Goal: Task Accomplishment & Management: Manage account settings

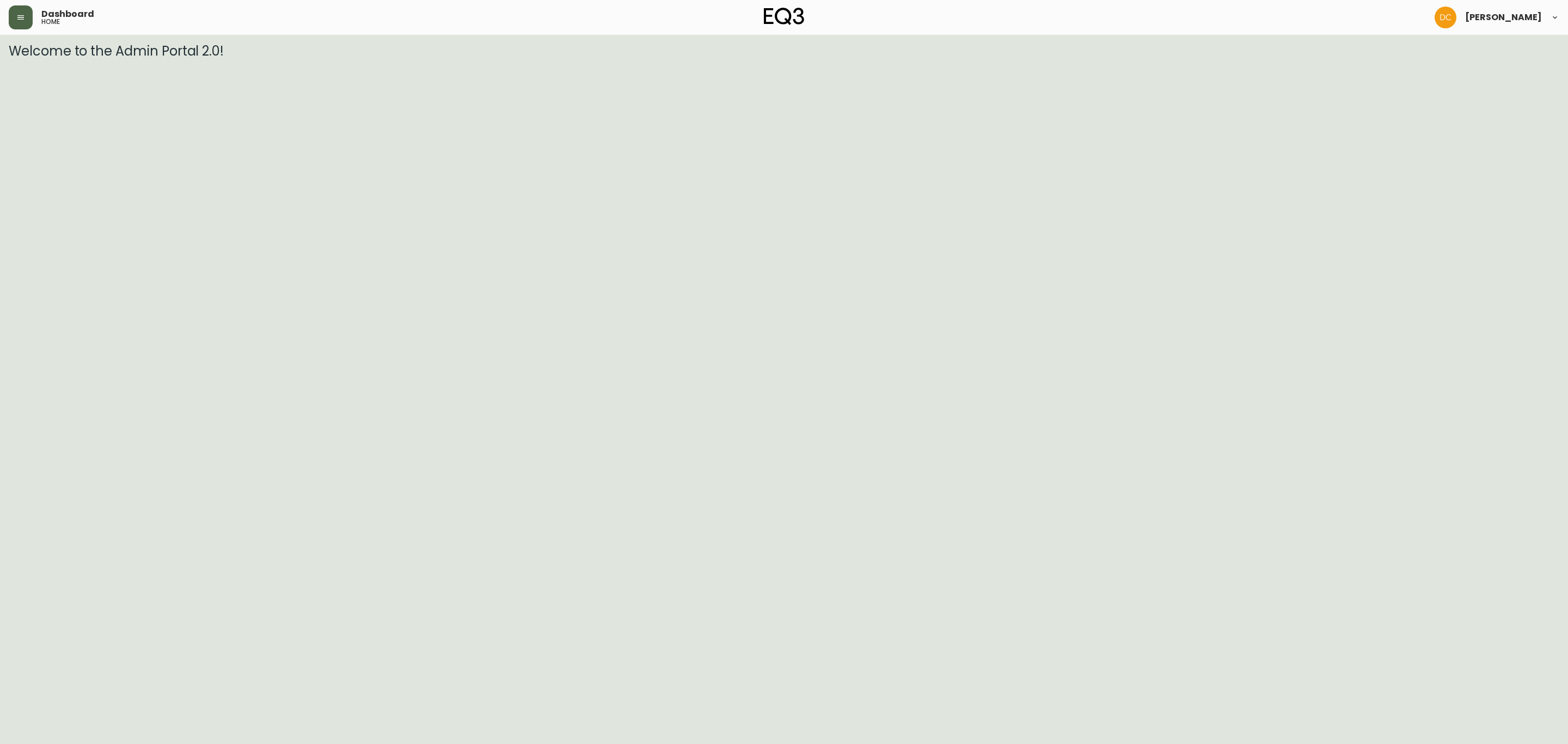
click at [18, 17] on icon "button" at bounding box center [21, 17] width 9 height 9
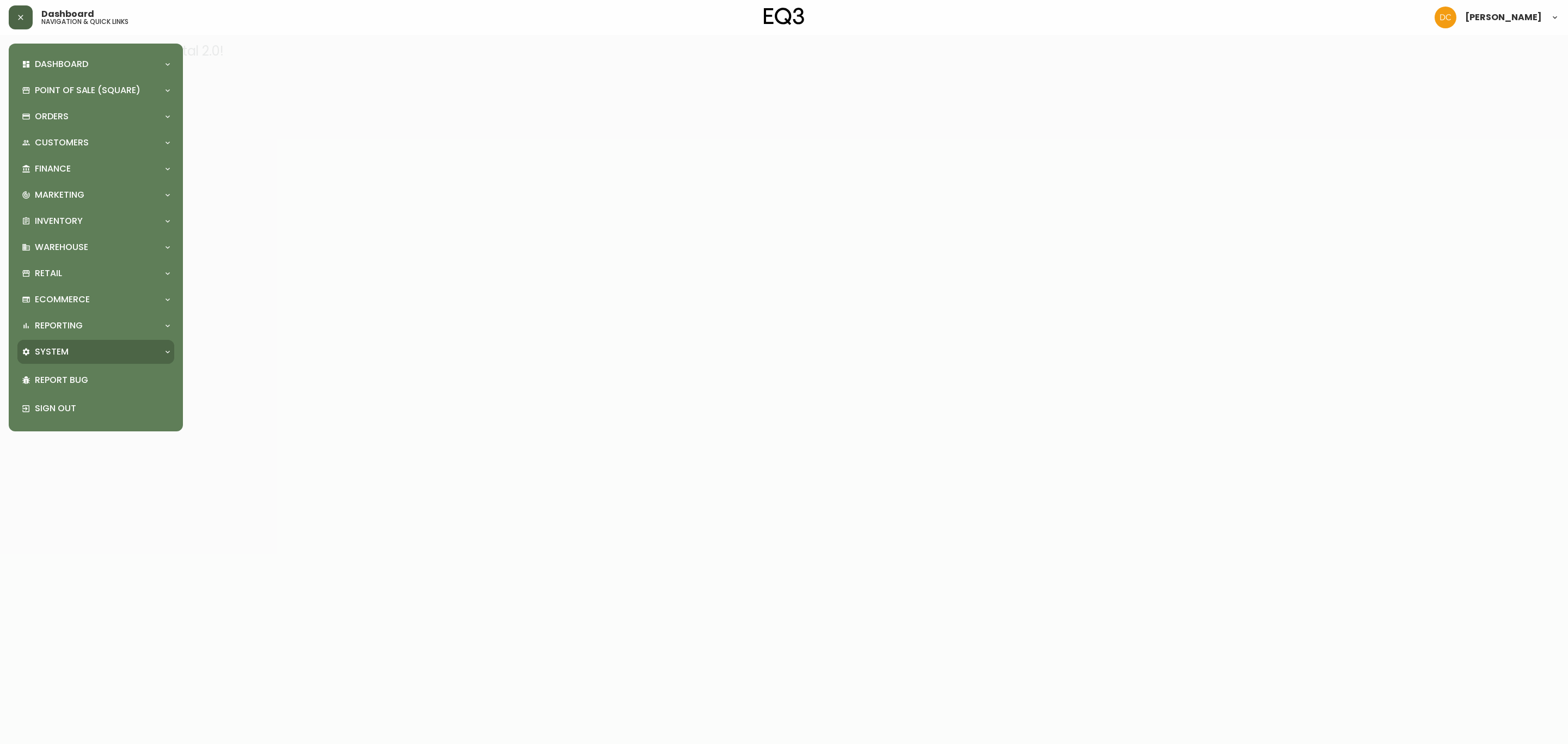
click at [90, 356] on div "System" at bounding box center [90, 352] width 137 height 12
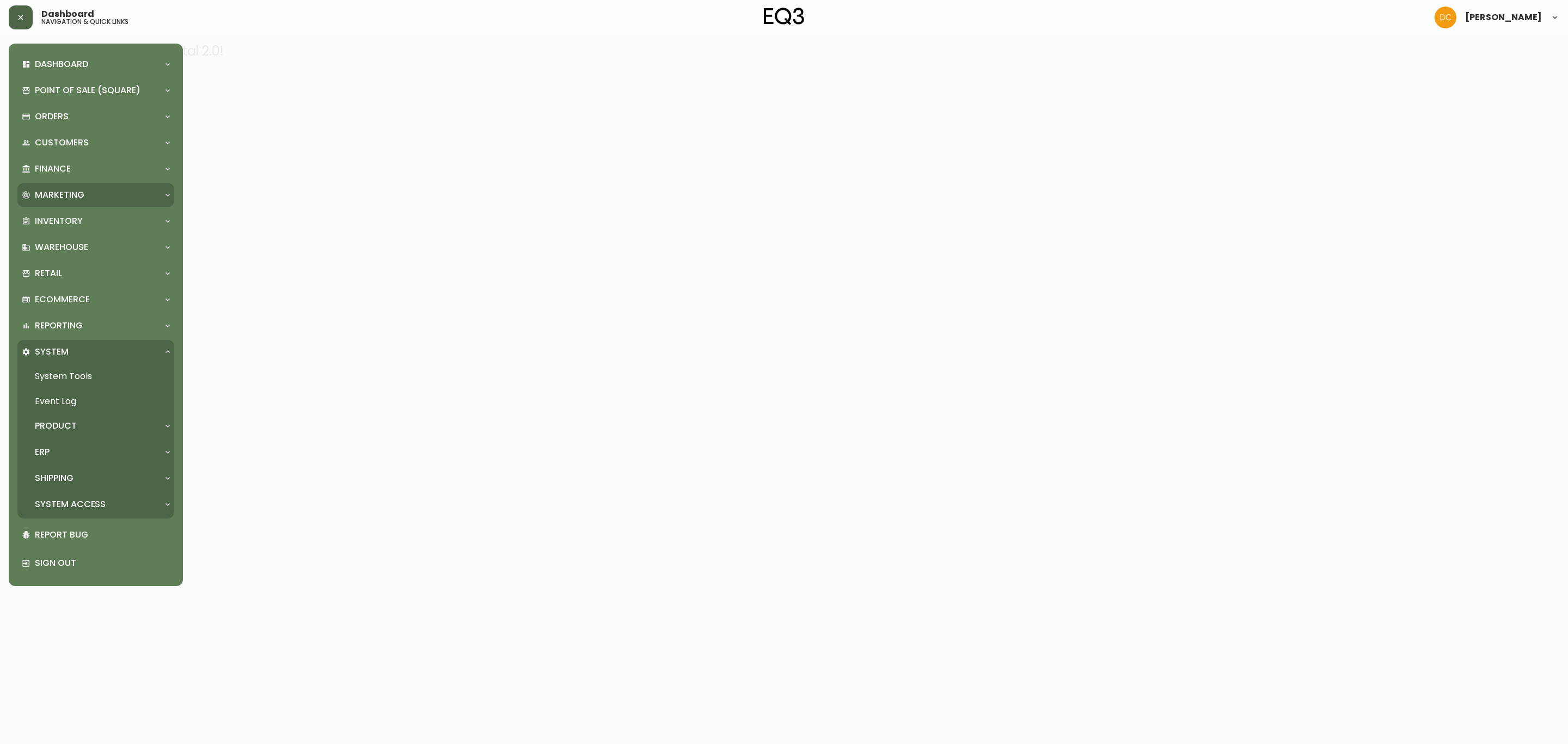
click at [95, 192] on div "Marketing" at bounding box center [90, 194] width 137 height 12
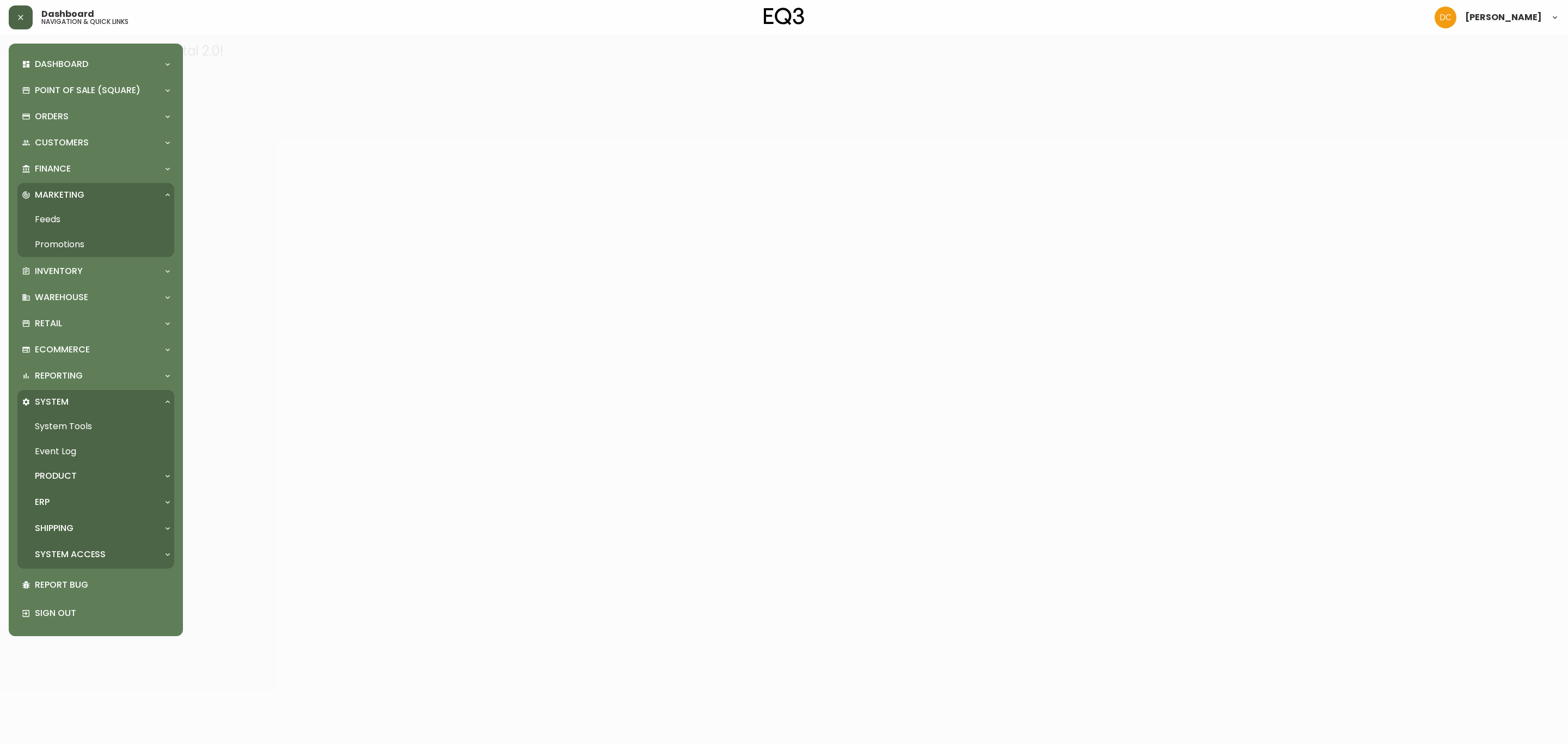
click at [125, 238] on link "Promotions" at bounding box center [95, 244] width 156 height 25
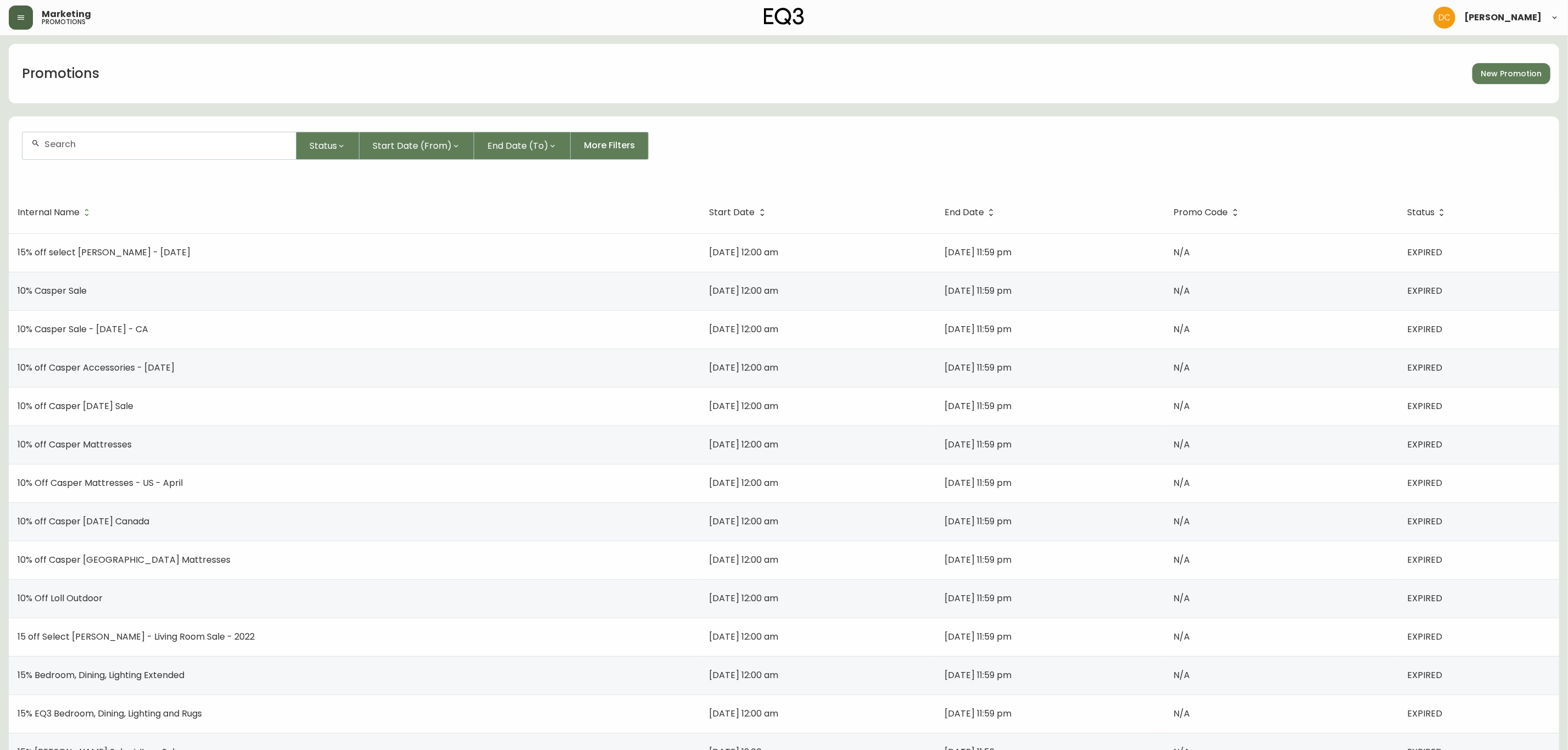
click at [224, 135] on div at bounding box center [159, 146] width 274 height 27
click at [79, 152] on div at bounding box center [159, 146] width 274 height 27
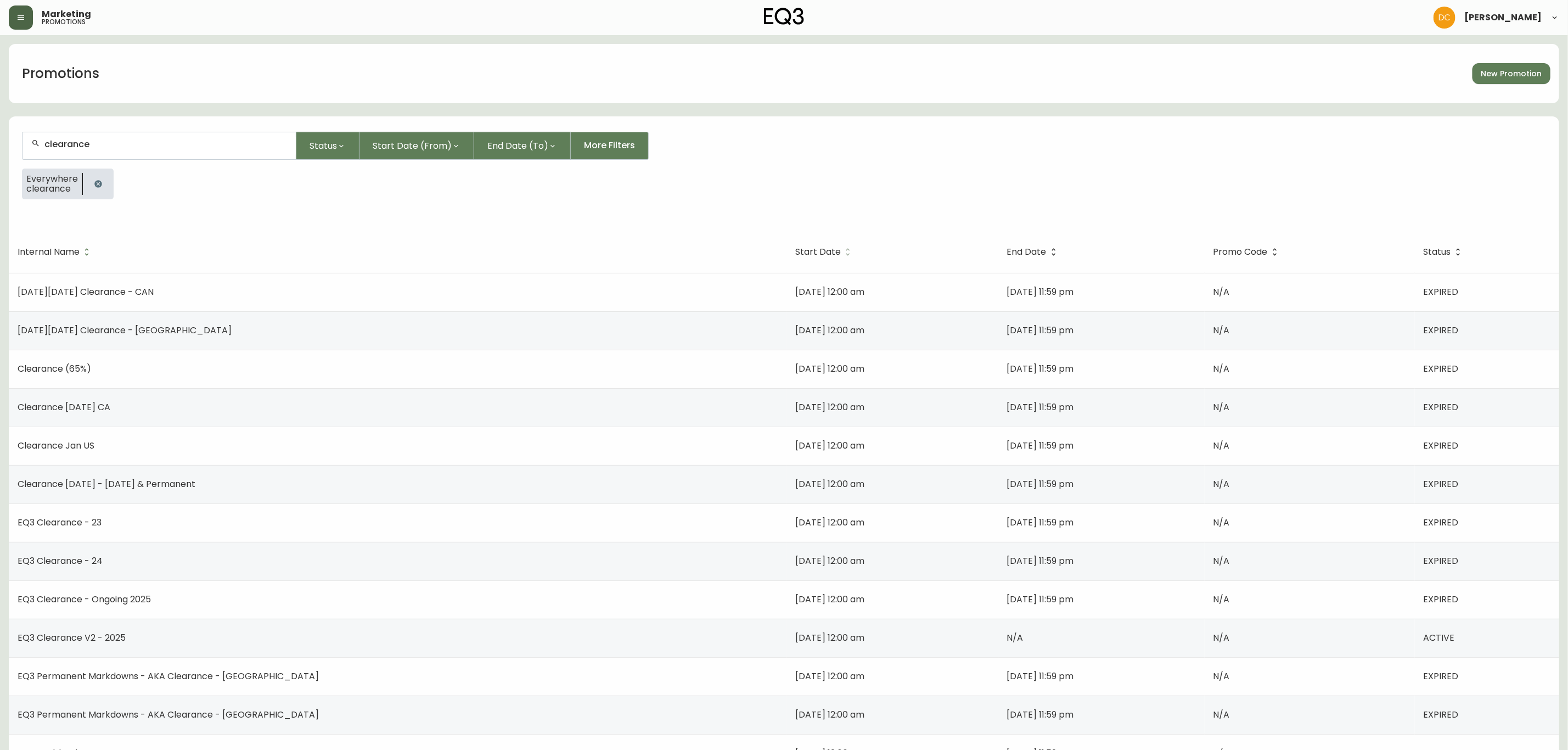
type input "clearance"
click at [795, 247] on span "Start Date" at bounding box center [825, 252] width 60 height 10
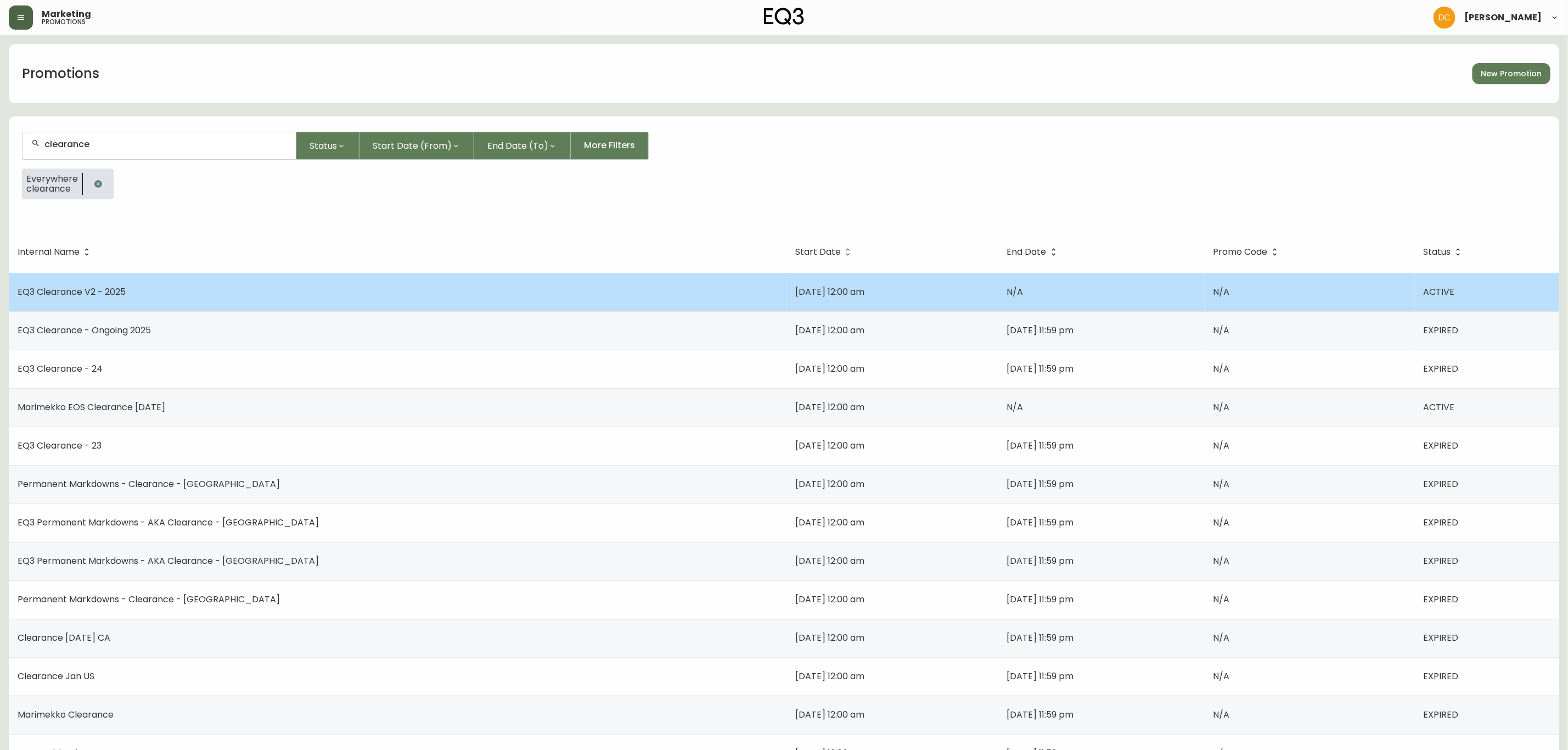
click at [330, 284] on td "EQ3 Clearance V2 - 2025" at bounding box center [398, 292] width 778 height 38
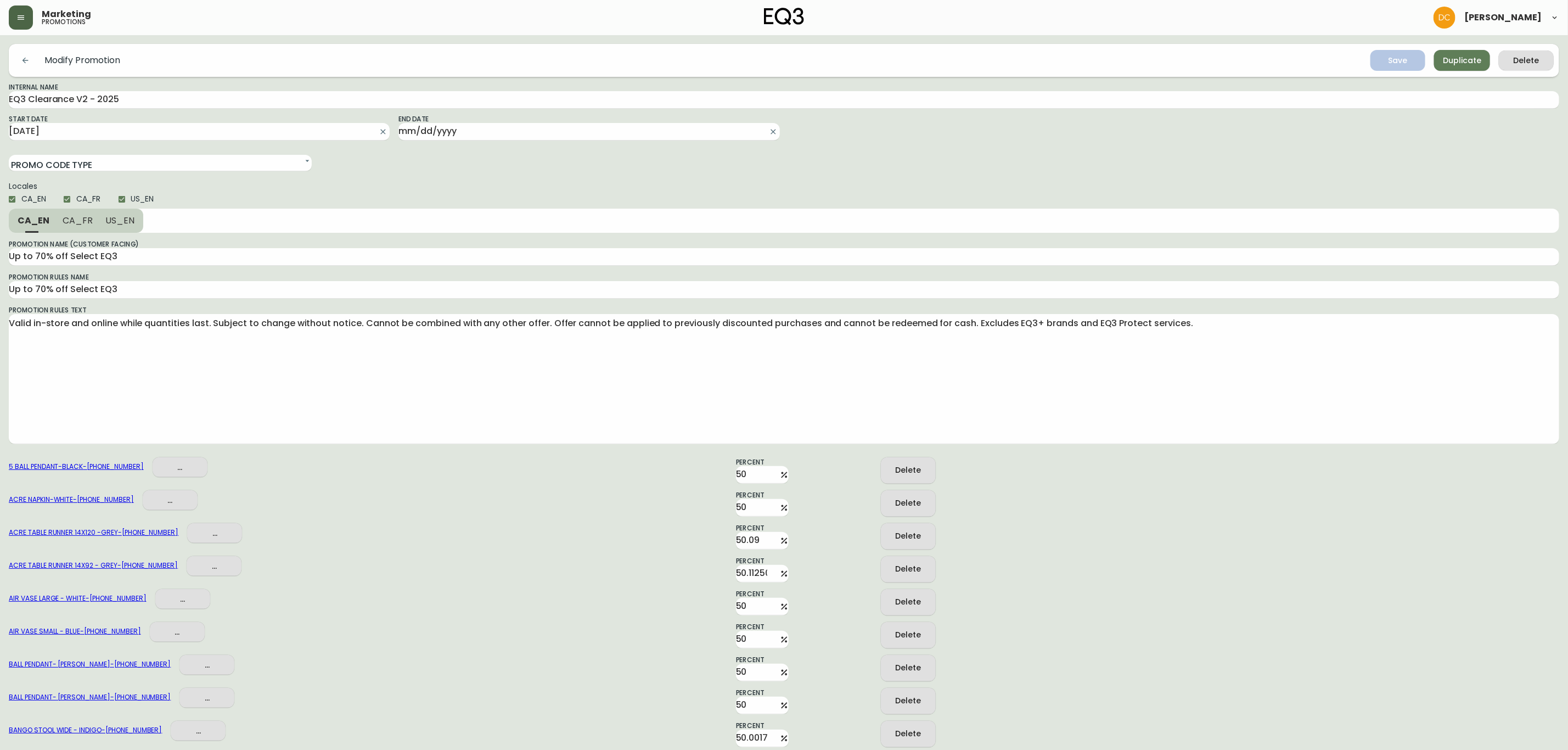
click at [466, 536] on div "ACRE TABLE RUNNER 14X120 -GREY - 3110-848-7 ..." at bounding box center [280, 536] width 543 height 27
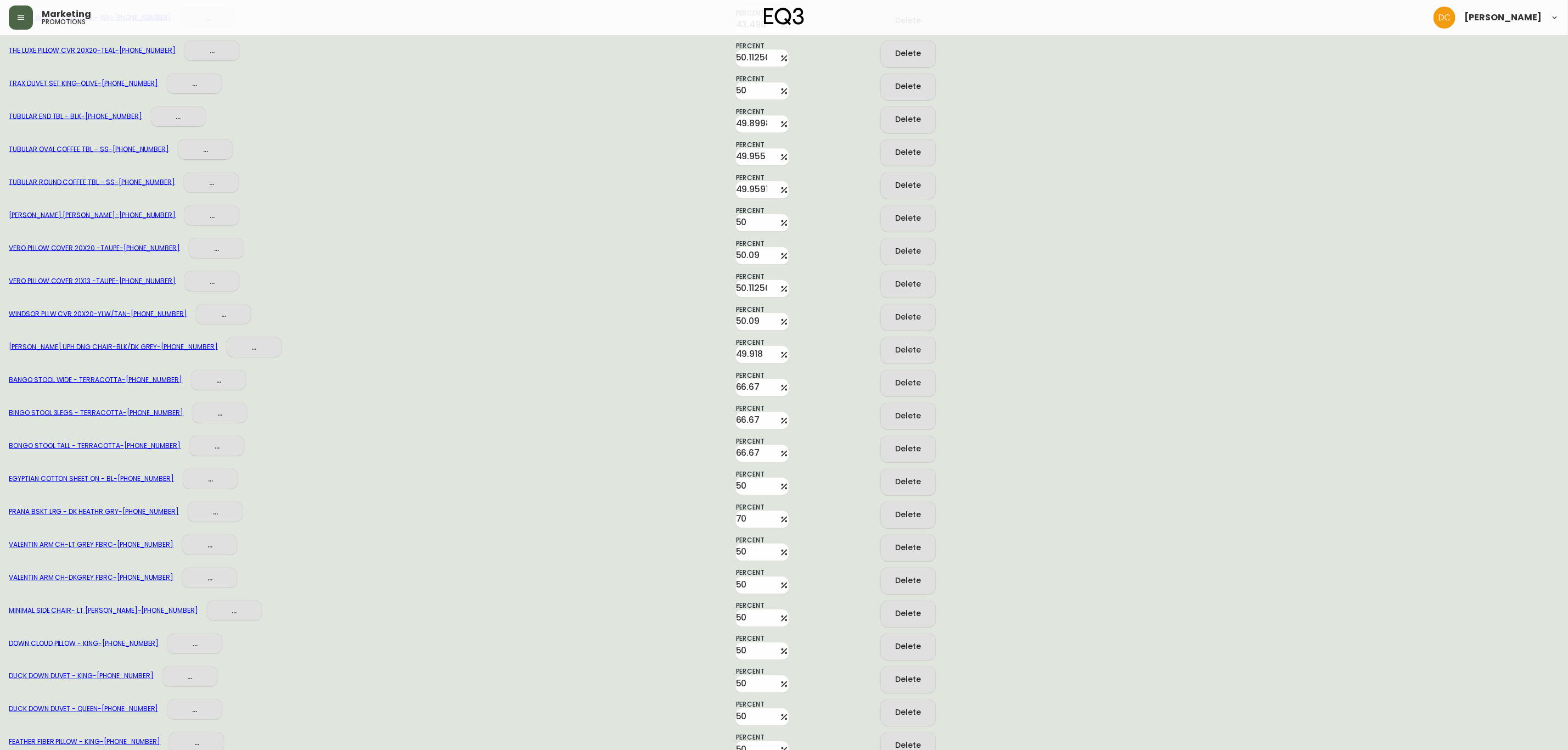
click at [906, 389] on button "Delete" at bounding box center [909, 383] width 55 height 27
click at [906, 387] on button "Delete" at bounding box center [909, 383] width 55 height 27
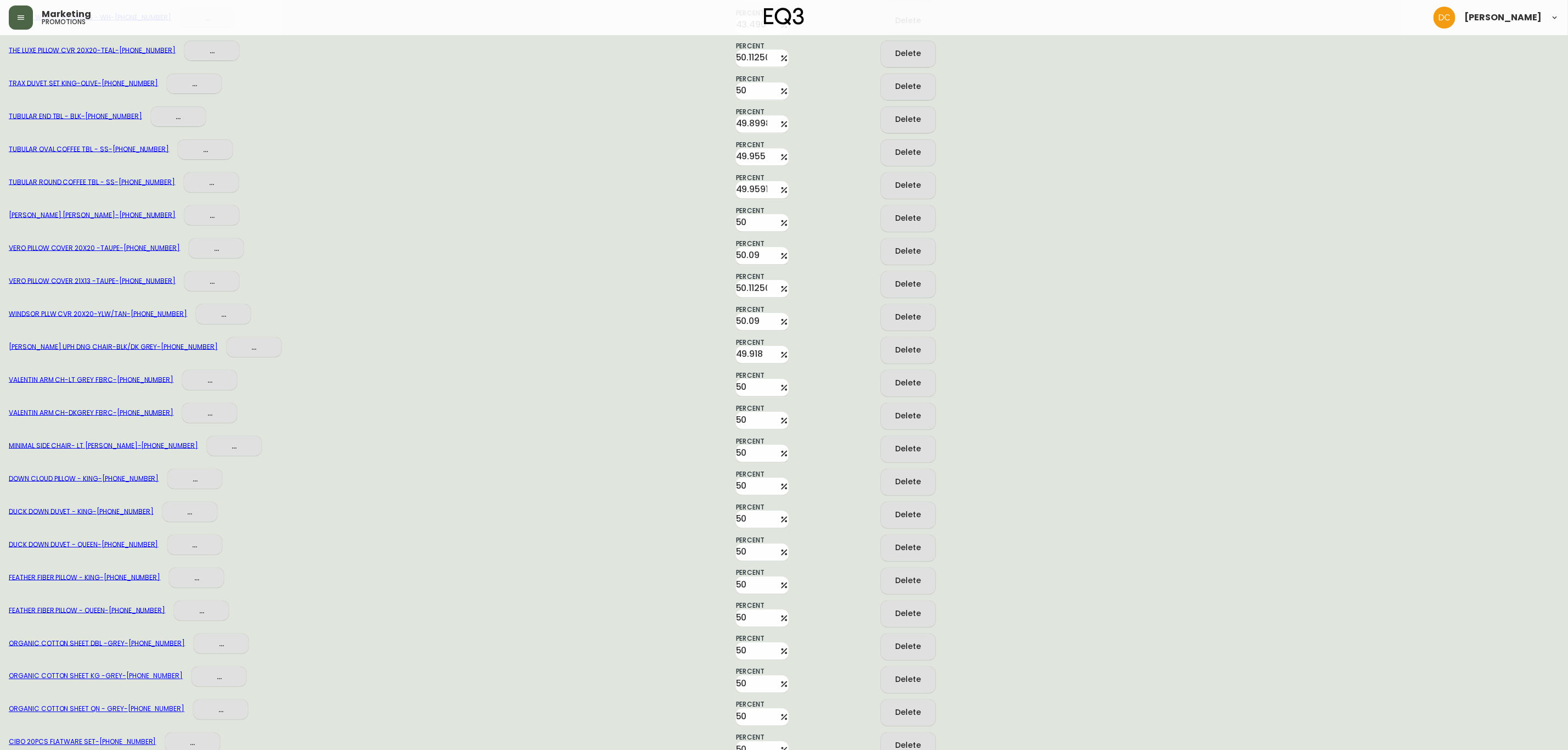
click at [1192, 487] on div "DOWN CLOUD PILLOW - KING - 3170-4100-0 ... Percent 50 Delete" at bounding box center [784, 478] width 1550 height 33
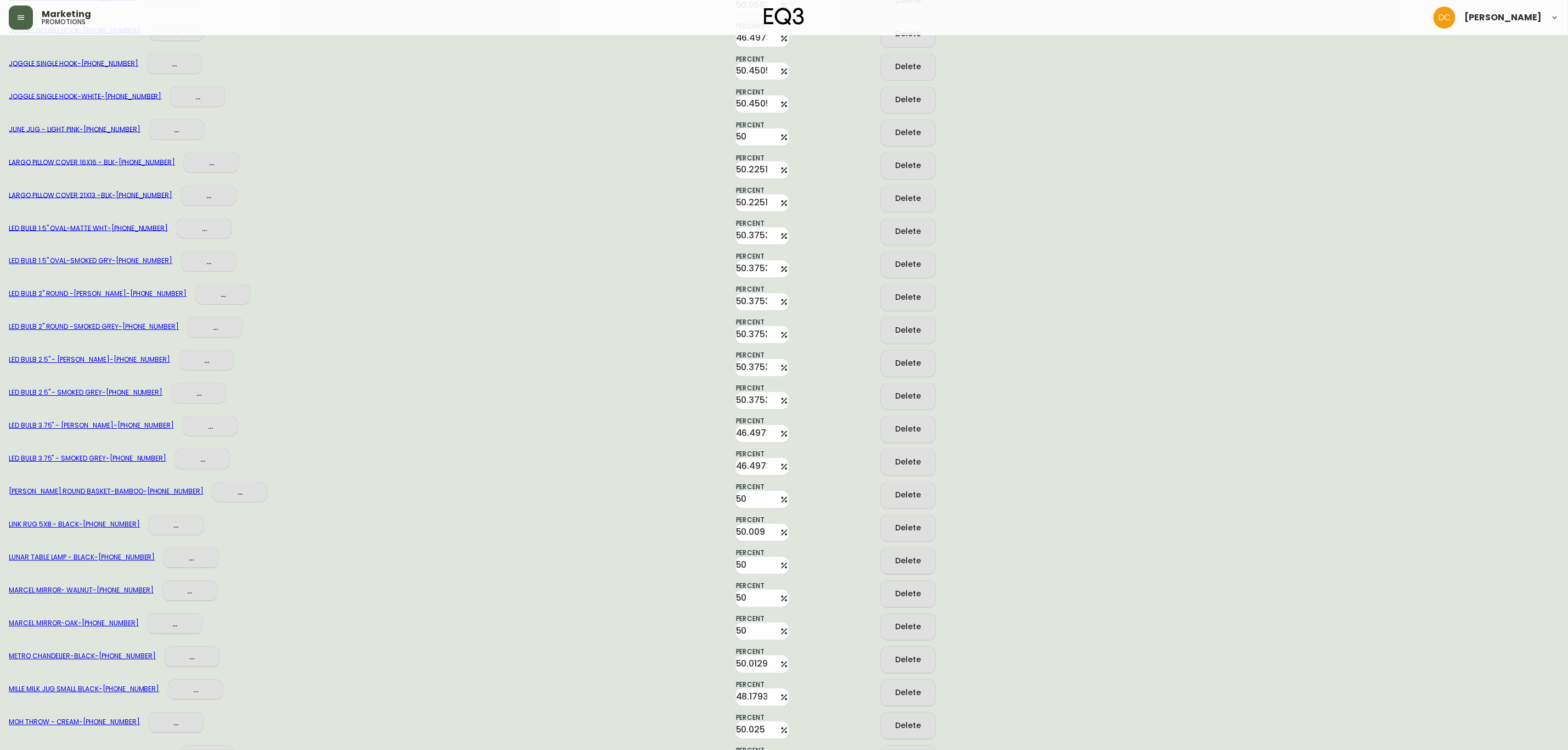
scroll to position [0, 0]
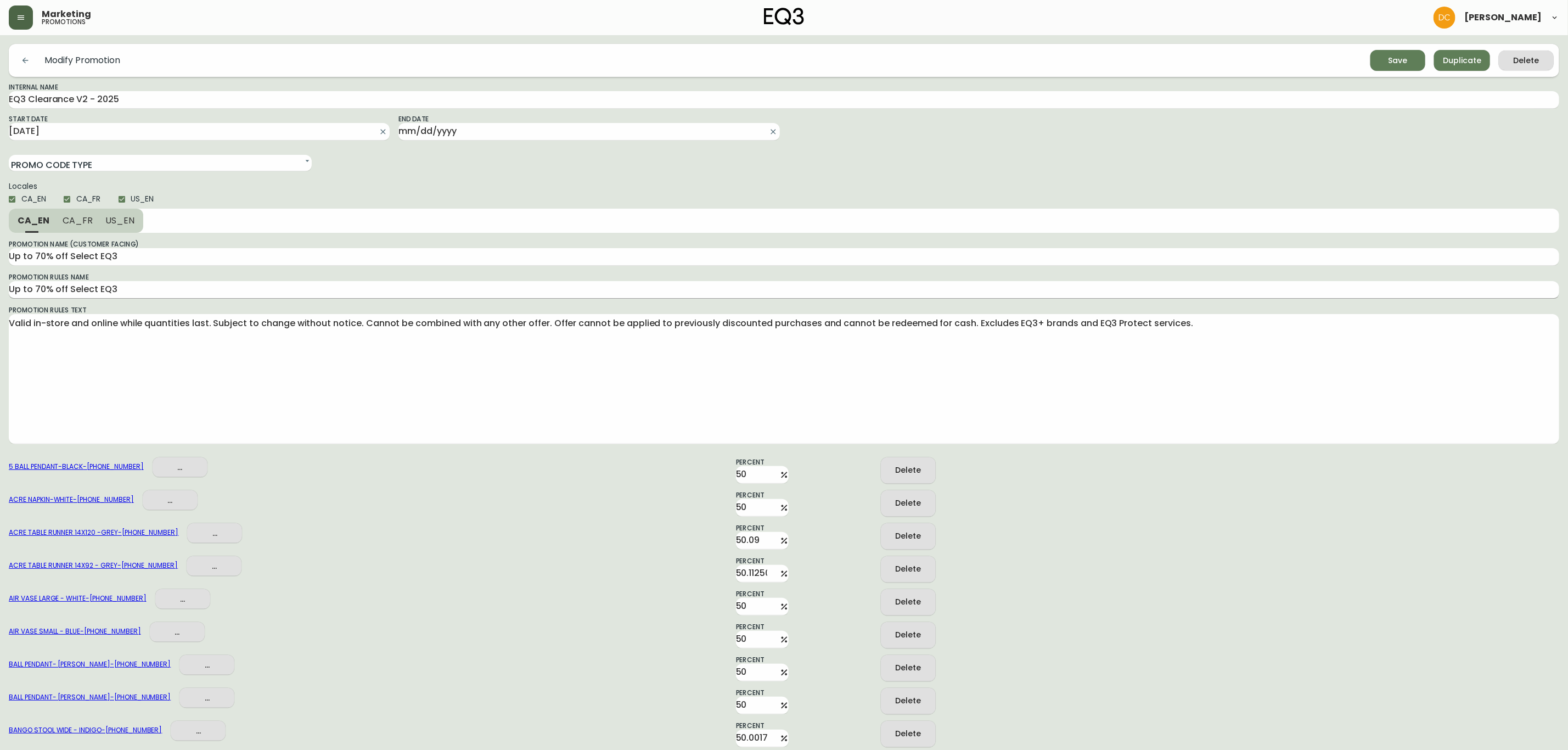
drag, startPoint x: 1199, startPoint y: 612, endPoint x: 1196, endPoint y: 284, distance: 328.0
click at [1262, 585] on div "AIR VASE LARGE - WHITE - 3140-340-0 ... Percent 50 Delete" at bounding box center [784, 598] width 1550 height 33
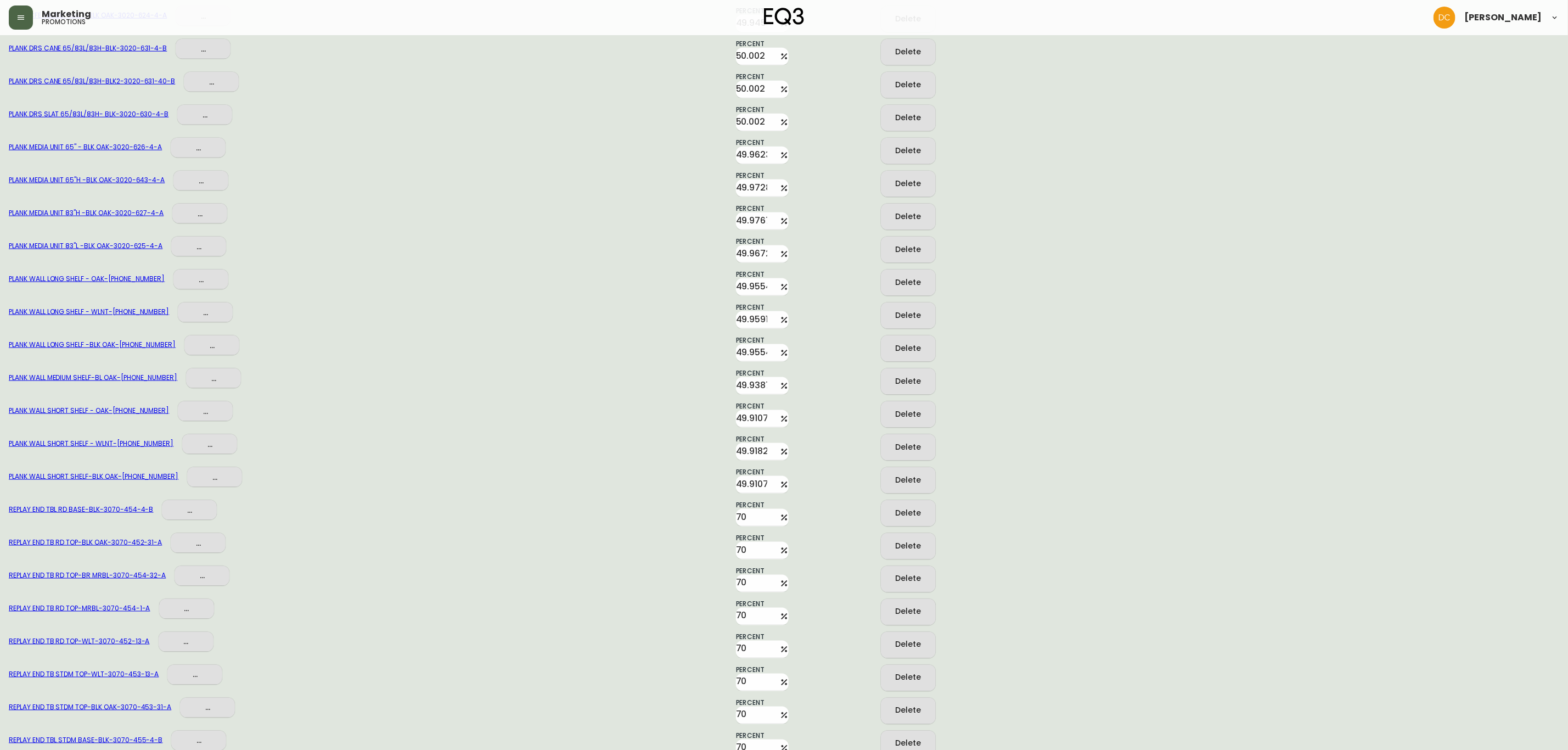
scroll to position [5026, 0]
click at [1167, 209] on div "SILK MED PENDANT LAMP - BRASS - 3180-396-0 ... Percent 50 Delete" at bounding box center [784, 214] width 1550 height 33
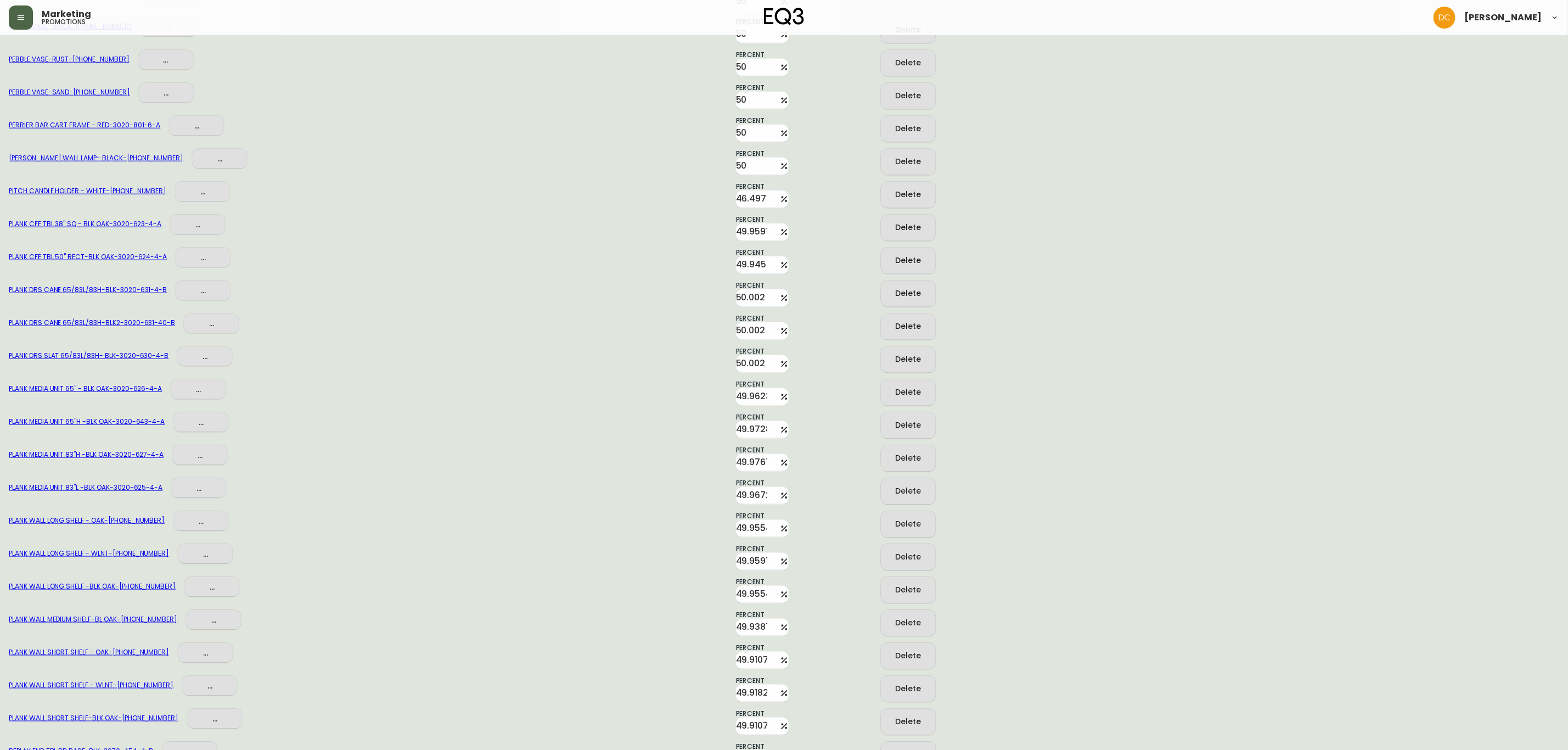
scroll to position [0, 0]
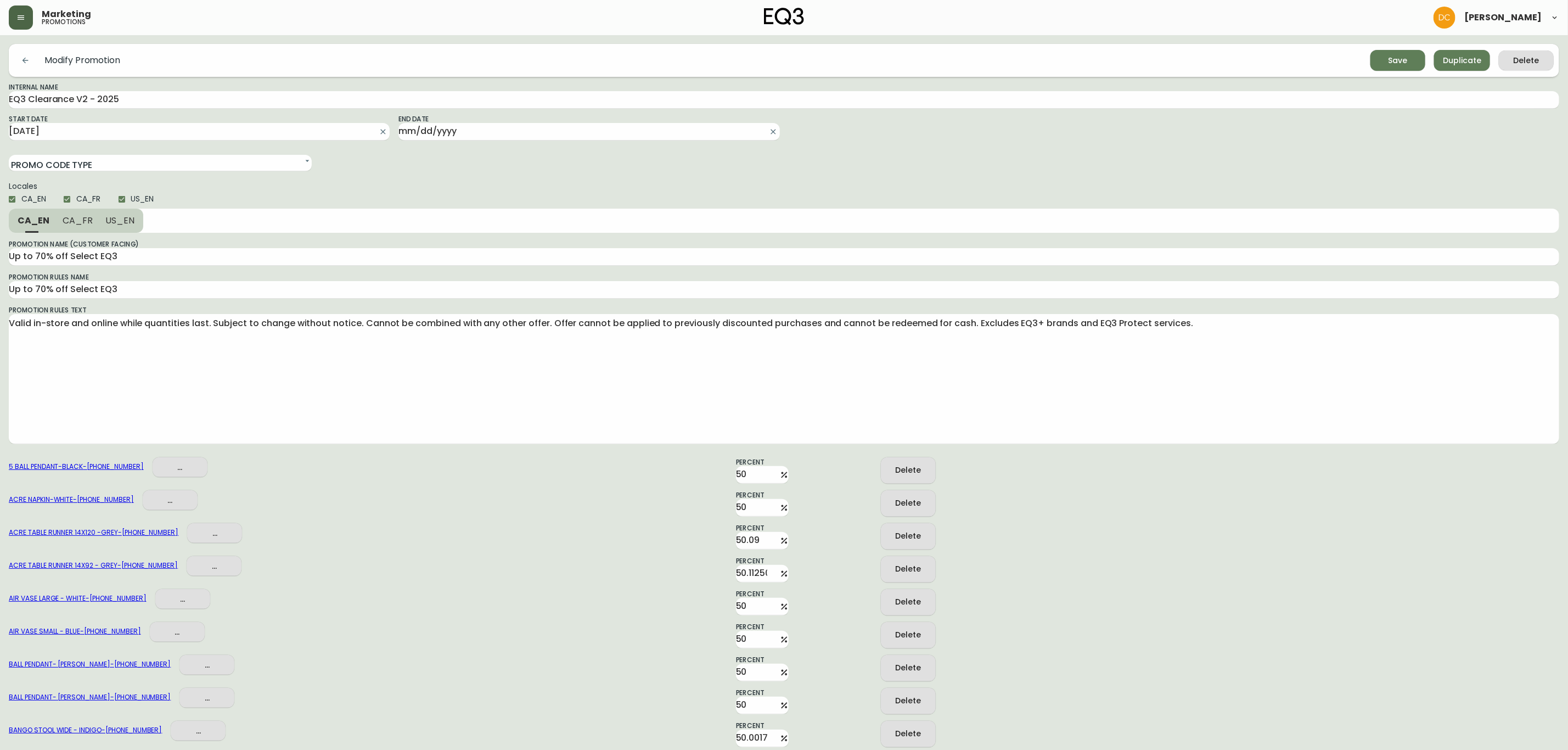
drag, startPoint x: 1334, startPoint y: 517, endPoint x: 1357, endPoint y: 274, distance: 244.1
click at [415, 531] on div "ACRE TABLE RUNNER 14X120 -GREY - 3110-848-7 ..." at bounding box center [280, 536] width 543 height 27
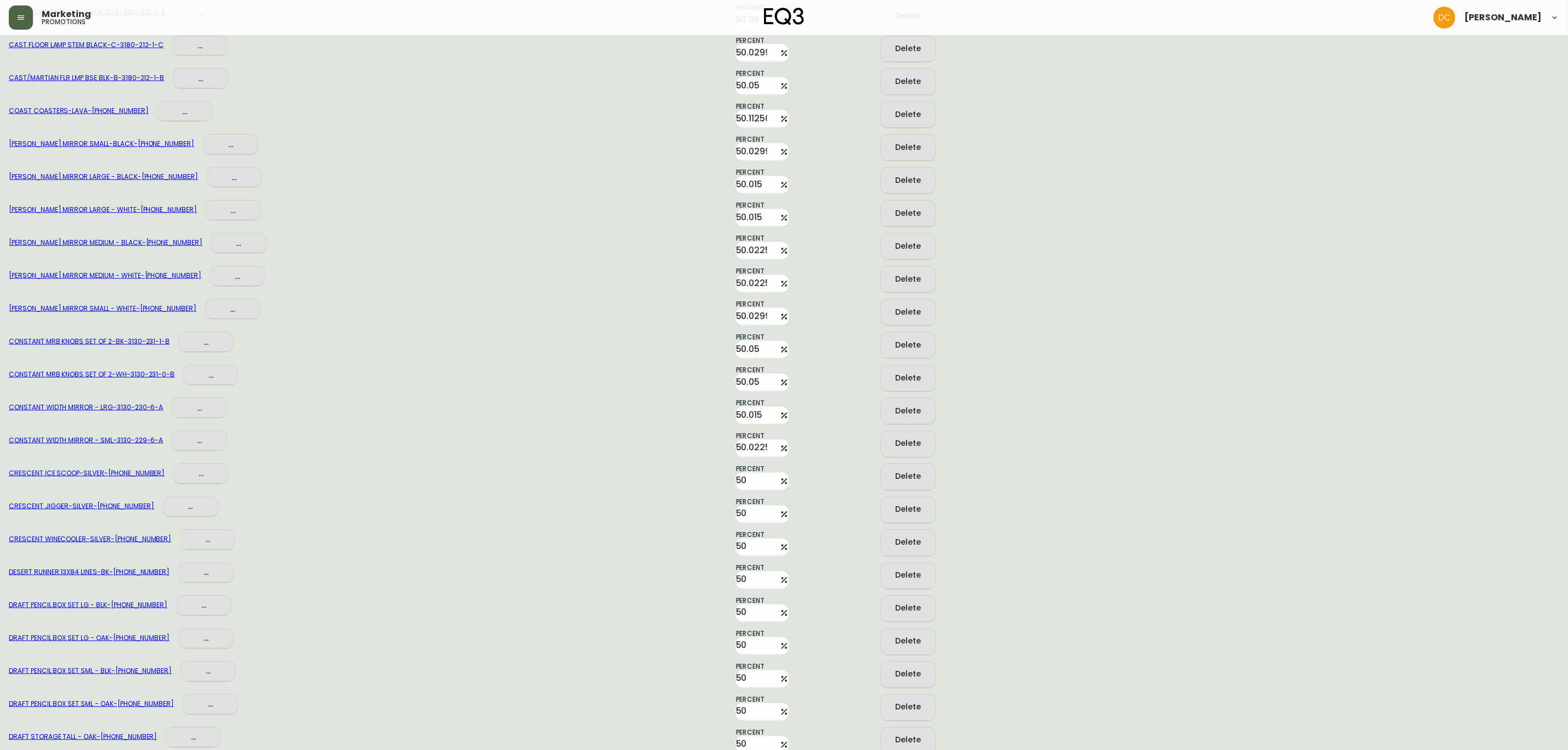
scroll to position [6409, 0]
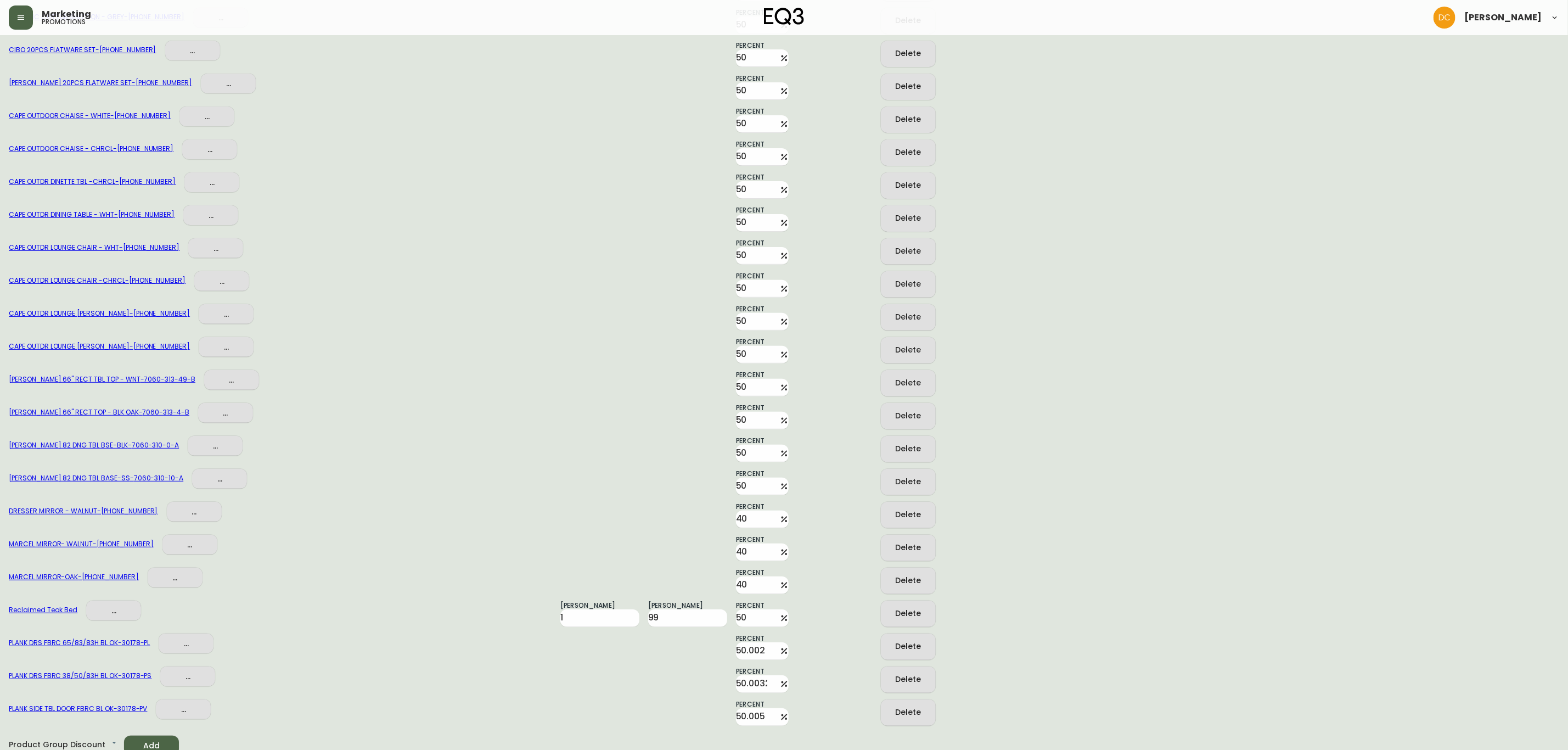
drag, startPoint x: 436, startPoint y: 469, endPoint x: 450, endPoint y: 700, distance: 231.4
drag, startPoint x: 73, startPoint y: 722, endPoint x: 83, endPoint y: 731, distance: 13.5
click at [74, 722] on li "SKU Discount" at bounding box center [63, 727] width 109 height 18
type input "SKU_OFFER"
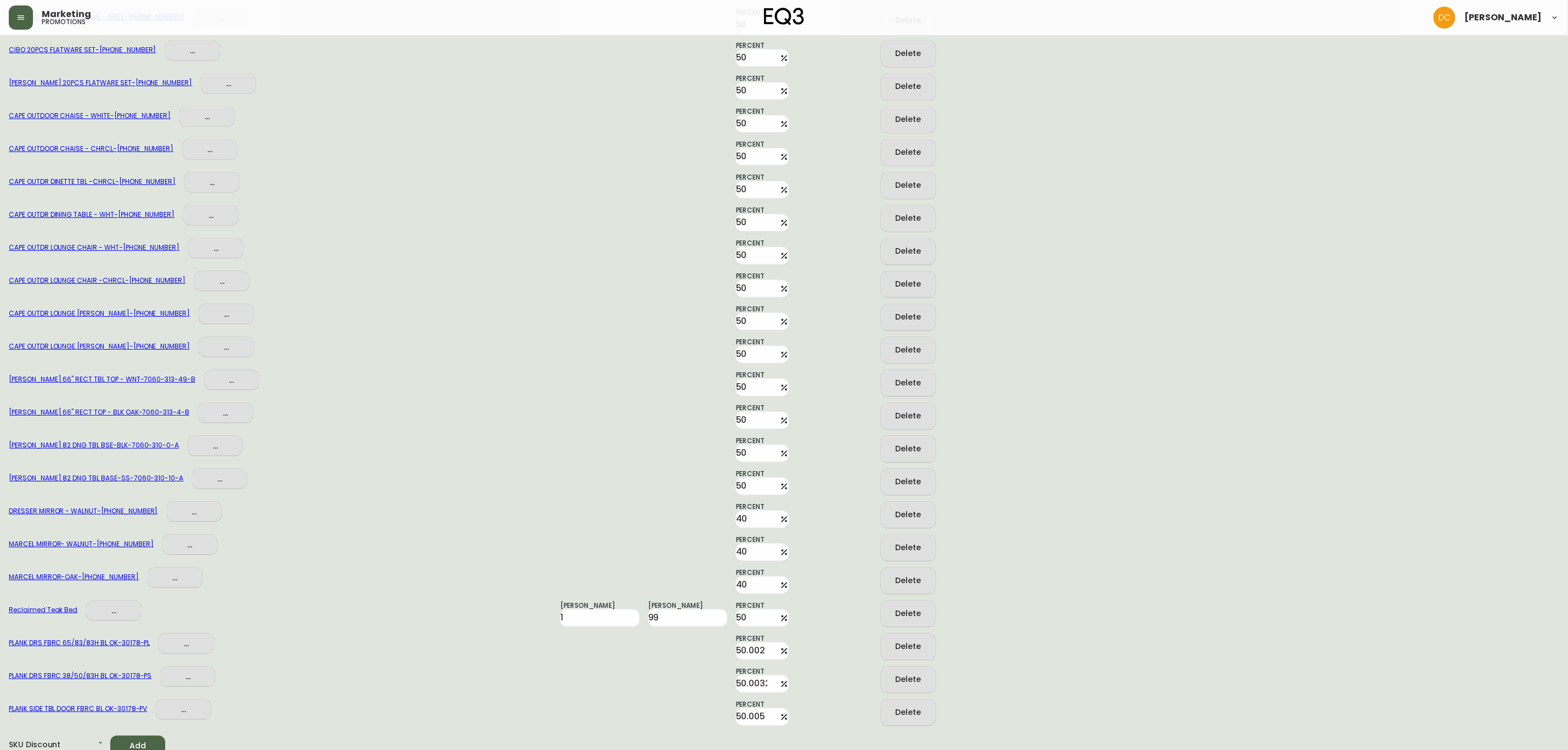
click at [145, 742] on span "Add" at bounding box center [138, 745] width 38 height 13
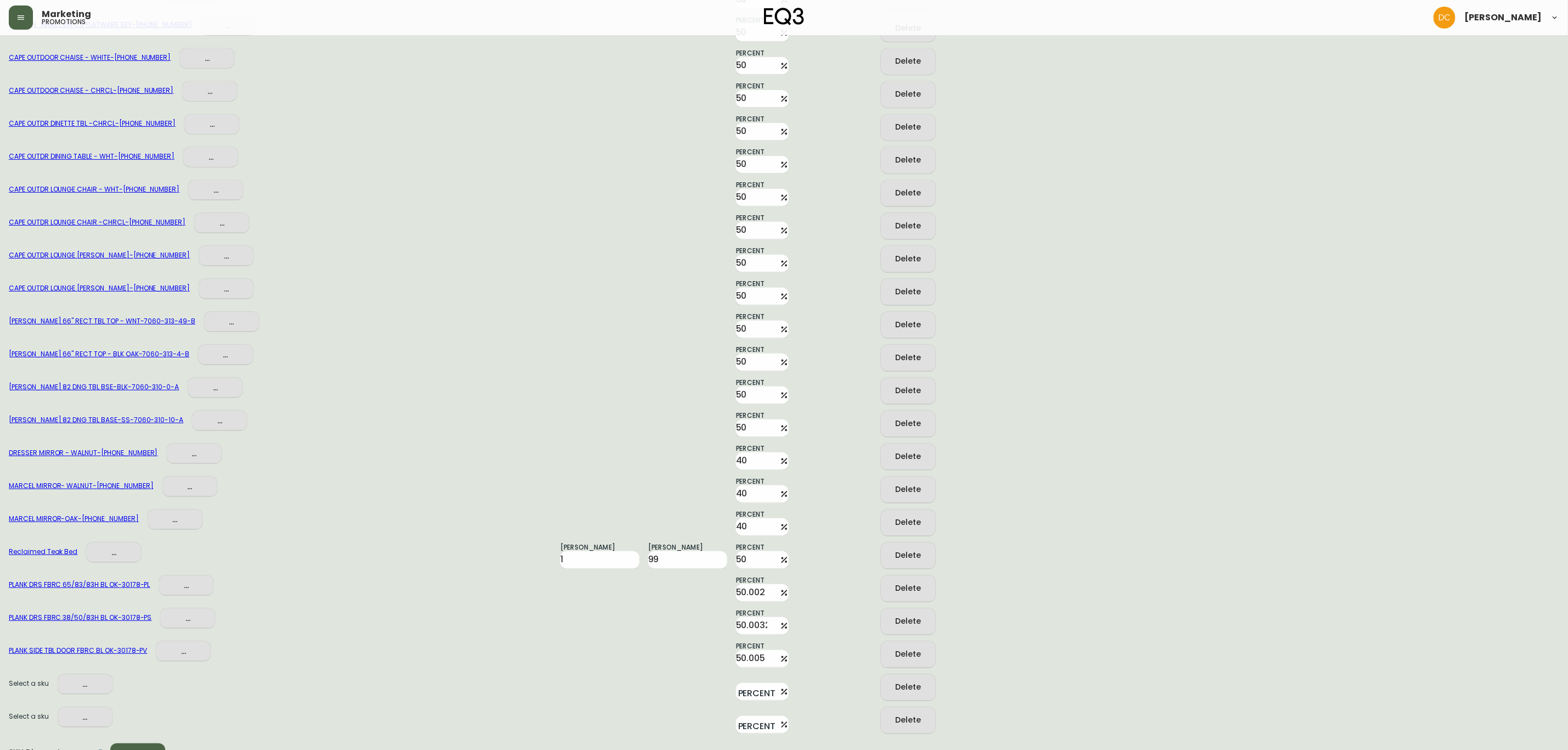
scroll to position [6475, 0]
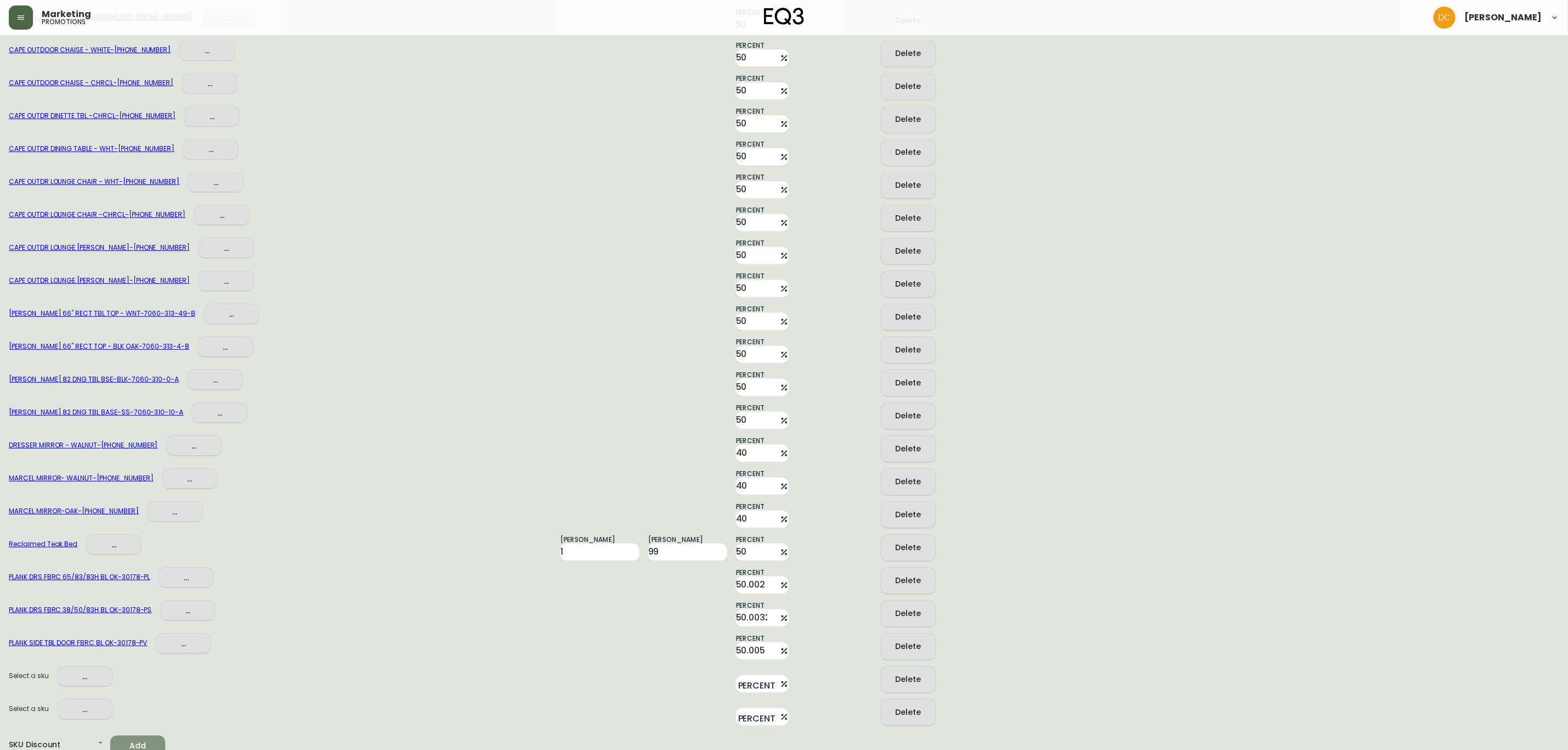
click at [145, 741] on span "Add" at bounding box center [138, 745] width 38 height 13
click at [145, 741] on div "Select a sku ..." at bounding box center [280, 745] width 543 height 27
click at [145, 741] on span "Add" at bounding box center [138, 745] width 38 height 13
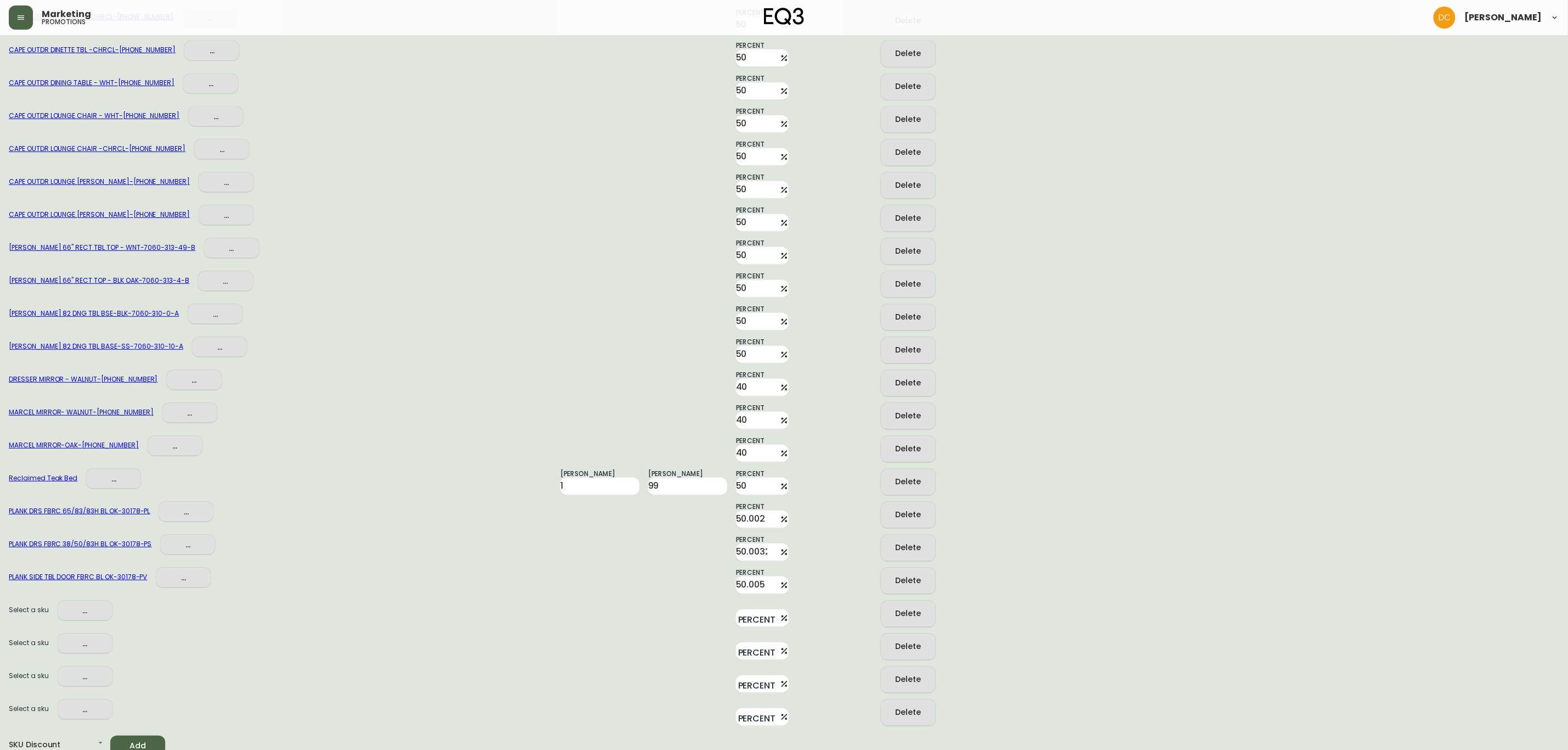
click at [145, 741] on span "Add" at bounding box center [138, 745] width 38 height 13
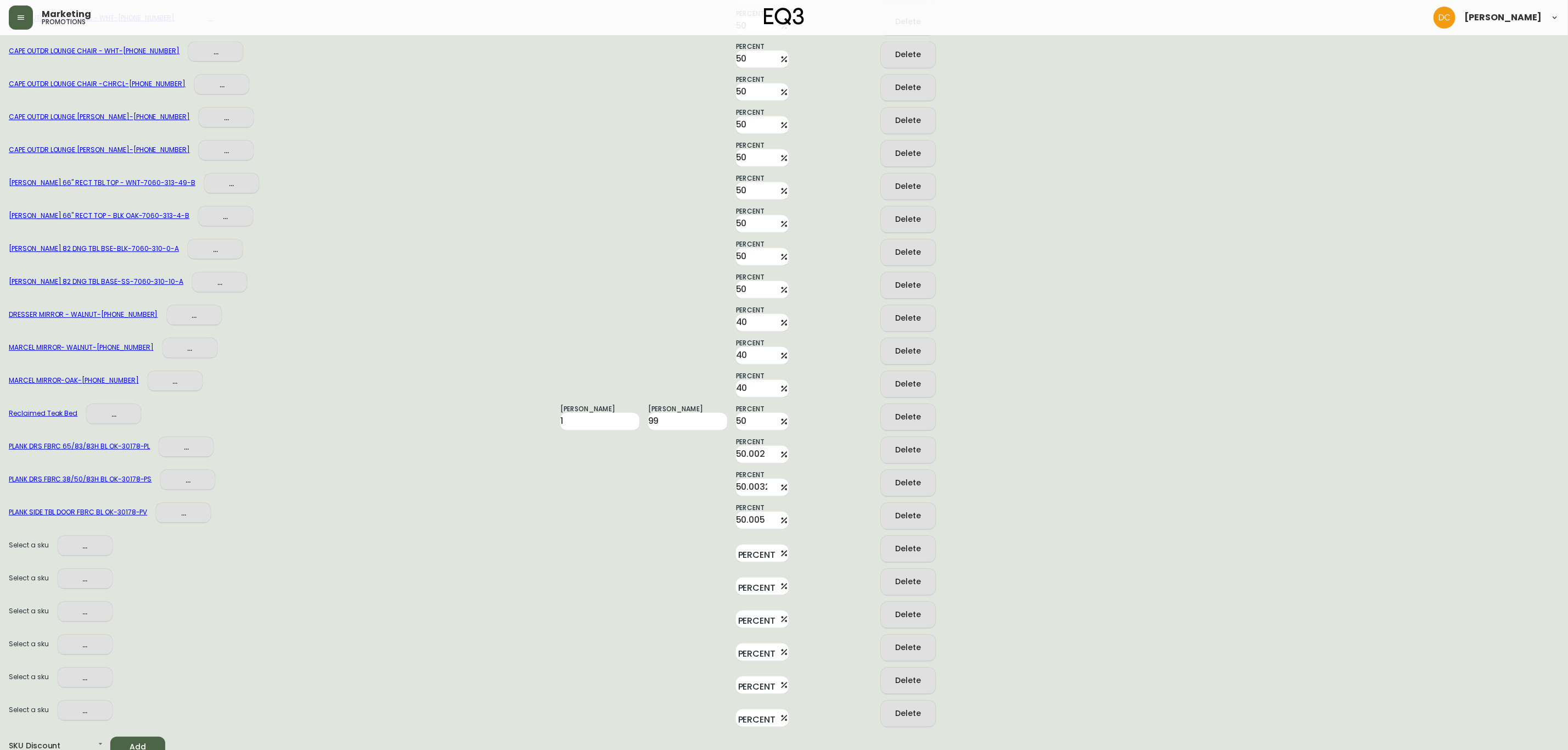
click at [145, 741] on span "Add" at bounding box center [138, 747] width 38 height 13
click at [147, 740] on span "Add" at bounding box center [138, 747] width 38 height 13
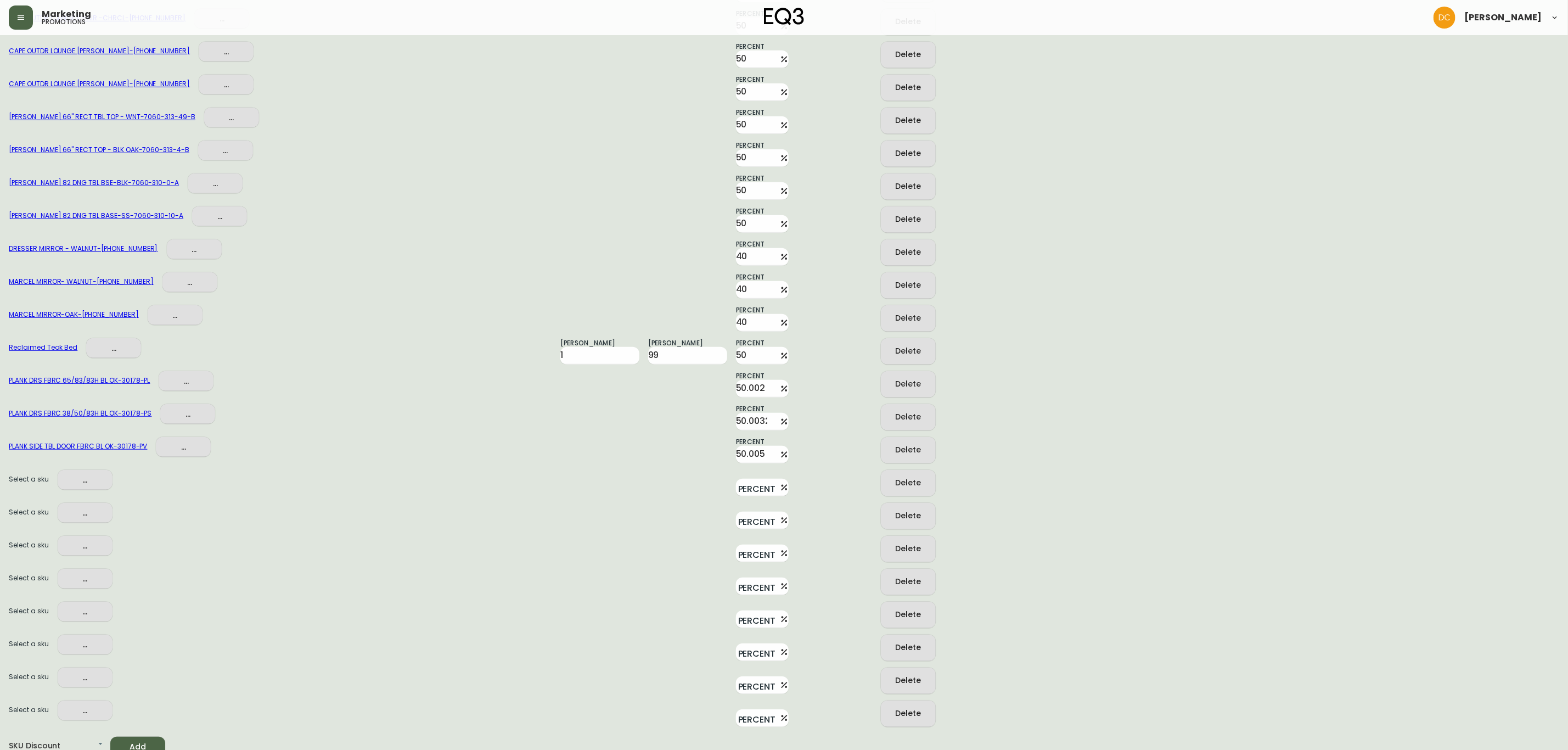
click at [147, 740] on span "Add" at bounding box center [138, 747] width 38 height 13
click at [147, 740] on div "Select a sku ..." at bounding box center [280, 747] width 543 height 27
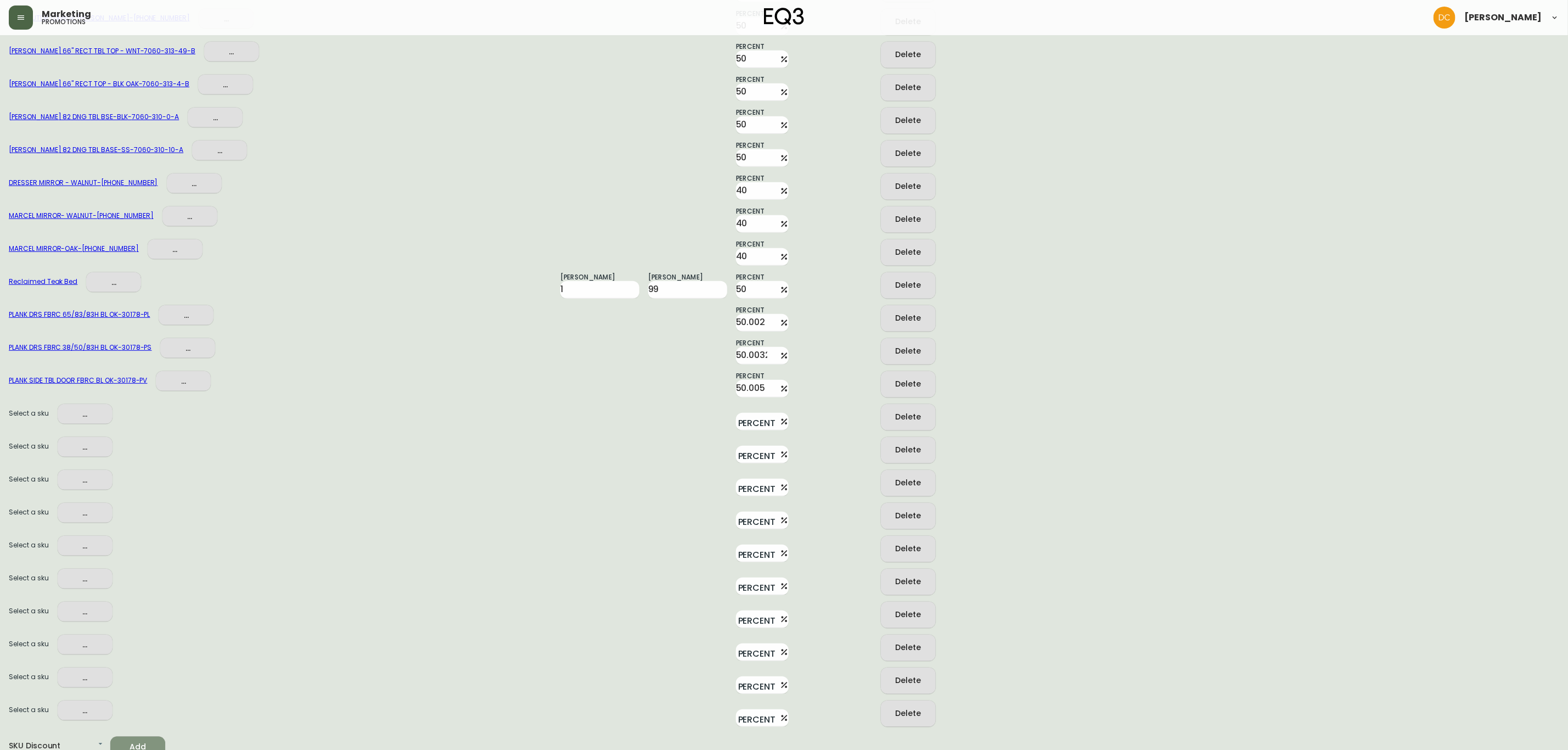
click at [135, 740] on span "Add" at bounding box center [138, 747] width 38 height 13
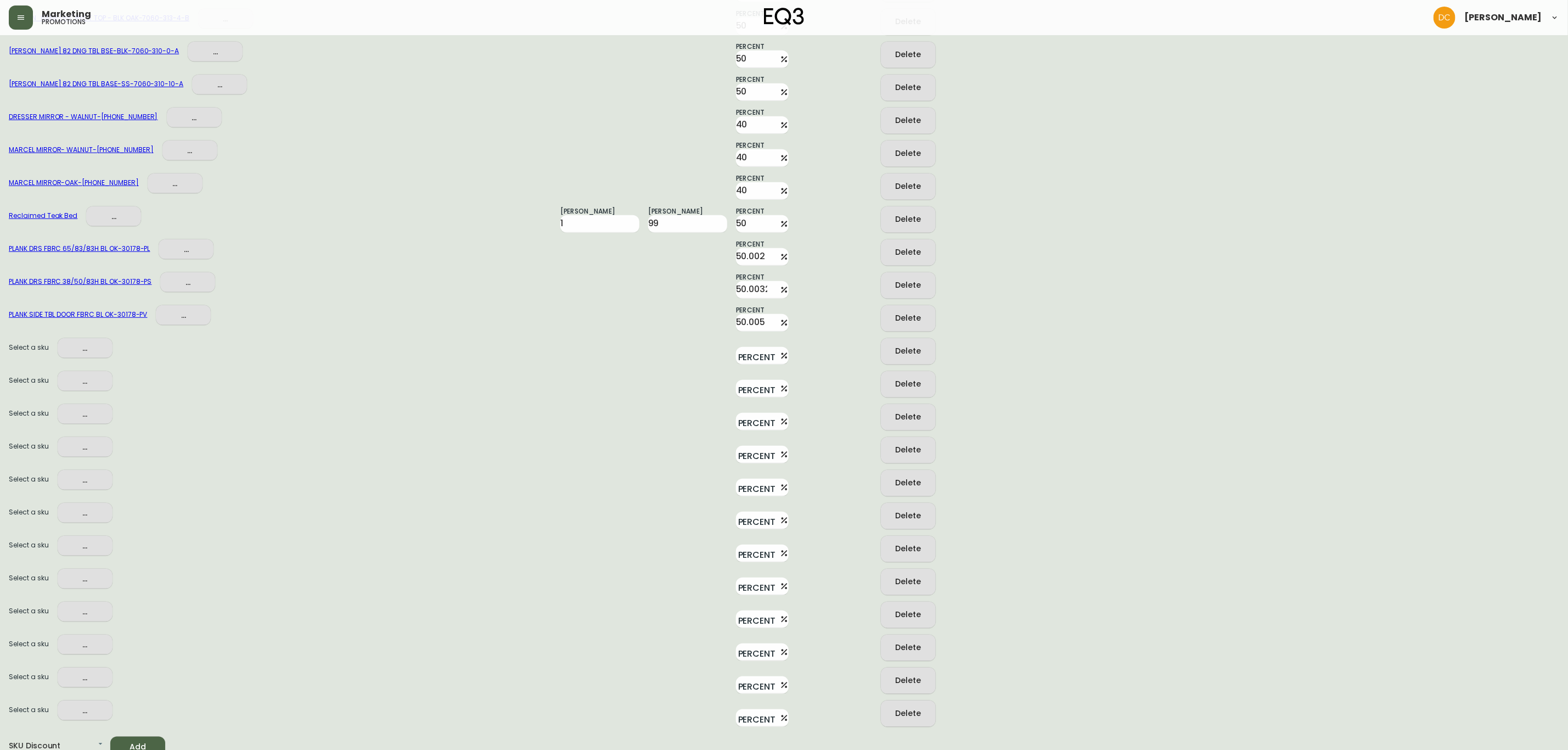
click at [135, 740] on span "Add" at bounding box center [138, 747] width 38 height 13
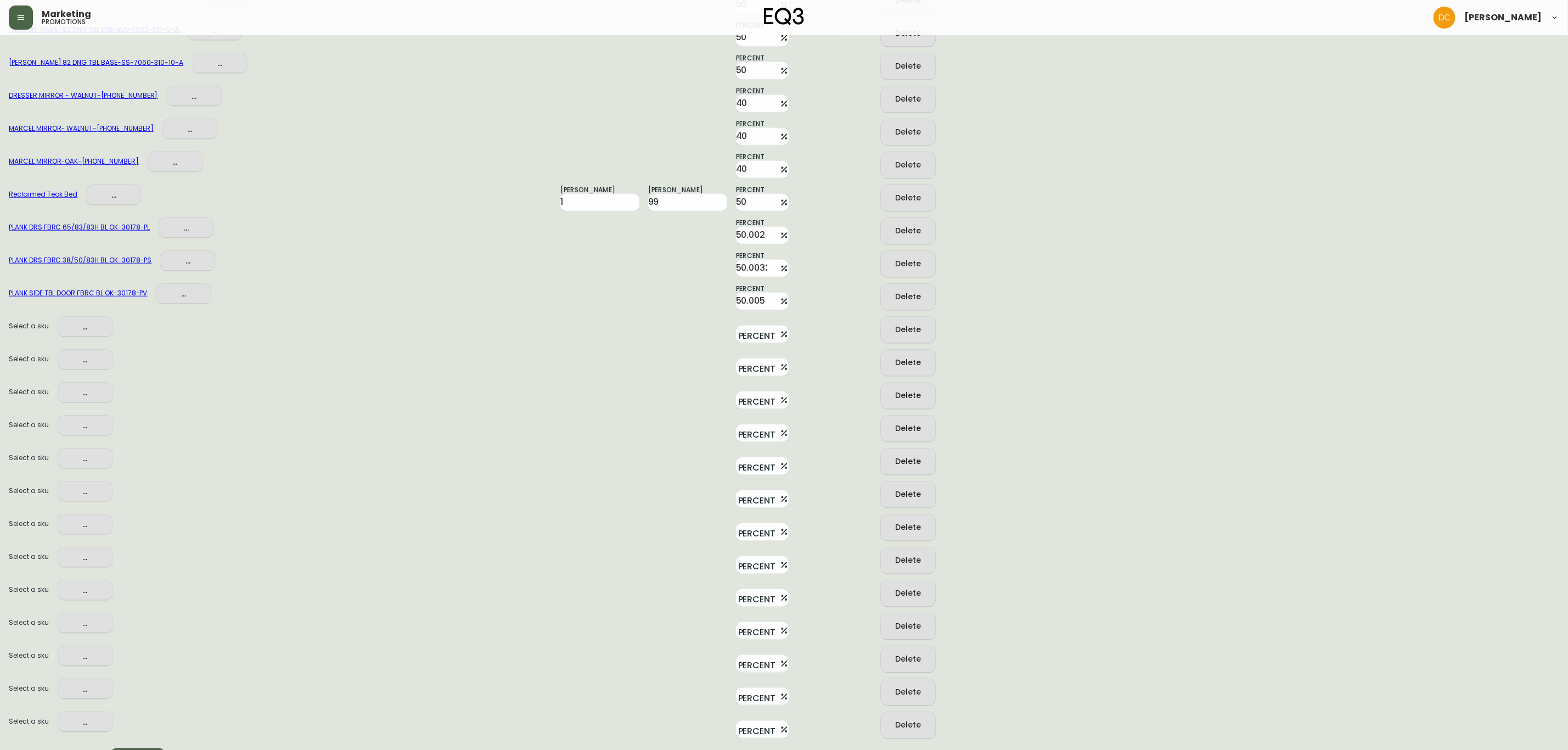
scroll to position [6836, 0]
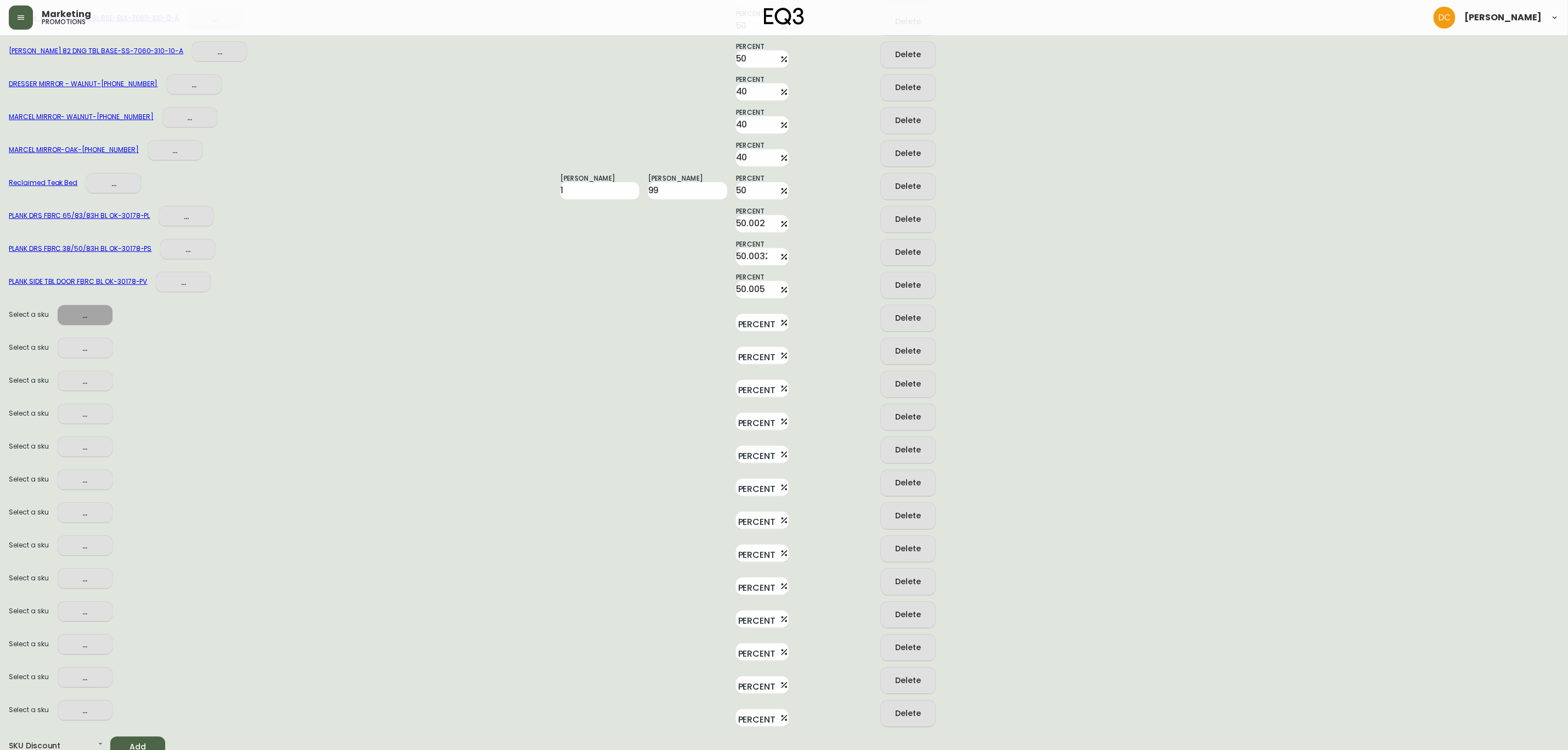
click at [72, 305] on button "..." at bounding box center [85, 315] width 55 height 20
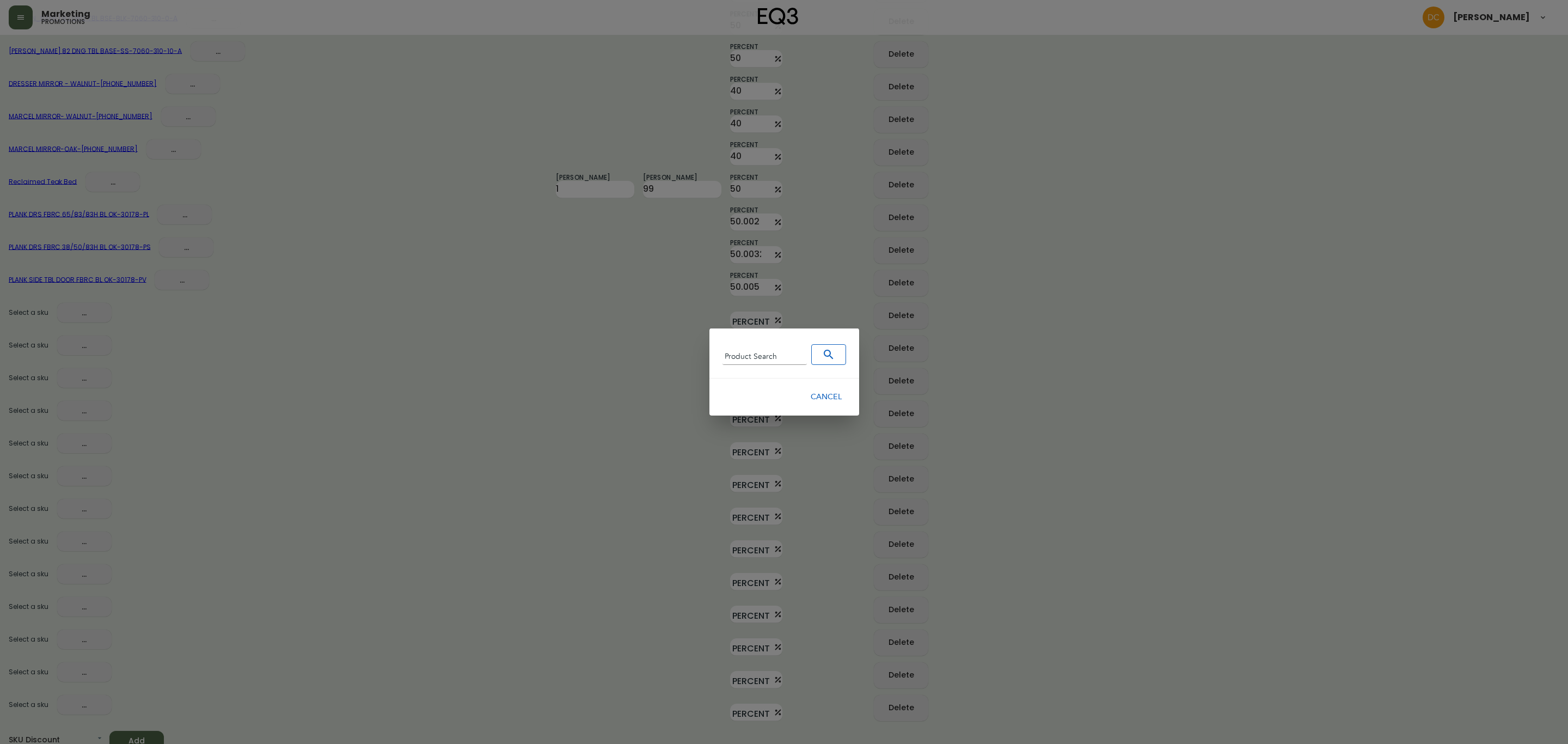
drag, startPoint x: 763, startPoint y: 365, endPoint x: 774, endPoint y: 363, distance: 11.2
click at [763, 365] on div "Product Search" at bounding box center [784, 353] width 150 height 50
click at [776, 362] on input "Product Search" at bounding box center [765, 357] width 84 height 17
paste input "3180-238-8-B"
type input "3180-238-8-B"
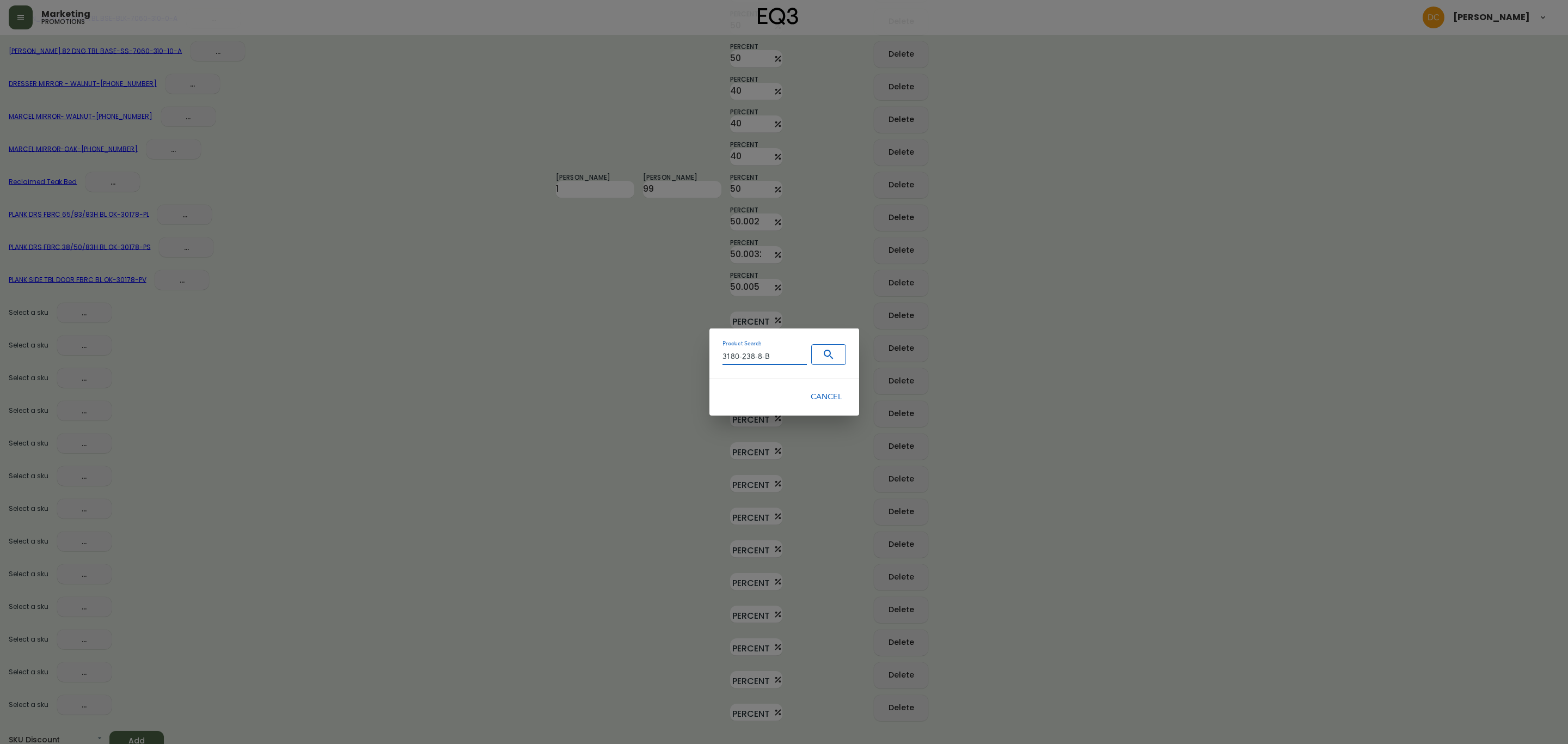
click at [822, 365] on div "Product Search 3180-238-8-B" at bounding box center [784, 353] width 150 height 50
click at [831, 358] on icon "Search" at bounding box center [829, 354] width 13 height 13
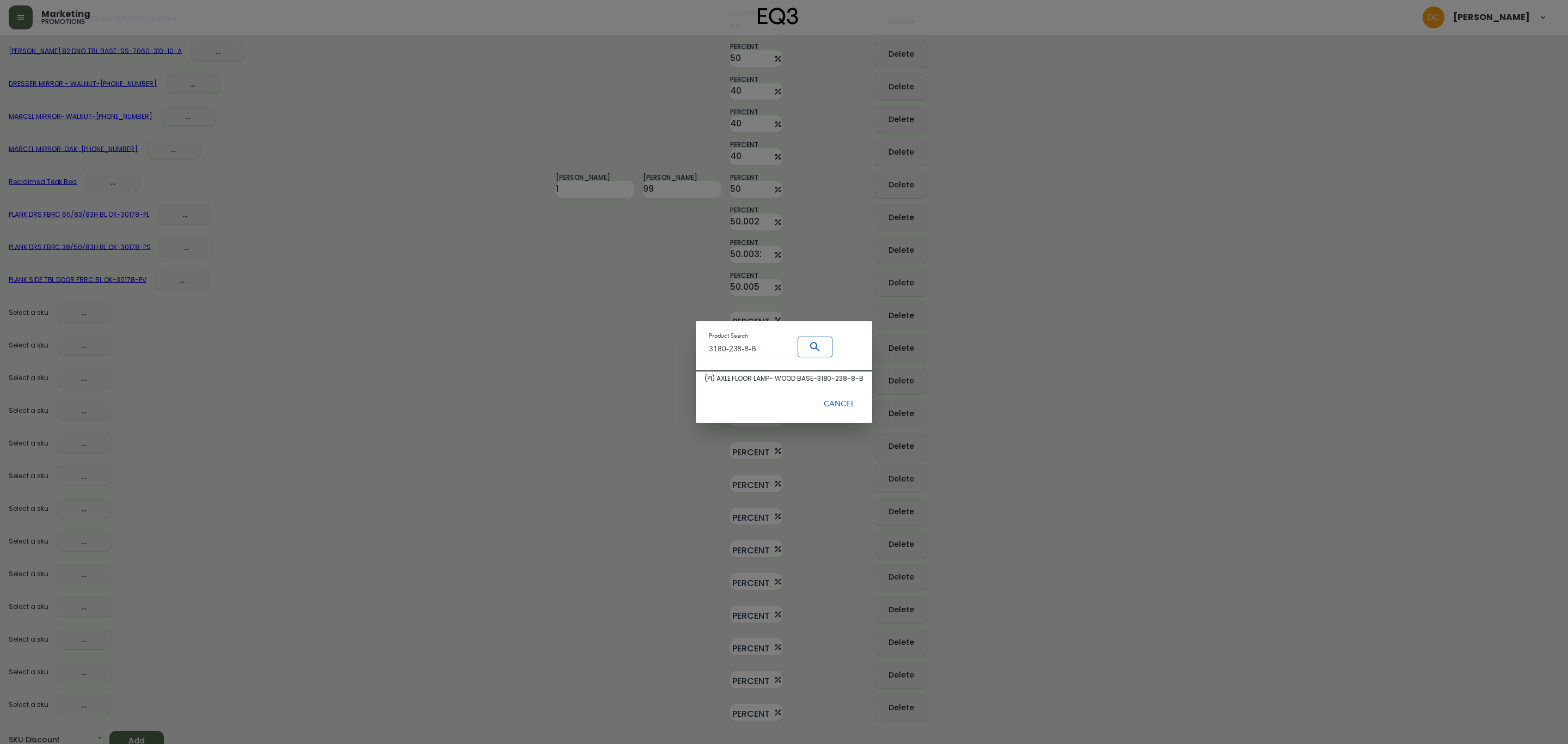
click at [782, 379] on div "( PI ) AXLE FLOOR LAMP- WOOD BASE - 3180-238-8-B" at bounding box center [784, 378] width 159 height 10
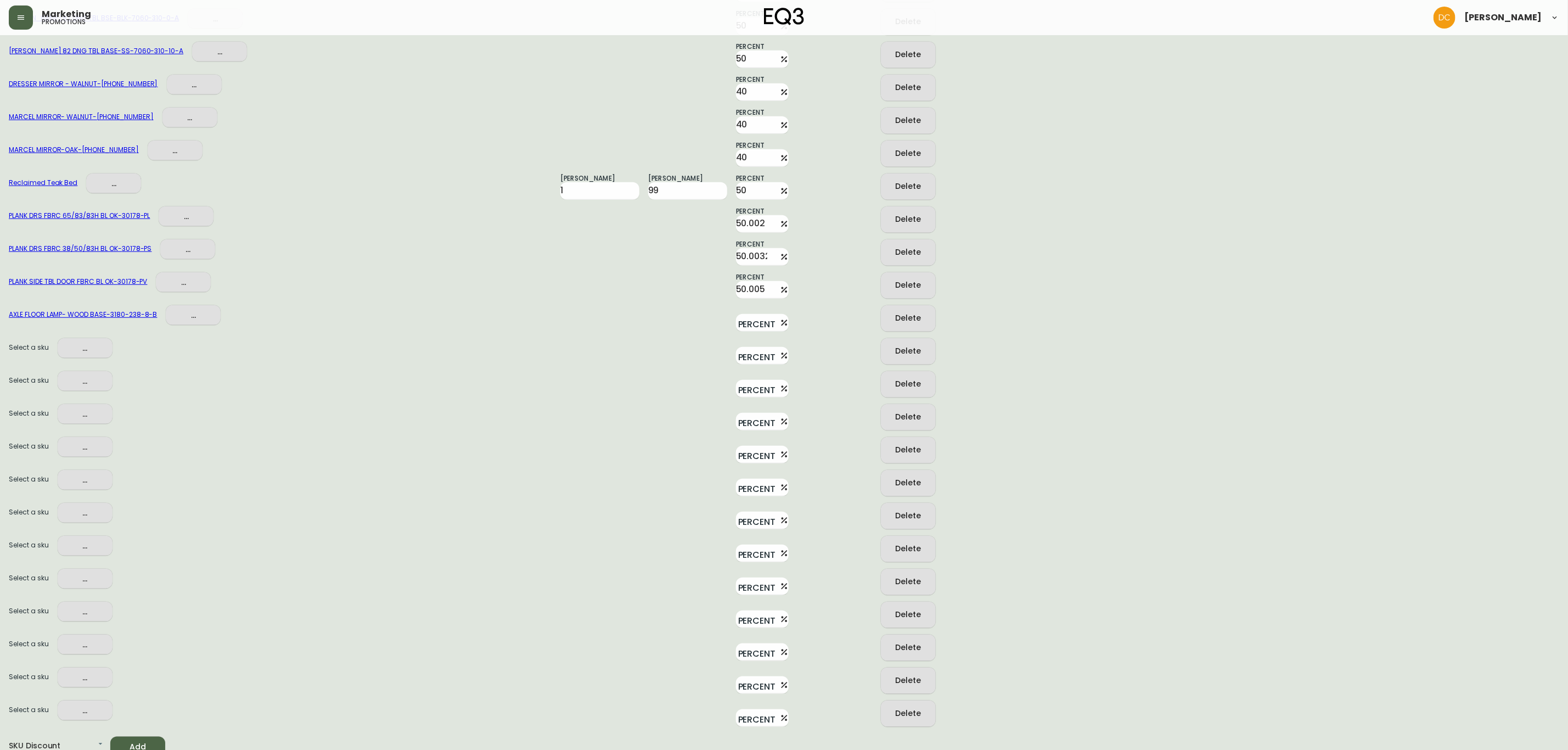
click at [88, 347] on span "..." at bounding box center [85, 348] width 38 height 13
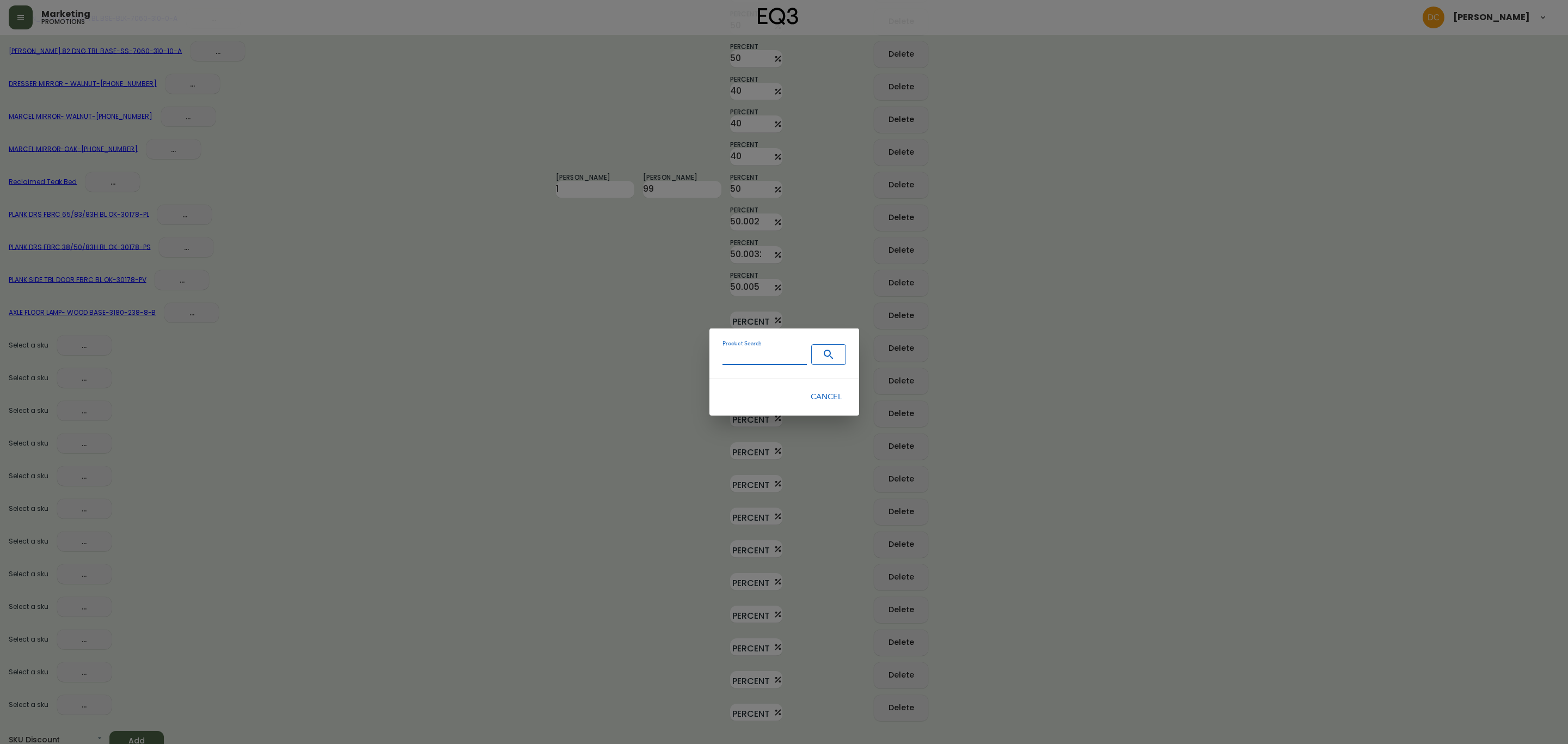
click at [775, 348] on input "Product Search" at bounding box center [765, 357] width 84 height 17
type input "3180-271-8-B"
click at [824, 355] on icon "Search" at bounding box center [828, 353] width 9 height 9
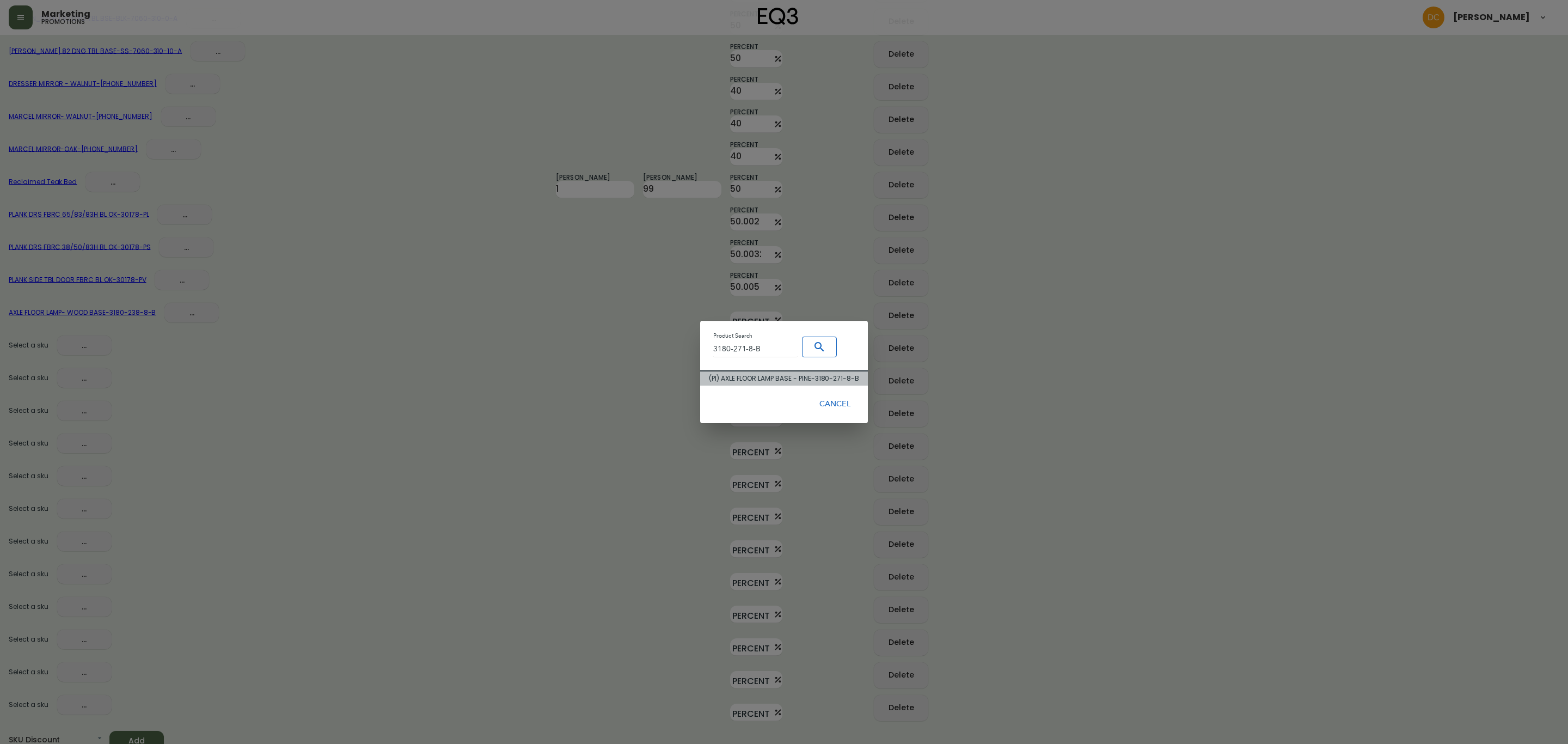
click at [797, 378] on div "( PI ) AXLE FLOOR LAMP BASE - PINE - 3180-271-8-B" at bounding box center [784, 378] width 151 height 10
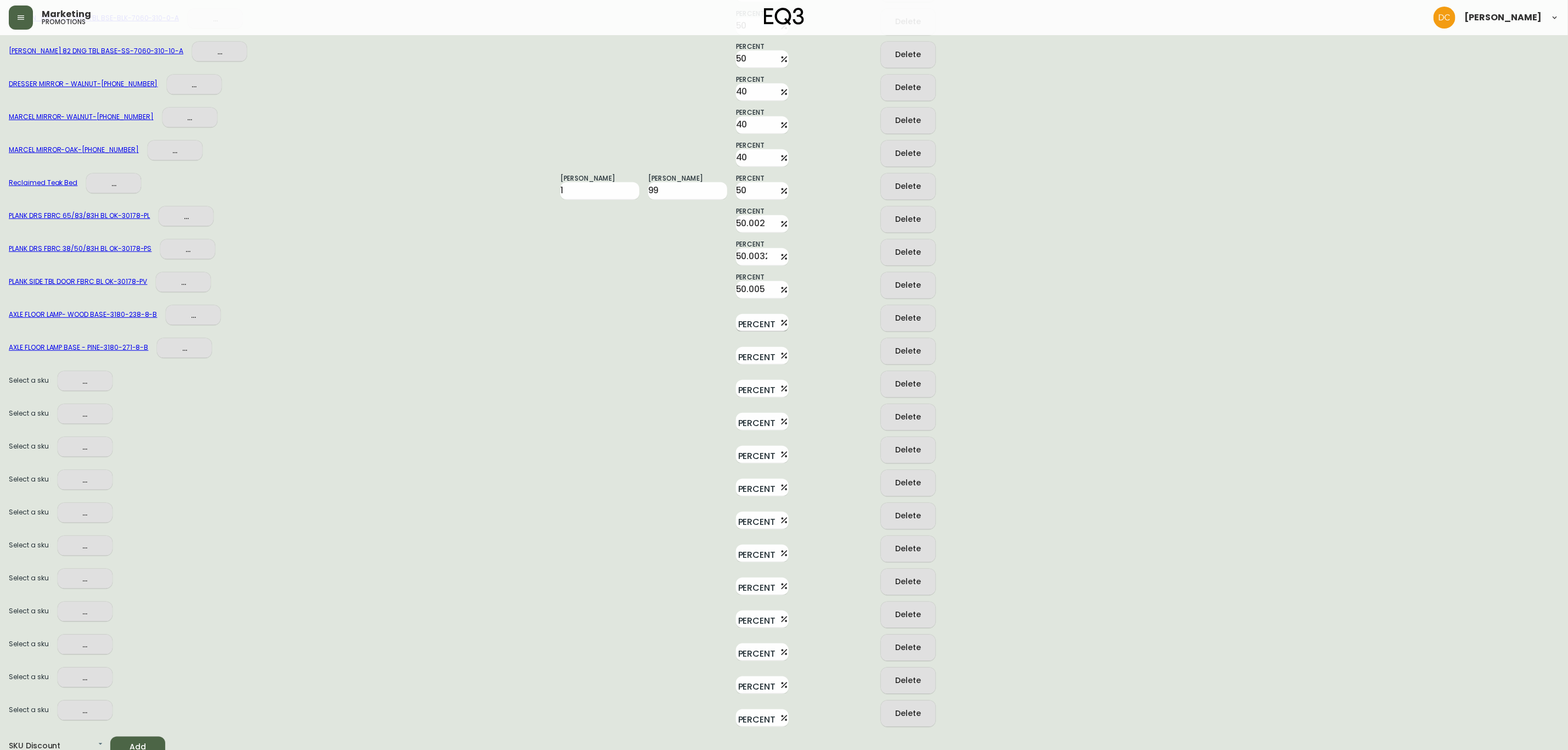
click at [744, 318] on input "Percent" at bounding box center [755, 322] width 39 height 18
type input "5"
type input "50"
click at [749, 347] on input "Percent" at bounding box center [755, 355] width 39 height 18
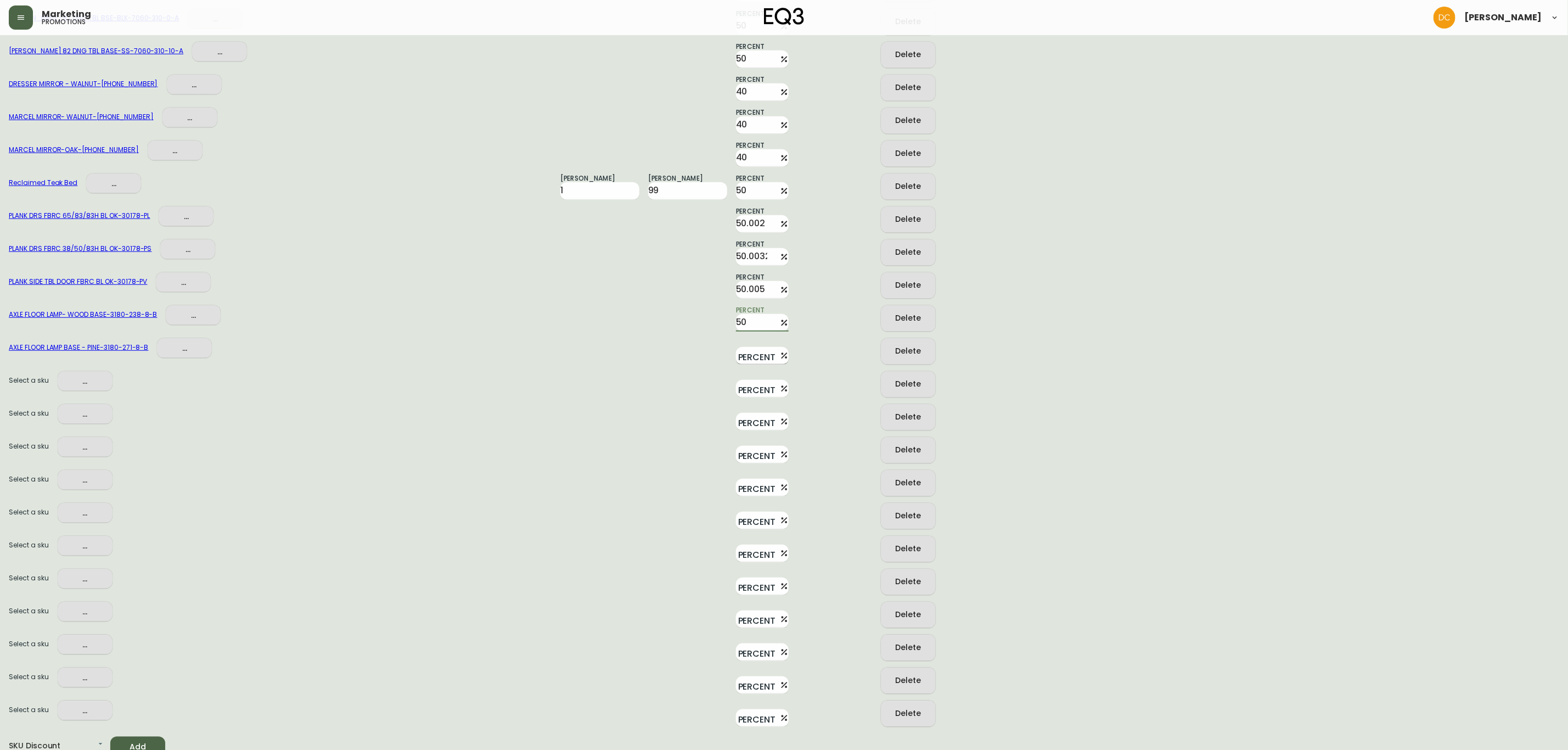
paste input "50"
type input "50"
click at [657, 385] on div at bounding box center [688, 385] width 79 height 27
click at [93, 375] on span "..." at bounding box center [85, 381] width 38 height 13
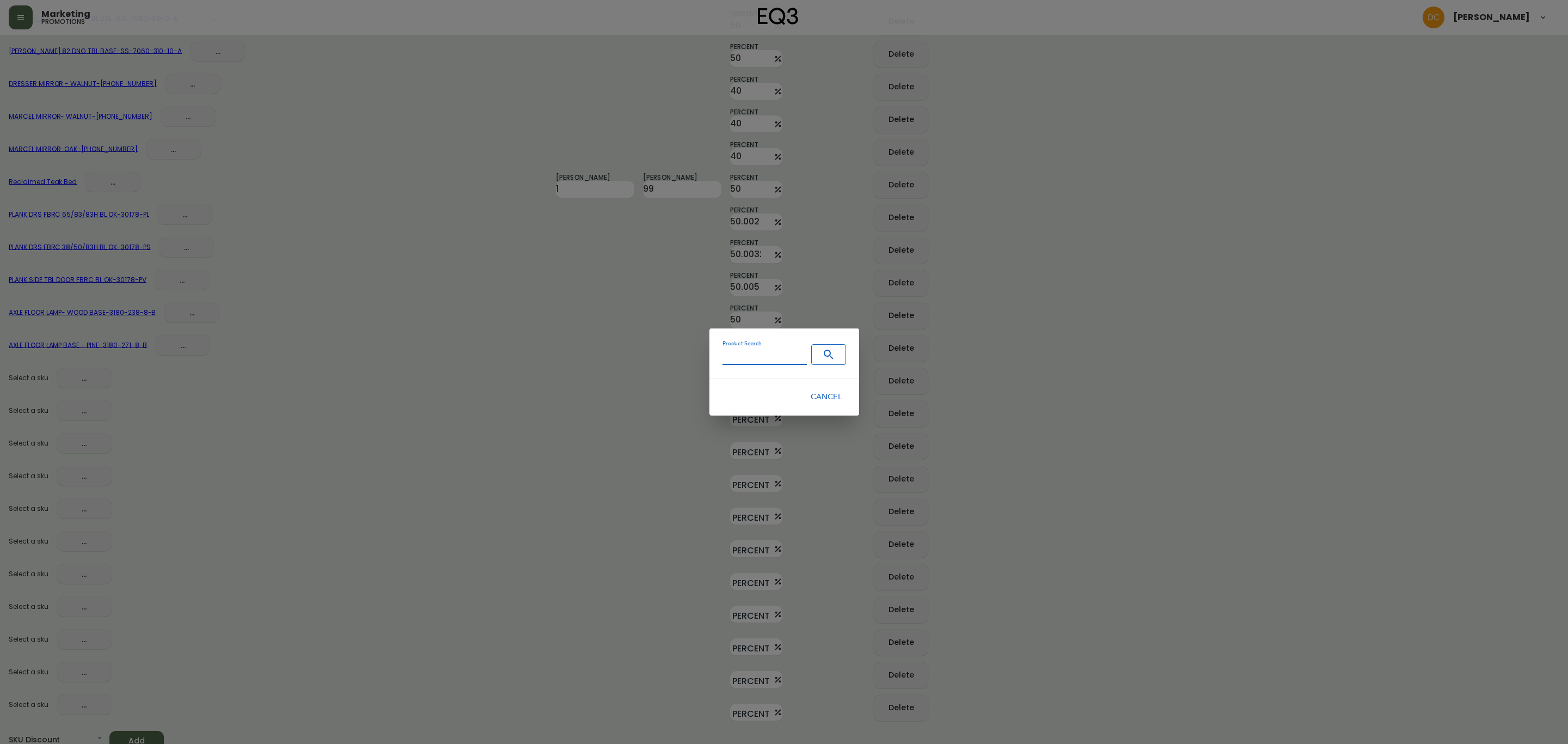
drag, startPoint x: 760, startPoint y: 358, endPoint x: 797, endPoint y: 352, distance: 37.5
click at [760, 358] on input "Product Search" at bounding box center [765, 357] width 84 height 17
type input "3180-368-0"
click at [822, 351] on icon "Search" at bounding box center [829, 354] width 13 height 13
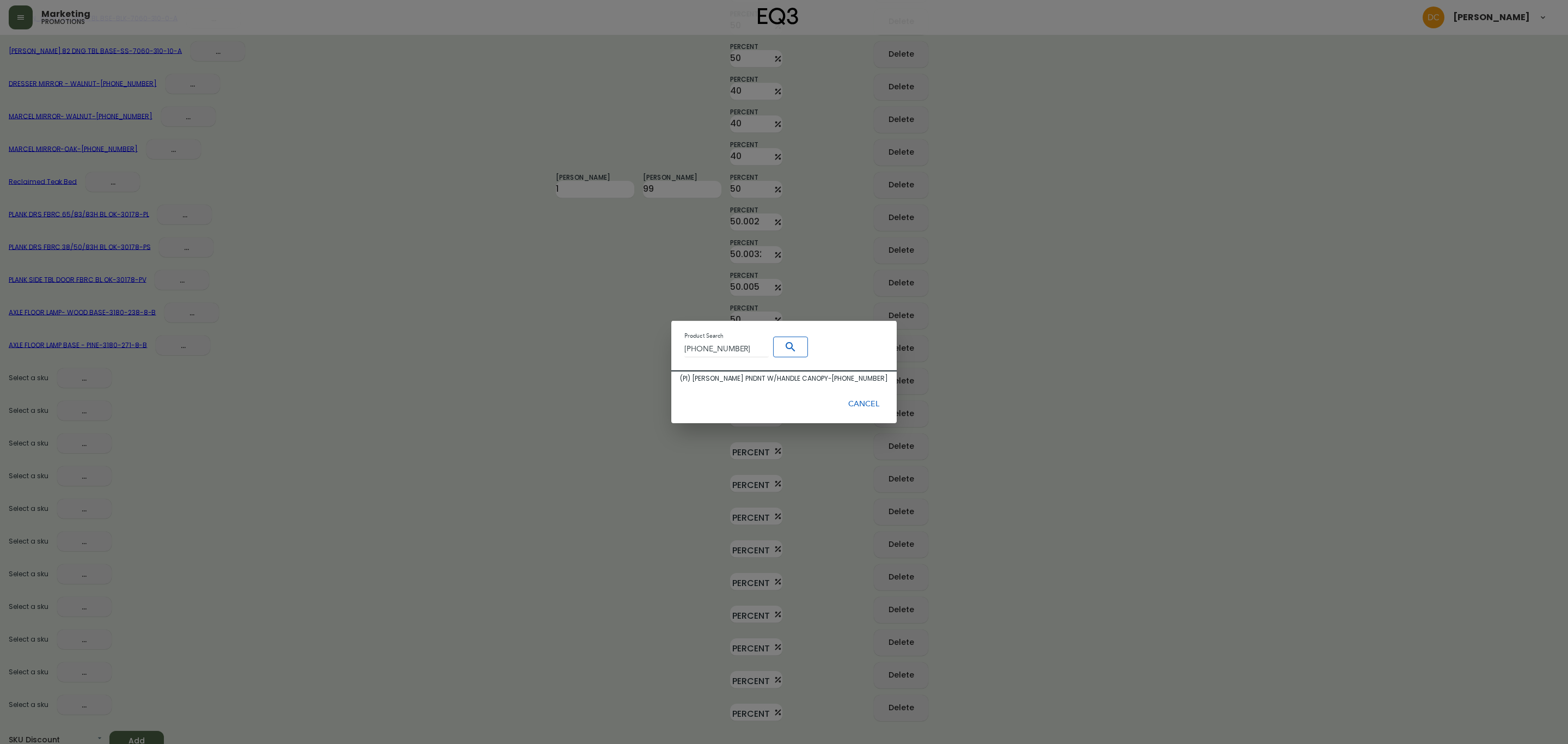
click at [792, 377] on div "( PI ) WH BALL PNDNT W/HANDLE CANOPY - 3180-368-0" at bounding box center [784, 378] width 208 height 10
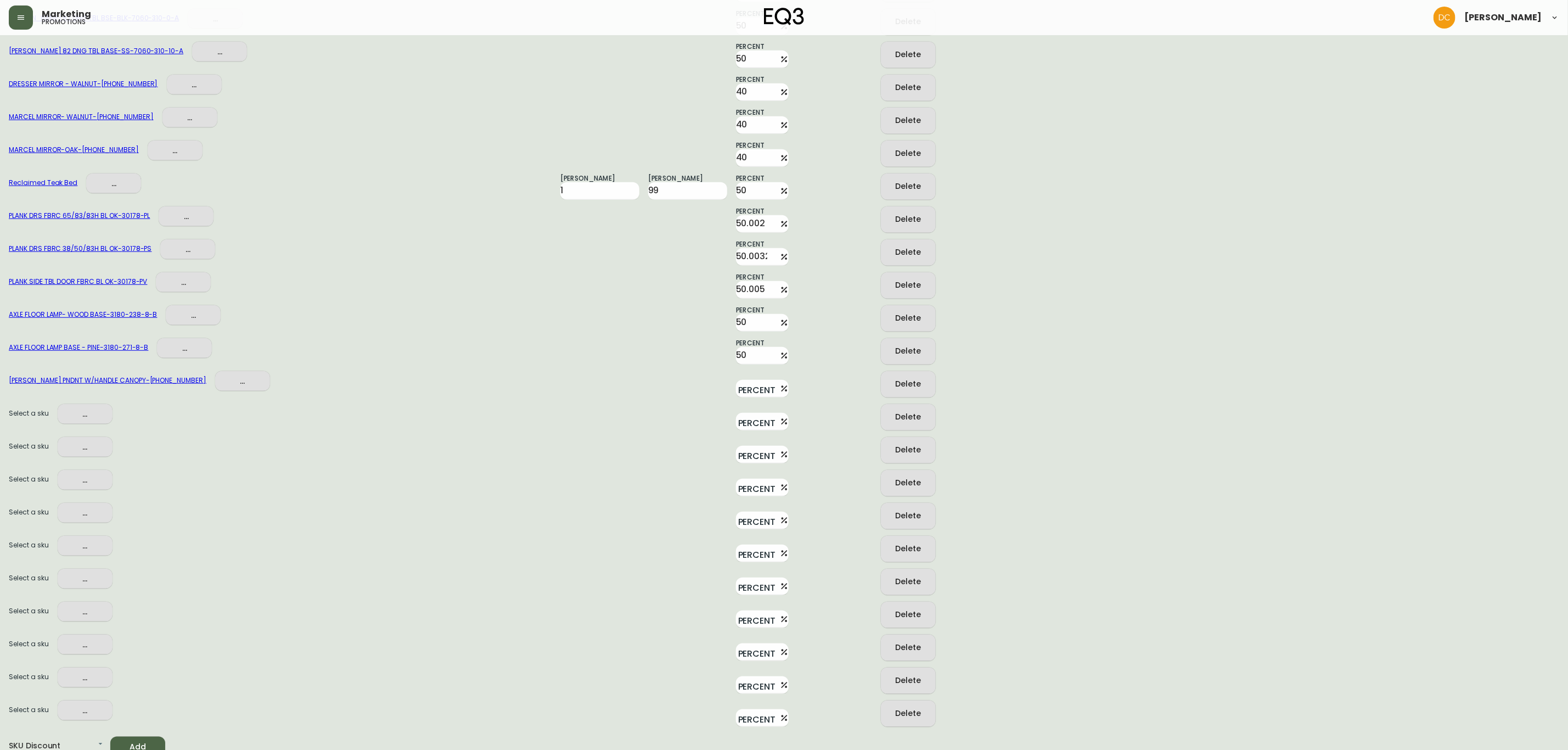
click at [86, 411] on span "..." at bounding box center [85, 414] width 38 height 13
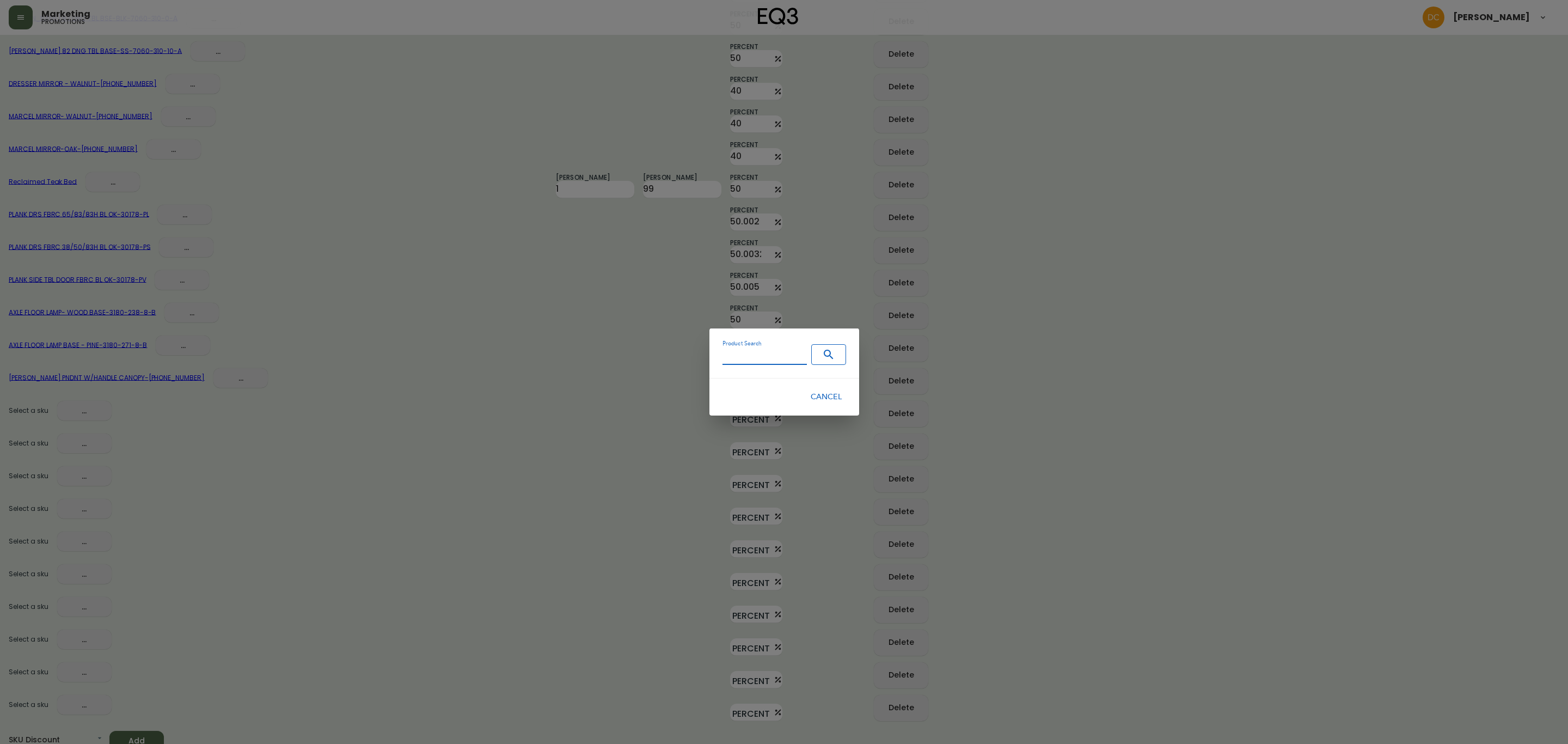
click at [743, 360] on input "Product Search" at bounding box center [765, 357] width 84 height 17
click at [822, 355] on icon "Search" at bounding box center [829, 354] width 13 height 13
click at [758, 351] on input "3180-007-1" at bounding box center [765, 357] width 84 height 17
paste input "90-183-7"
type input "3190-183-7"
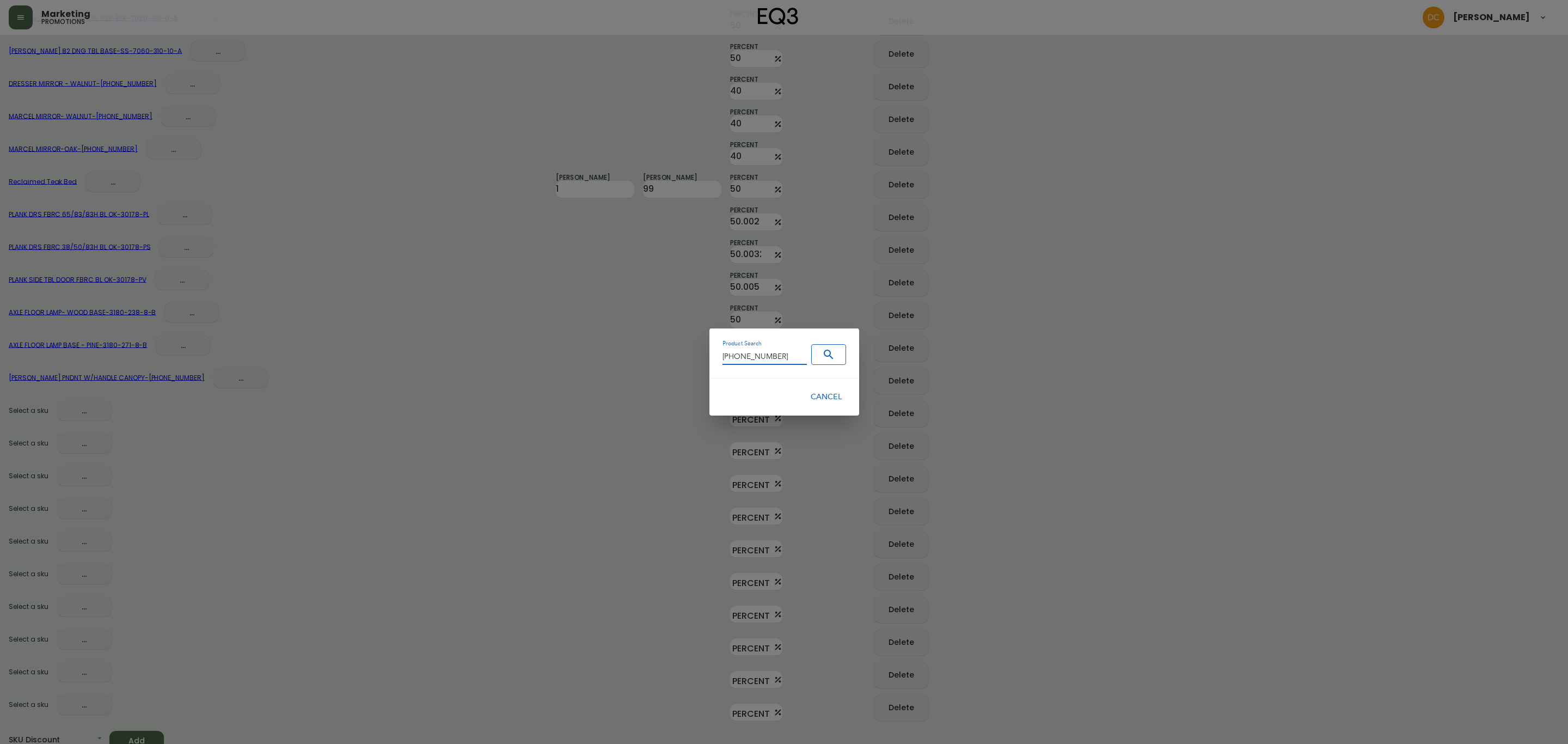
click at [816, 355] on span "Search" at bounding box center [829, 354] width 25 height 13
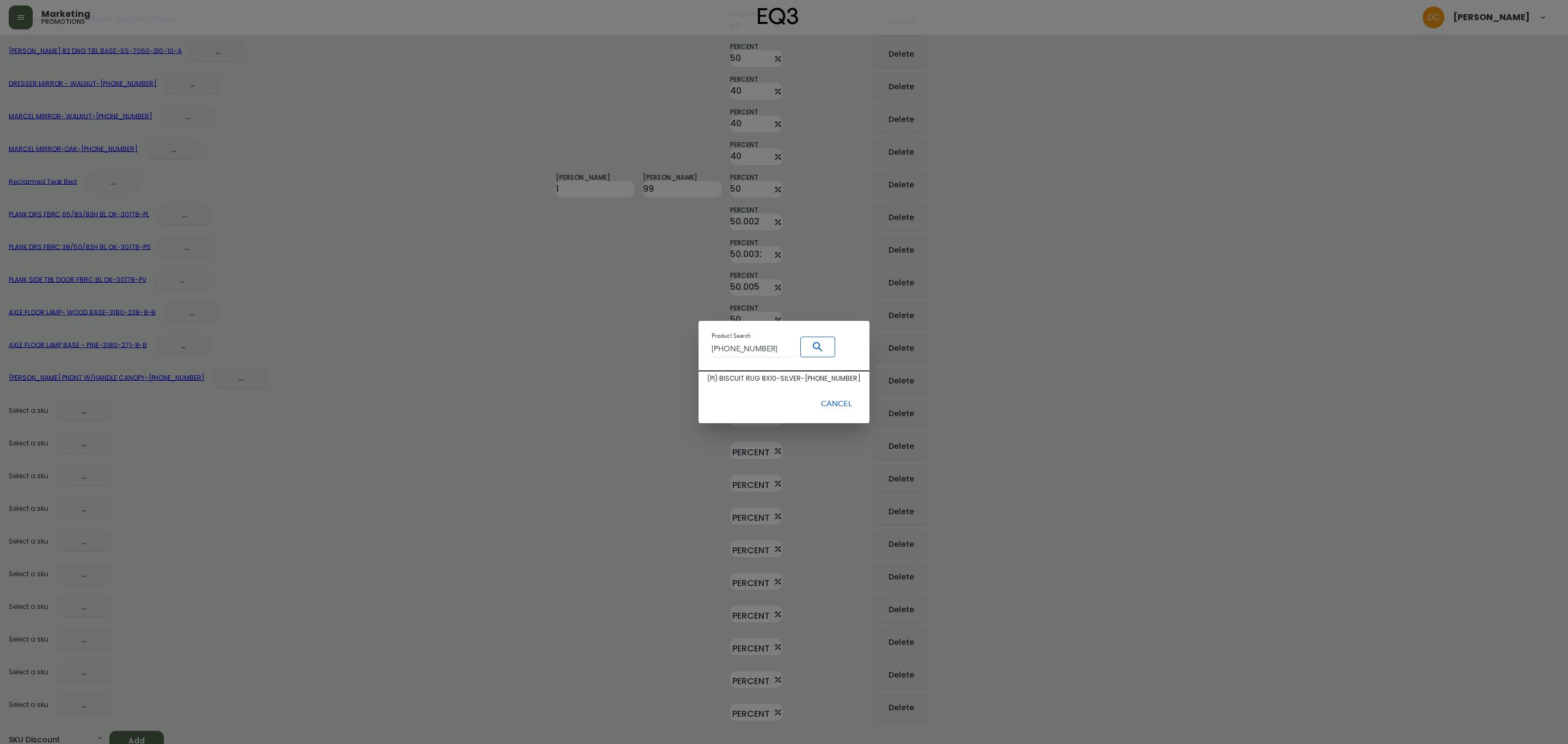
click at [767, 378] on div "( PI ) BISCUIT RUG 8X10-SILVER - 3190-183-7" at bounding box center [783, 378] width 153 height 10
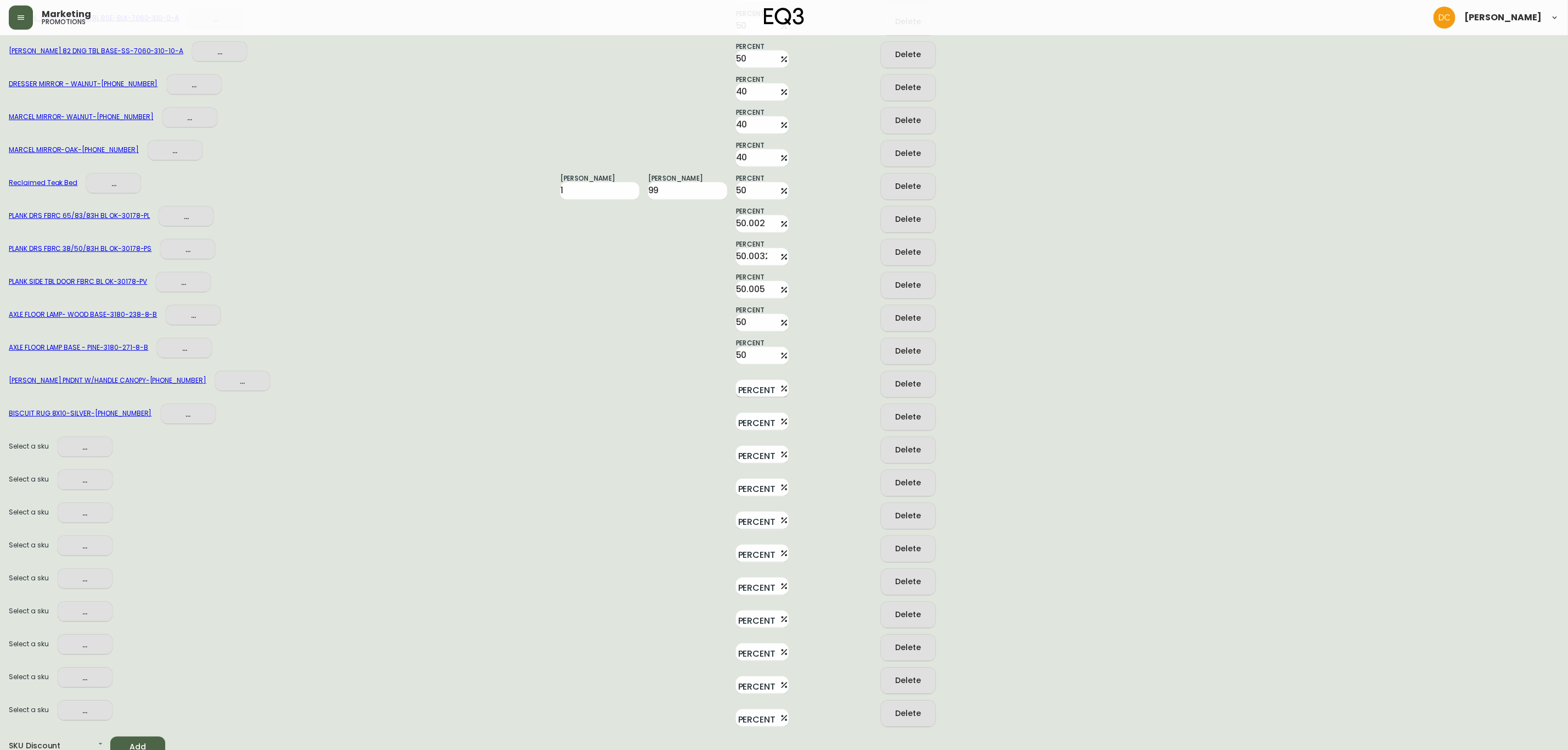
click at [743, 387] on input "Percent" at bounding box center [755, 388] width 39 height 18
click at [740, 413] on input "Percent" at bounding box center [755, 421] width 39 height 18
click at [643, 439] on div "Select a sku ... Percent Delete" at bounding box center [784, 446] width 1550 height 33
click at [97, 440] on span "..." at bounding box center [85, 447] width 38 height 13
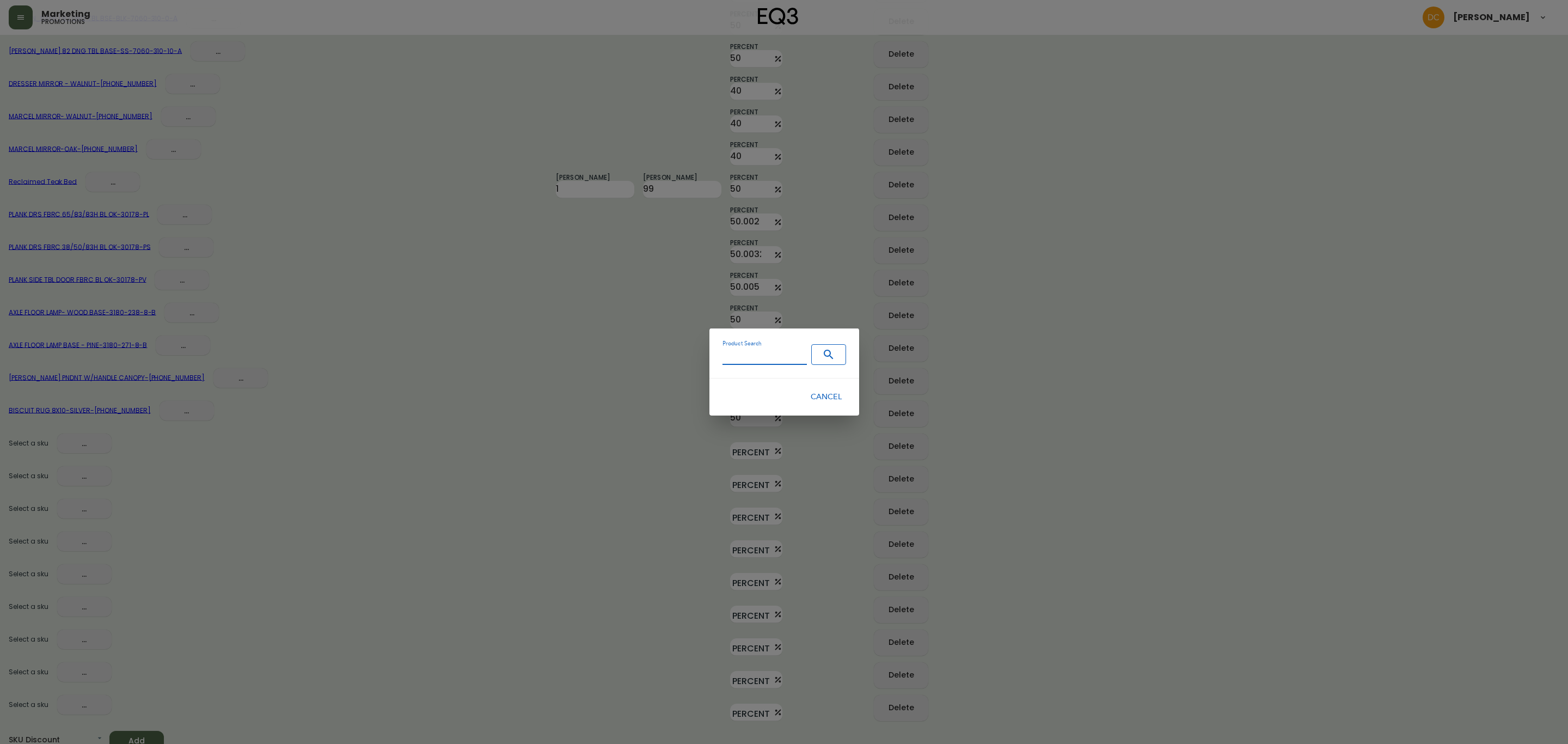
drag, startPoint x: 767, startPoint y: 362, endPoint x: 793, endPoint y: 358, distance: 26.3
click at [767, 362] on input "Product Search" at bounding box center [765, 357] width 84 height 17
click at [827, 355] on icon "Search" at bounding box center [828, 353] width 9 height 9
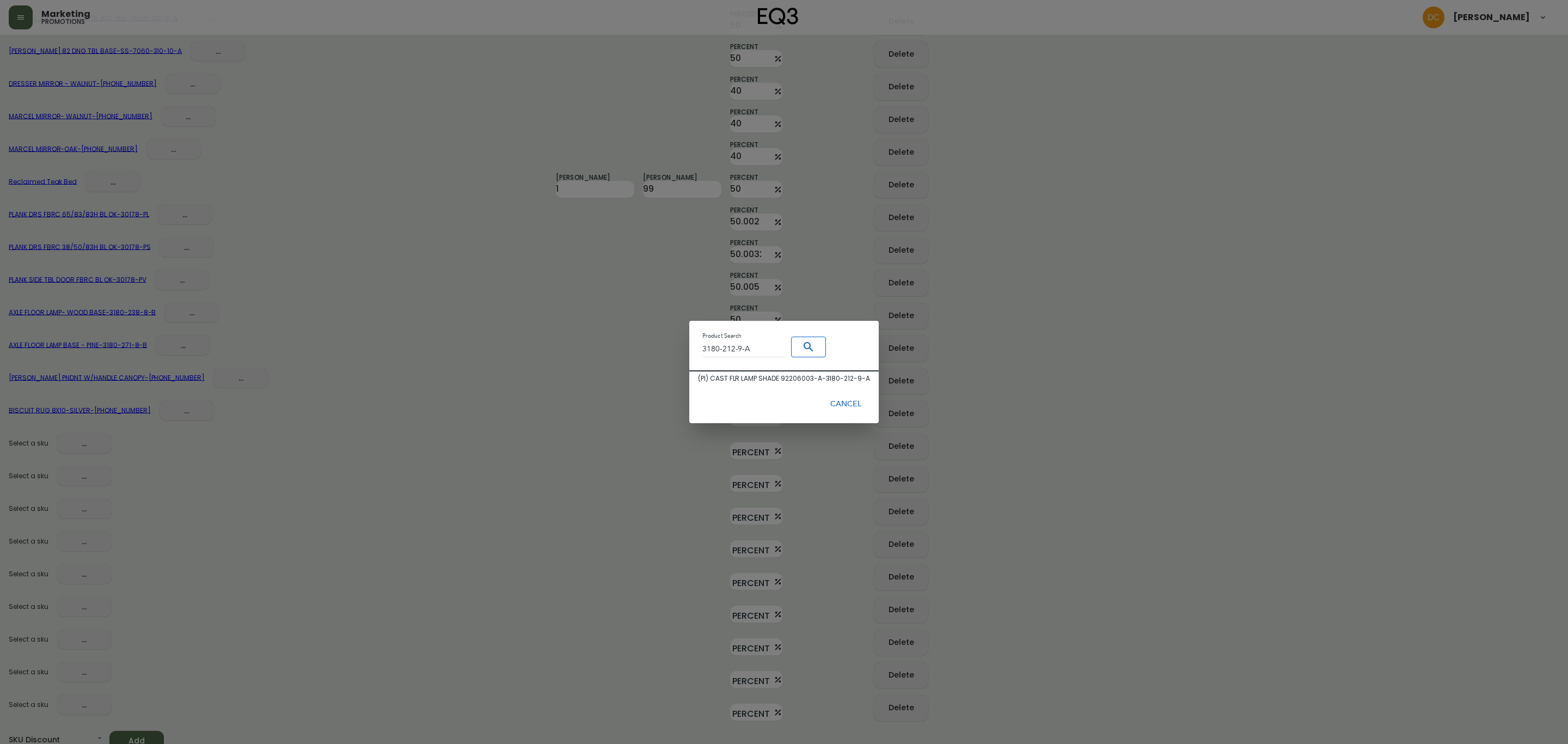
click at [820, 372] on div "( PI ) CAST FLR LAMP SHADE 92206003-A - 3180-212-9-A" at bounding box center [784, 378] width 190 height 14
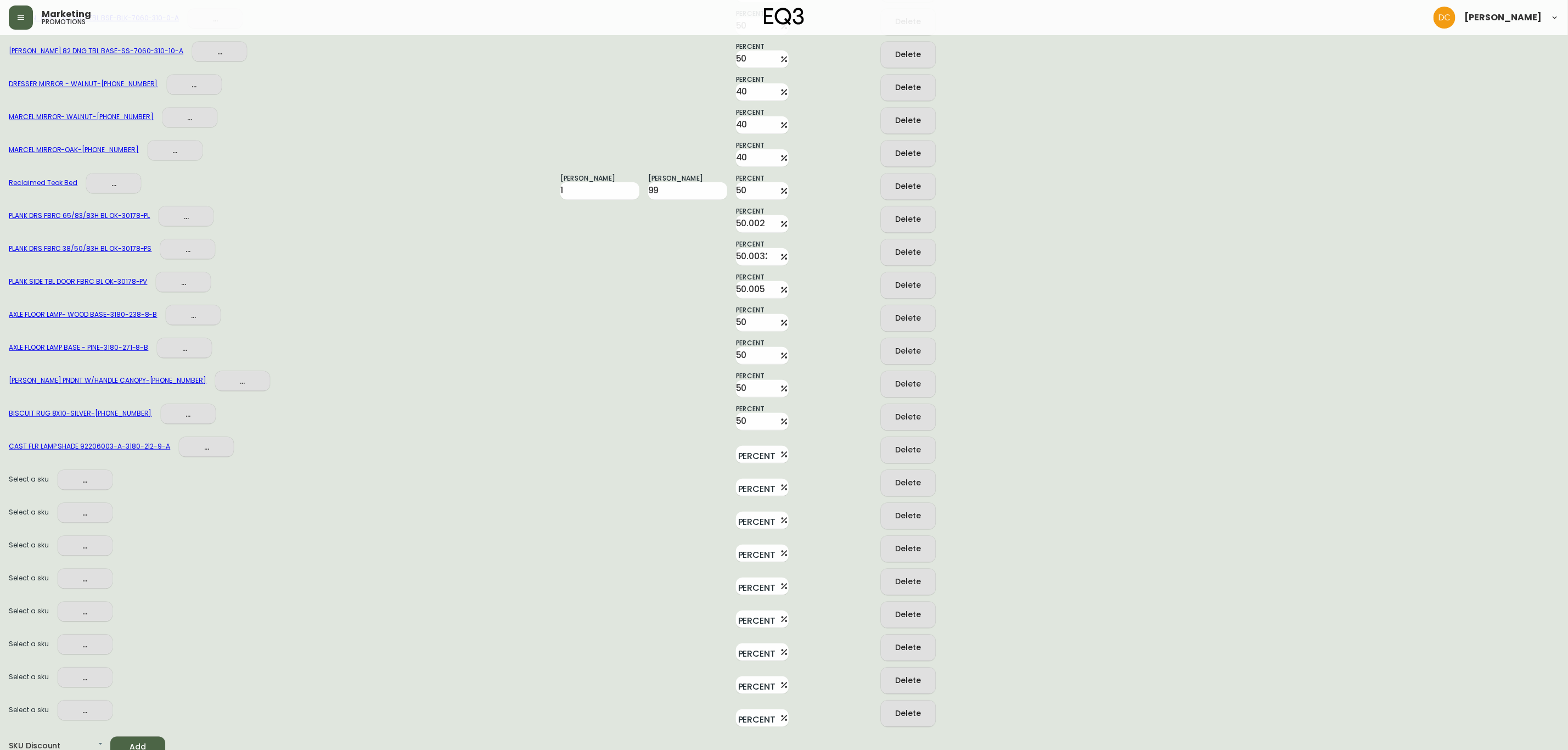
click at [73, 477] on span "..." at bounding box center [85, 480] width 38 height 13
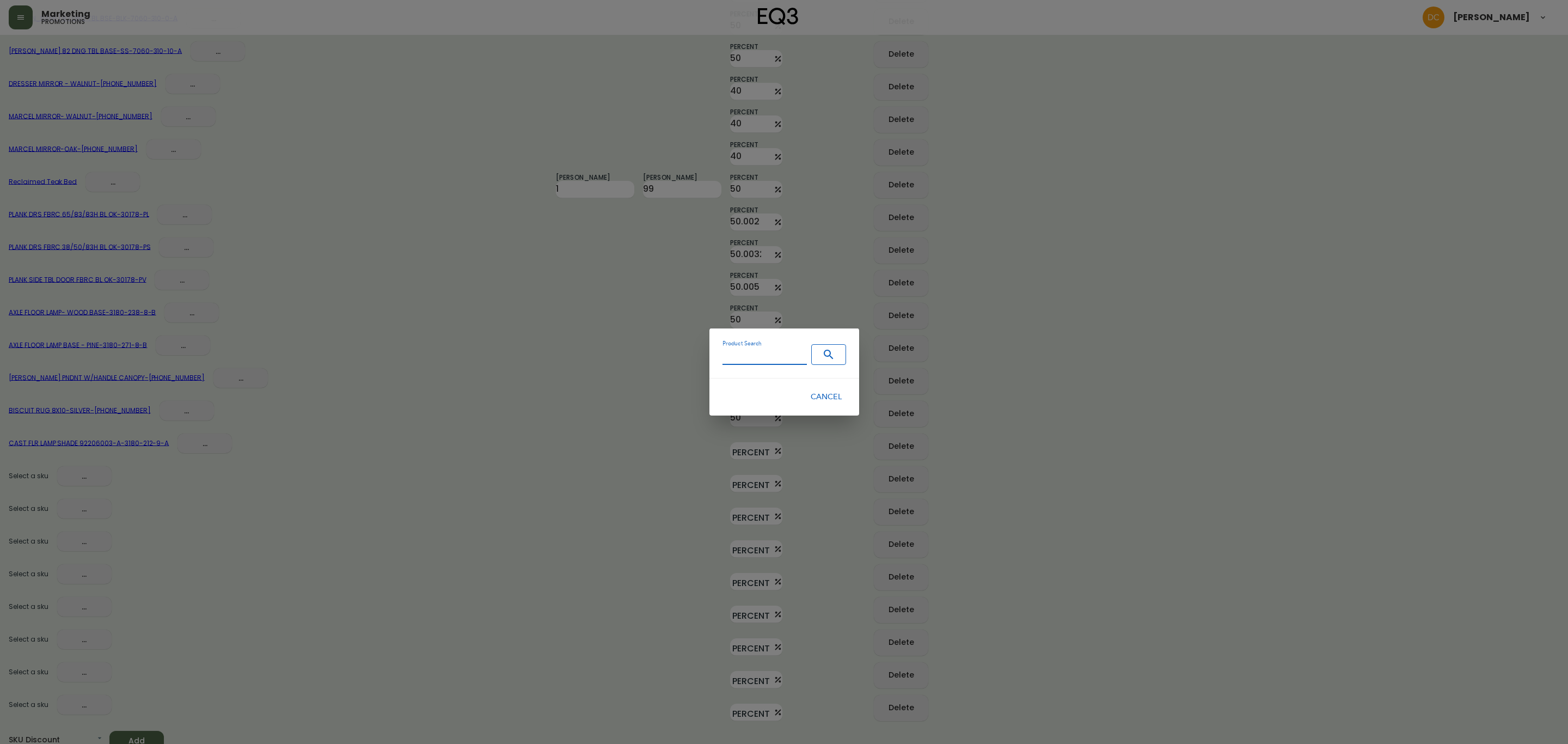
click at [762, 348] on input "Product Search" at bounding box center [765, 357] width 84 height 17
click at [827, 358] on icon "Search" at bounding box center [829, 354] width 13 height 13
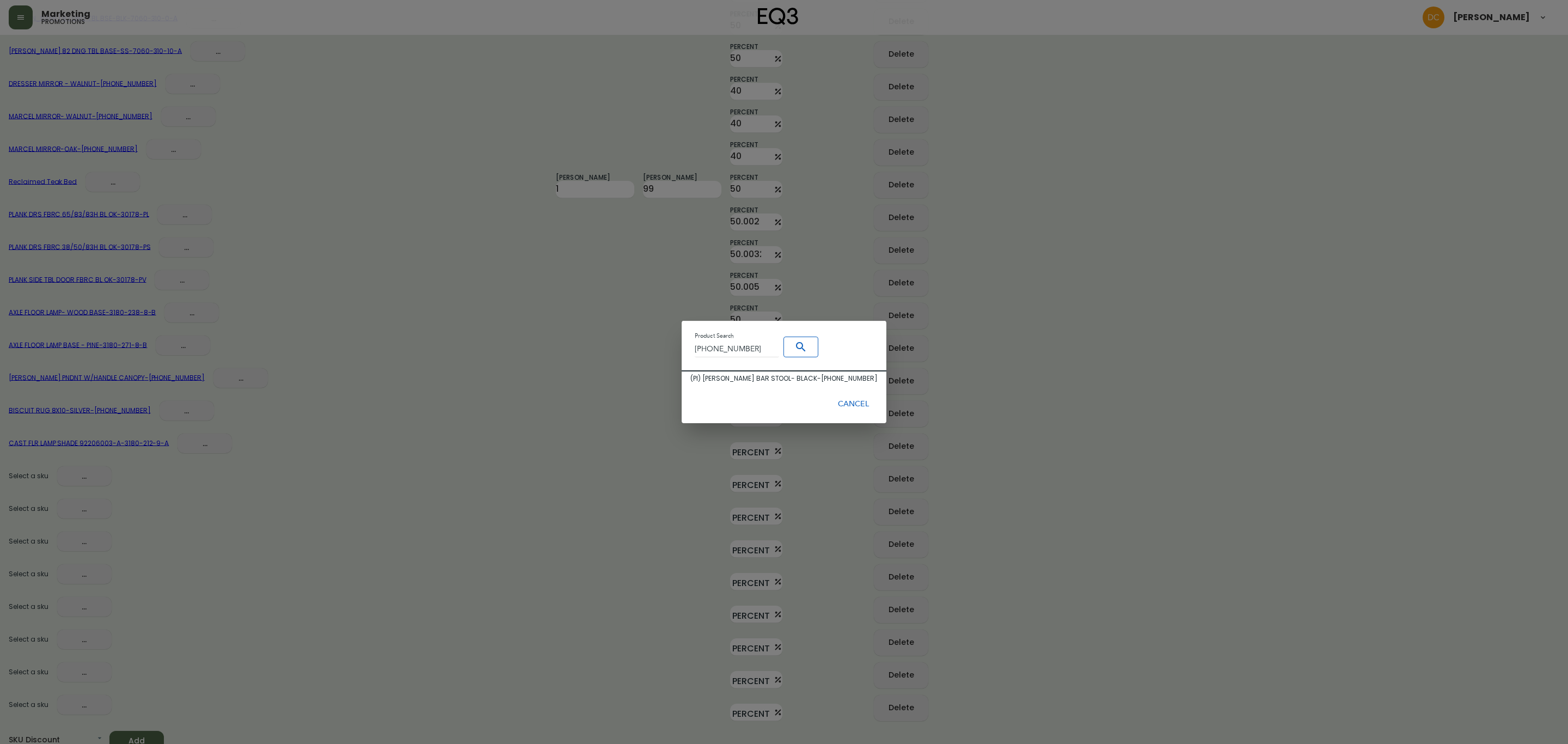
drag, startPoint x: 801, startPoint y: 377, endPoint x: 763, endPoint y: 387, distance: 39.3
click at [800, 377] on div "( PI ) DAWN BAR STOOL- BLACK - 3020-274-4" at bounding box center [784, 378] width 187 height 10
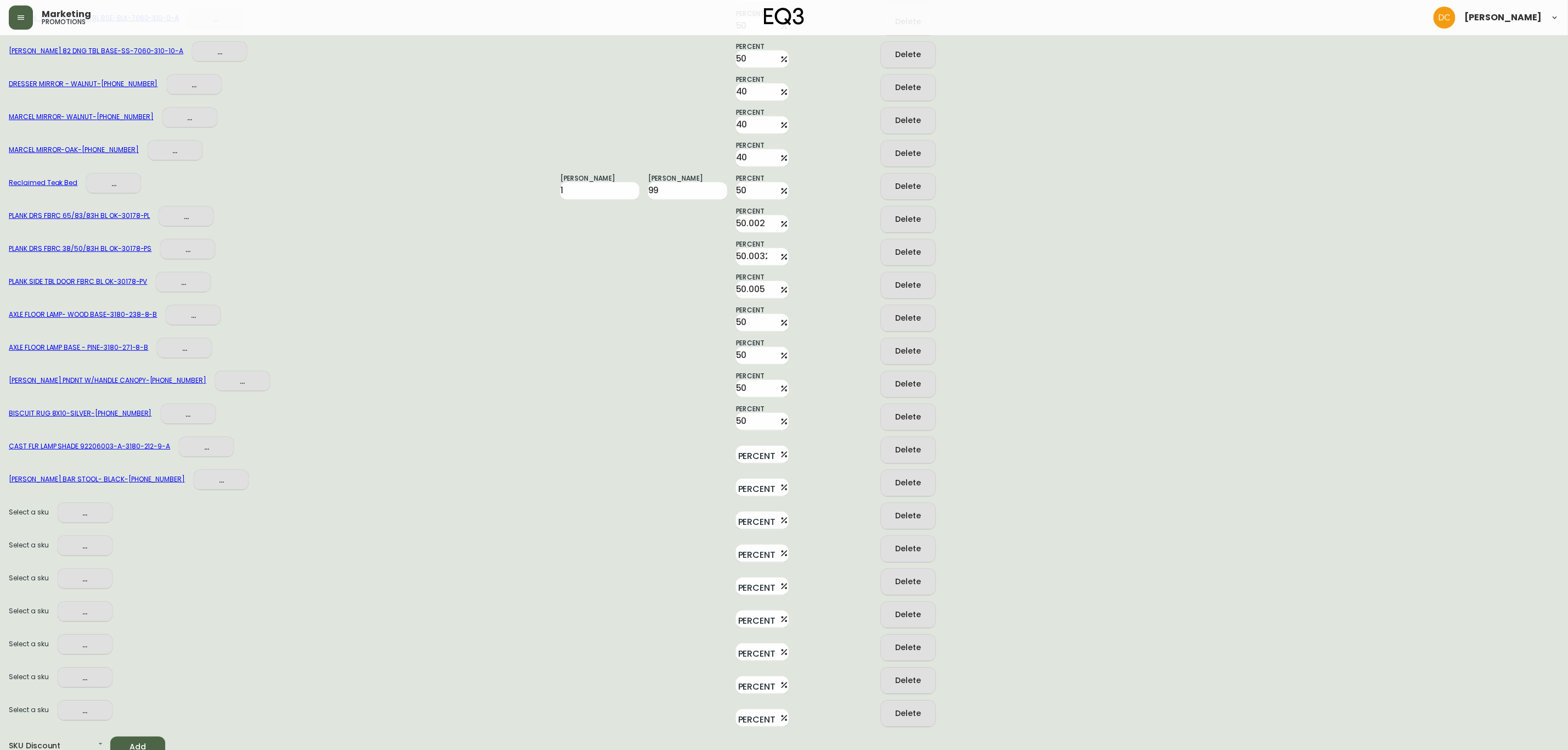
click at [81, 506] on span "..." at bounding box center [85, 512] width 38 height 13
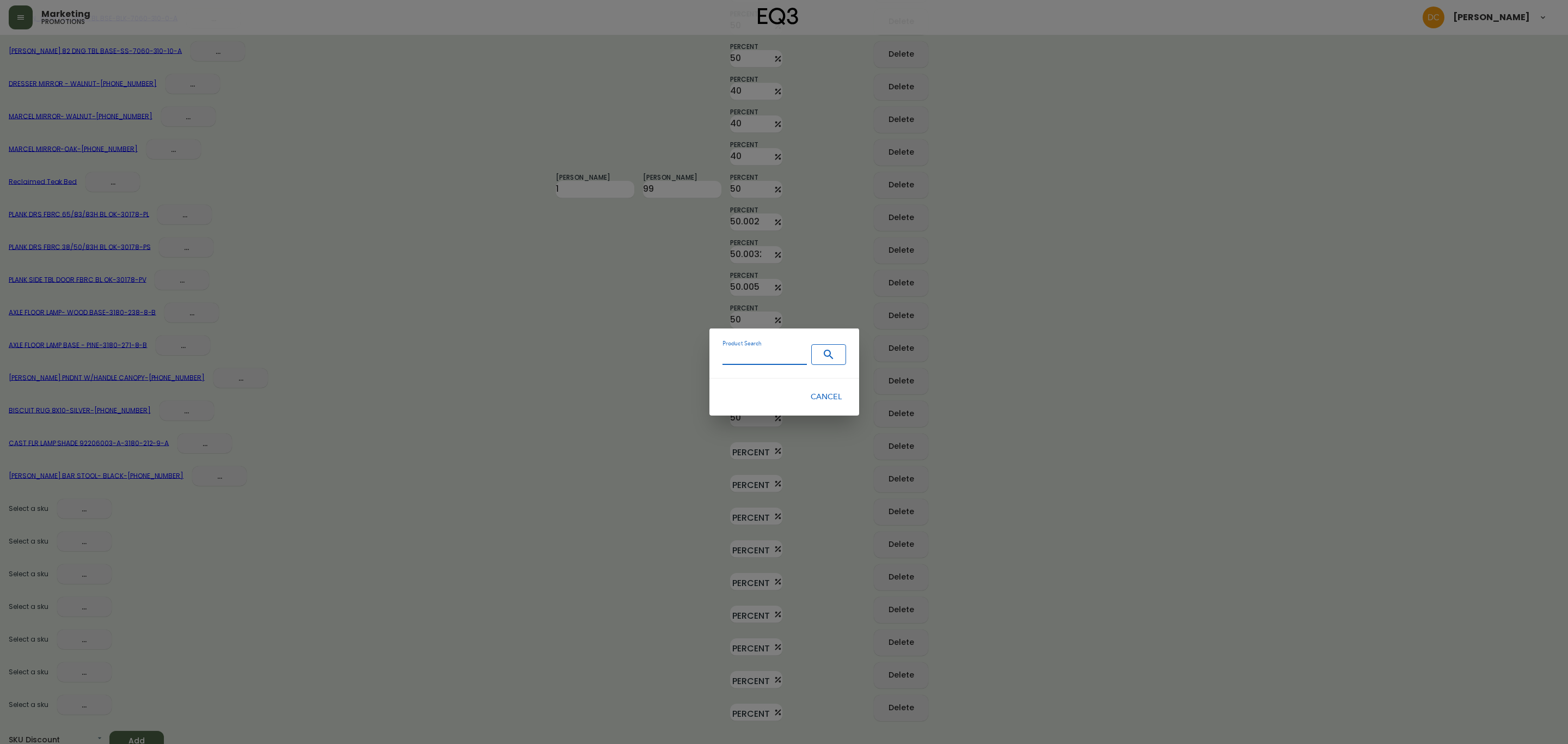
click at [755, 363] on input "Product Search" at bounding box center [765, 357] width 84 height 17
click at [822, 355] on icon "Search" at bounding box center [829, 354] width 13 height 13
click at [825, 394] on span "Cancel" at bounding box center [825, 397] width 31 height 13
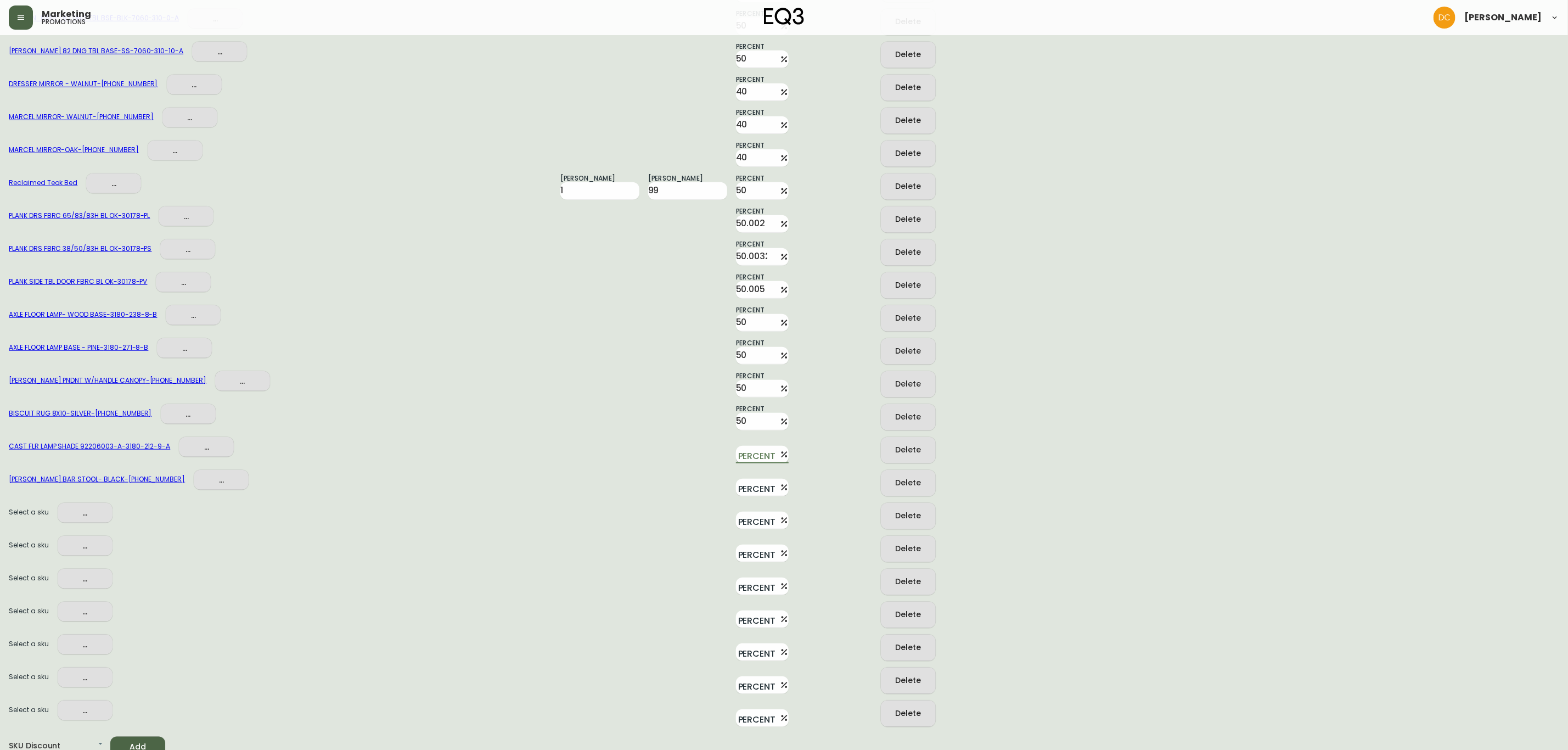
click at [746, 448] on input "Percent" at bounding box center [755, 454] width 39 height 18
click at [741, 450] on input "60" at bounding box center [755, 454] width 39 height 18
click at [751, 479] on input "Percent" at bounding box center [755, 487] width 39 height 18
click at [570, 536] on div at bounding box center [600, 549] width 79 height 27
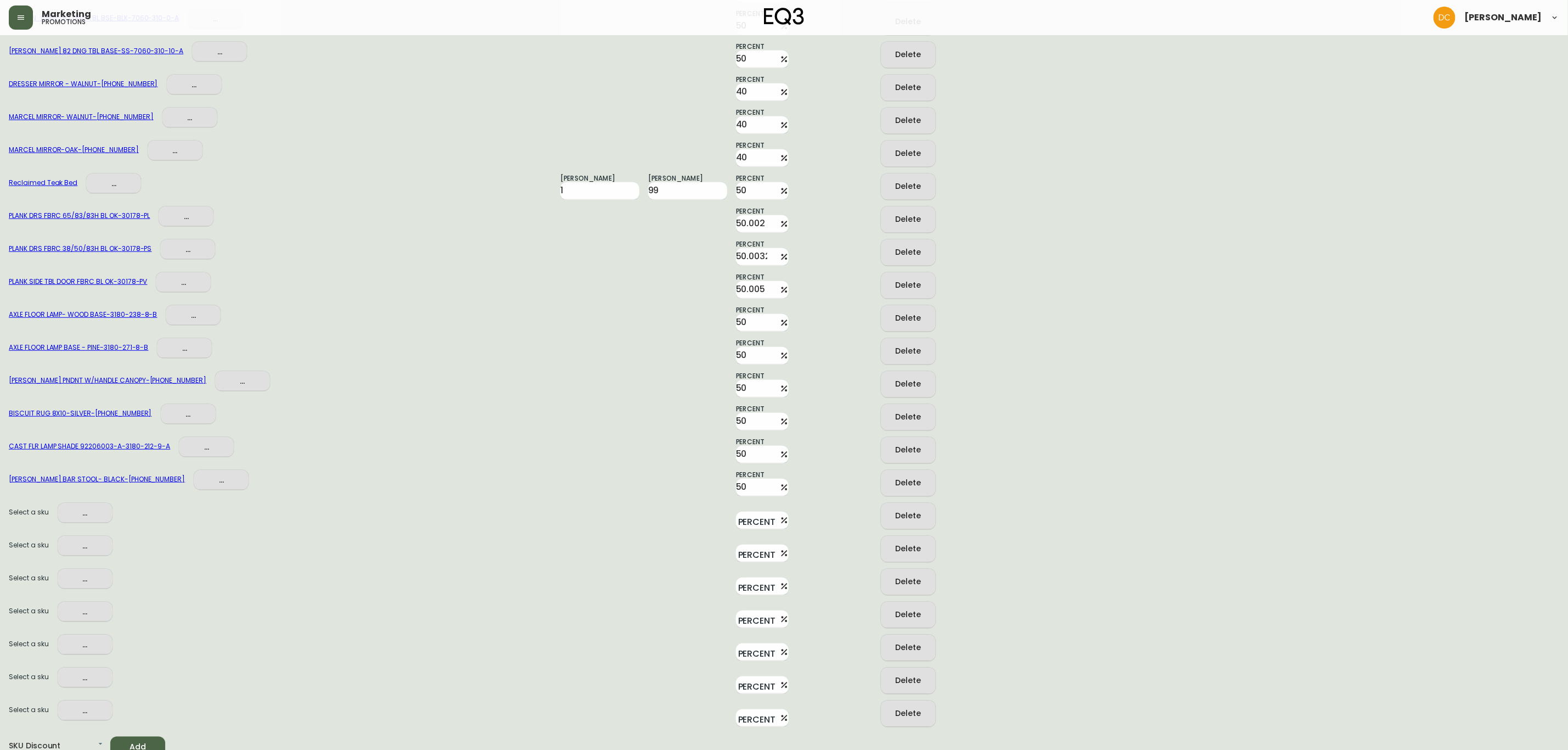
click at [86, 506] on span "..." at bounding box center [85, 512] width 38 height 13
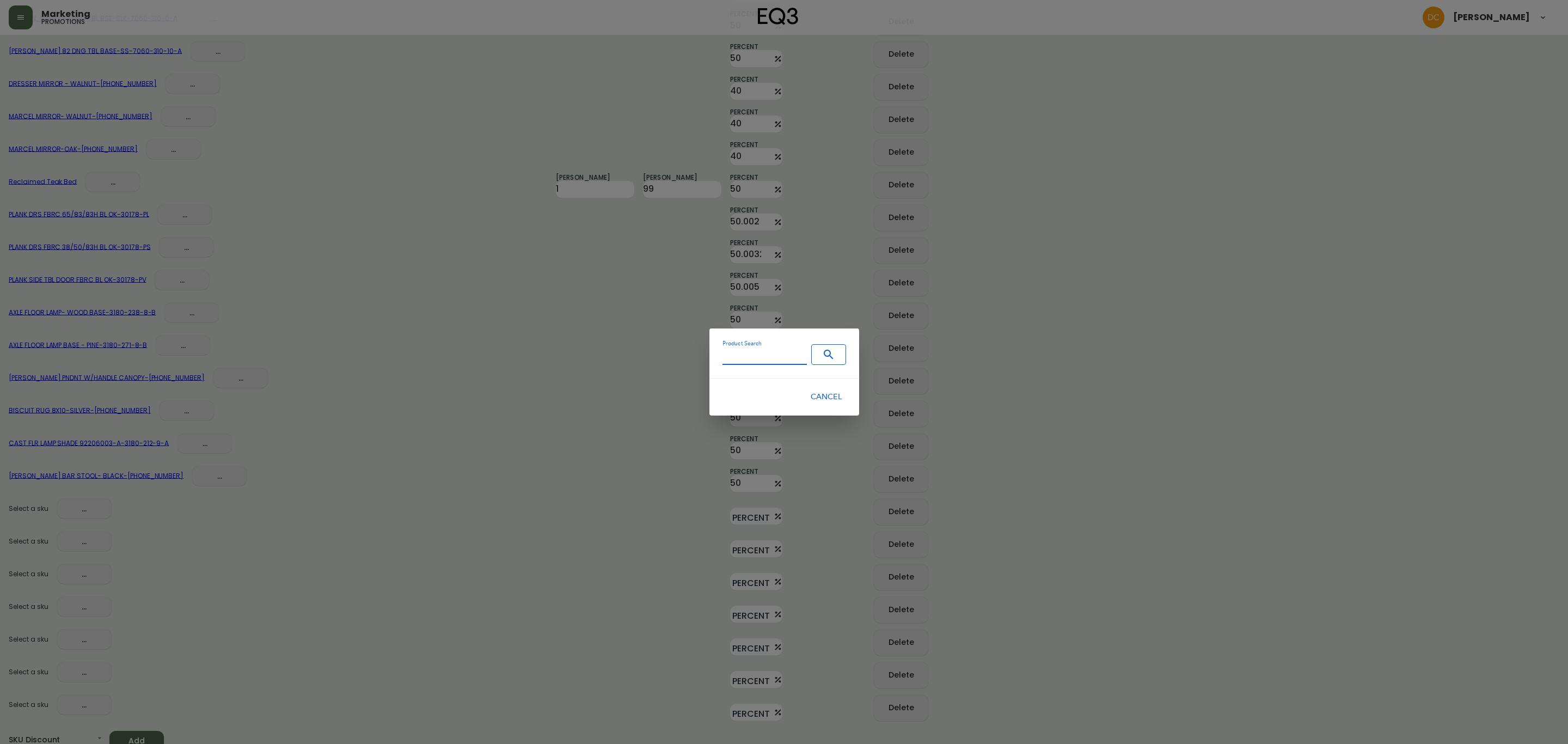
drag, startPoint x: 786, startPoint y: 360, endPoint x: 805, endPoint y: 353, distance: 20.2
click at [786, 360] on input "Product Search" at bounding box center [765, 357] width 84 height 17
click at [825, 348] on icon "Search" at bounding box center [829, 354] width 13 height 13
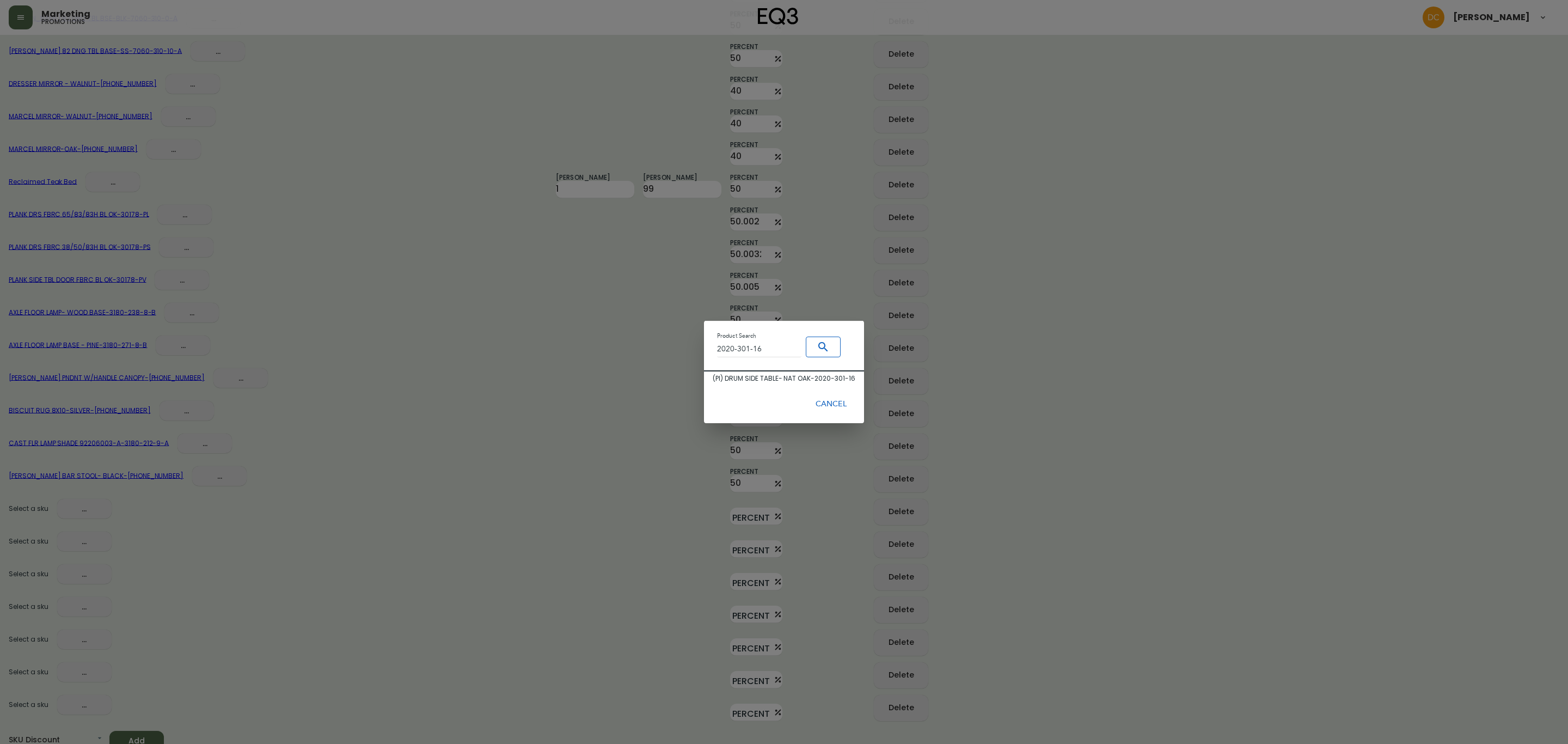
click at [788, 372] on div "( PI ) DRUM SIDE TABLE- NAT OAK - 2020-301-16" at bounding box center [784, 378] width 160 height 14
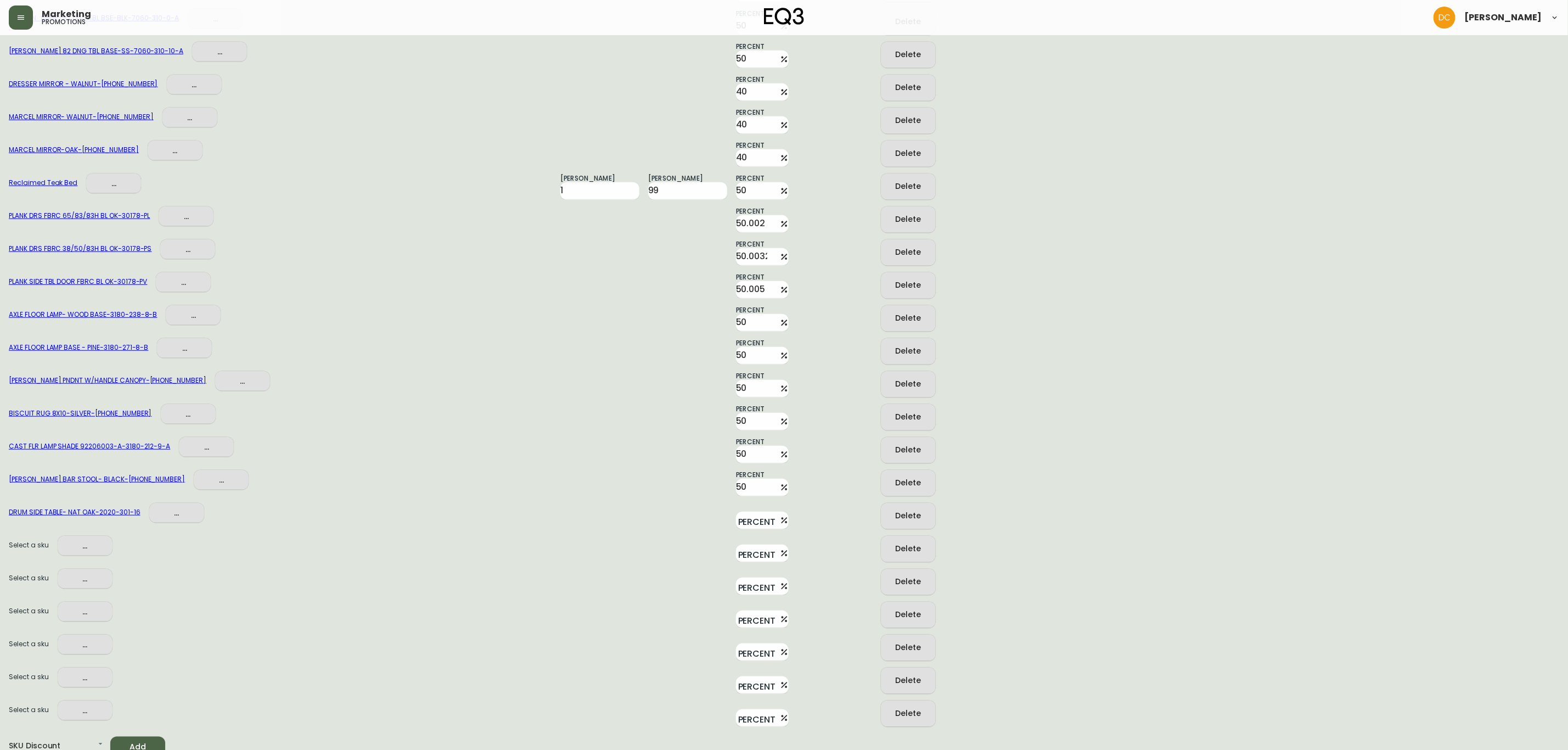
click at [60, 549] on div "Select a sku ..." at bounding box center [280, 549] width 543 height 27
click at [74, 539] on span "..." at bounding box center [85, 546] width 38 height 13
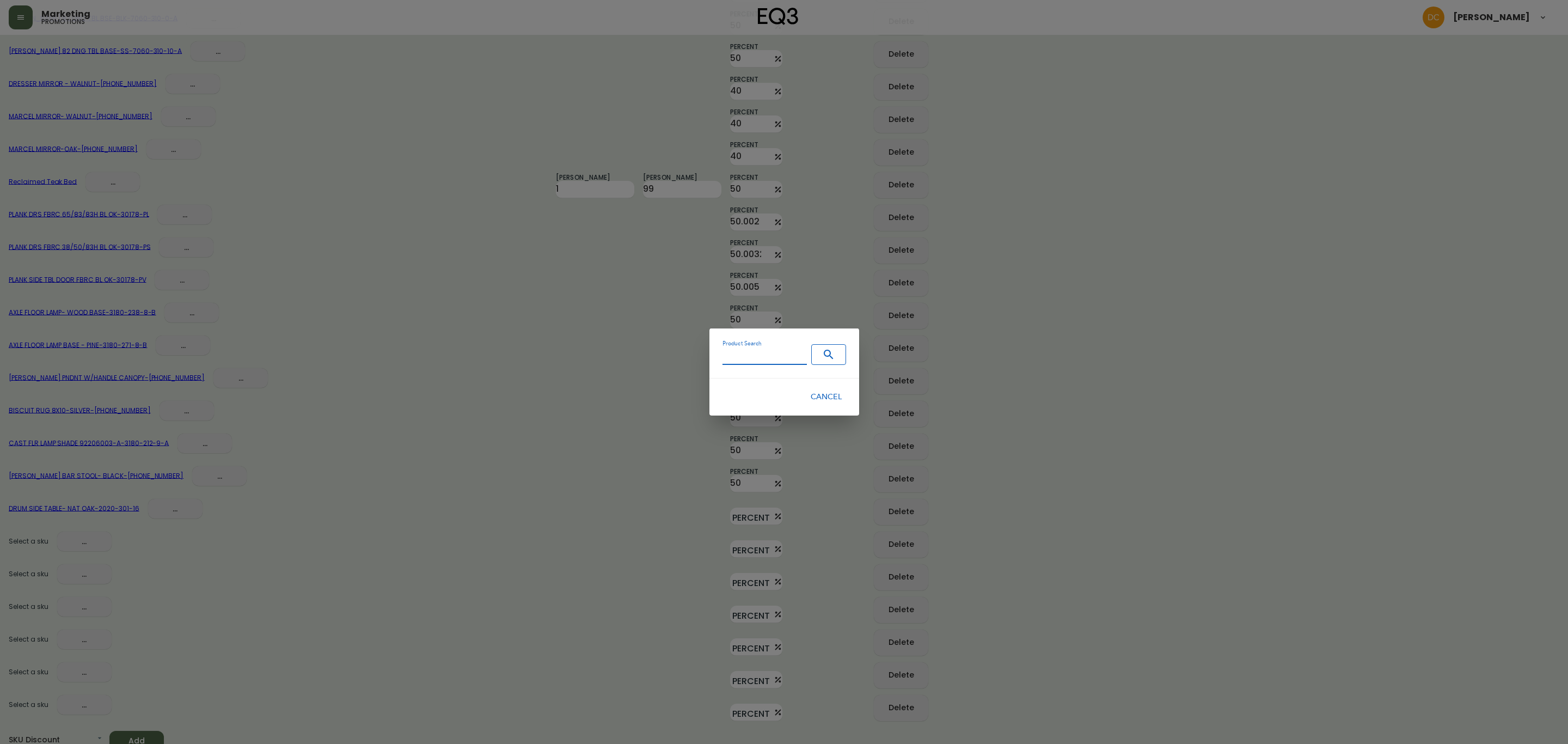
click at [746, 362] on input "Product Search" at bounding box center [765, 357] width 84 height 17
click at [824, 357] on icon "Search" at bounding box center [829, 354] width 13 height 13
click at [77, 533] on div "Product Search 3220-700-27 None Cancel" at bounding box center [784, 372] width 1568 height 744
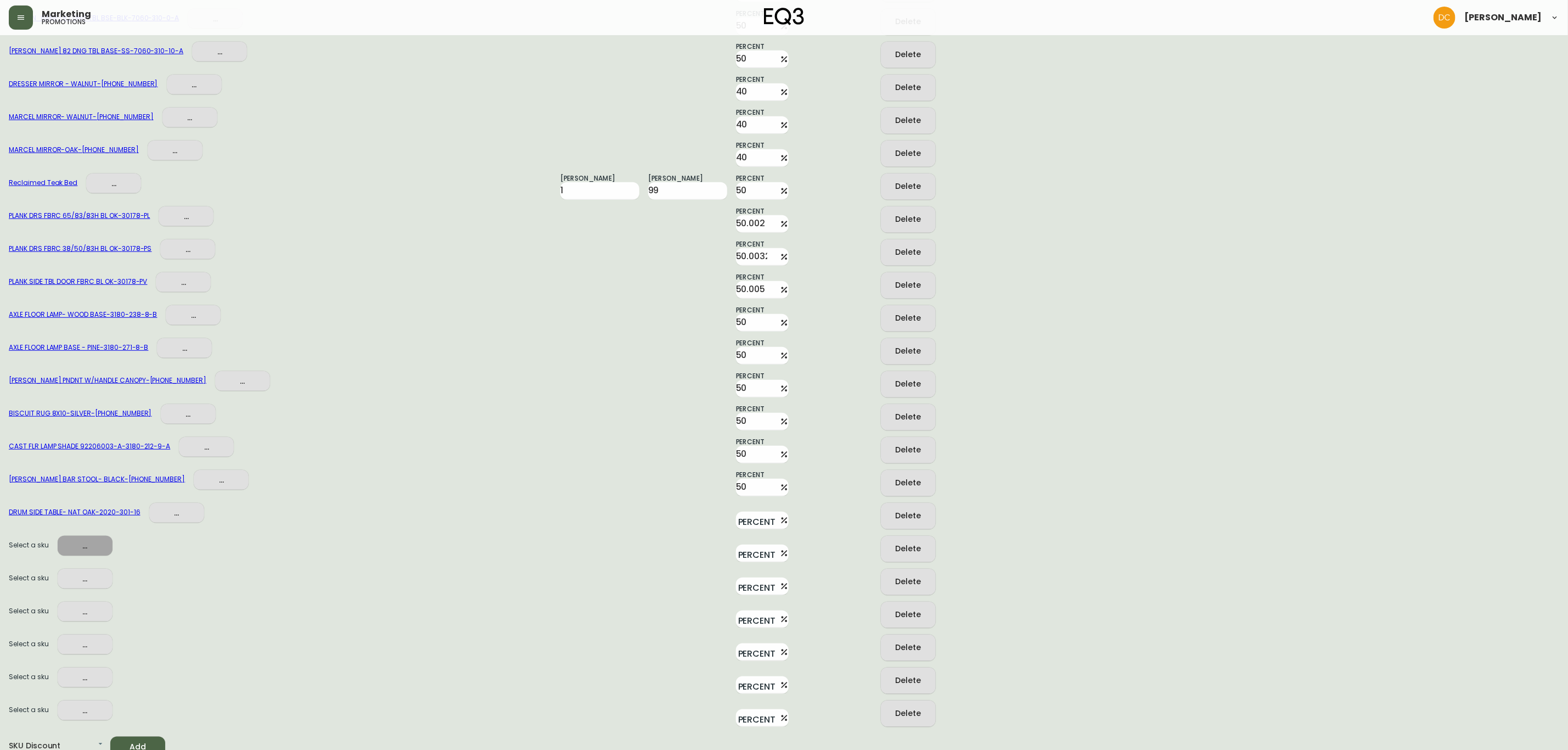
click at [100, 539] on span "..." at bounding box center [85, 546] width 38 height 13
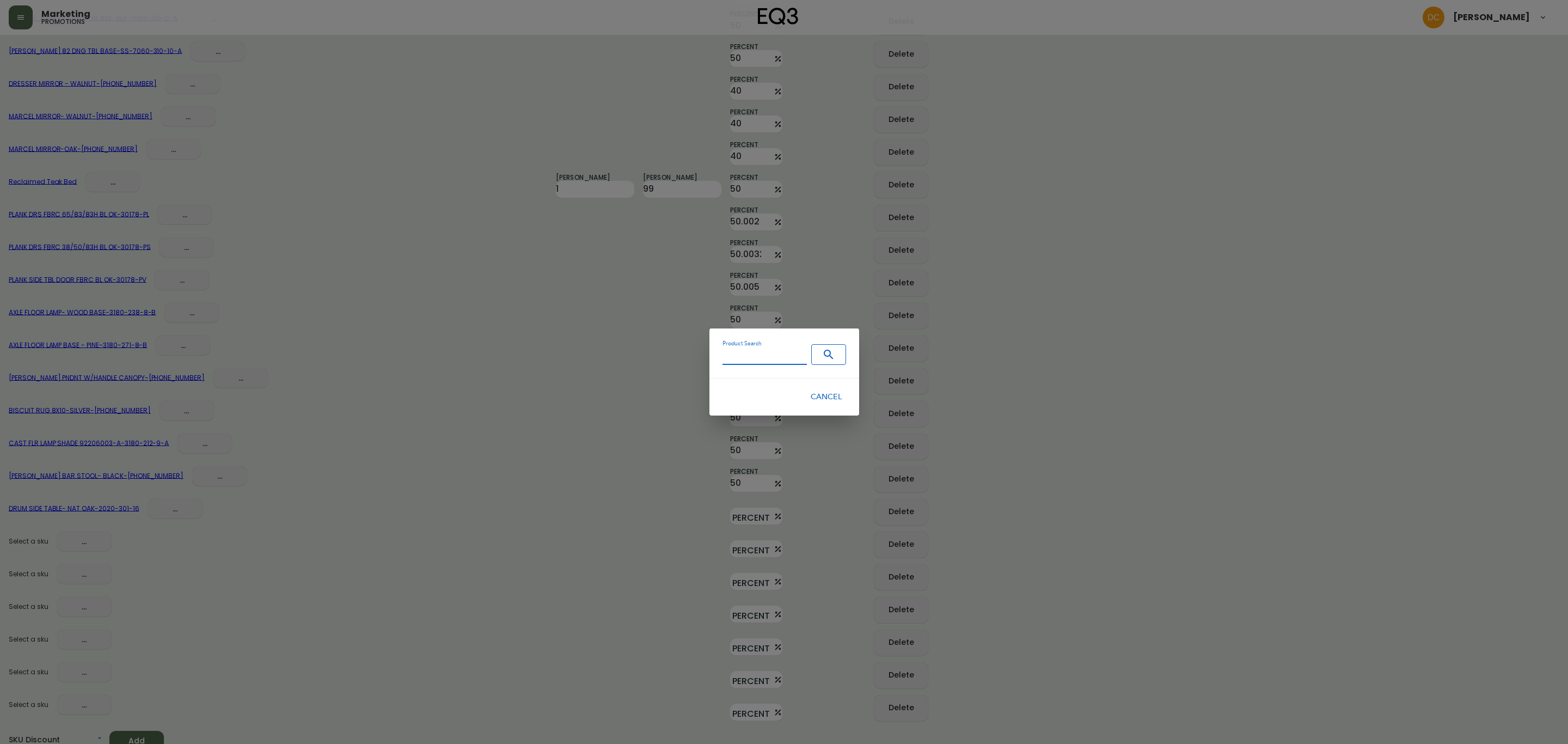
click at [767, 361] on input "Product Search" at bounding box center [765, 357] width 84 height 17
click at [829, 357] on icon "Search" at bounding box center [828, 353] width 9 height 9
click at [762, 353] on input "3130-625-1" at bounding box center [765, 357] width 84 height 17
paste input "80-3314"
click at [817, 355] on span "Search" at bounding box center [829, 354] width 25 height 13
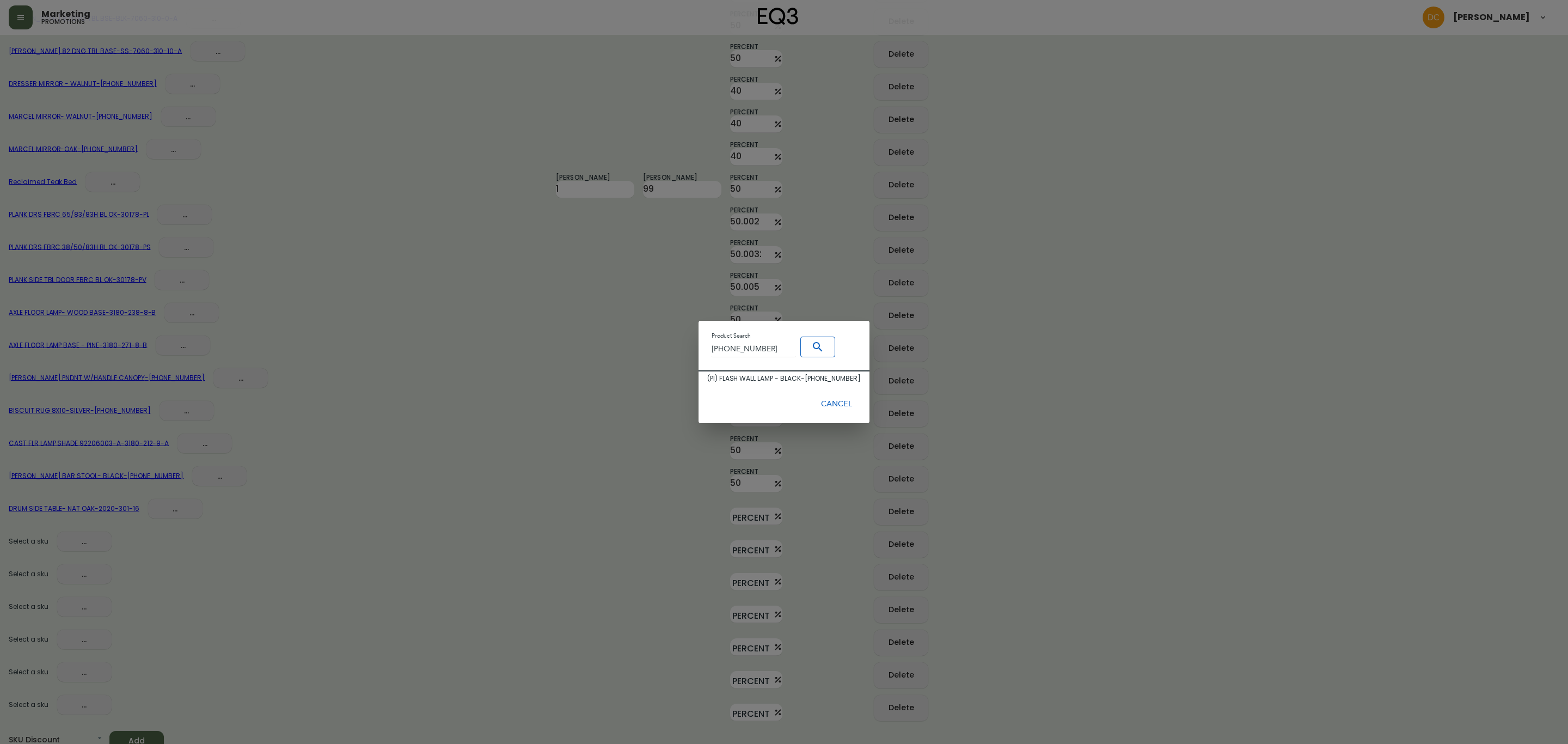
click at [785, 378] on div "( PI ) FLASH WALL LAMP - BLACK - 3180-3314-1" at bounding box center [783, 378] width 153 height 10
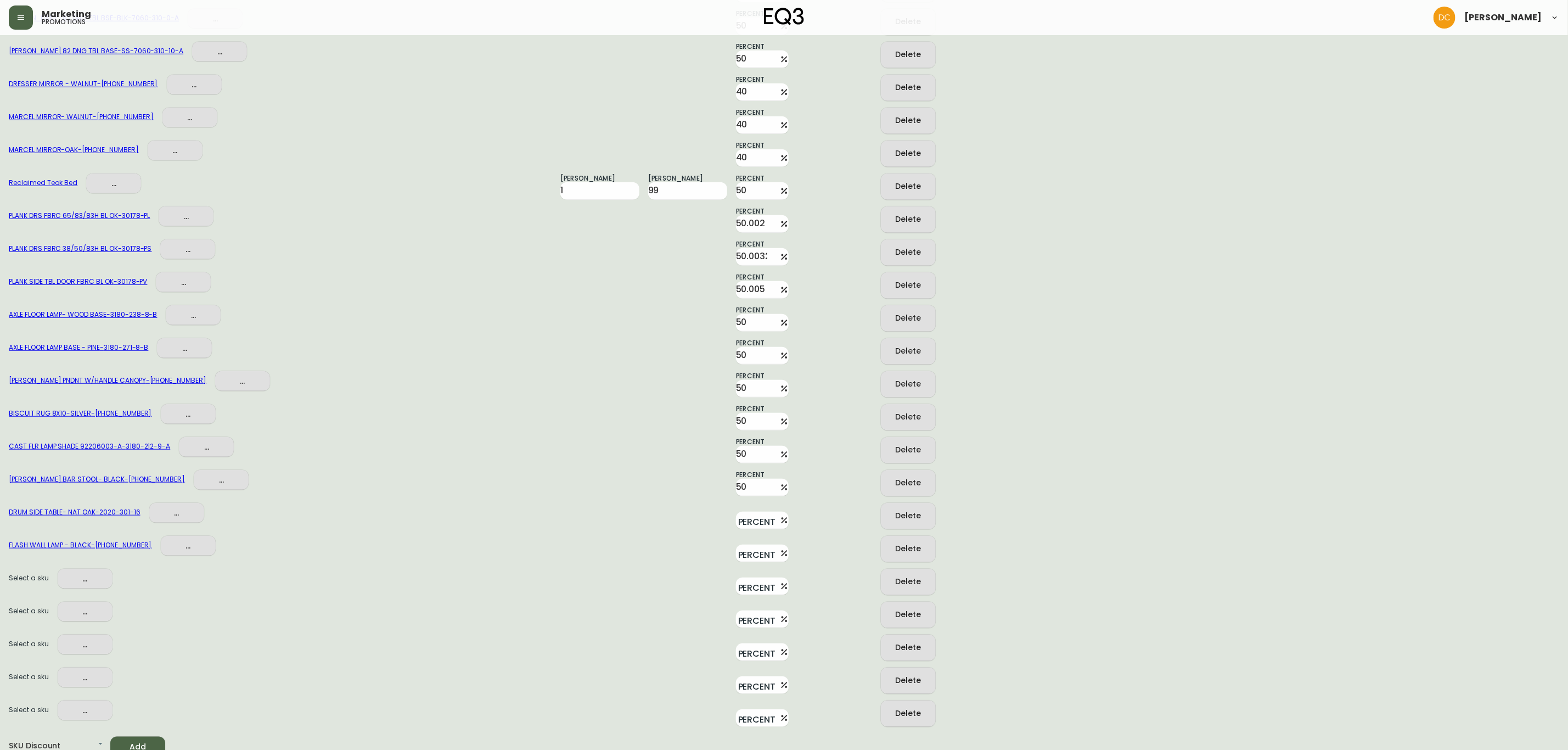
click at [79, 576] on span "..." at bounding box center [85, 578] width 38 height 13
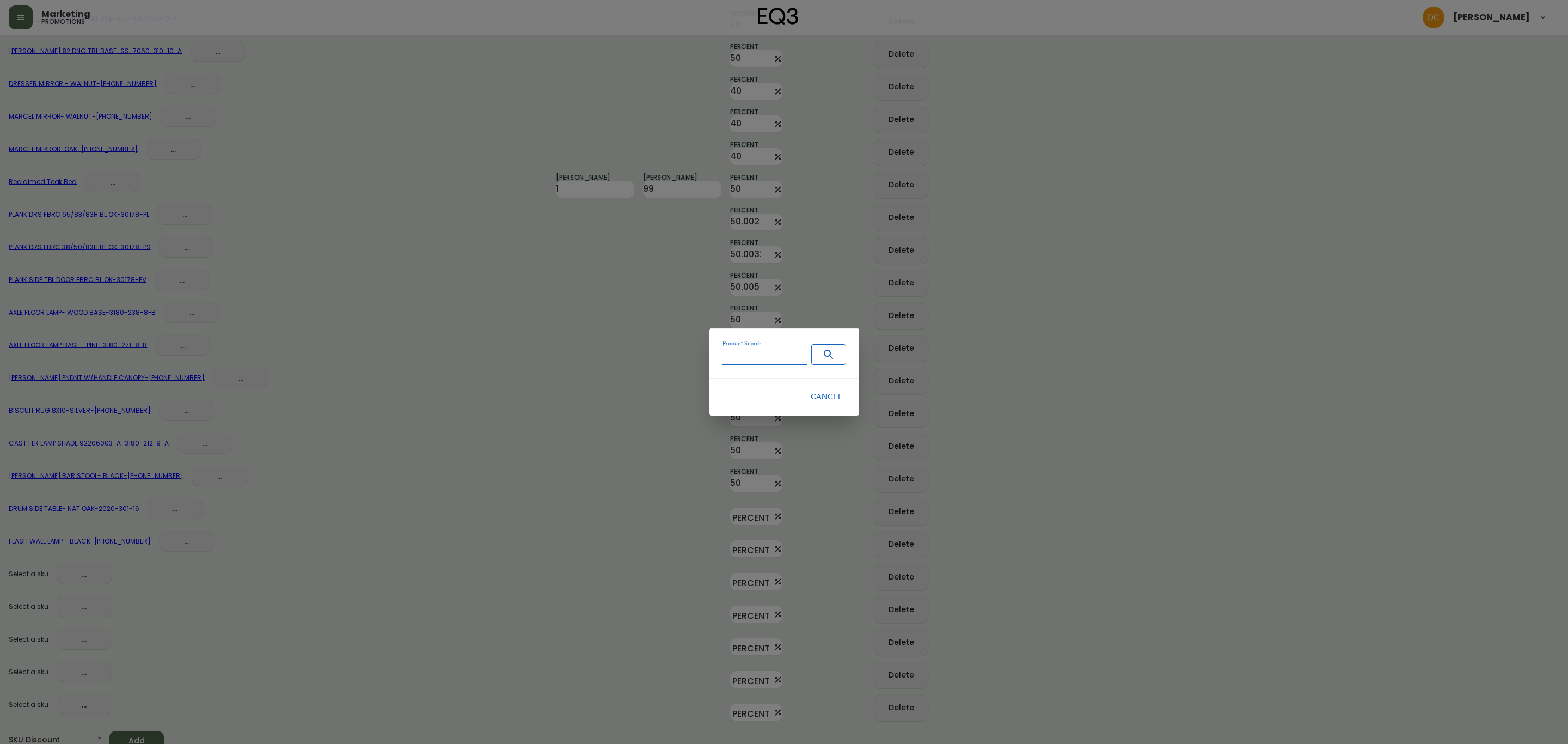
click at [734, 358] on input "Product Search" at bounding box center [765, 357] width 84 height 17
click at [829, 358] on icon "Search" at bounding box center [829, 354] width 13 height 13
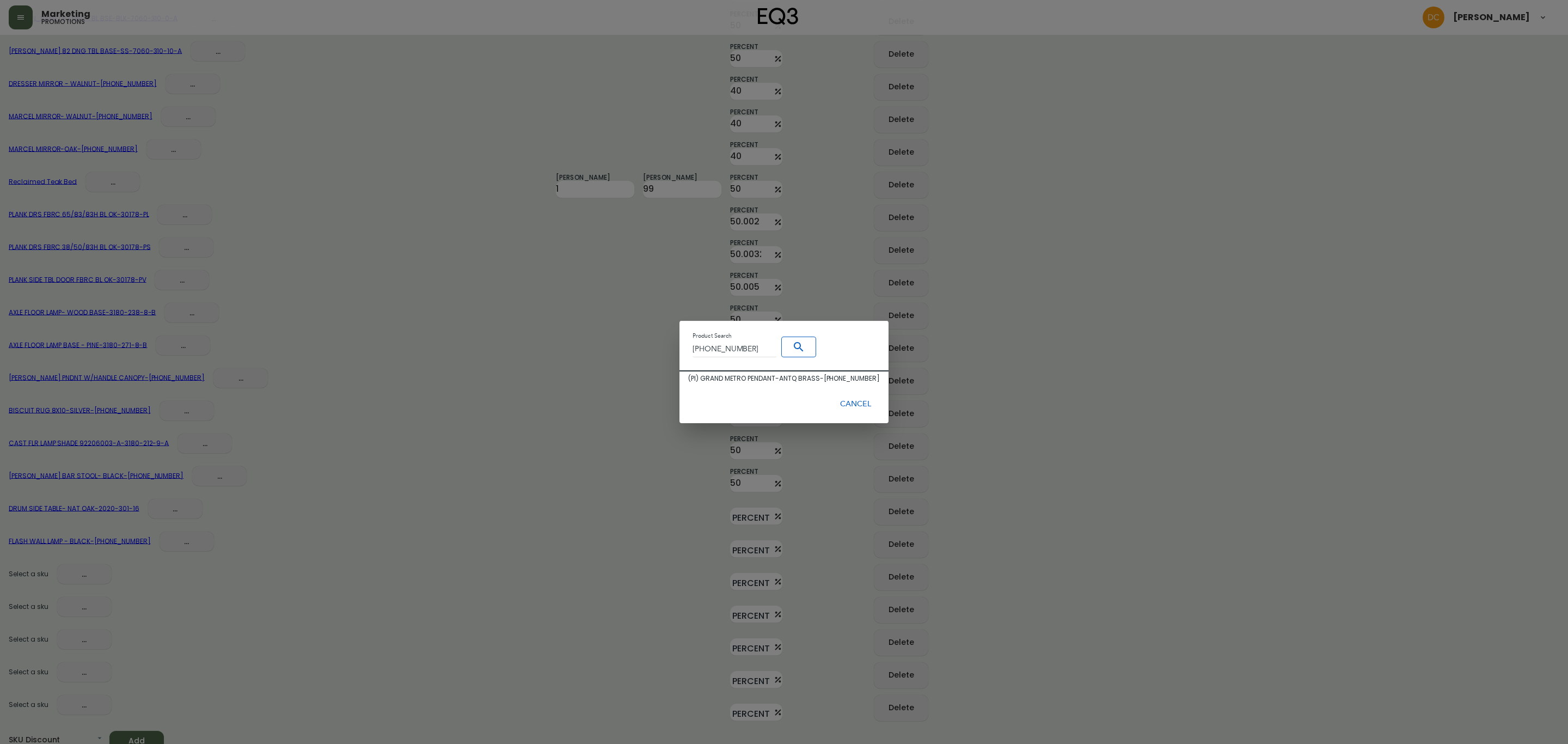
click at [795, 374] on div "( PI ) GRAND METRO PENDANT-ANTQ BRASS - 3180-357-4" at bounding box center [784, 378] width 192 height 10
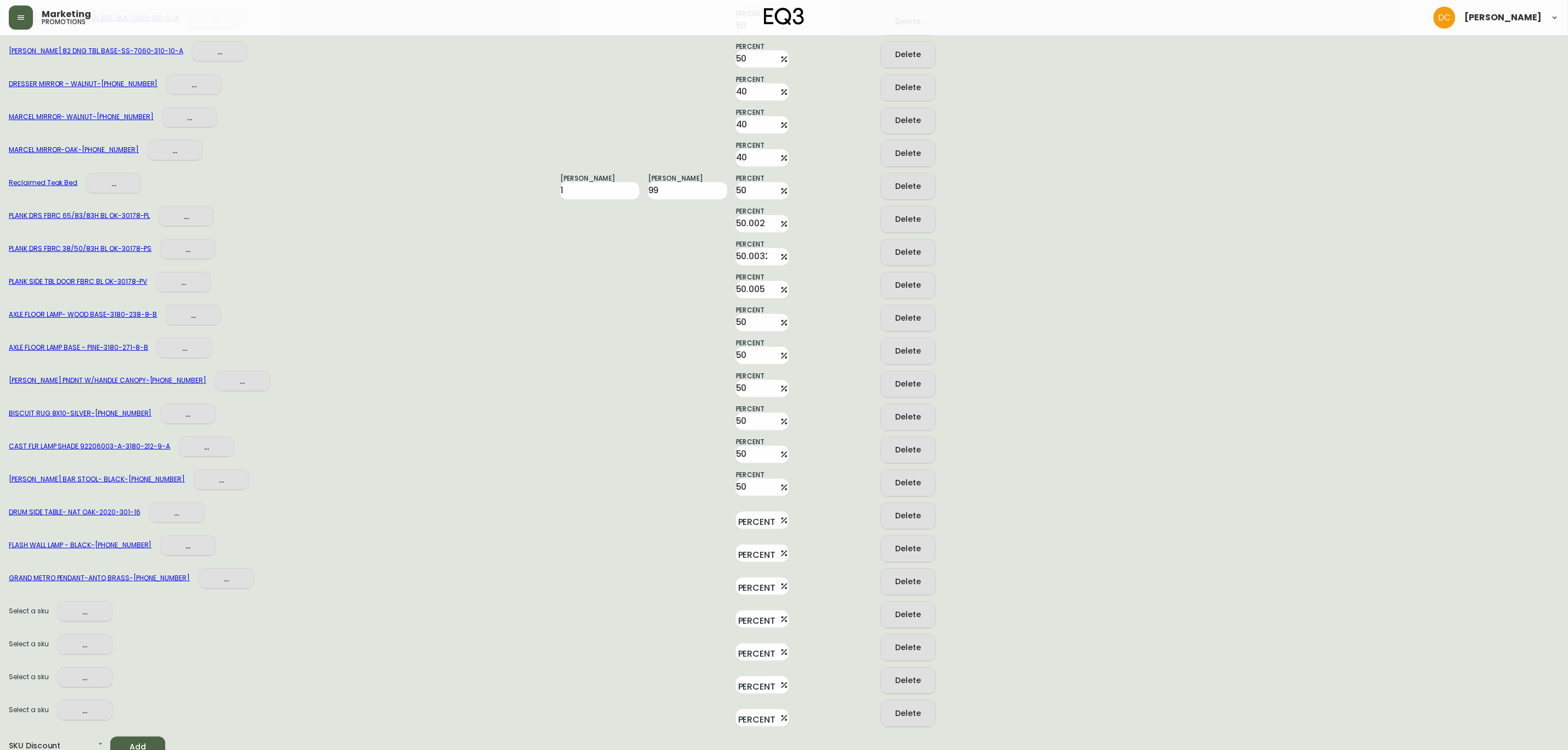
click at [74, 605] on span "..." at bounding box center [85, 612] width 38 height 13
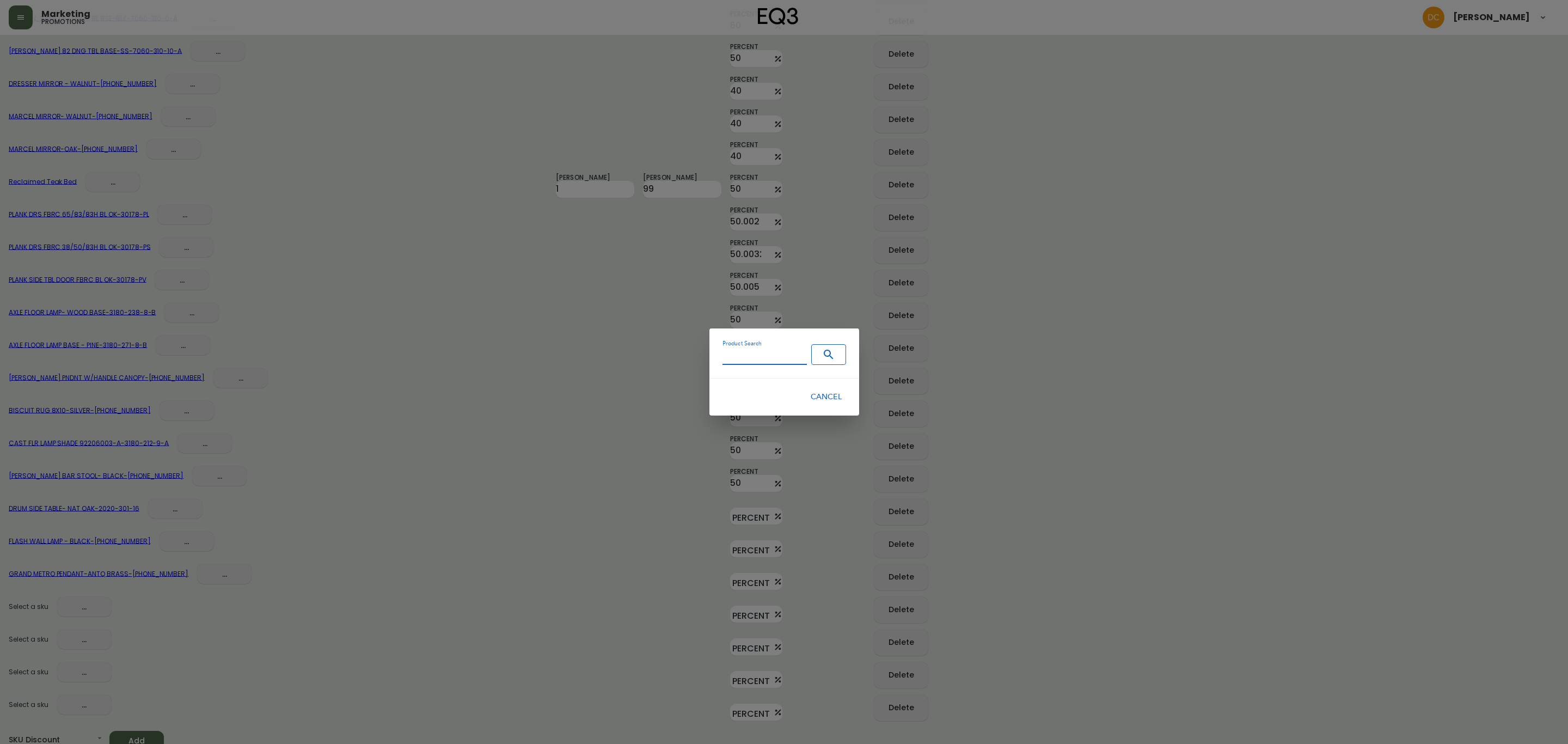
click at [737, 350] on input "Product Search" at bounding box center [765, 357] width 84 height 17
click at [825, 353] on icon "Search" at bounding box center [829, 354] width 13 height 13
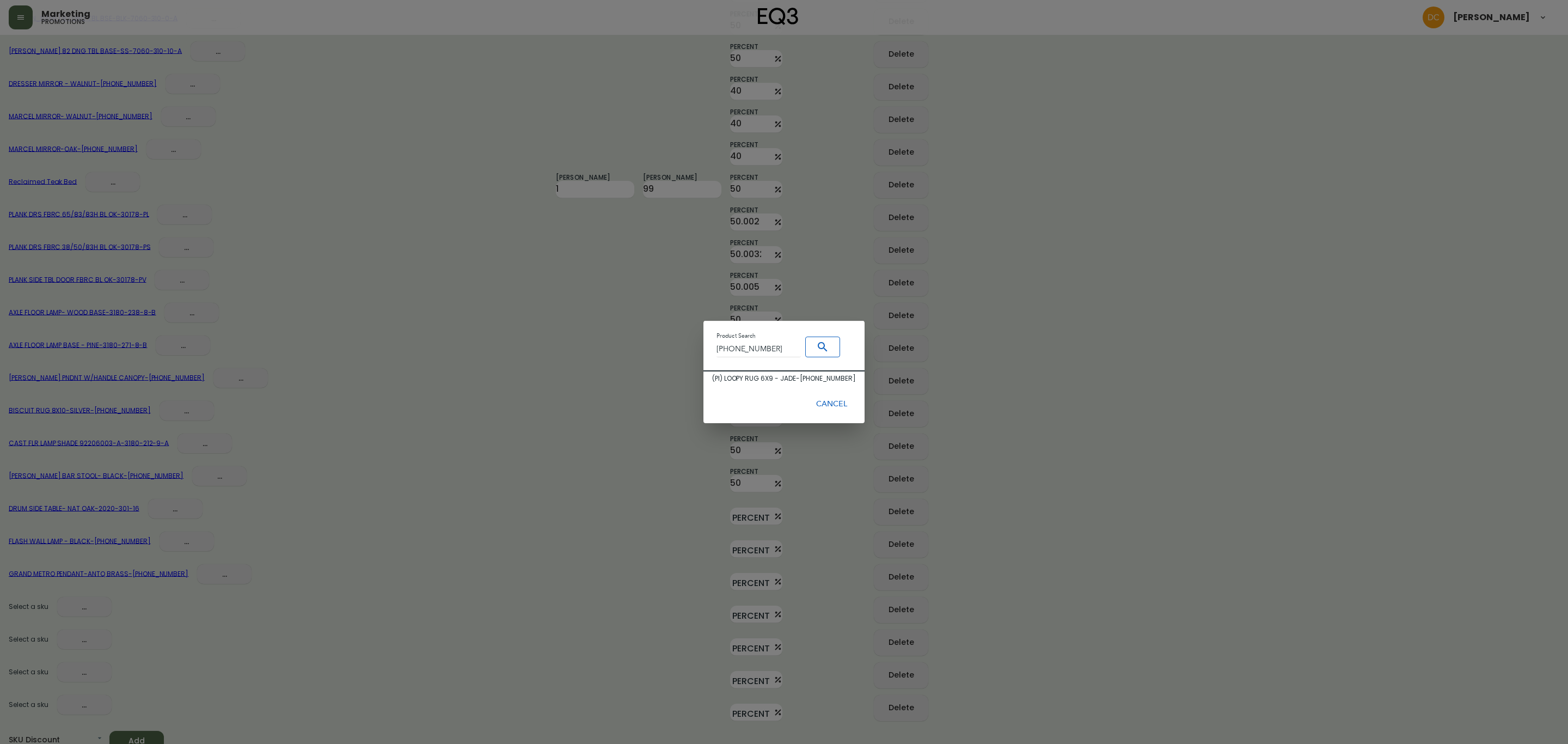
click at [795, 377] on div "( PI ) LOOPY RUG 6X9 - JADE - 1190-211-6" at bounding box center [784, 378] width 144 height 10
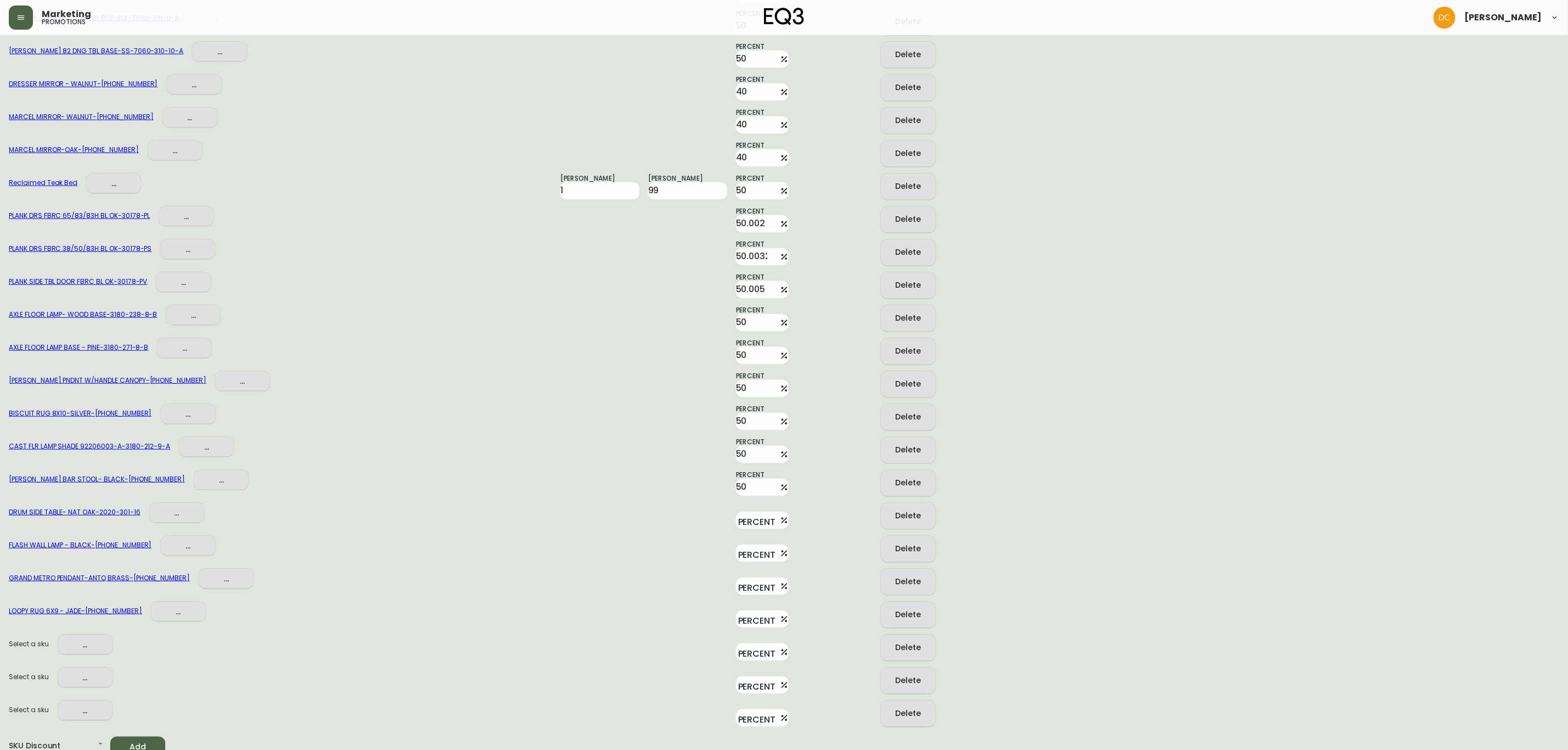
click at [84, 641] on span "..." at bounding box center [85, 644] width 38 height 13
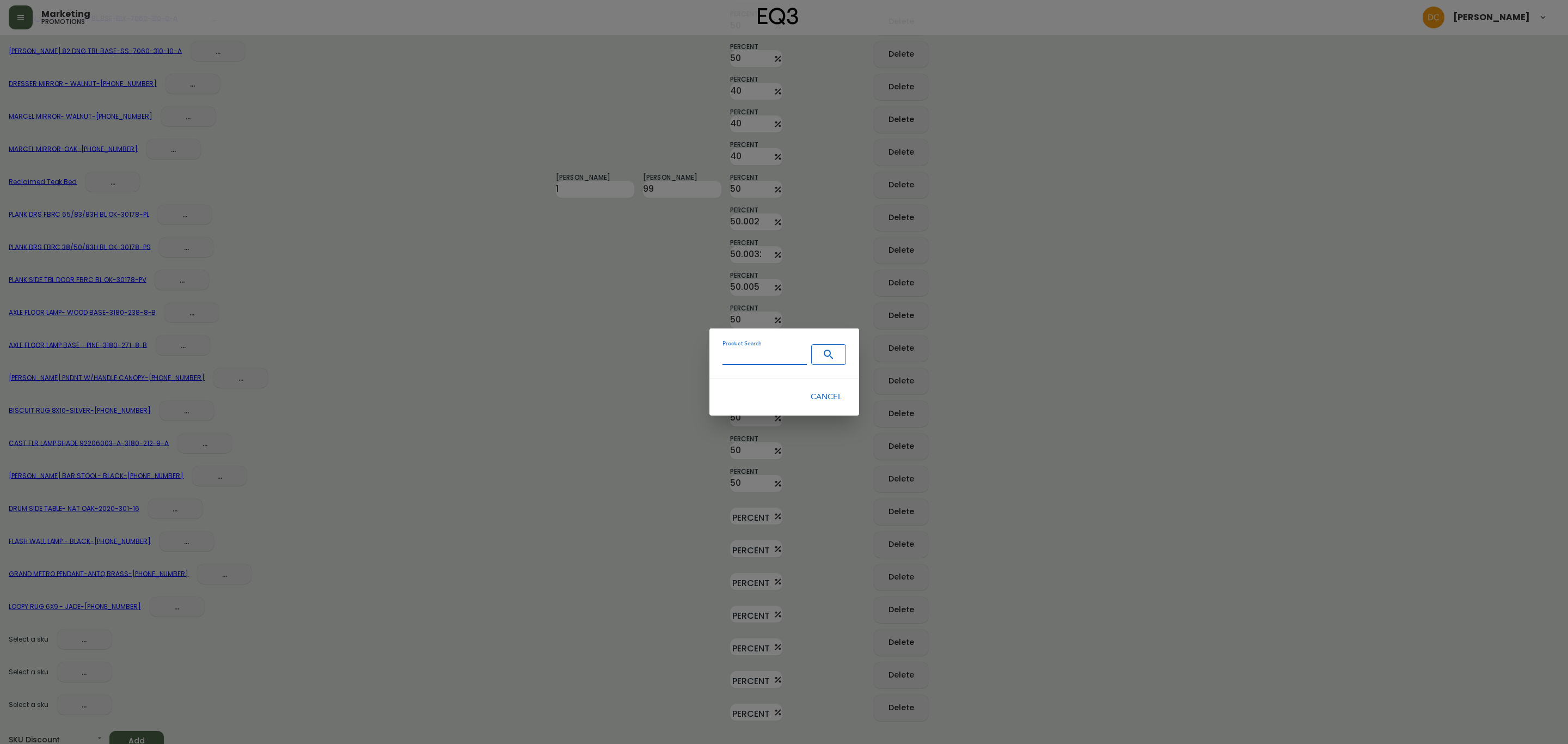
click at [758, 357] on input "Product Search" at bounding box center [765, 357] width 84 height 17
click at [827, 356] on icon "Search" at bounding box center [829, 354] width 13 height 13
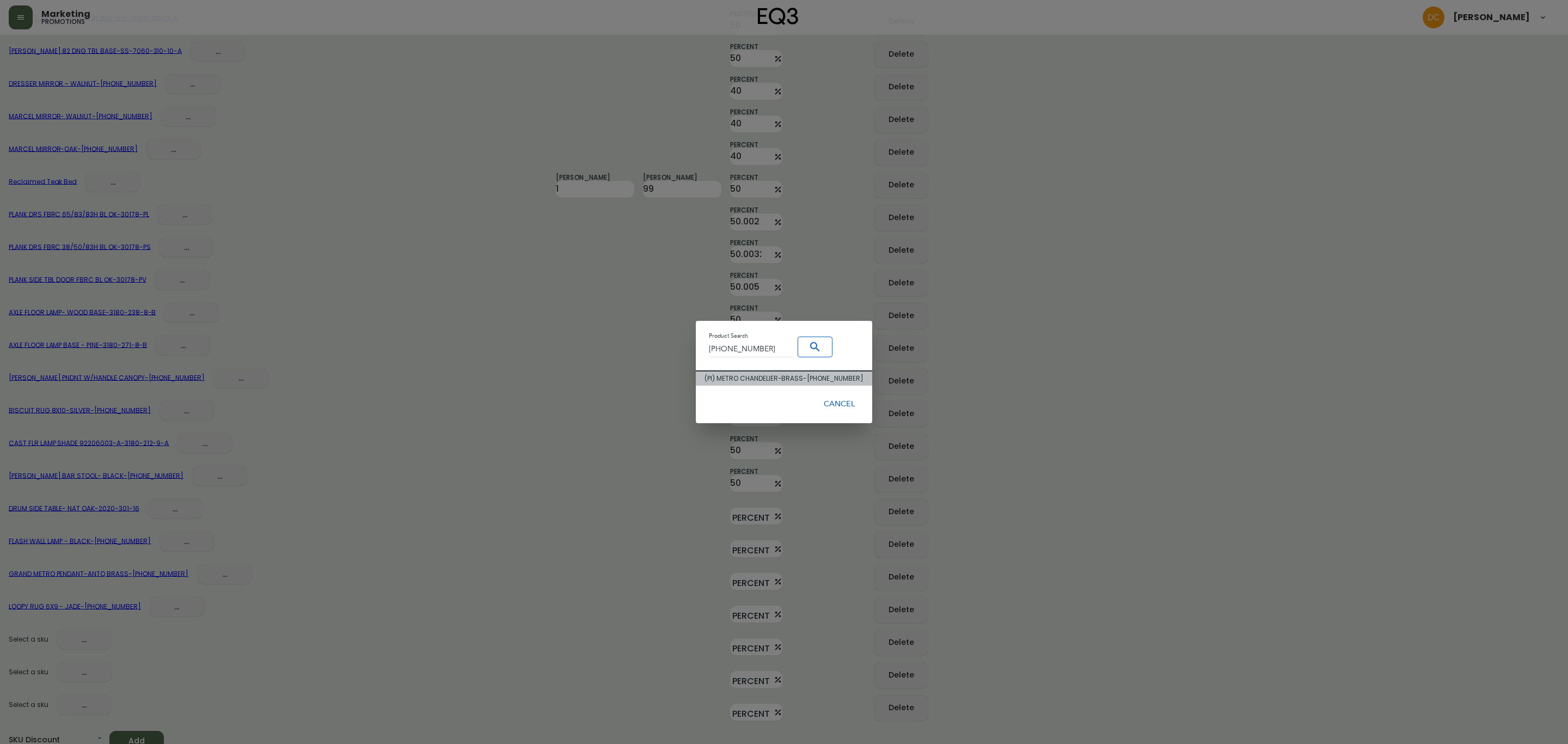
click at [801, 381] on div "( PI ) METRO CHANDELIER-BRASS - 3180-378-4" at bounding box center [783, 378] width 158 height 10
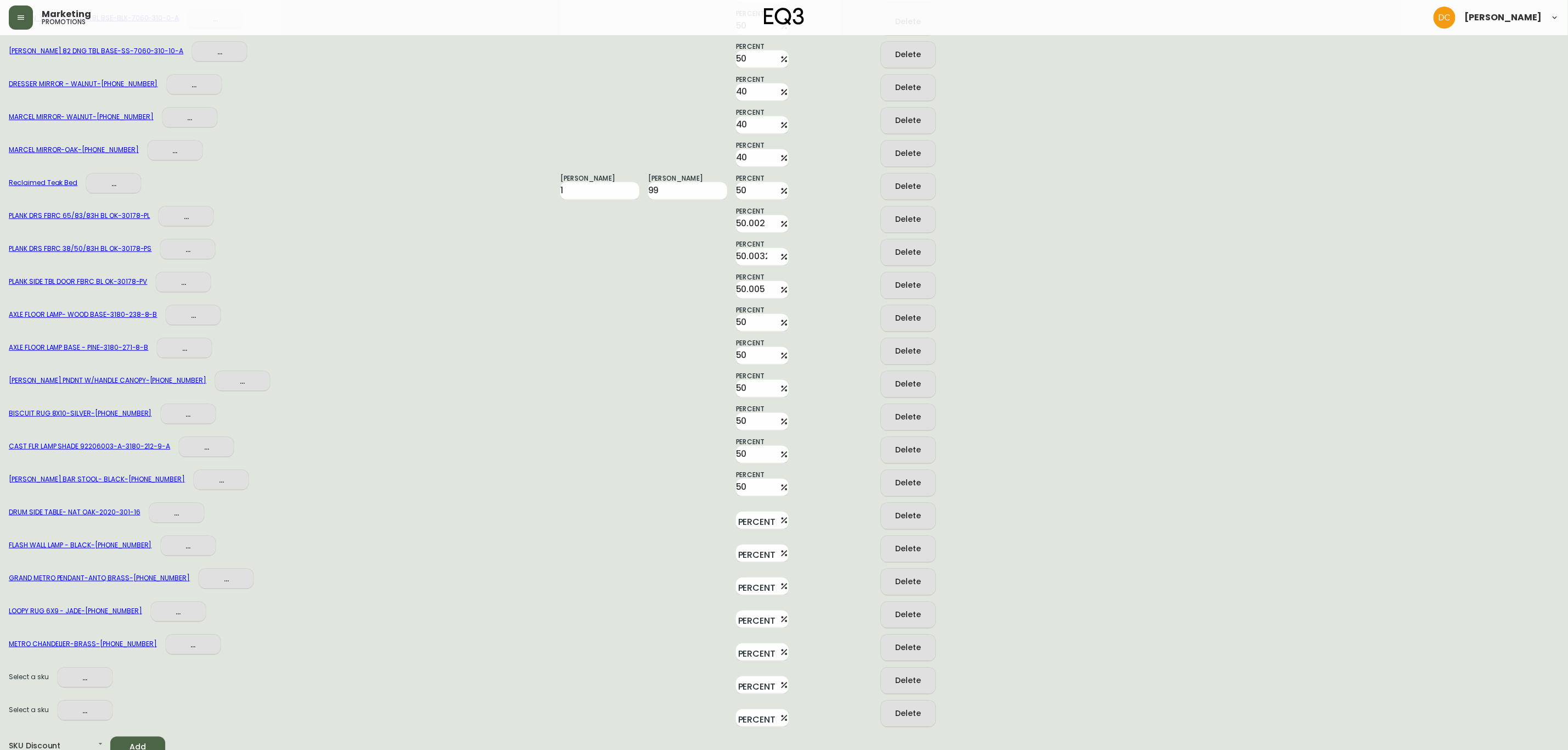
click at [67, 672] on span "..." at bounding box center [85, 677] width 38 height 13
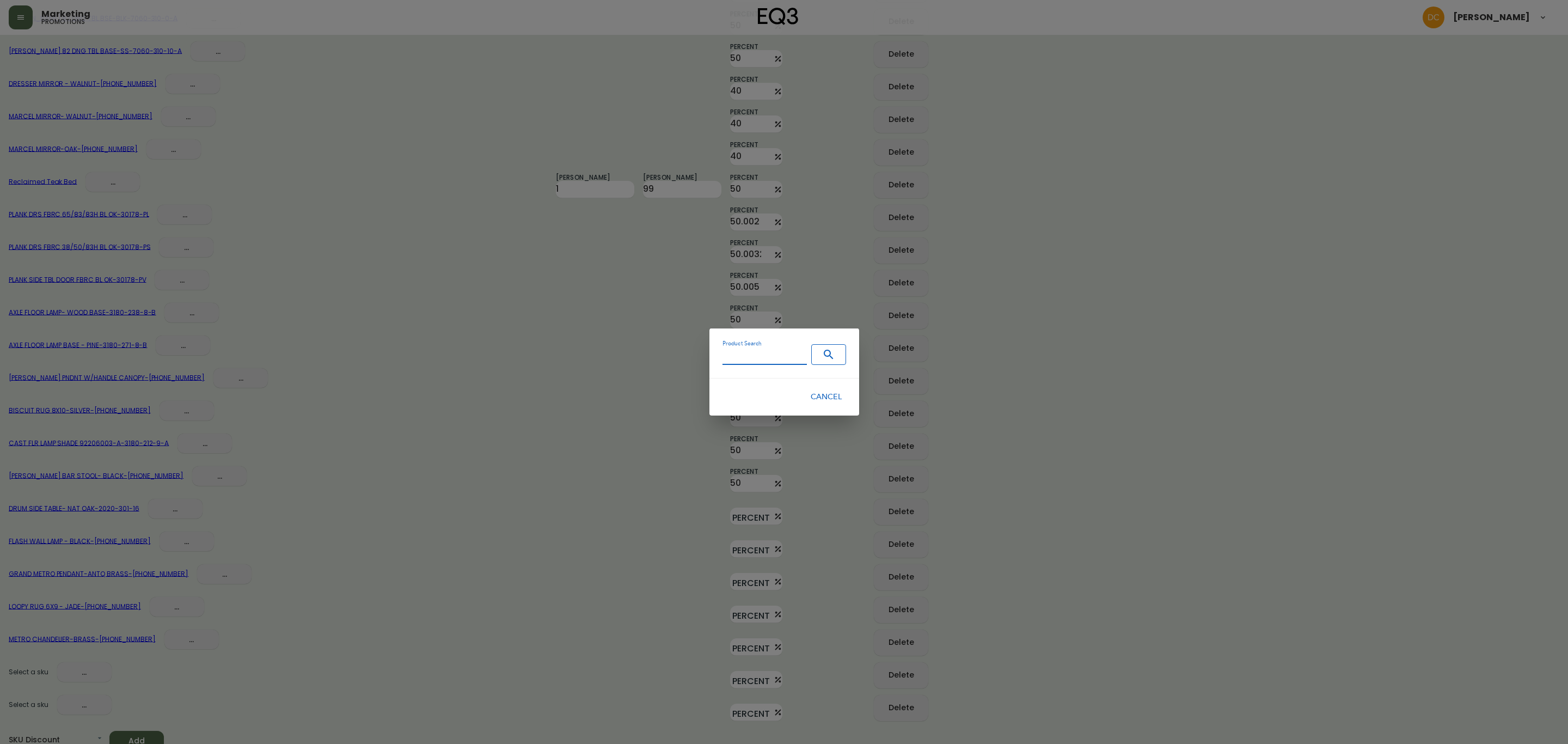
drag, startPoint x: 765, startPoint y: 362, endPoint x: 780, endPoint y: 361, distance: 15.0
click at [765, 361] on input "Product Search" at bounding box center [765, 357] width 84 height 17
click at [822, 358] on icon "Search" at bounding box center [829, 354] width 13 height 13
click at [809, 376] on div "( PI ) PEBBLE VASE - LILAC - 3140-9209-3" at bounding box center [784, 378] width 135 height 10
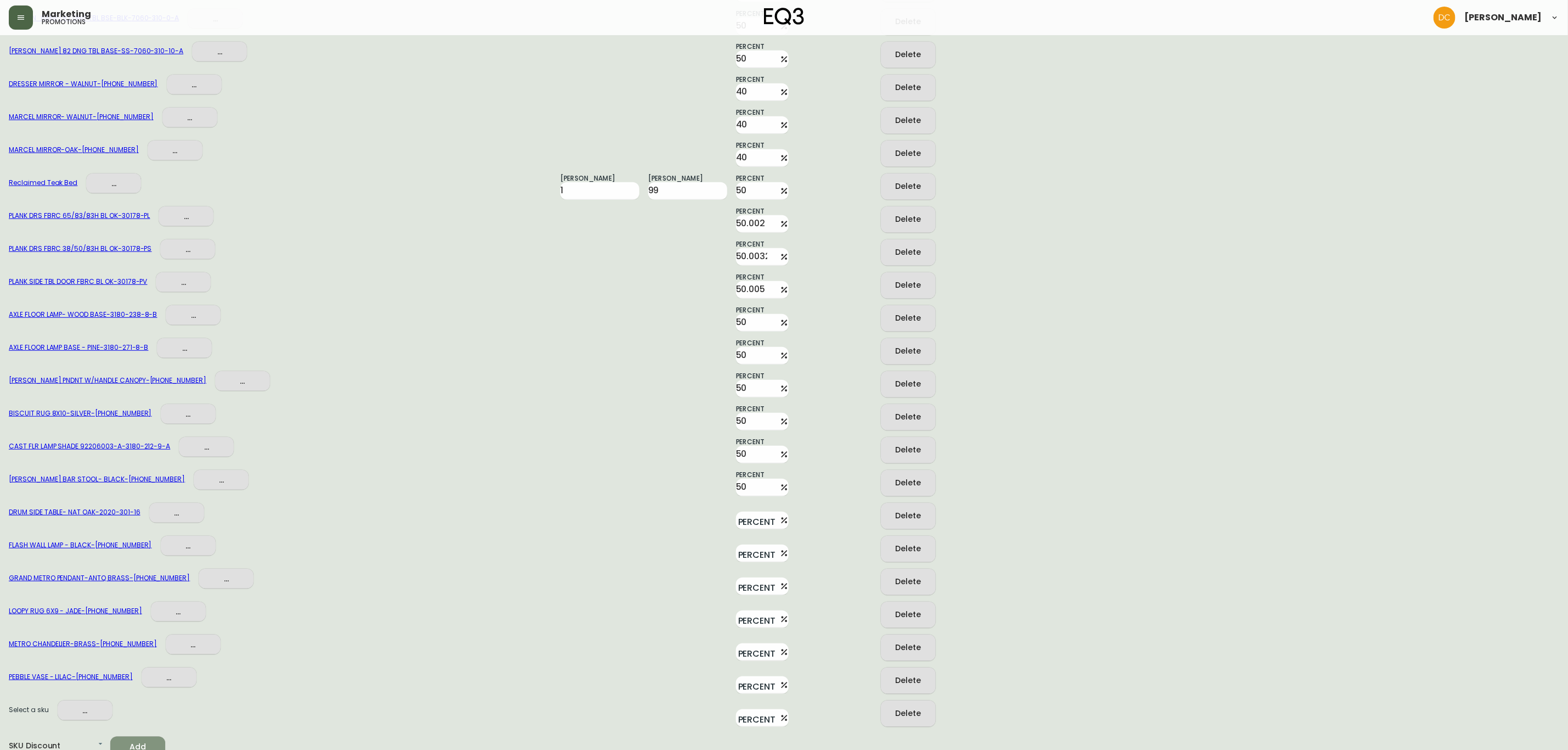
click at [133, 740] on span "Add" at bounding box center [138, 747] width 38 height 13
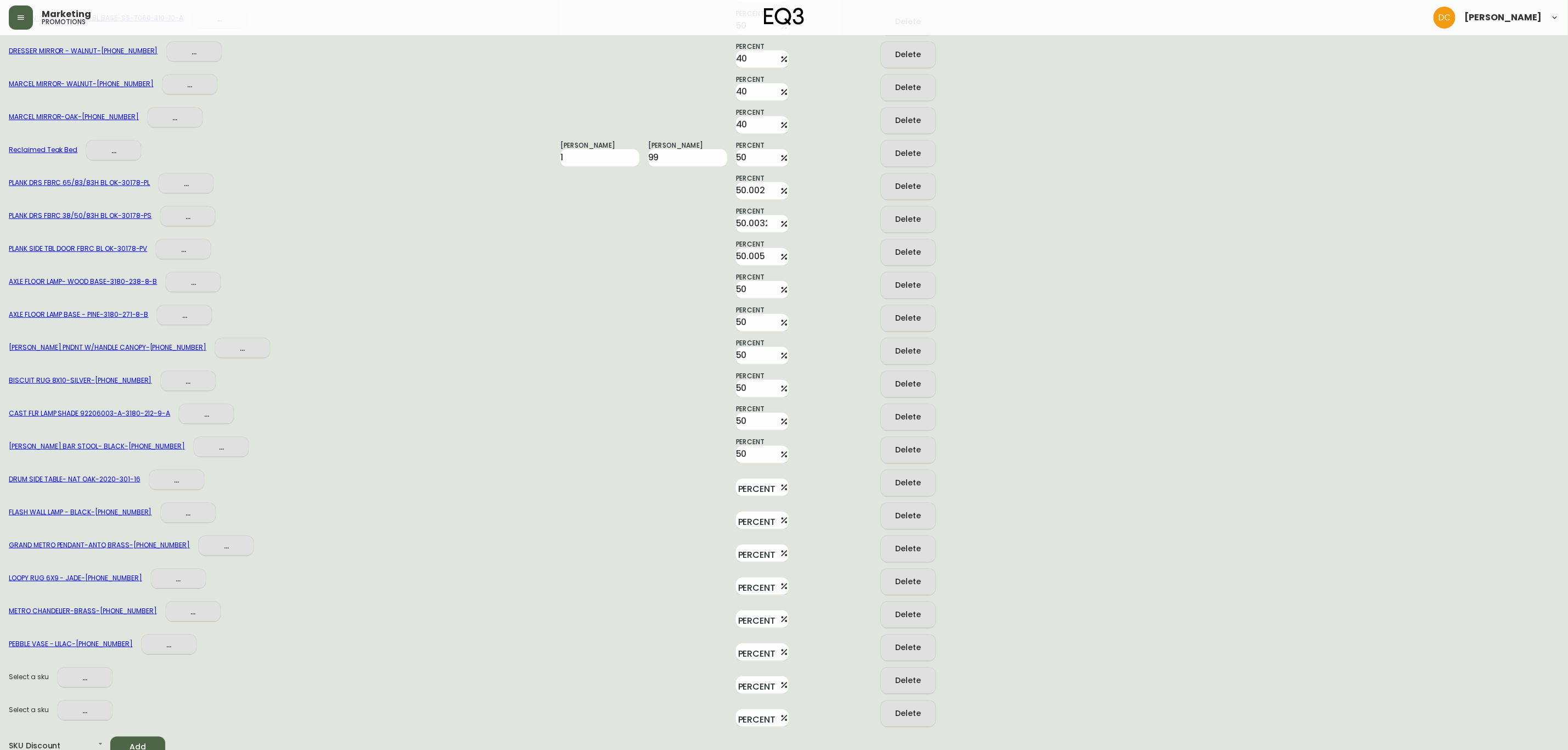
click at [133, 740] on span "Add" at bounding box center [138, 747] width 38 height 13
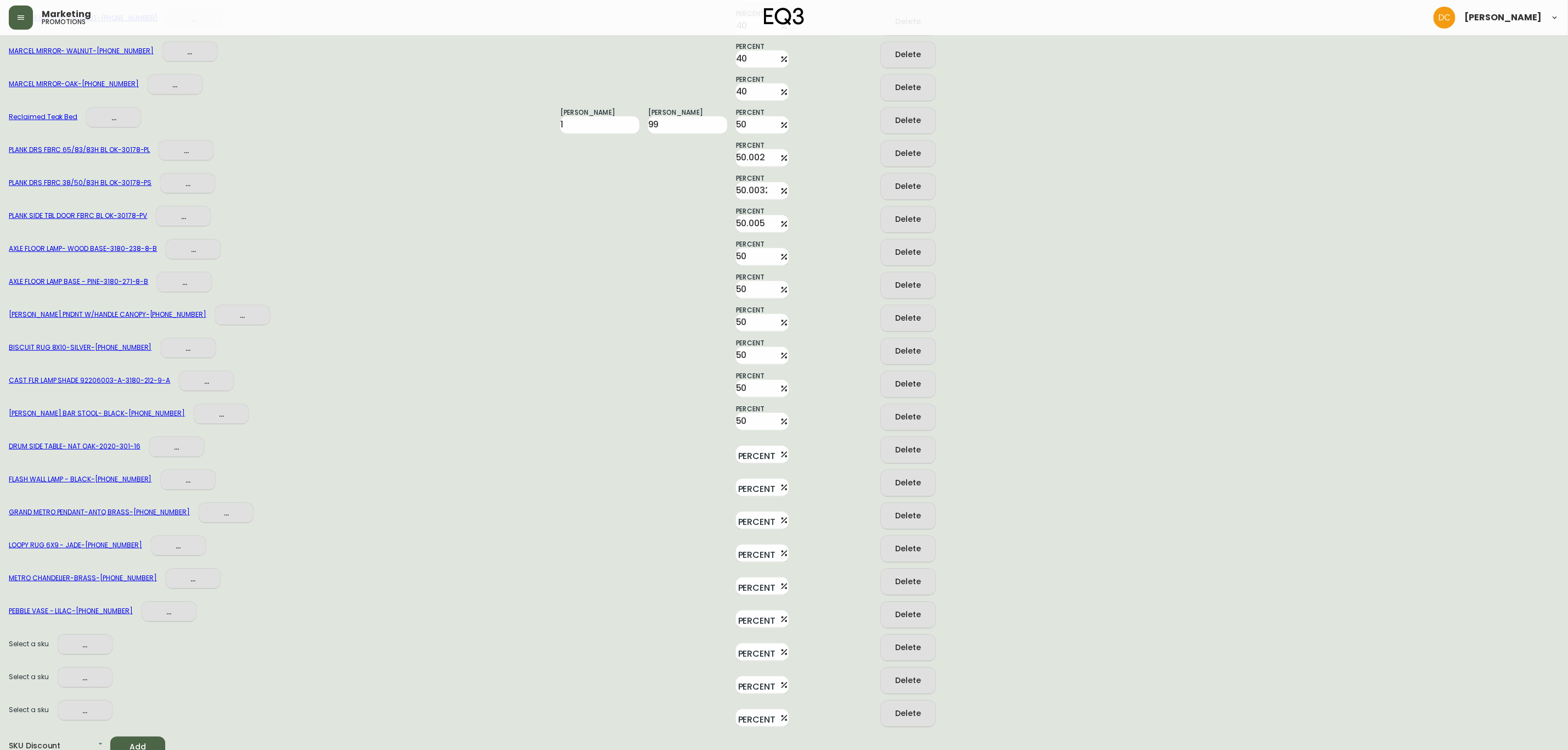
click at [133, 740] on span "Add" at bounding box center [138, 747] width 38 height 13
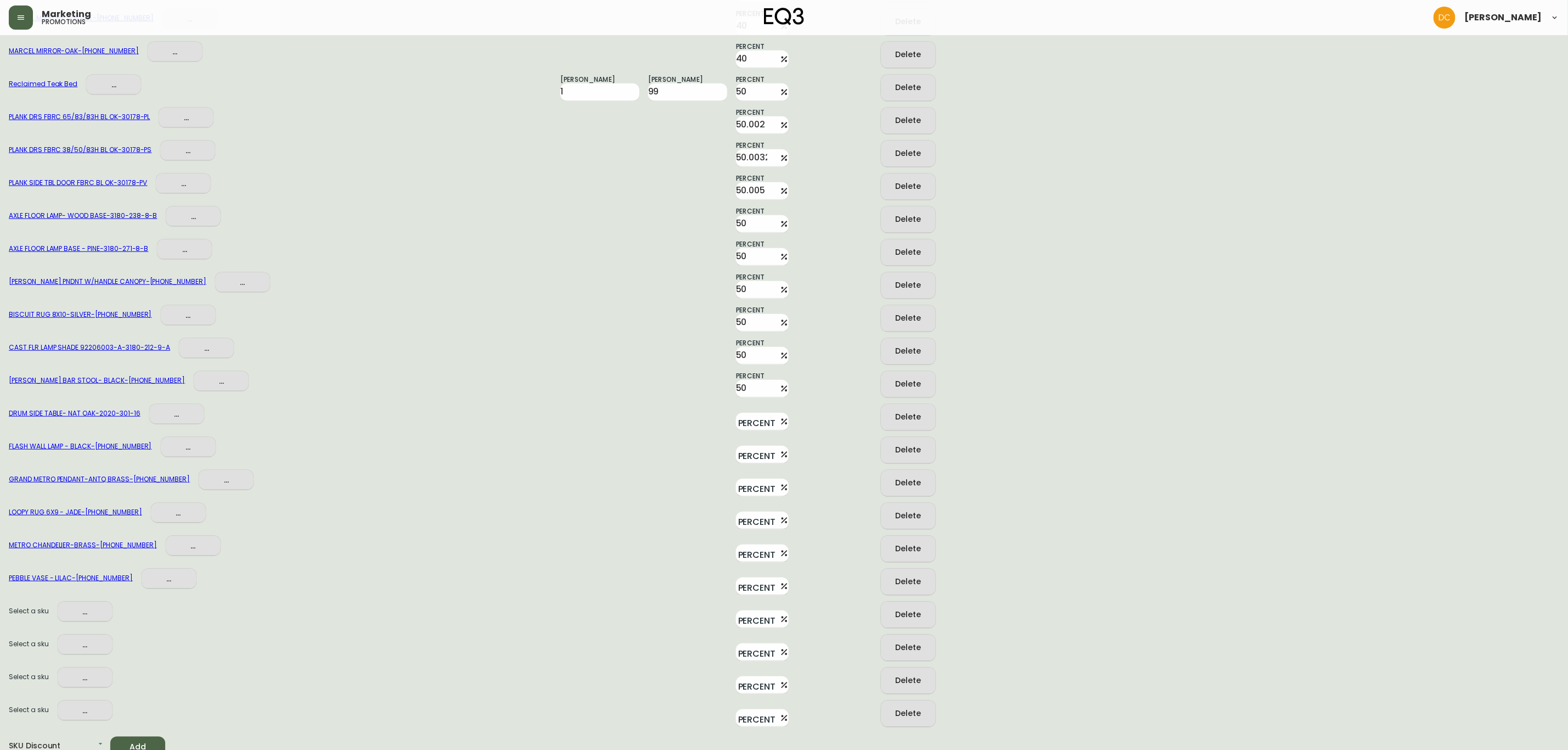
click at [133, 740] on span "Add" at bounding box center [138, 747] width 38 height 13
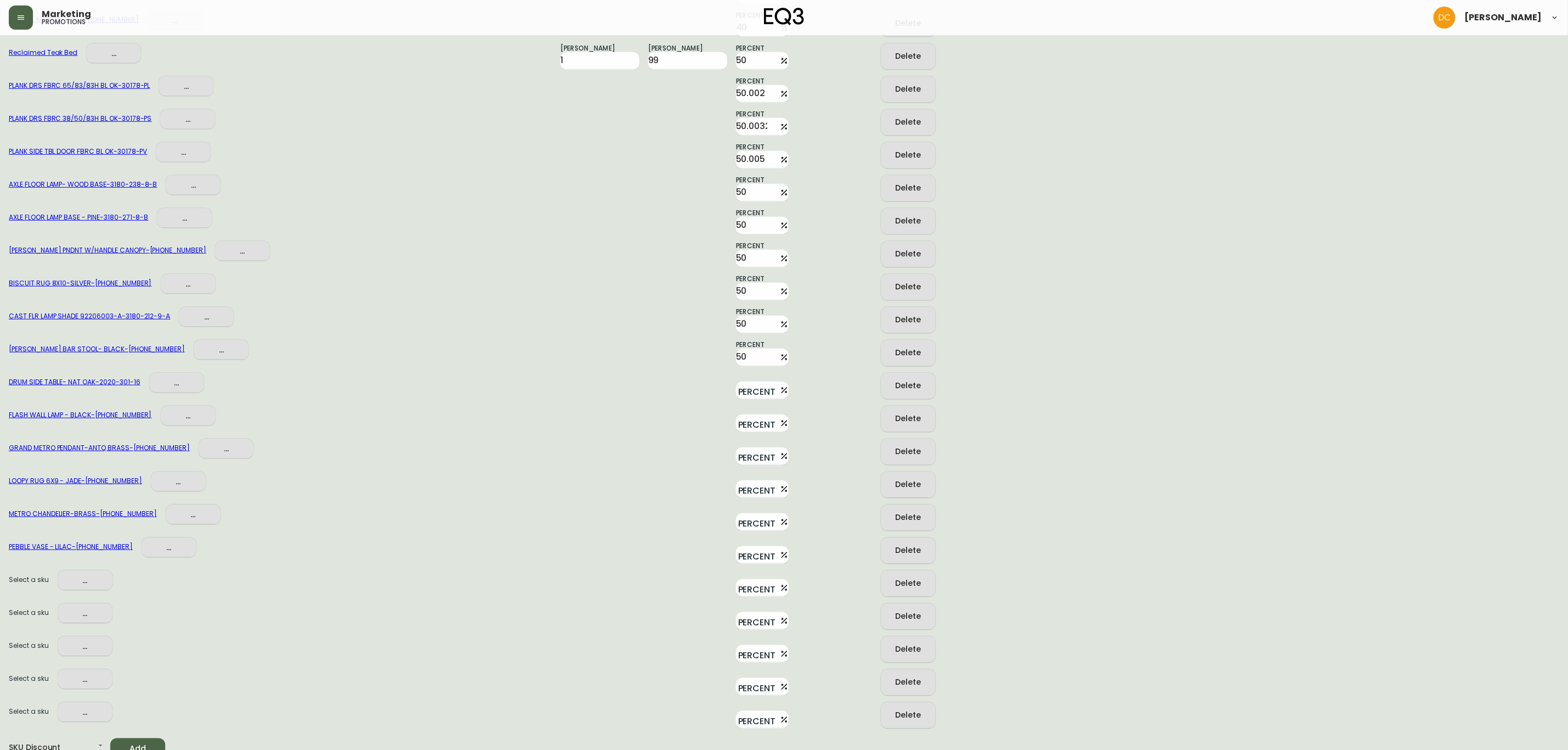
scroll to position [6968, 0]
click at [133, 740] on span "Add" at bounding box center [138, 747] width 38 height 13
click at [742, 380] on input "Percent" at bounding box center [755, 388] width 39 height 18
click at [743, 420] on input "Percent" at bounding box center [755, 421] width 39 height 18
click at [743, 445] on input "Percent" at bounding box center [755, 454] width 39 height 18
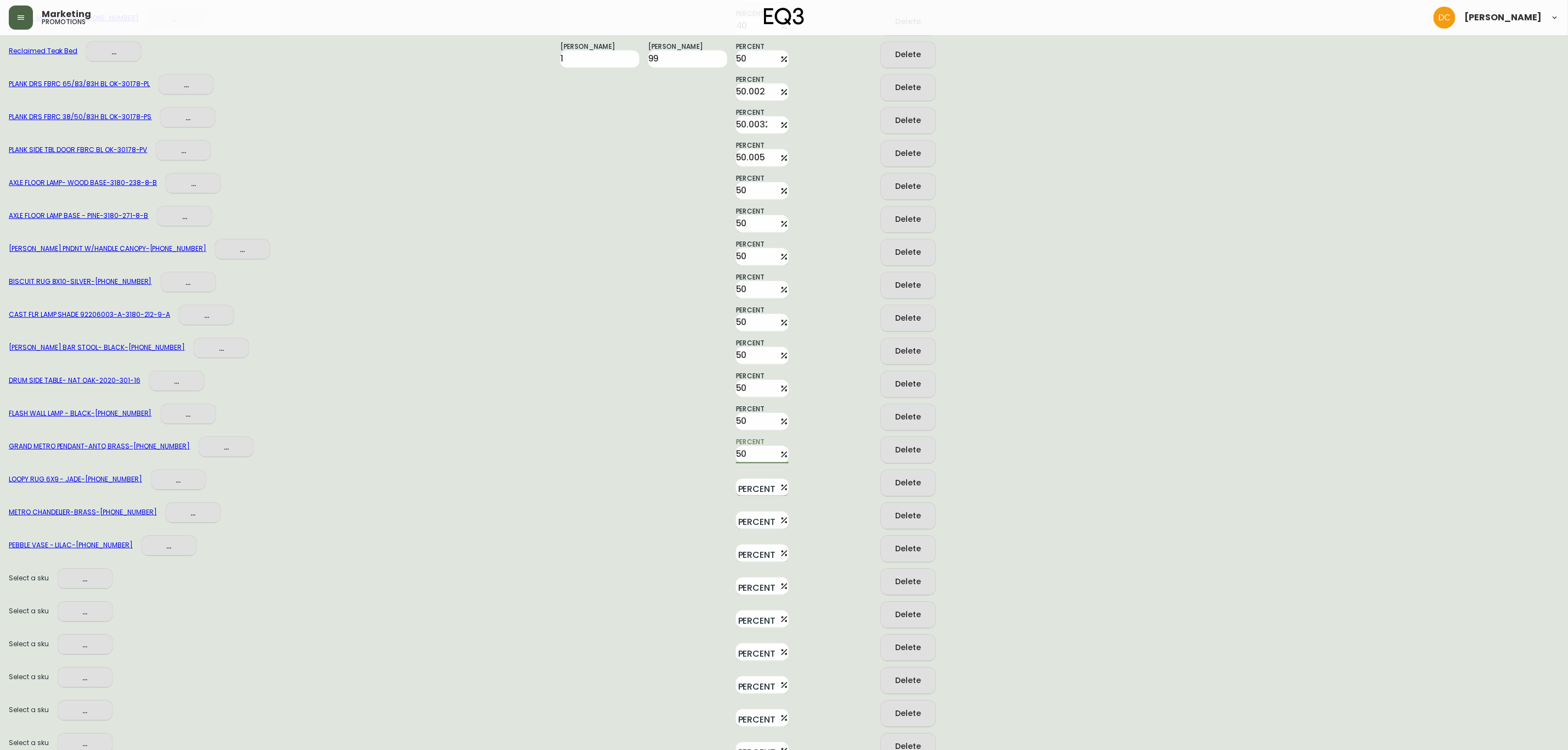
click at [740, 481] on input "Percent" at bounding box center [755, 487] width 39 height 18
click at [746, 514] on input "Percent" at bounding box center [755, 520] width 39 height 18
click at [749, 548] on input "Percent" at bounding box center [755, 553] width 39 height 18
click at [427, 519] on div "METRO CHANDELIER-BRASS - 3180-378-4 ..." at bounding box center [280, 516] width 543 height 27
click at [84, 571] on span "..." at bounding box center [85, 578] width 38 height 13
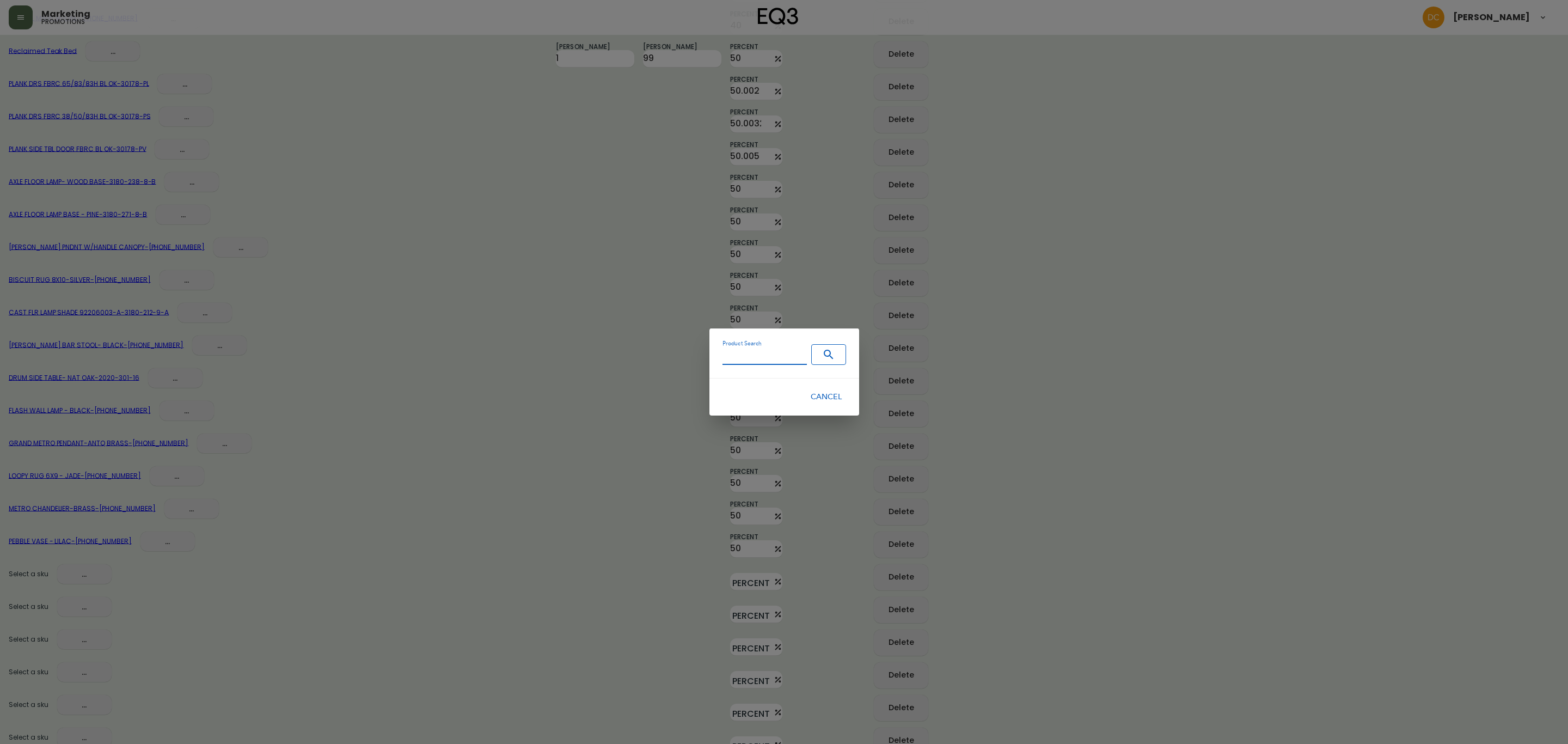
click at [758, 362] on input "Product Search" at bounding box center [765, 357] width 84 height 17
click at [822, 358] on icon "Search" at bounding box center [829, 354] width 13 height 13
click at [773, 362] on input "3230-619-0" at bounding box center [765, 357] width 84 height 17
paste input "8"
click at [816, 355] on span "Search" at bounding box center [829, 354] width 25 height 13
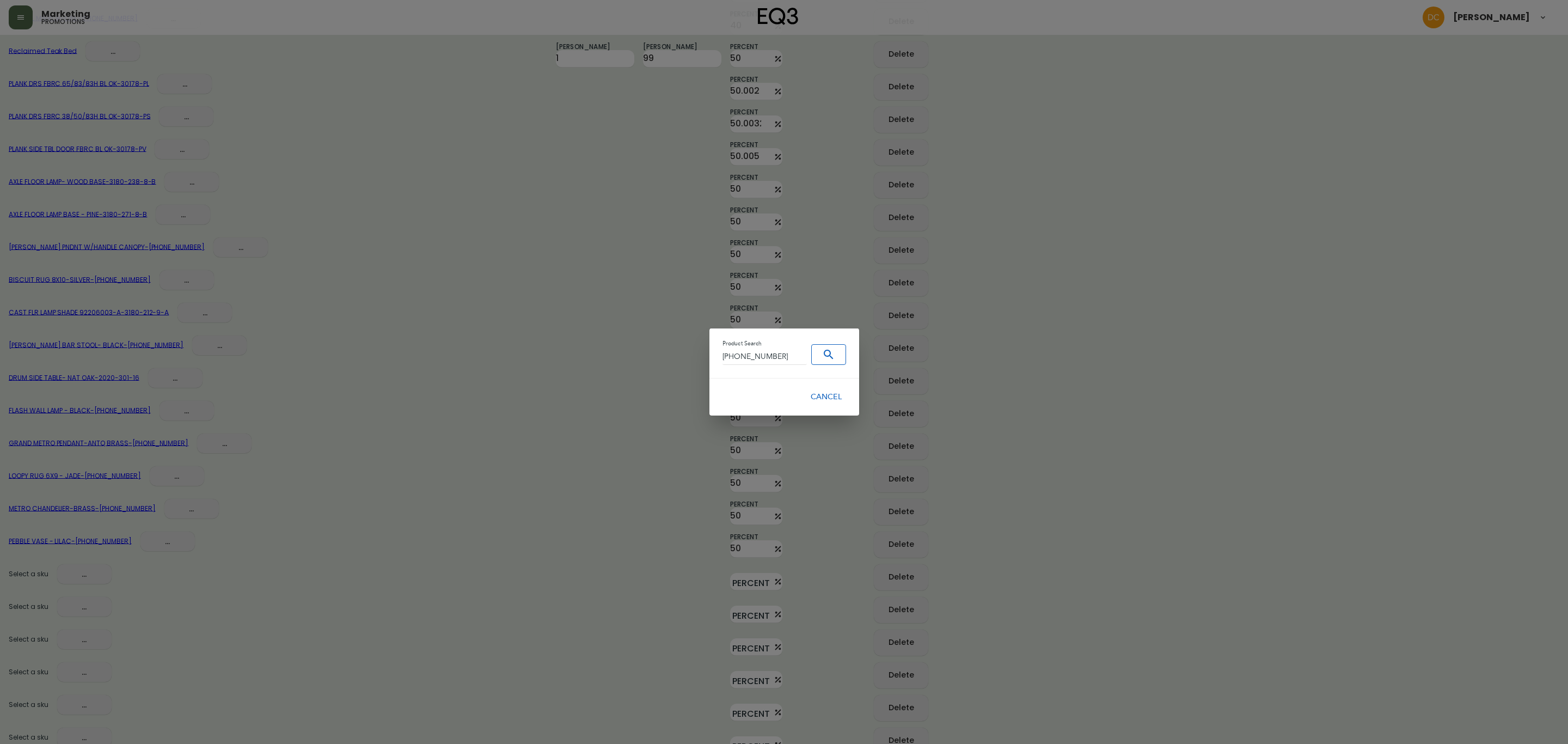
click at [832, 396] on span "Cancel" at bounding box center [825, 397] width 31 height 13
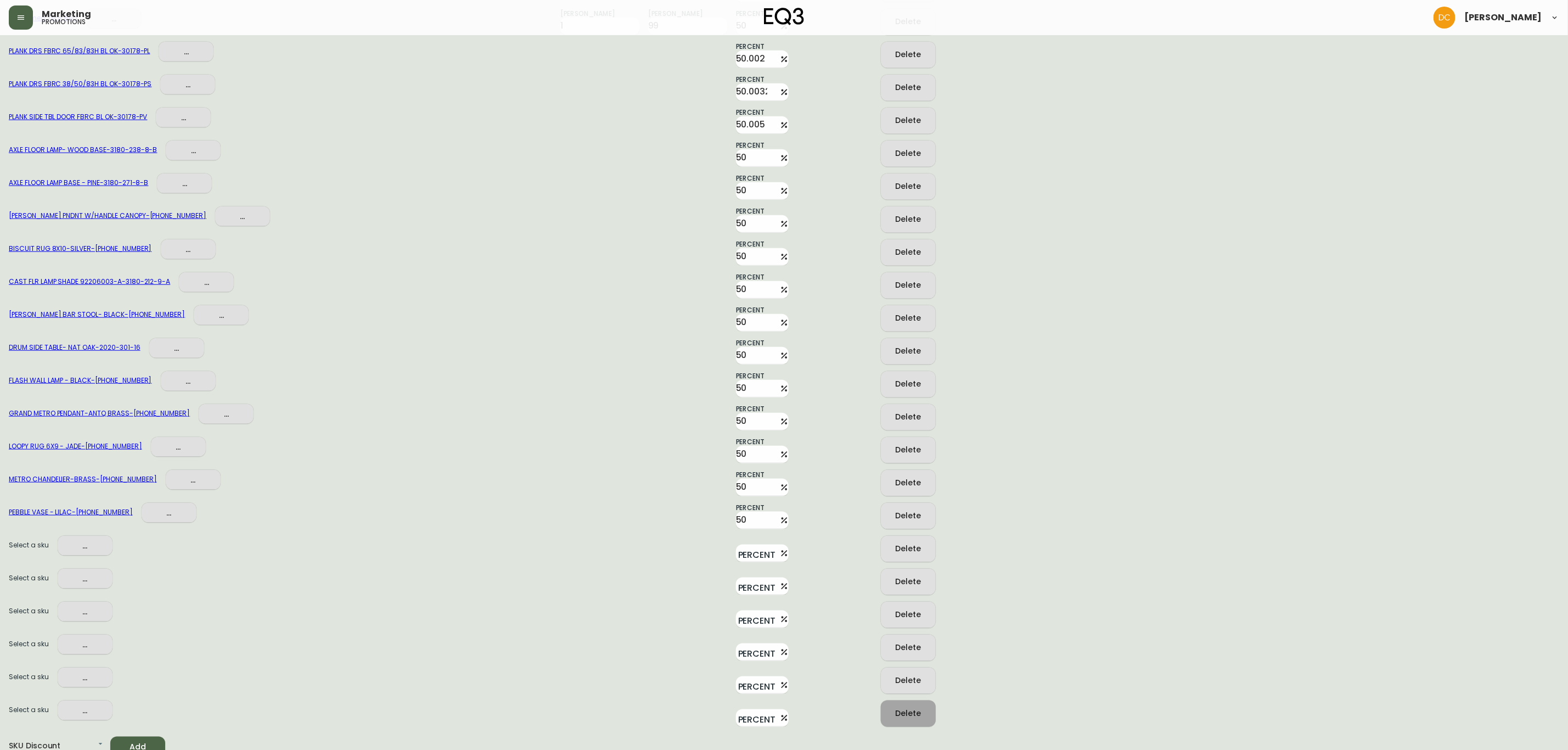
click at [915, 714] on button "Delete" at bounding box center [909, 713] width 55 height 27
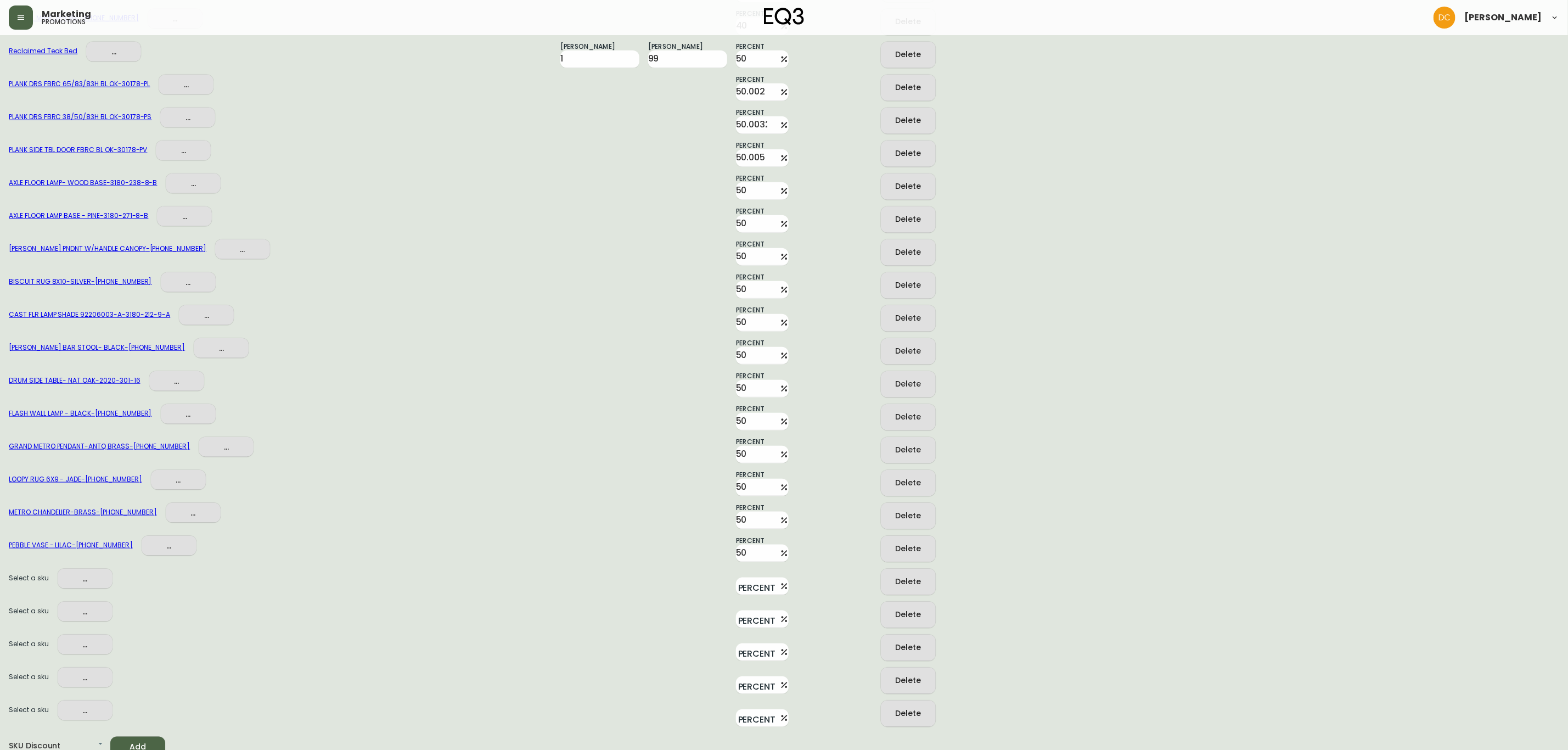
click at [909, 710] on div "Delete" at bounding box center [908, 713] width 26 height 13
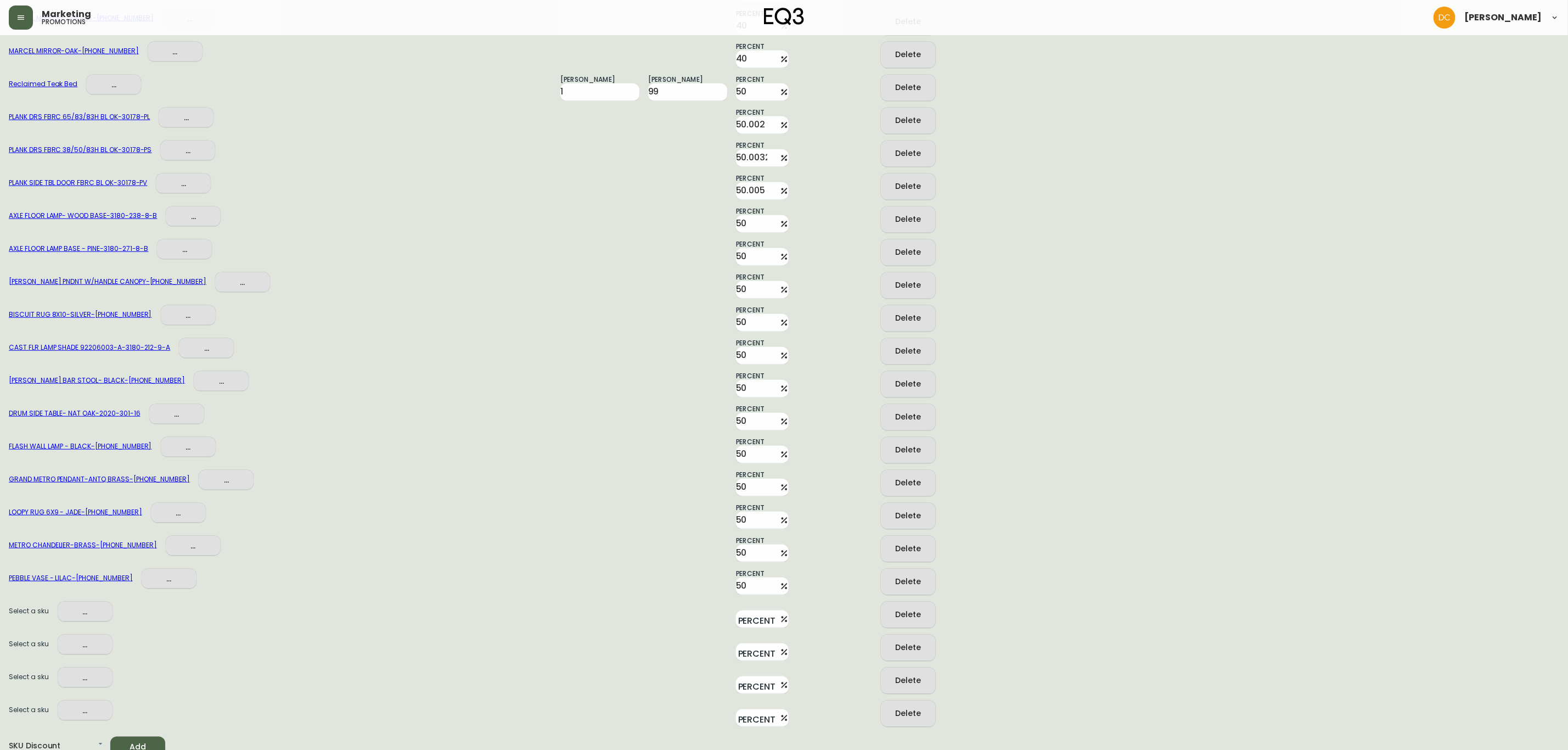
click at [909, 710] on div "Delete" at bounding box center [908, 713] width 26 height 13
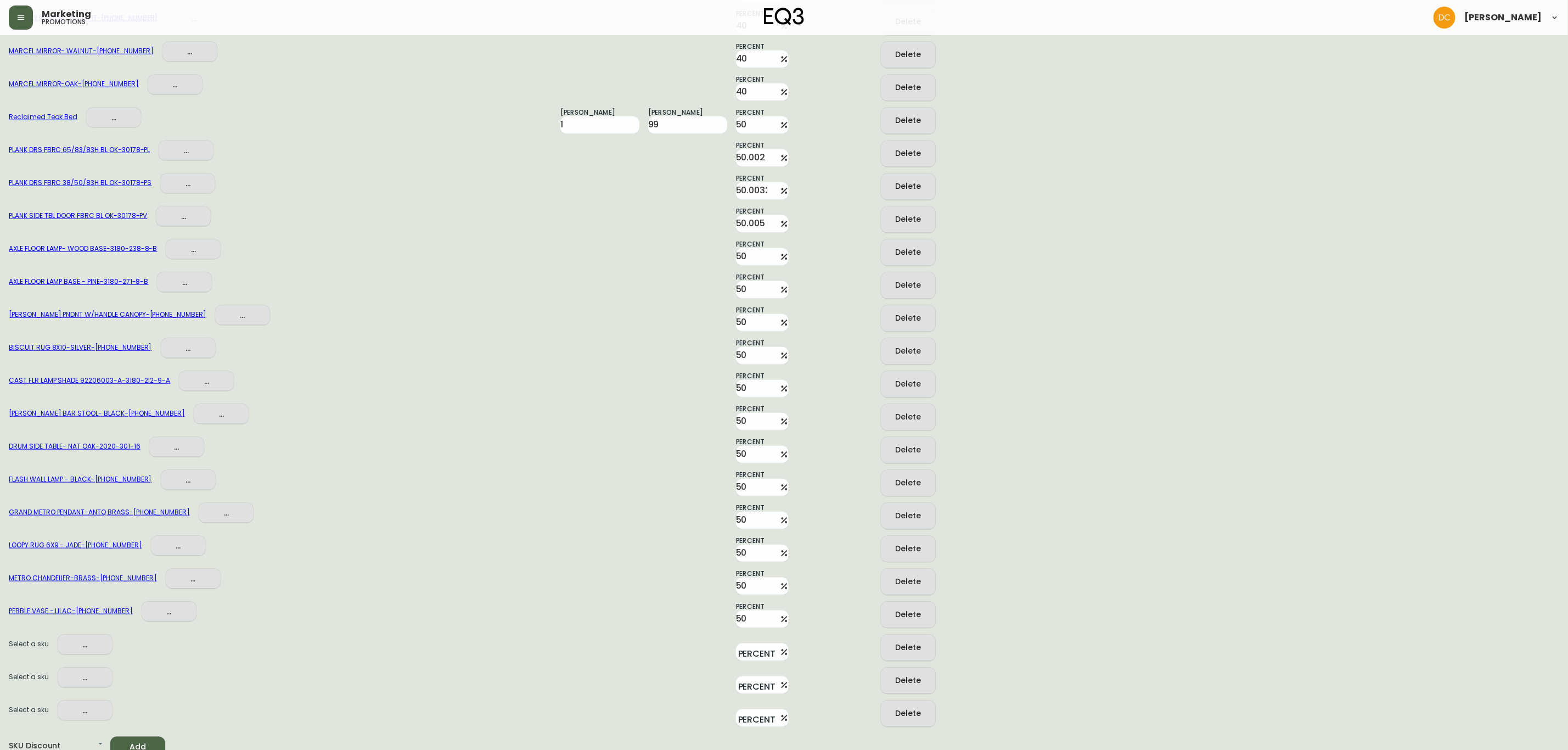
click at [909, 710] on div "Delete" at bounding box center [908, 713] width 26 height 13
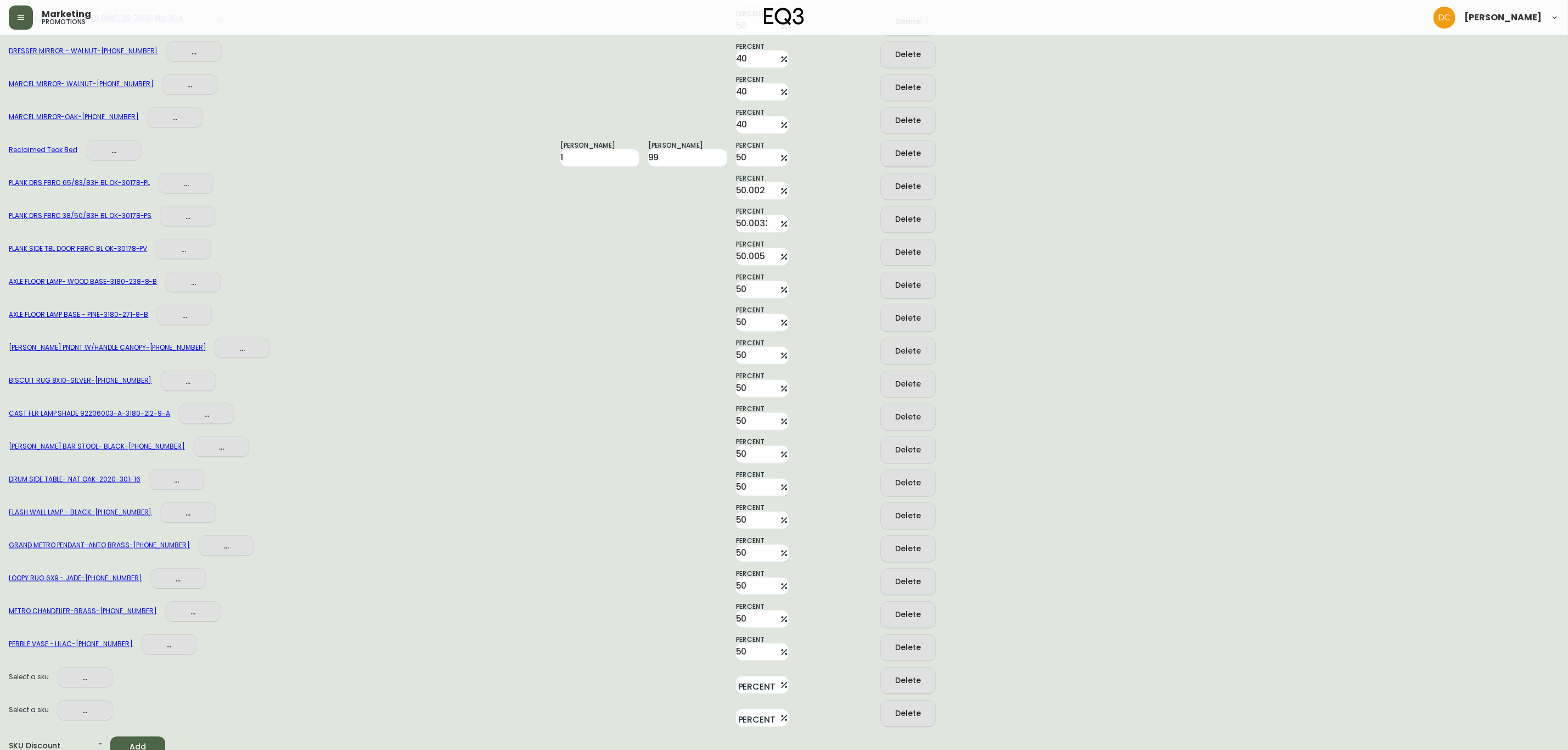
click at [909, 708] on div "Delete" at bounding box center [908, 713] width 26 height 13
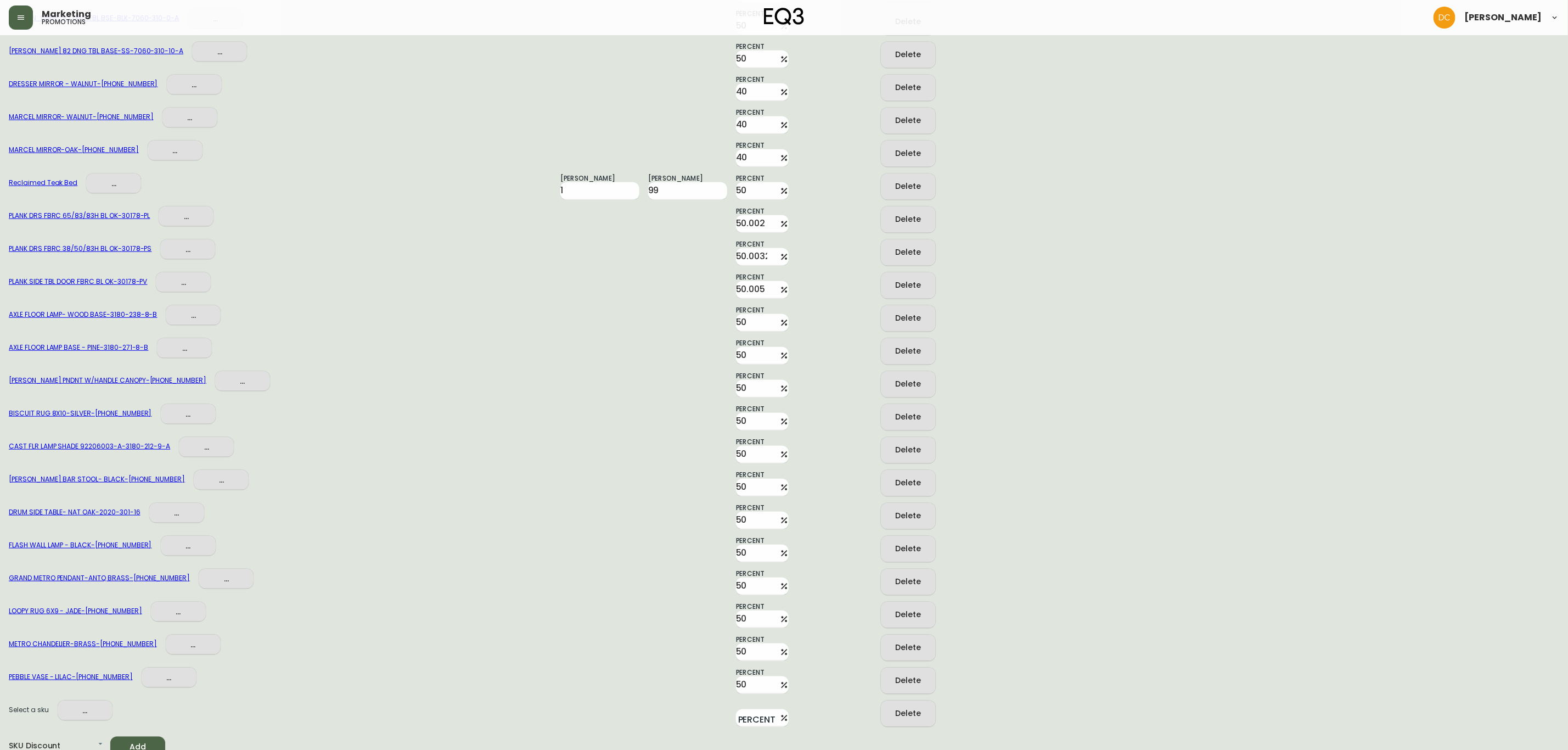
click at [909, 708] on div "Delete" at bounding box center [908, 713] width 26 height 13
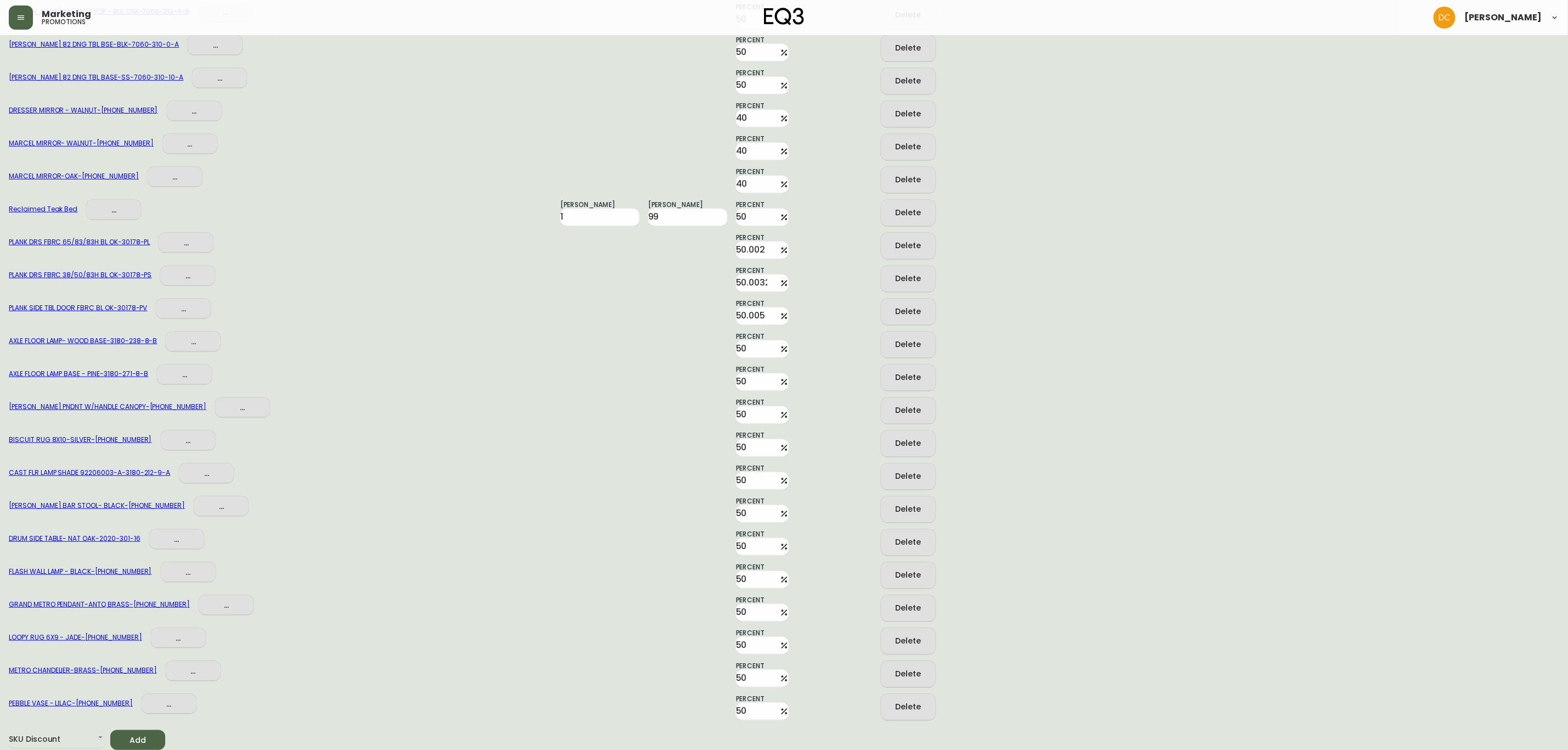
scroll to position [6803, 0]
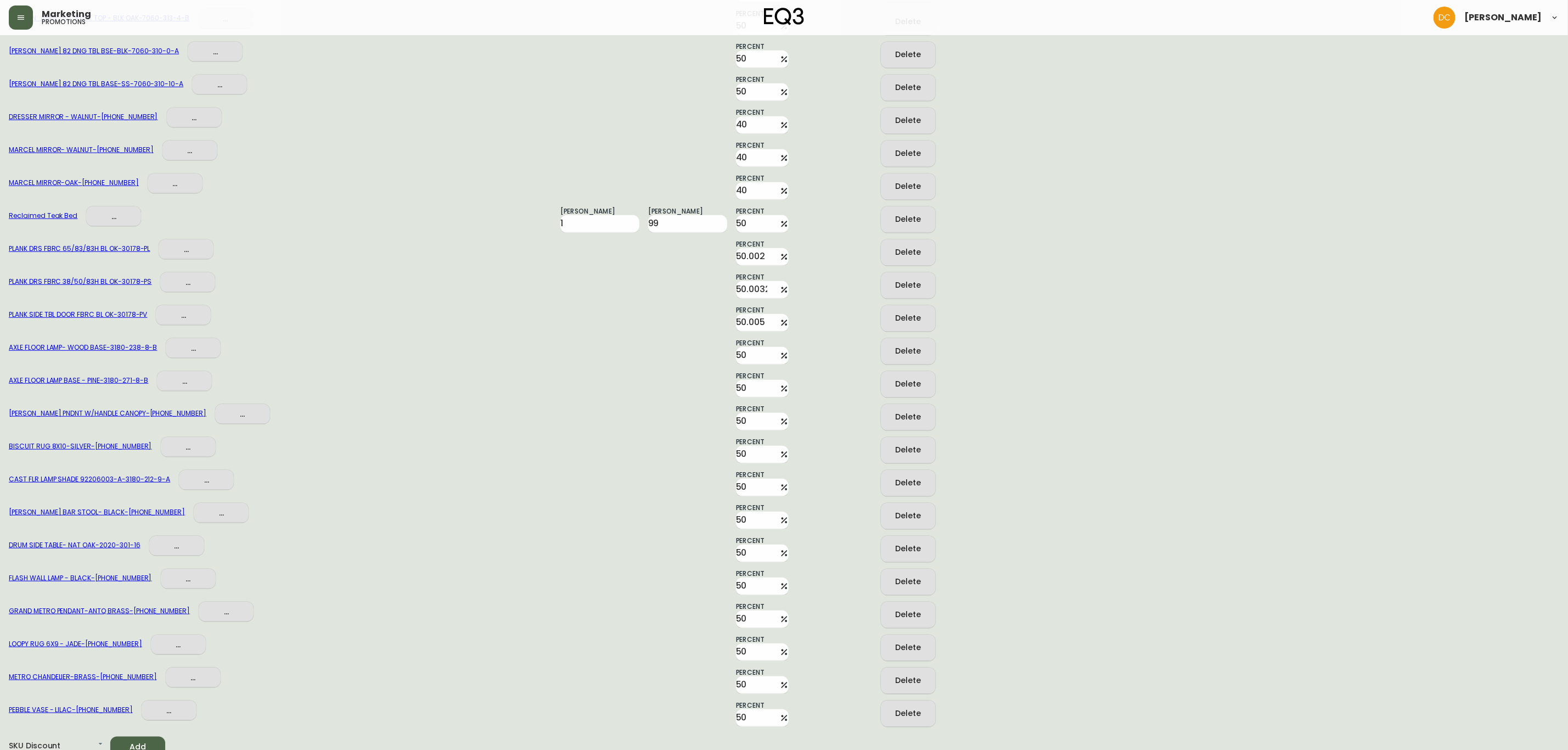
click at [1079, 650] on div "LOOPY RUG 6X9 - JADE - 1190-211-6 ... Percent 50 Delete" at bounding box center [784, 644] width 1550 height 33
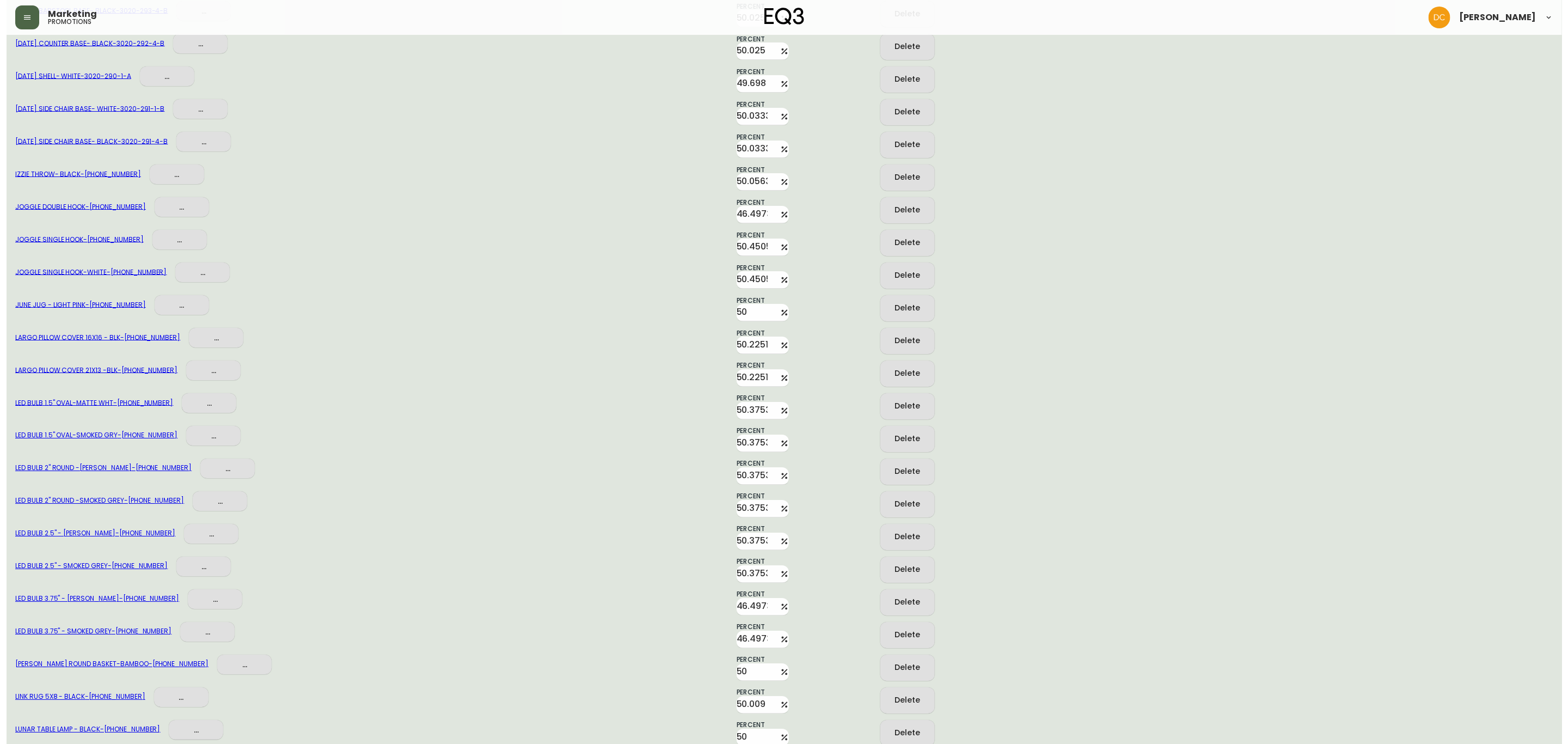
scroll to position [0, 0]
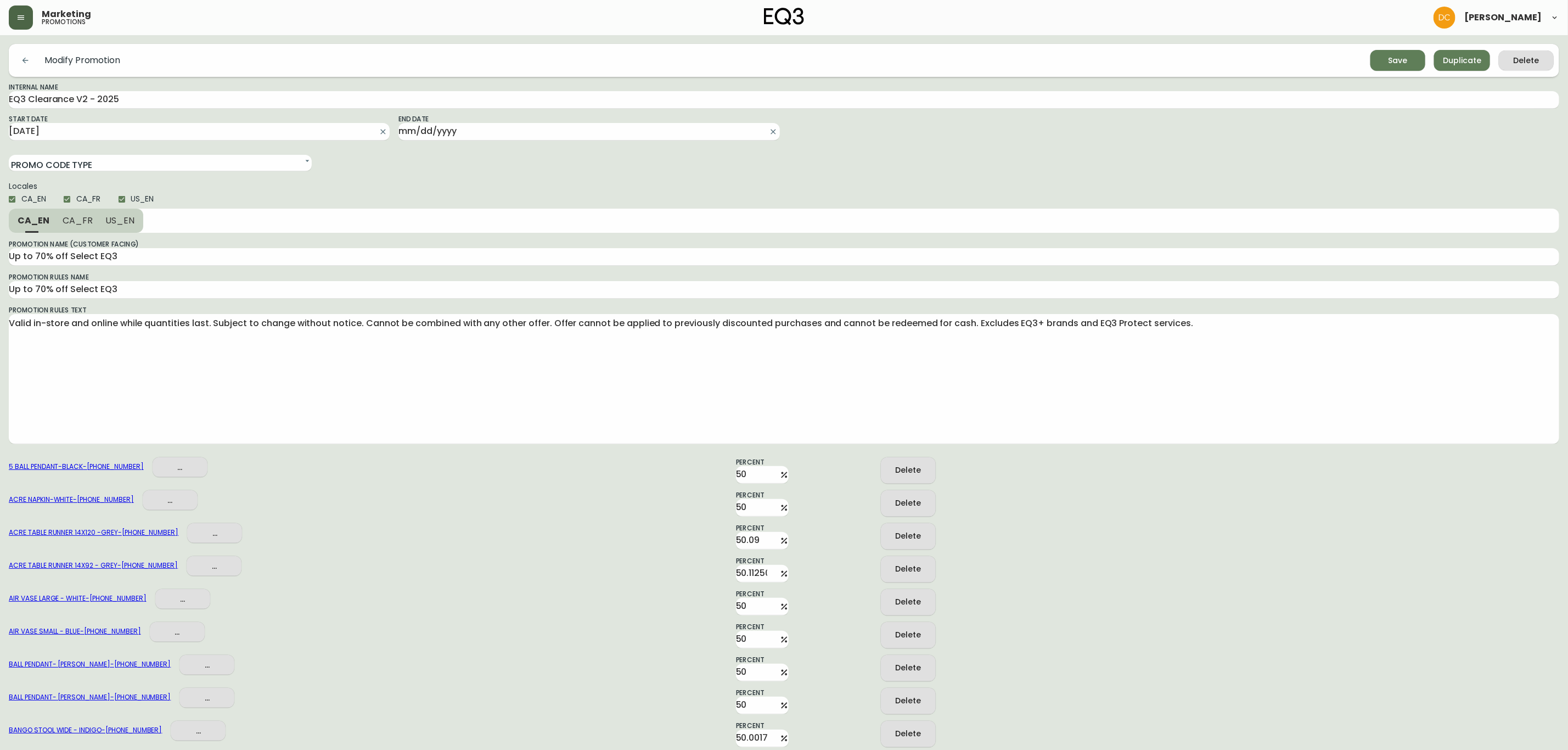
drag, startPoint x: 1082, startPoint y: 657, endPoint x: 1082, endPoint y: 294, distance: 363.0
click at [1397, 56] on icon "submit" at bounding box center [1394, 59] width 15 height 15
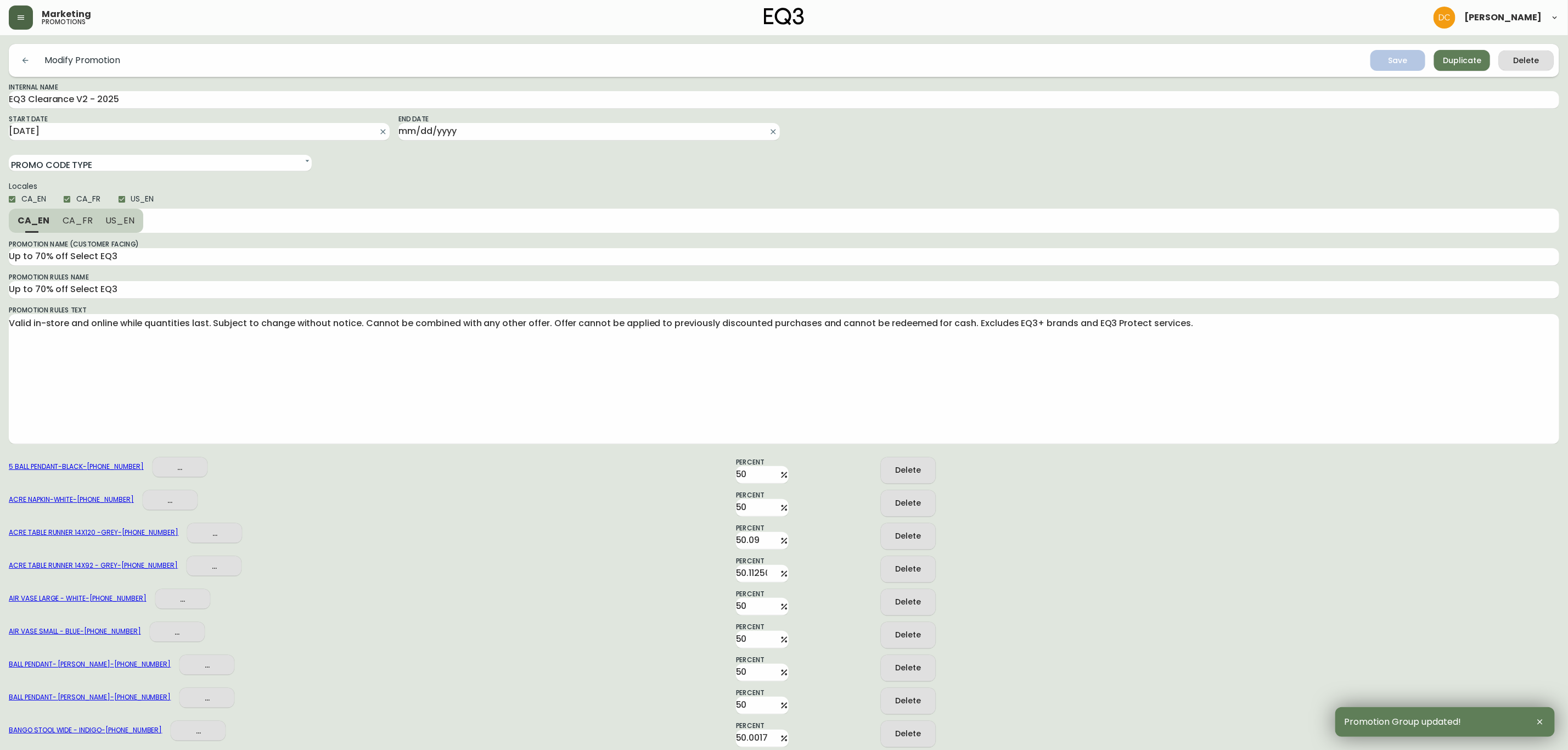
click at [17, 25] on button "button" at bounding box center [21, 18] width 24 height 24
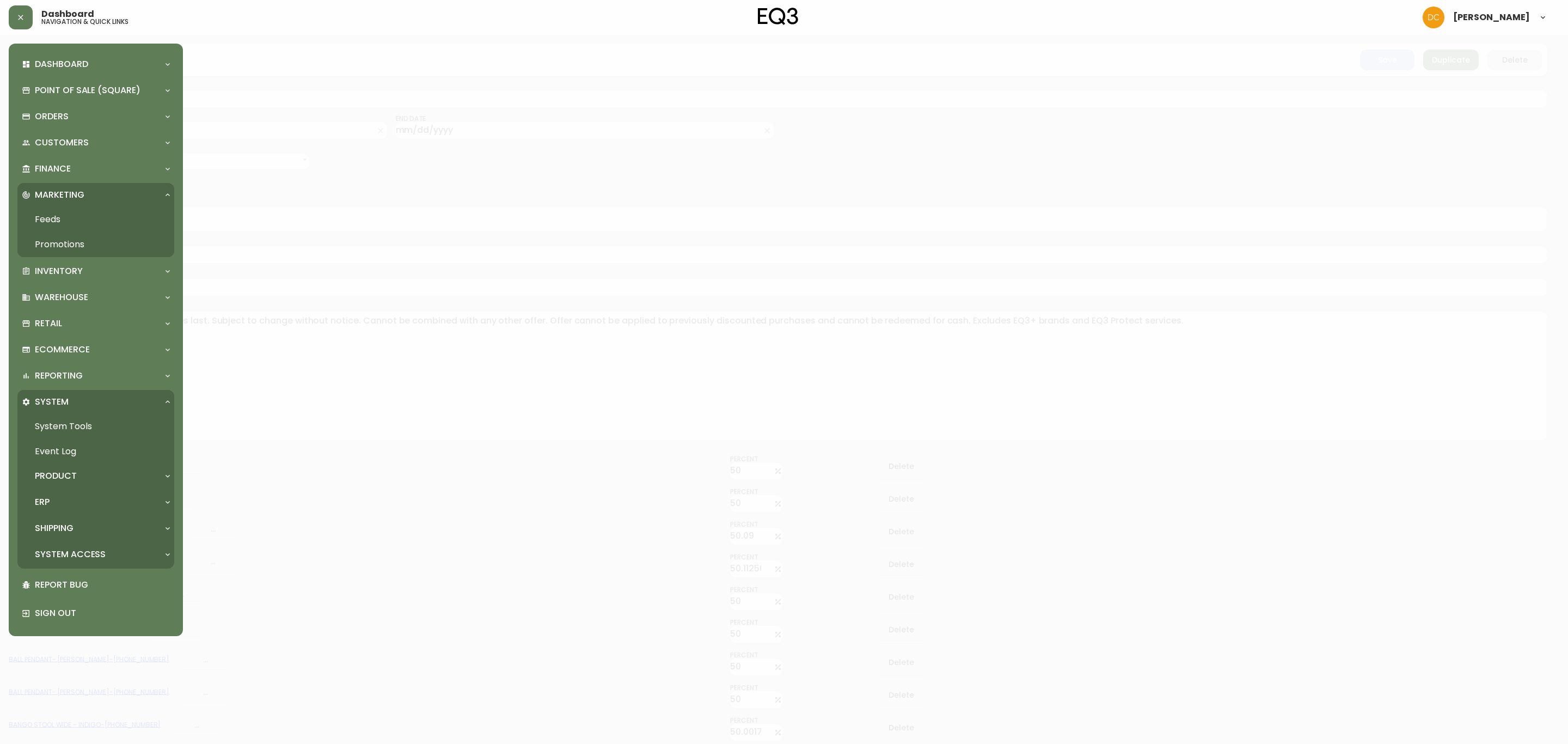
click at [72, 470] on p "Product" at bounding box center [55, 476] width 42 height 12
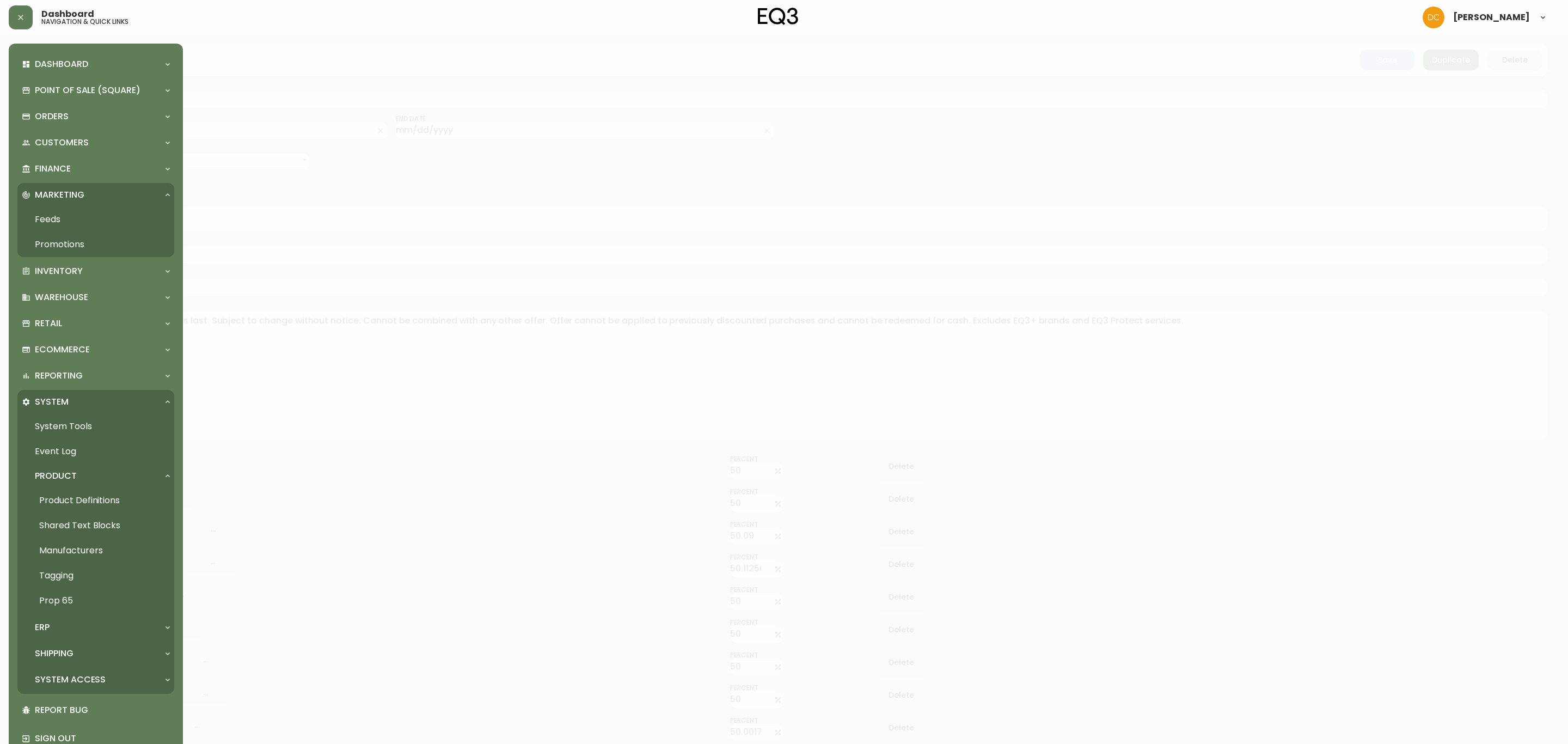
click at [89, 502] on link "Product Definitions" at bounding box center [95, 500] width 156 height 25
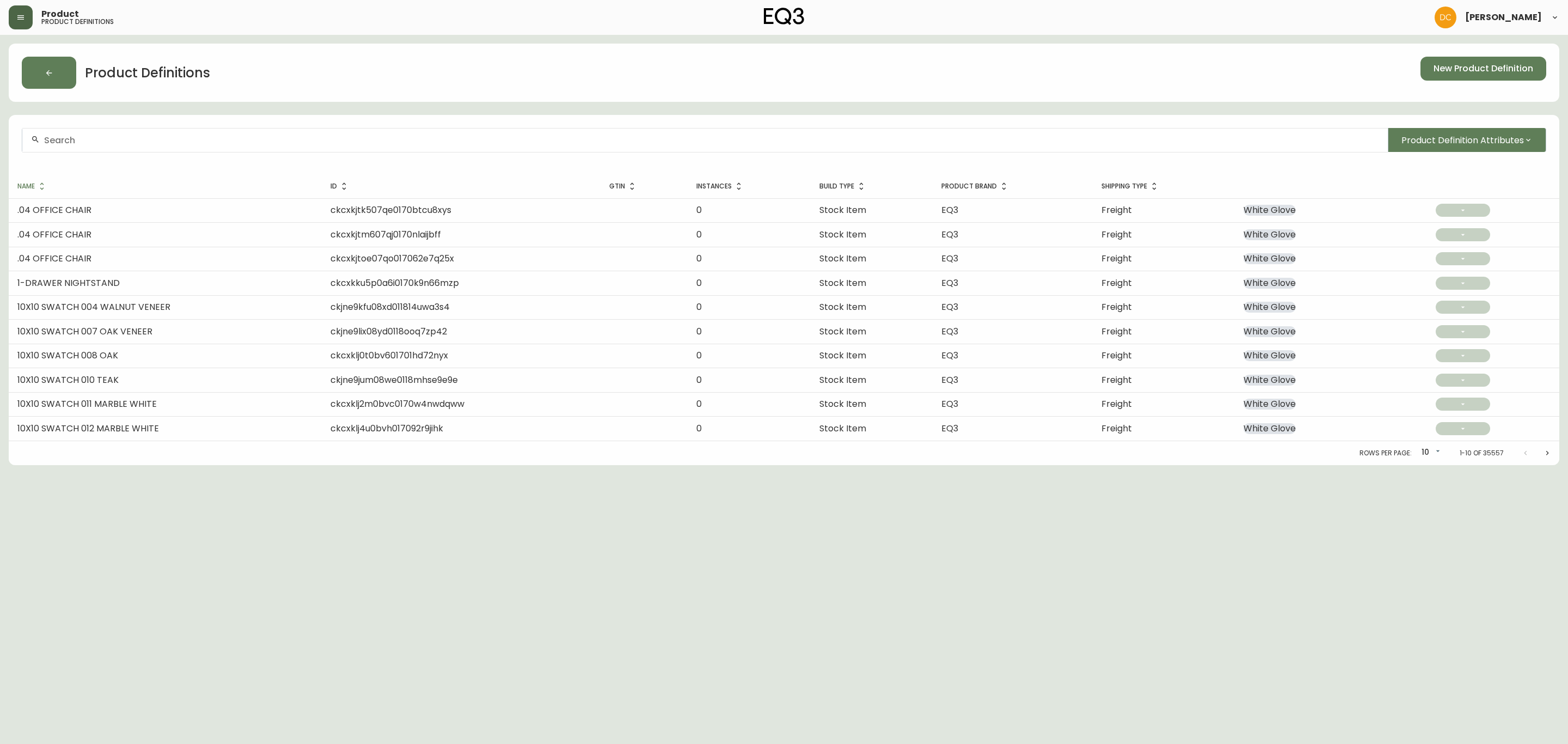
click at [15, 13] on button "button" at bounding box center [21, 17] width 24 height 24
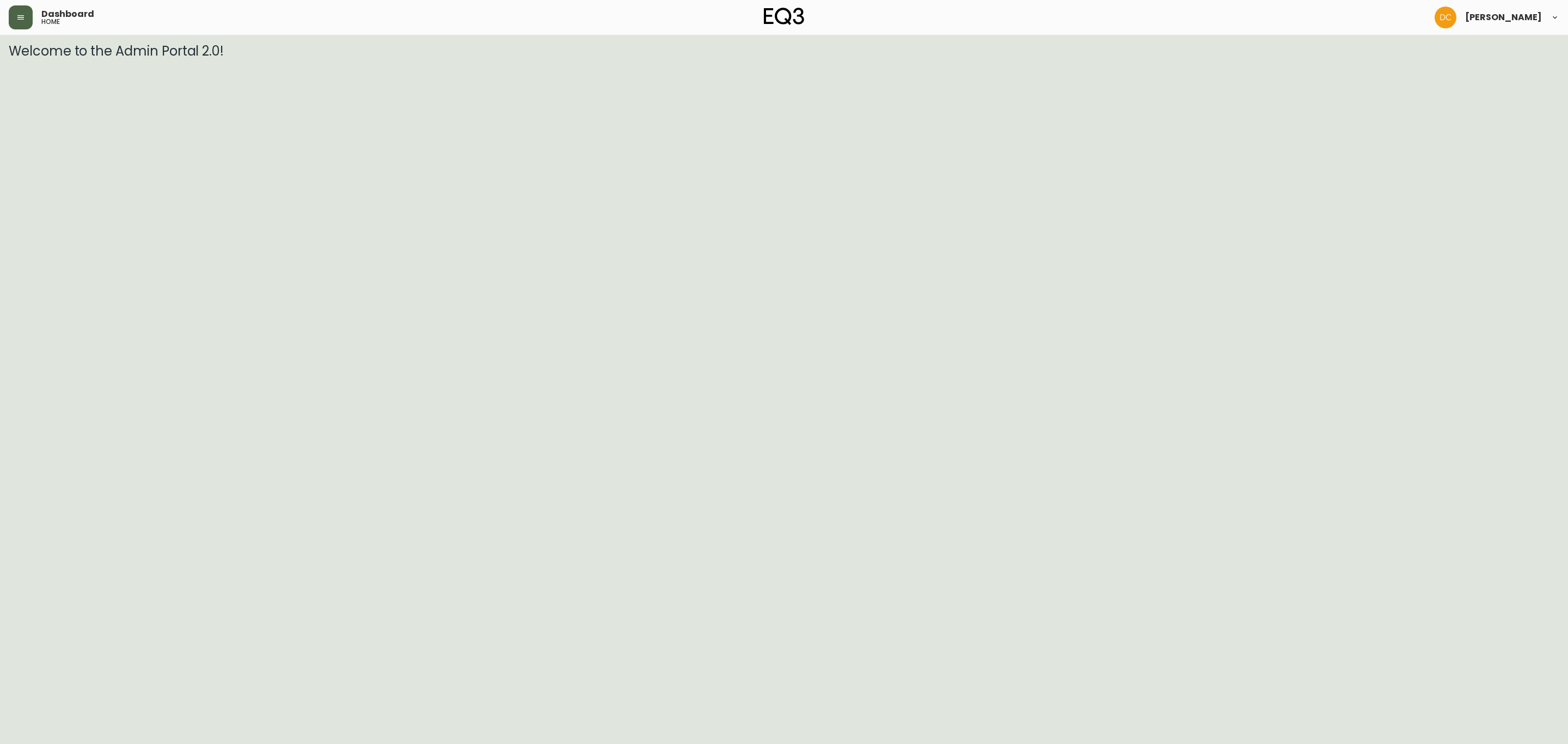
click at [25, 20] on button "button" at bounding box center [21, 17] width 24 height 24
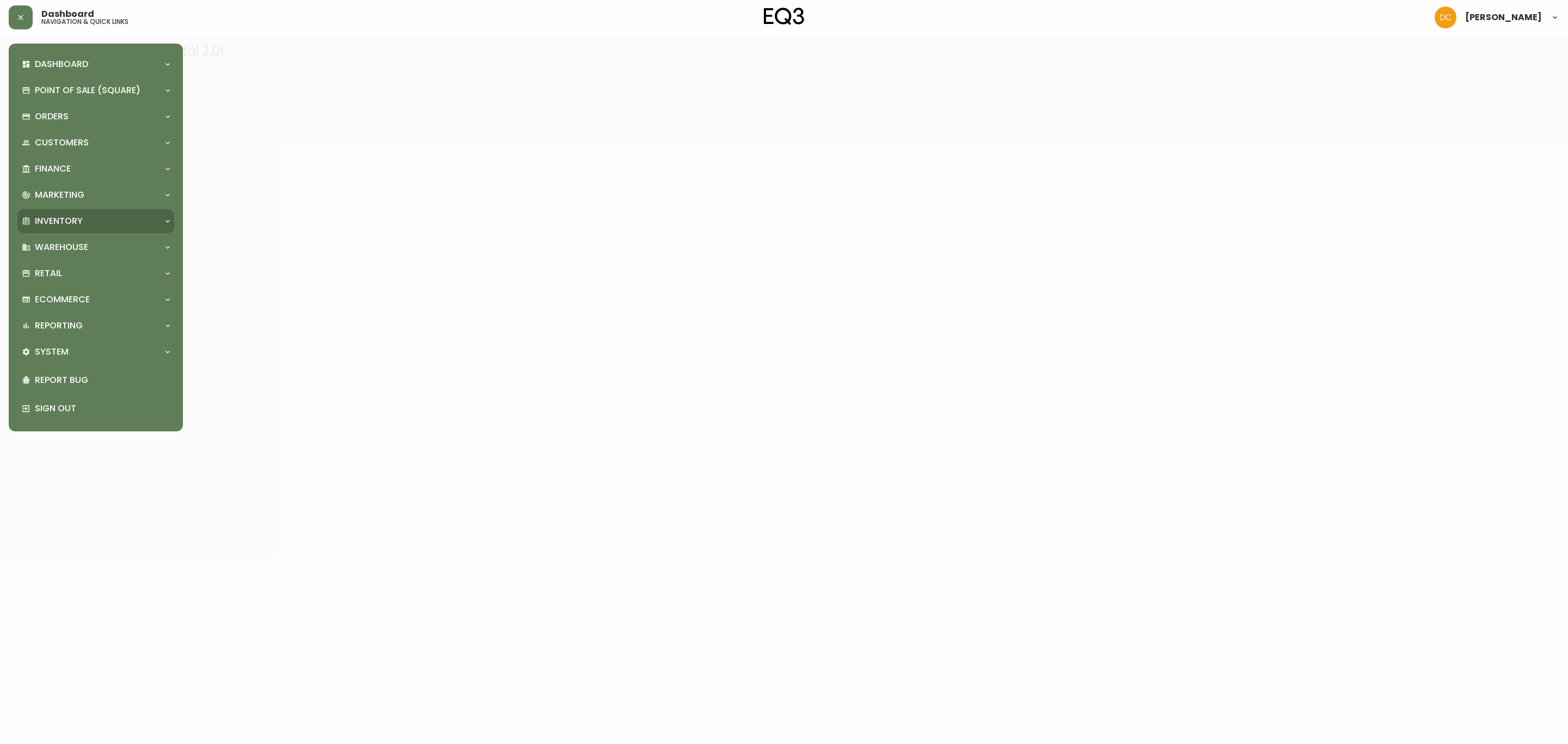
click at [87, 211] on div "Inventory" at bounding box center [95, 221] width 156 height 24
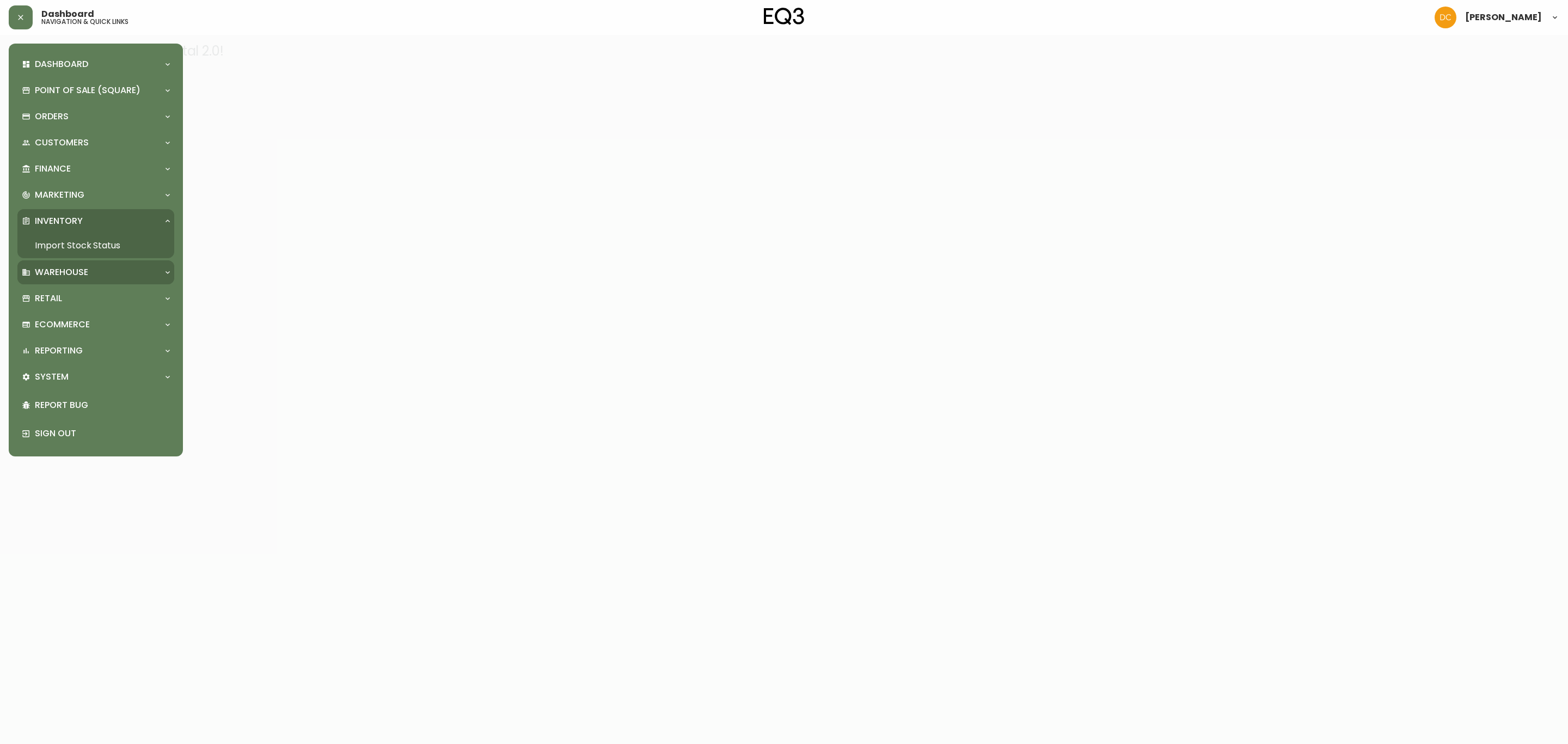
click at [116, 273] on div "Warehouse" at bounding box center [90, 272] width 137 height 12
click at [100, 203] on div "Marketing" at bounding box center [95, 194] width 156 height 24
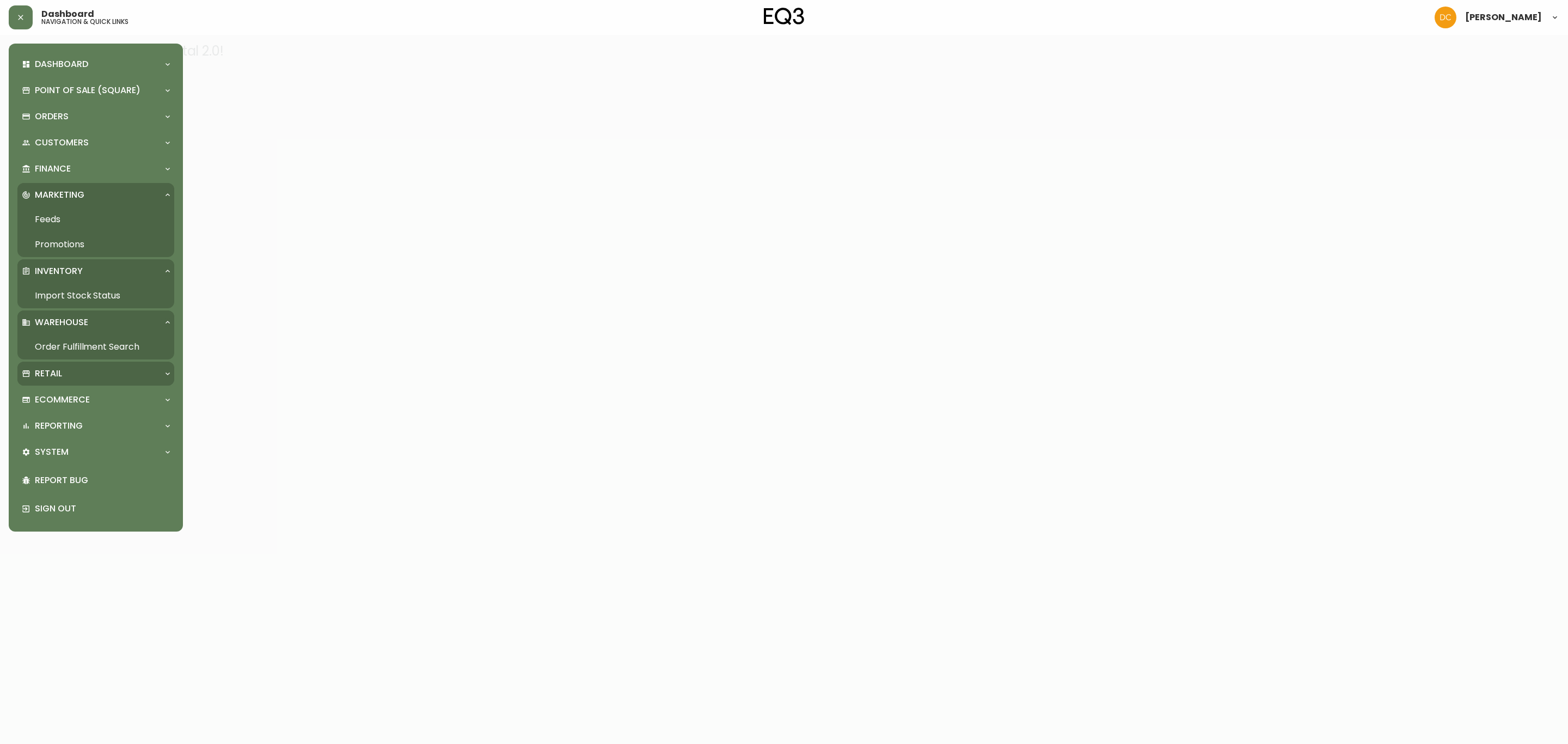
click at [94, 381] on div "Retail" at bounding box center [95, 373] width 156 height 24
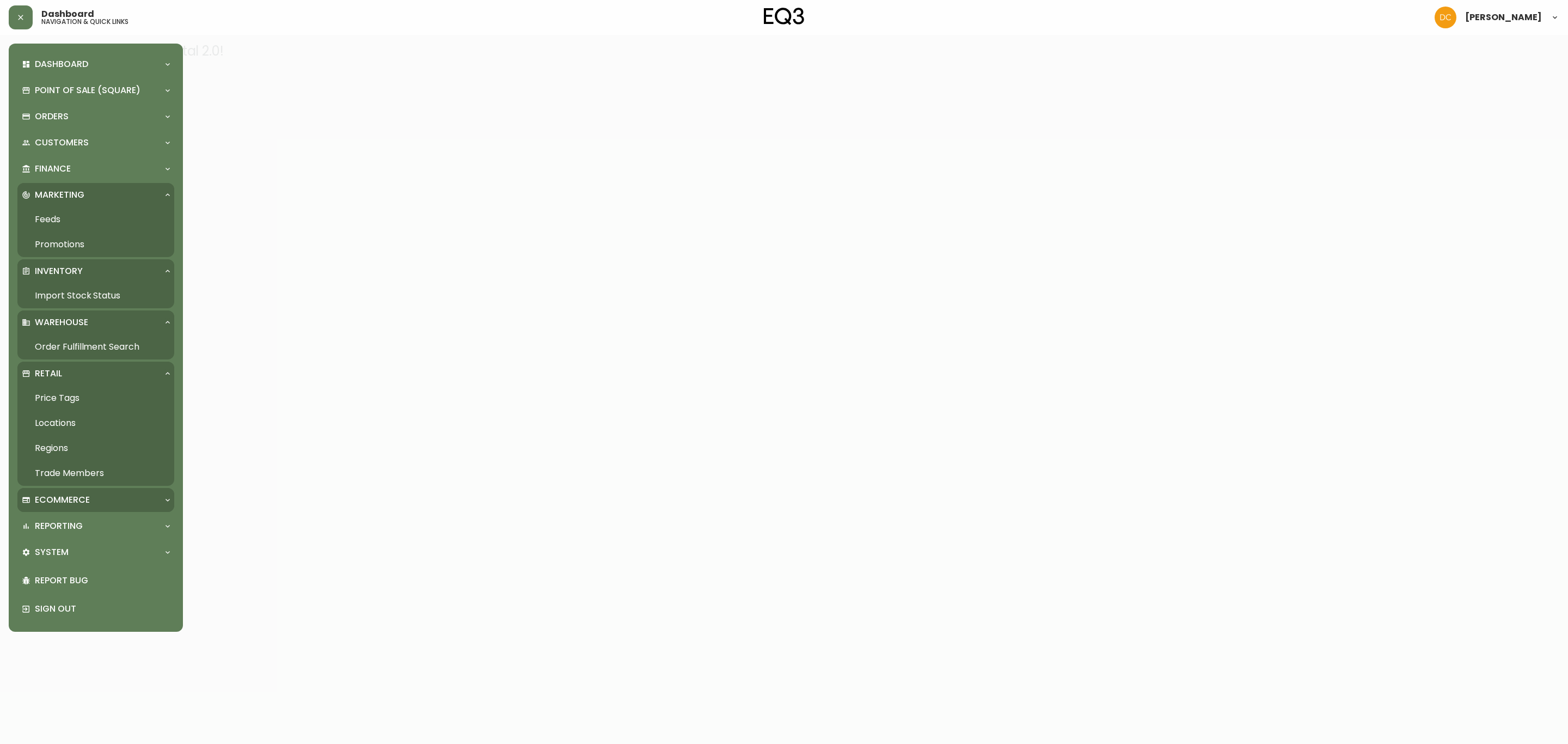
click at [89, 501] on p "Ecommerce" at bounding box center [62, 500] width 55 height 12
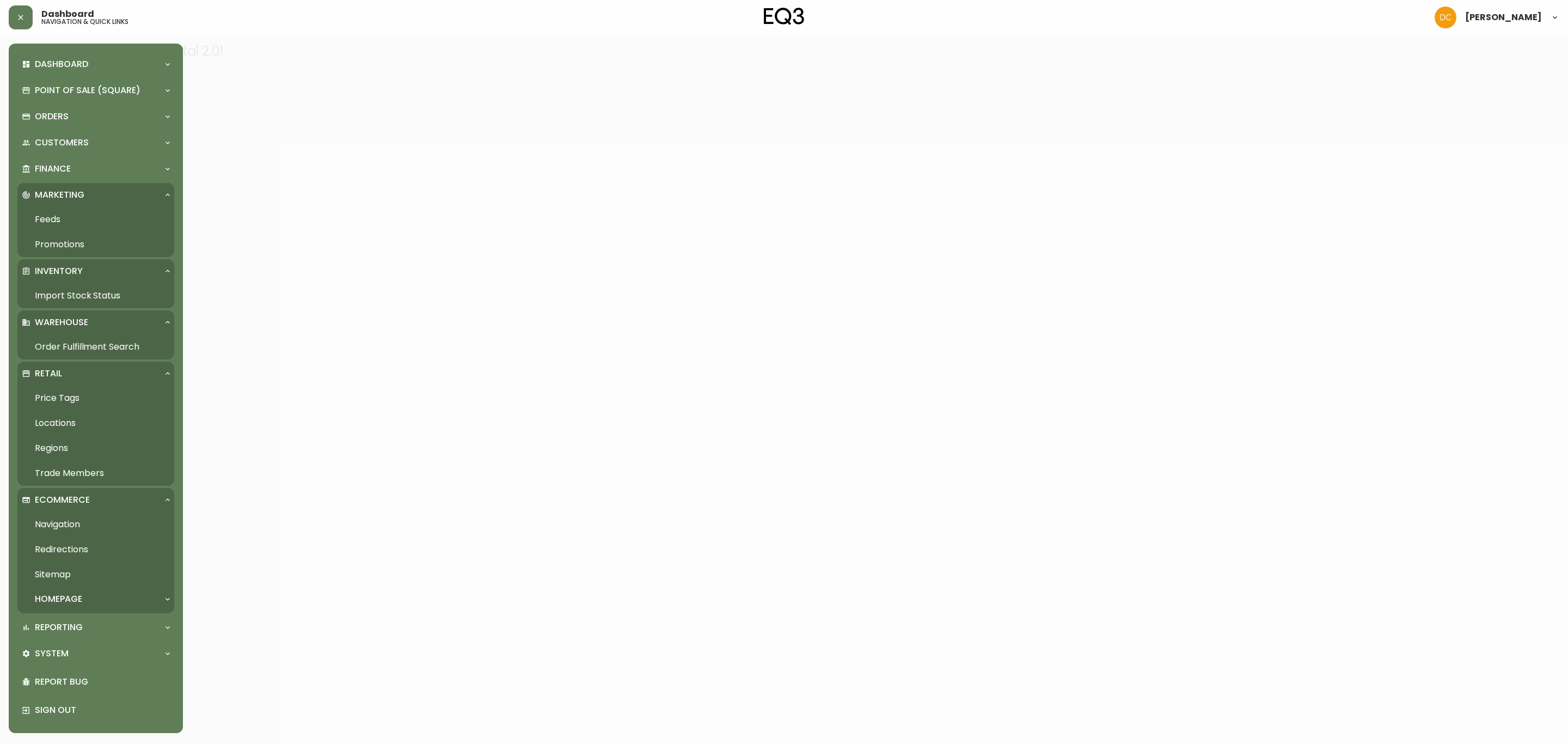
click at [71, 531] on link "Navigation" at bounding box center [95, 524] width 156 height 25
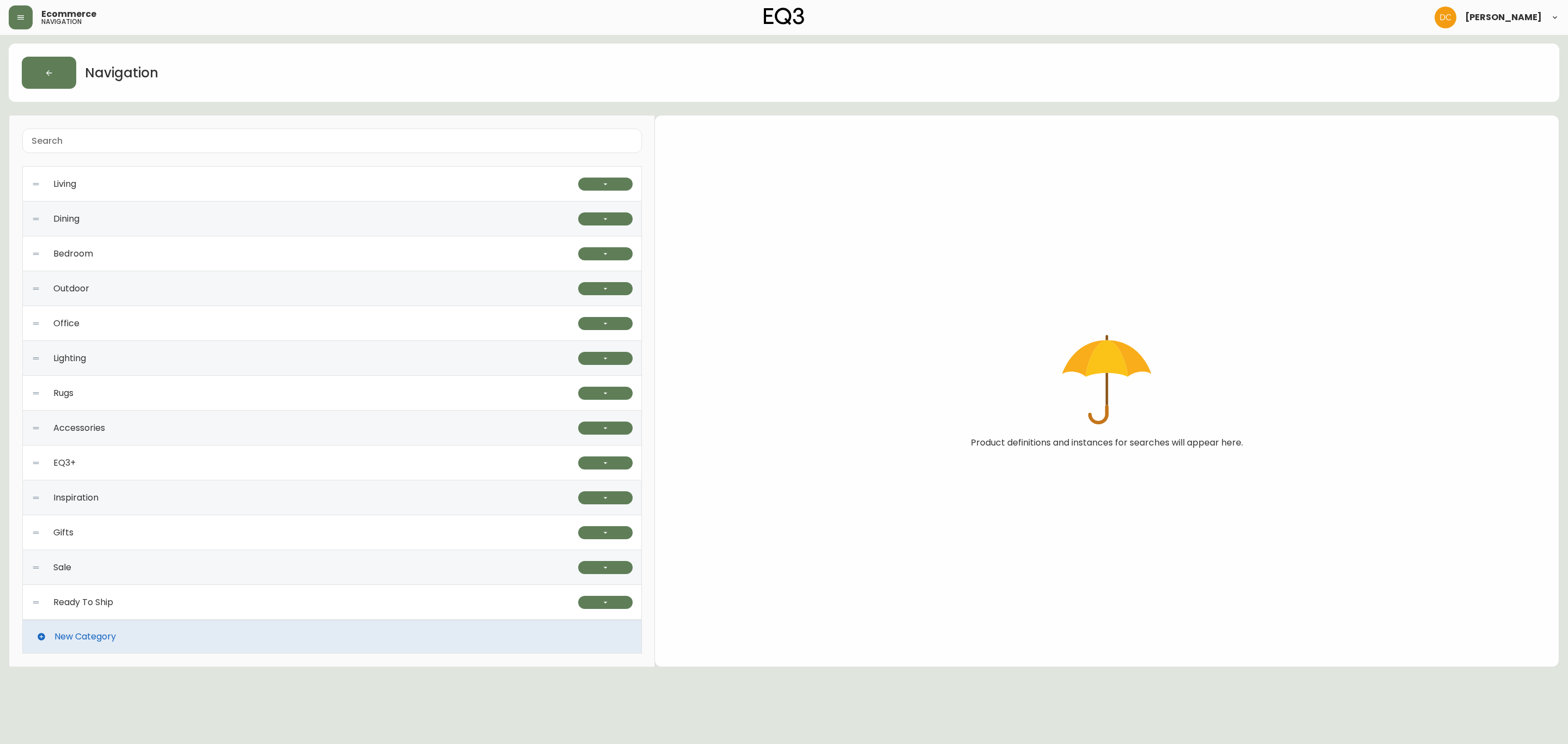
click at [182, 423] on div "Accessories" at bounding box center [305, 428] width 546 height 35
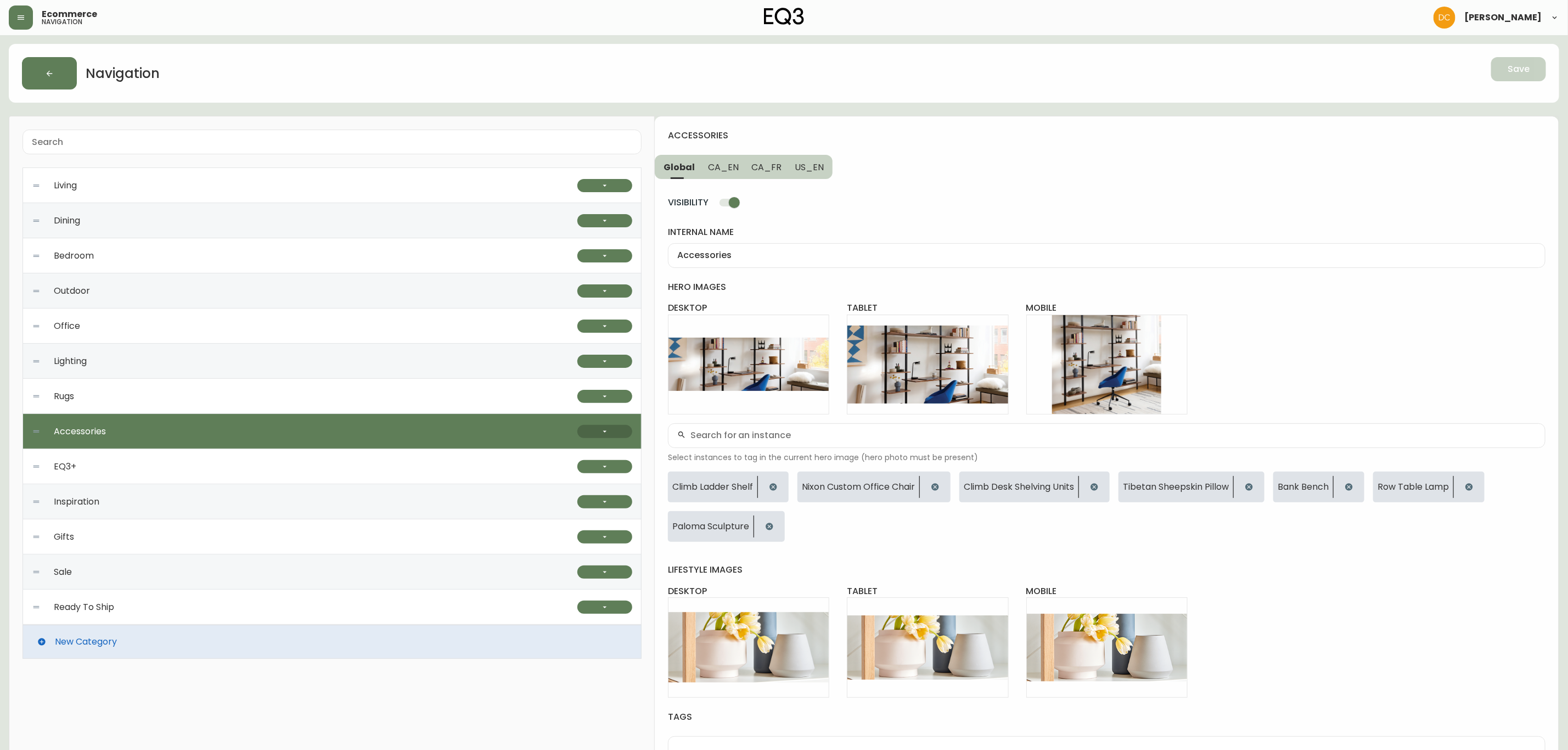
click at [617, 430] on button "button" at bounding box center [605, 431] width 55 height 13
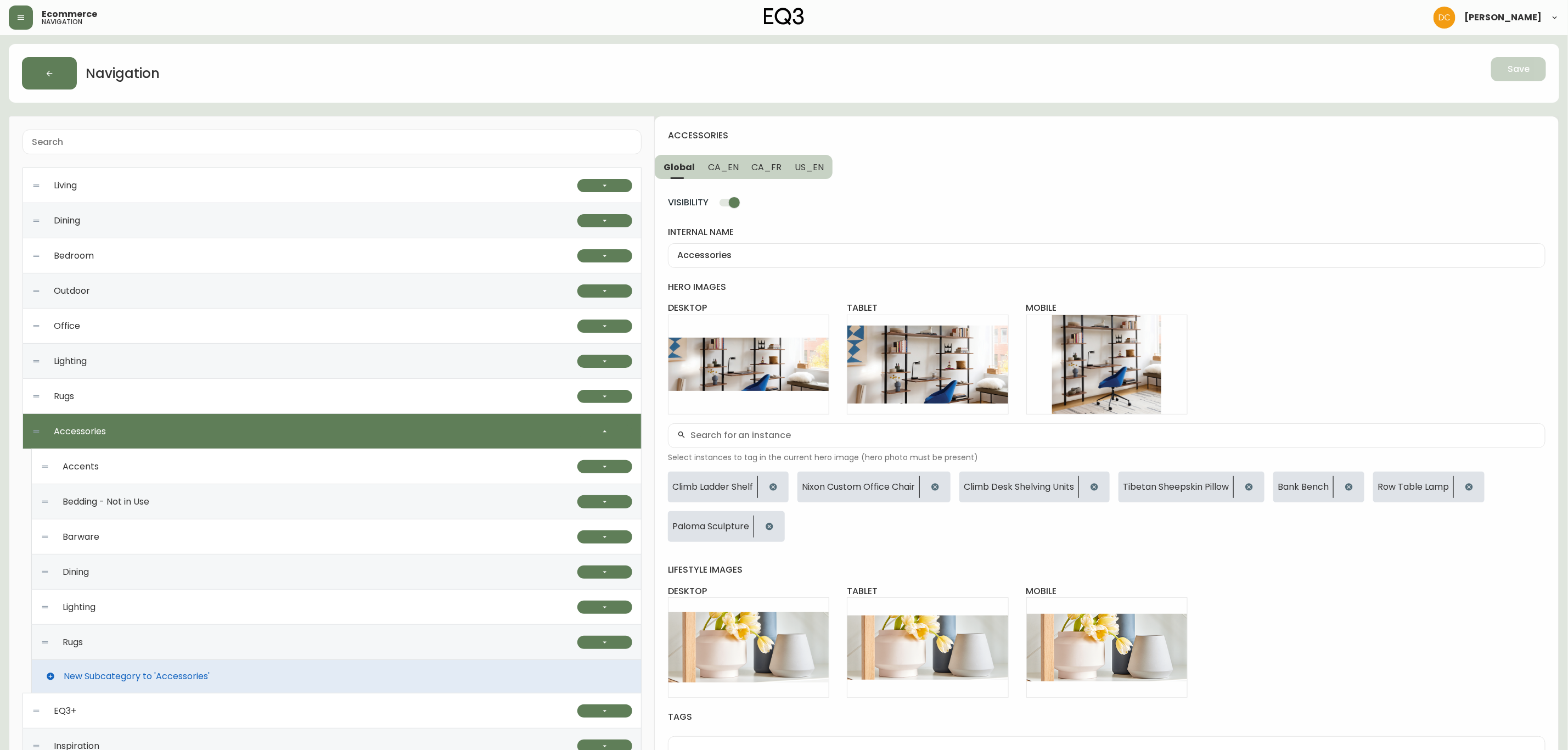
click at [152, 603] on div "Lighting" at bounding box center [309, 607] width 537 height 35
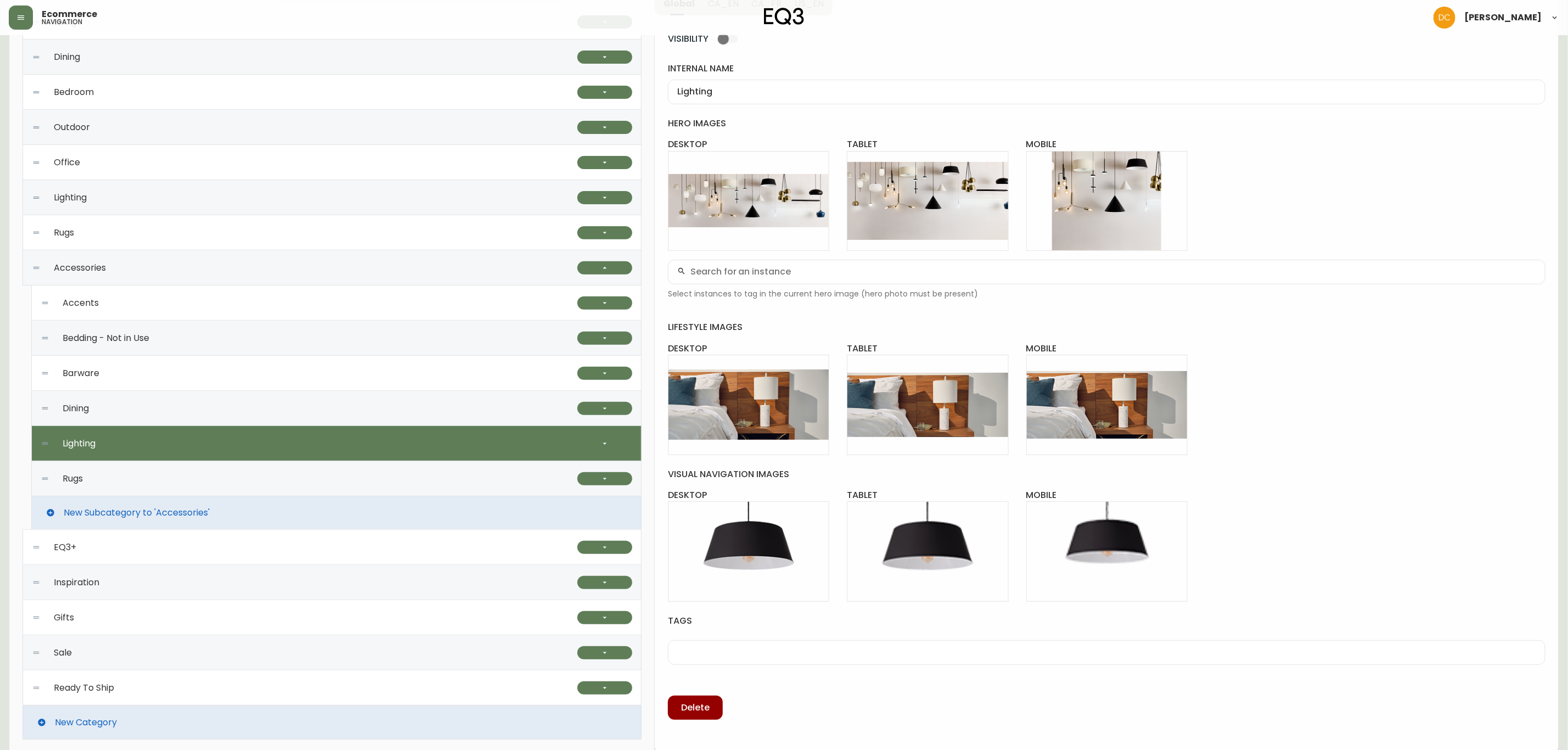
scroll to position [164, 0]
click at [602, 440] on icon "button" at bounding box center [605, 442] width 9 height 9
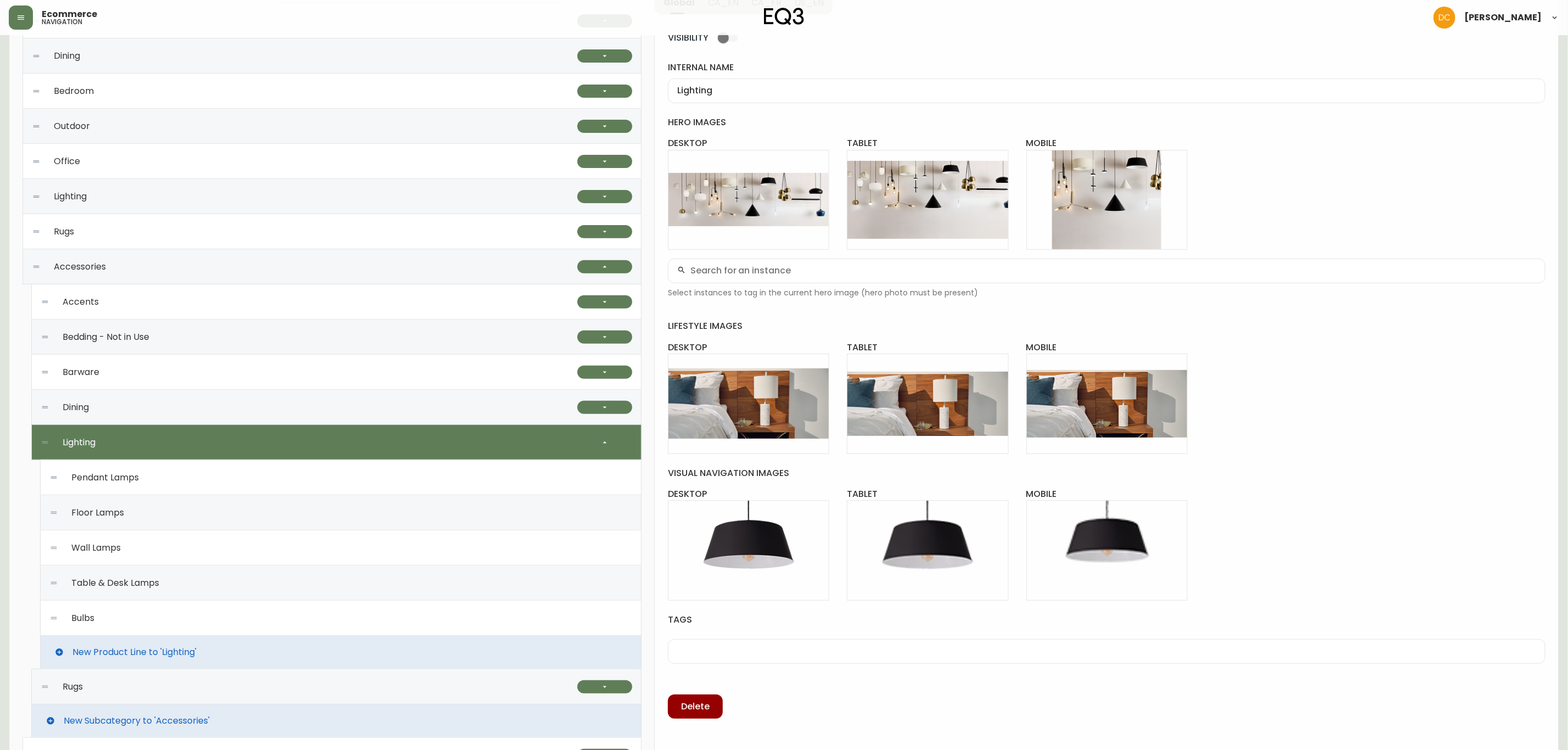
click at [217, 617] on div "Bulbs" at bounding box center [340, 618] width 583 height 35
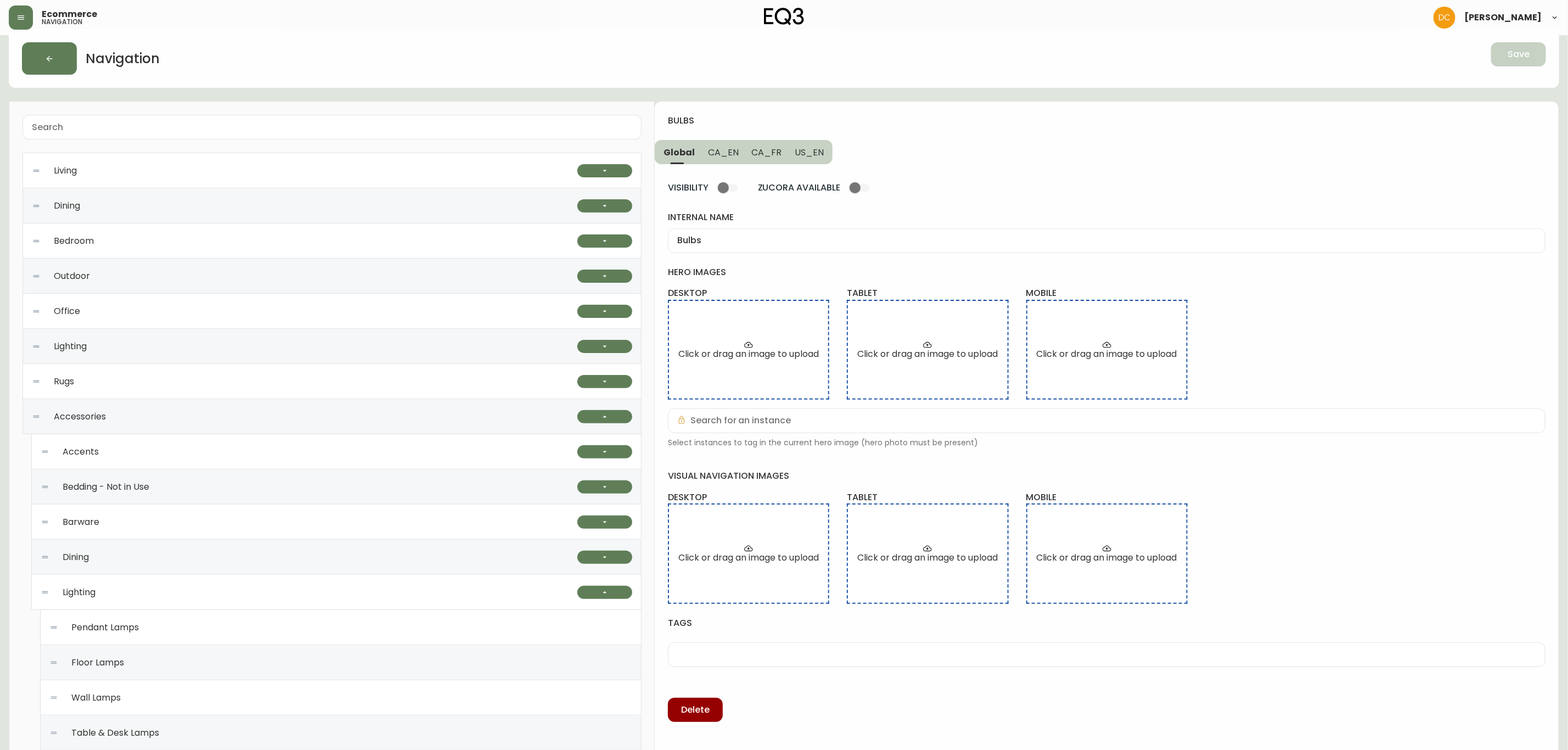
scroll to position [0, 0]
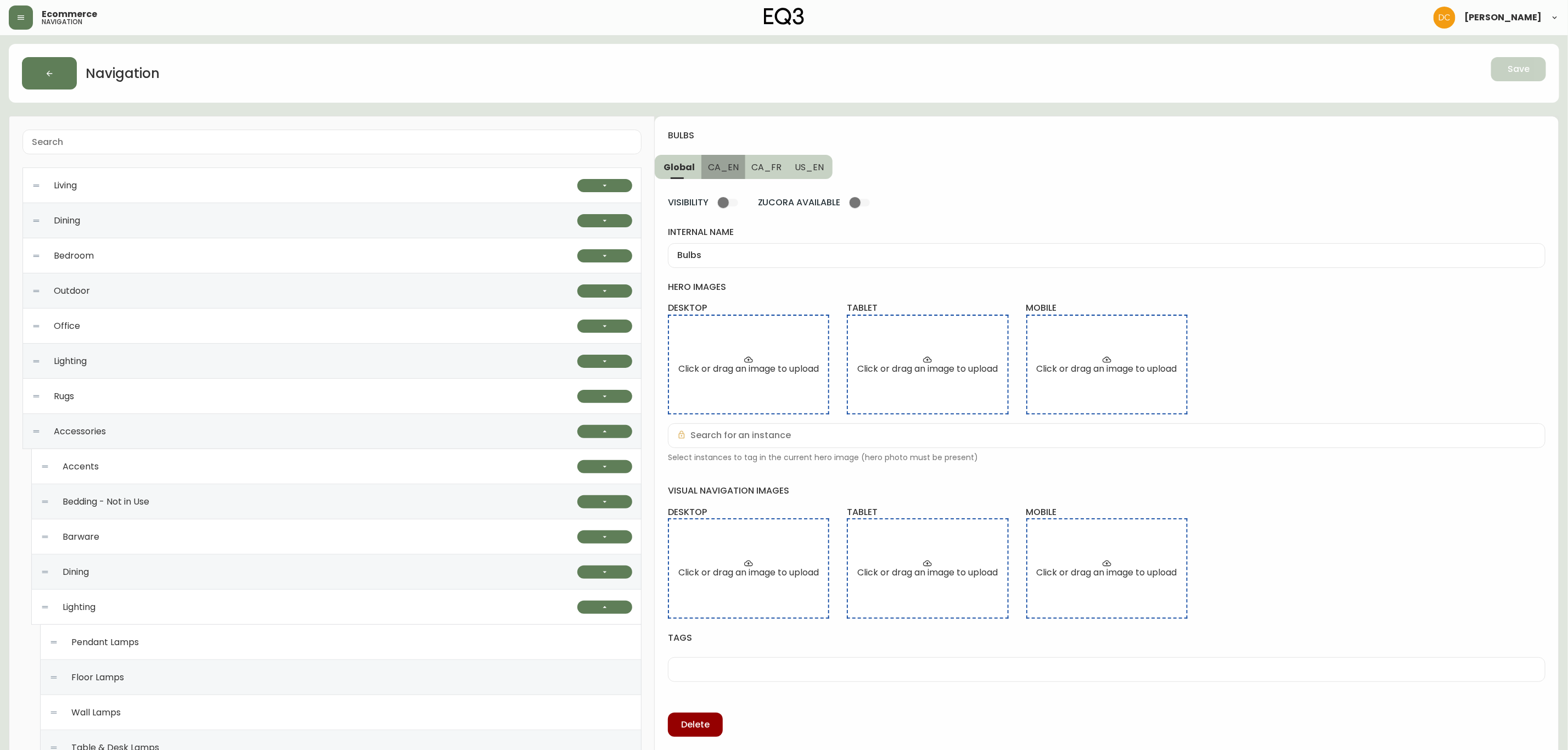
click at [723, 166] on span "CA_EN" at bounding box center [723, 167] width 31 height 12
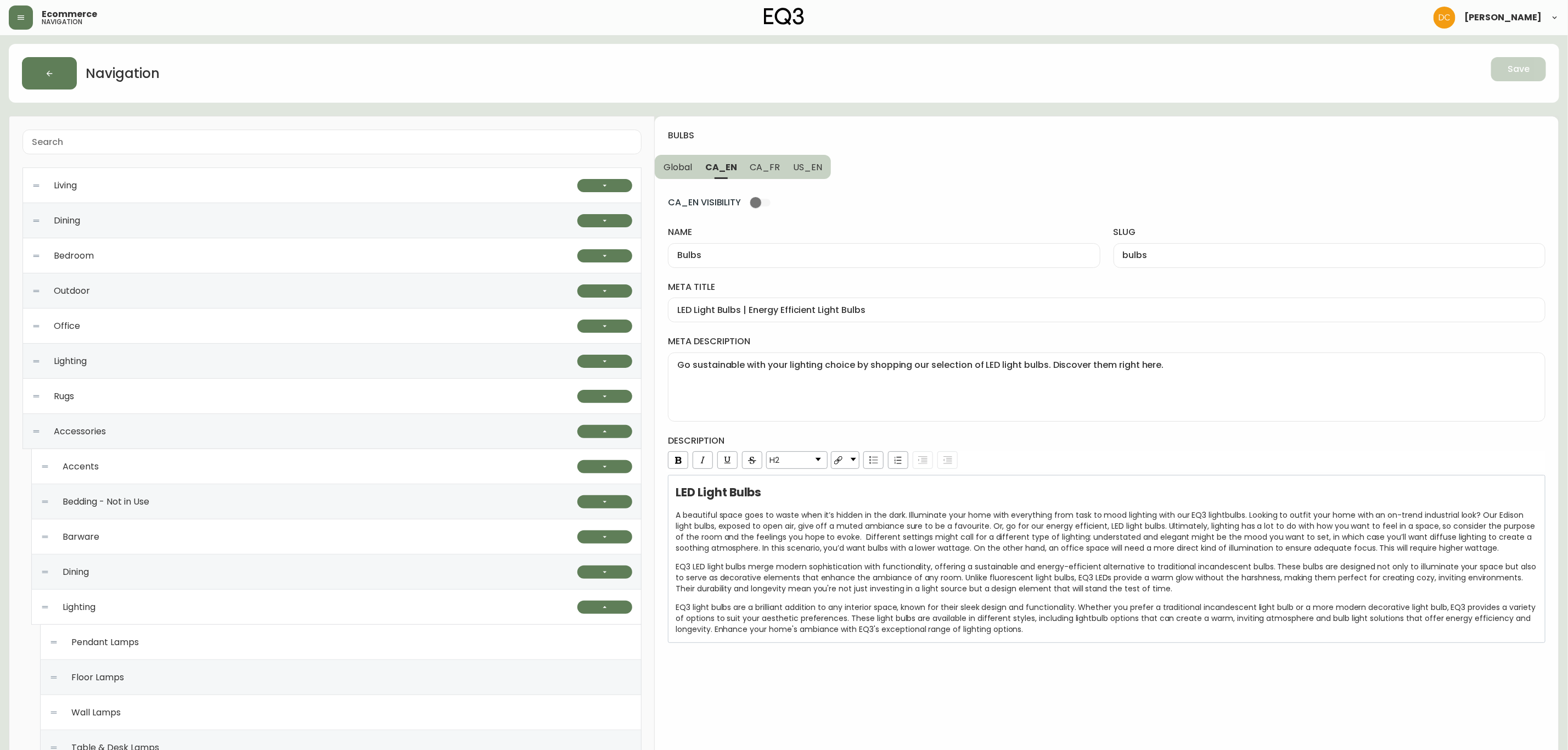
drag, startPoint x: 766, startPoint y: 171, endPoint x: 774, endPoint y: 171, distance: 8.0
click at [766, 170] on span "CA_FR" at bounding box center [765, 167] width 30 height 12
type input "Ampoules"
type input "ampoules"
type input "Ampoules à DEL | Idées d'éclairage pour la maison | Lumières économes"
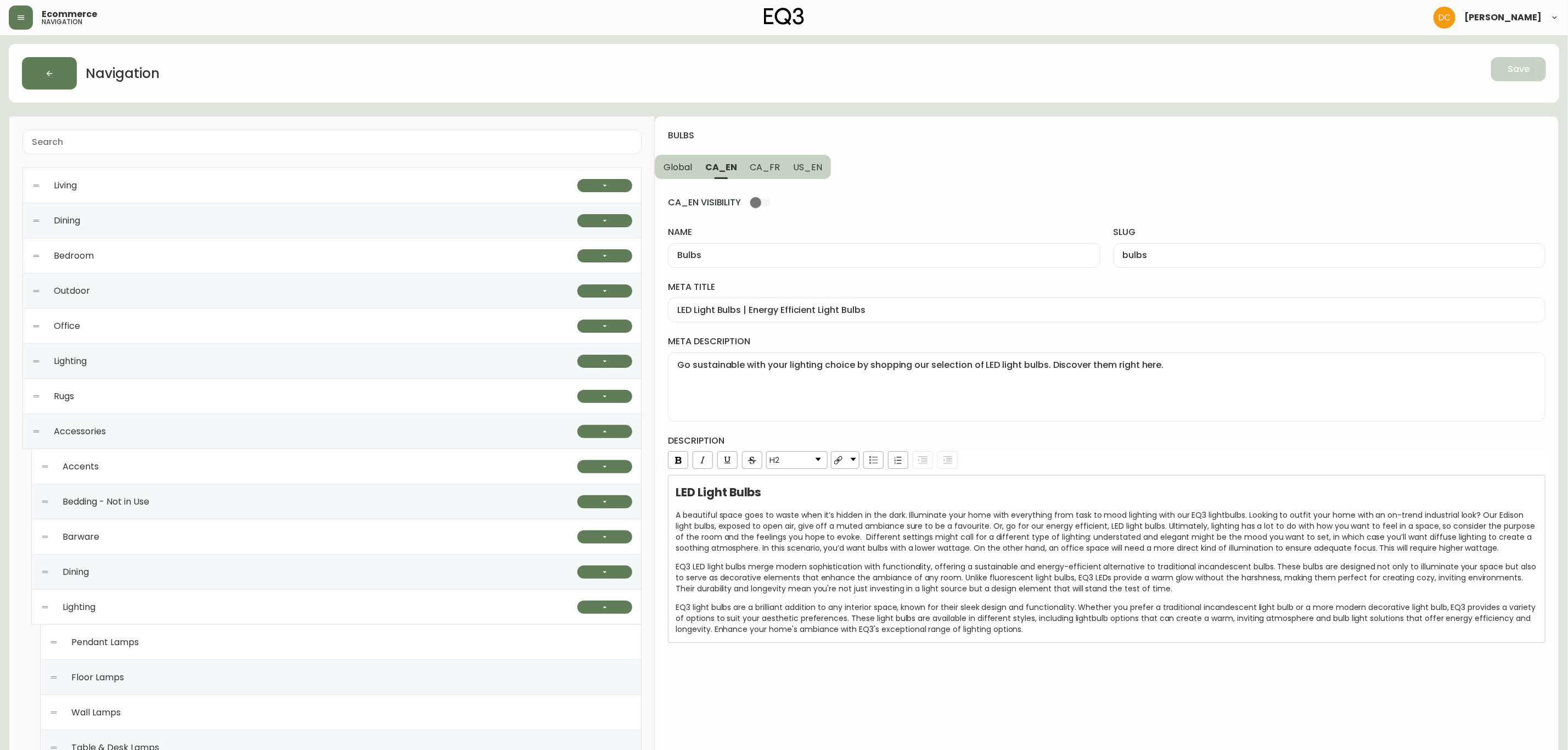
type textarea "Achetez des ampoules à DEL pour votre lampe ou votre suspension préférée ici."
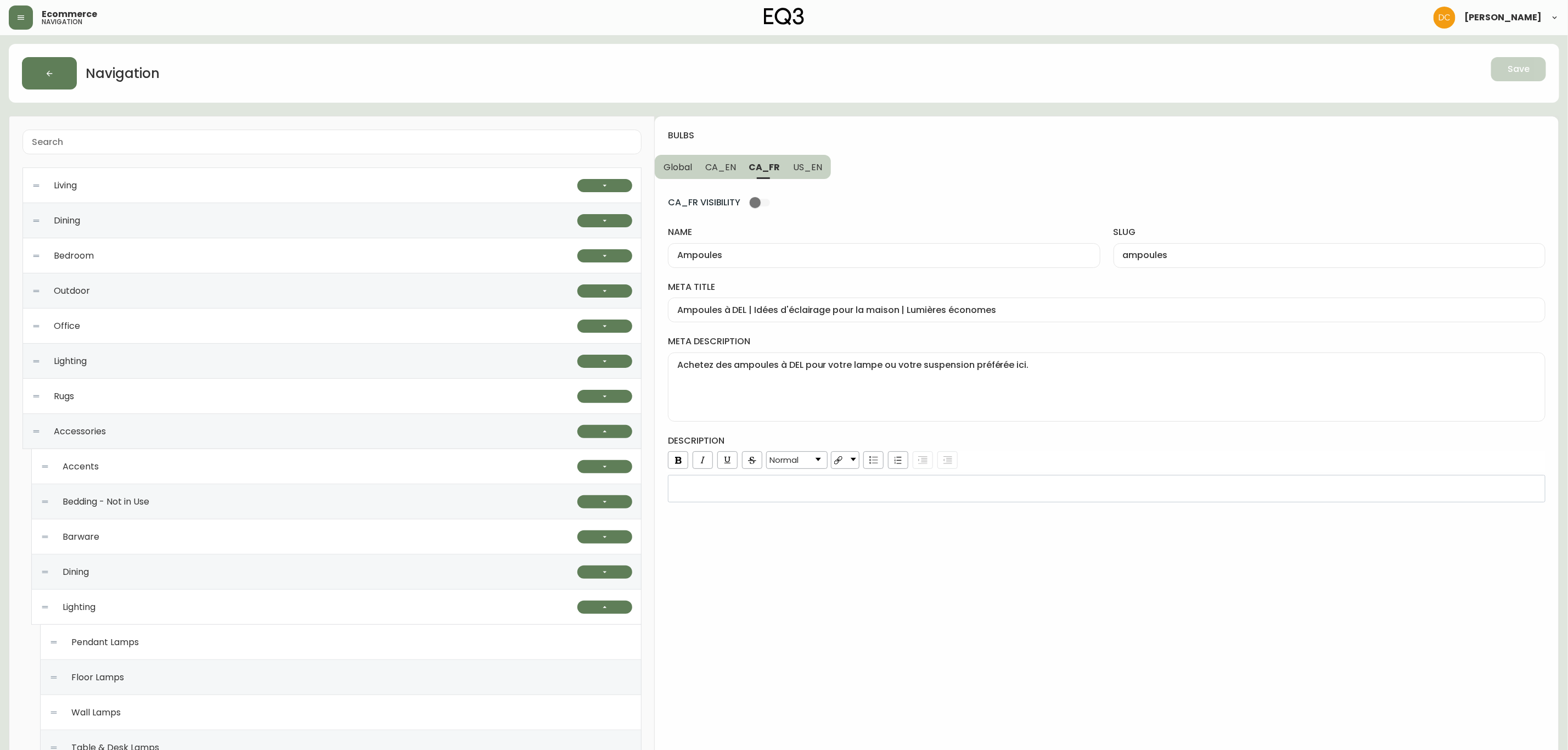
click at [800, 169] on span "US_EN" at bounding box center [808, 167] width 29 height 12
type input "Bulbs"
type input "bulbs"
type input "LED Light Bulbs | Energy Saving Light Bulbs"
type textarea "Go sustainable with your lighting choice by shopping our selection of LED bulbs…"
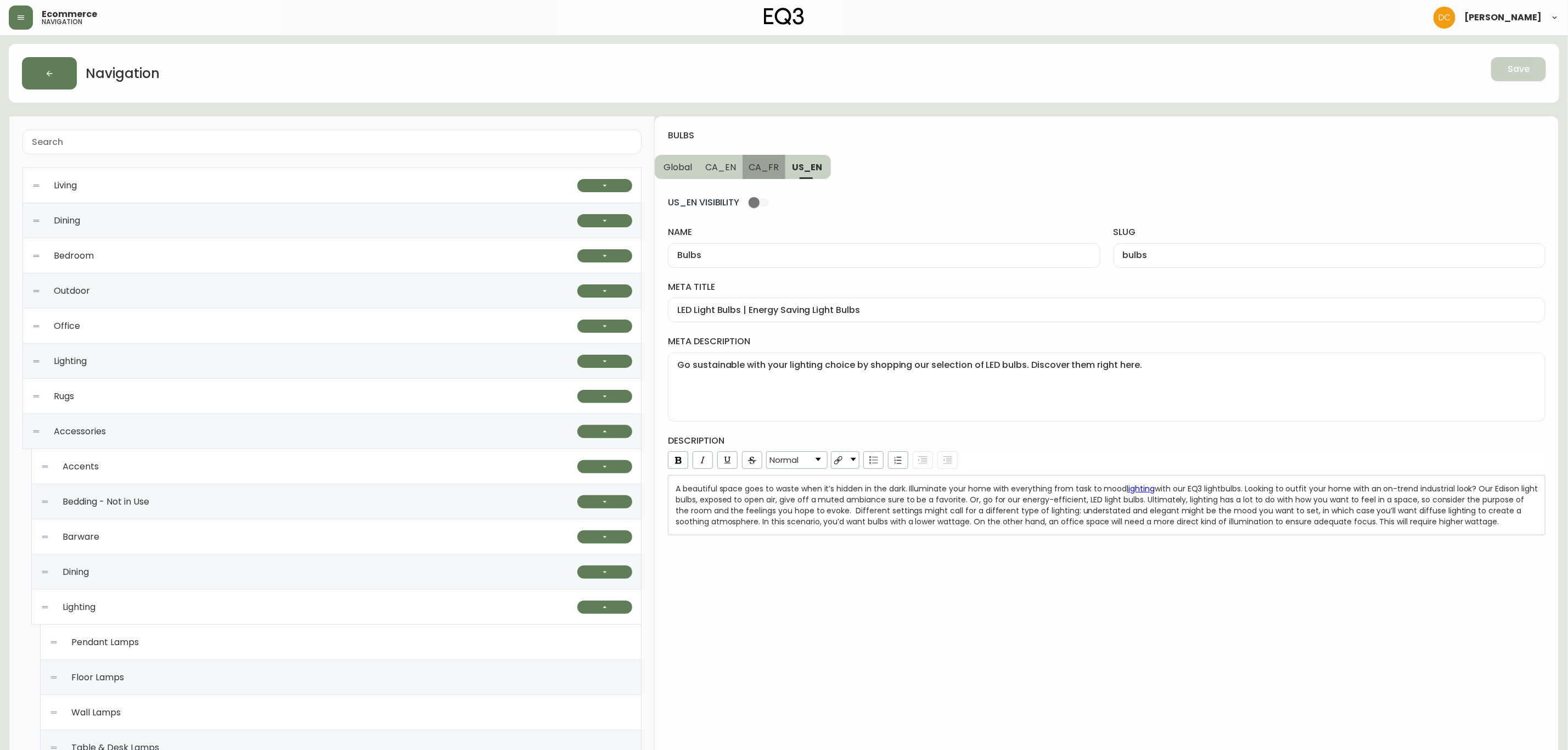
drag, startPoint x: 775, startPoint y: 169, endPoint x: 769, endPoint y: 170, distance: 6.1
click at [769, 170] on span "CA_FR" at bounding box center [764, 167] width 30 height 12
type input "Ampoules"
type input "ampoules"
type input "Ampoules à DEL | Idées d'éclairage pour la maison | Lumières économes"
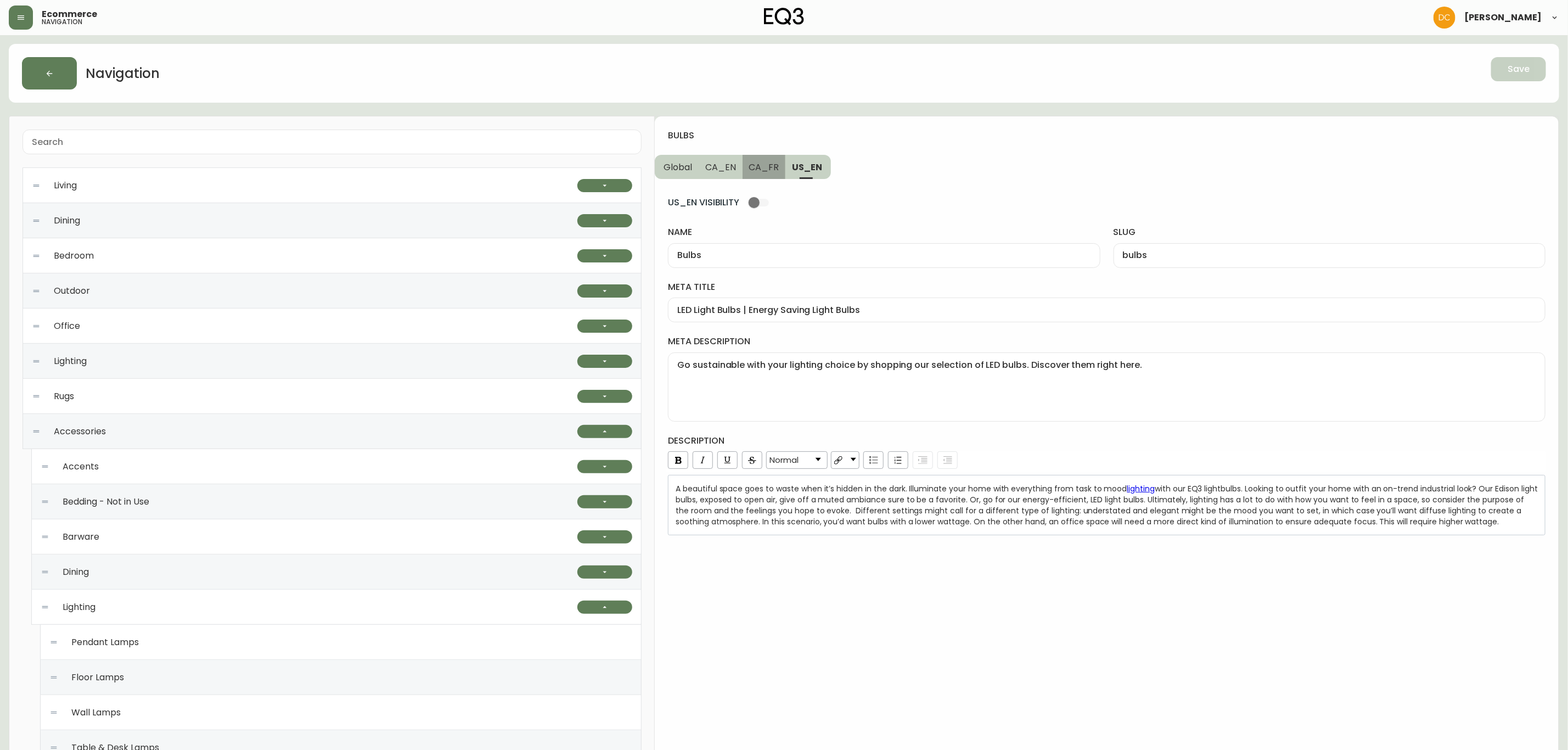
type textarea "Achetez des ampoules à DEL pour votre lampe ou votre suspension préférée ici."
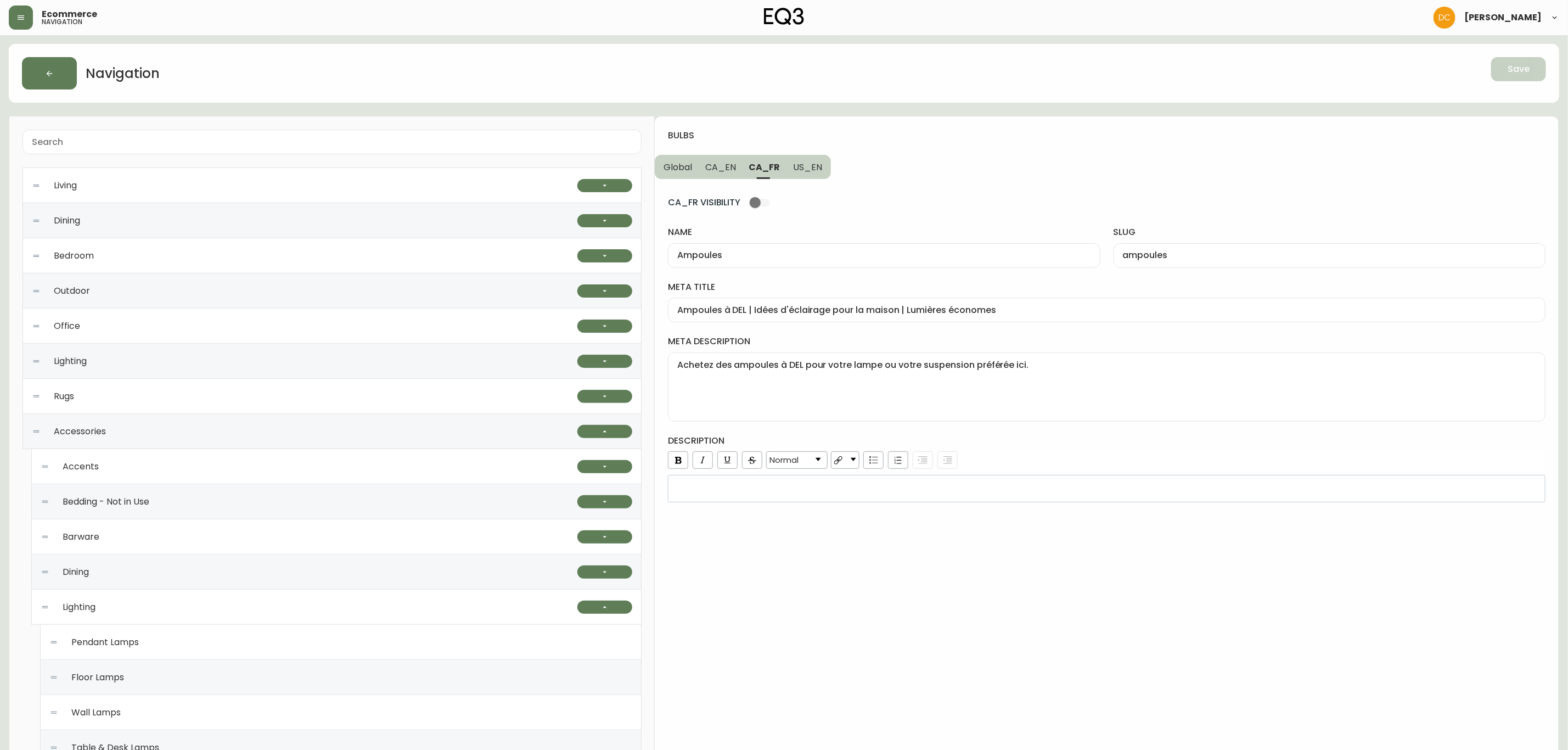
click at [729, 167] on span "CA_EN" at bounding box center [720, 167] width 31 height 12
type input "Bulbs"
type input "bulbs"
type input "LED Light Bulbs | Energy Efficient Light Bulbs"
type textarea "Go sustainable with your lighting choice by shopping our selection of LED light…"
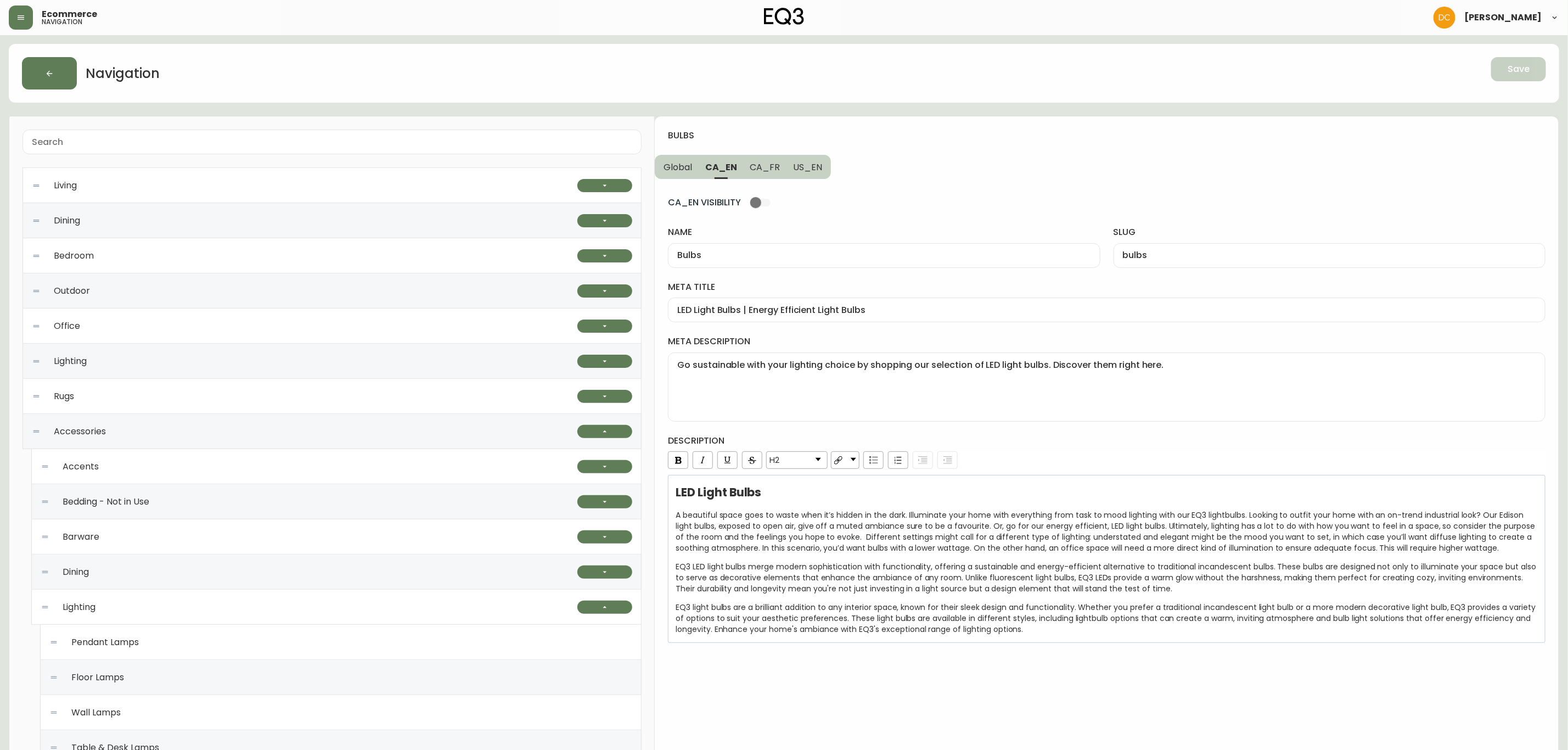
click at [695, 169] on button "Global" at bounding box center [677, 166] width 44 height 24
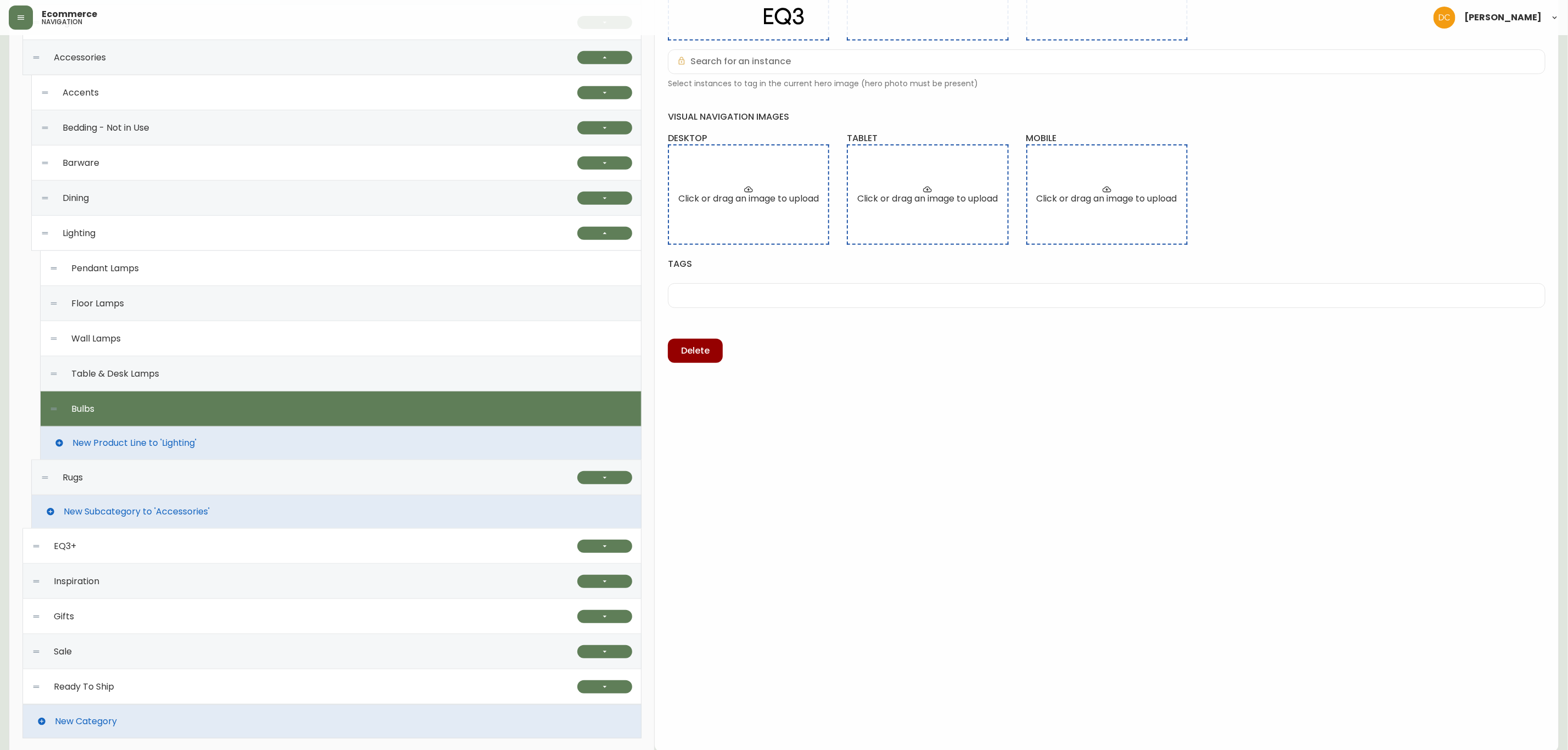
scroll to position [379, 0]
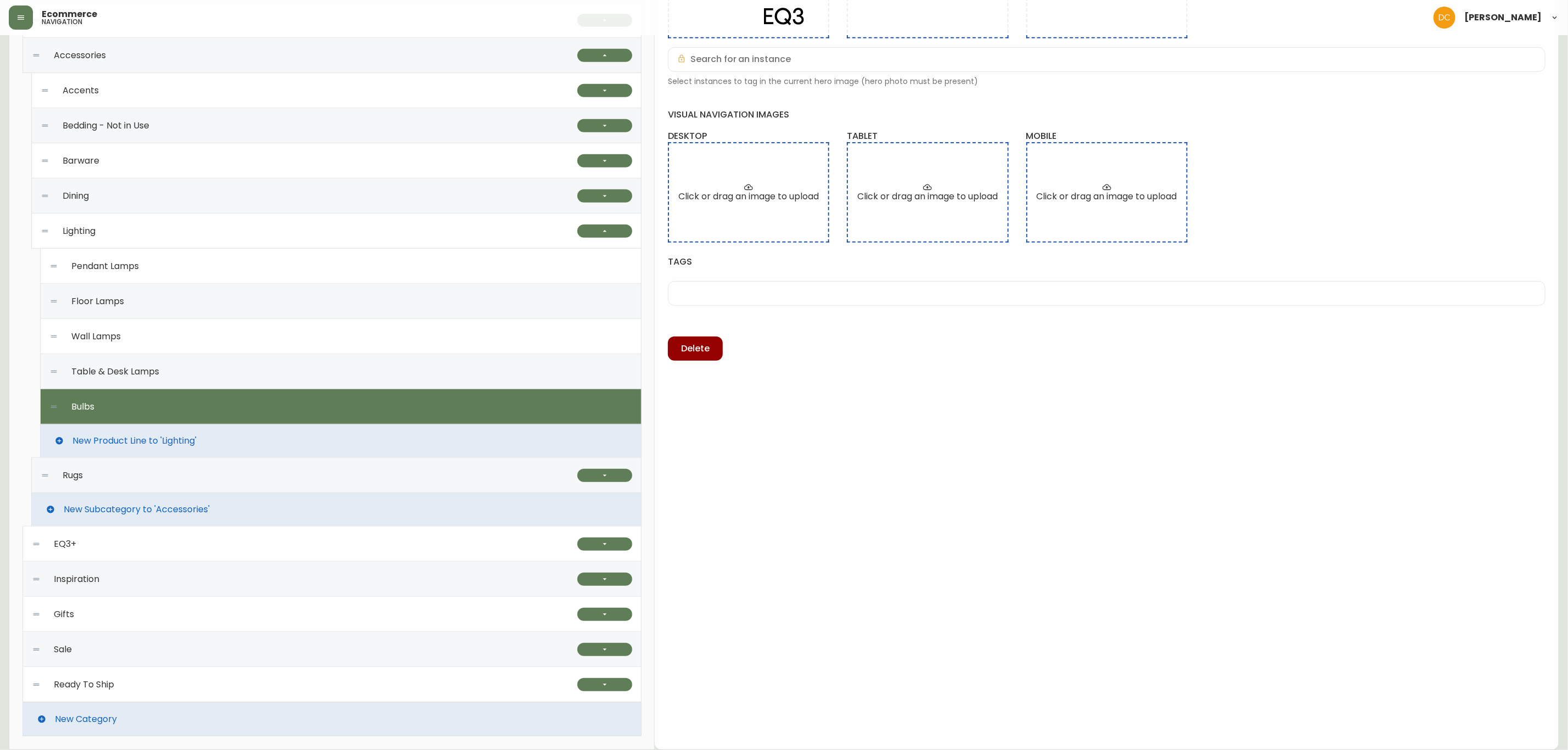
click at [222, 370] on div "Table & Desk Lamps" at bounding box center [340, 371] width 583 height 35
type input "Table & Desk Lamps"
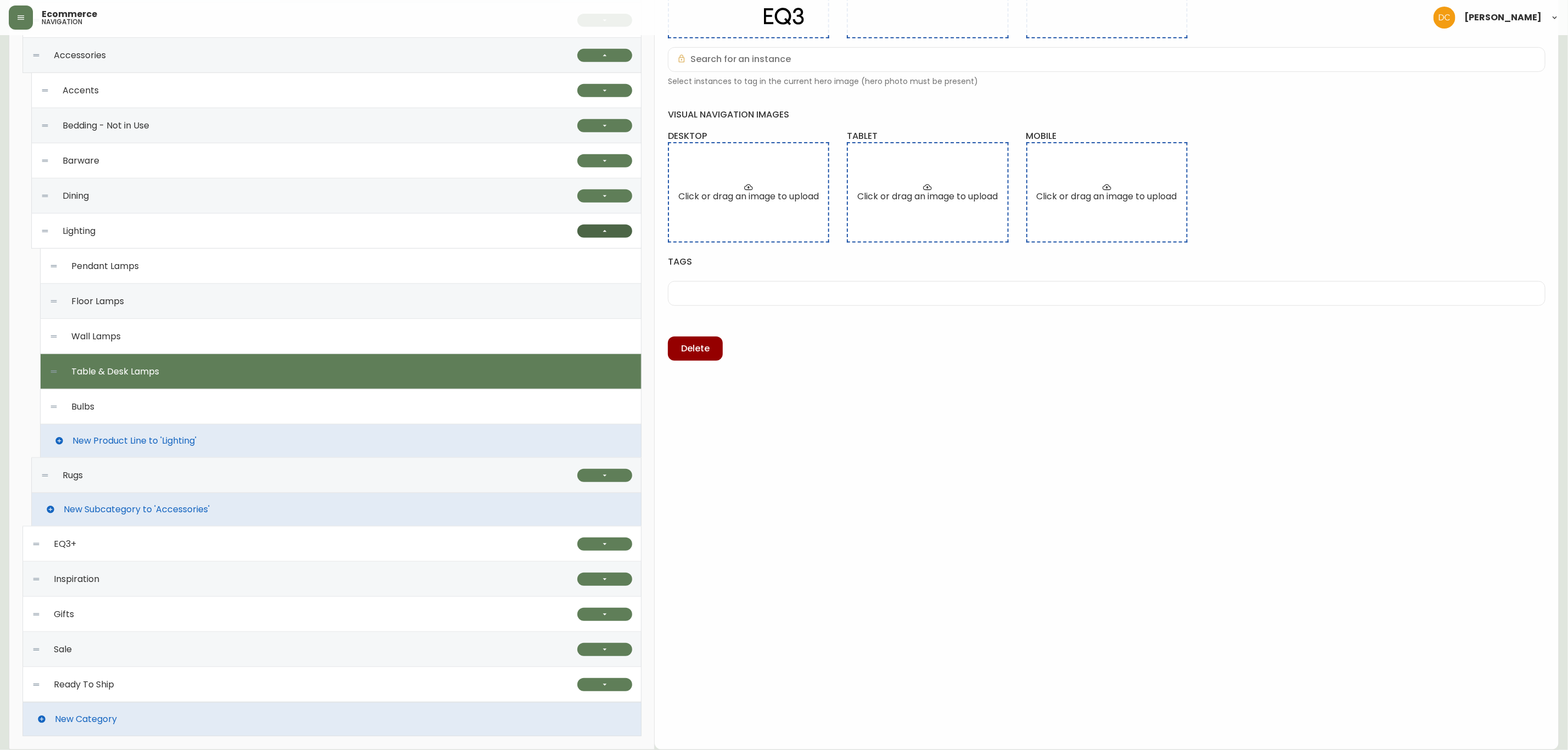
click at [603, 234] on icon "button" at bounding box center [605, 231] width 9 height 9
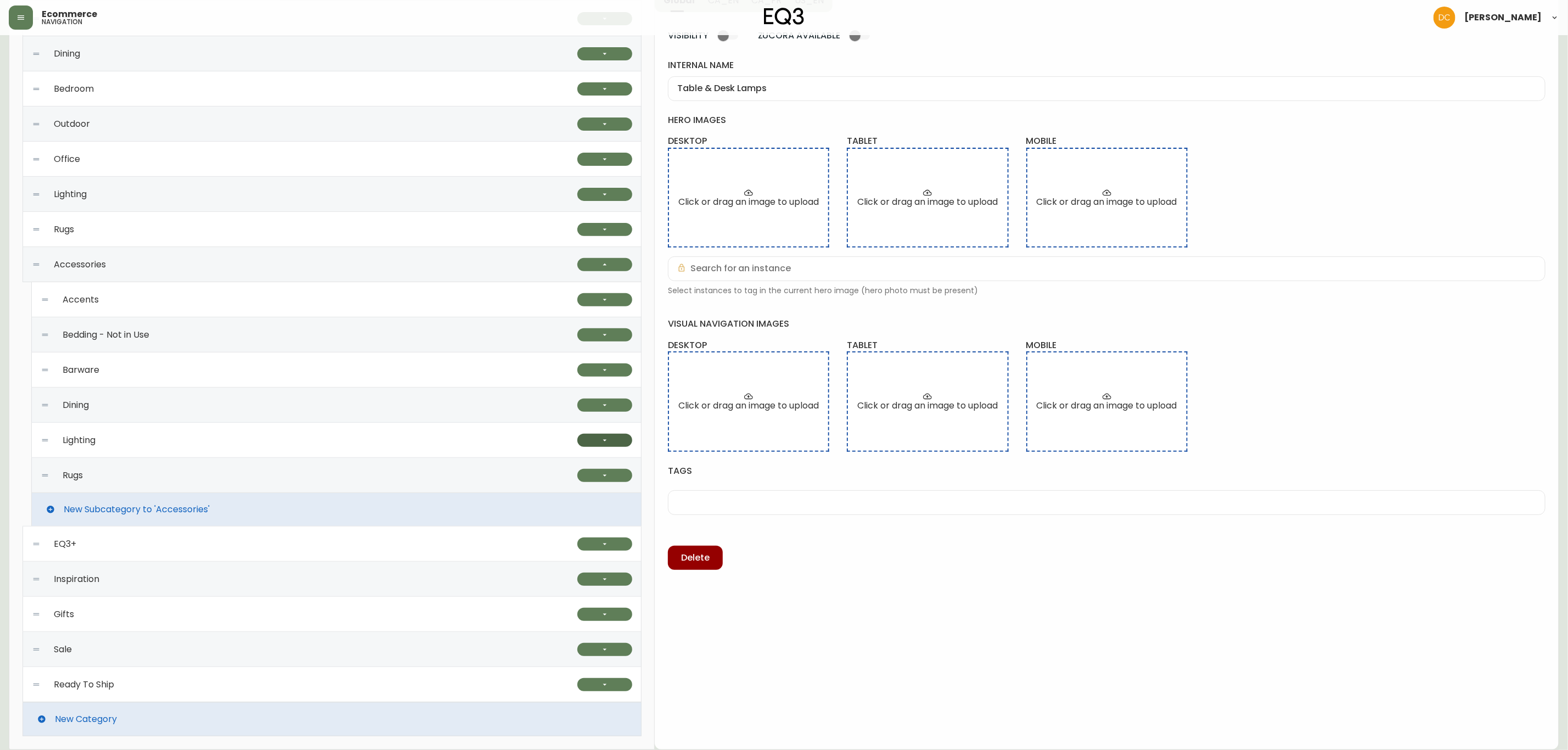
scroll to position [169, 0]
click at [188, 475] on div "Rugs" at bounding box center [309, 476] width 537 height 35
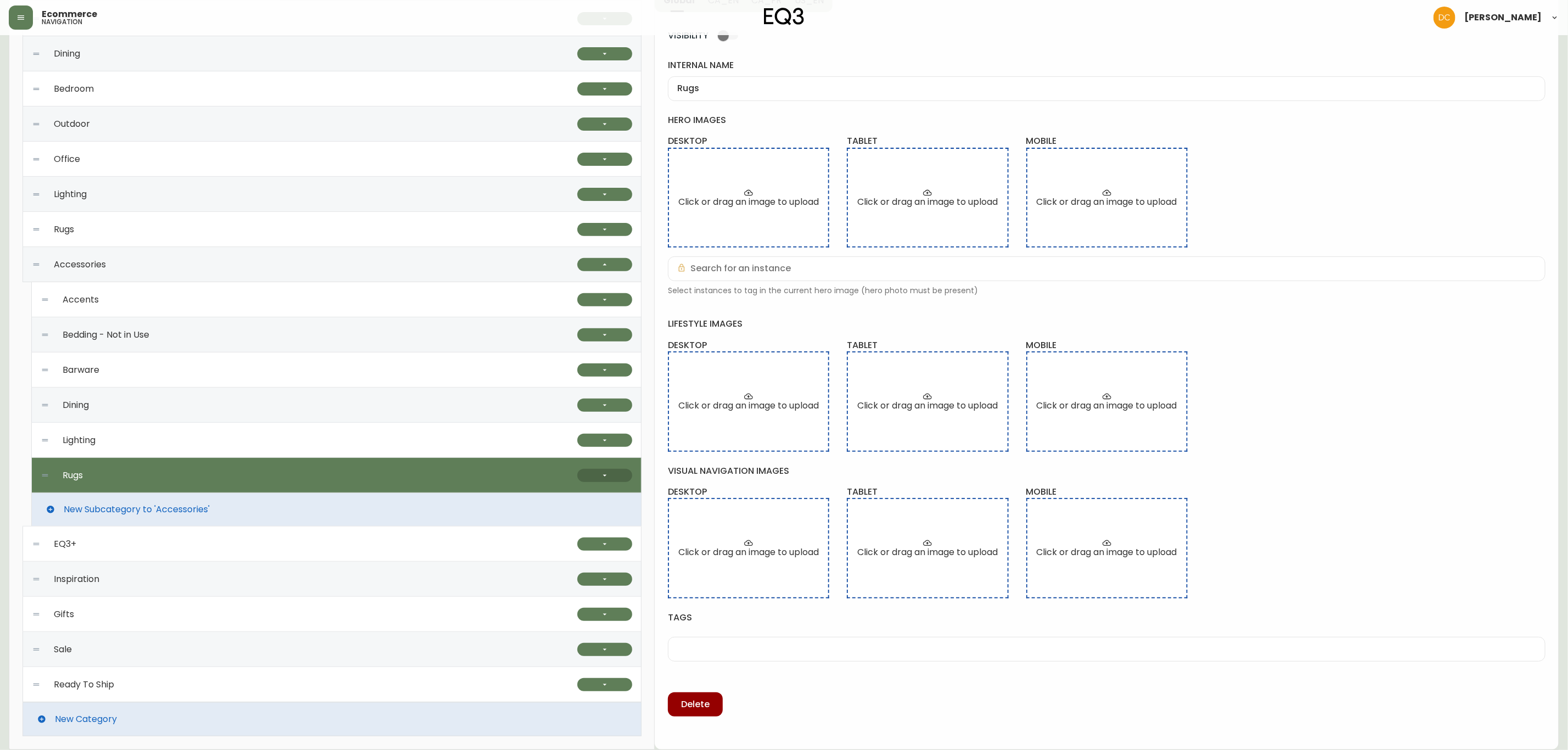
click at [597, 475] on button "button" at bounding box center [605, 476] width 55 height 13
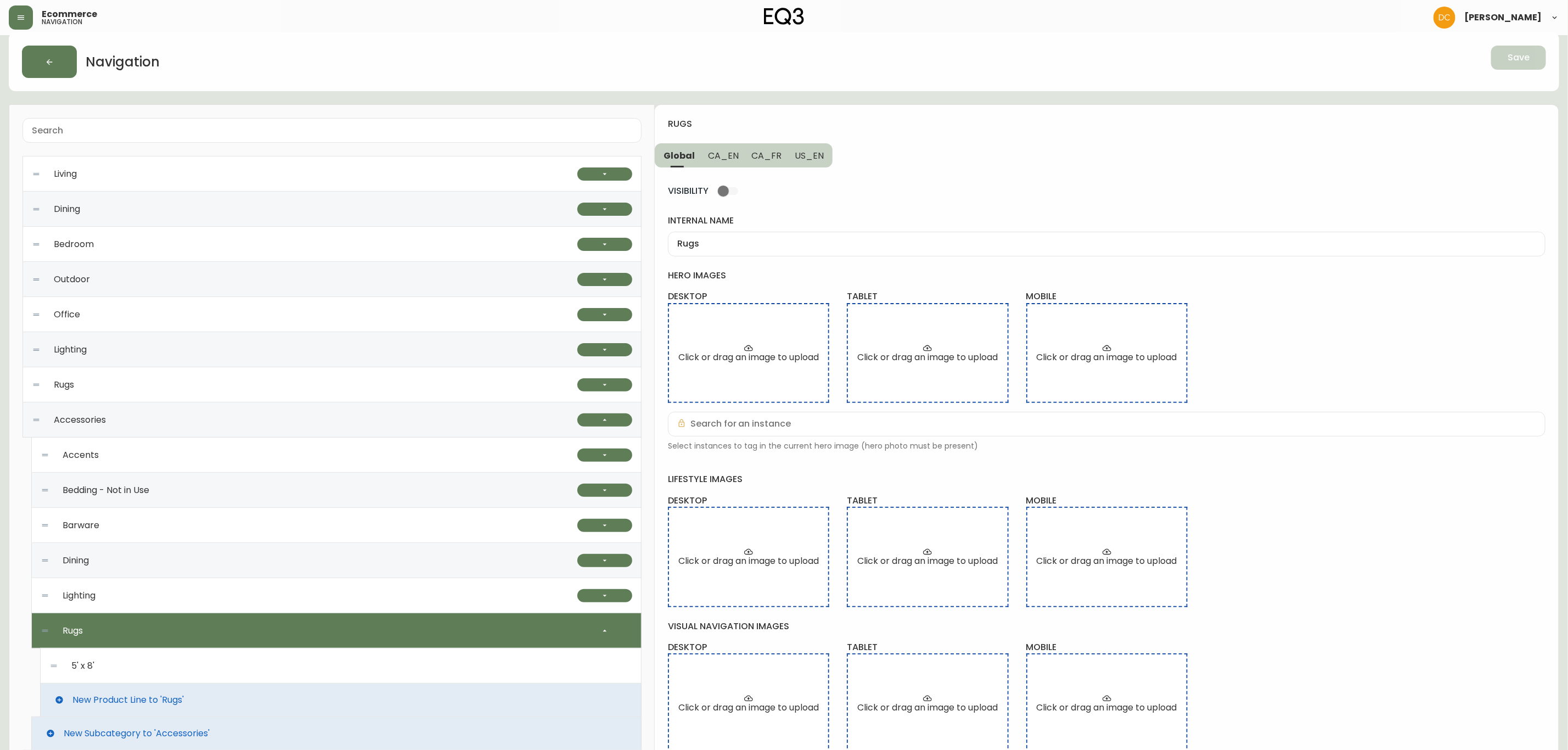
scroll to position [4, 0]
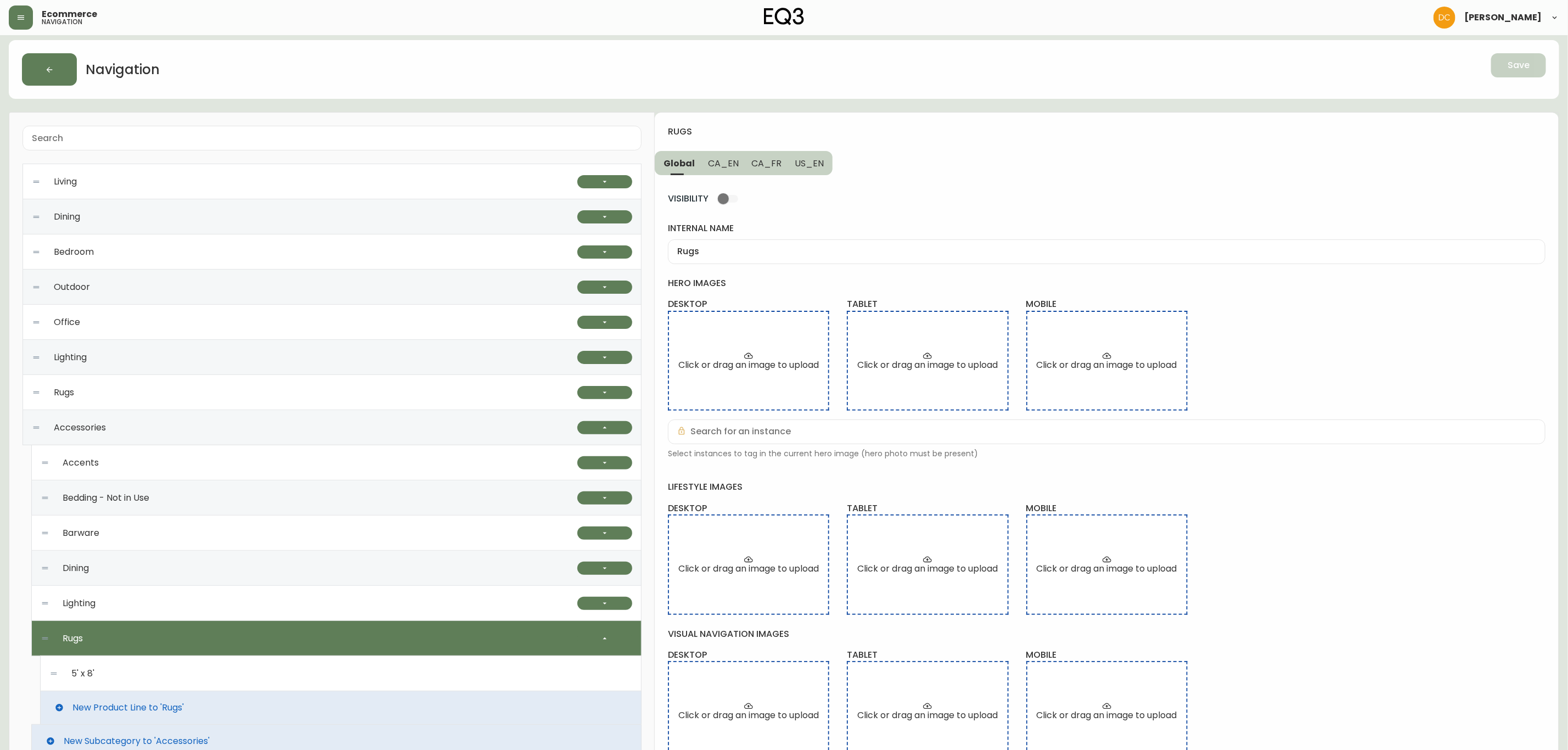
click at [723, 163] on span "CA_EN" at bounding box center [723, 164] width 31 height 12
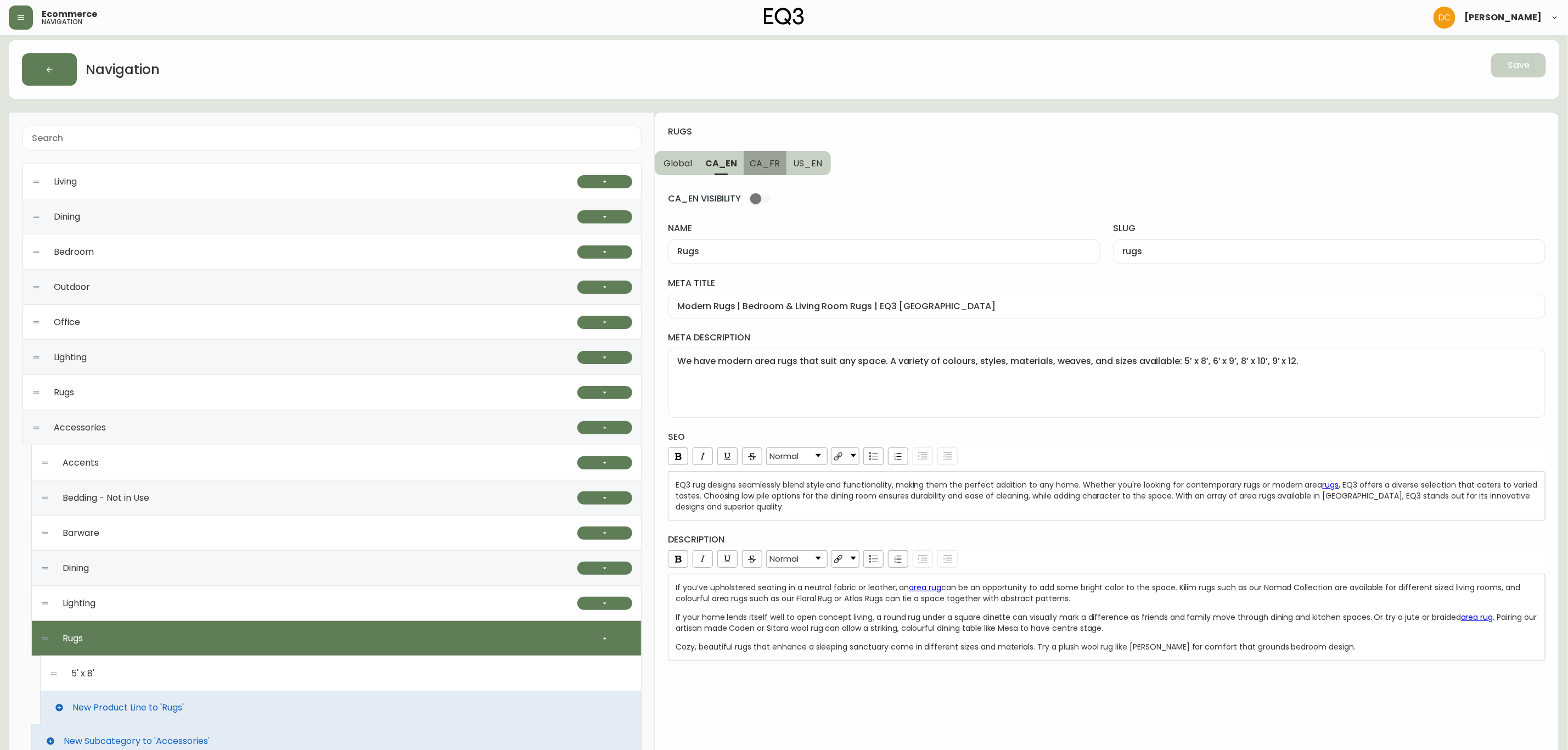
click at [763, 165] on span "CA_FR" at bounding box center [765, 164] width 30 height 12
type input "Tapis"
type input "tapis"
type input "Collection de tapis EQ3 | Carpettes modernes et élégantes | Décoration"
type textarea "Cherchez-vous une petite carpette? Explorez notre sélection de tapis de 5 pi x …"
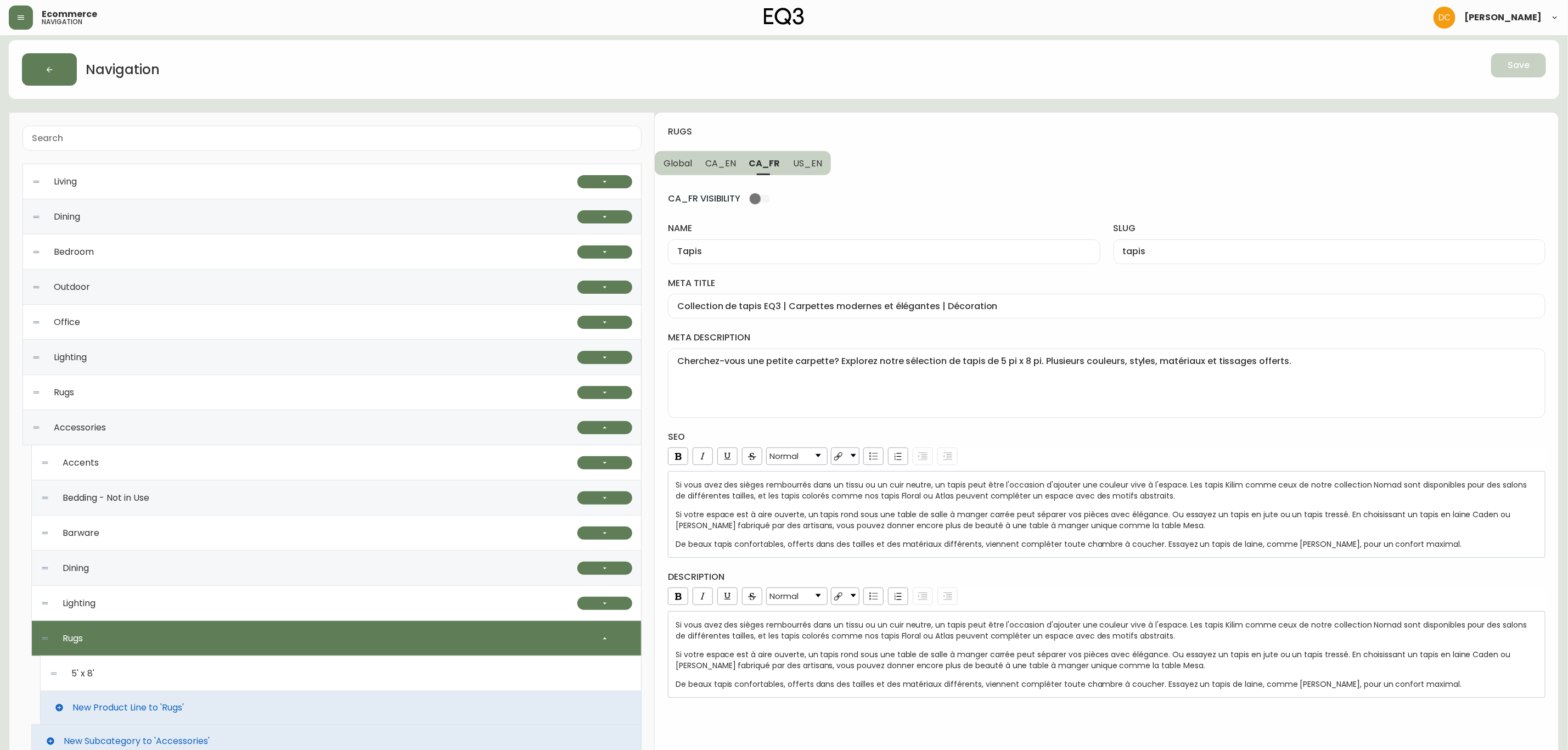
click at [806, 163] on span "US_EN" at bounding box center [808, 164] width 29 height 12
type input "Rugs"
type input "rugs"
type input "Modern Area Rugs | Living Room or Bedroom Area Rugs"
type textarea "Looking for a small area rug? Explore our selection of 5'x8' rugs. A variety of…"
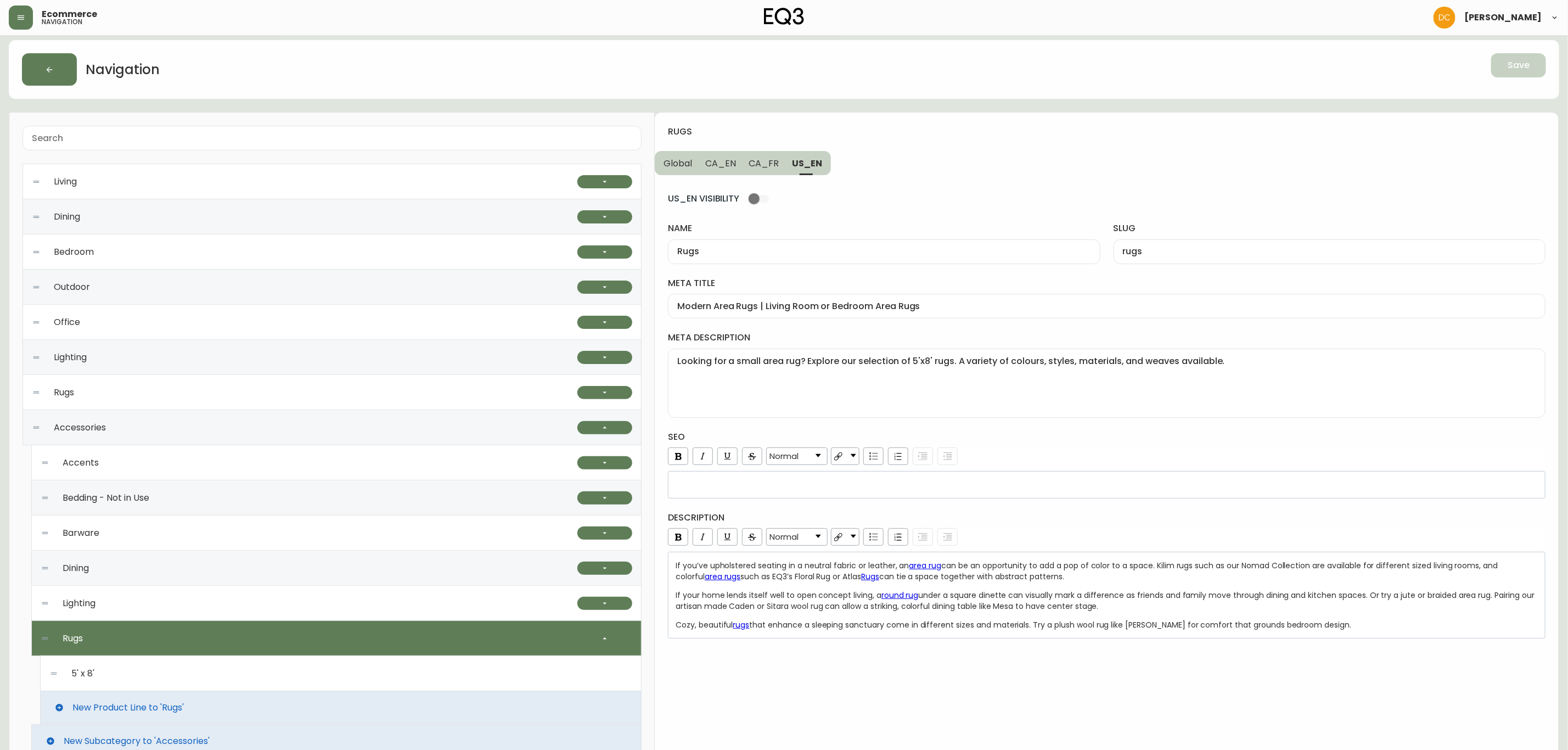
drag, startPoint x: 754, startPoint y: 174, endPoint x: 738, endPoint y: 174, distance: 16.0
click at [754, 174] on button "CA_FR" at bounding box center [764, 163] width 43 height 24
type input "Tapis"
type input "tapis"
type input "Collection de tapis EQ3 | Carpettes modernes et élégantes | Décoration"
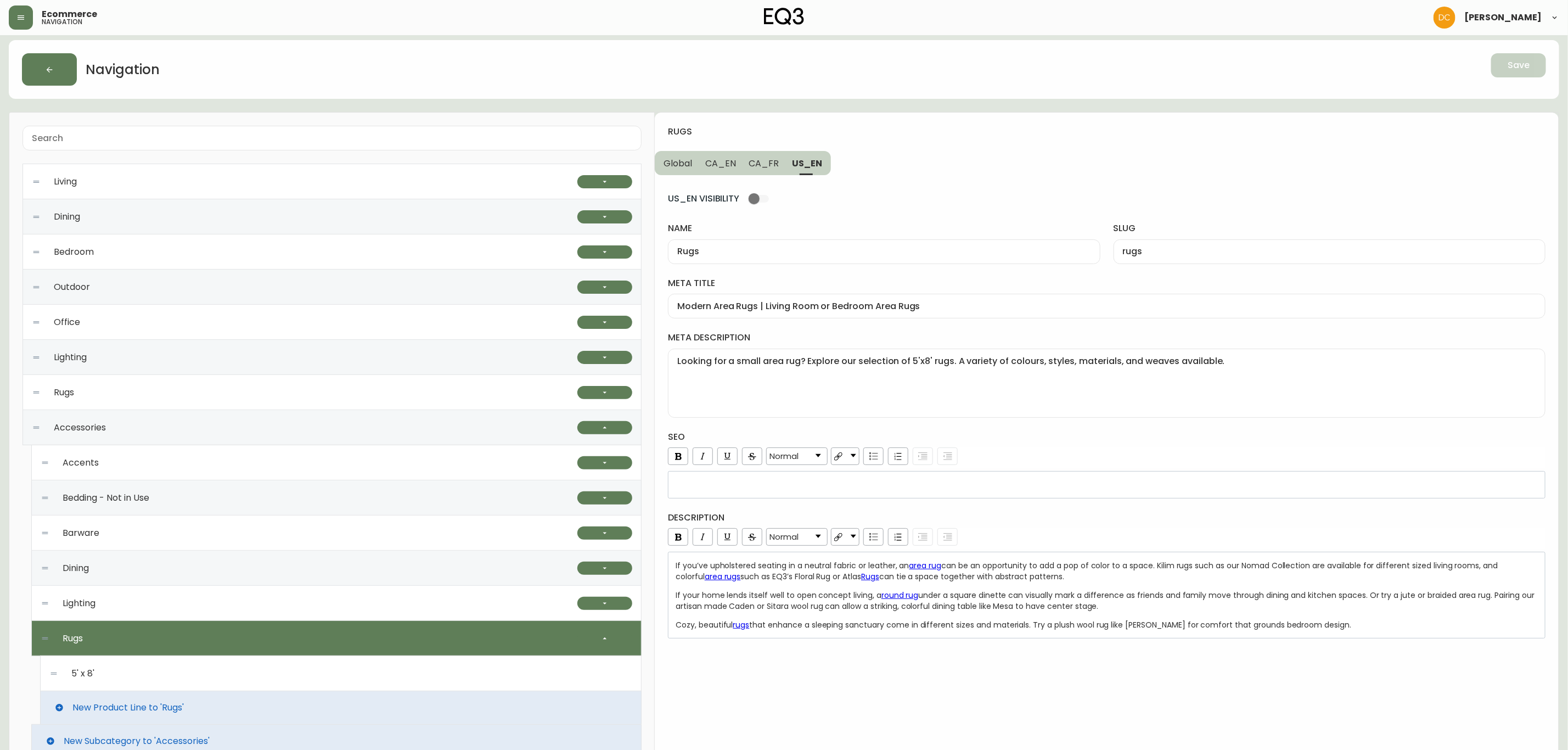
type textarea "Cherchez-vous une petite carpette? Explorez notre sélection de tapis de 5 pi x …"
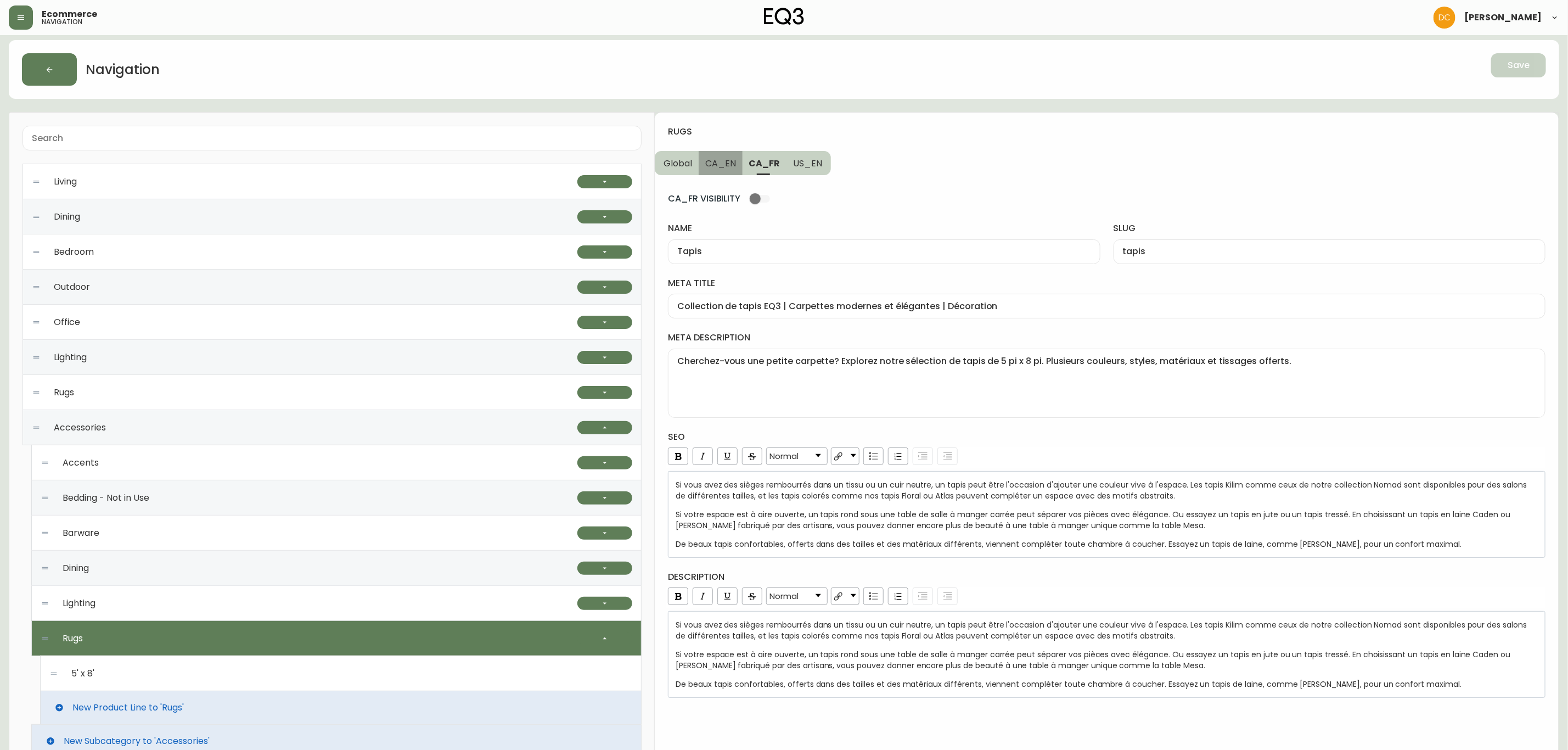
click at [723, 170] on button "CA_EN" at bounding box center [720, 163] width 44 height 24
type input "Rugs"
type input "rugs"
type input "Modern Rugs | Bedroom & Living Room Rugs | EQ3 Canada"
type textarea "We have modern area rugs that suit any space. A variety of colours, styles, mat…"
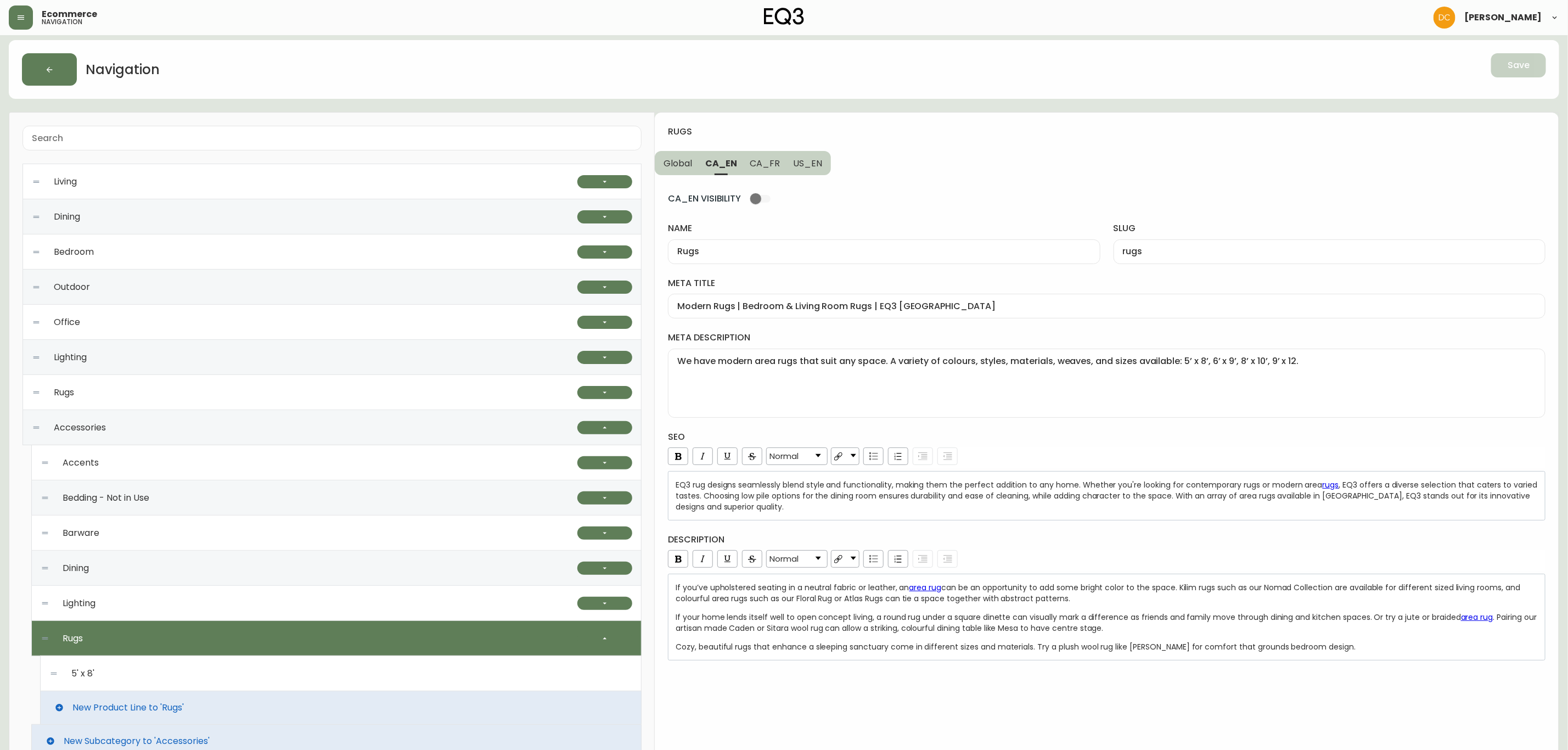
click at [683, 170] on button "Global" at bounding box center [677, 163] width 44 height 24
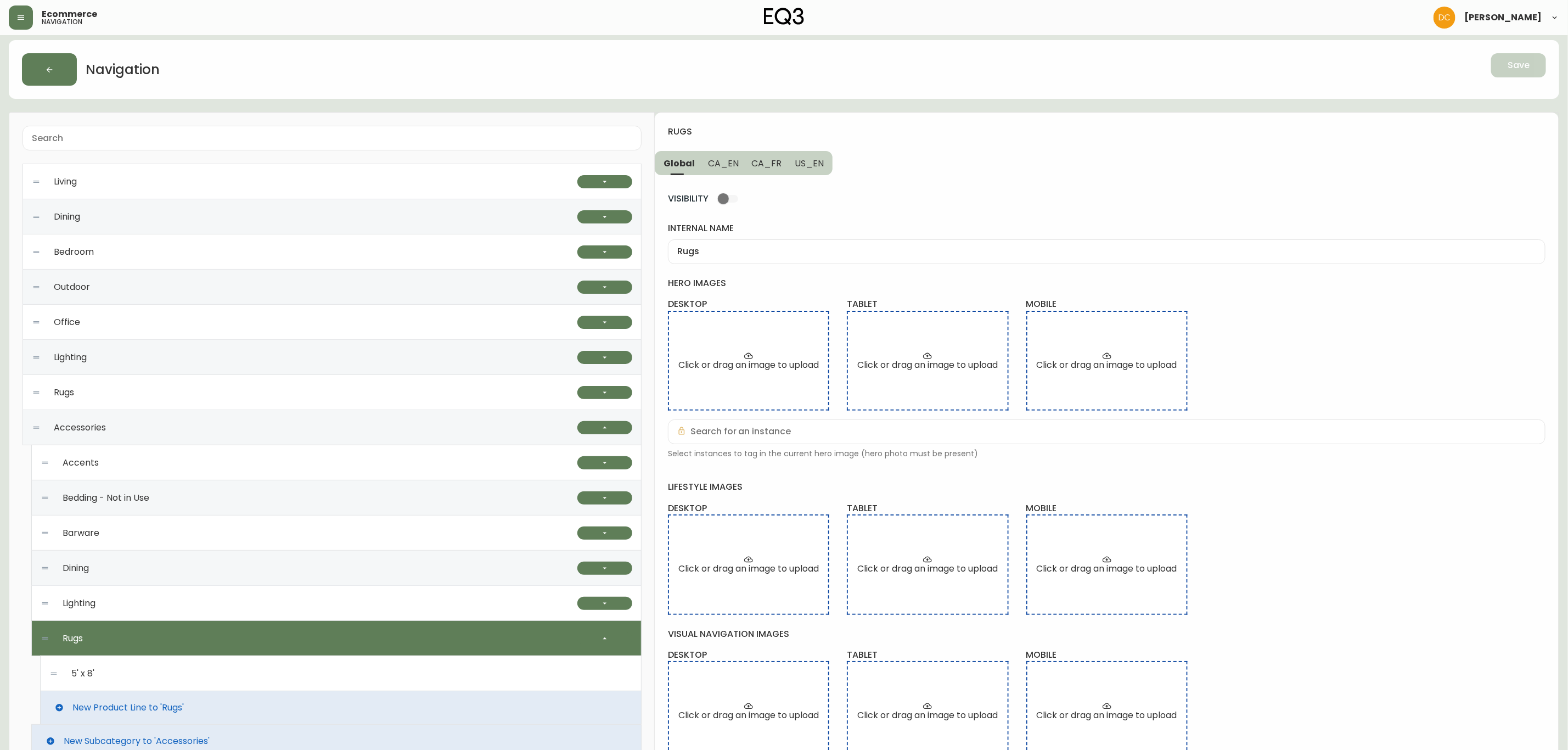
click at [246, 677] on div "5' x 8'" at bounding box center [340, 673] width 583 height 35
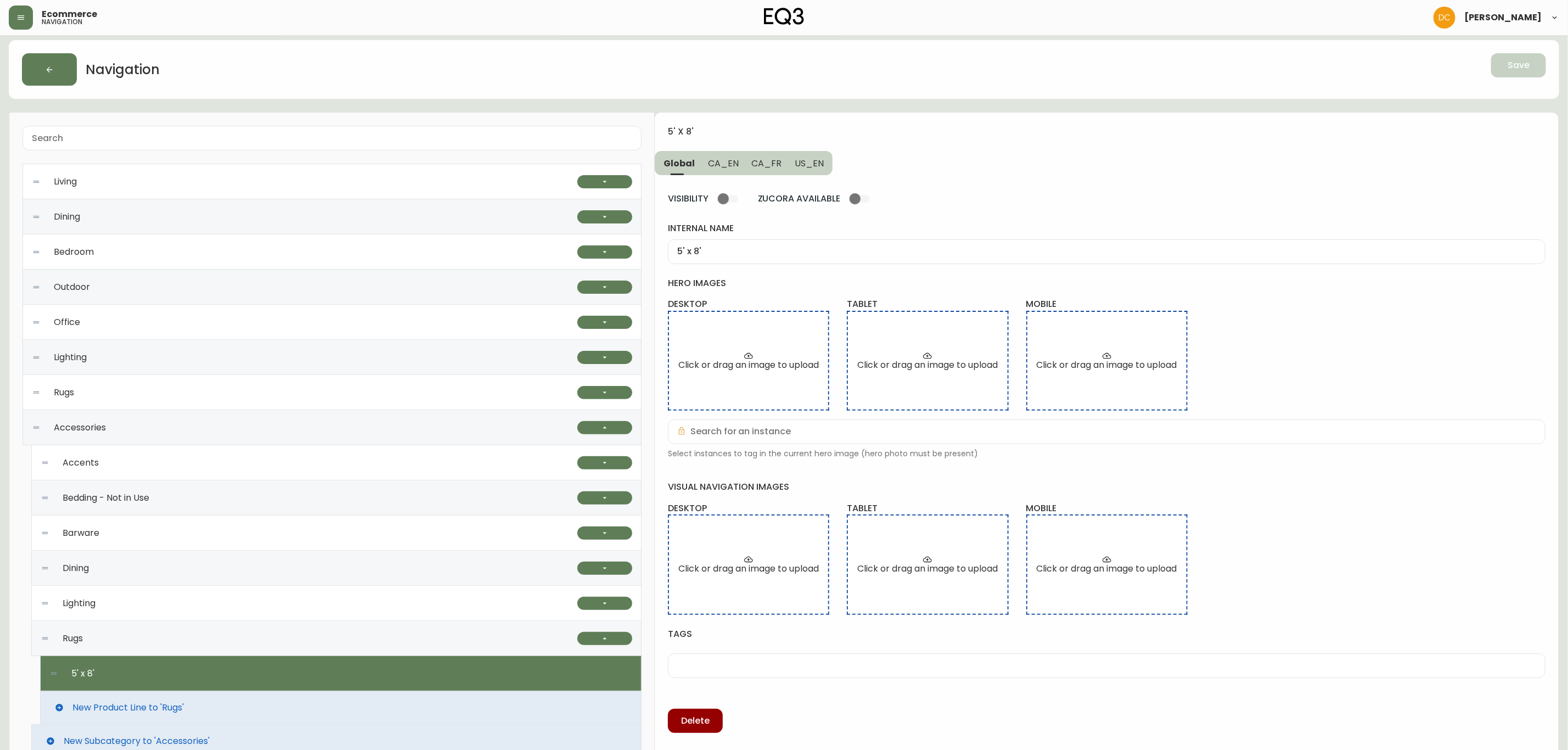
click at [723, 171] on button "CA_EN" at bounding box center [723, 163] width 44 height 24
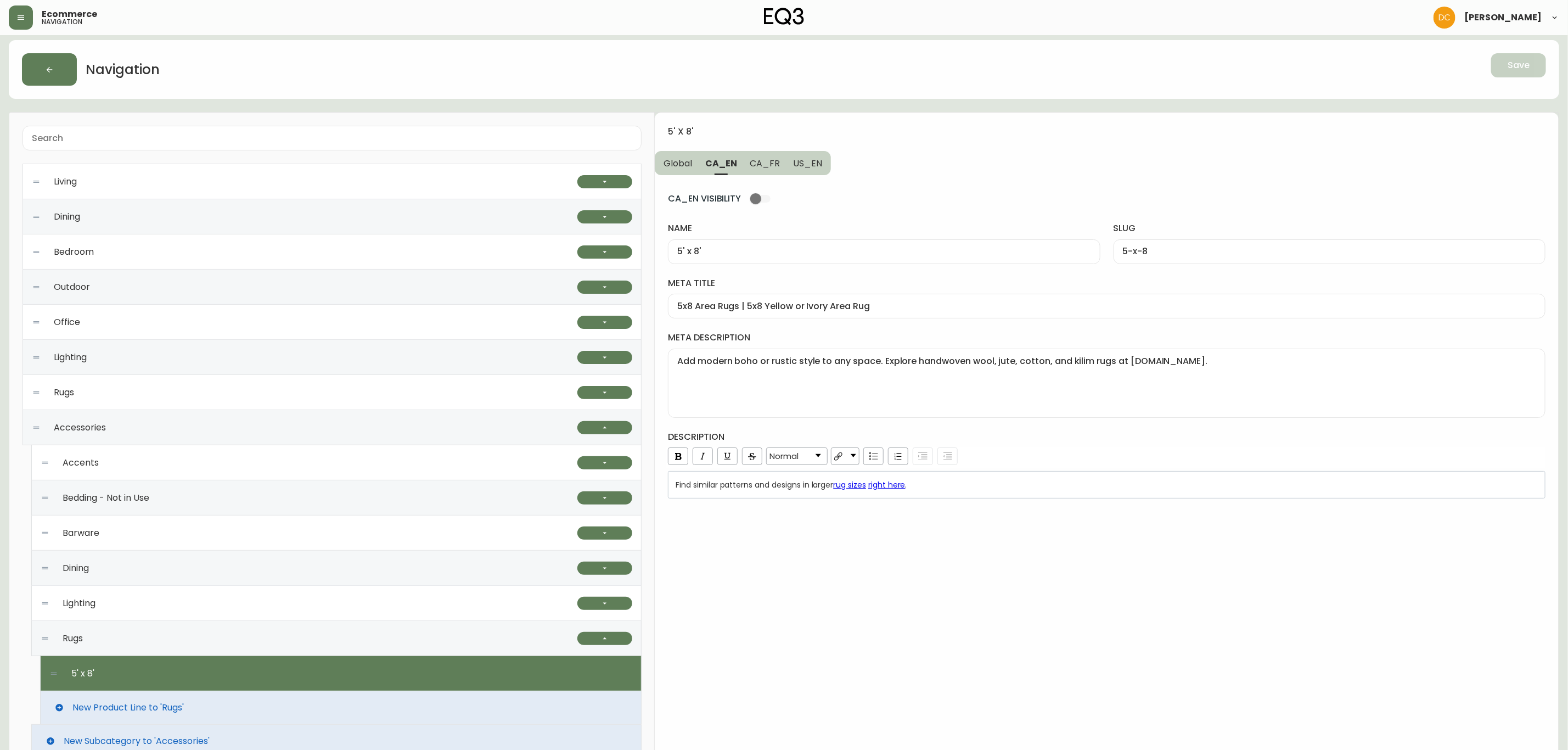
drag, startPoint x: 759, startPoint y: 167, endPoint x: 788, endPoint y: 165, distance: 29.1
click at [759, 166] on span "CA_FR" at bounding box center [765, 164] width 30 height 12
type input "5pi x 8pi"
type input "5pi-x-8pi"
type input "Carpettes 5 pi x 8 pi | Petits tapis modernes | Décoration de plancher"
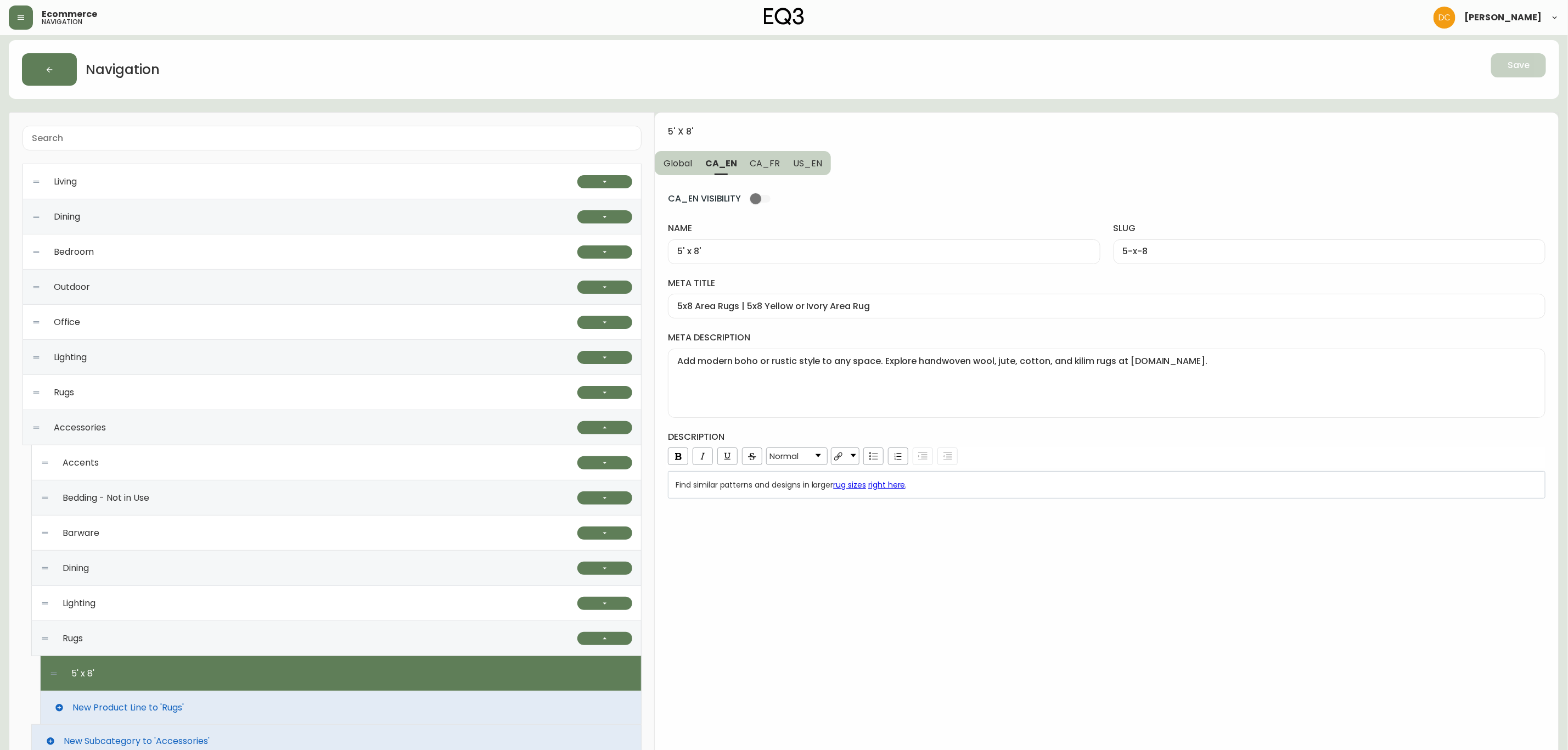
type textarea "Cherchez-vous une petite carpette? Explorez notre sélection de tapis de 5 pi x …"
click at [807, 158] on span "US_EN" at bounding box center [808, 164] width 29 height 12
type input "5' x 8'"
type input "5-x-8"
type input "5x8 Area Rugs | 5x8 Living Room or Bedroom Rug"
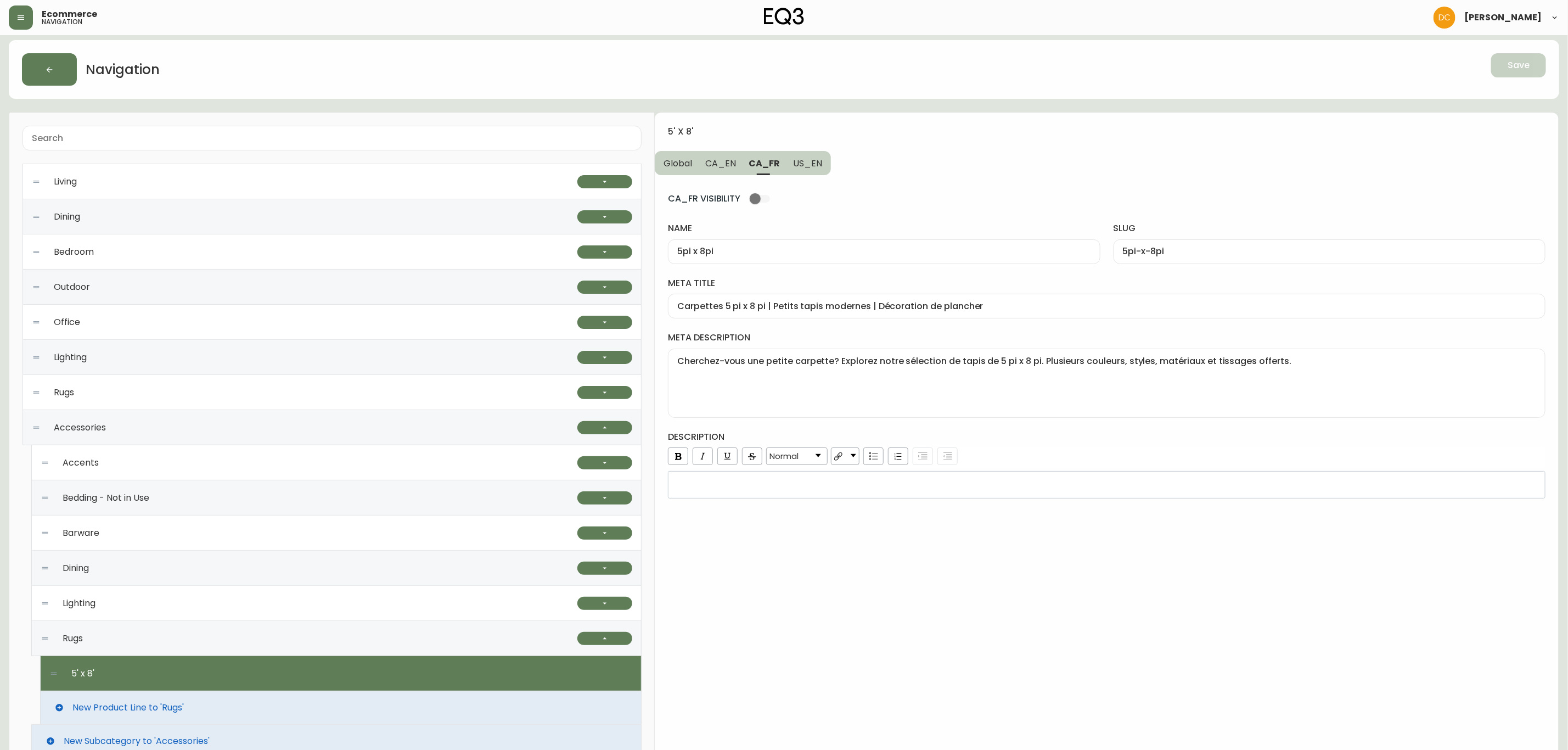
type textarea "Add modern boho or farmhouse style to any space. Explore handwoven wool, jute, …"
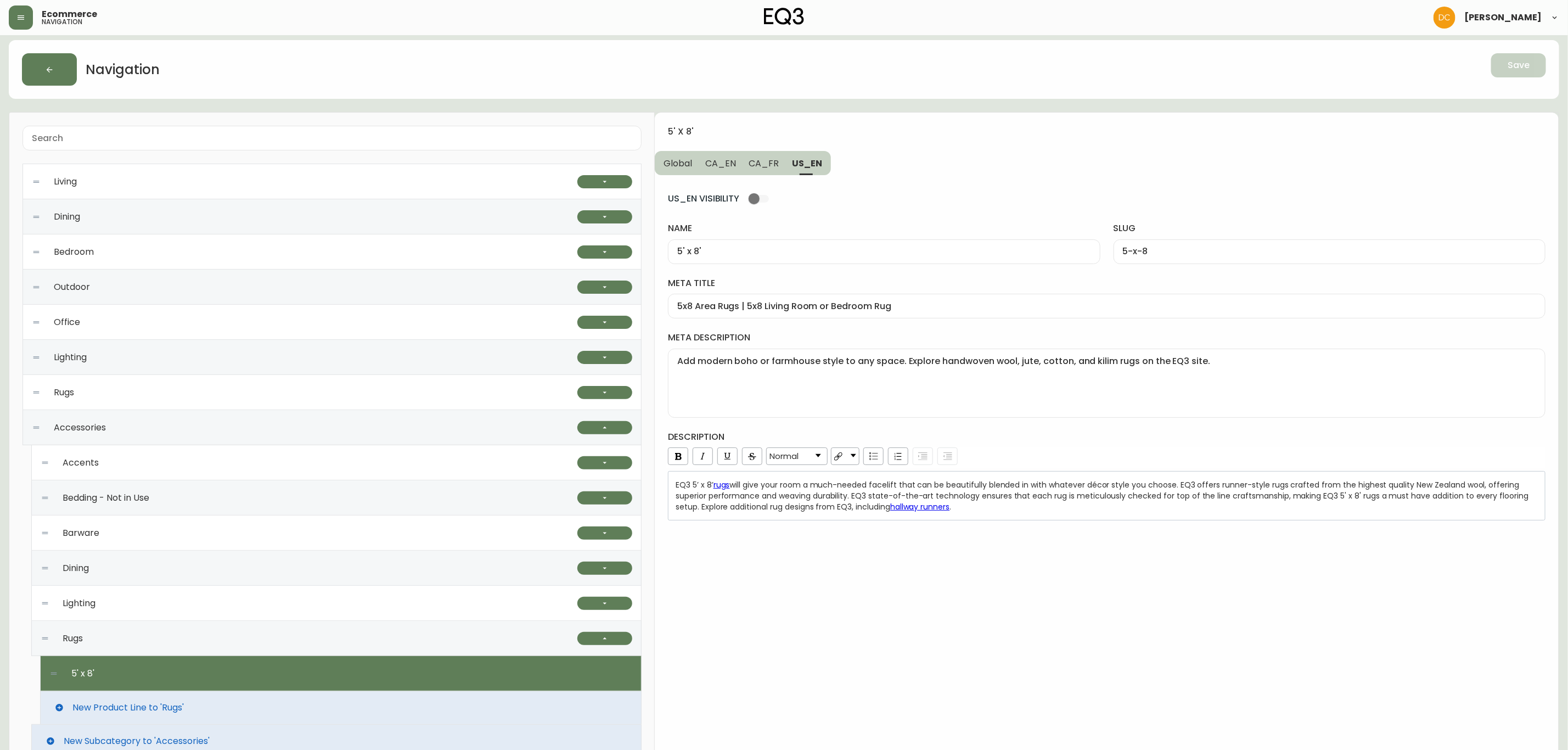
click at [753, 154] on button "CA_FR" at bounding box center [764, 163] width 43 height 24
type input "5pi x 8pi"
type input "5pi-x-8pi"
type input "Carpettes 5 pi x 8 pi | Petits tapis modernes | Décoration de plancher"
type textarea "Cherchez-vous une petite carpette? Explorez notre sélection de tapis de 5 pi x …"
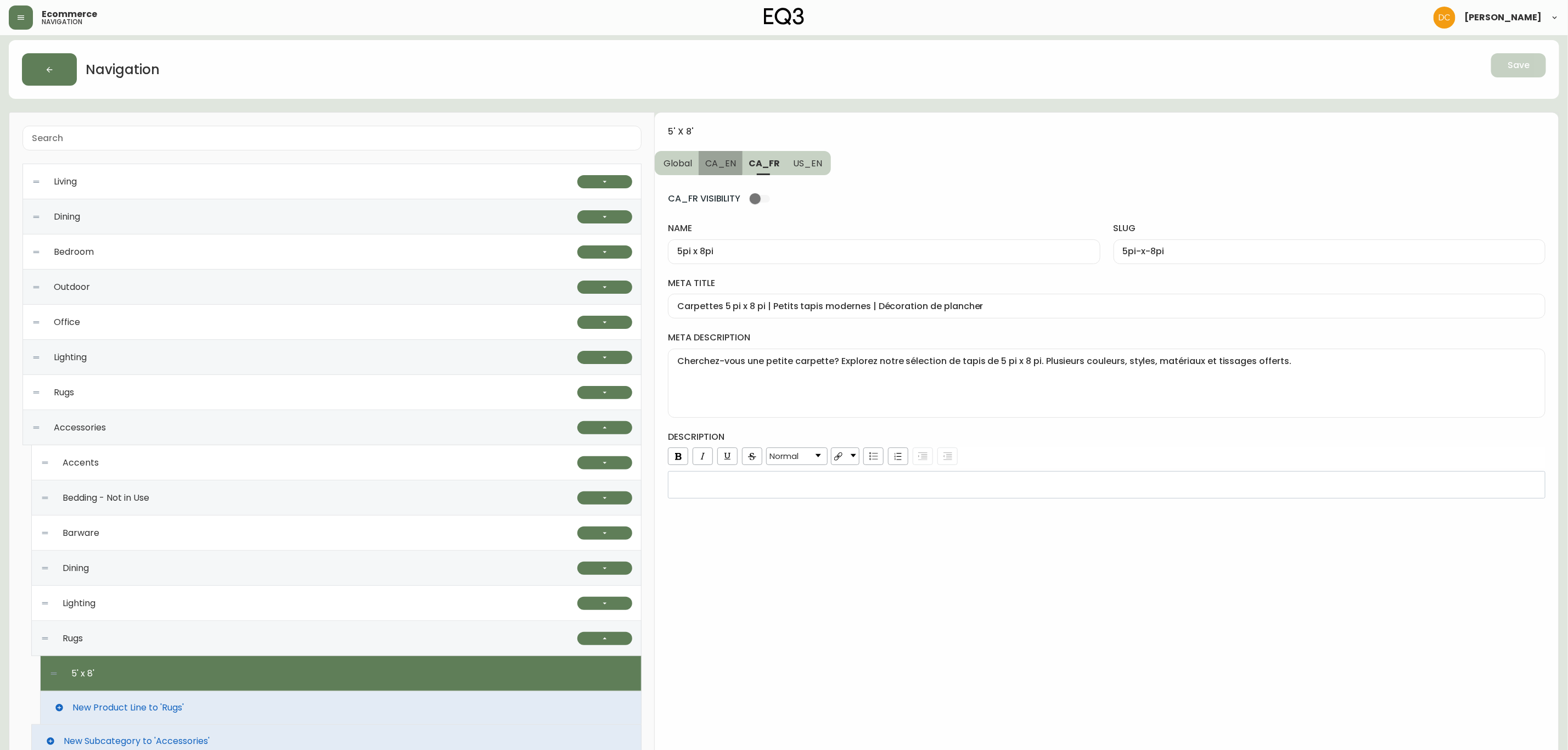
click at [700, 158] on button "CA_EN" at bounding box center [720, 163] width 44 height 24
type input "5' x 8'"
type input "5-x-8"
type input "5x8 Area Rugs | 5x8 Yellow or Ivory Area Rug"
type textarea "Add modern boho or rustic style to any space. Explore handwoven wool, jute, cot…"
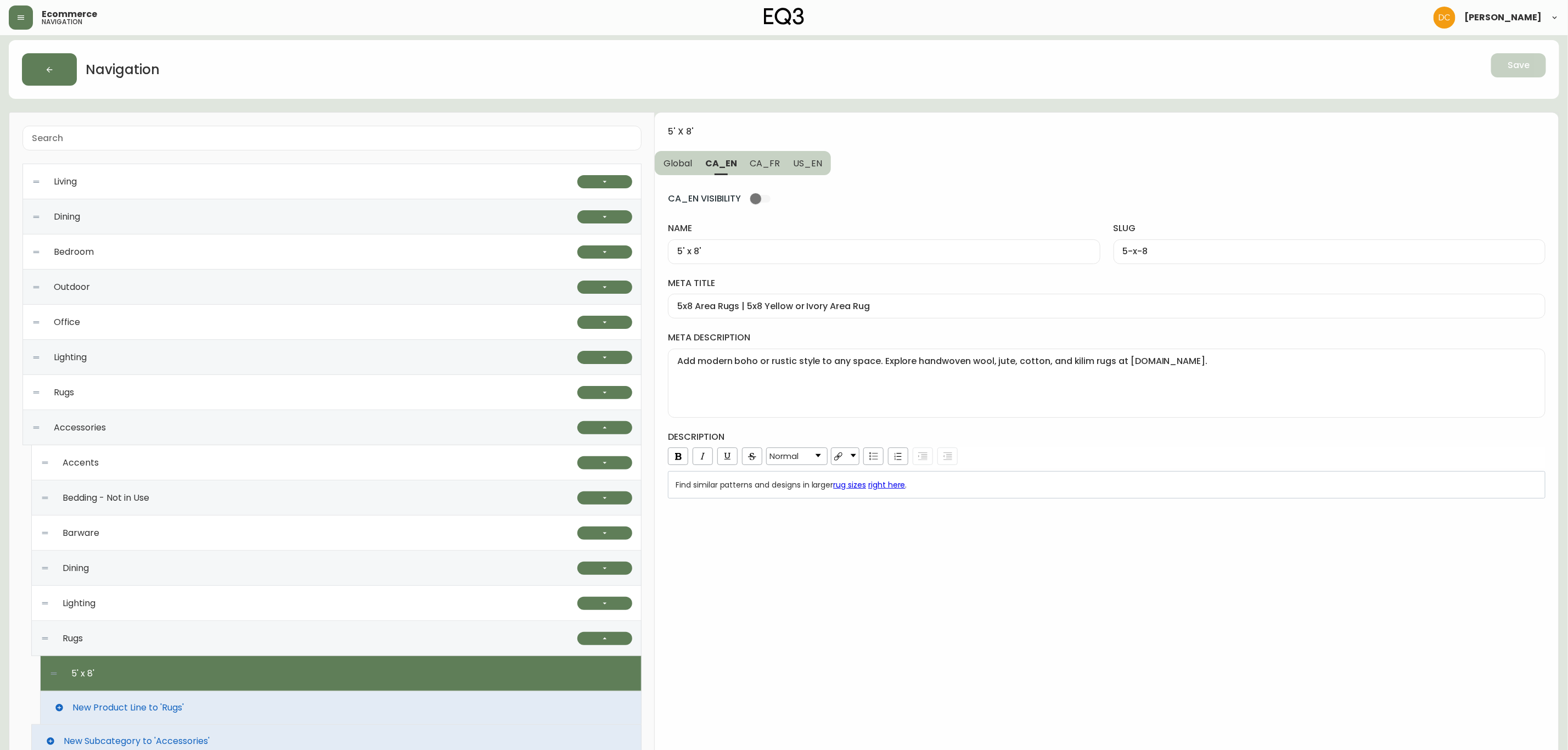
click at [677, 162] on span "Global" at bounding box center [678, 164] width 28 height 12
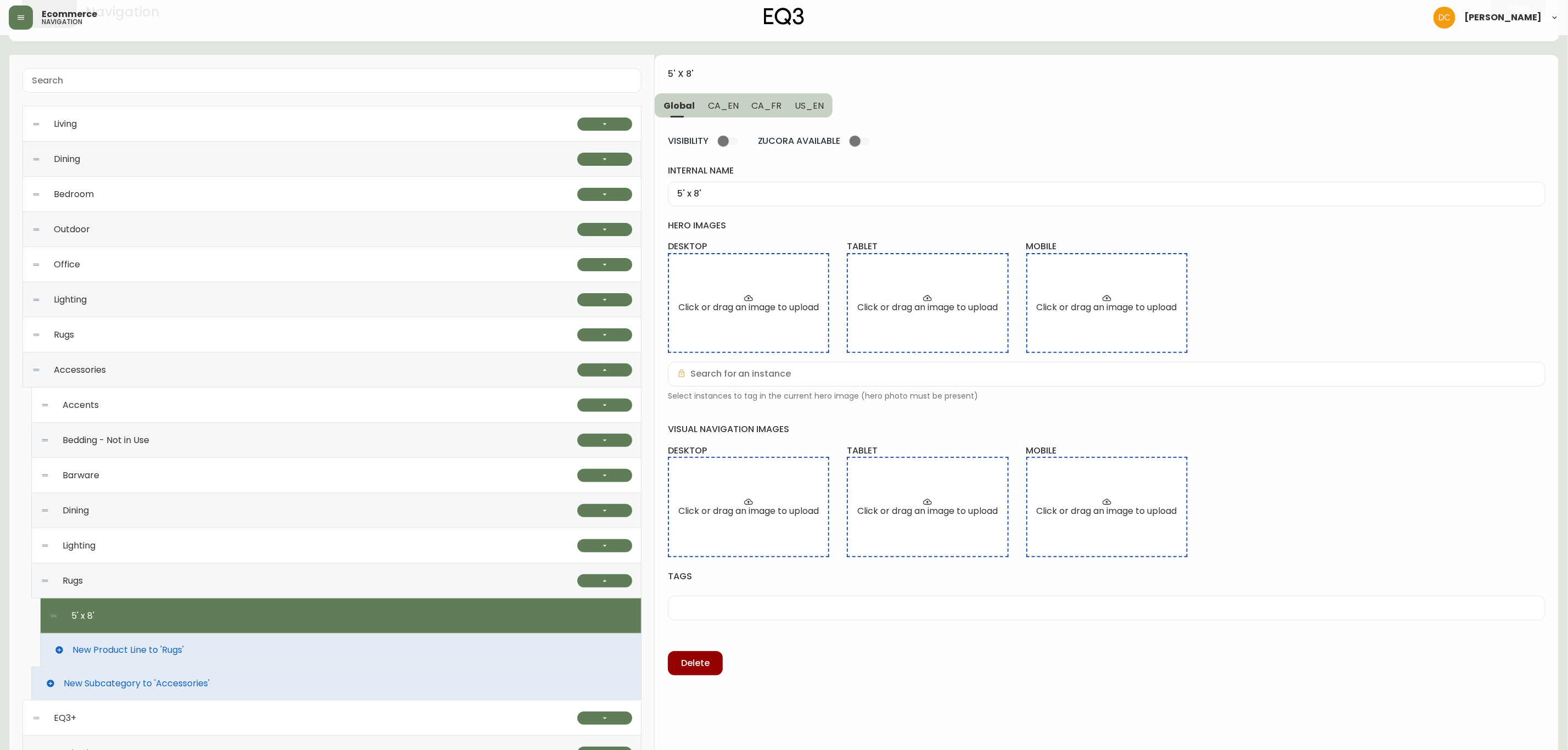
scroll to position [169, 0]
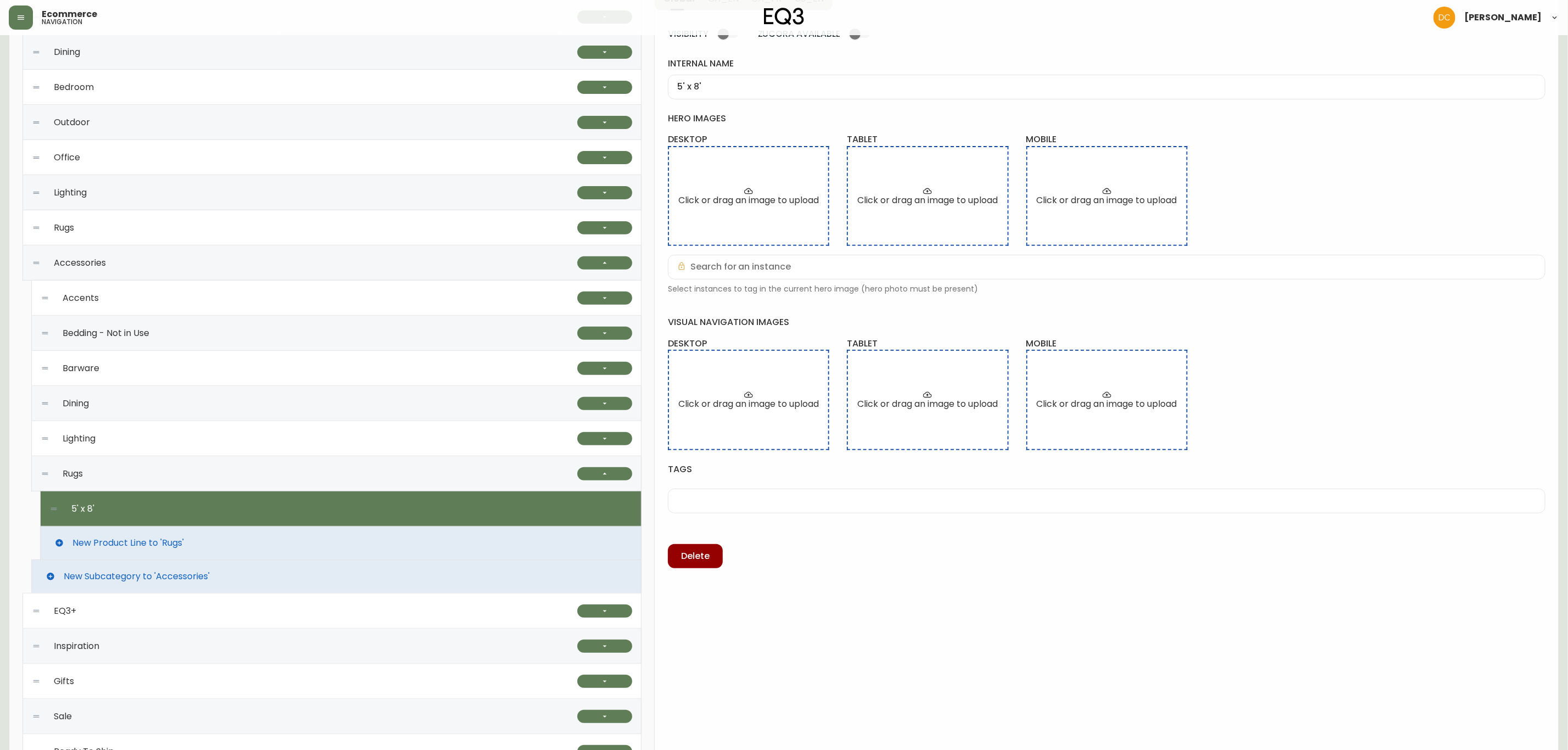
click at [180, 541] on span "New Product Line to 'Rugs'" at bounding box center [129, 543] width 112 height 10
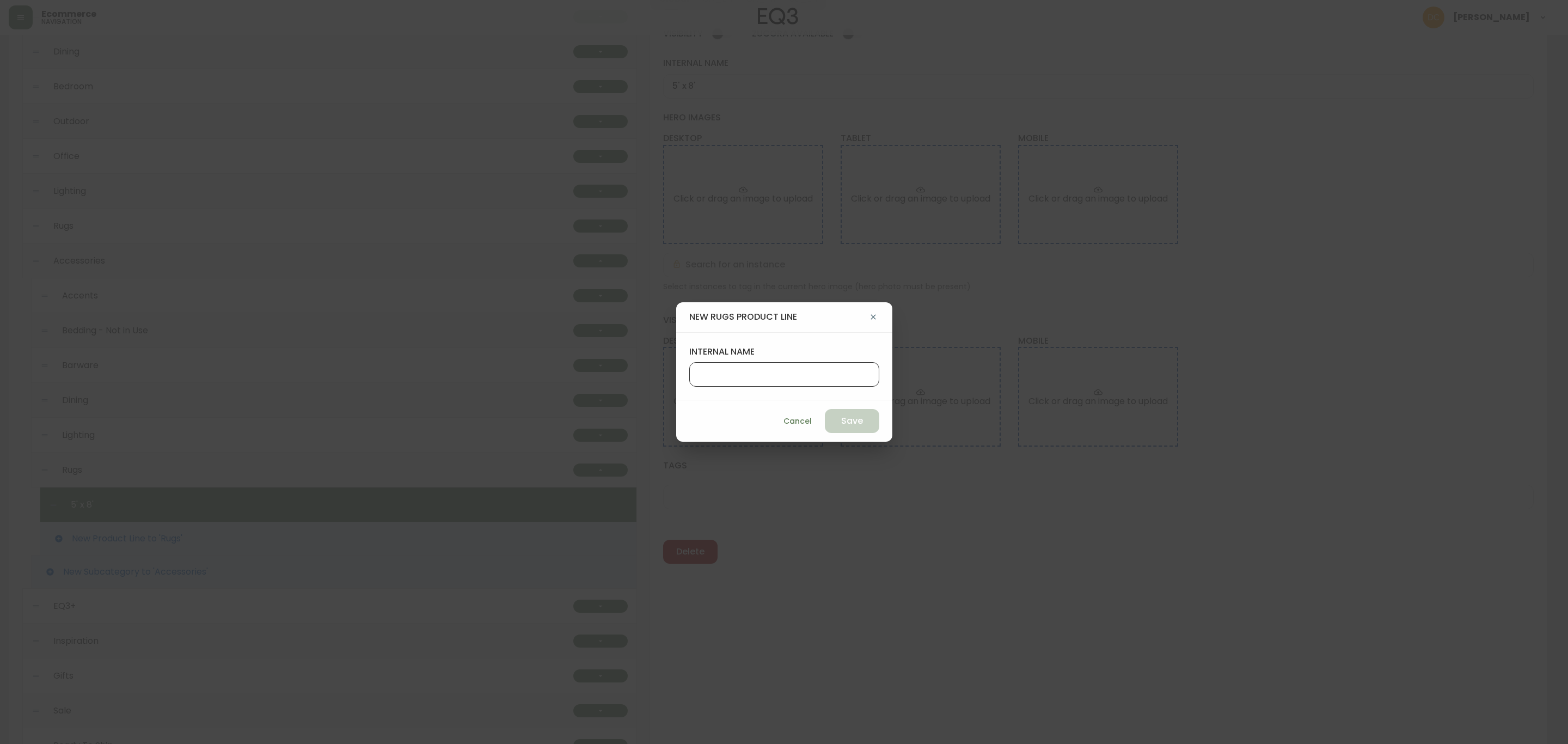
click at [765, 373] on input "internal name" at bounding box center [784, 374] width 171 height 10
type input "6 x 9"
click at [841, 422] on span "Save" at bounding box center [852, 420] width 22 height 12
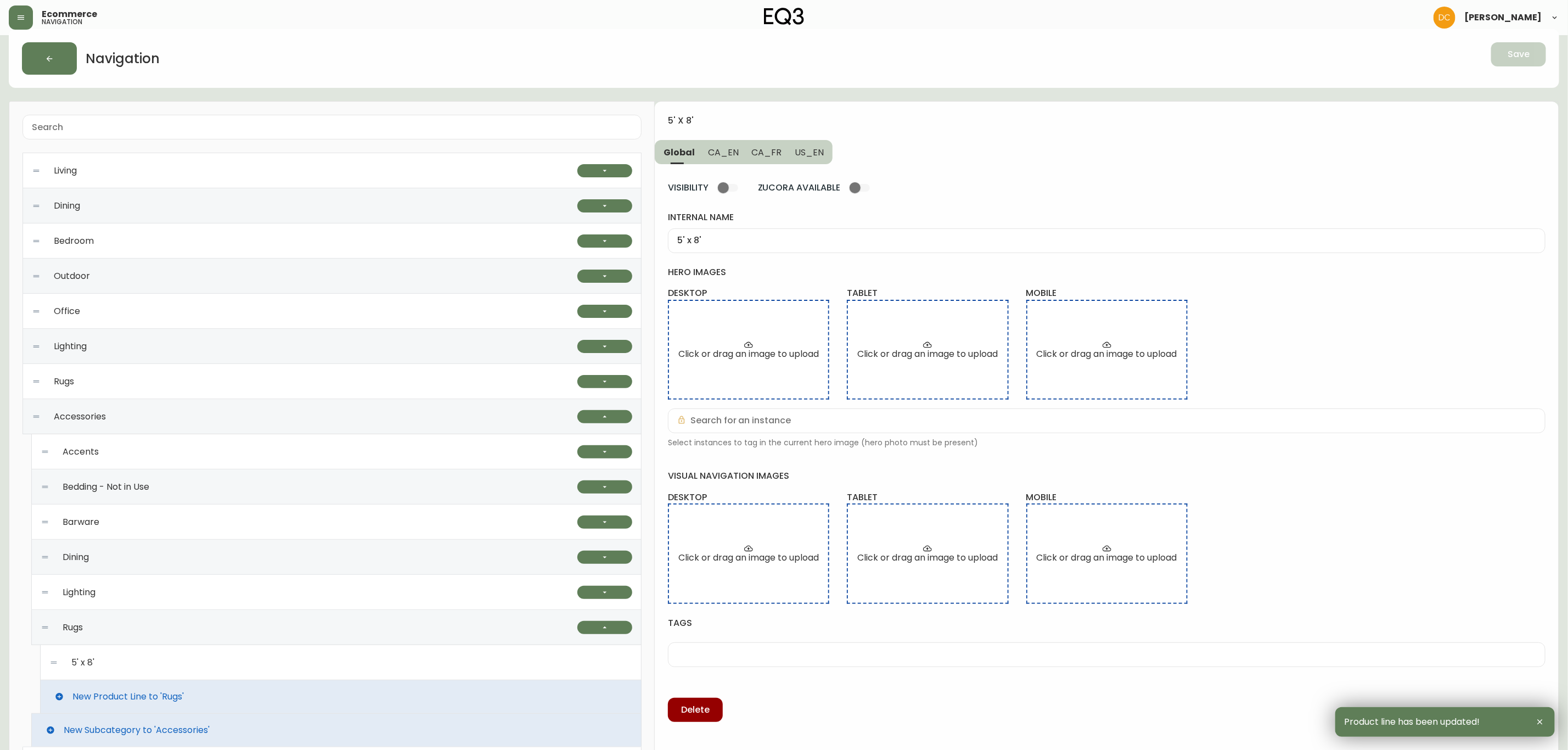
scroll to position [0, 0]
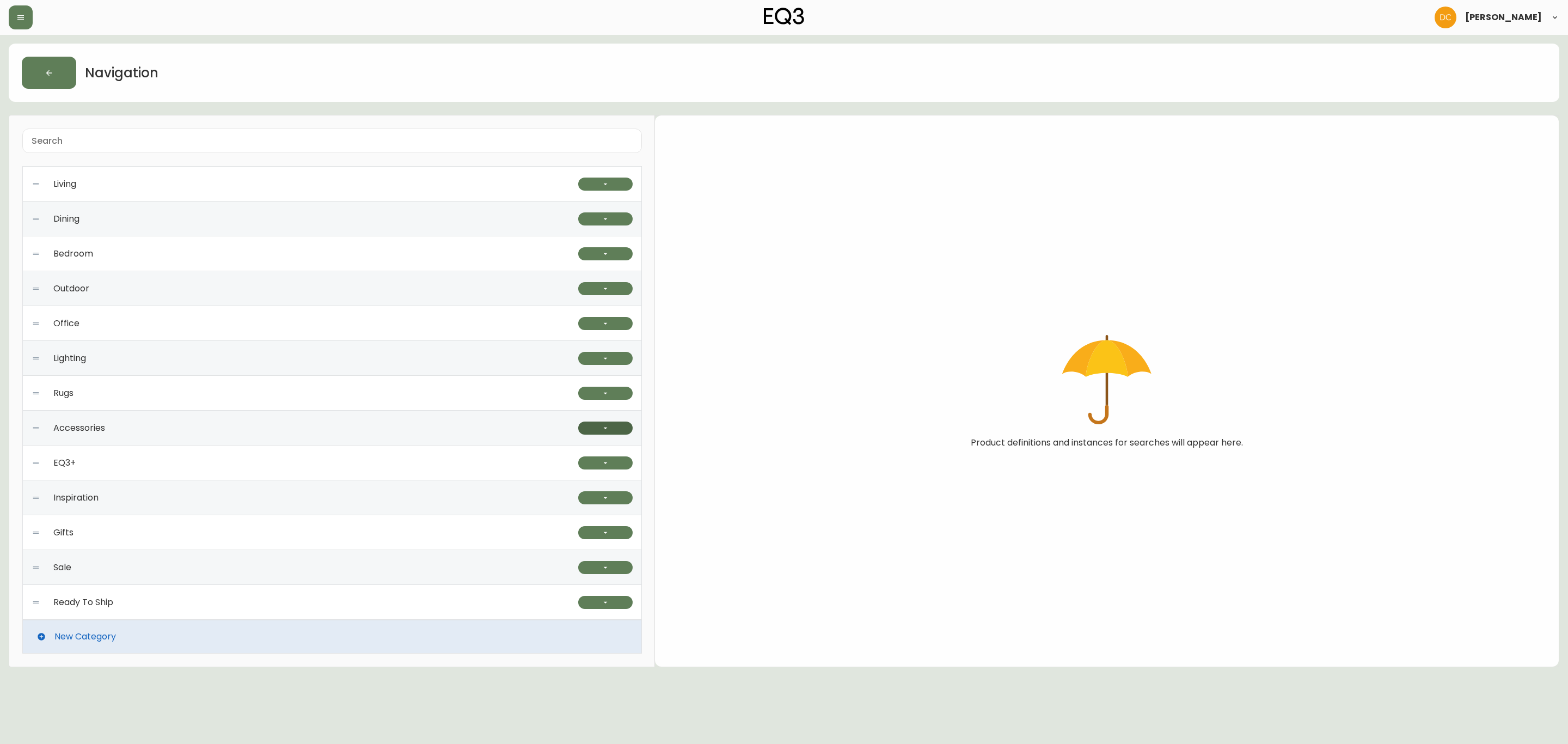
click at [598, 433] on button "button" at bounding box center [606, 428] width 55 height 13
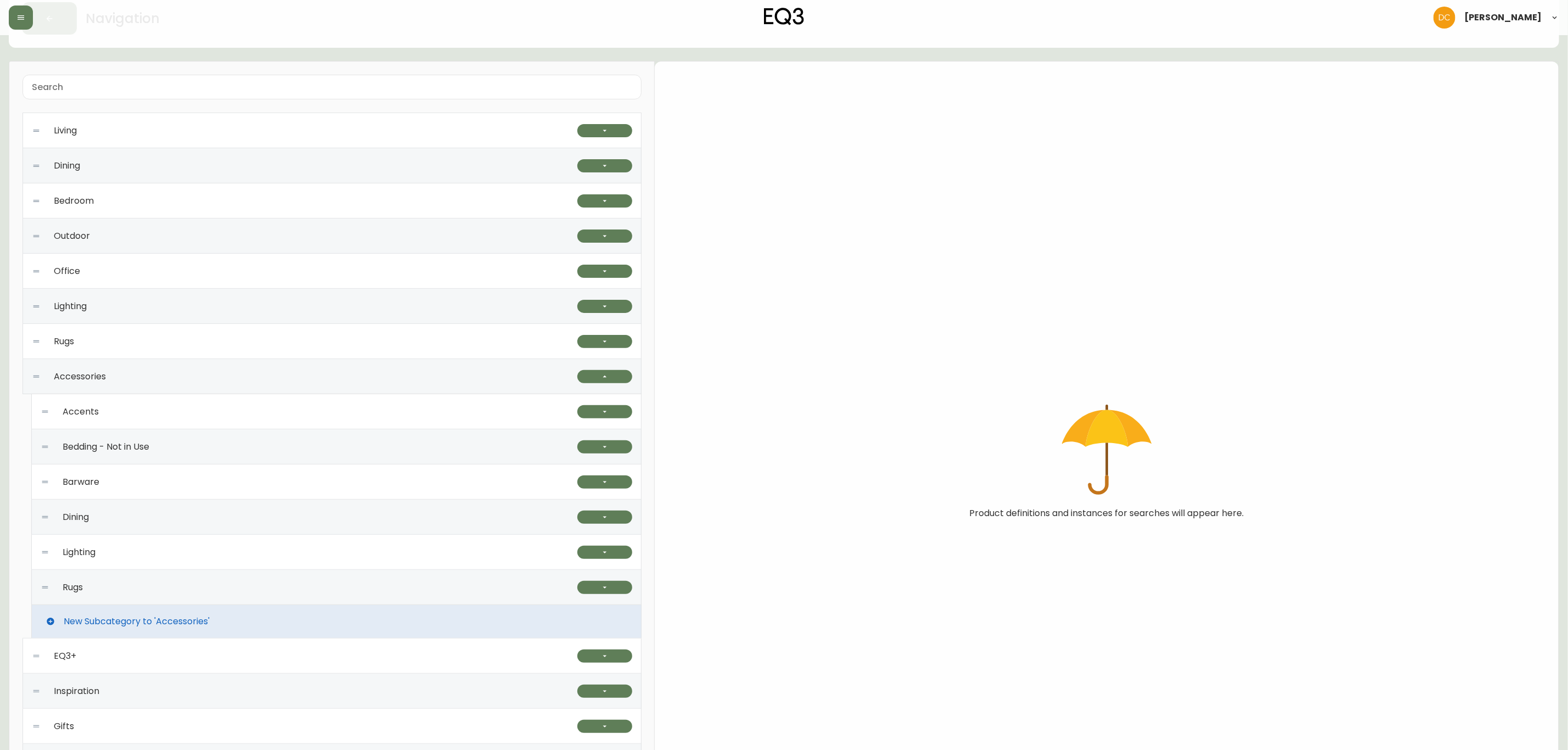
scroll to position [164, 0]
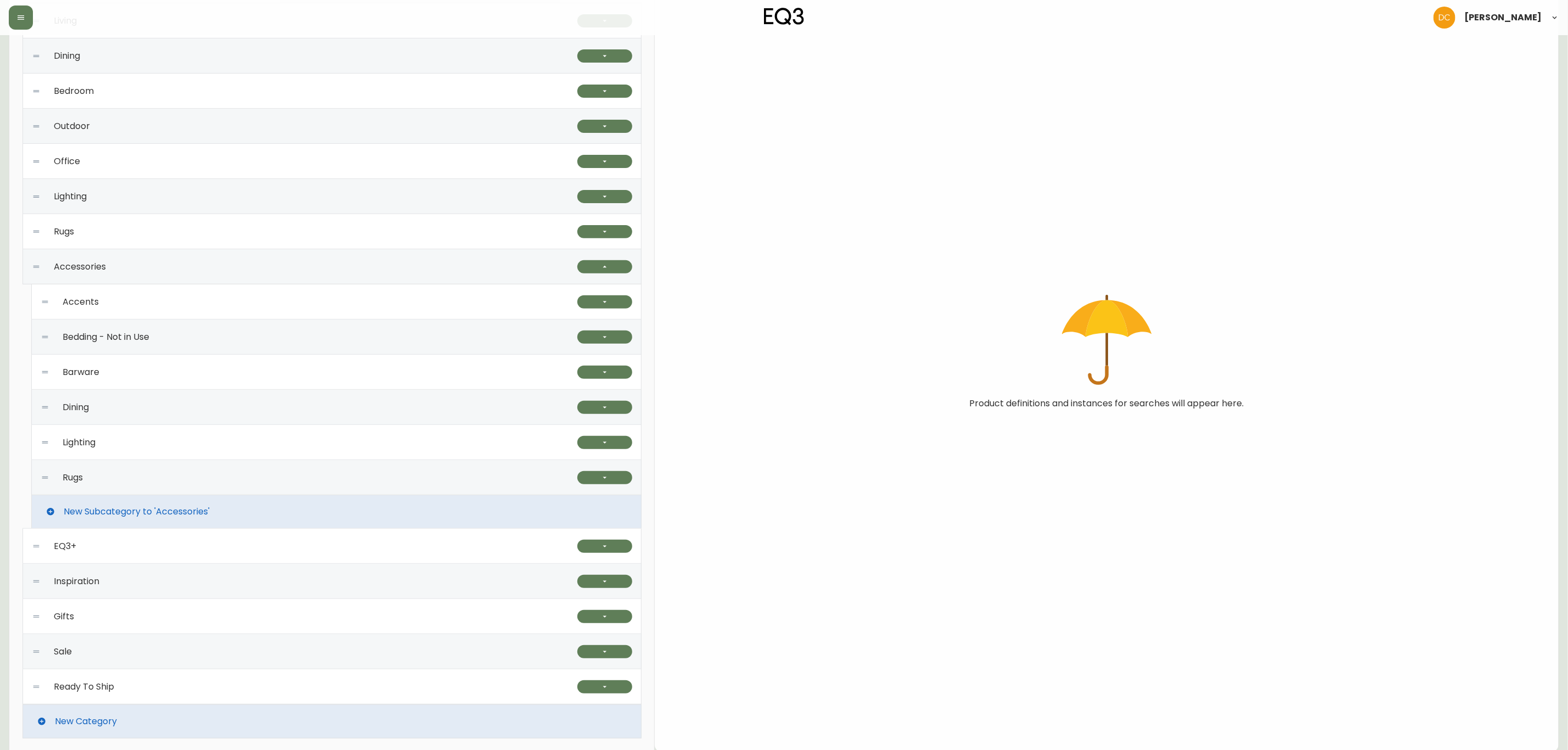
click at [548, 466] on div "Rugs" at bounding box center [309, 477] width 537 height 35
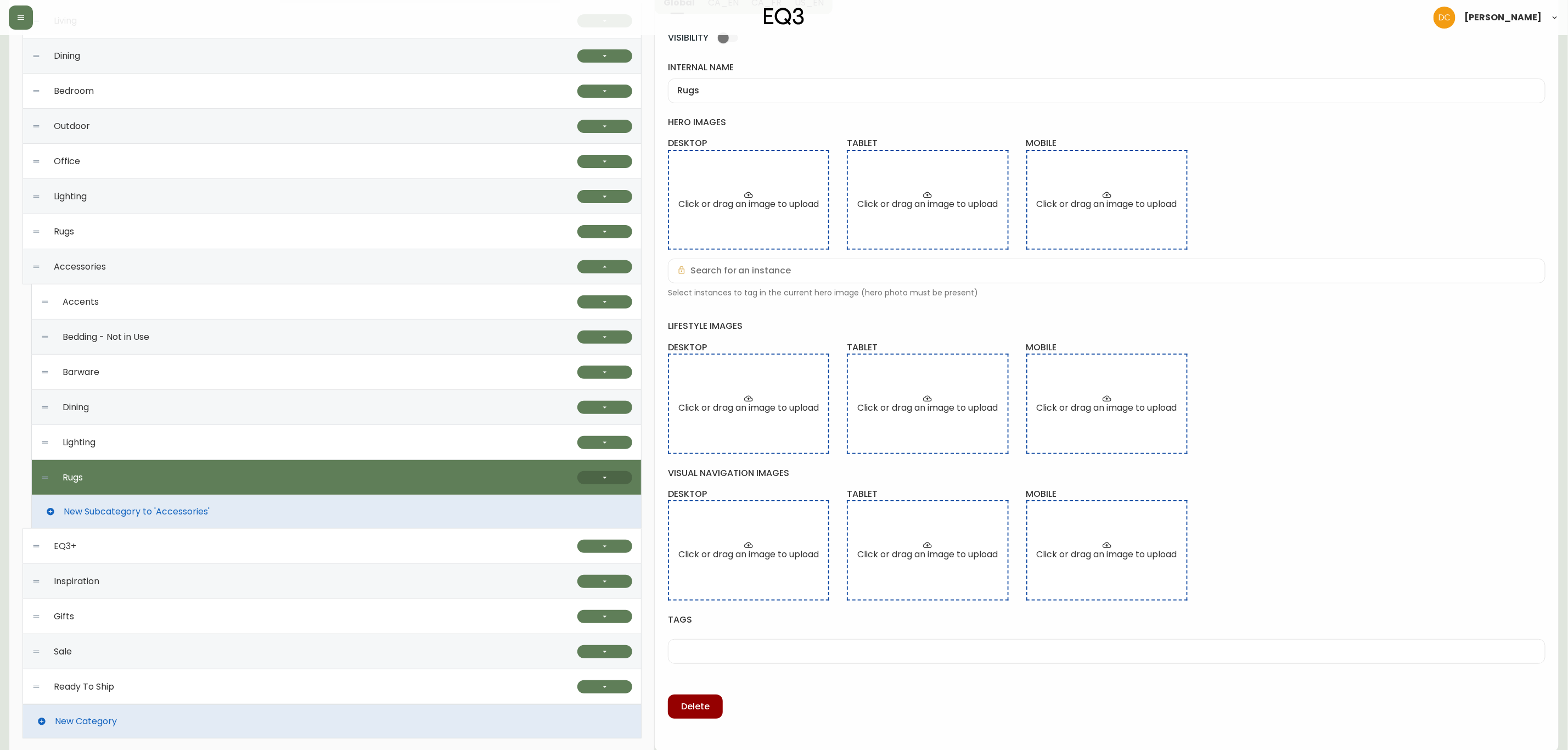
click at [599, 476] on button "button" at bounding box center [605, 477] width 55 height 13
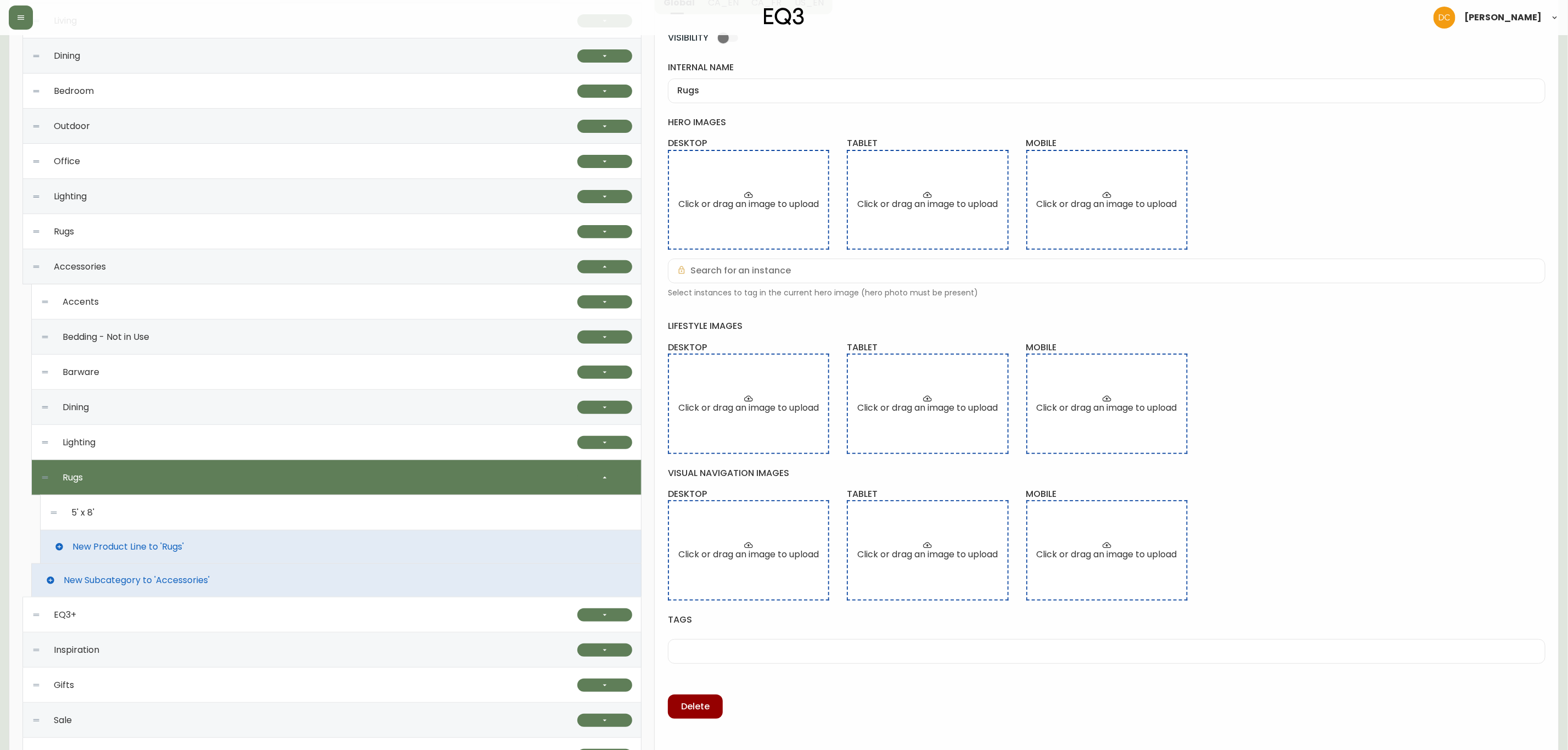
click at [408, 522] on div "5' x 8'" at bounding box center [340, 512] width 583 height 35
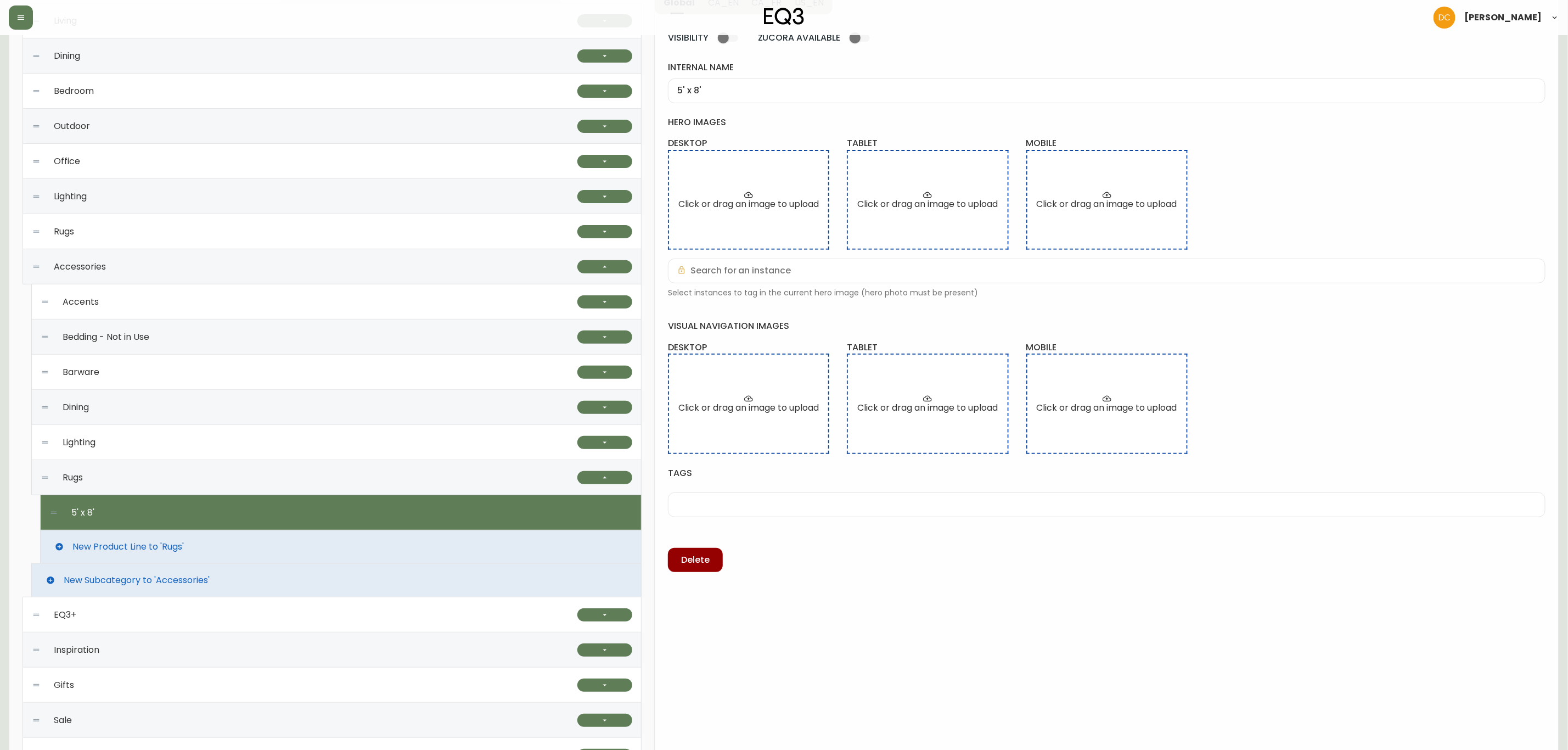
click at [234, 429] on div "Lighting" at bounding box center [309, 442] width 537 height 35
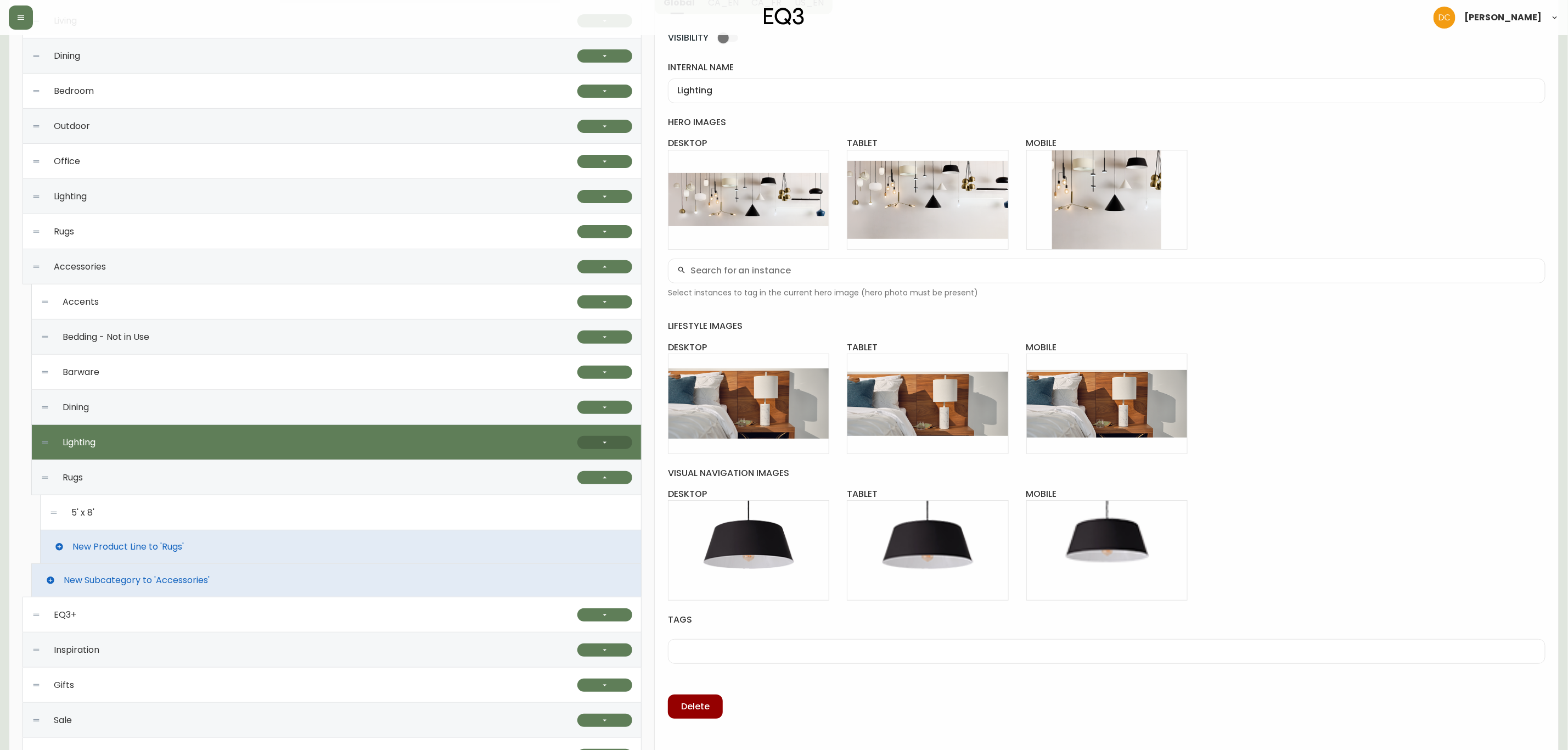
click at [582, 443] on button "button" at bounding box center [605, 442] width 55 height 13
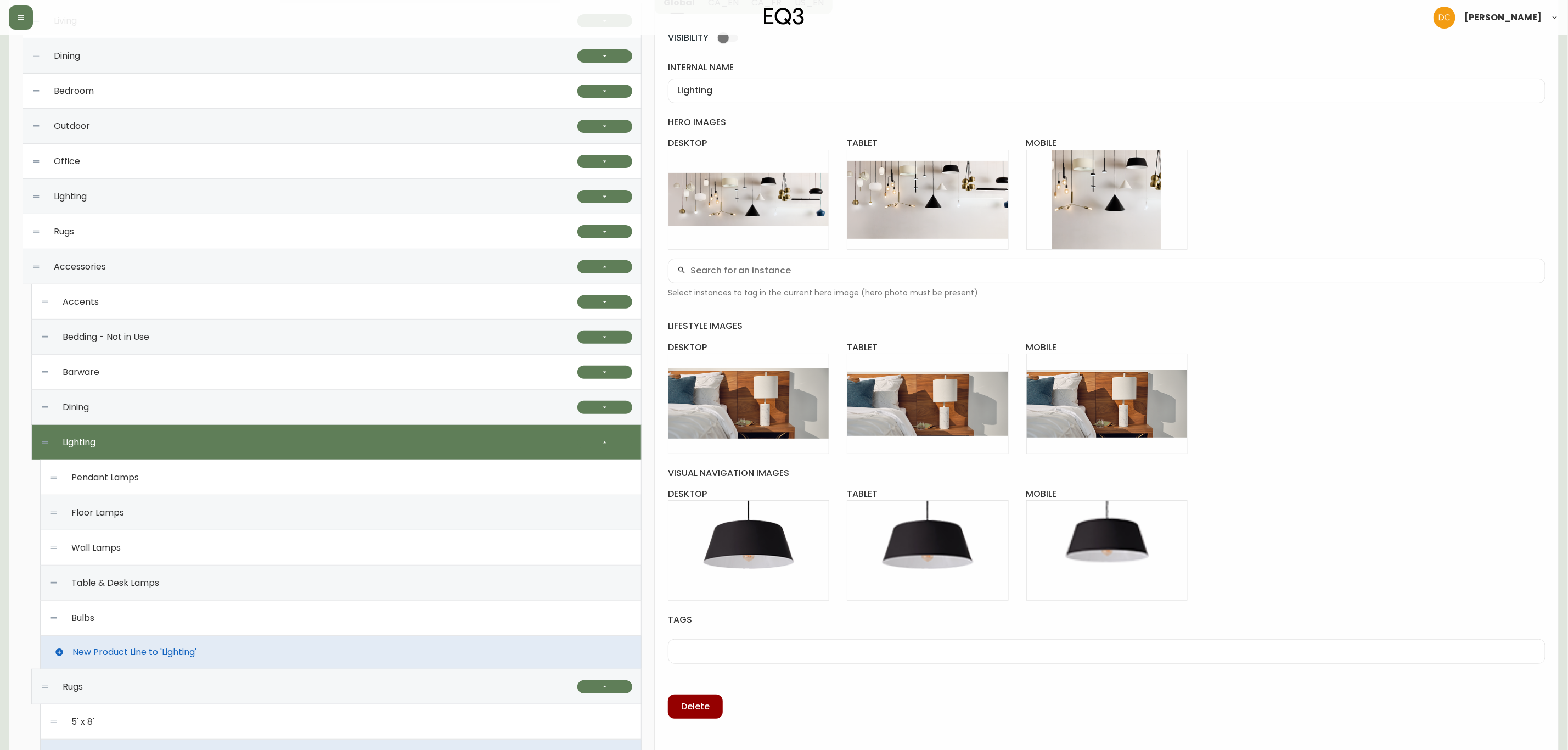
click at [199, 547] on div "Wall Lamps" at bounding box center [340, 547] width 583 height 35
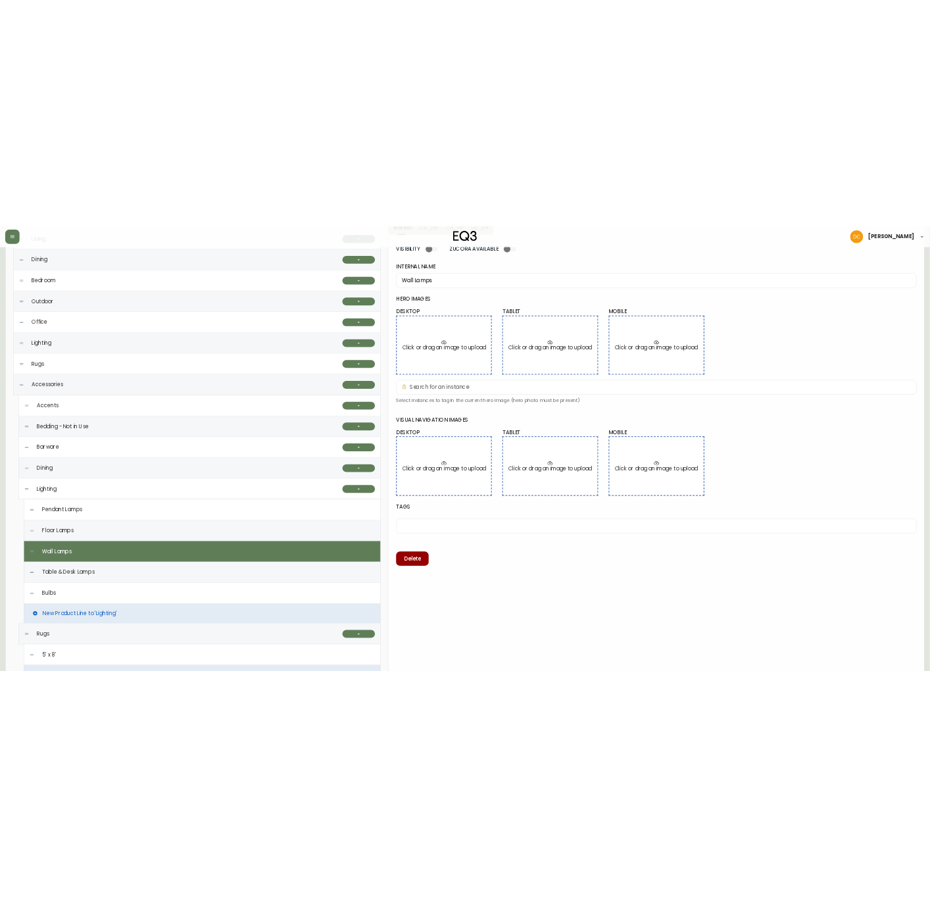
scroll to position [99, 0]
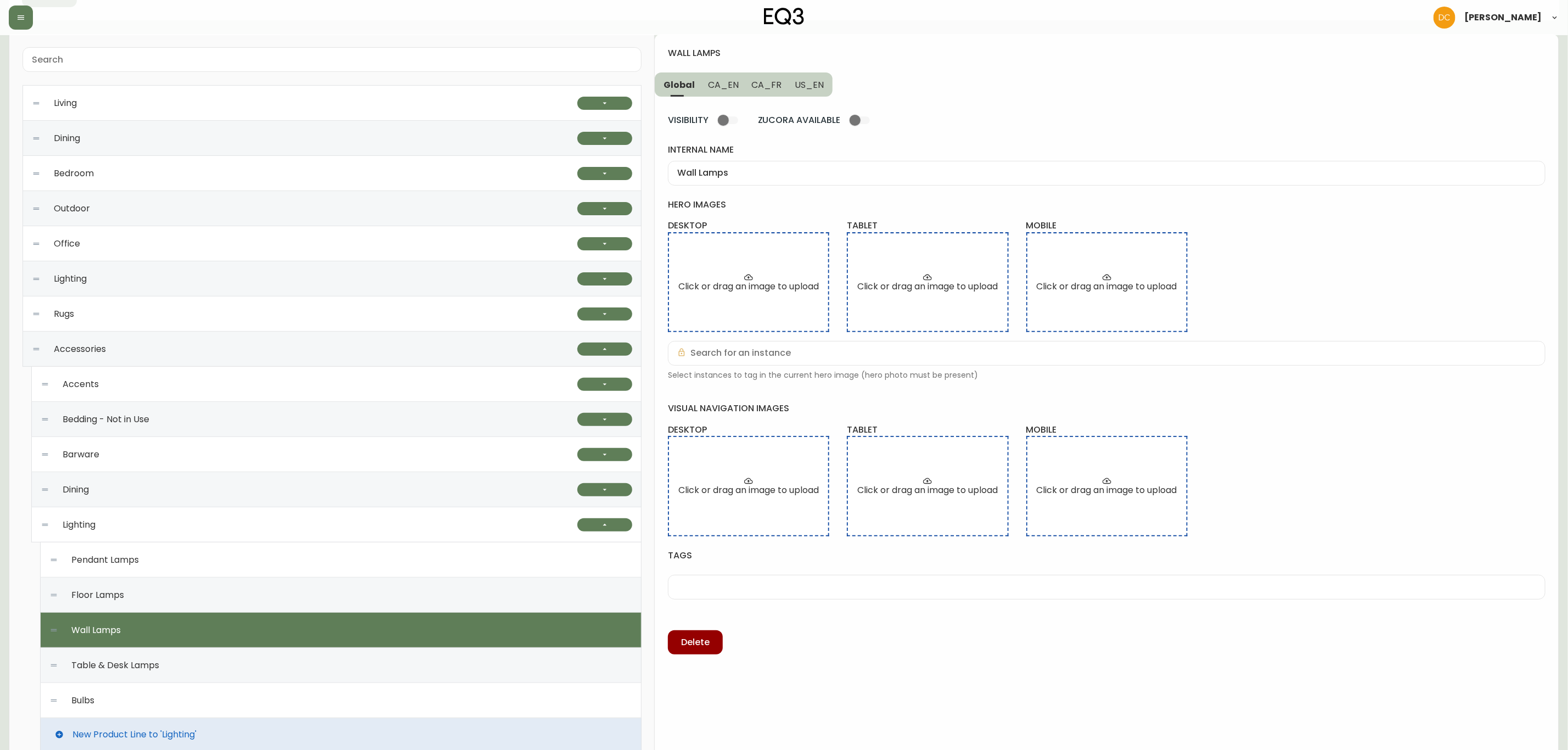
click at [225, 607] on div "Floor Lamps" at bounding box center [340, 595] width 583 height 35
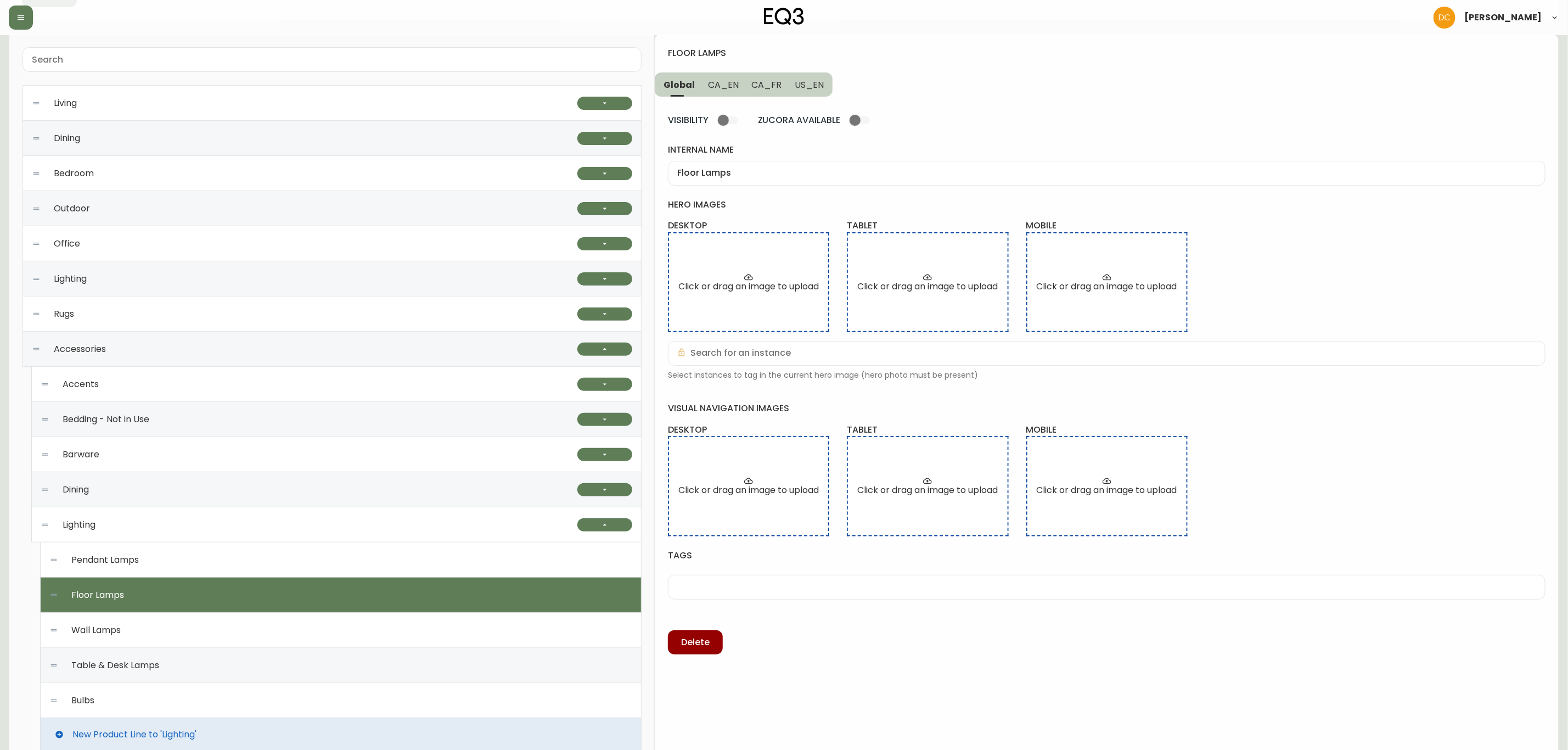
click at [227, 642] on div "Wall Lamps" at bounding box center [340, 630] width 583 height 35
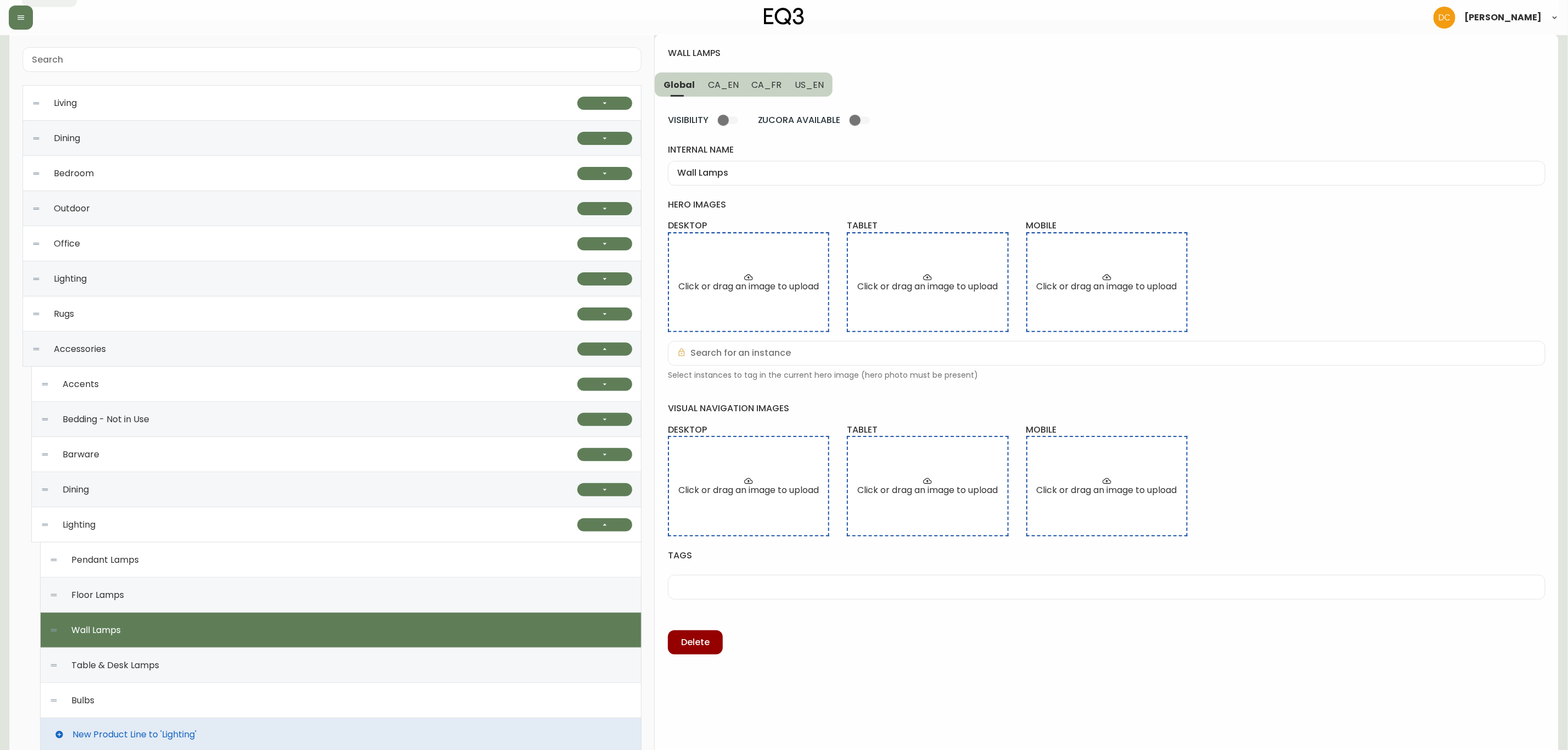
click at [214, 679] on div "Table & Desk Lamps" at bounding box center [340, 665] width 583 height 35
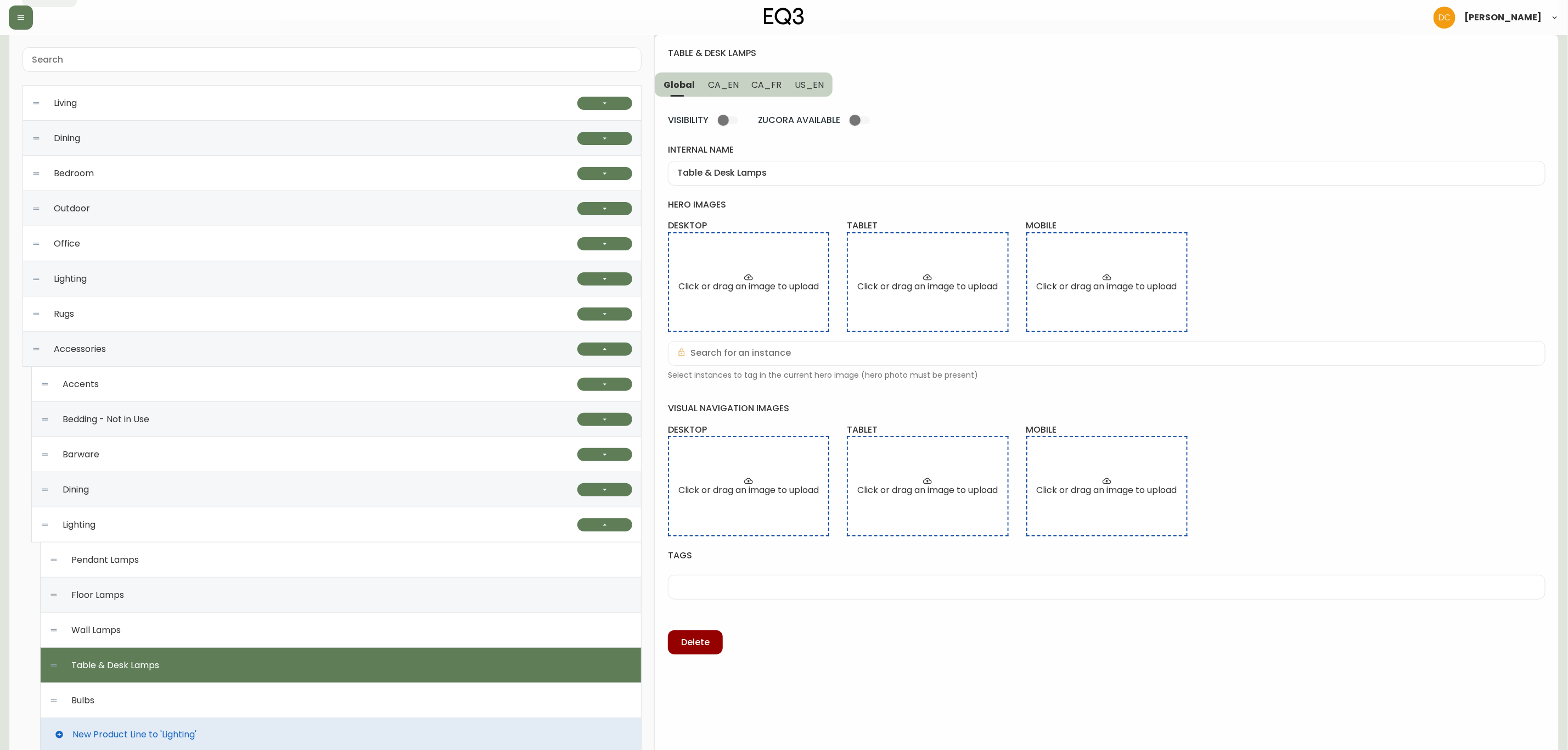
click at [211, 692] on div "Bulbs" at bounding box center [340, 700] width 583 height 35
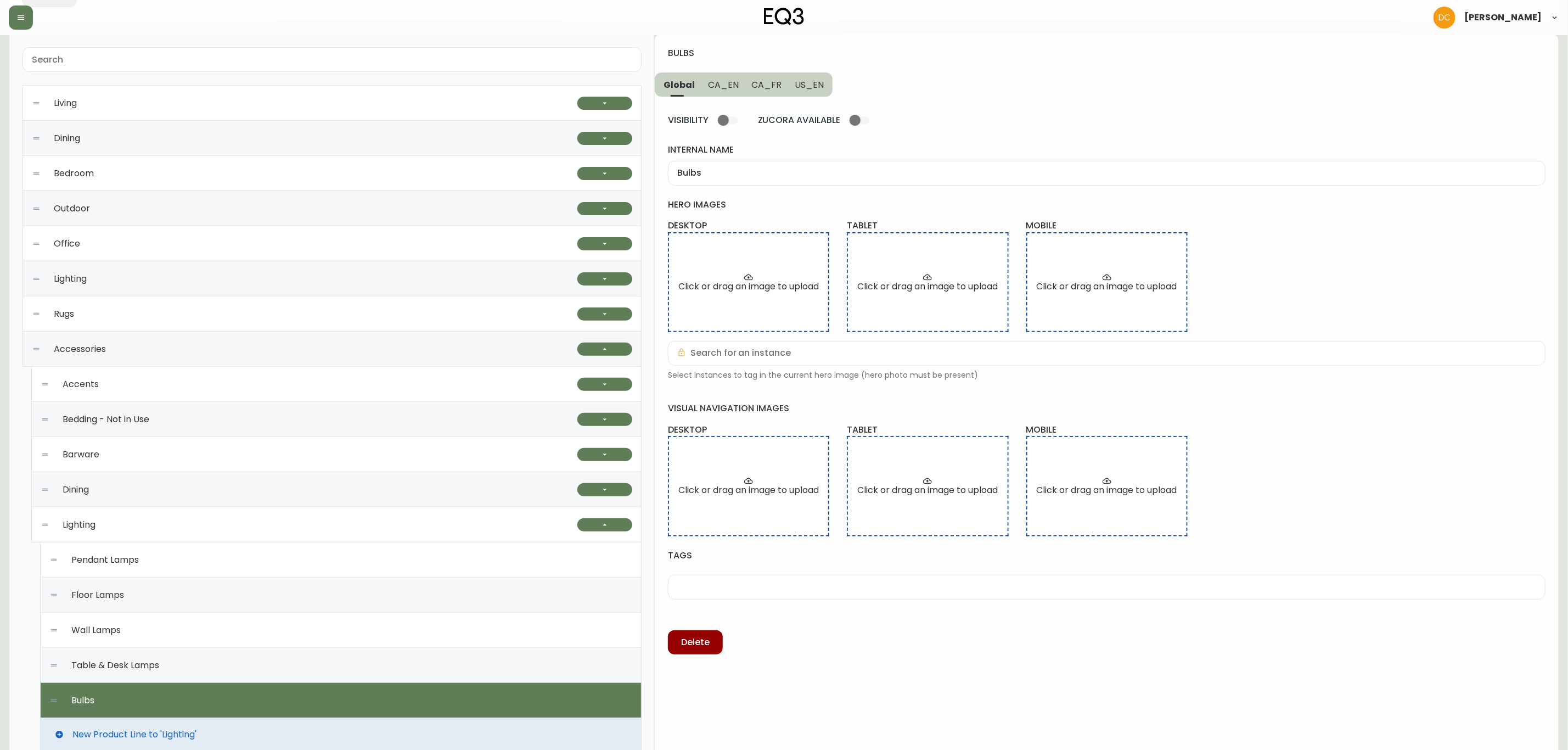
click at [220, 674] on div "Table & Desk Lamps" at bounding box center [340, 665] width 583 height 35
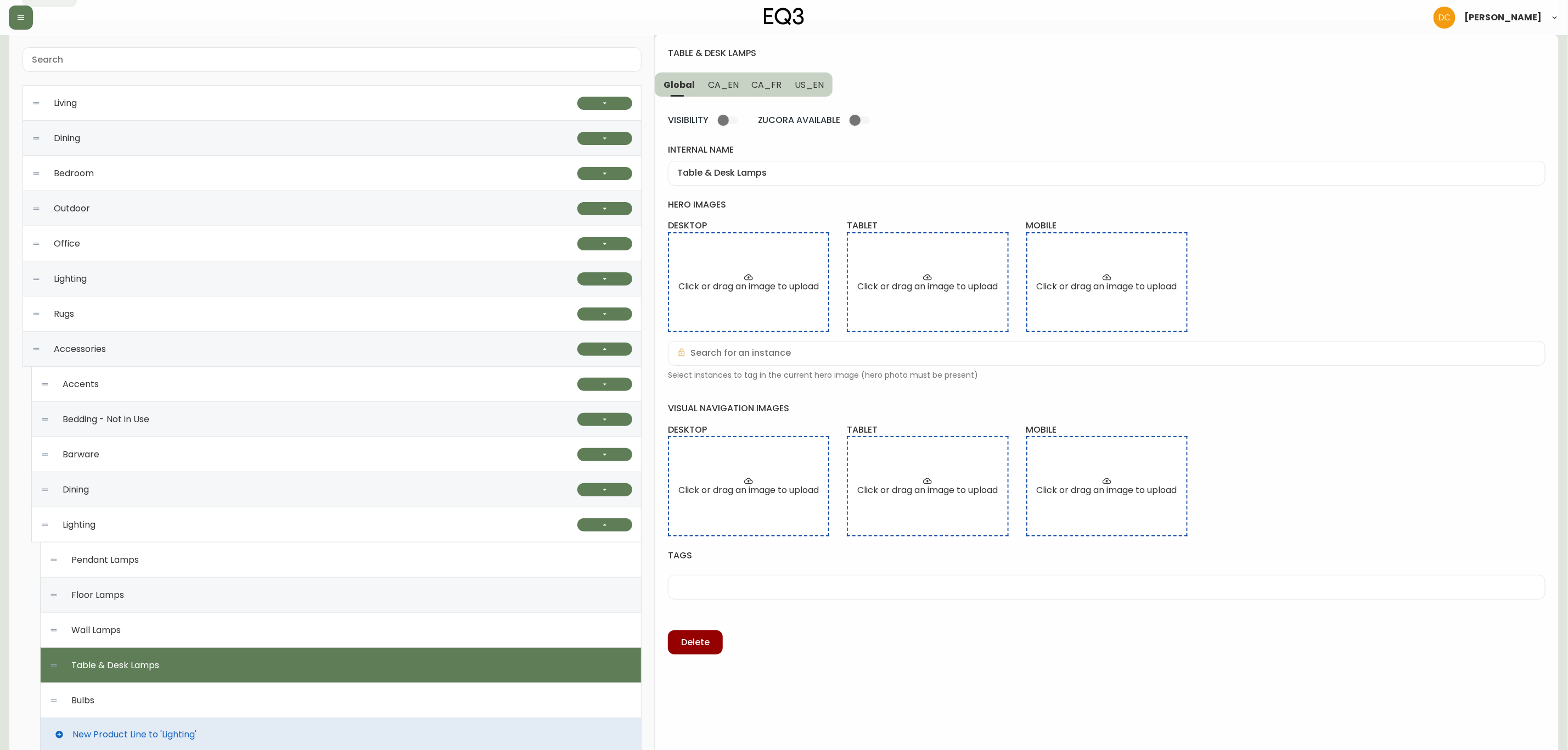
click at [218, 623] on div "Wall Lamps" at bounding box center [340, 630] width 583 height 35
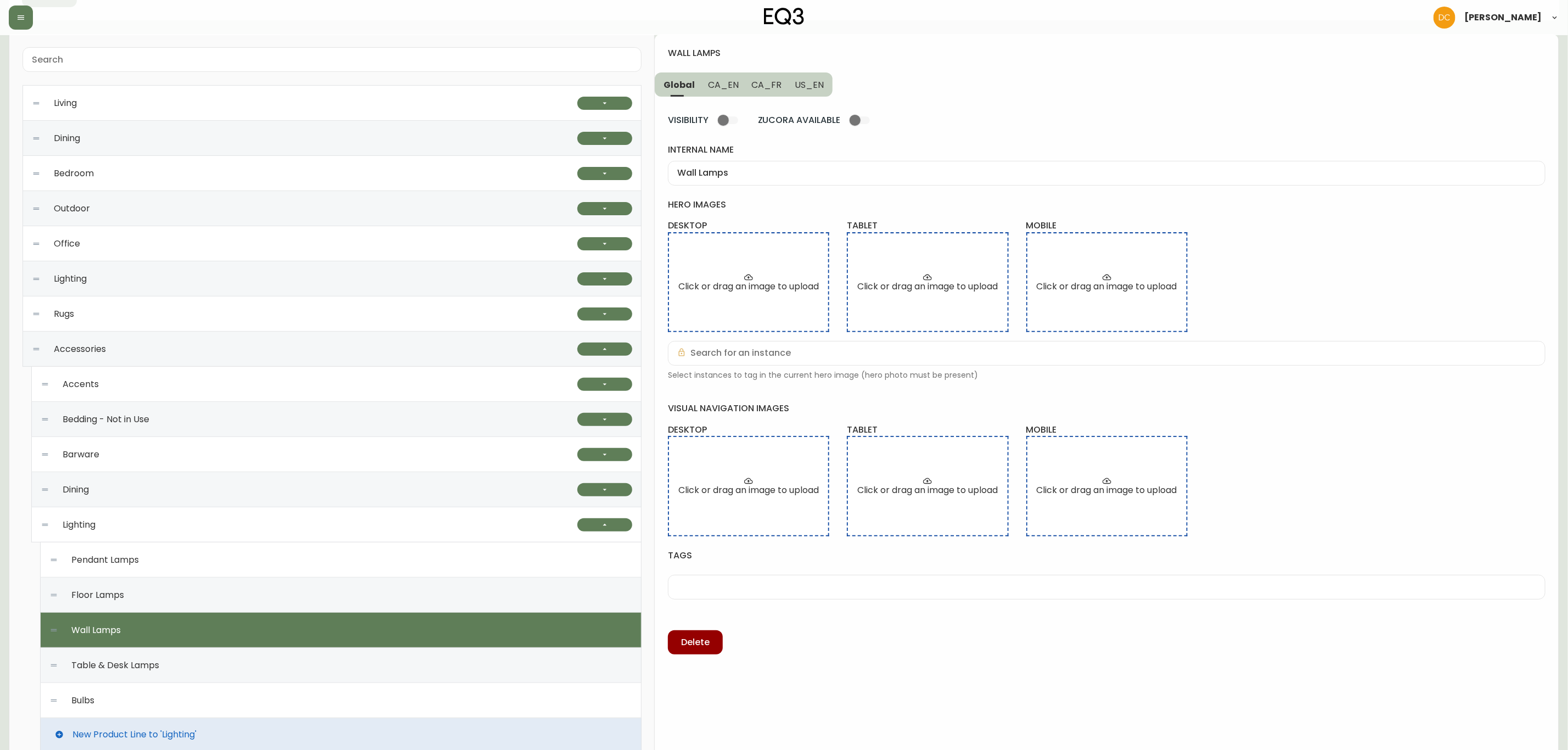
click at [211, 591] on div "Floor Lamps" at bounding box center [340, 595] width 583 height 35
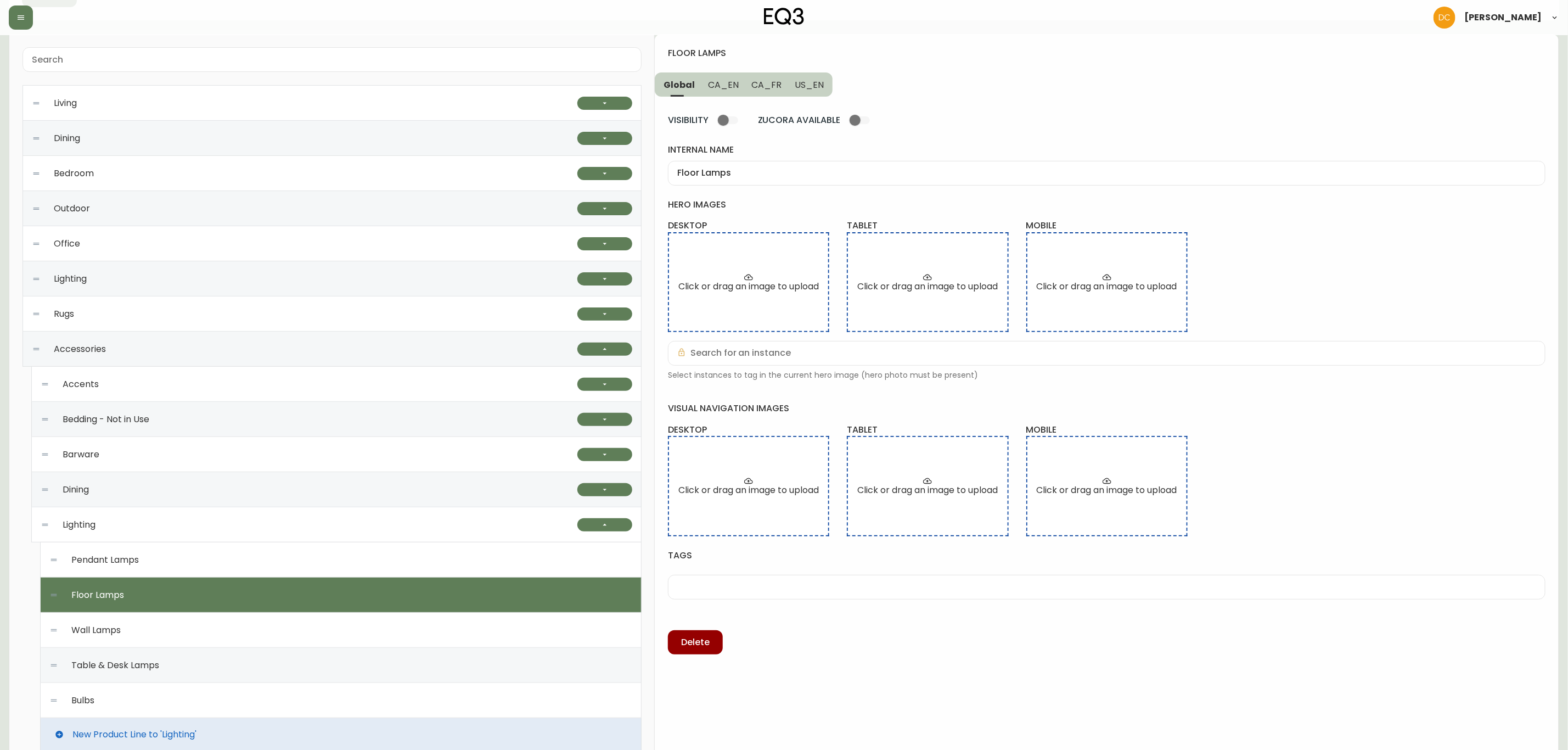
click at [206, 566] on div "Pendant Lamps" at bounding box center [340, 560] width 583 height 35
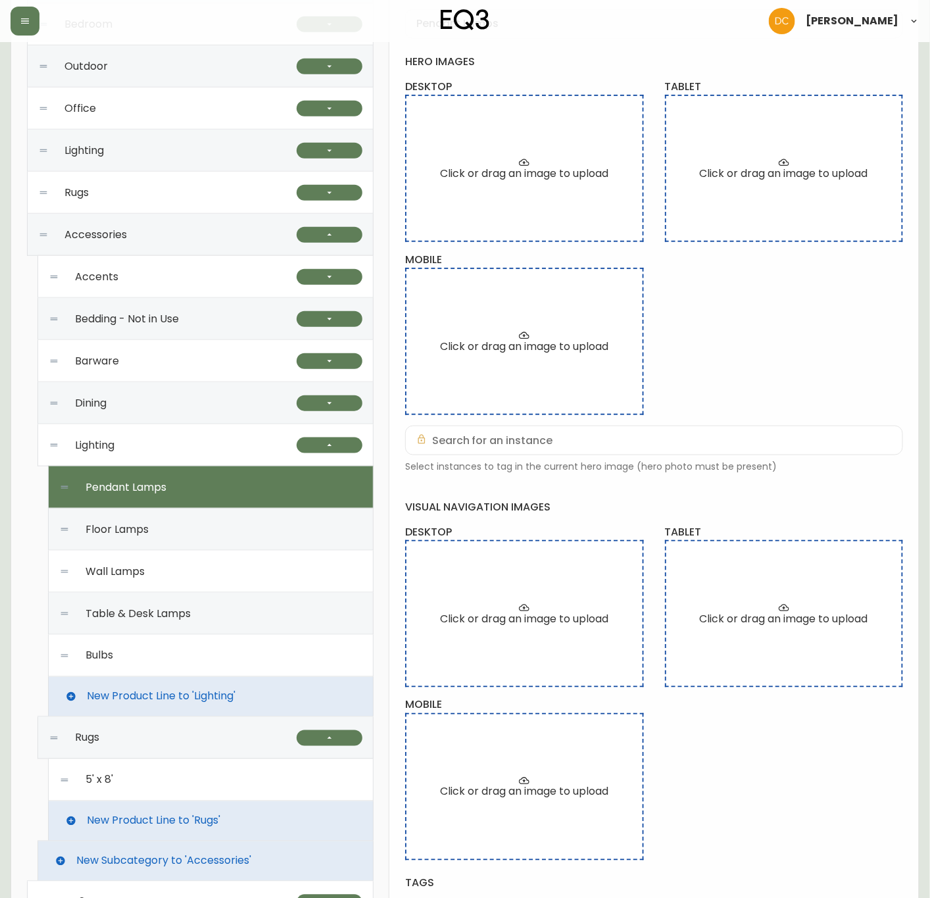
scroll to position [296, 0]
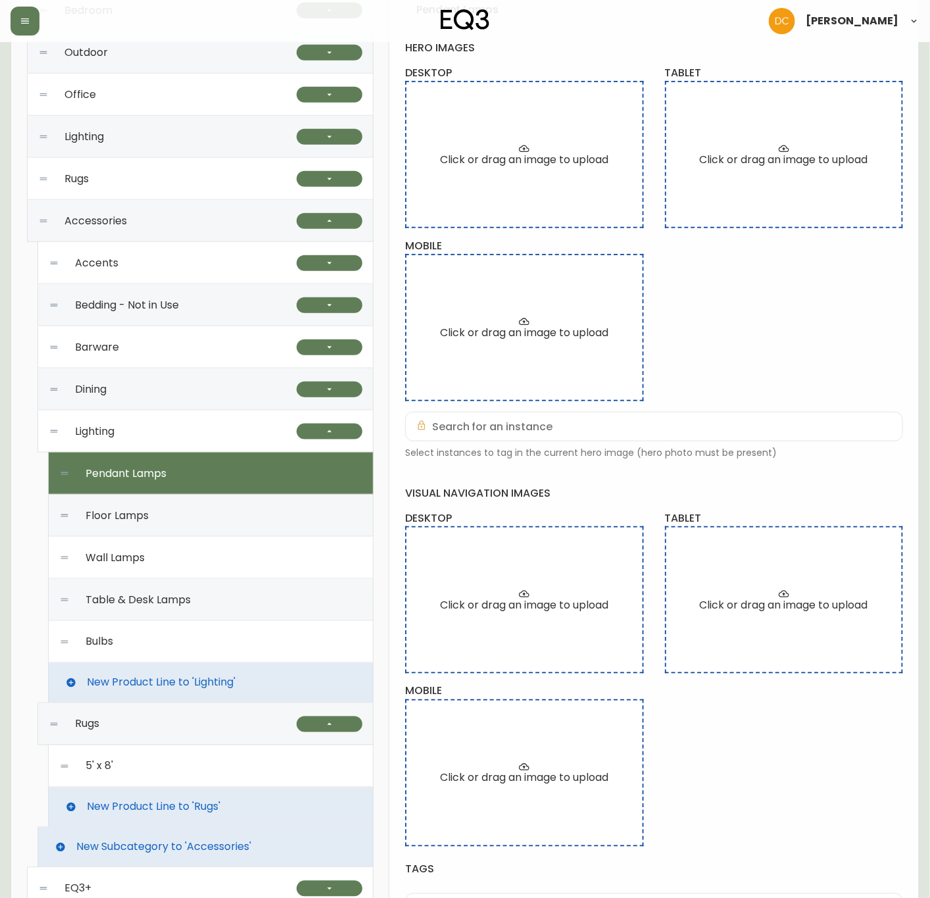
click at [151, 595] on span "Table & Desk Lamps" at bounding box center [138, 600] width 105 height 12
type input "Table & Desk Lamps"
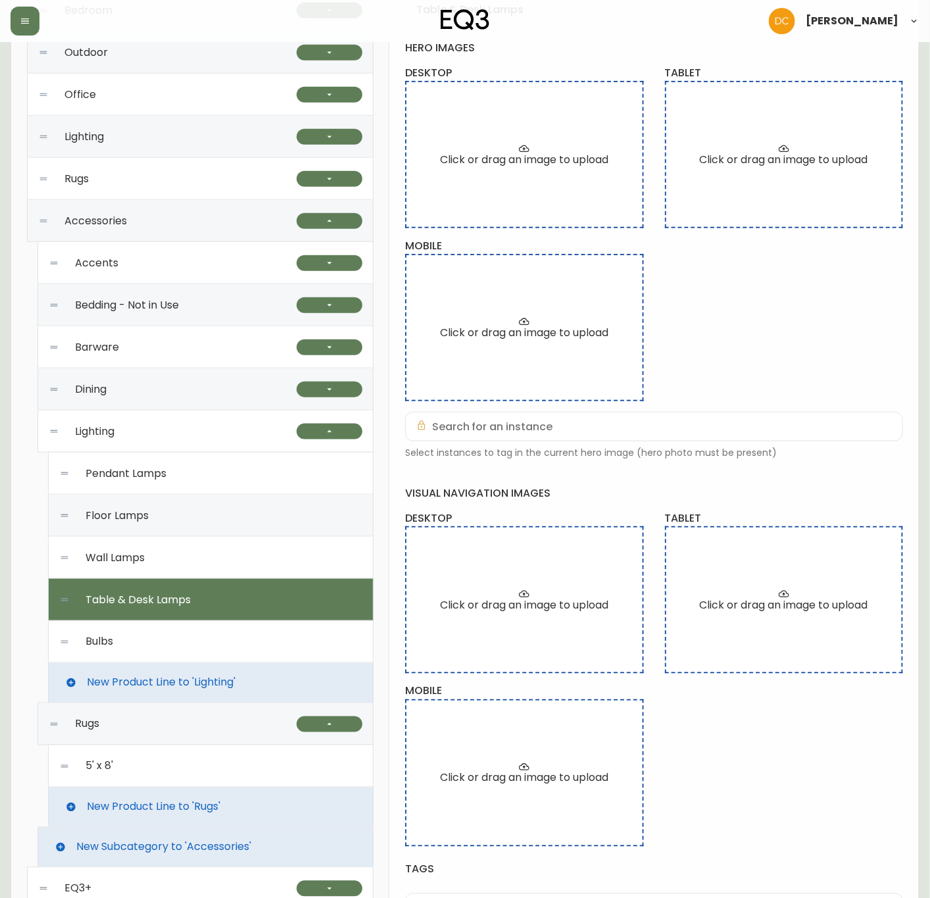
scroll to position [0, 0]
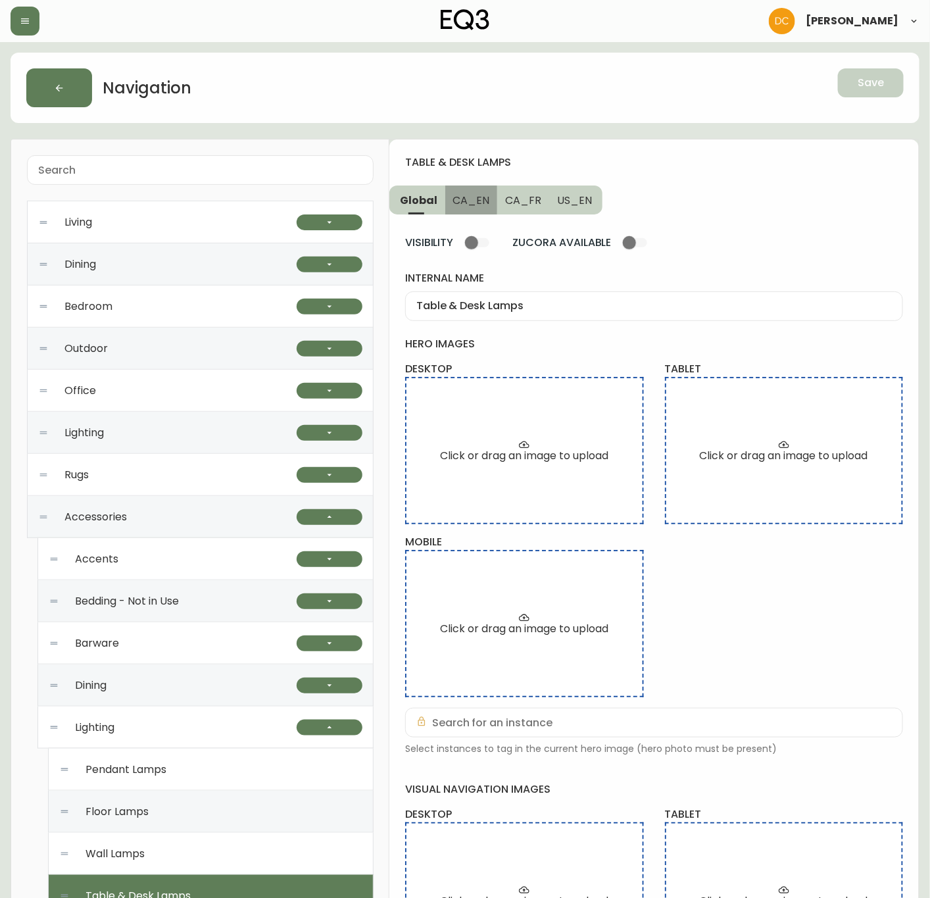
click at [480, 203] on span "CA_EN" at bounding box center [471, 200] width 37 height 14
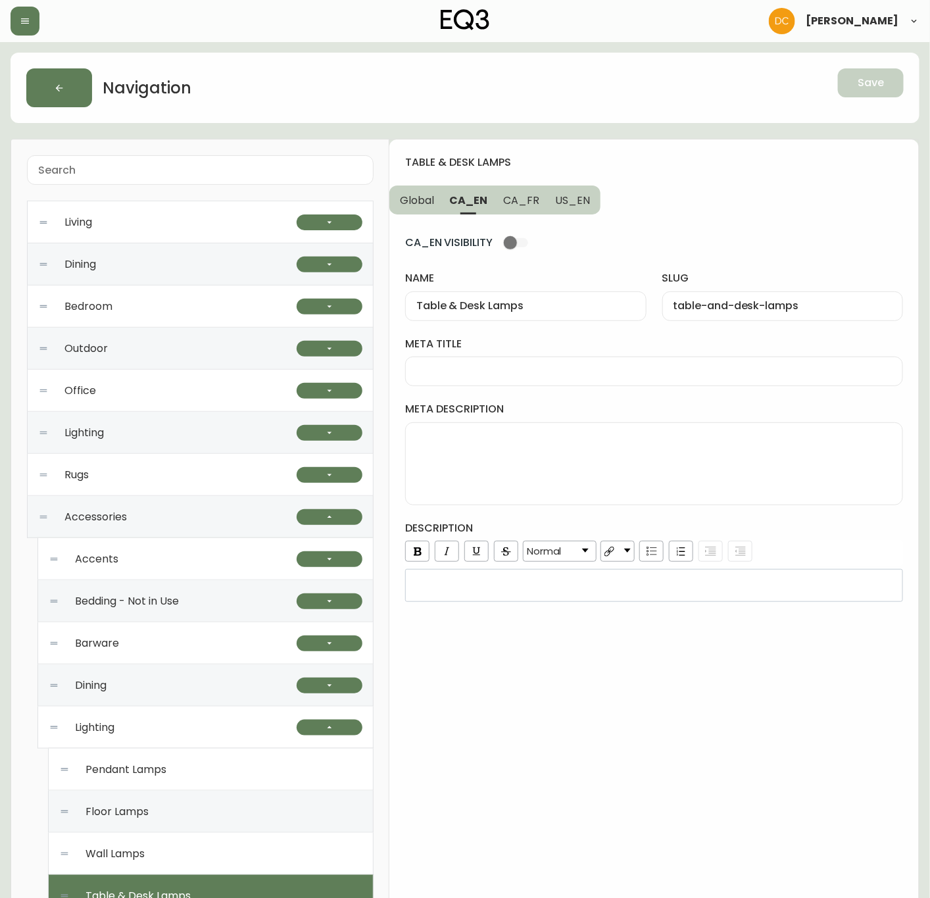
click at [579, 366] on input "meta title" at bounding box center [654, 371] width 476 height 12
paste input "Modern Table & Desk Lamps | LED Bedside & Desk Lamps"
type input "Modern Table & Desk Lamps | LED Bedside & Desk Lamps"
click at [579, 201] on span "US_EN" at bounding box center [572, 200] width 35 height 14
click at [585, 355] on div "meta title" at bounding box center [654, 361] width 498 height 49
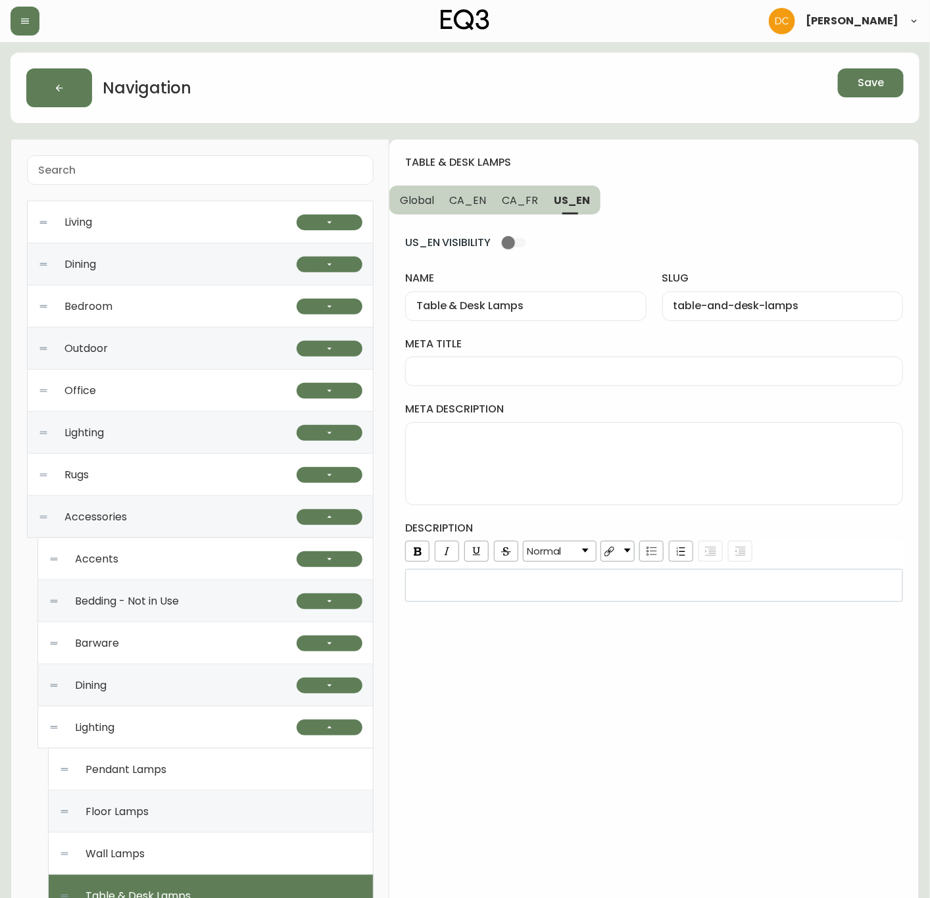
click at [574, 374] on input "meta title" at bounding box center [654, 371] width 476 height 12
paste input "Desk & Table Lamps | LED Bedside & End Table Lamps"
type input "Desk & Table Lamps | LED Bedside & End Table Lamps"
click at [523, 199] on span "CA_FR" at bounding box center [520, 200] width 36 height 14
type input "Lampes de table et bureau"
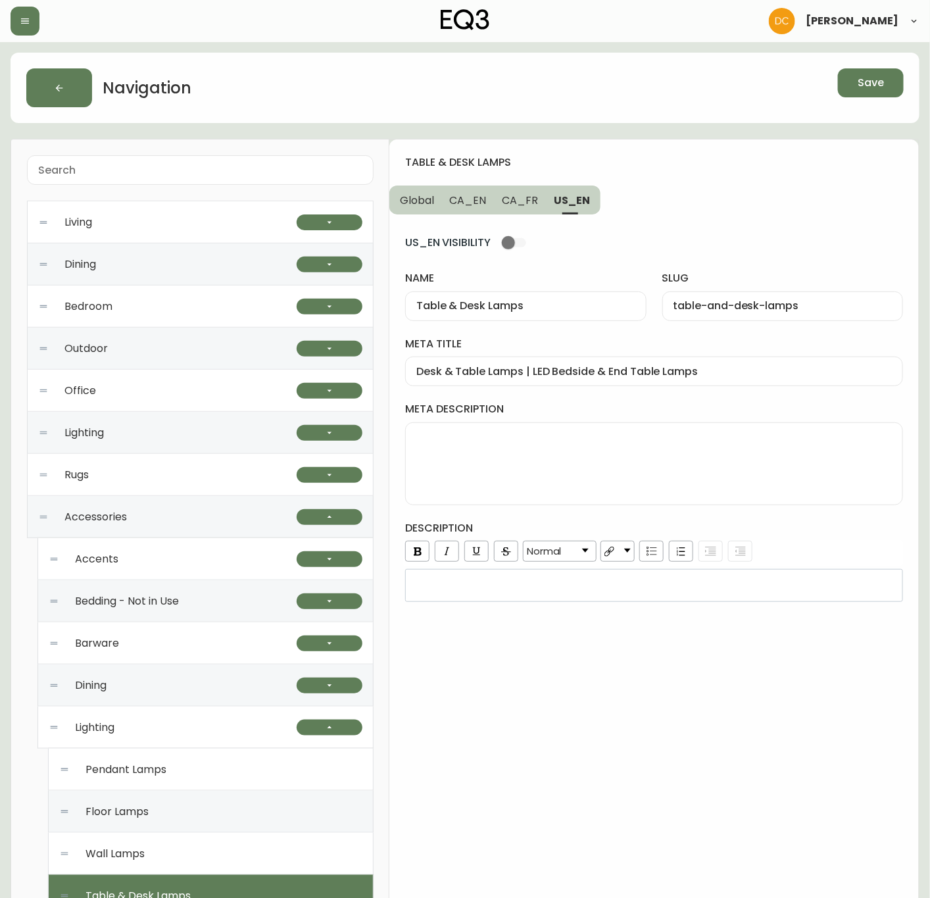
type input "lampes-de-table-et-bureau"
click at [533, 378] on input "meta title" at bounding box center [654, 371] width 476 height 12
paste input "Lampes de table modernes | Options d'éclairage pour la maison | Canada"
type input "Lampes de table modernes | Options d'éclairage pour la maison | Canada"
click at [484, 193] on span "CA_EN" at bounding box center [468, 200] width 37 height 14
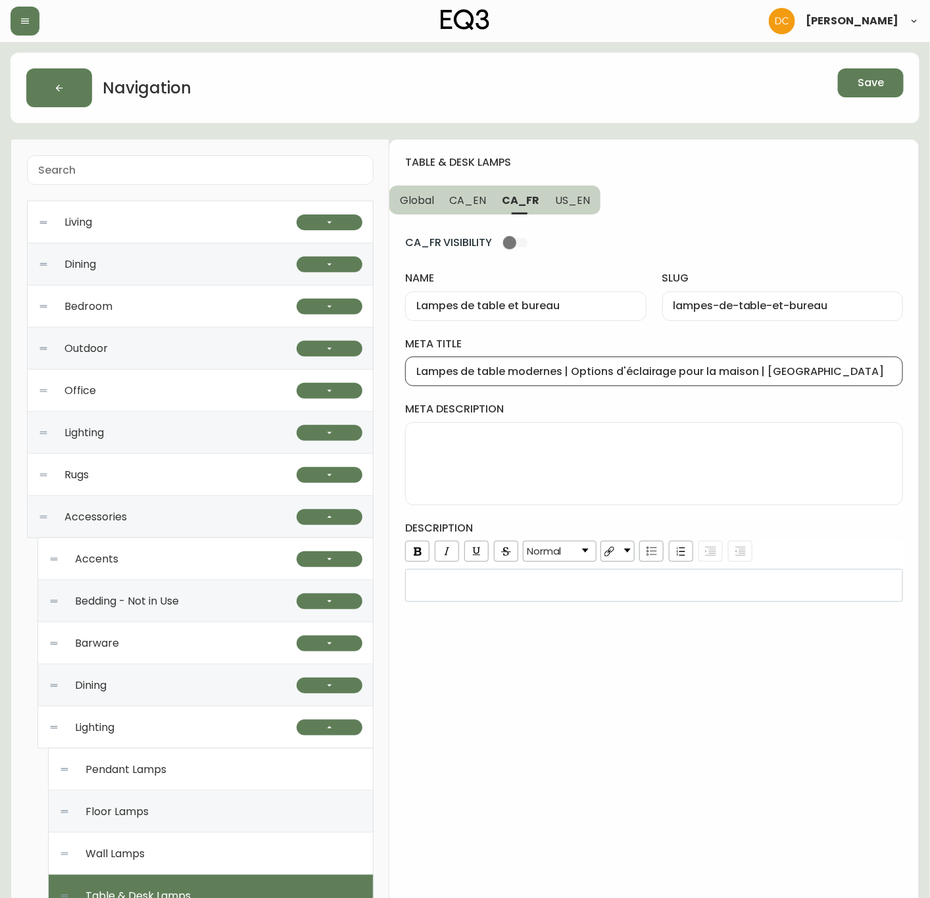
type input "Table & Desk Lamps"
type input "table-and-desk-lamps"
type input "Modern Table & Desk Lamps | LED Bedside & Desk Lamps"
click at [561, 450] on textarea "meta description" at bounding box center [654, 464] width 476 height 66
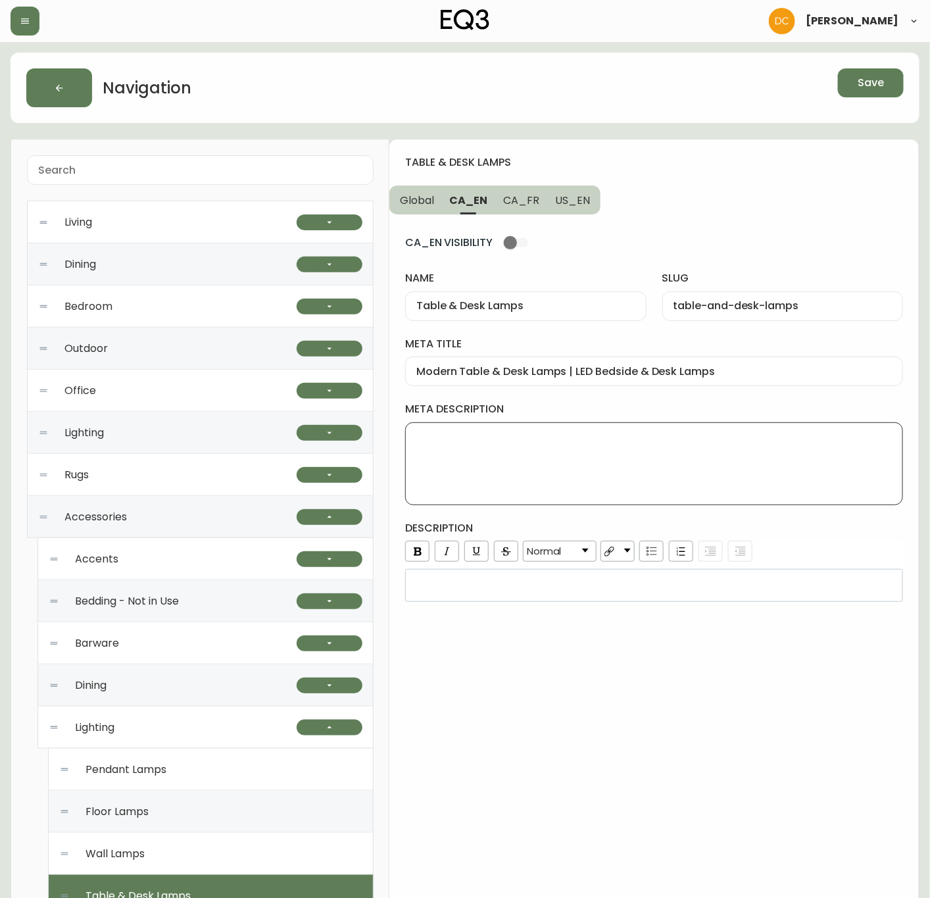
paste textarea "Our modern table lamps are perfect for any bedroom, living room, or office. Ava…"
type textarea "Our modern table lamps are perfect for any bedroom, living room, or office. Ava…"
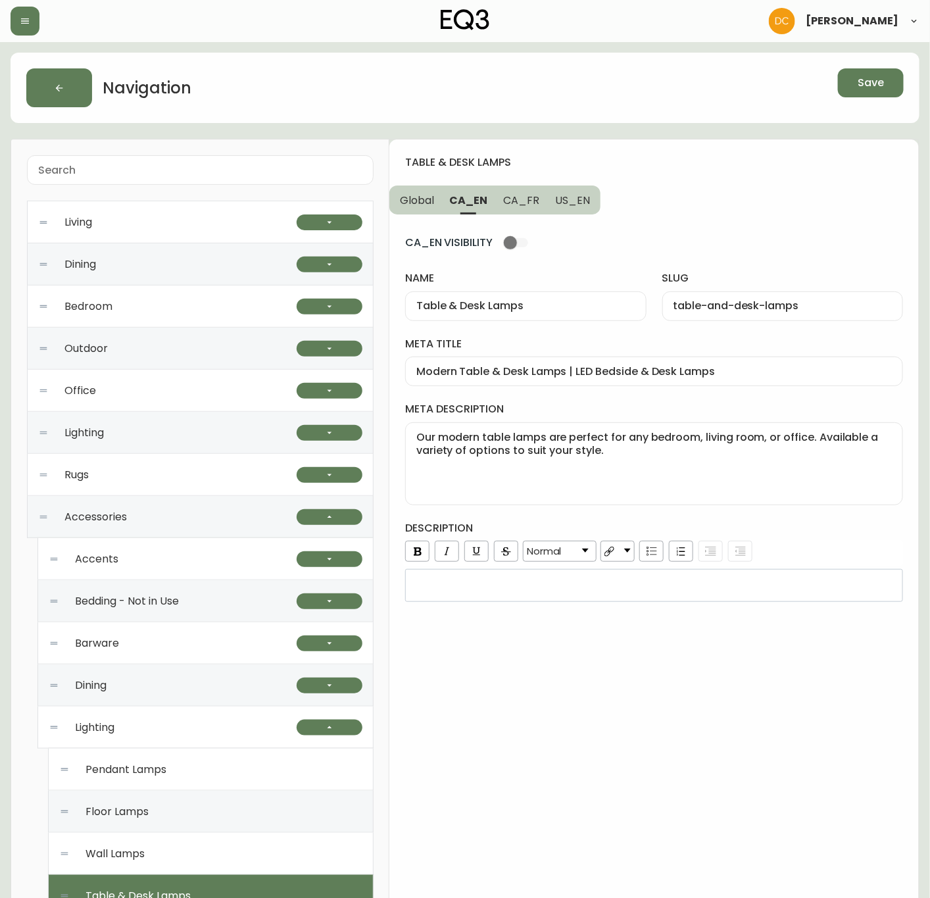
click at [541, 596] on div "rdw-wrapper" at bounding box center [654, 585] width 498 height 33
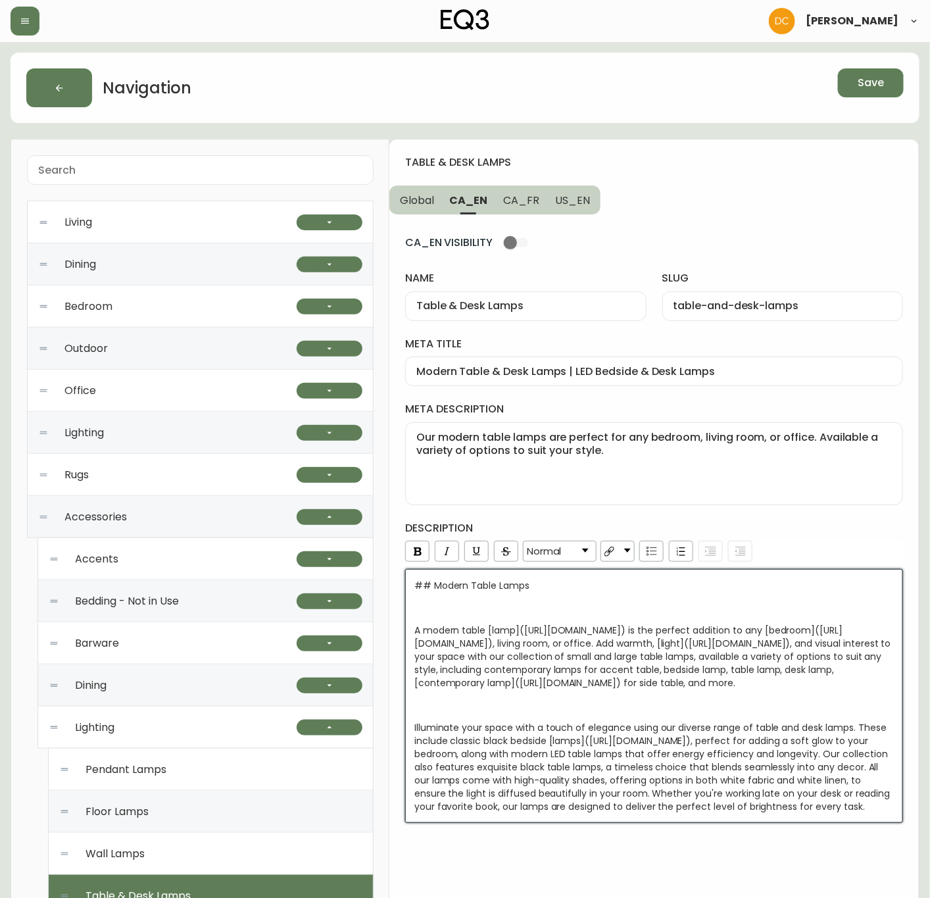
click at [807, 543] on div "Normal" at bounding box center [653, 553] width 501 height 25
click at [510, 199] on span "CA_FR" at bounding box center [521, 200] width 36 height 14
type input "Lampes de table et bureau"
type input "lampes-de-table-et-bureau"
type input "Lampes de table modernes | Options d'éclairage pour la maison | Canada"
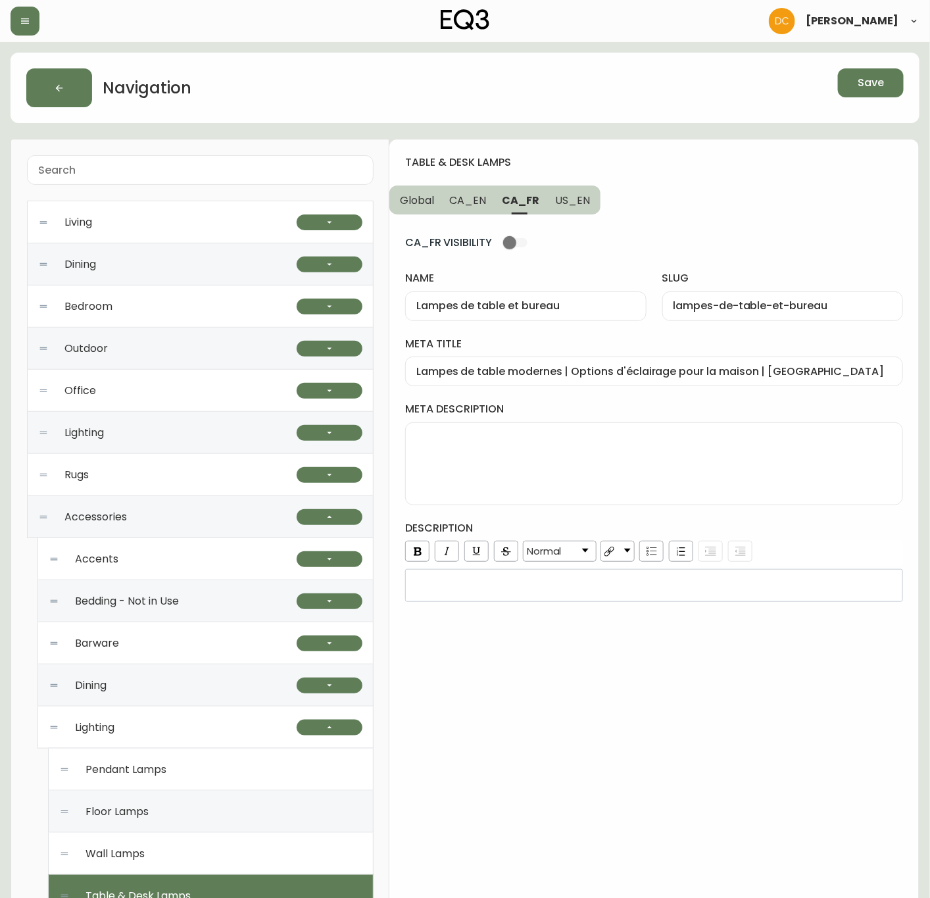
click at [531, 437] on textarea "meta description" at bounding box center [654, 464] width 476 height 66
paste textarea "Nos lampes de table modernes sont idéales pour la chambre à coucher, le salon o…"
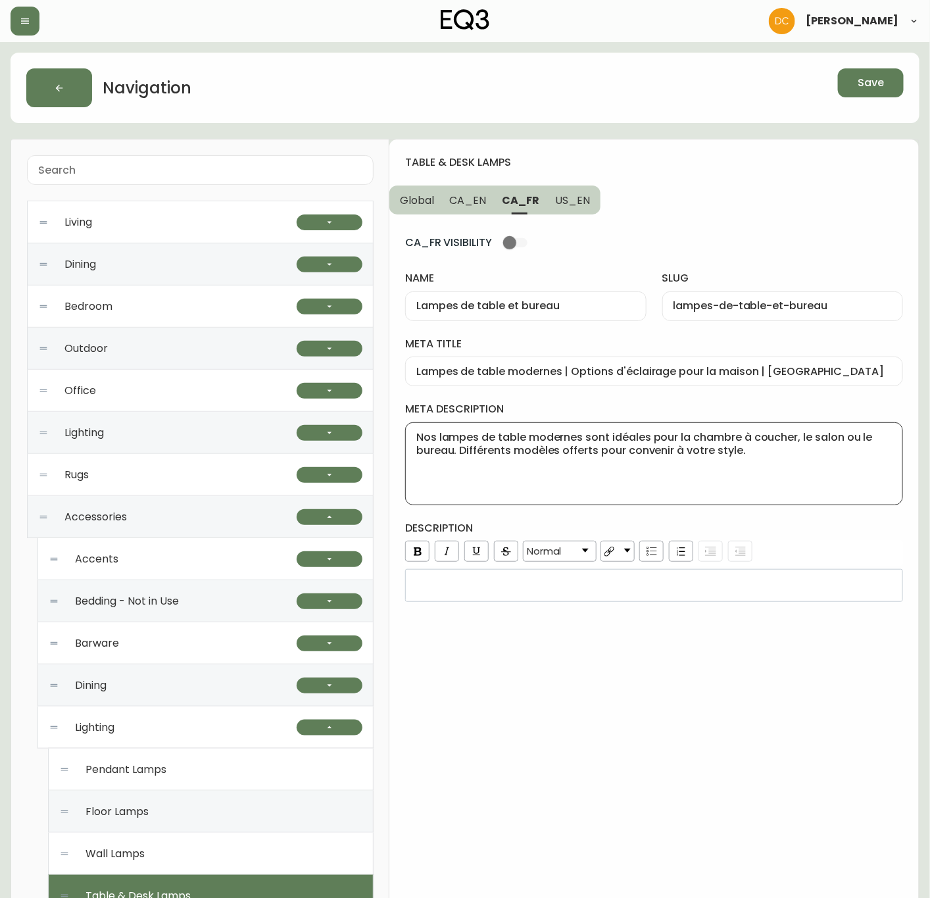
type textarea "Nos lampes de table modernes sont idéales pour la chambre à coucher, le salon o…"
click at [578, 195] on span "US_EN" at bounding box center [572, 200] width 35 height 14
type input "Table & Desk Lamps"
type input "table-and-desk-lamps"
type input "Desk & Table Lamps | LED Bedside & End Table Lamps"
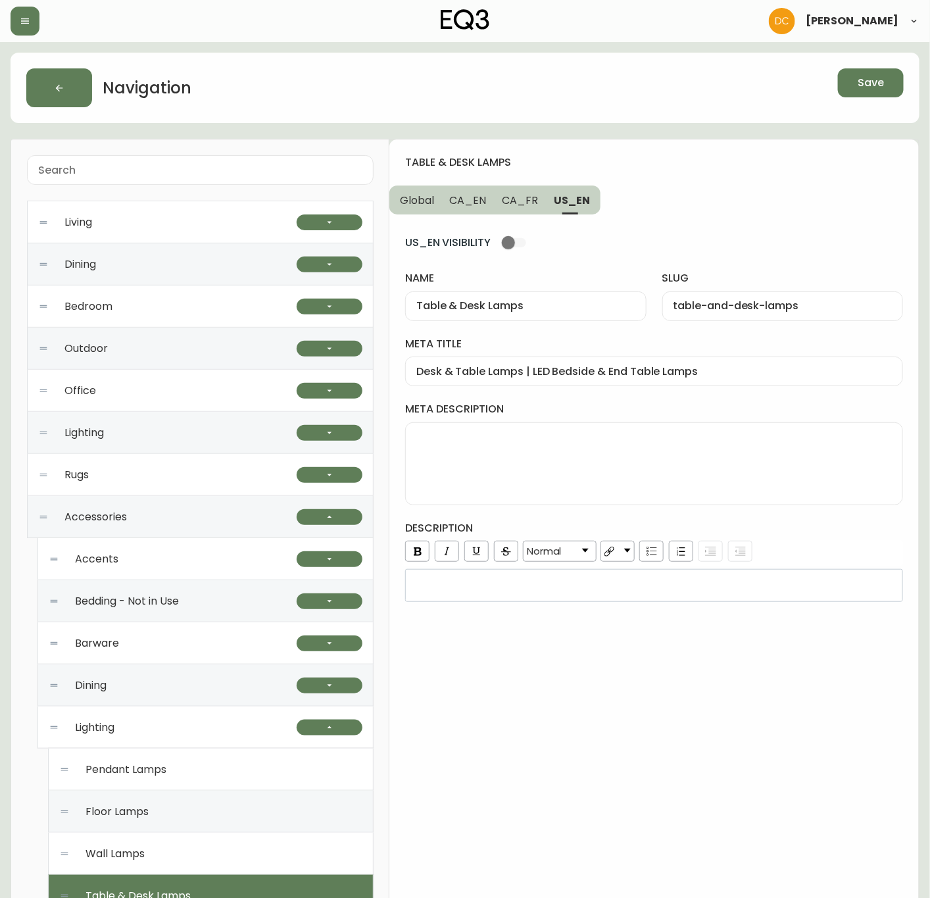
click at [541, 470] on textarea "meta description" at bounding box center [654, 464] width 476 height 66
paste textarea "Our high-quality table lamps are perfect for any bedroom, living room, or offic…"
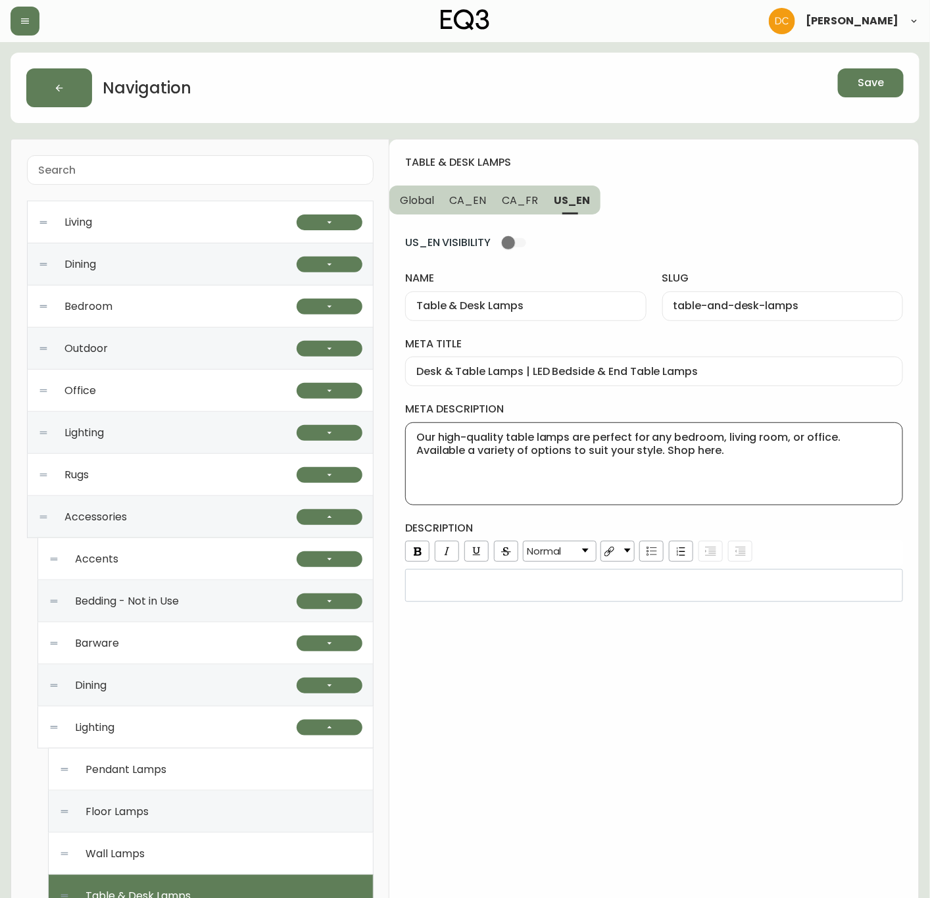
type textarea "Our high-quality table lamps are perfect for any bedroom, living room, or offic…"
click at [667, 588] on div "rdw-editor" at bounding box center [654, 585] width 480 height 13
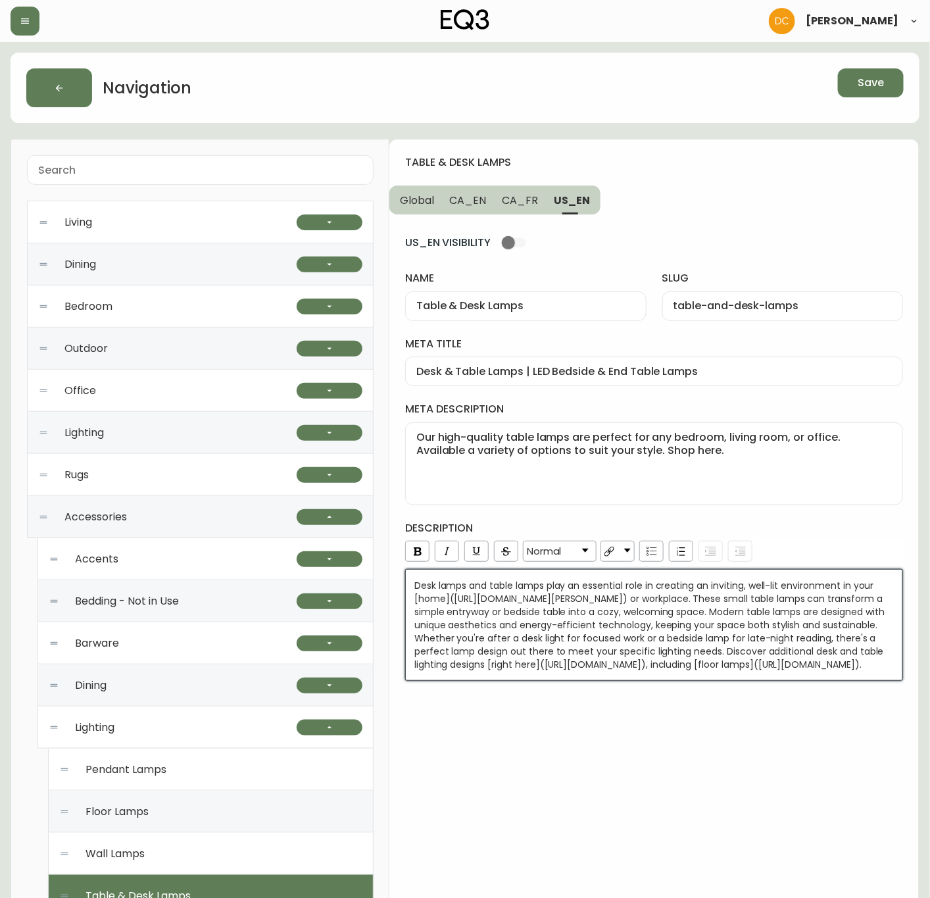
click at [695, 799] on div "table & desk lamps Global CA_EN CA_FR US_EN US_EN VISIBILITY name Table & Desk …" at bounding box center [654, 784] width 530 height 1291
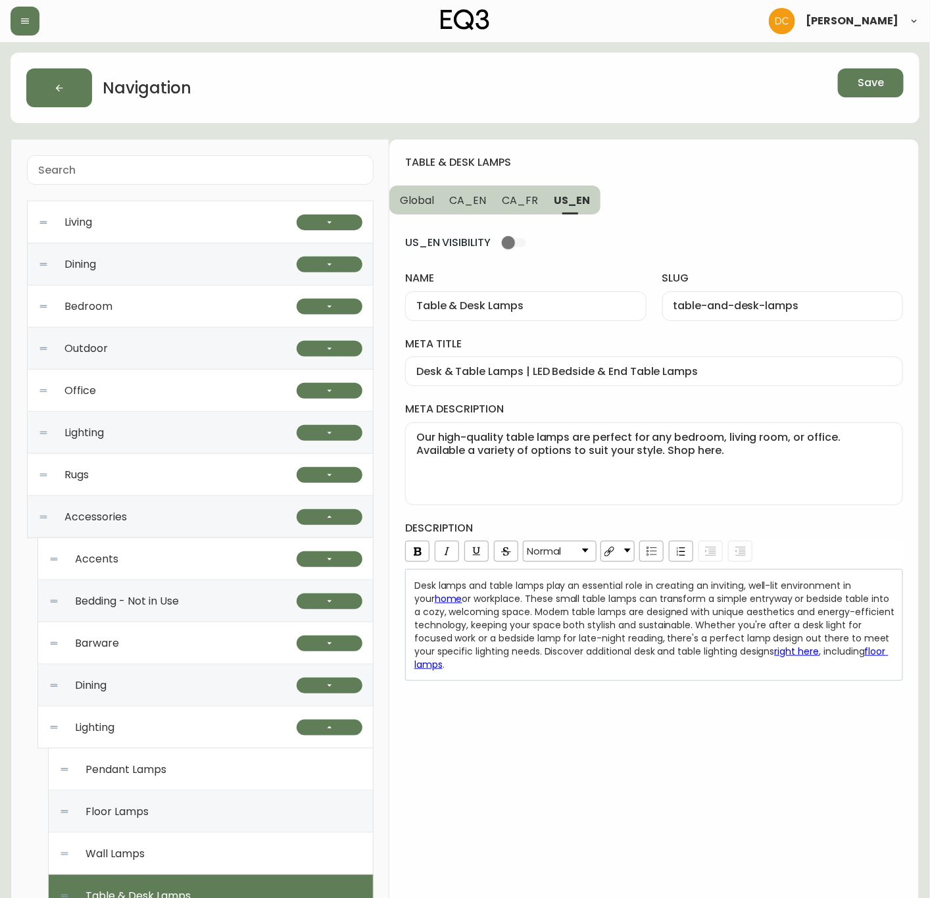
click at [520, 195] on span "CA_FR" at bounding box center [520, 200] width 36 height 14
type input "Lampes de table et bureau"
type input "lampes-de-table-et-bureau"
type input "Lampes de table modernes | Options d'éclairage pour la maison | Canada"
type textarea "Nos lampes de table modernes sont idéales pour la chambre à coucher, le salon o…"
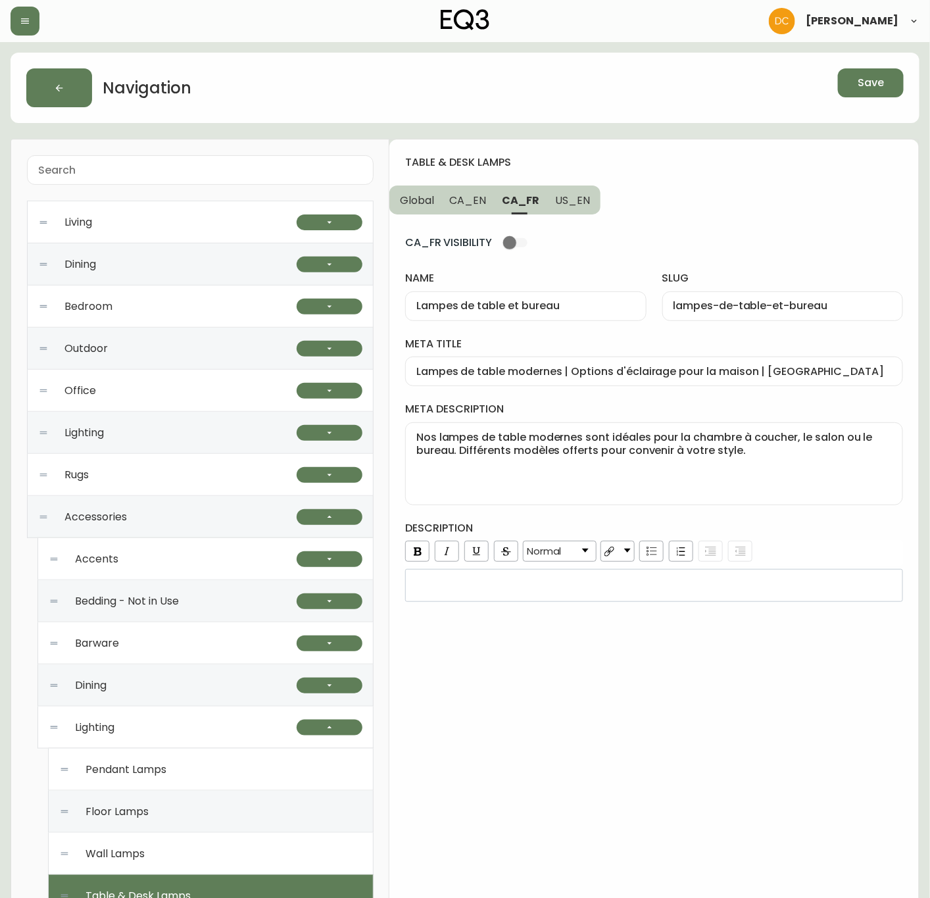
click at [484, 199] on span "CA_EN" at bounding box center [468, 200] width 37 height 14
type input "Table & Desk Lamps"
type input "table-and-desk-lamps"
type input "Modern Table & Desk Lamps | LED Bedside & Desk Lamps"
type textarea "Our modern table lamps are perfect for any bedroom, living room, or office. Ava…"
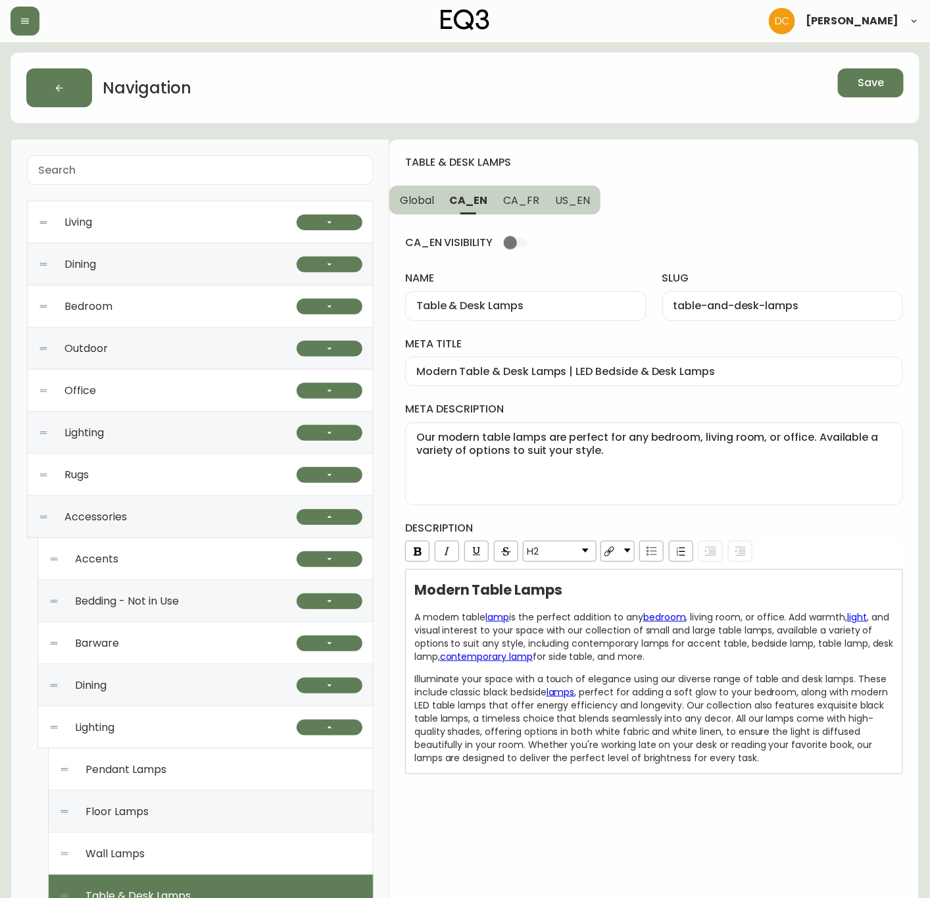
click at [428, 202] on span "Global" at bounding box center [417, 200] width 34 height 14
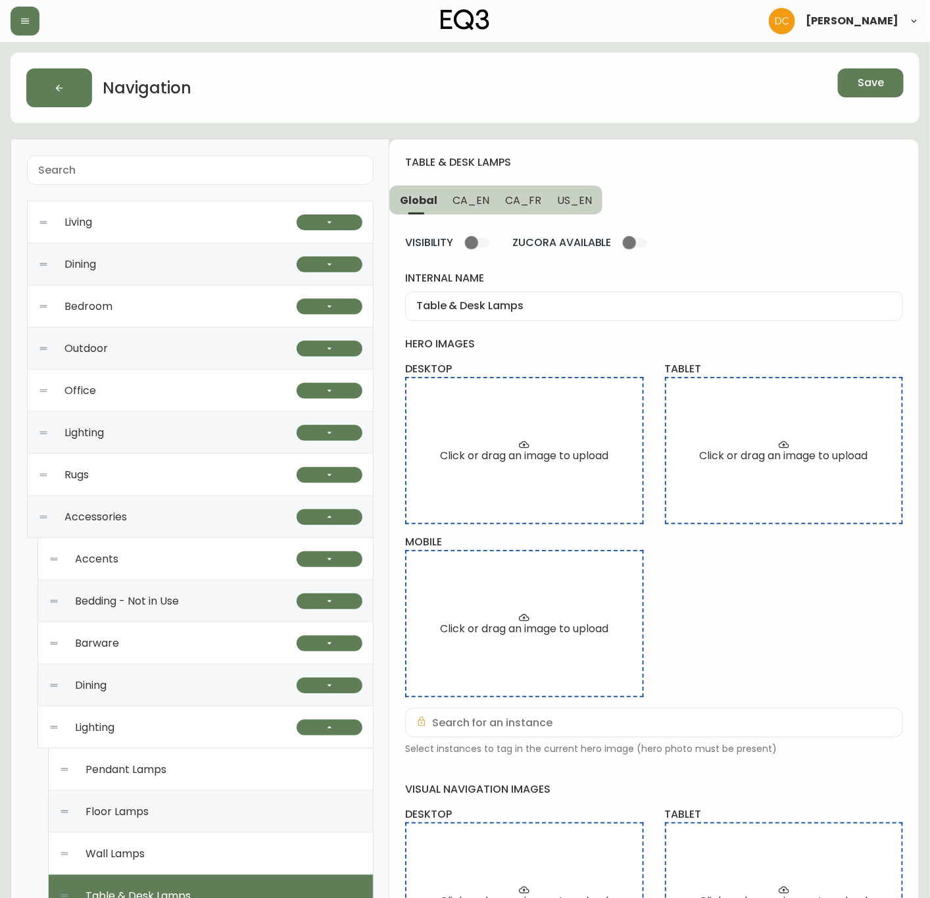
click at [454, 206] on span "CA_EN" at bounding box center [471, 200] width 37 height 14
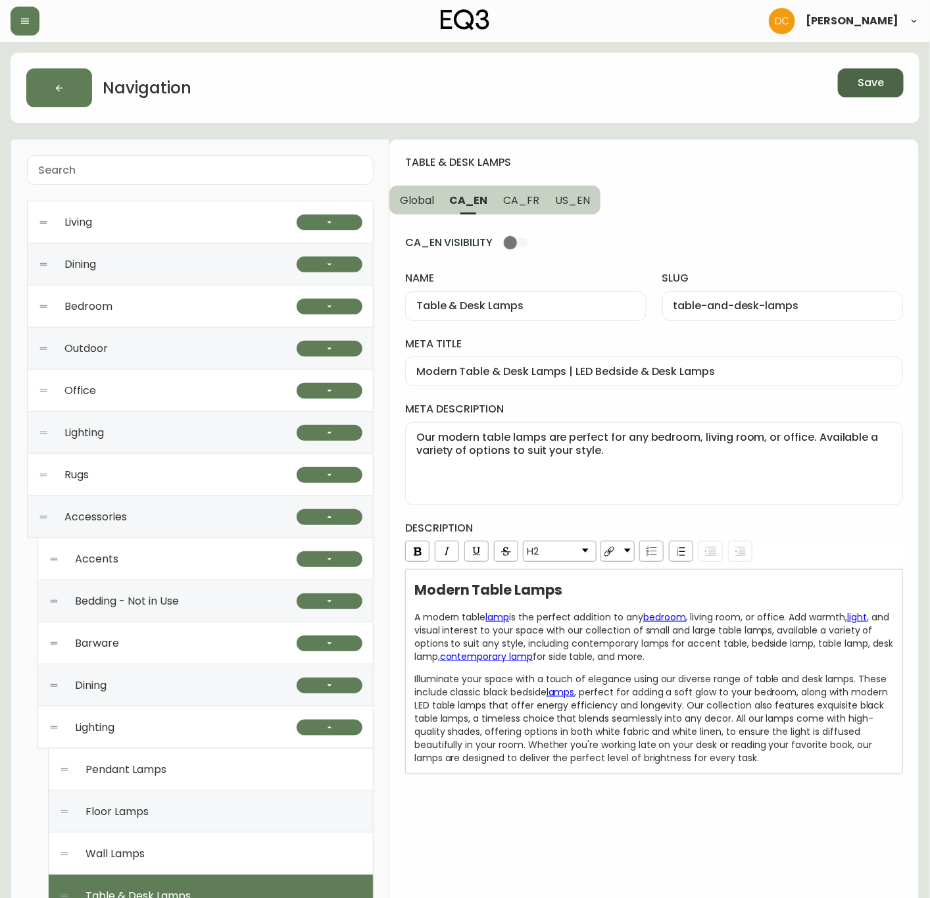
click at [869, 77] on span "Save" at bounding box center [871, 83] width 26 height 14
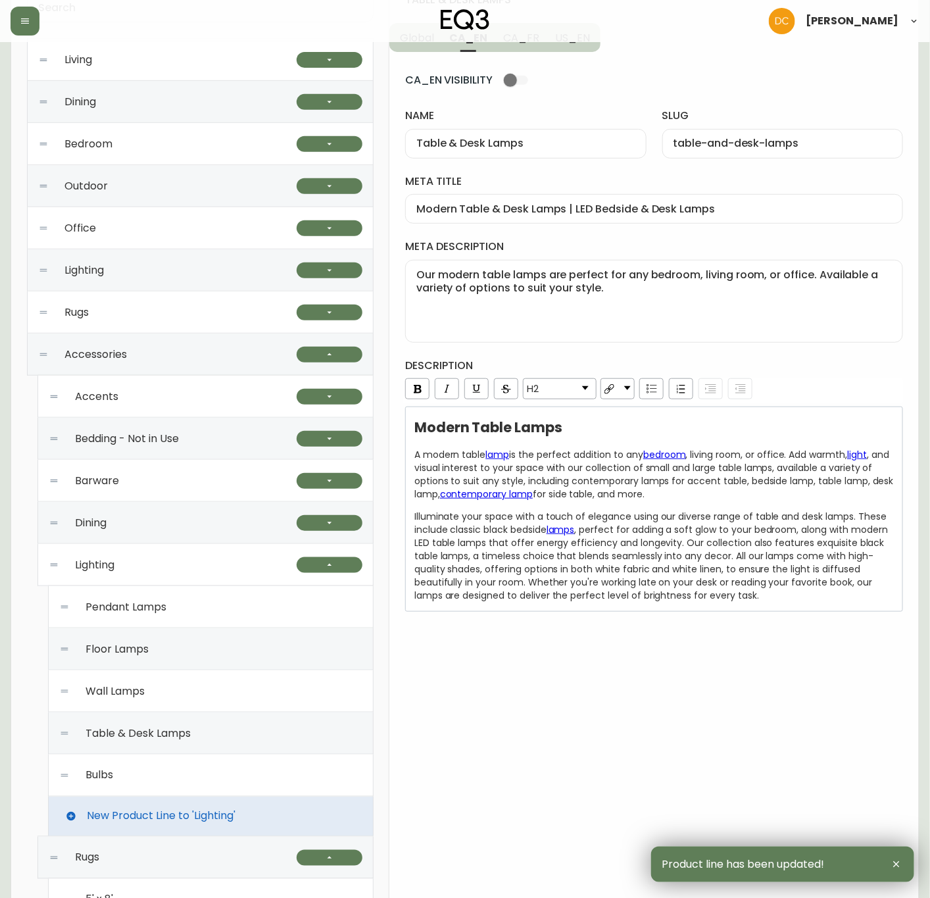
scroll to position [197, 0]
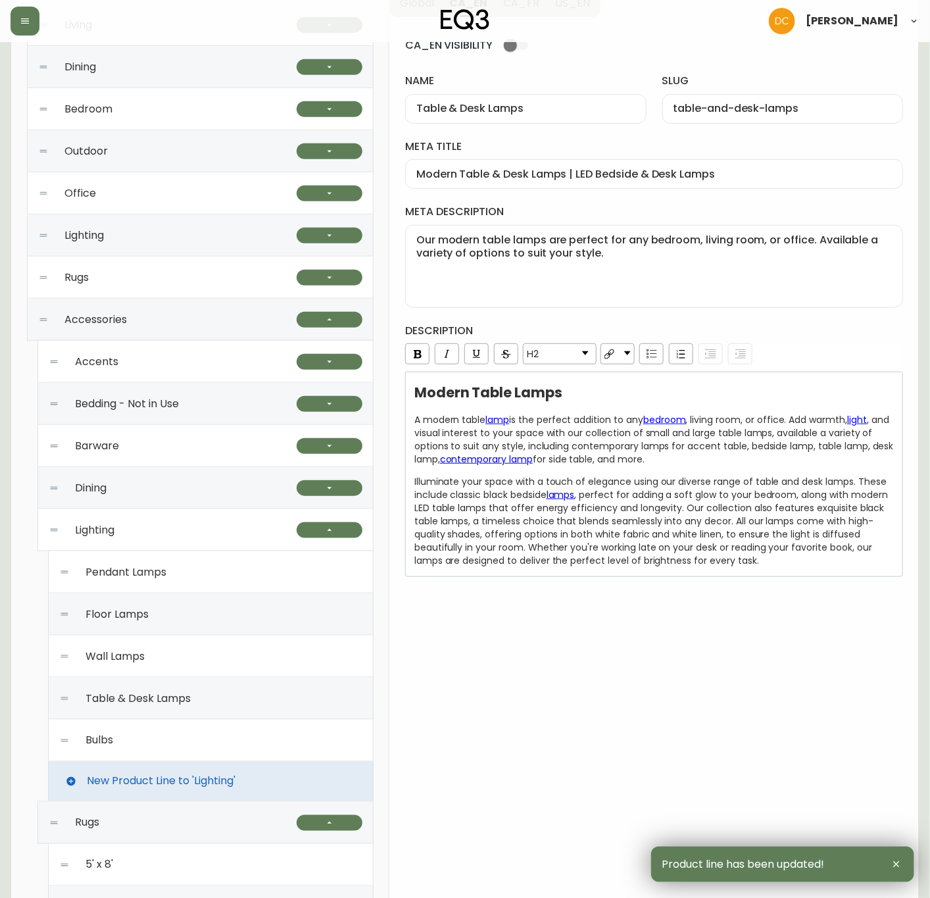
click at [229, 735] on div "Bulbs" at bounding box center [210, 741] width 303 height 42
type input "Bulbs"
type input "bulbs"
type input "LED Light Bulbs | Energy Efficient Light Bulbs"
type textarea "Go sustainable with your lighting choice by shopping our selection of LED light…"
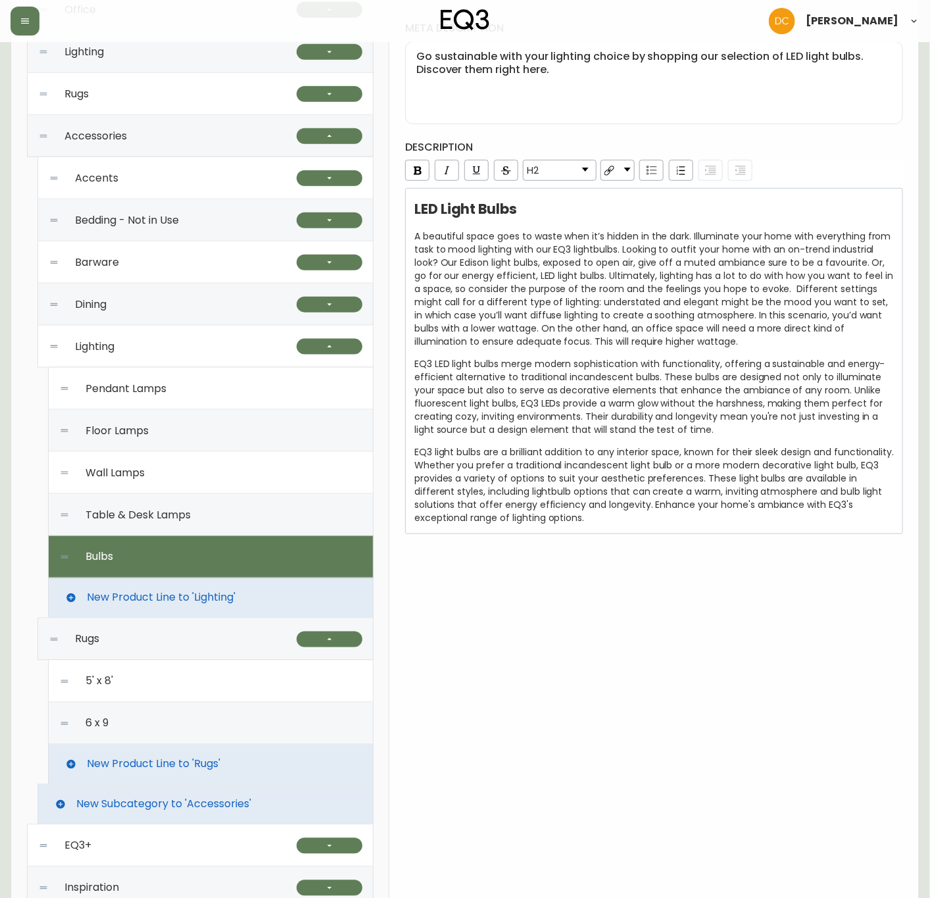
scroll to position [395, 0]
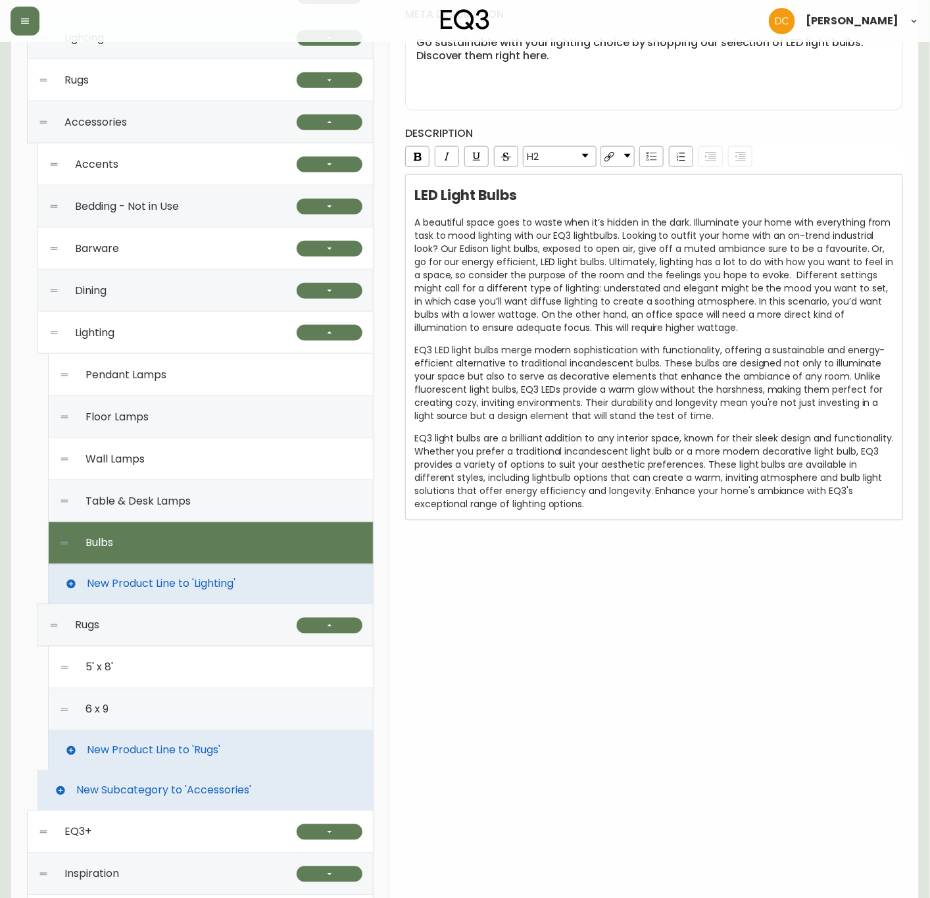
click at [198, 724] on div "6 x 9" at bounding box center [210, 710] width 303 height 42
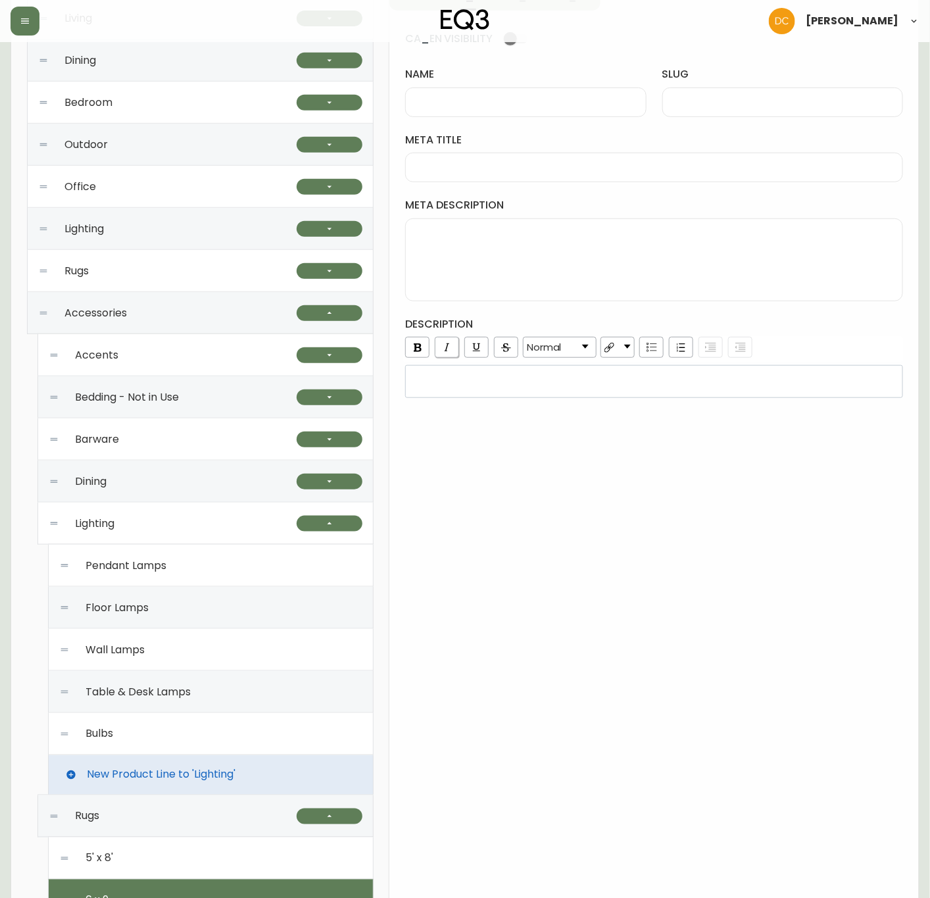
scroll to position [0, 0]
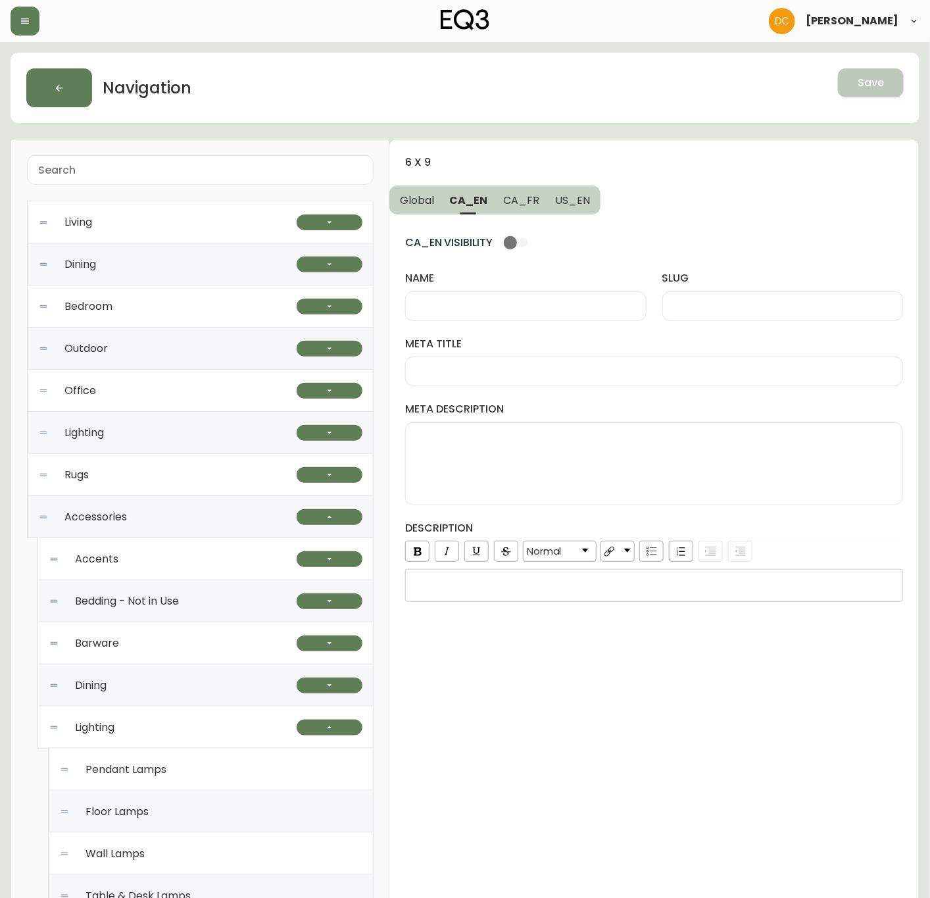
click at [425, 195] on span "Global" at bounding box center [417, 200] width 34 height 14
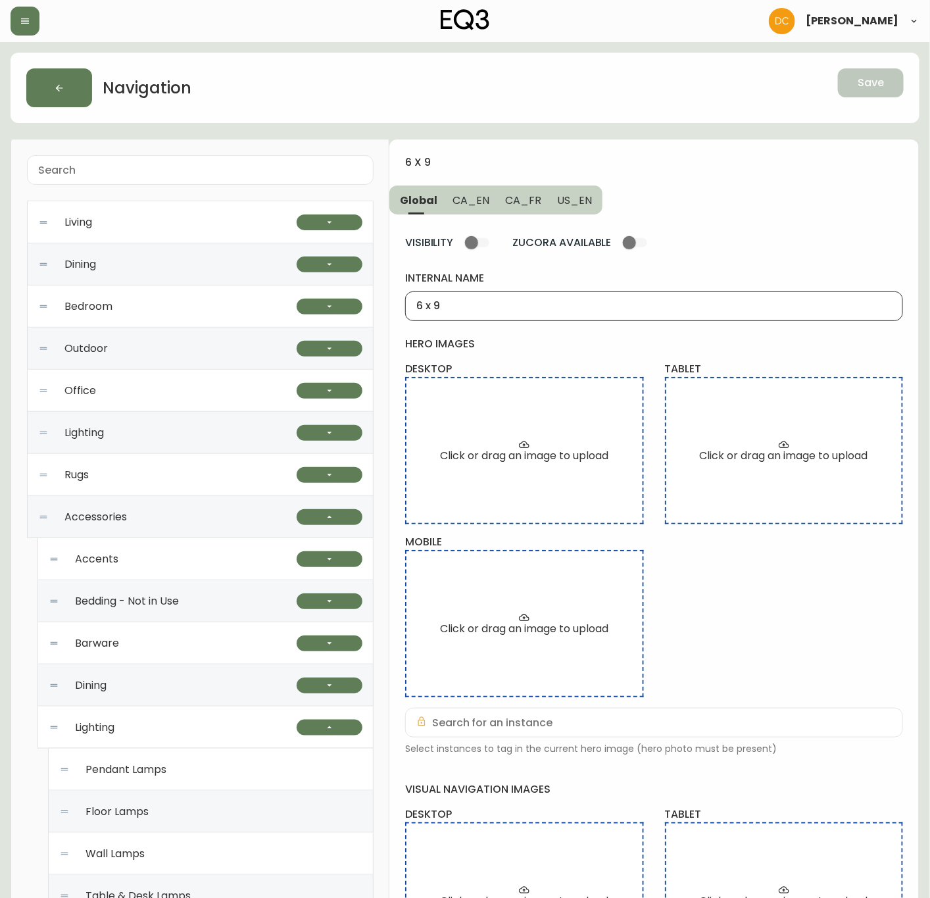
click at [495, 307] on input "6 x 9" at bounding box center [654, 306] width 476 height 12
click at [462, 197] on span "CA_EN" at bounding box center [471, 200] width 37 height 14
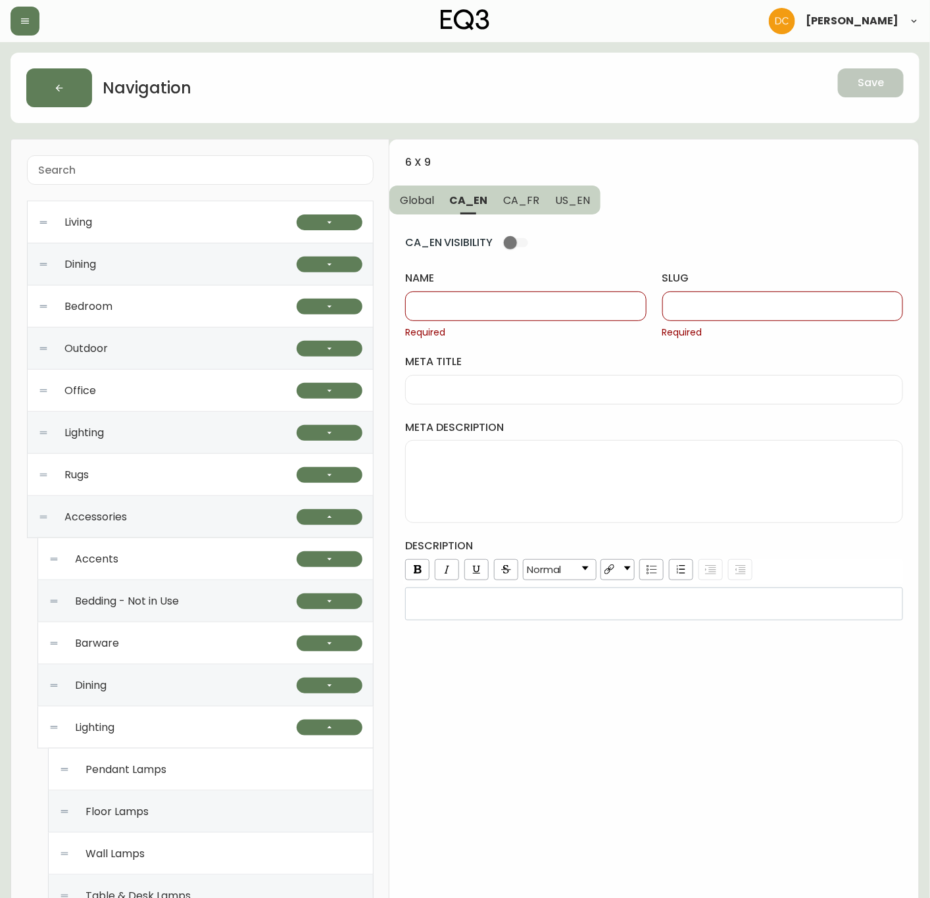
click at [468, 298] on div at bounding box center [525, 306] width 241 height 30
paste input "6 x 9"
type input "6' x 9'"
click at [689, 309] on input "slug" at bounding box center [783, 306] width 219 height 12
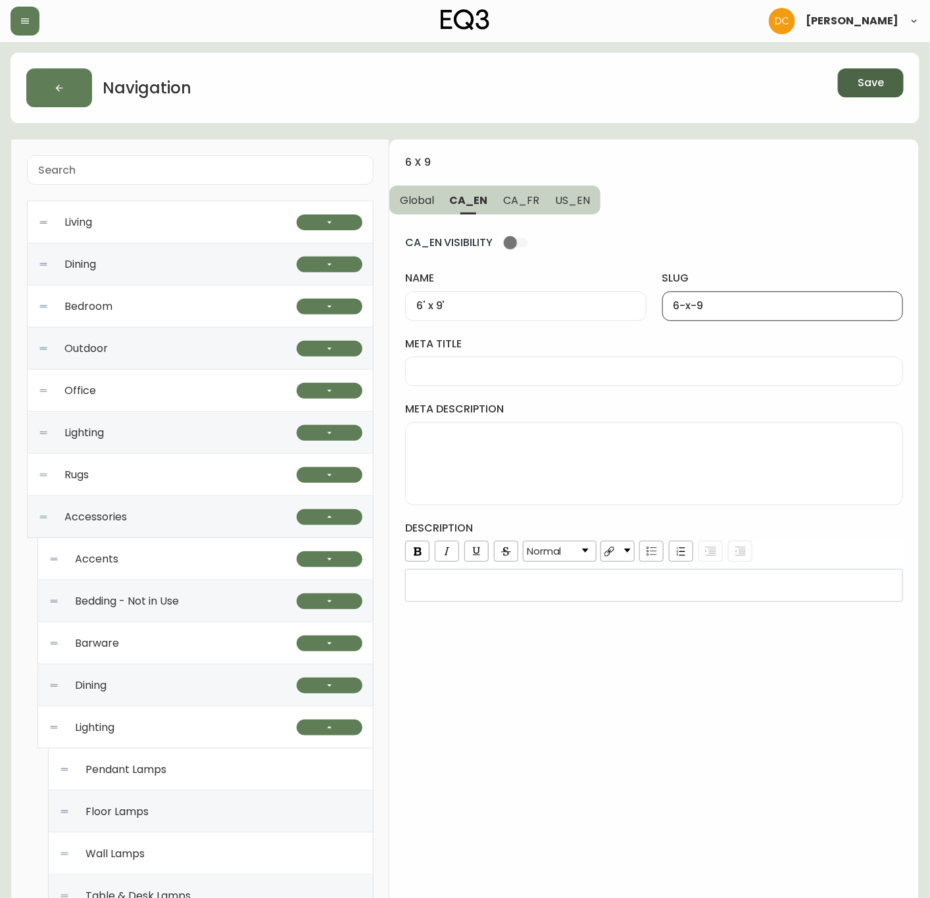
type input "6-x-9"
click at [568, 205] on span "US_EN" at bounding box center [572, 200] width 35 height 14
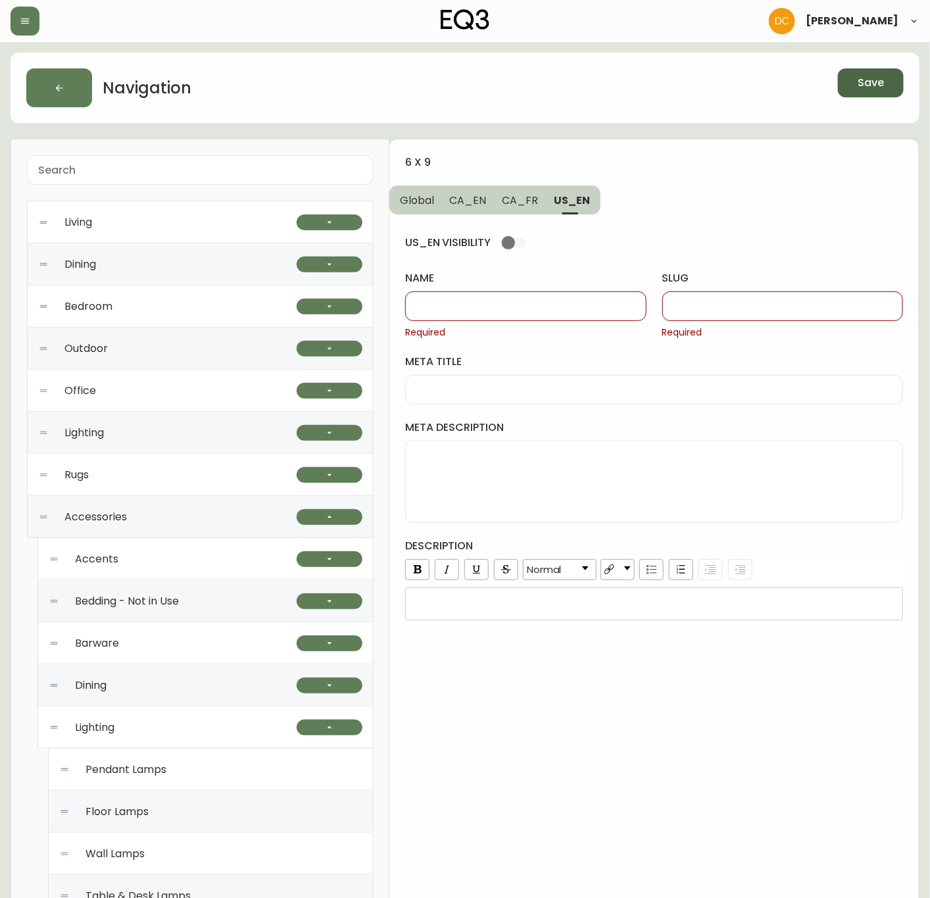
click at [716, 300] on div at bounding box center [782, 306] width 241 height 30
paste input "6-x-9"
type input "6-x-9"
click at [458, 206] on span "CA_EN" at bounding box center [468, 200] width 37 height 14
type input "6' x 9'"
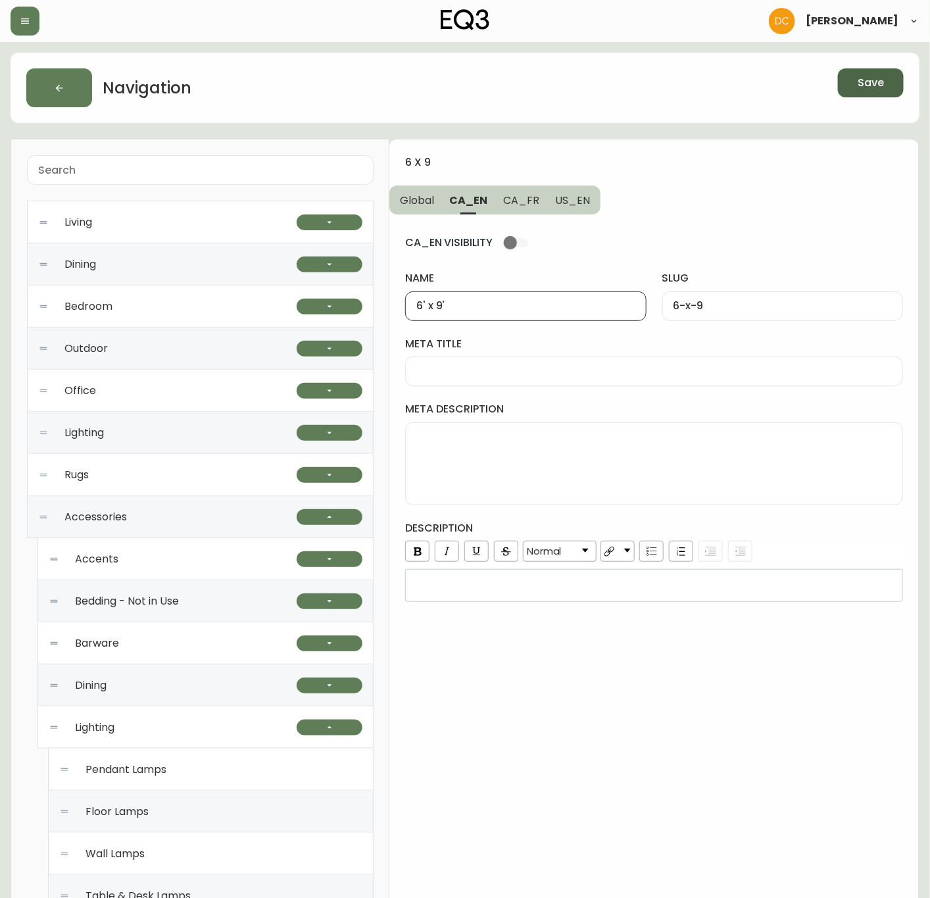
click at [480, 308] on input "6' x 9'" at bounding box center [525, 306] width 219 height 12
click at [564, 202] on span "US_EN" at bounding box center [572, 200] width 35 height 14
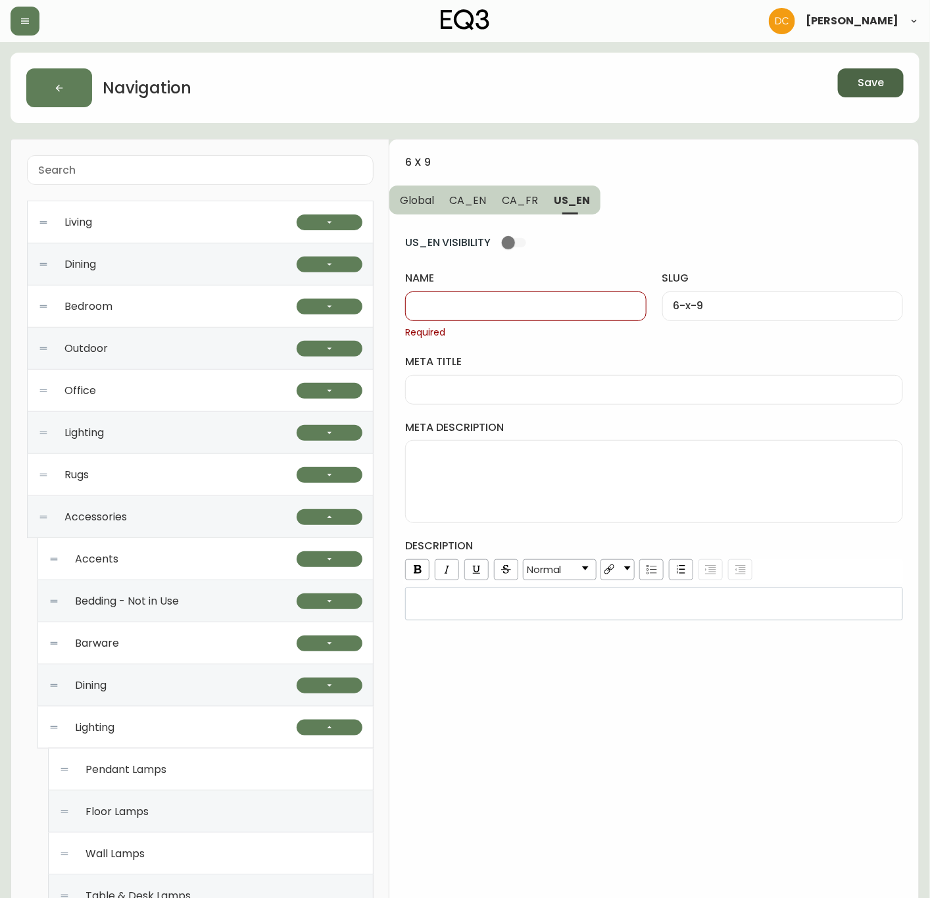
click at [511, 298] on div at bounding box center [525, 306] width 241 height 30
paste input "6' x 9'"
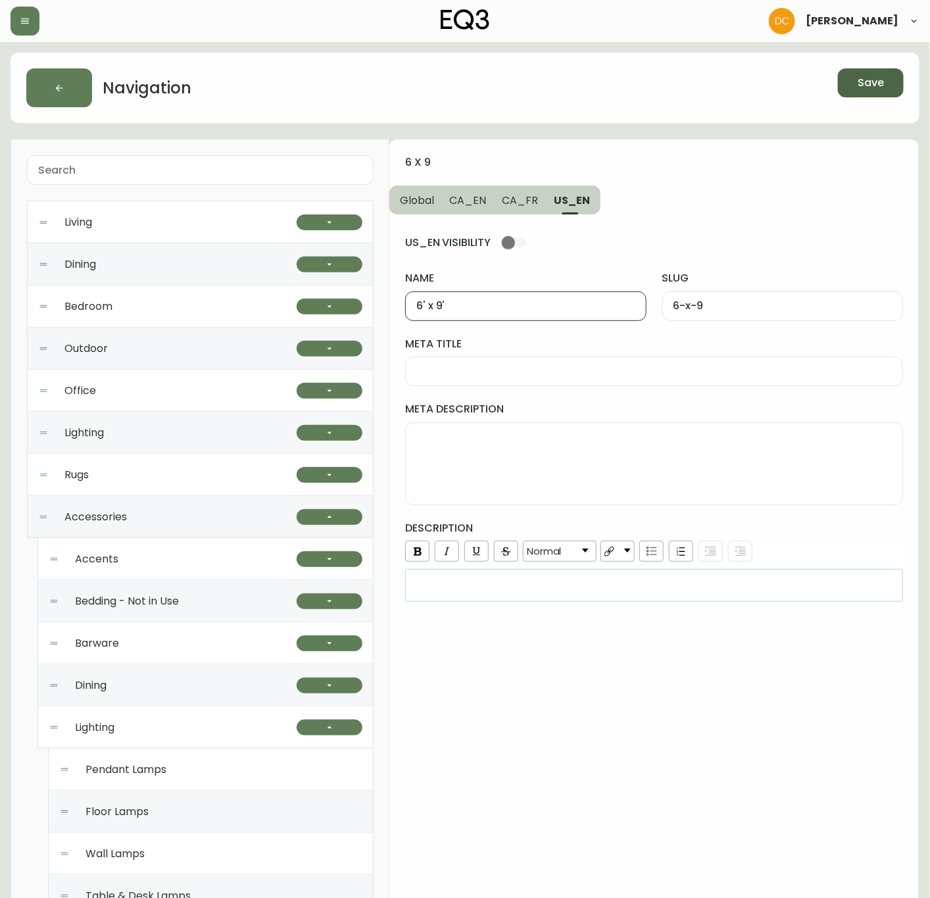
type input "6' x 9'"
click at [516, 206] on span "CA_FR" at bounding box center [520, 200] width 36 height 14
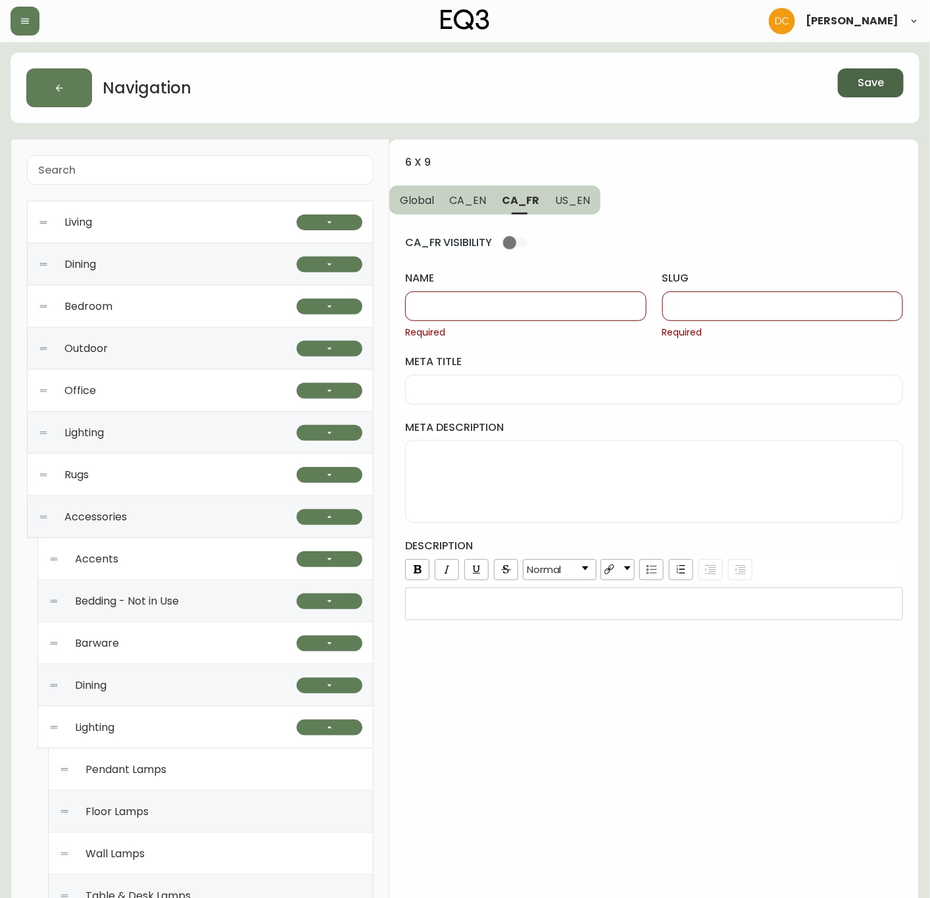
click at [501, 312] on input "name" at bounding box center [525, 306] width 219 height 12
type input "6pi x 9pi"
click at [520, 314] on div "6pi x 9pi" at bounding box center [525, 306] width 241 height 30
click at [687, 309] on input "slug" at bounding box center [783, 306] width 219 height 12
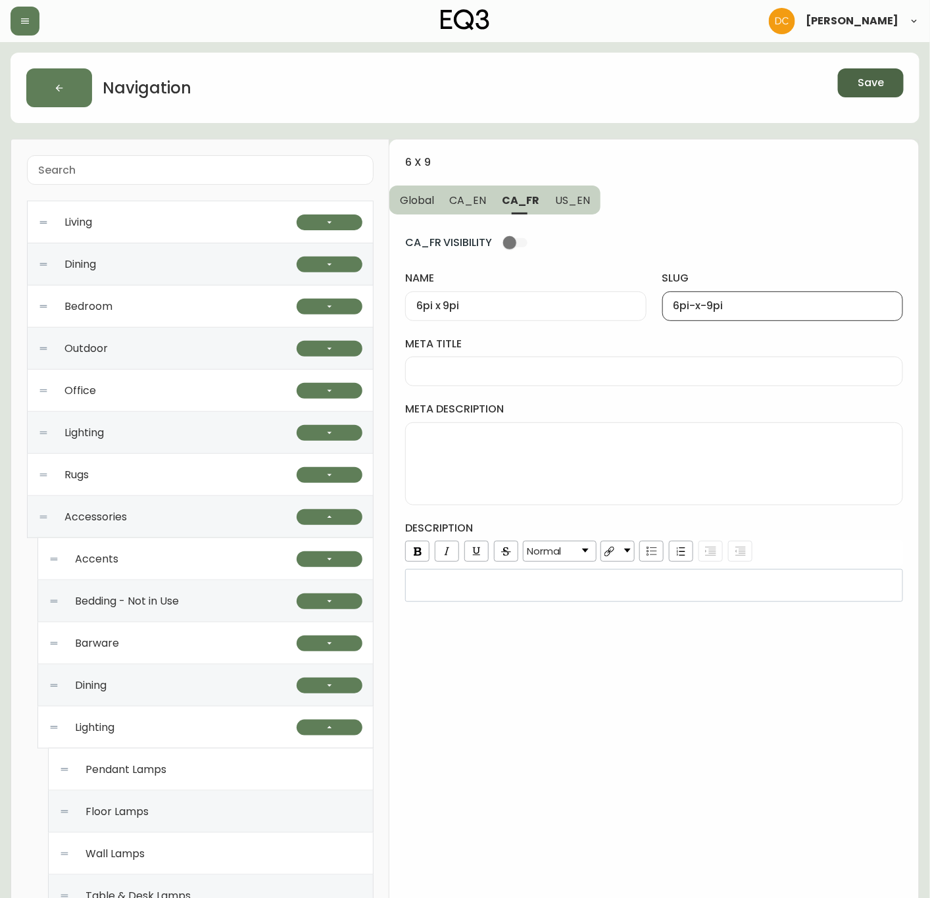
type input "6pi-x-9pi"
click at [584, 210] on button "US_EN" at bounding box center [573, 199] width 53 height 29
type input "6' x 9'"
type input "6-x-9"
drag, startPoint x: 525, startPoint y: 205, endPoint x: 489, endPoint y: 201, distance: 35.7
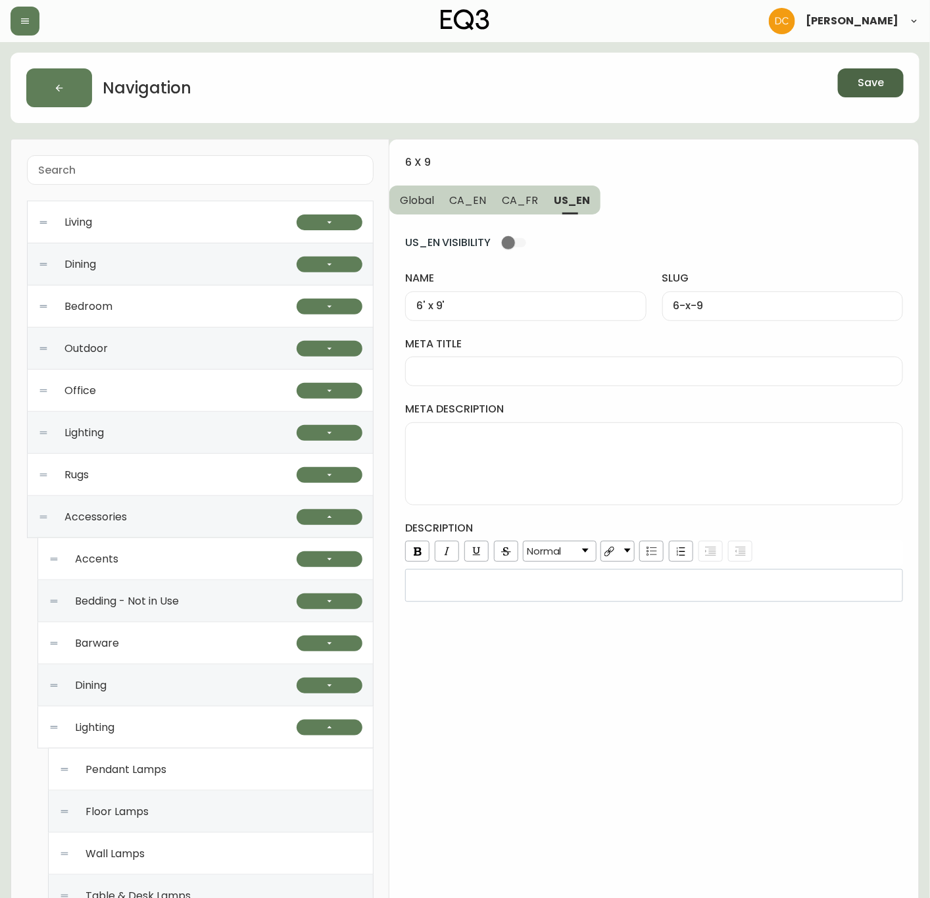
click at [524, 205] on span "CA_FR" at bounding box center [520, 200] width 36 height 14
type input "6pi x 9pi"
type input "6pi-x-9pi"
click at [480, 201] on span "CA_EN" at bounding box center [468, 200] width 37 height 14
type input "6' x 9'"
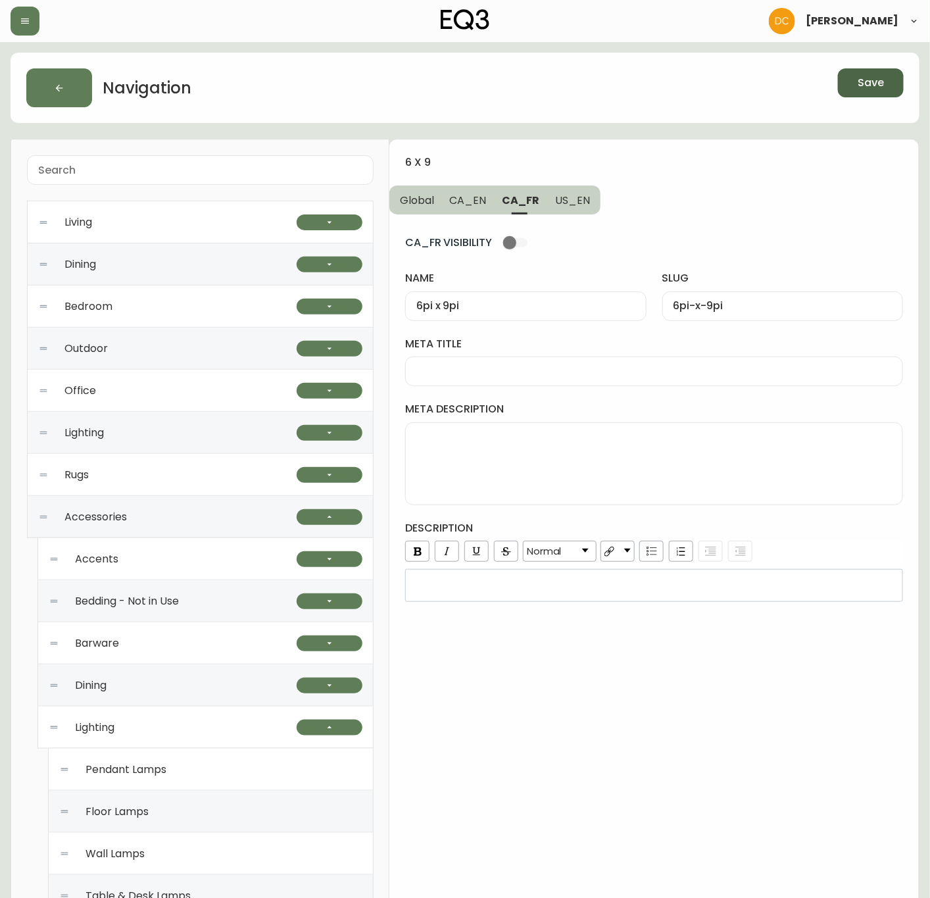
type input "6-x-9"
click at [584, 366] on input "meta title" at bounding box center [654, 371] width 476 height 12
paste input "6 x 9 Area Rugs | Cotton or Wool 6 x 9 Rugs"
type input "6 x 9 Area Rugs | Cotton or Wool 6 x 9 Rugs"
click at [646, 468] on textarea "meta description" at bounding box center [654, 464] width 476 height 66
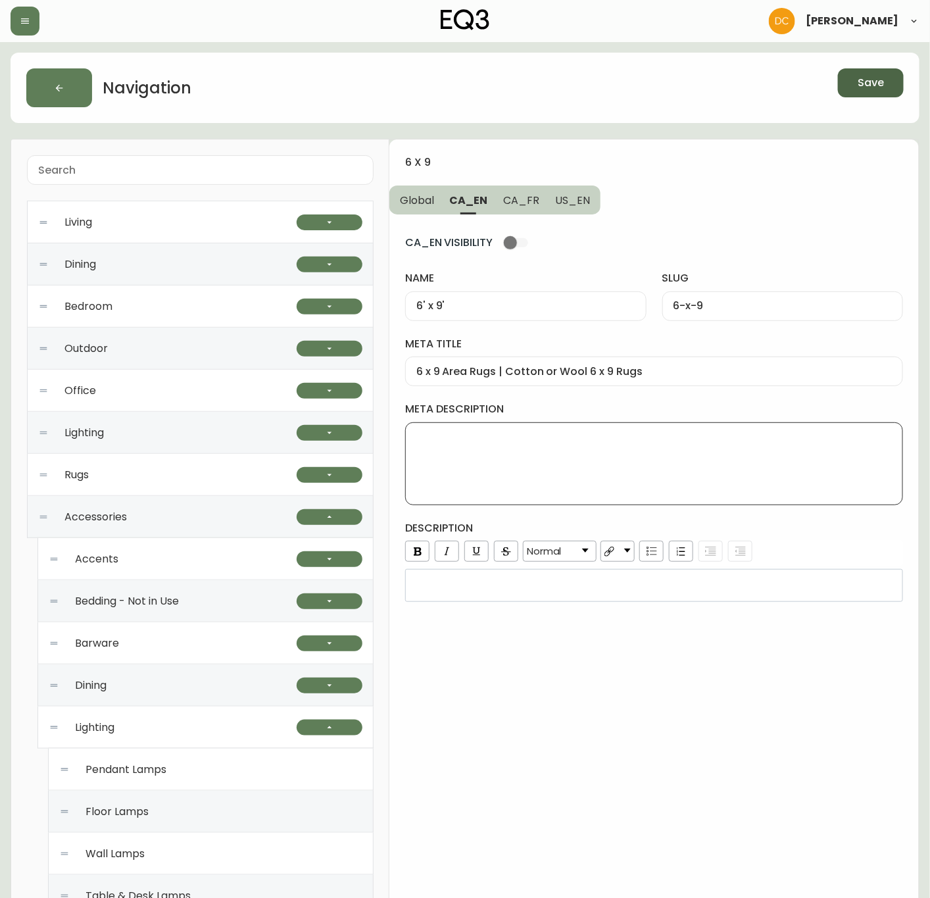
paste textarea "Flooring is the foundation of designing a space. Explore wool, jute, and kilim …"
type textarea "Flooring is the foundation of designing a space. Explore wool, jute, and kilim …"
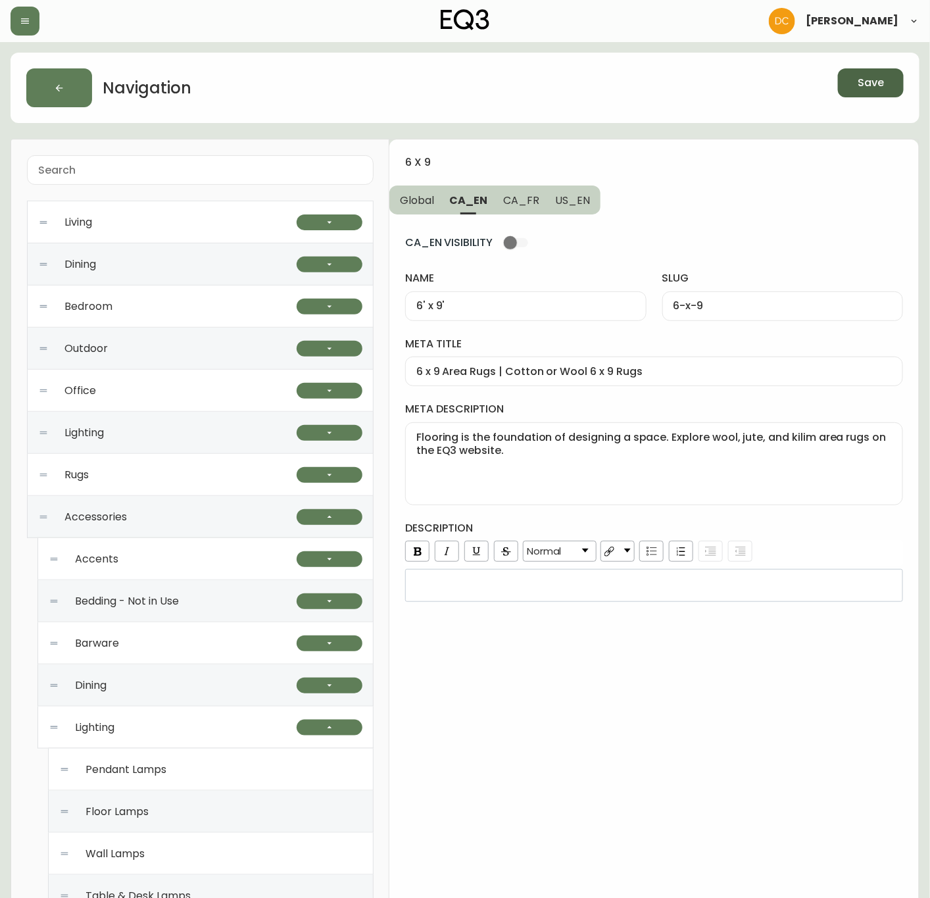
click at [653, 591] on div "rdw-editor" at bounding box center [654, 585] width 480 height 13
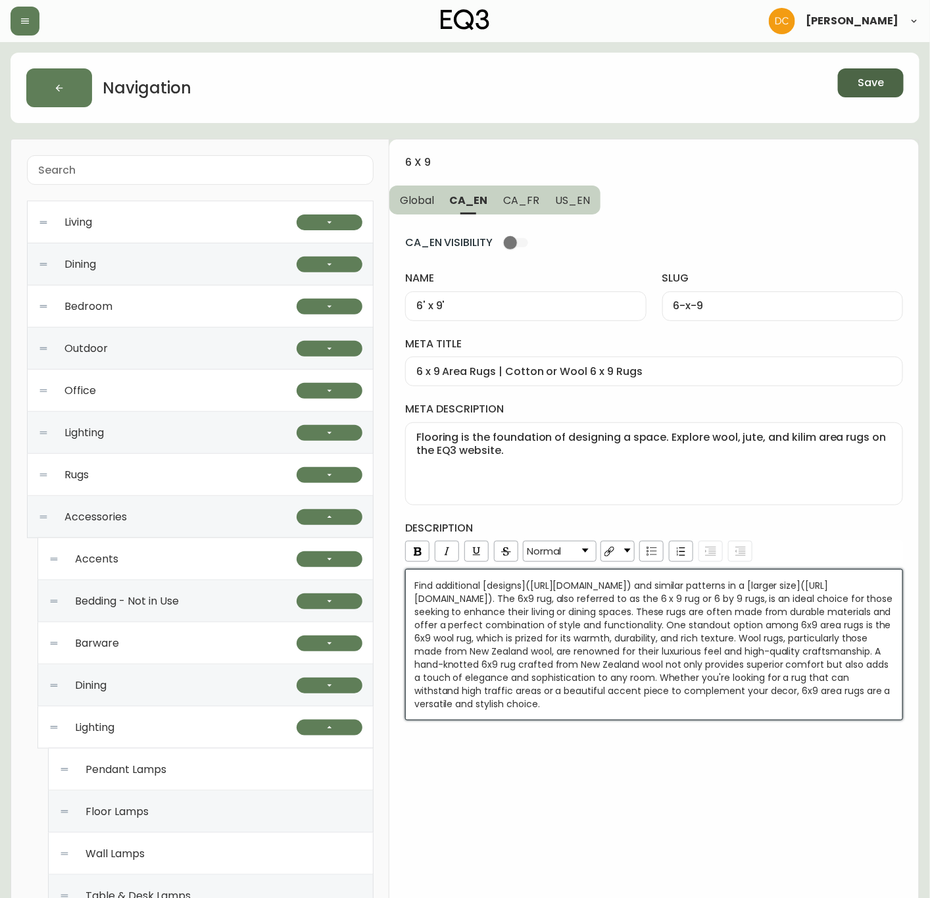
click at [816, 774] on div "6 x 9 Global CA_EN CA_FR US_EN CA_EN VISIBILITY name 6' x 9' slug 6-x-9 meta ti…" at bounding box center [654, 805] width 530 height 1333
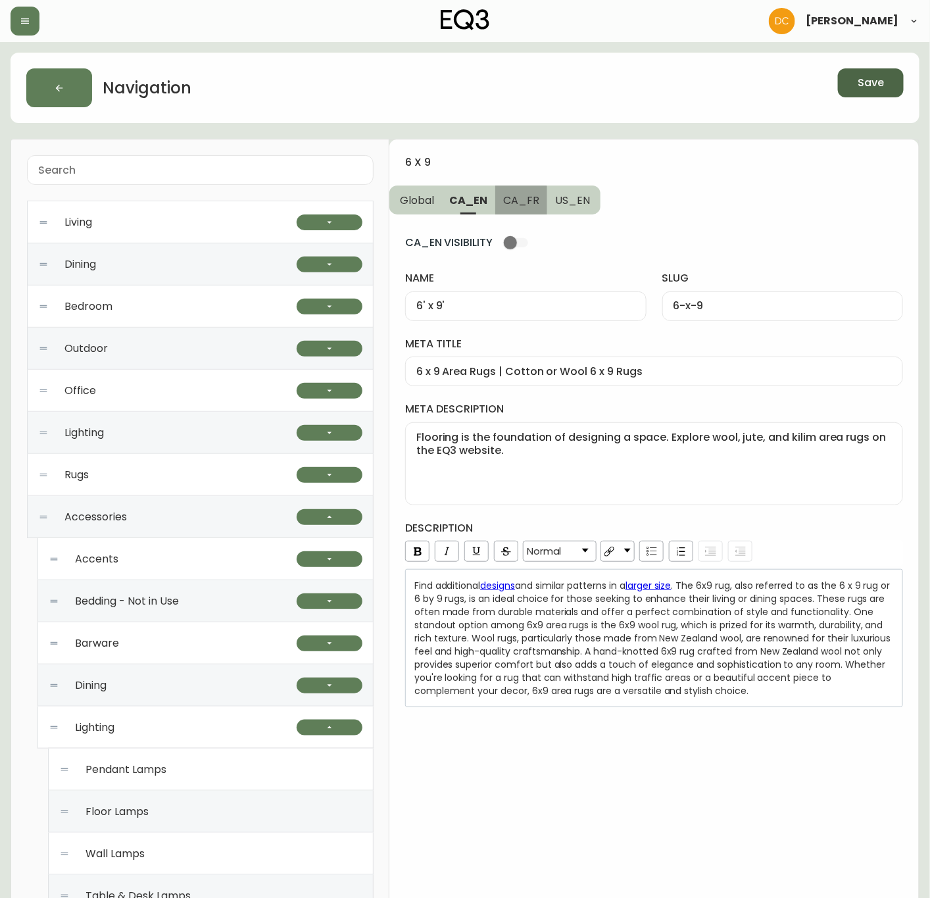
click at [519, 210] on button "CA_FR" at bounding box center [521, 199] width 52 height 29
type input "6pi x 9pi"
type input "6pi-x-9pi"
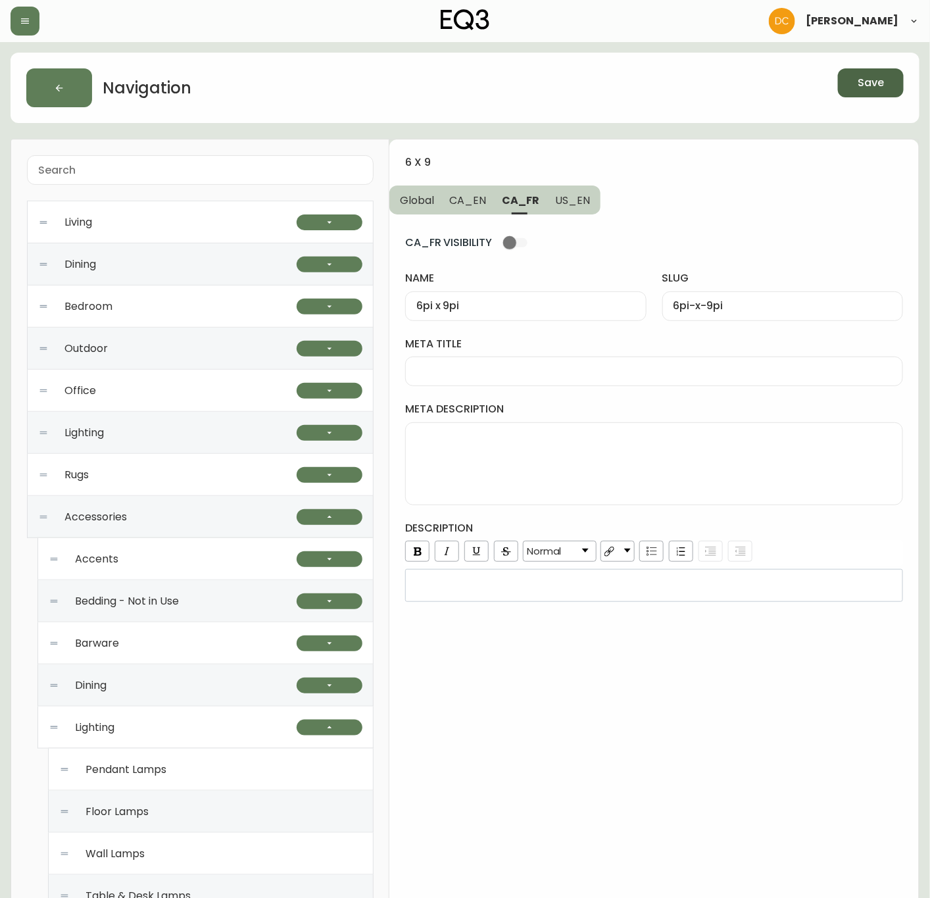
click at [549, 350] on label "meta title" at bounding box center [654, 344] width 498 height 14
click at [549, 365] on input "meta title" at bounding box center [654, 371] width 476 height 12
paste input "Carpettes 6 pi x 9 pi | Petits tapis modernes | Déco de sol | Canada"
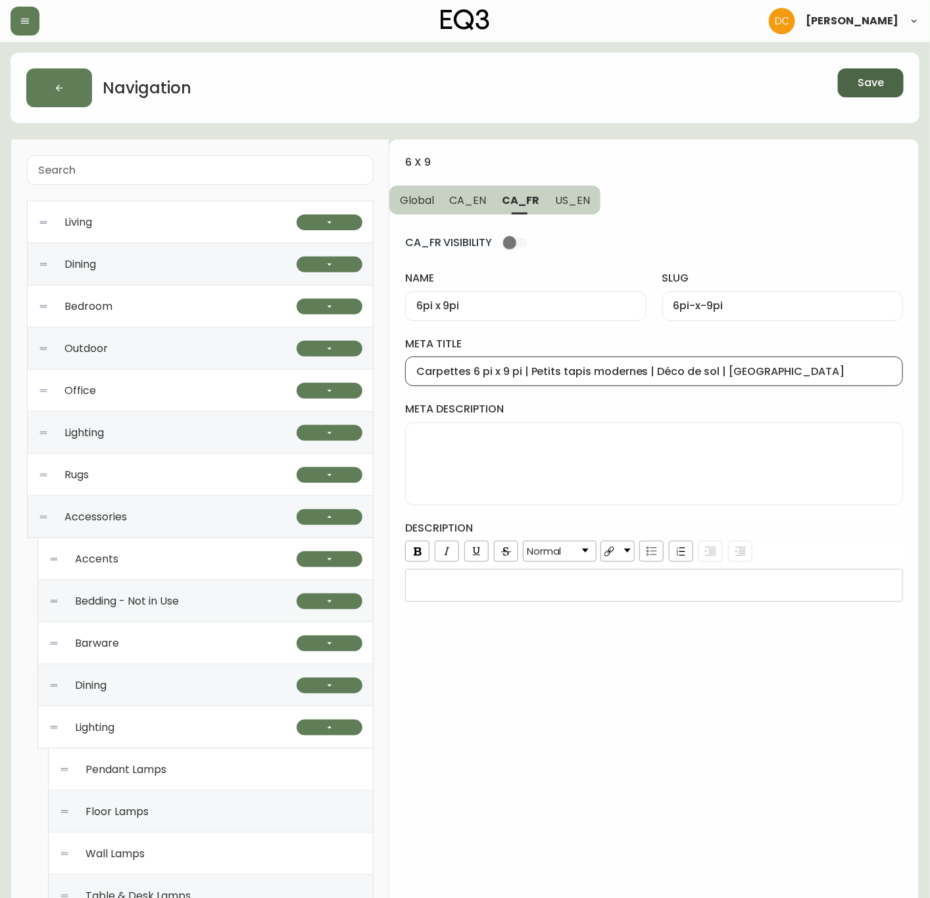
type input "Carpettes 6 pi x 9 pi | Petits tapis modernes | Déco de sol | Canada"
click at [533, 453] on textarea "meta description" at bounding box center [654, 464] width 476 height 66
paste textarea "Cherchez-vous une carpette de taille parfaite? Découvrez notre sélection de tap…"
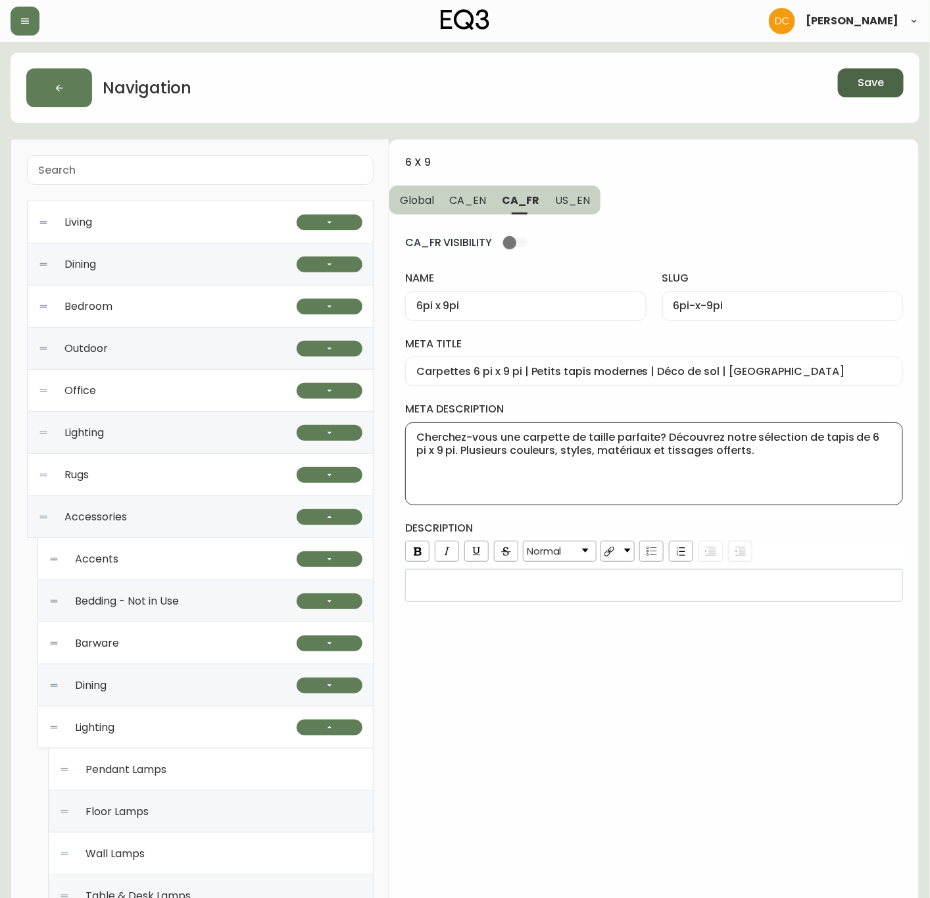
type textarea "Cherchez-vous une carpette de taille parfaite? Découvrez notre sélection de tap…"
click at [564, 587] on div "rdw-editor" at bounding box center [654, 585] width 480 height 13
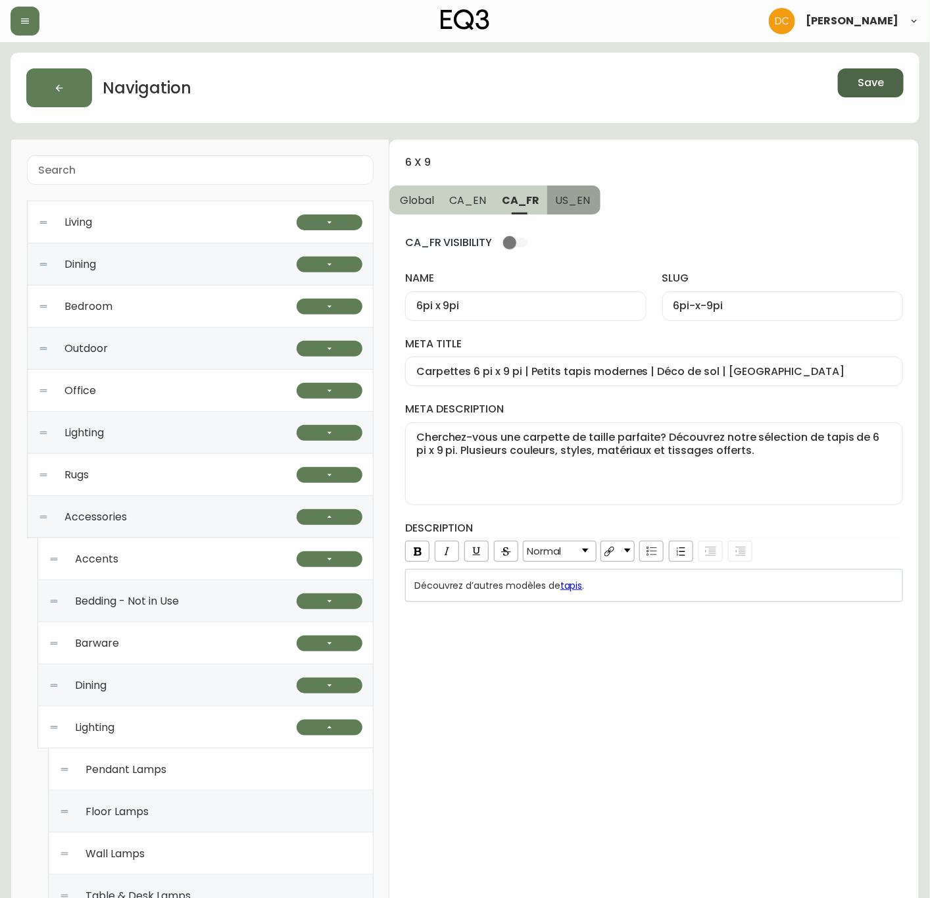
drag, startPoint x: 579, startPoint y: 207, endPoint x: 577, endPoint y: 292, distance: 84.9
click at [579, 207] on button "US_EN" at bounding box center [573, 199] width 53 height 29
type input "6' x 9'"
type input "6-x-9"
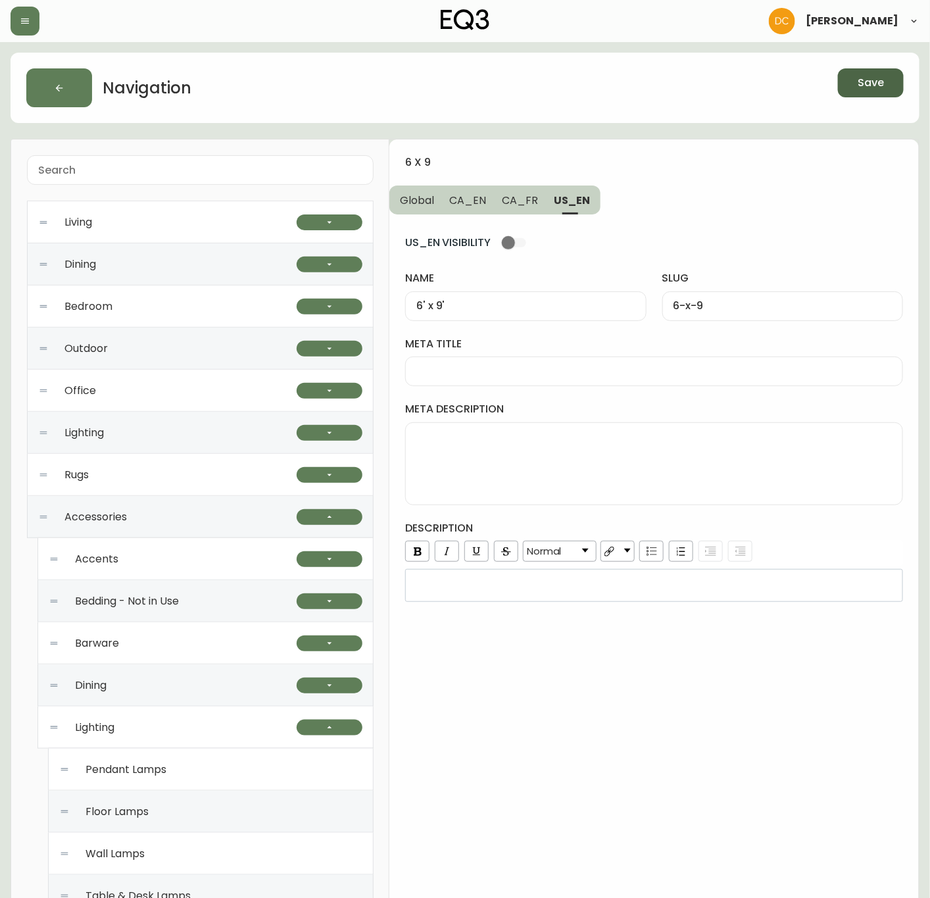
click at [545, 376] on input "meta title" at bounding box center [654, 371] width 476 height 12
paste input "Modern 6x9 Area Rugs | Blue or Gray 6x9 Area Rugs"
type input "Modern 6x9 Area Rugs | Blue or Gray 6x9 Area Rugs"
click at [577, 454] on textarea "meta description" at bounding box center [654, 464] width 476 height 66
paste textarea "Flooring is the foundation of designing a space. Explore wool, jute, and kilim …"
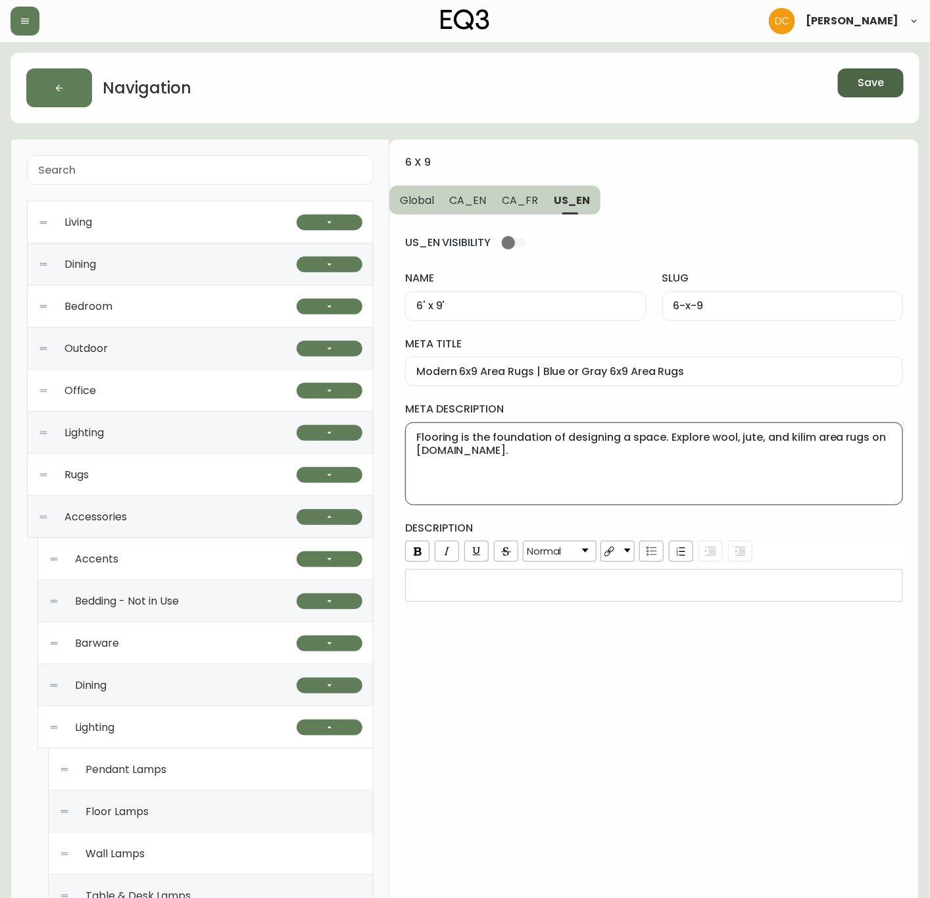
type textarea "Flooring is the foundation of designing a space. Explore wool, jute, and kilim …"
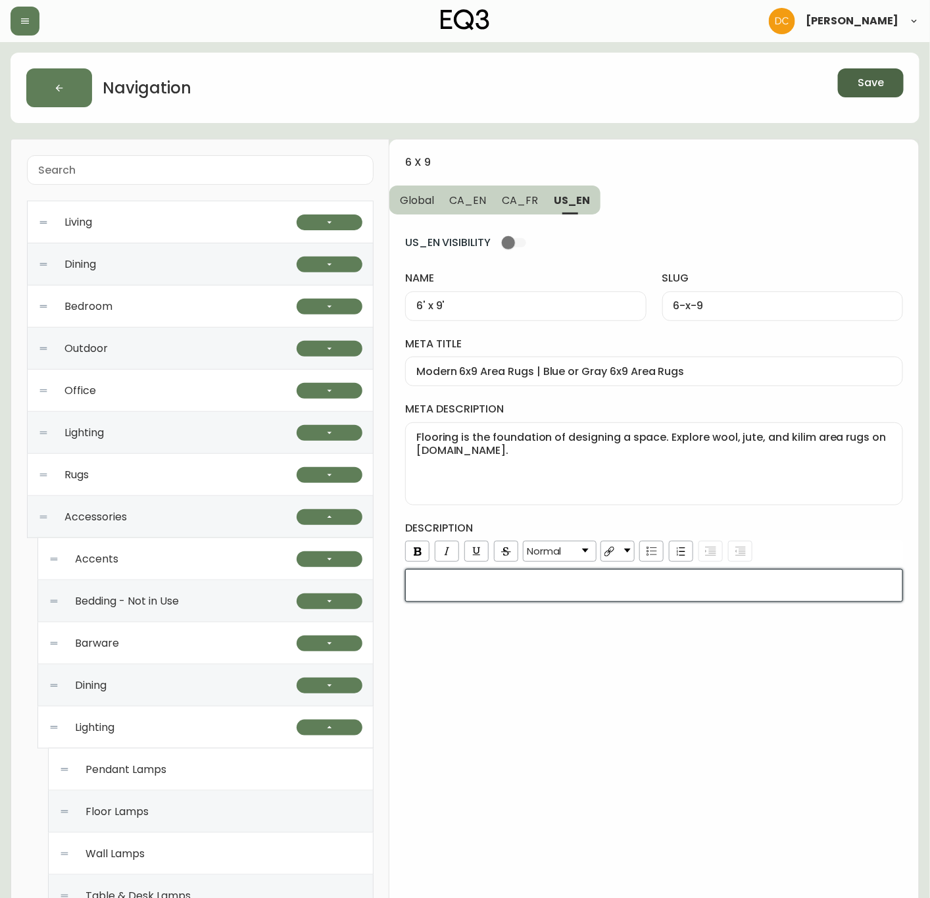
click at [668, 578] on div "rdw-wrapper" at bounding box center [654, 585] width 498 height 33
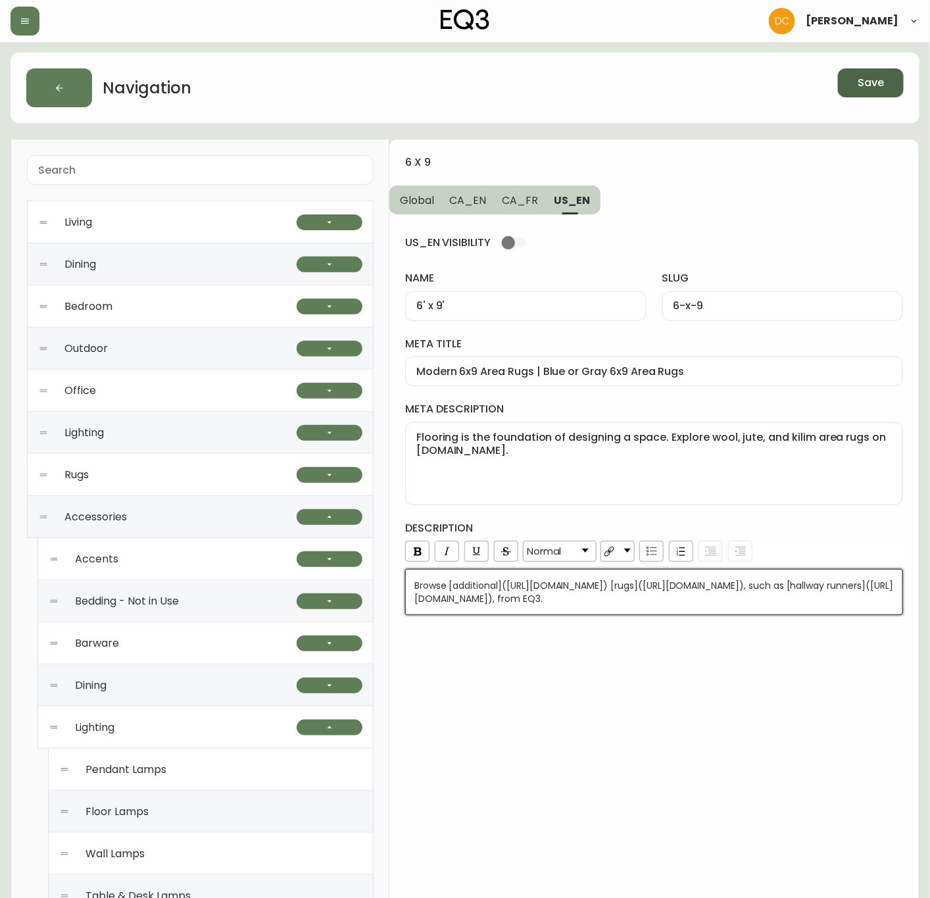
click at [667, 693] on div "6 x 9 Global CA_EN CA_FR US_EN US_EN VISIBILITY name 6' x 9' slug 6-x-9 meta ti…" at bounding box center [654, 805] width 530 height 1333
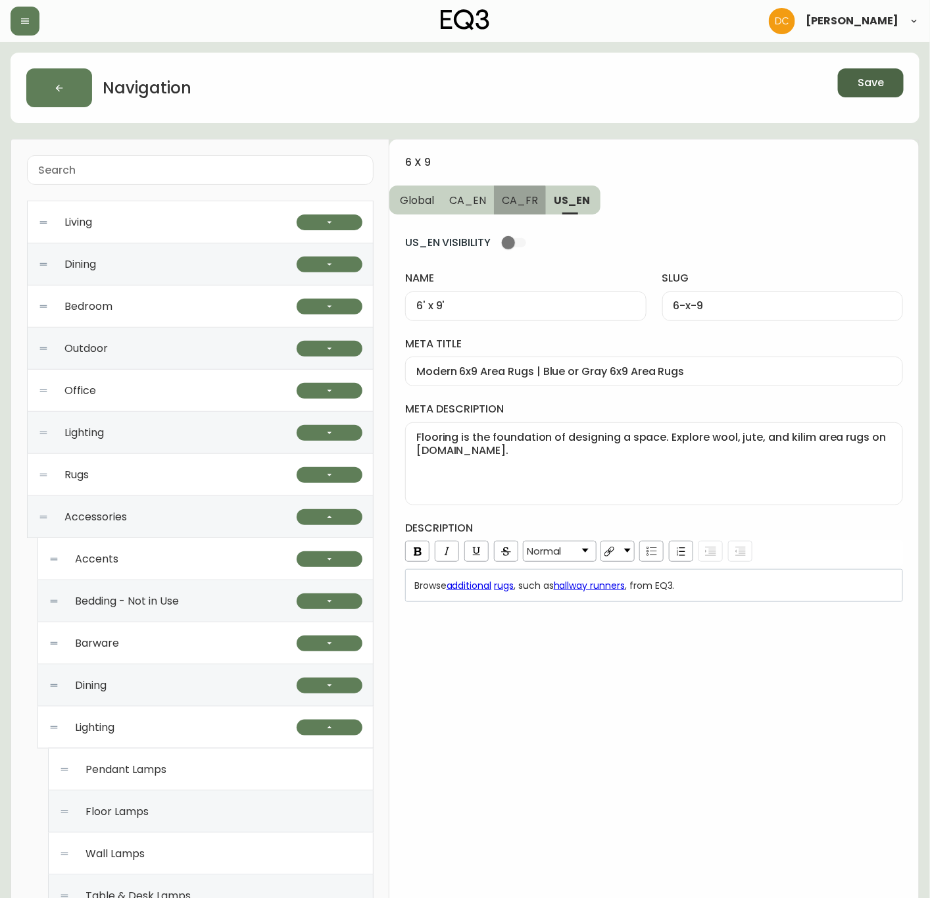
click at [515, 204] on span "CA_FR" at bounding box center [520, 200] width 36 height 14
type input "6pi x 9pi"
type input "6pi-x-9pi"
type input "Carpettes 6 pi x 9 pi | Petits tapis modernes | Déco de sol | Canada"
type textarea "Cherchez-vous une carpette de taille parfaite? Découvrez notre sélection de tap…"
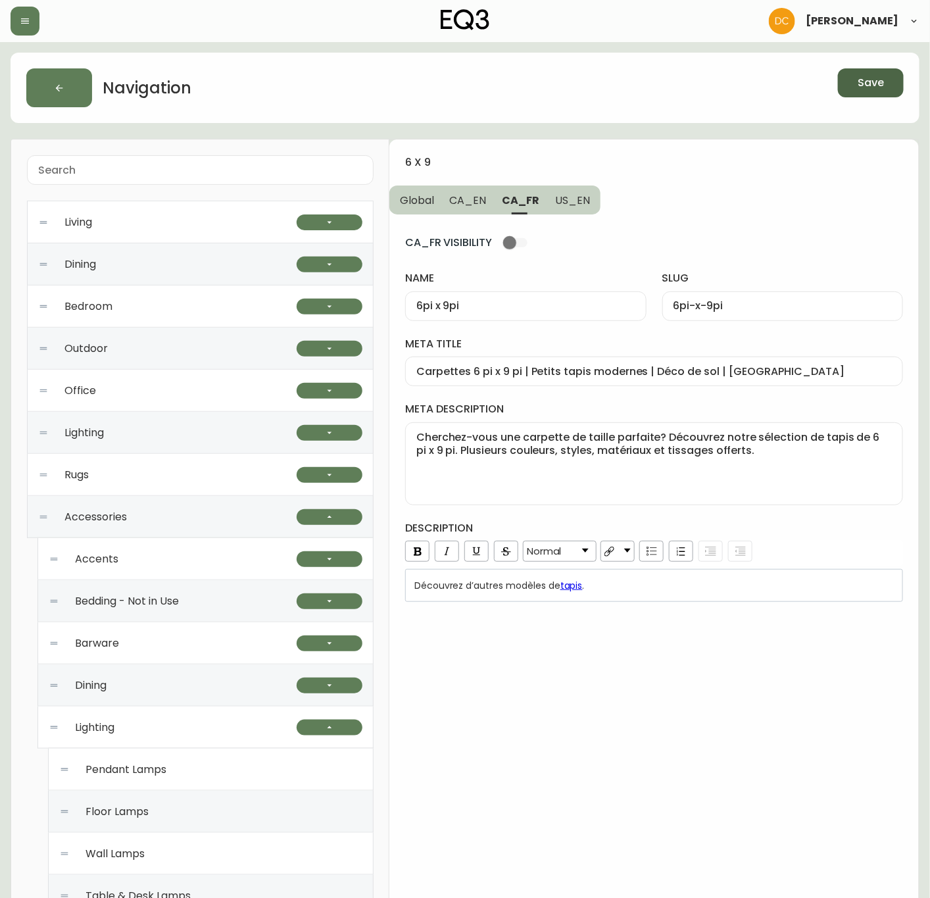
click at [470, 201] on span "CA_EN" at bounding box center [468, 200] width 37 height 14
type input "6' x 9'"
type input "6-x-9"
type input "6 x 9 Area Rugs | Cotton or Wool 6 x 9 Rugs"
type textarea "Flooring is the foundation of designing a space. Explore wool, jute, and kilim …"
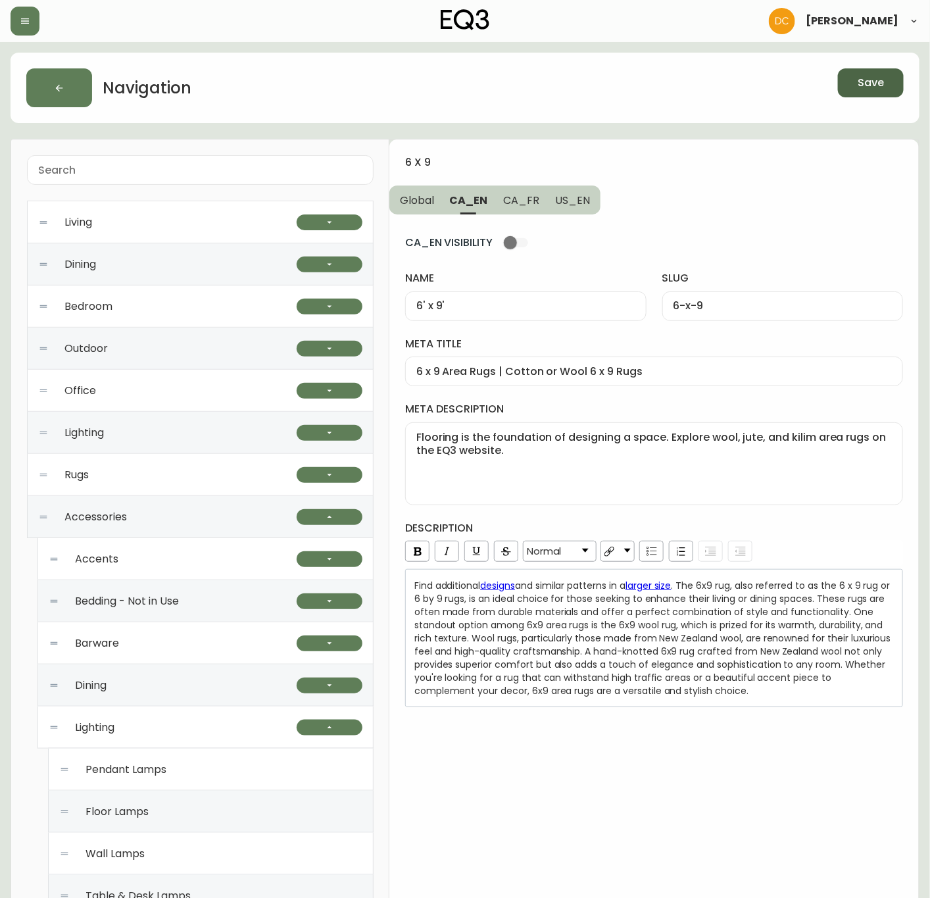
click at [417, 203] on span "Global" at bounding box center [417, 200] width 34 height 14
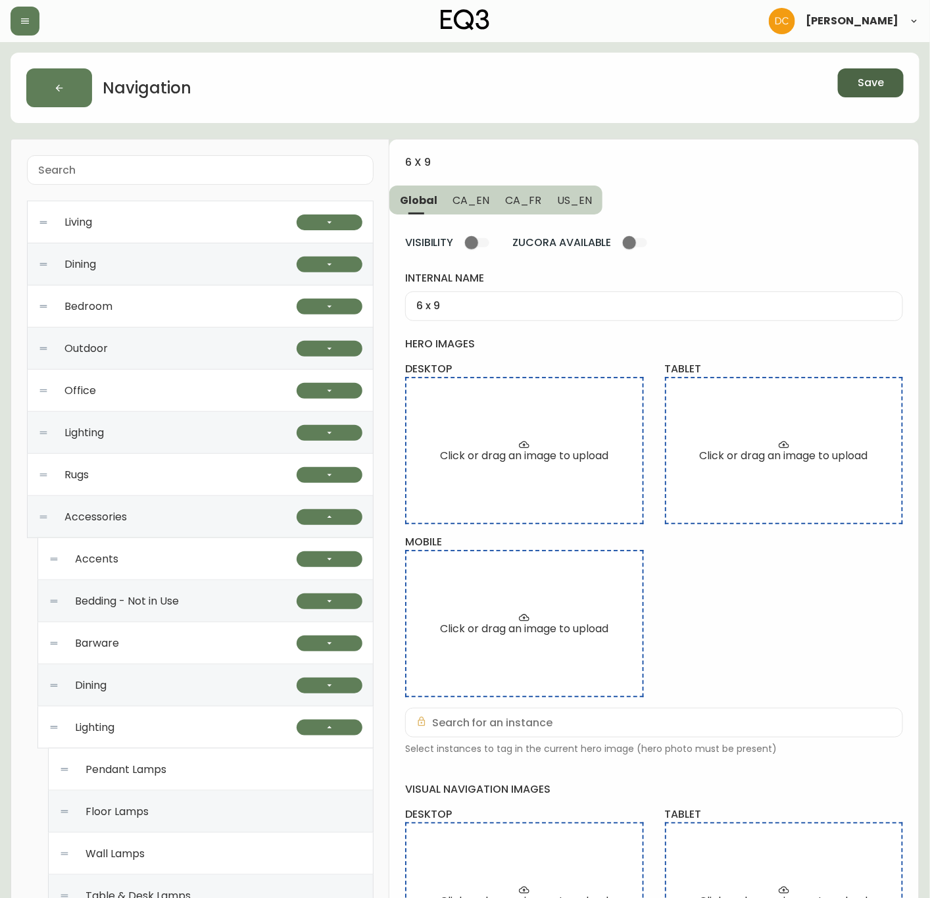
click at [877, 97] on div "Save" at bounding box center [709, 87] width 389 height 39
click at [876, 81] on span "Save" at bounding box center [871, 83] width 26 height 14
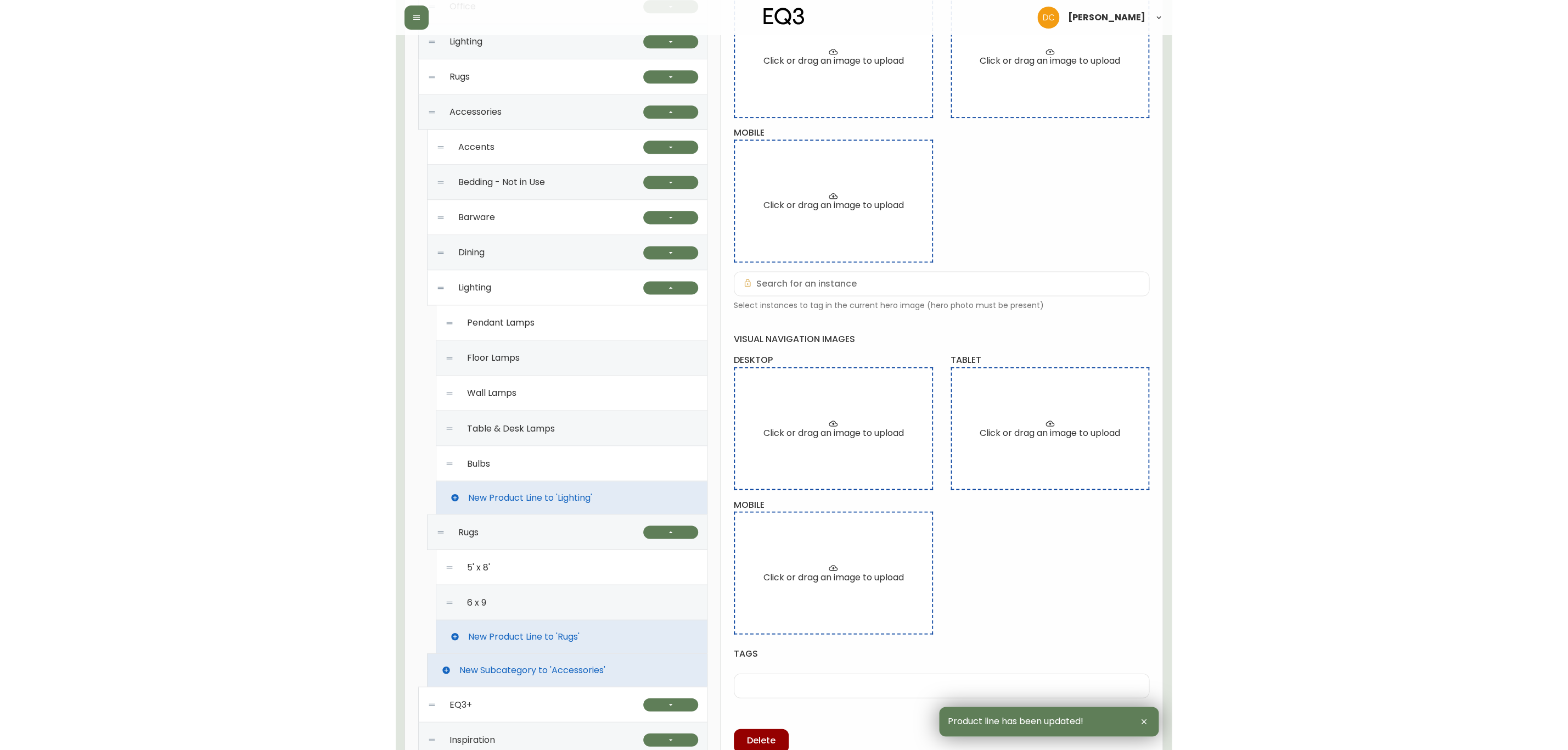
scroll to position [330, 0]
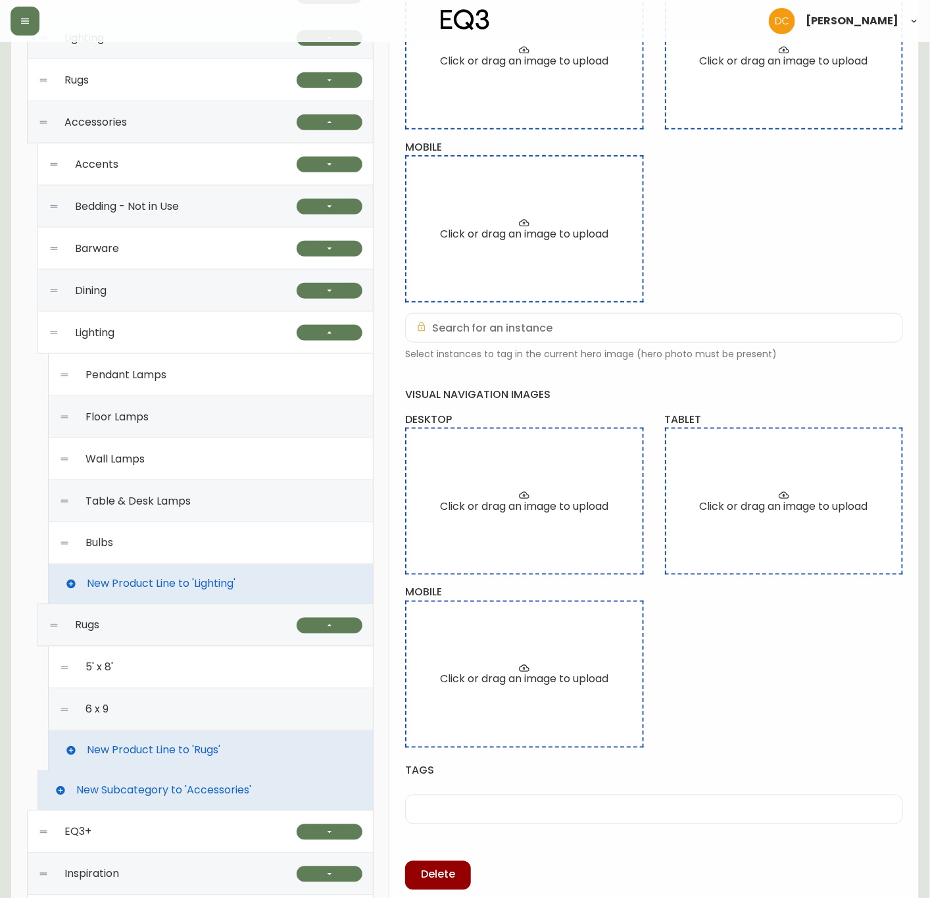
click at [149, 748] on span "New Product Line to 'Rugs'" at bounding box center [154, 751] width 134 height 12
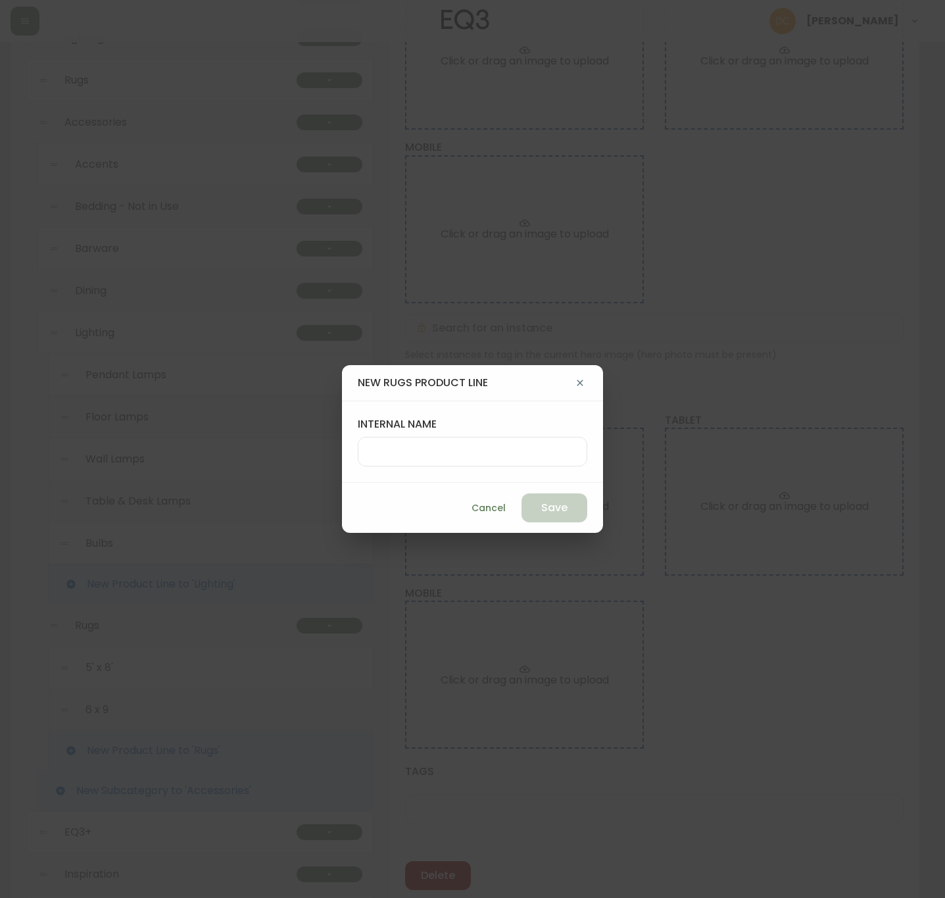
click at [436, 450] on input "internal name" at bounding box center [472, 451] width 207 height 12
type input "8 x 10"
click at [522, 498] on button "Save" at bounding box center [555, 507] width 66 height 29
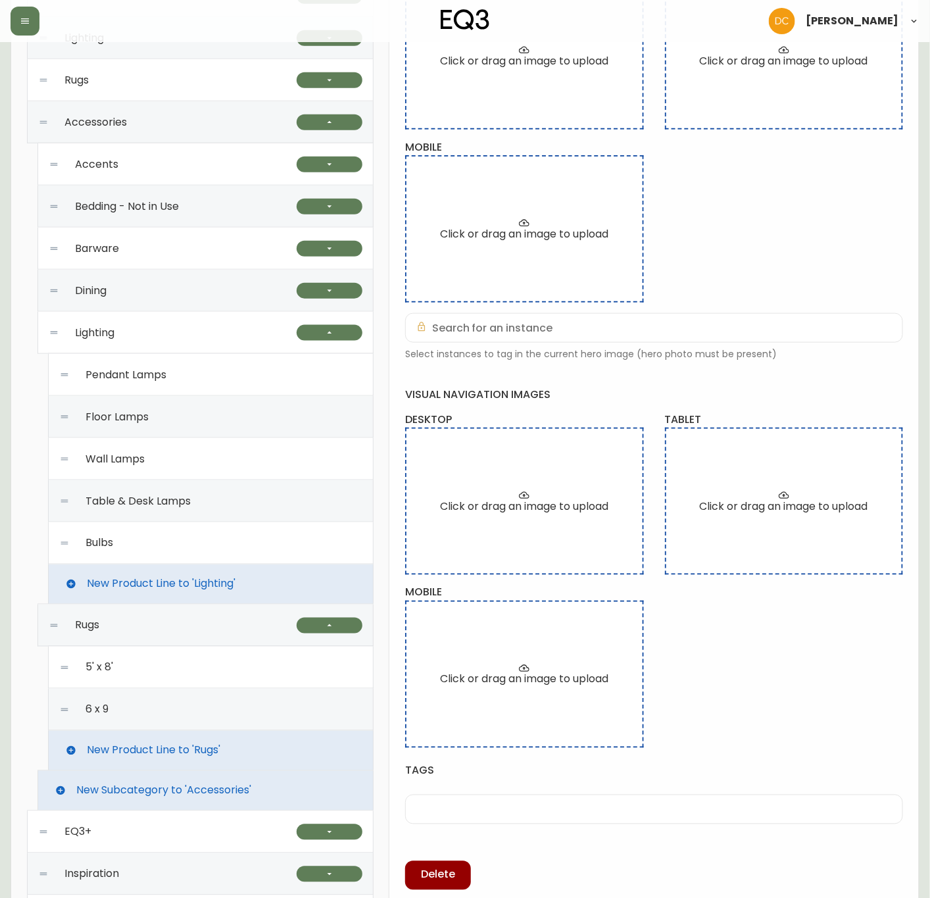
click at [751, 703] on div "visual navigation images desktop Click or drag an image to upload tablet Click …" at bounding box center [654, 567] width 498 height 360
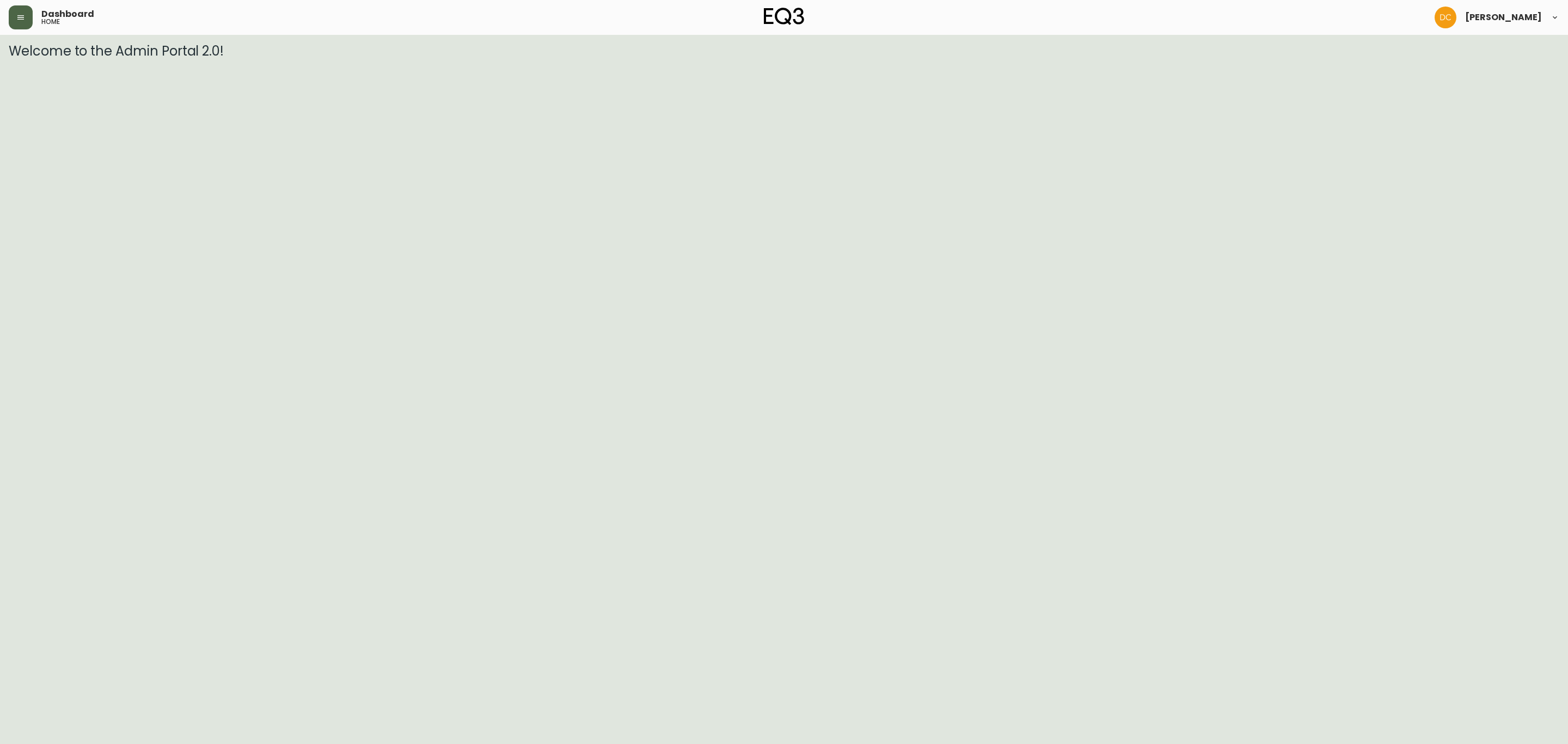
click at [22, 13] on icon "button" at bounding box center [21, 17] width 9 height 9
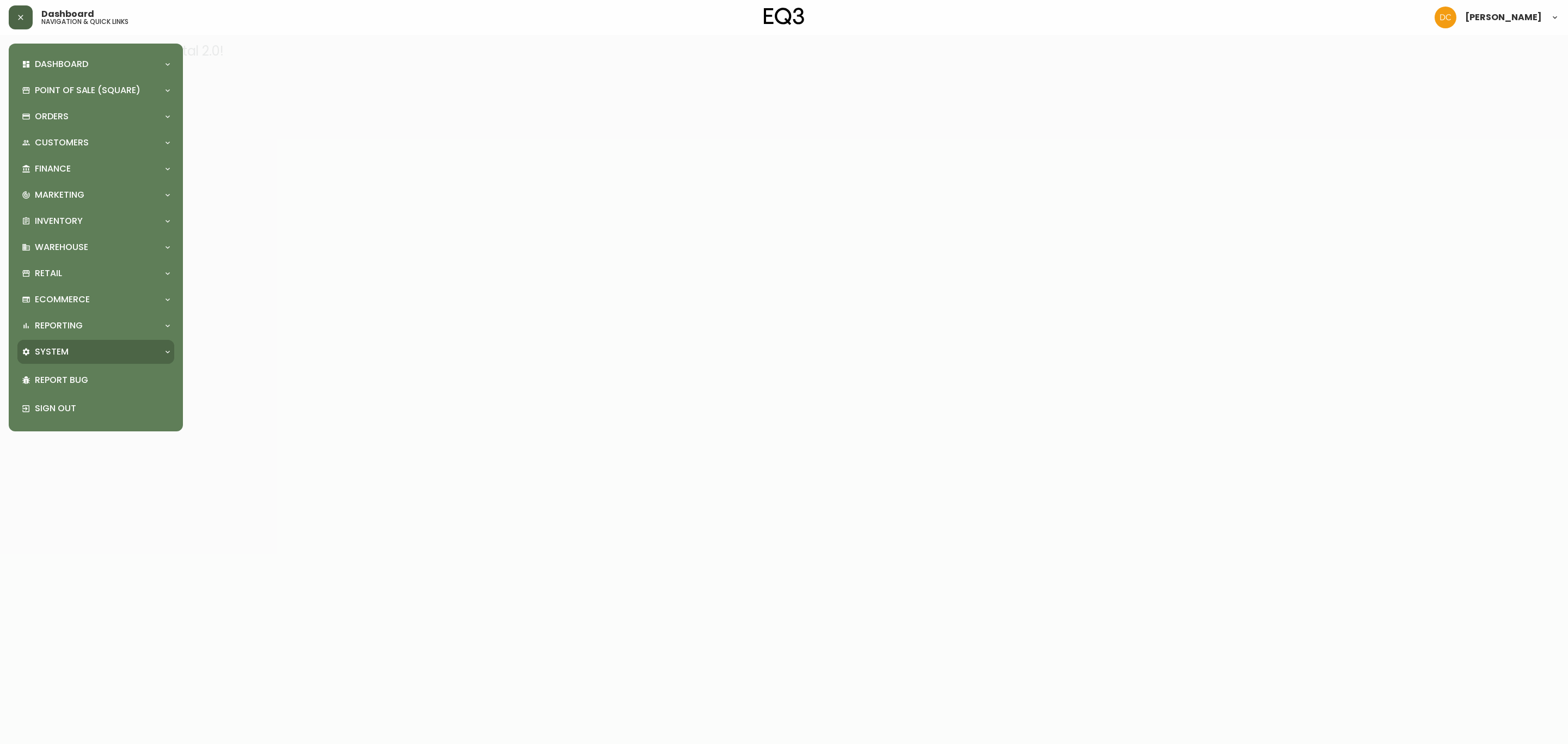
click at [70, 349] on div "System" at bounding box center [90, 352] width 137 height 12
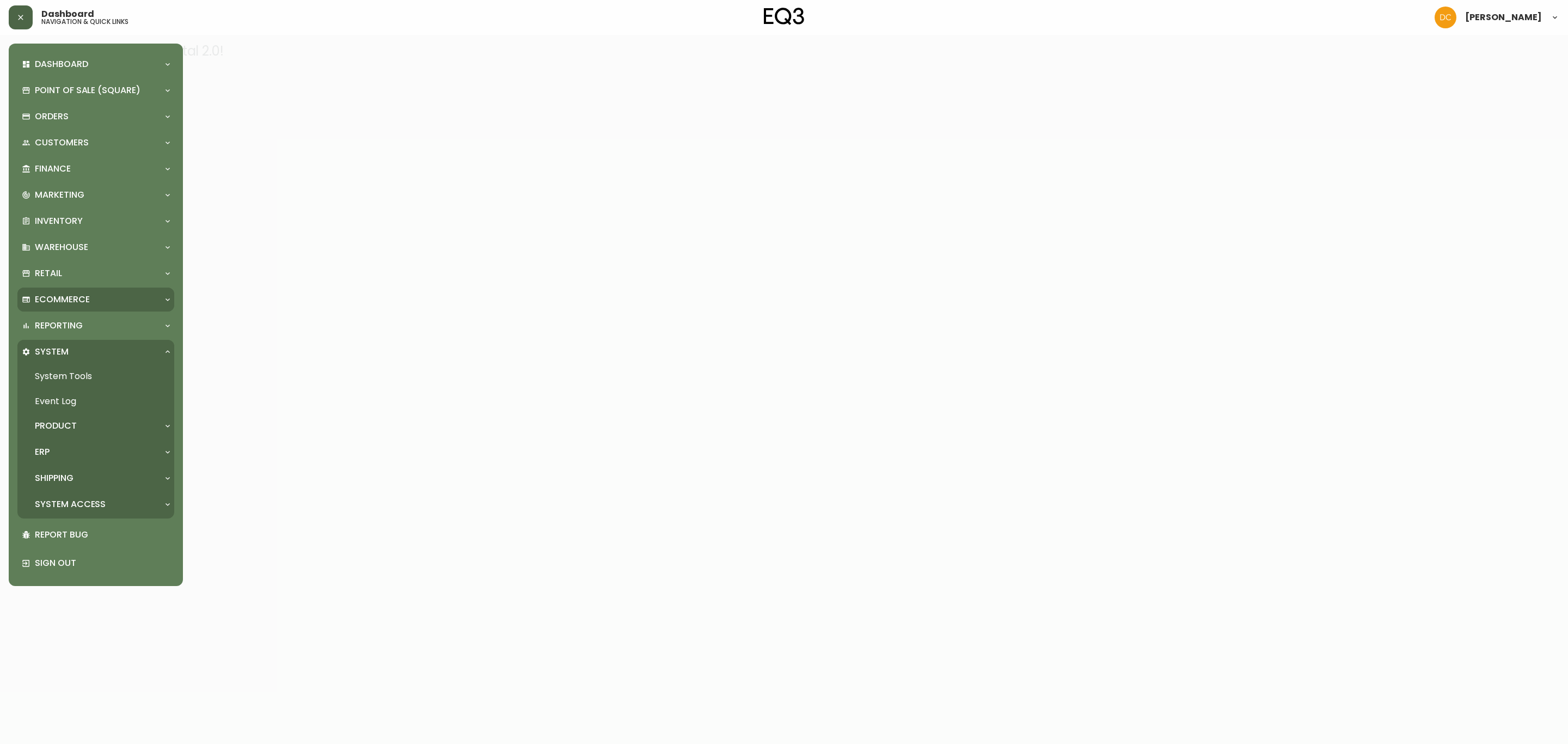
click at [89, 299] on p "Ecommerce" at bounding box center [62, 300] width 55 height 12
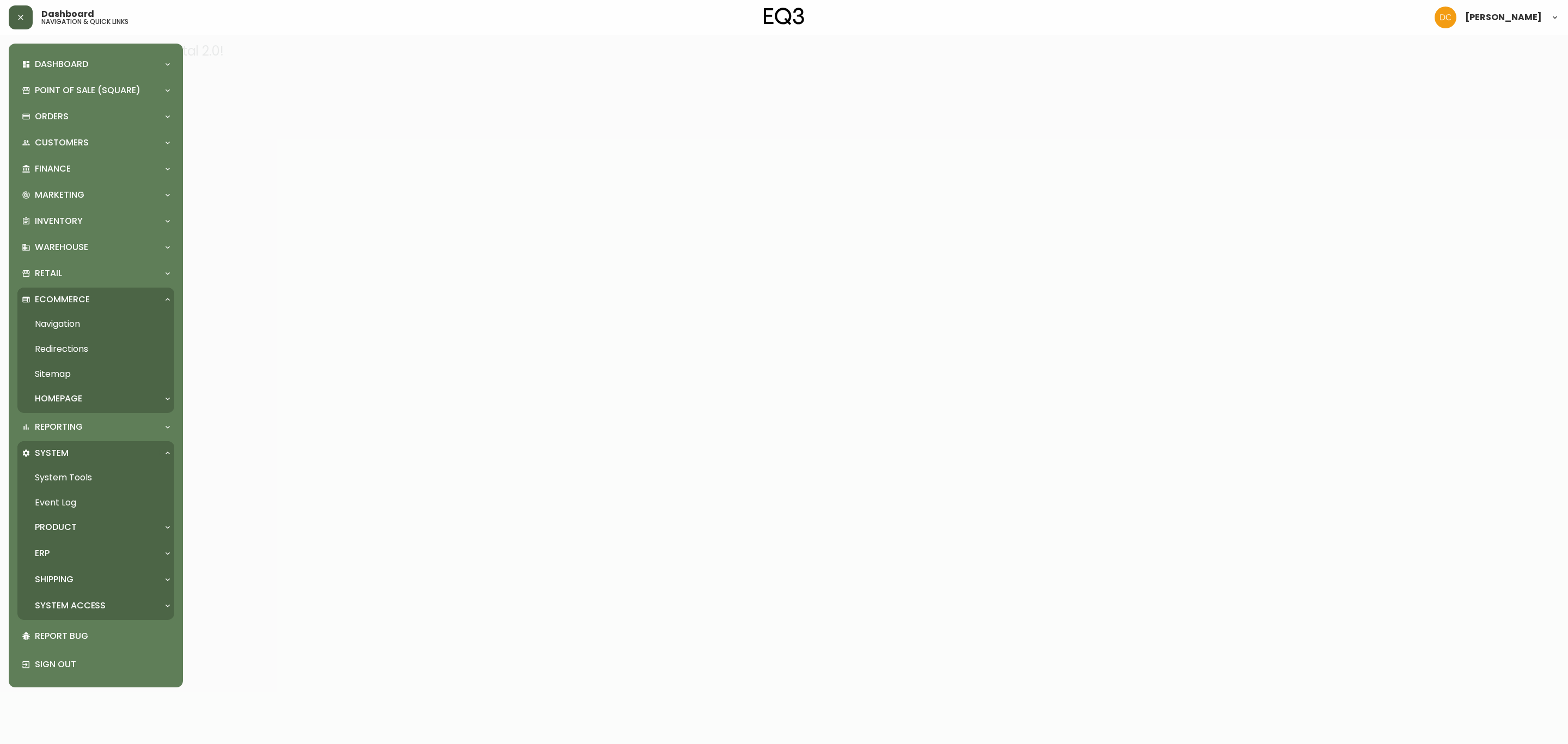
click at [89, 327] on link "Navigation" at bounding box center [95, 324] width 156 height 25
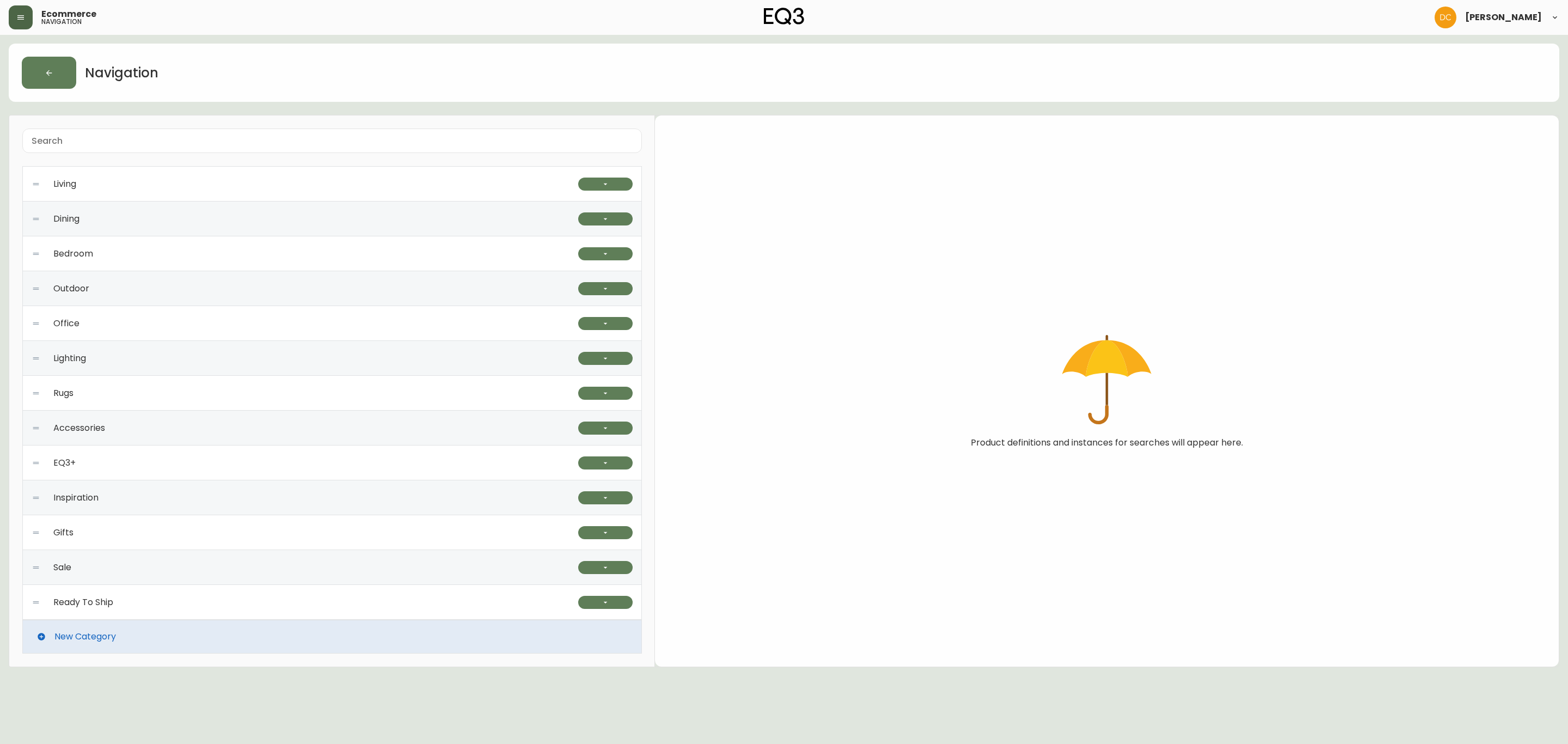
click at [190, 427] on div "Accessories" at bounding box center [305, 428] width 546 height 35
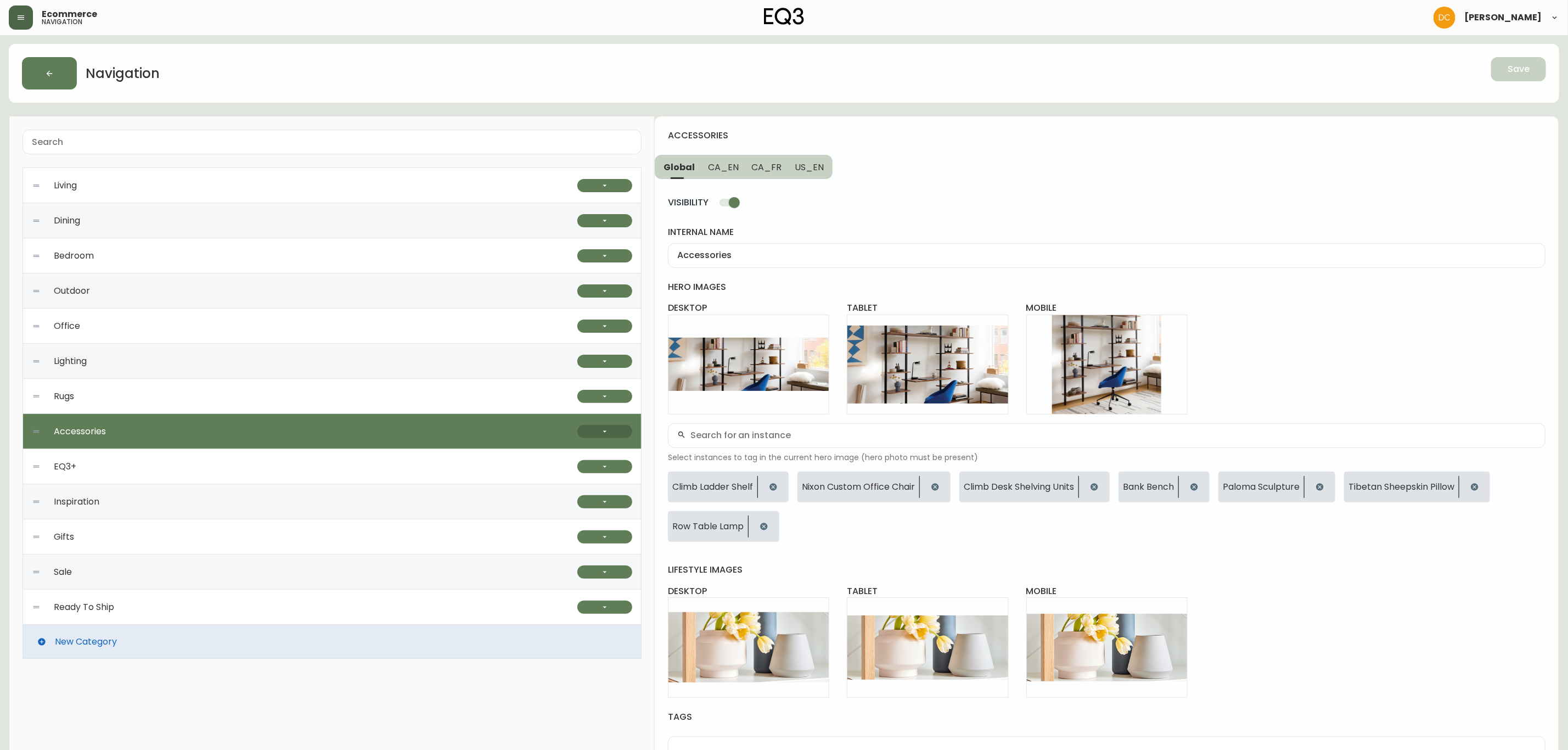
click at [596, 432] on button "button" at bounding box center [605, 431] width 55 height 13
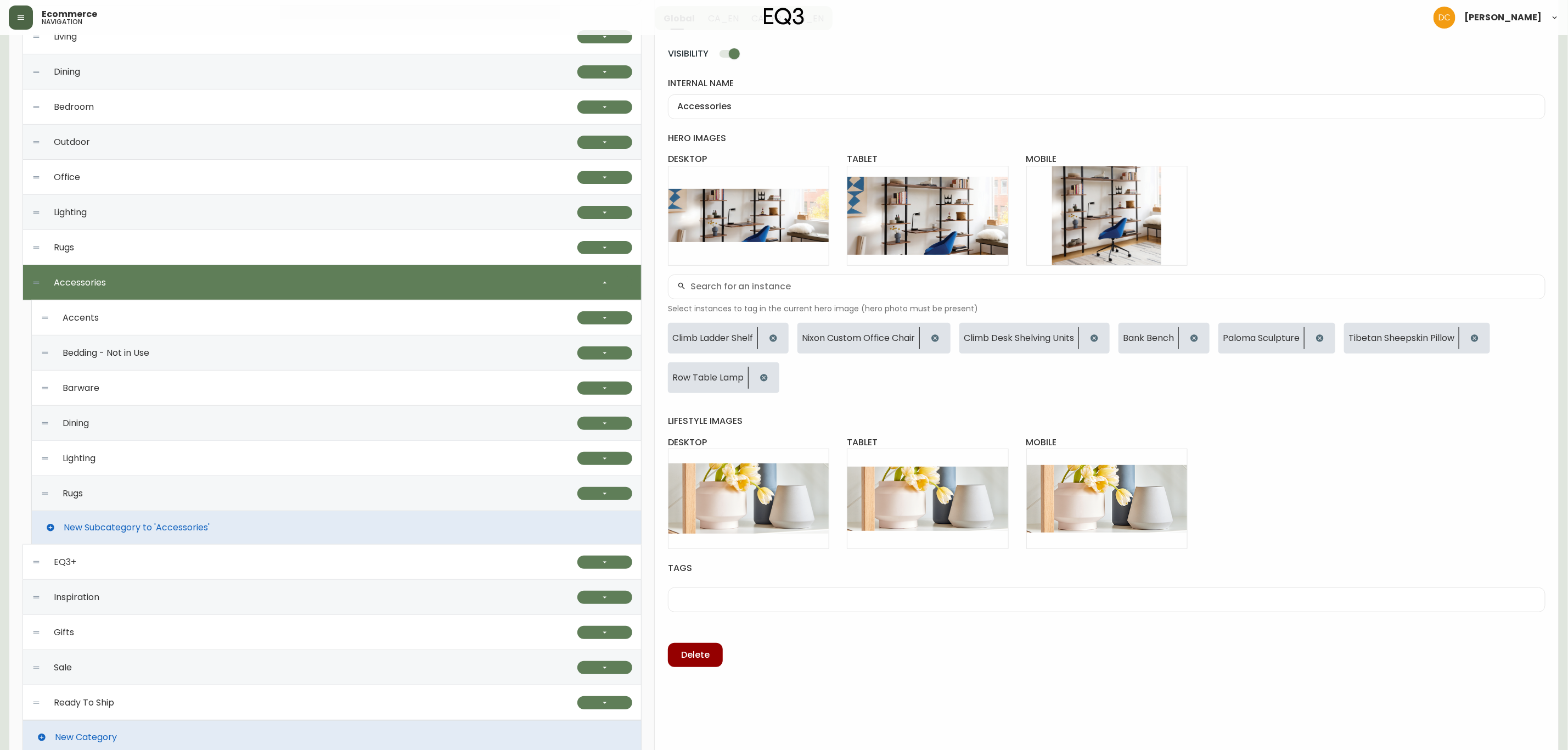
scroll to position [164, 0]
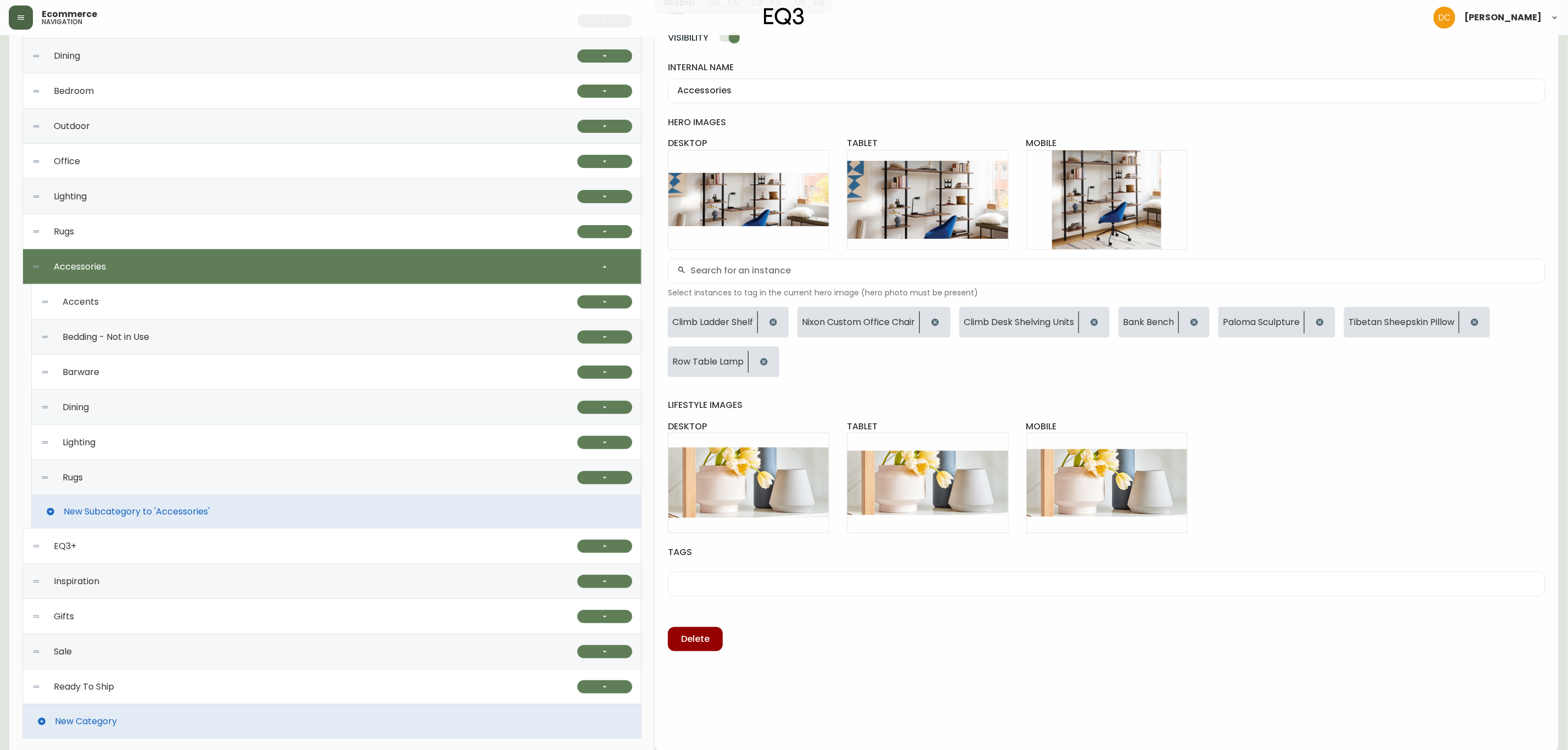
click at [160, 476] on div "Rugs" at bounding box center [309, 477] width 537 height 35
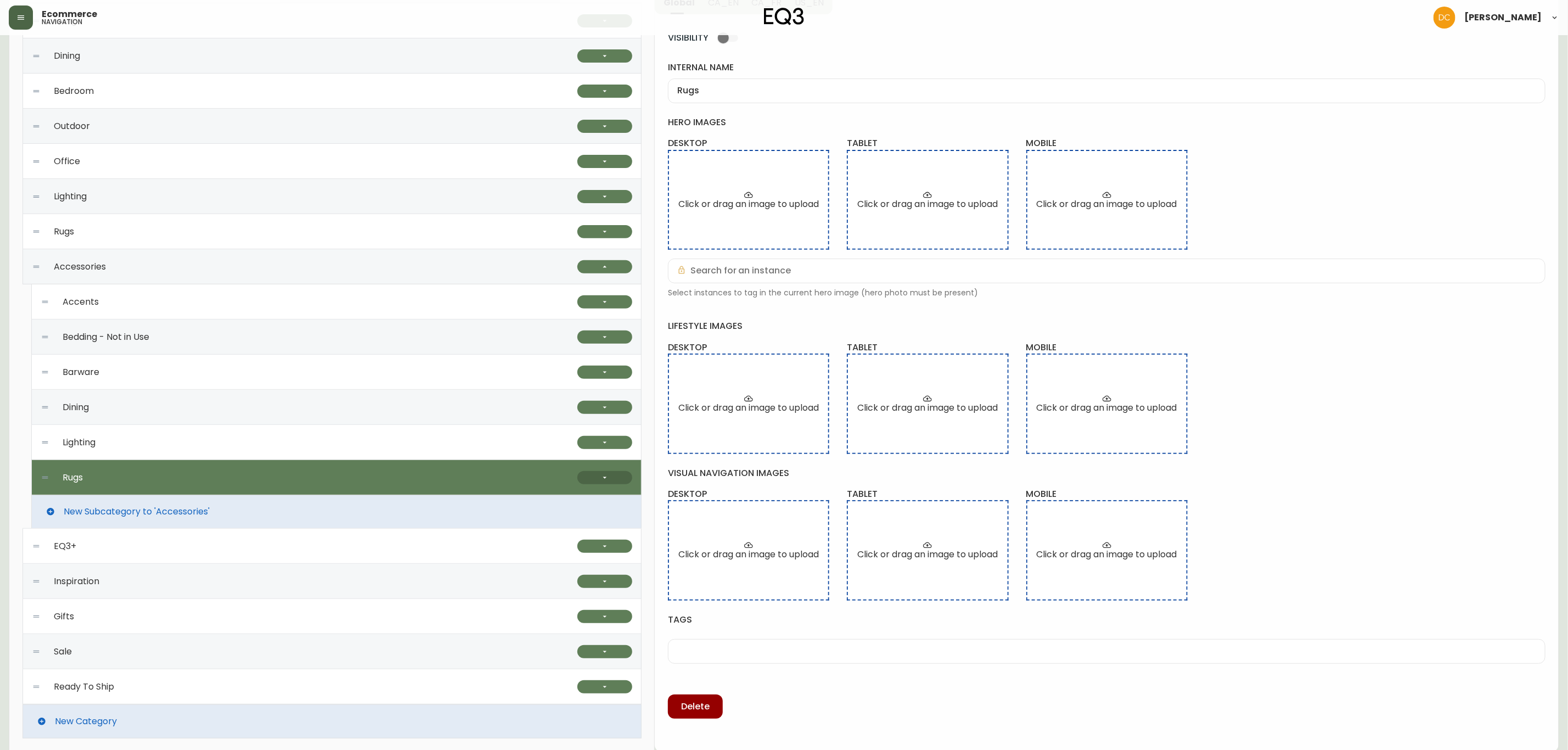
click at [608, 477] on icon "button" at bounding box center [605, 477] width 9 height 9
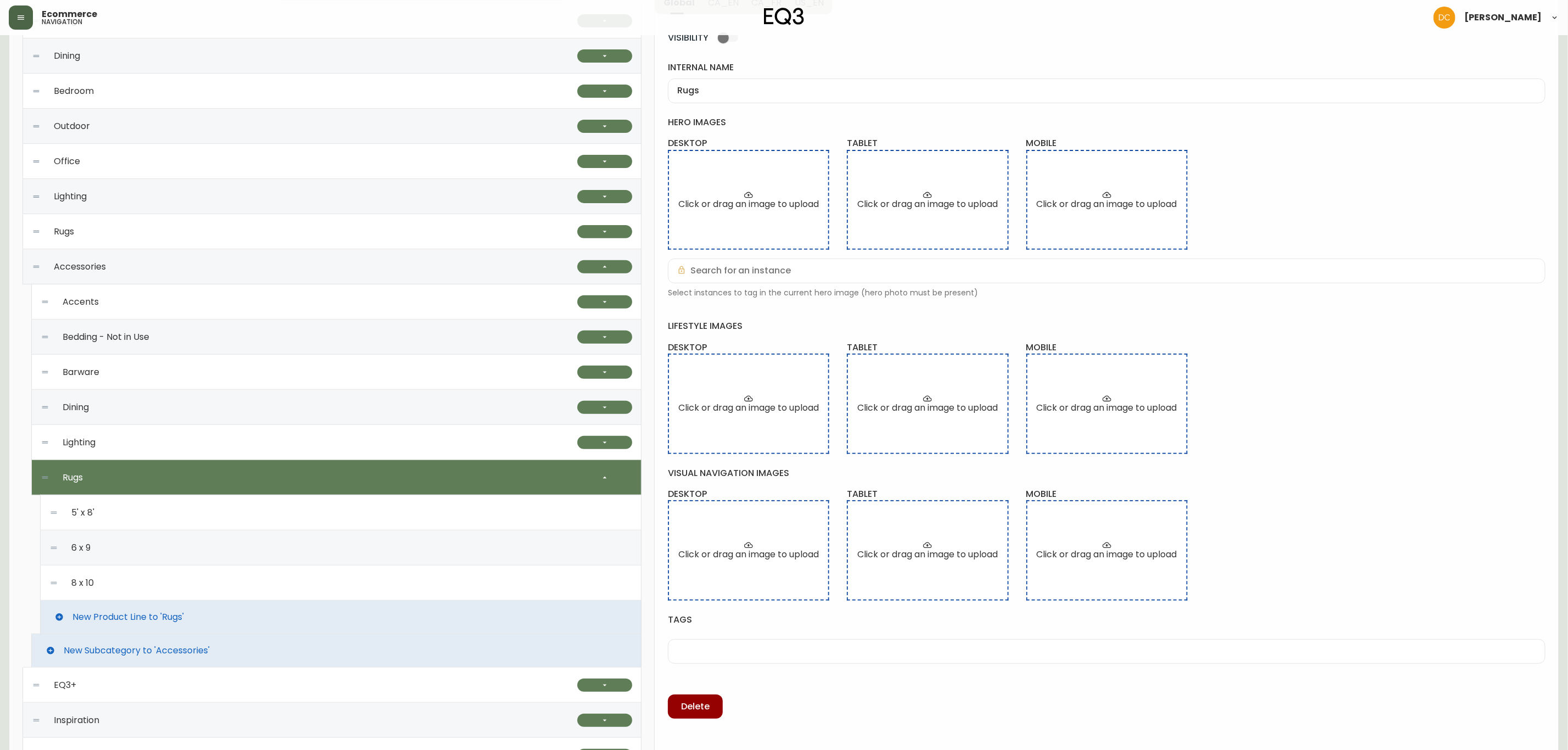
click at [211, 576] on div "8 x 10" at bounding box center [340, 583] width 583 height 35
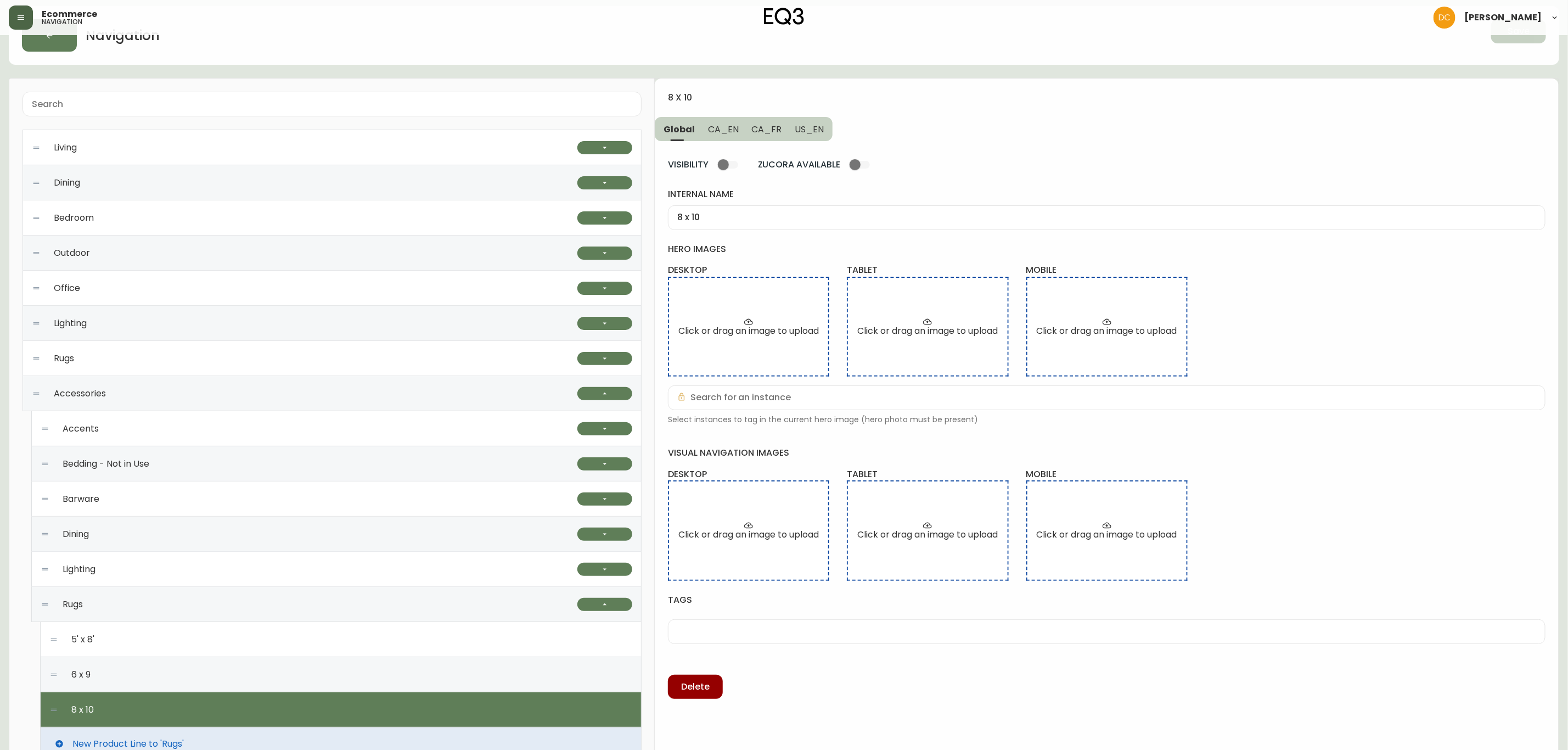
scroll to position [0, 0]
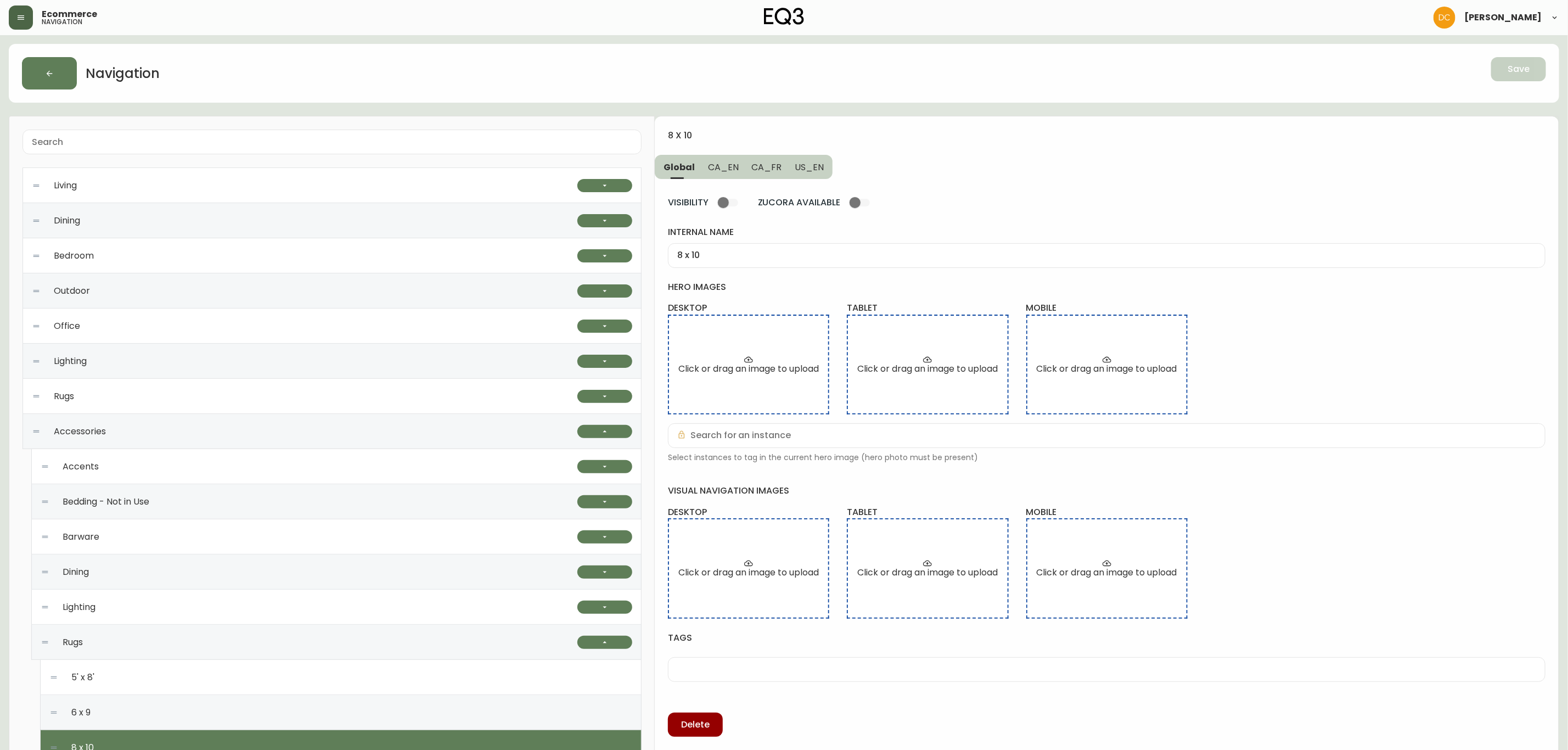
click at [716, 164] on span "CA_EN" at bounding box center [723, 167] width 31 height 12
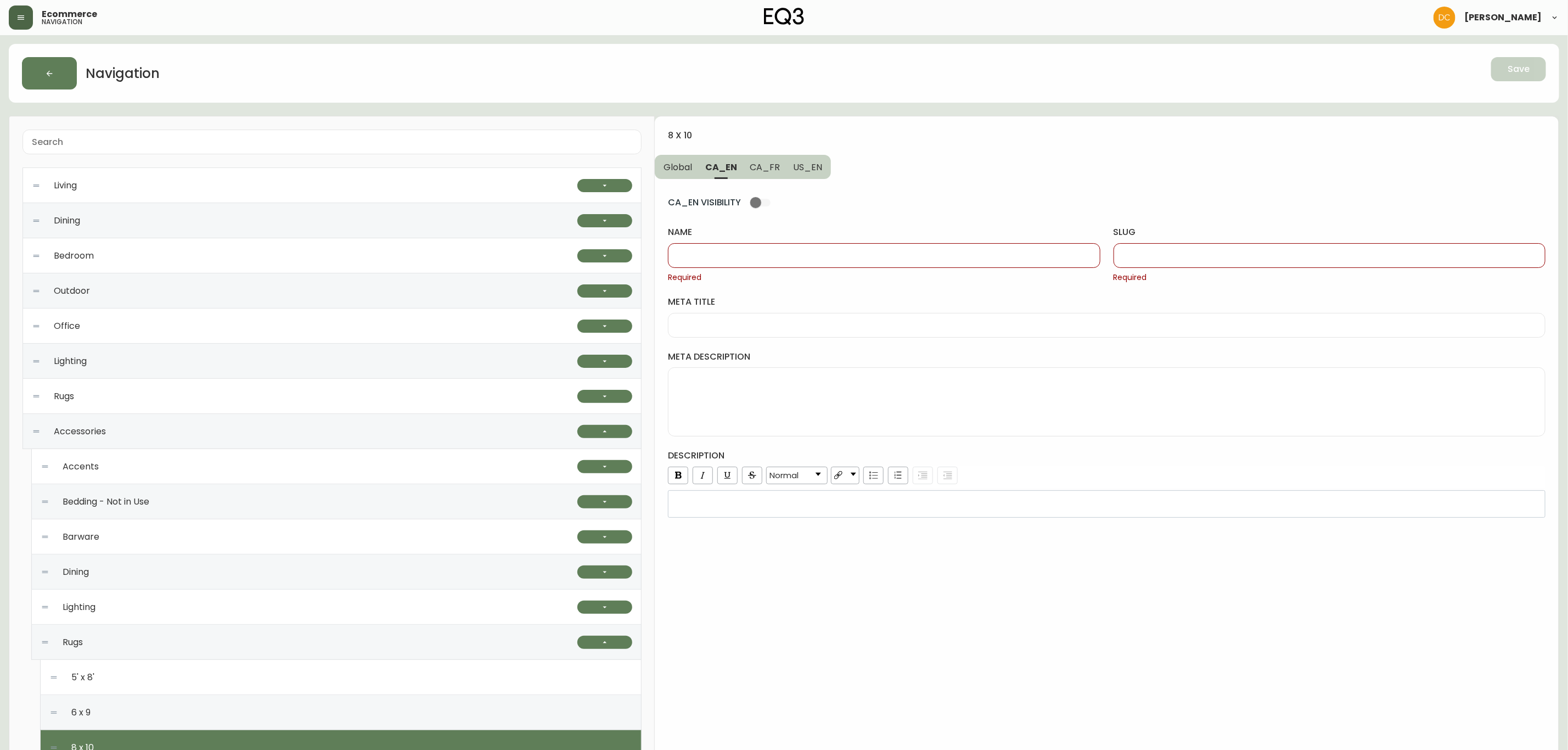
click at [728, 260] on input "name" at bounding box center [884, 255] width 413 height 10
type input "8' x 10'"
click at [812, 170] on span "US_EN" at bounding box center [808, 167] width 29 height 12
click at [773, 255] on input "name" at bounding box center [884, 255] width 413 height 10
paste input "8' x 10'"
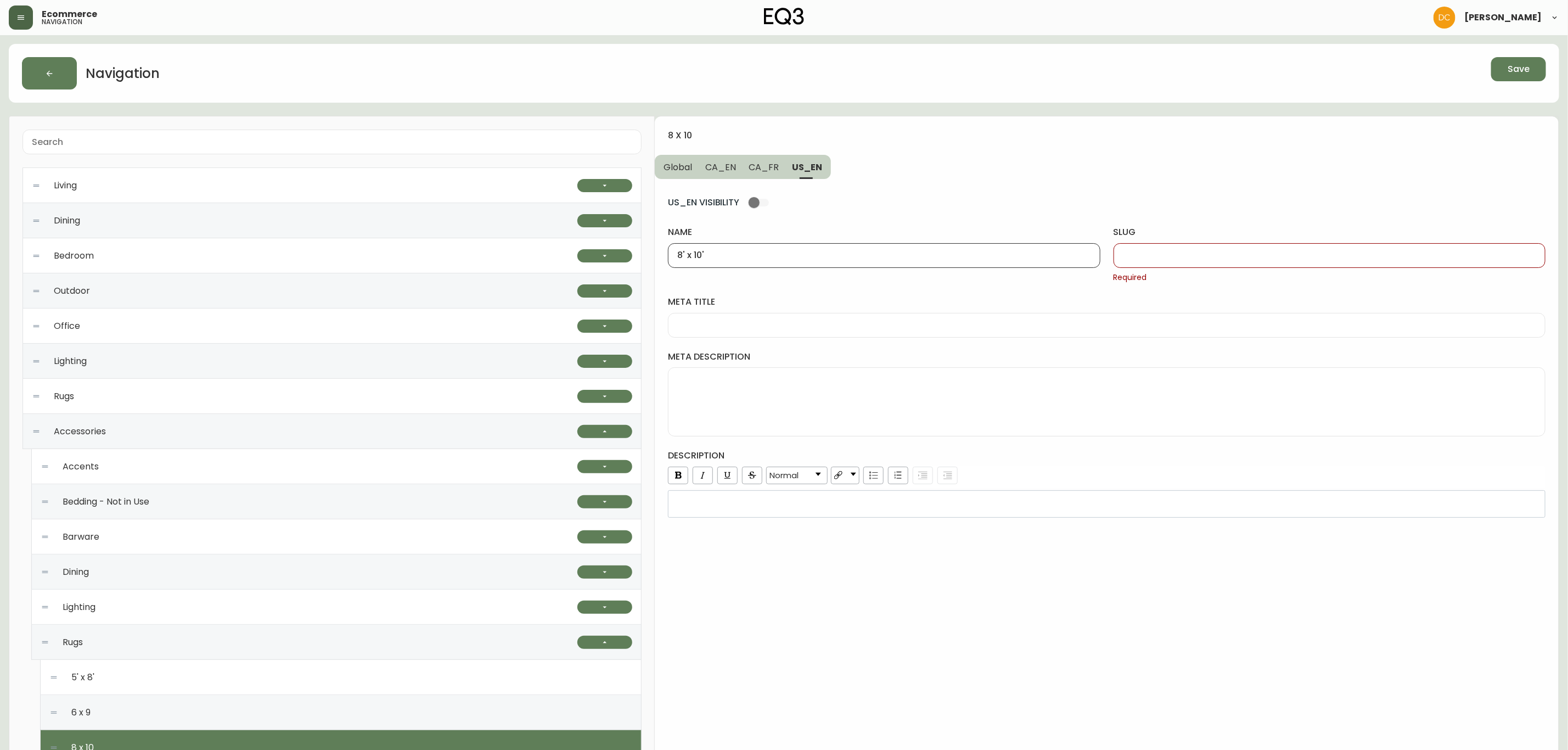
type input "8' x 10'"
click at [759, 169] on span "CA_FR" at bounding box center [764, 167] width 30 height 12
click at [753, 252] on input "name" at bounding box center [884, 255] width 413 height 10
click at [730, 172] on span "CA_EN" at bounding box center [720, 167] width 31 height 12
type input "8' x 10'"
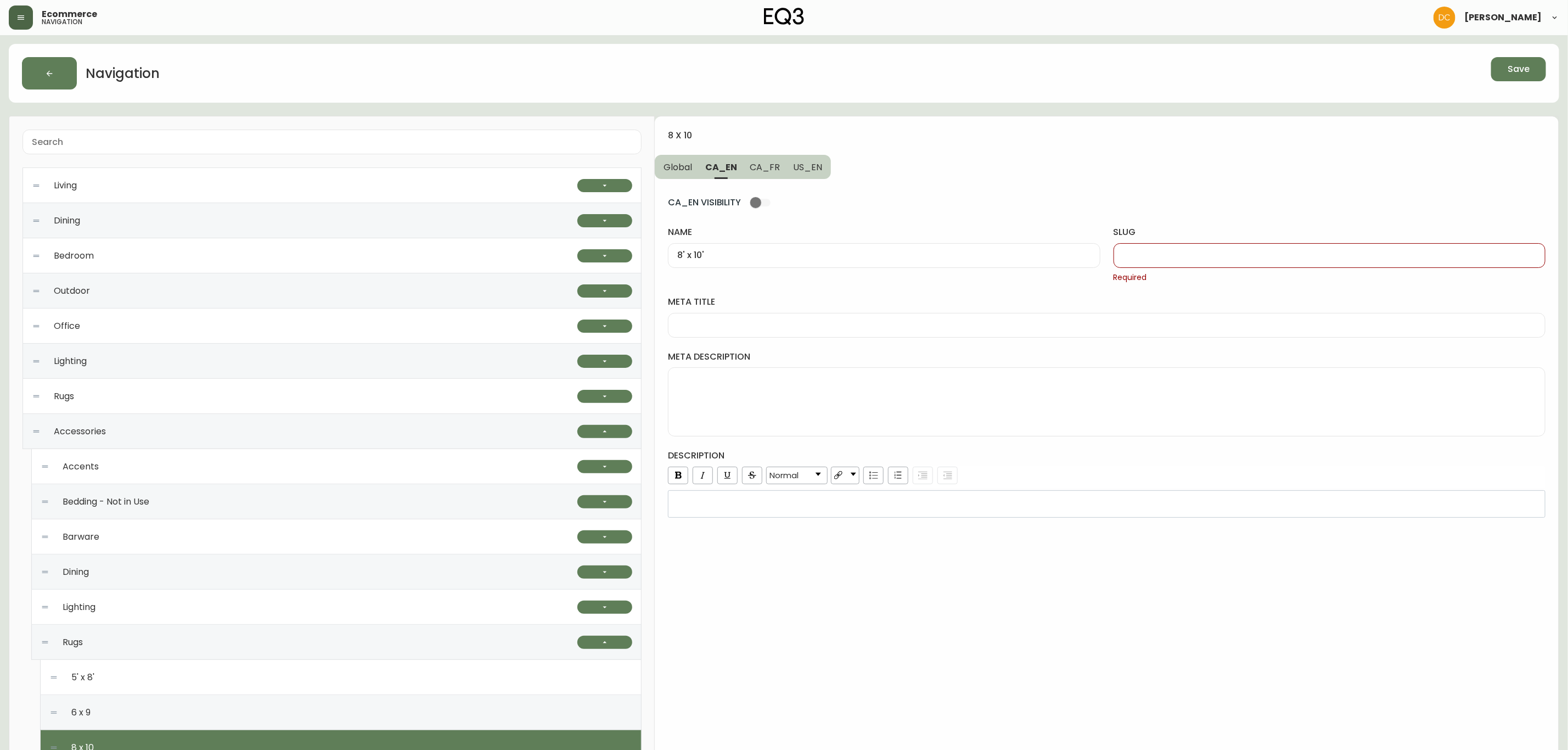
click at [1178, 255] on input "slug" at bounding box center [1329, 255] width 413 height 10
type input "8-x-10"
click at [815, 174] on button "US_EN" at bounding box center [809, 166] width 44 height 24
click at [1147, 256] on input "slug" at bounding box center [1329, 255] width 413 height 10
paste input "8-x-10"
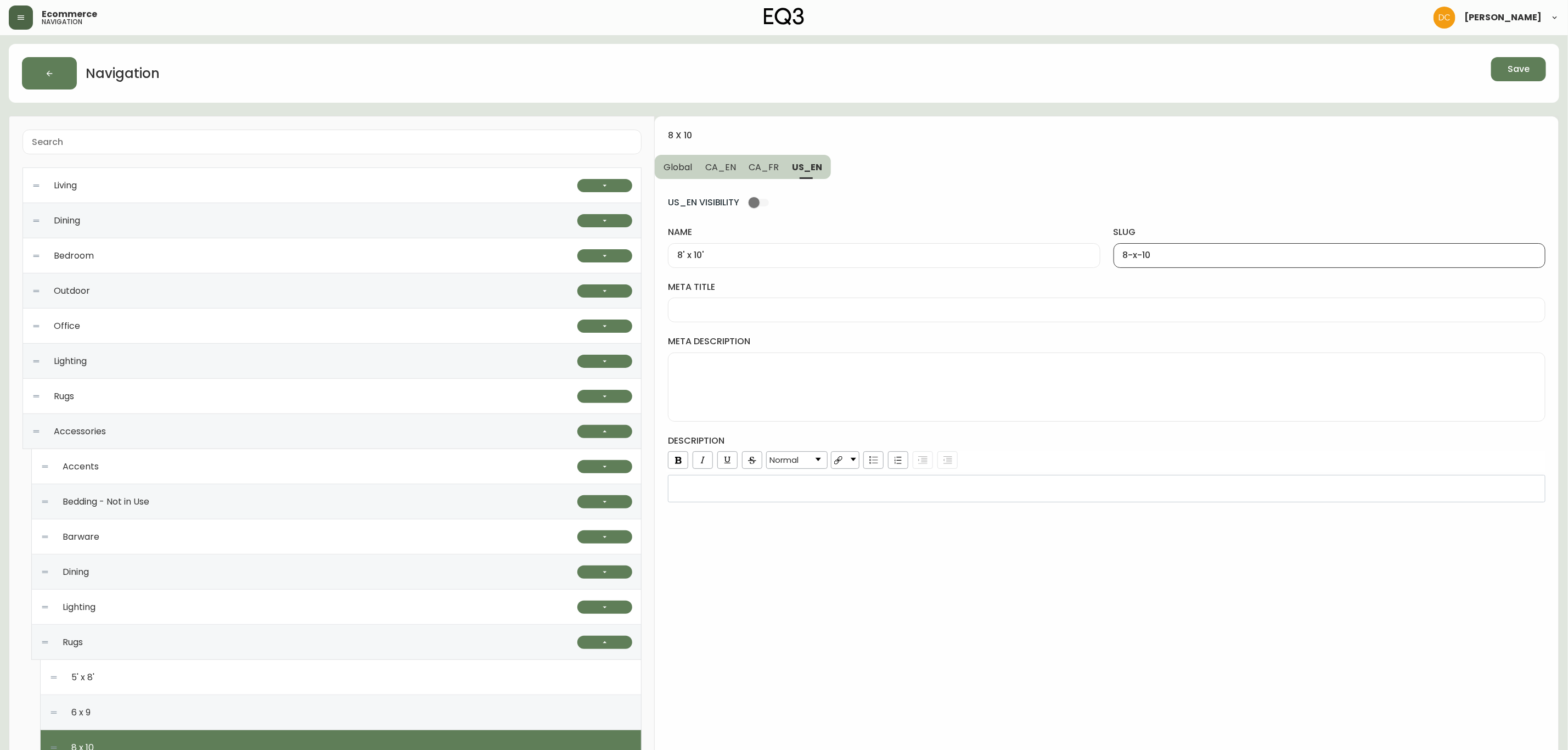
type input "8-x-10"
click at [756, 169] on span "CA_FR" at bounding box center [764, 167] width 30 height 12
type input "8pi x 10pi"
click at [1199, 264] on div at bounding box center [1330, 255] width 432 height 25
click at [1133, 254] on input "8-pi-x-10-pi" at bounding box center [1329, 255] width 413 height 10
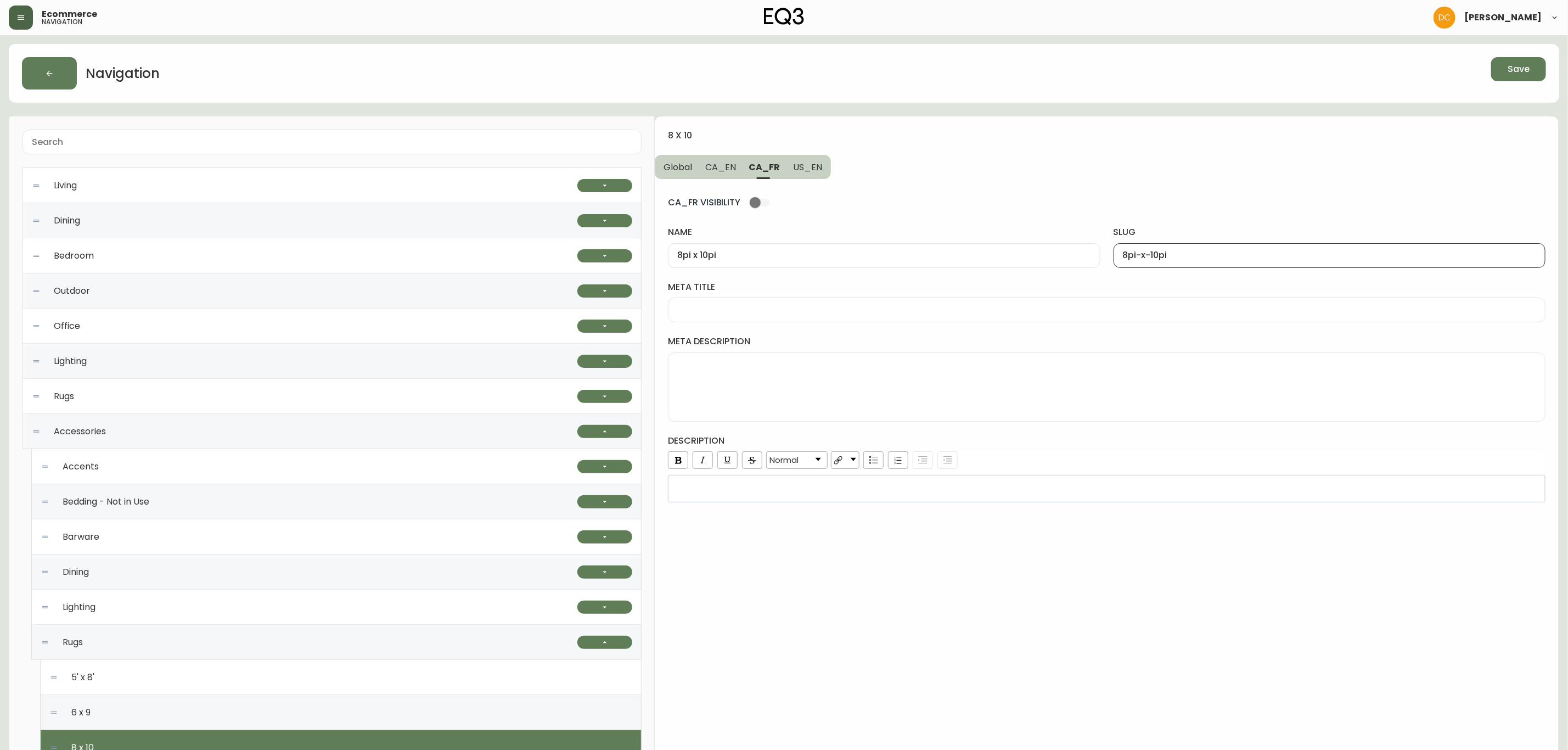
type input "8pi-x-10pi"
click at [1158, 165] on div "8 x 10 Global CA_EN CA_FR US_EN CA_FR VISIBILITY name 8pi x 10pi slug 8pi-x-10p…" at bounding box center [1107, 585] width 904 height 939
click at [723, 169] on span "CA_EN" at bounding box center [720, 167] width 31 height 12
type input "8' x 10'"
type input "8-x-10"
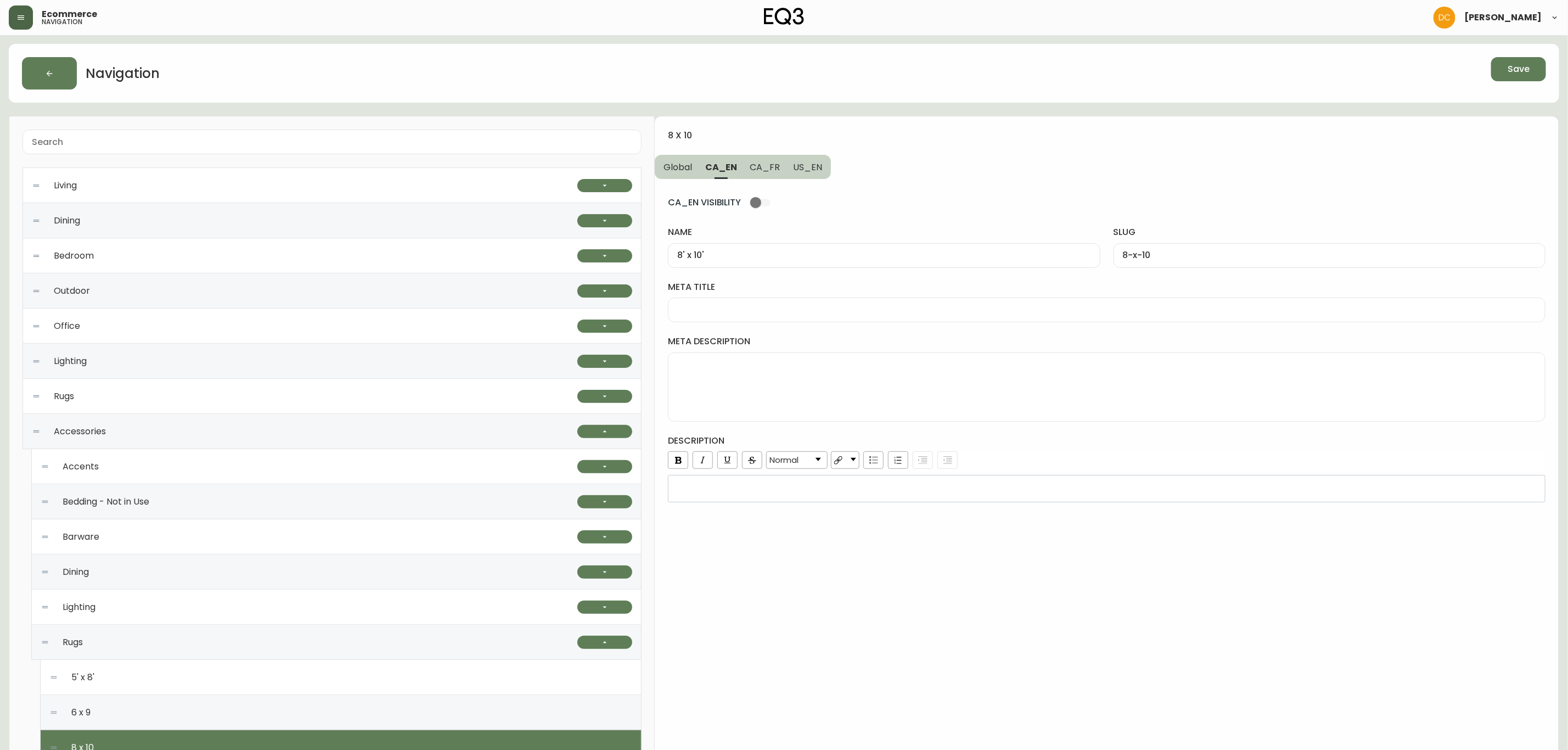
drag, startPoint x: 773, startPoint y: 290, endPoint x: 769, endPoint y: 302, distance: 12.6
click at [771, 295] on div "meta title" at bounding box center [1107, 301] width 878 height 41
click at [769, 302] on div at bounding box center [1107, 310] width 878 height 25
paste input "8x10 Area Rugs | Cotton & Hand-Knotted Wool Rugs"
type input "8x10 Area Rugs | Cotton & Hand-Knotted Wool Rugs"
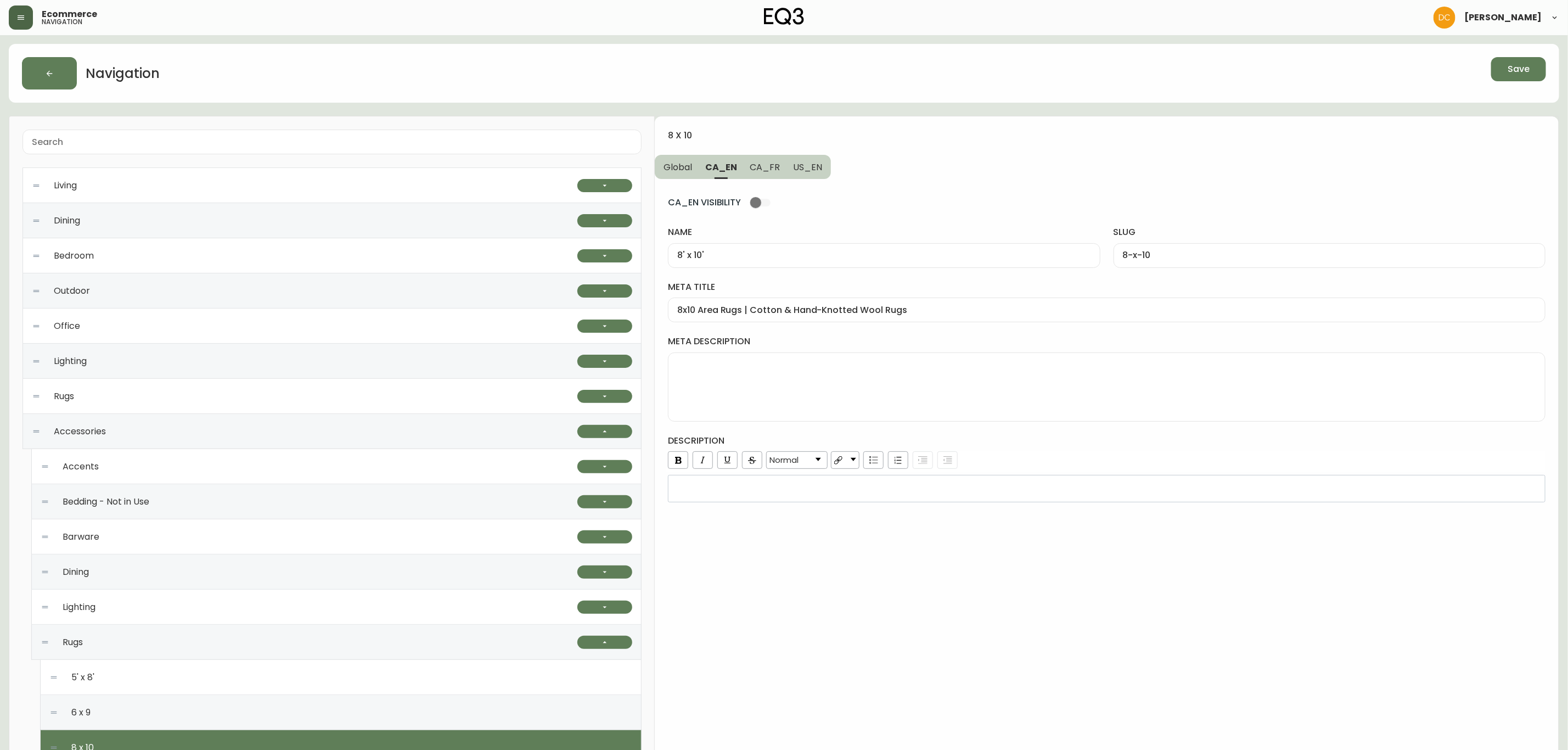
drag, startPoint x: 769, startPoint y: 166, endPoint x: 792, endPoint y: 240, distance: 77.5
click at [769, 166] on span "CA_FR" at bounding box center [765, 167] width 30 height 12
type input "8pi x 10pi"
type input "8pi-x-10pi"
click at [799, 308] on input "meta title" at bounding box center [1107, 310] width 859 height 10
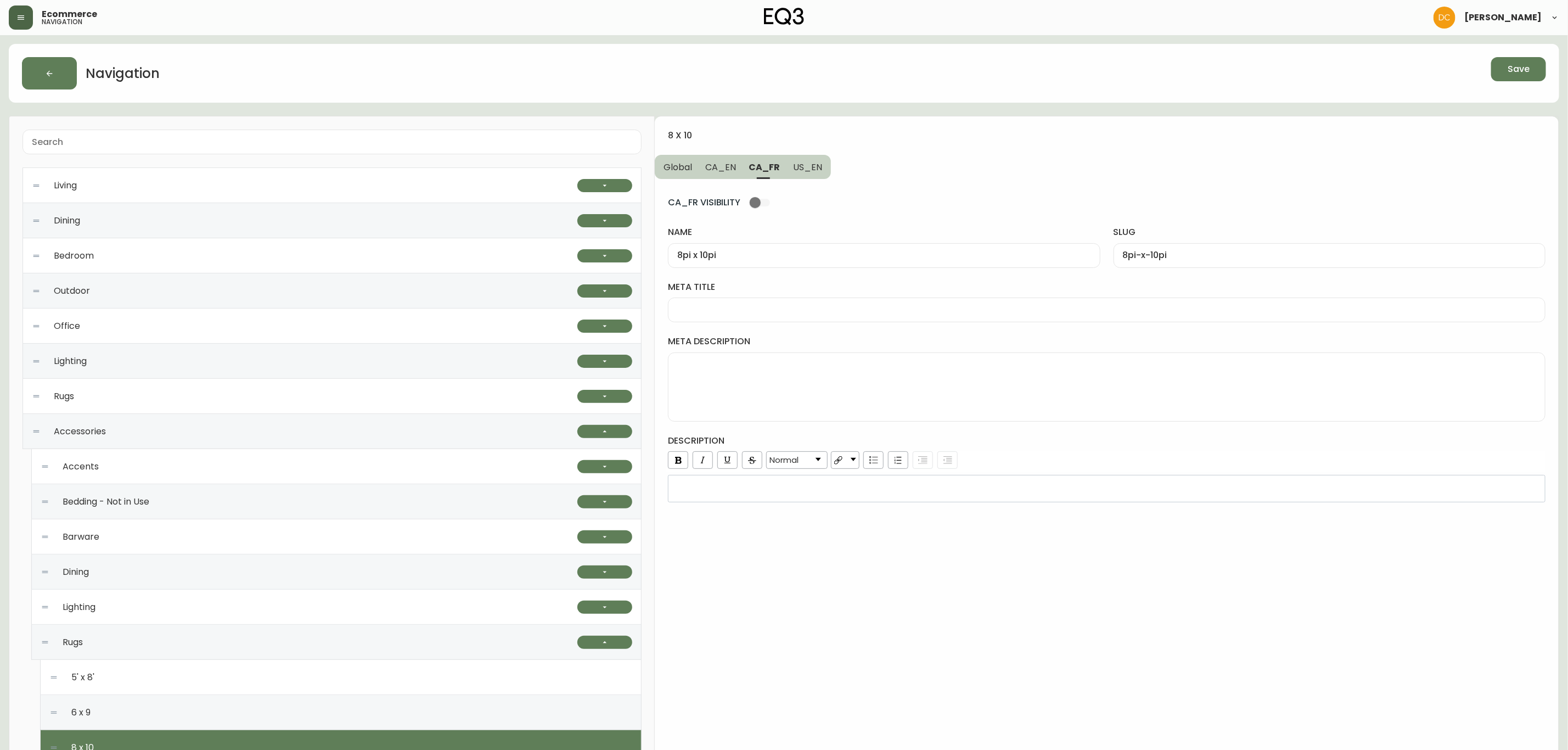
paste input "Carpettes 8 pi x 10 pi | Petits tapis de maison | Décoration de sol | Canada"
type input "Carpettes 8 pi x 10 pi | Petits tapis de maison | Décoration de sol | Canada"
drag, startPoint x: 807, startPoint y: 173, endPoint x: 809, endPoint y: 236, distance: 63.0
click at [807, 173] on span "US_EN" at bounding box center [808, 167] width 29 height 12
type input "8' x 10'"
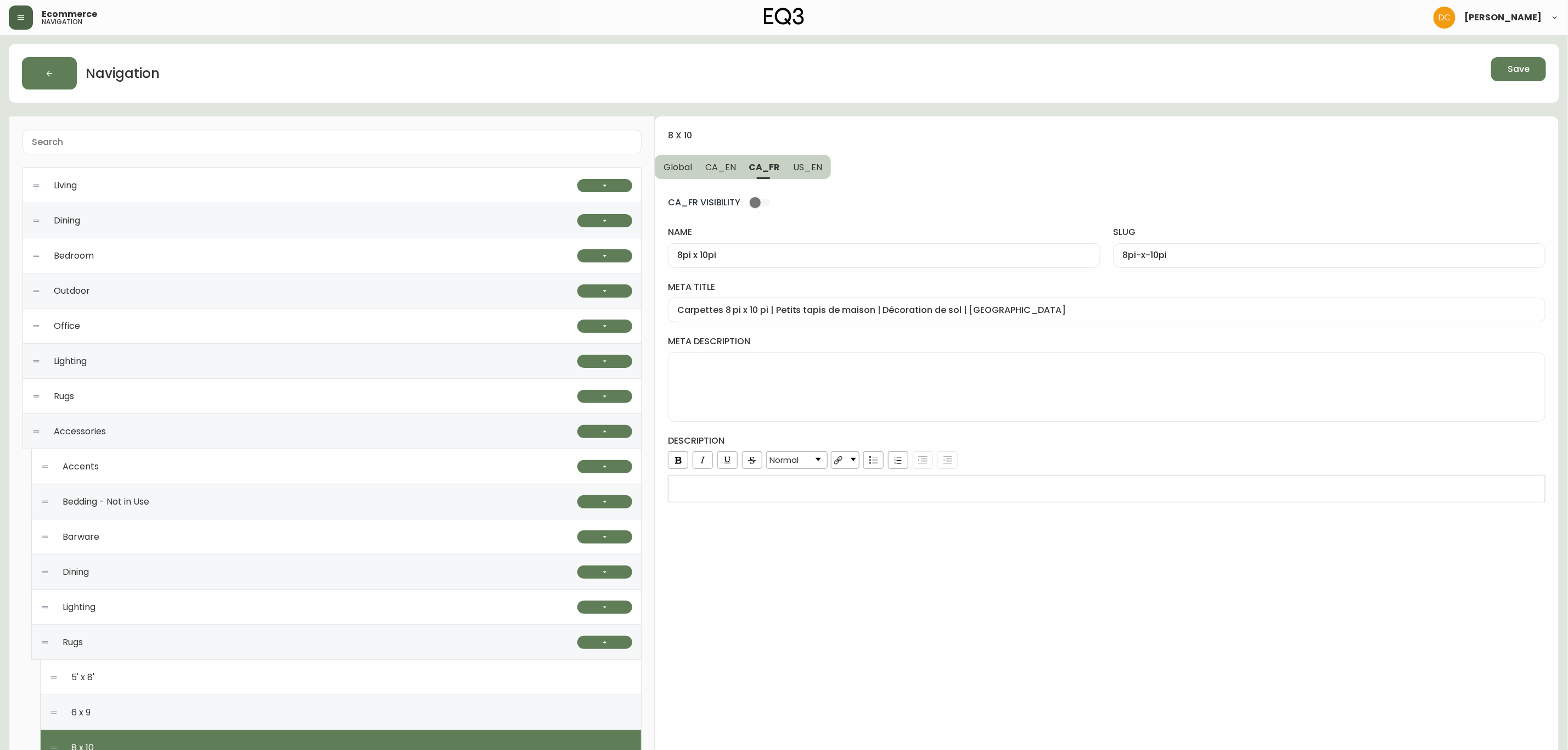
type input "8-x-10"
click at [799, 307] on input "meta title" at bounding box center [1107, 310] width 859 height 10
paste input "8x10 Area Rugs | Grey, White, or Blue 8x10 Rugs"
drag, startPoint x: 728, startPoint y: 170, endPoint x: 729, endPoint y: 213, distance: 43.0
click at [728, 170] on span "CA_EN" at bounding box center [720, 167] width 31 height 12
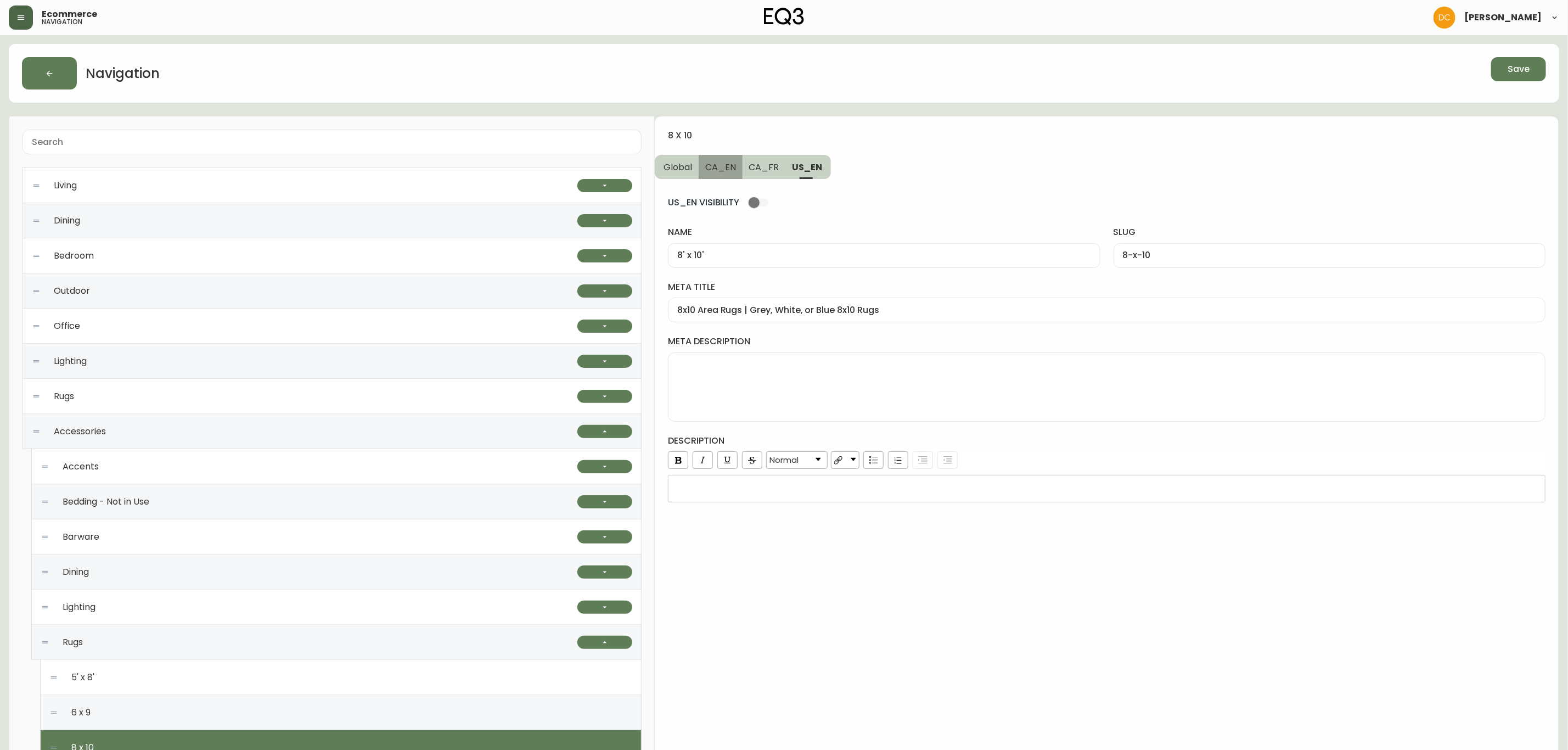
type input "8x10 Area Rugs | Cotton & Hand-Knotted Wool Rugs"
click at [743, 389] on textarea "meta description" at bounding box center [1107, 387] width 859 height 55
paste textarea "Create and delineate space with our collection of area rugs. Explore braided wo…"
type textarea "Create and delineate space with our collection of area rugs. Explore braided wo…"
click at [763, 163] on span "CA_FR" at bounding box center [765, 167] width 30 height 12
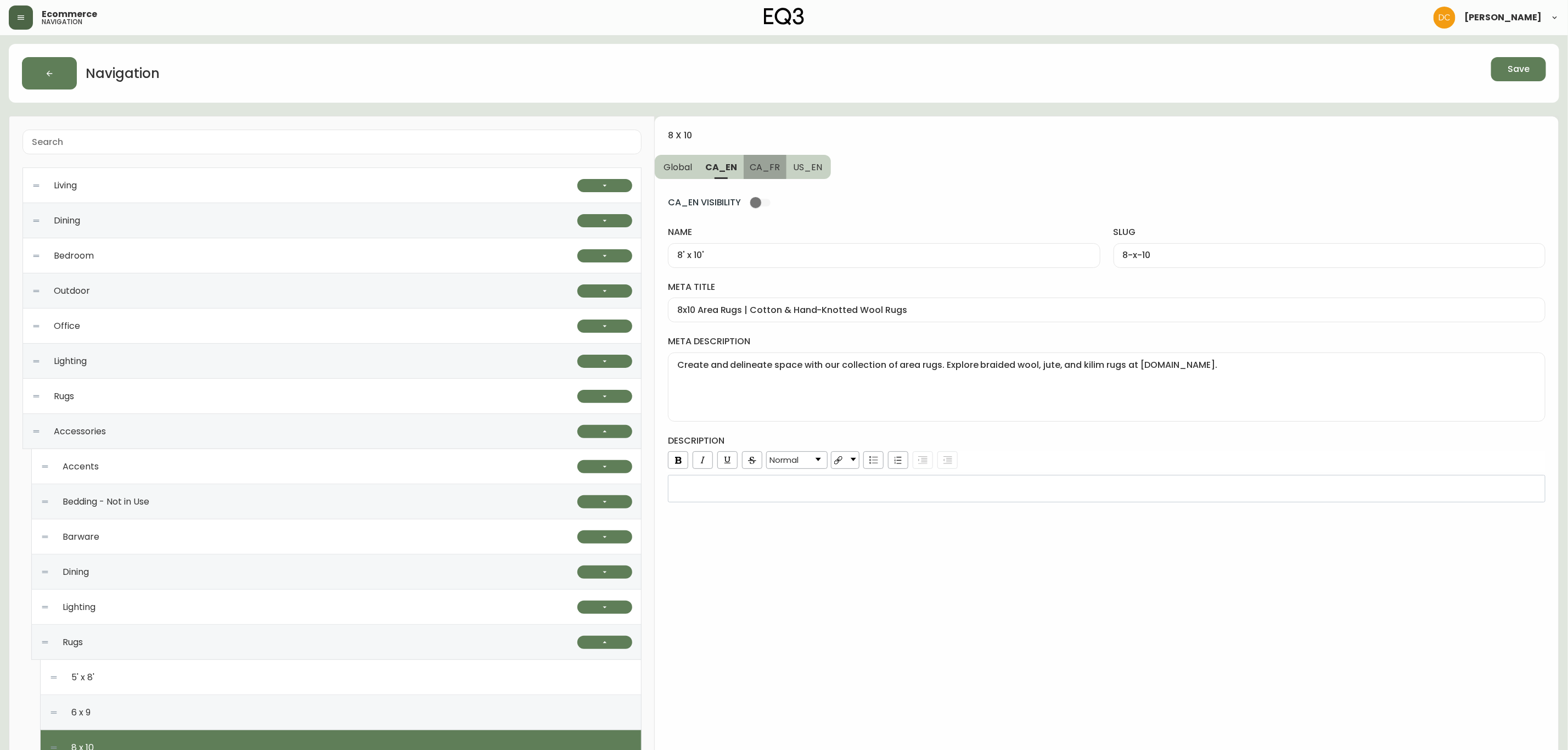
type input "8pi x 10pi"
type input "8pi-x-10pi"
type input "Carpettes 8 pi x 10 pi | Petits tapis de maison | Décoration de sol | Canada"
click at [766, 373] on textarea "meta description" at bounding box center [1107, 387] width 859 height 55
paste textarea "Cherchez-vous une carpette de grande taille? Explorez notre sélection de tapis …"
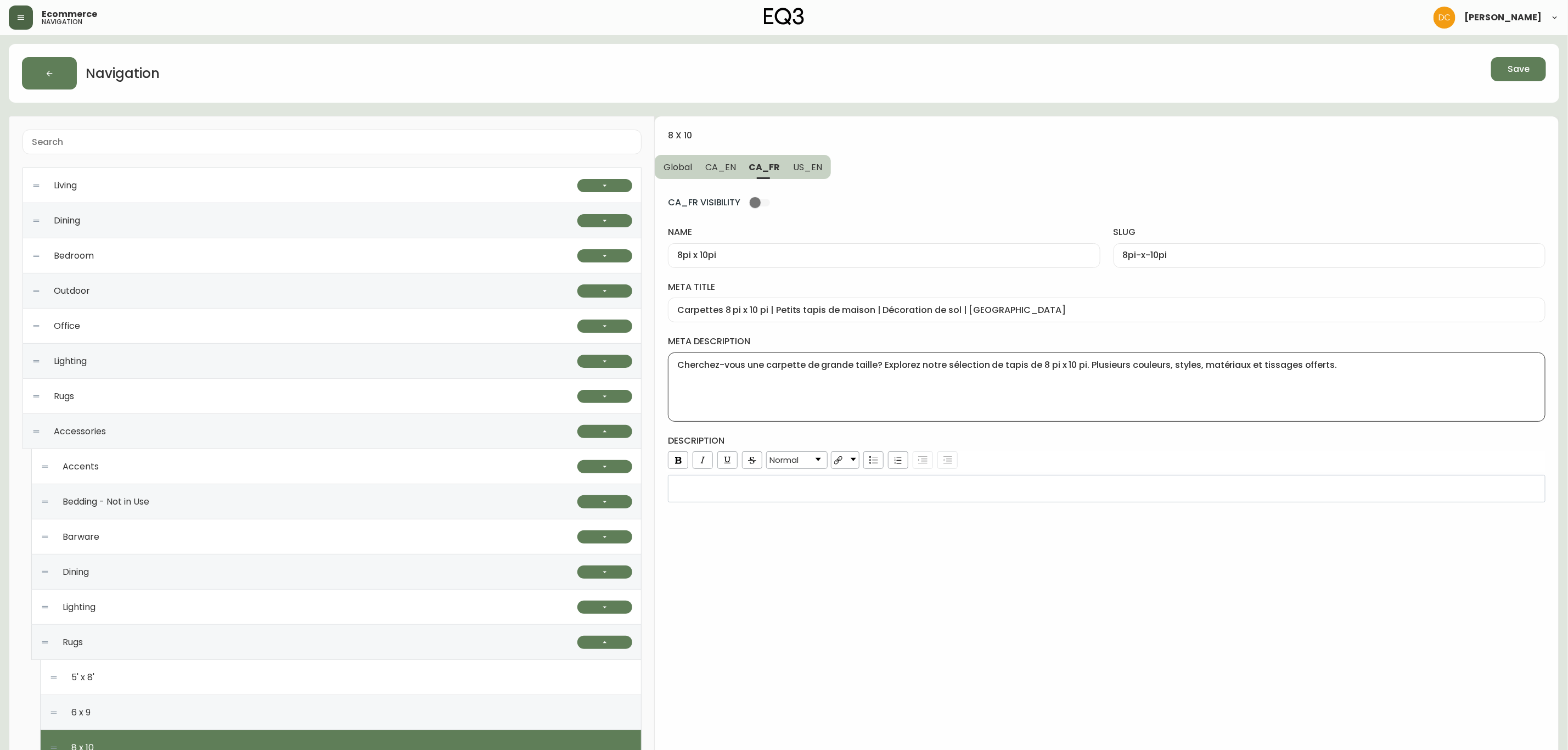
type textarea "Cherchez-vous une carpette de grande taille? Explorez notre sélection de tapis …"
drag, startPoint x: 824, startPoint y: 169, endPoint x: 832, endPoint y: 204, distance: 35.9
click at [824, 169] on button "US_EN" at bounding box center [809, 166] width 44 height 24
type input "8' x 10'"
type input "8-x-10"
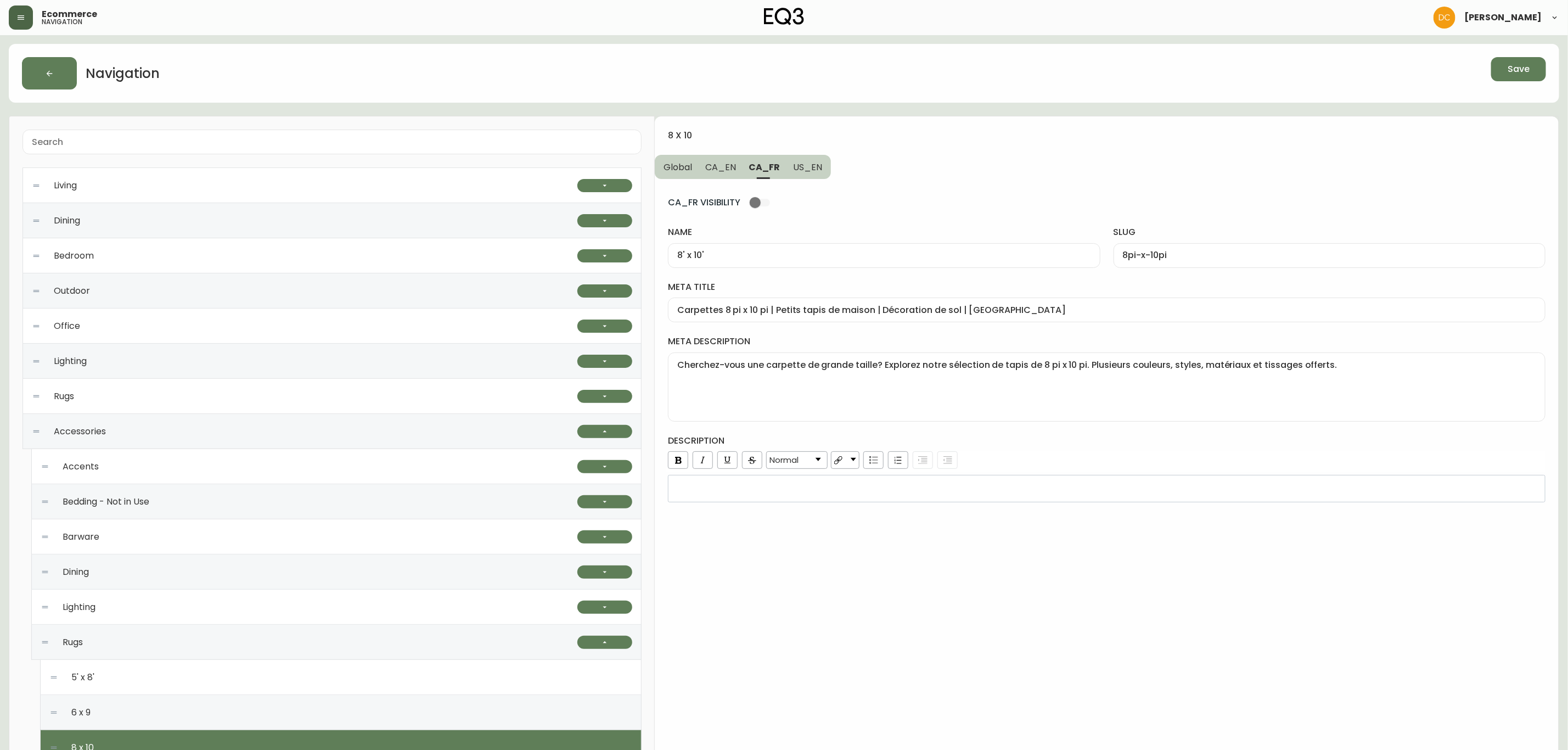
type input "8x10 Area Rugs | Grey, White, or Blue 8x10 Rugs"
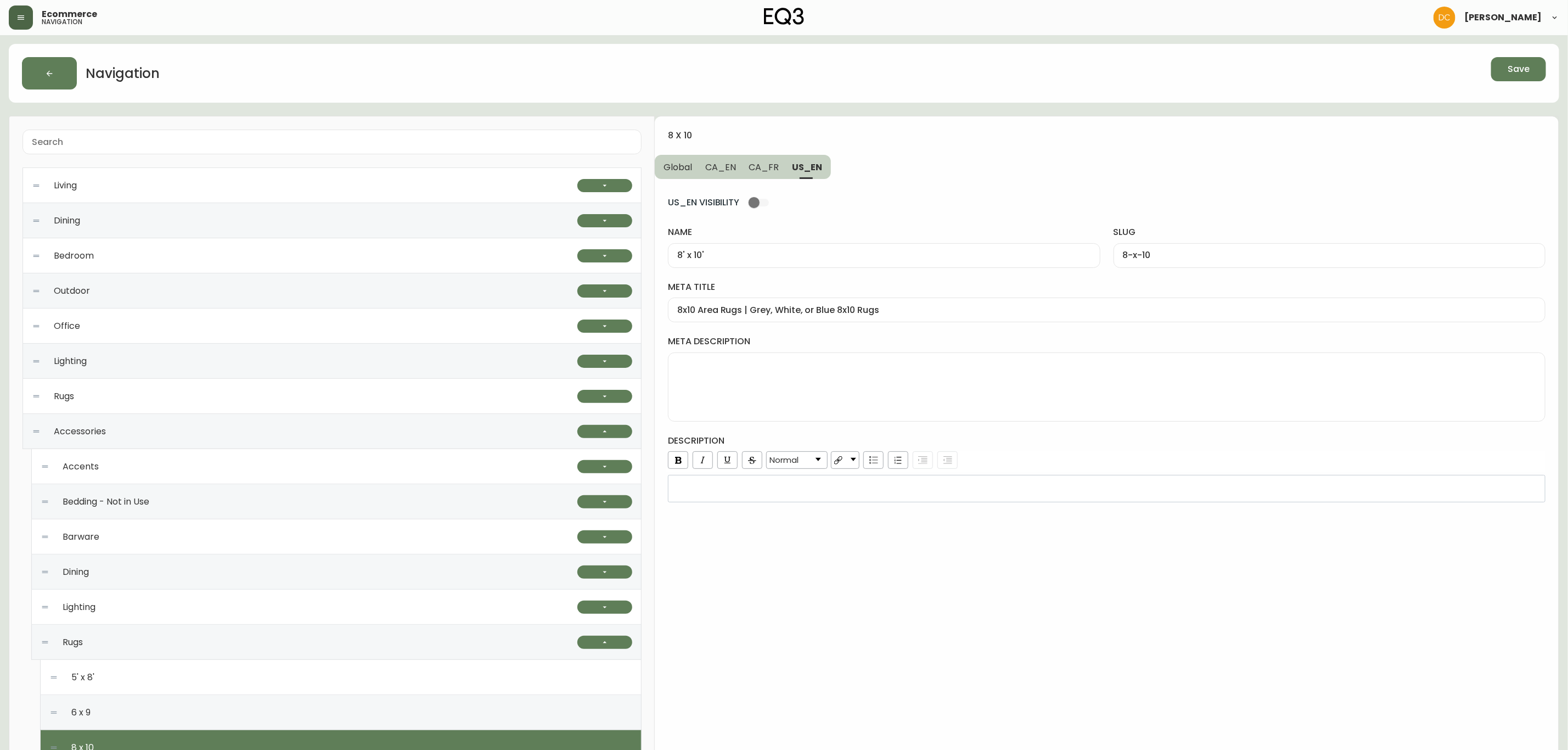
click at [827, 389] on textarea "meta description" at bounding box center [1107, 387] width 859 height 55
paste textarea "Create and delineate space with EQ3’s collection of area rugs. Find braided woo…"
type textarea "Create and delineate space with EQ3’s collection of area rugs. Find braided woo…"
click at [838, 486] on div "rdw-editor" at bounding box center [1107, 488] width 863 height 11
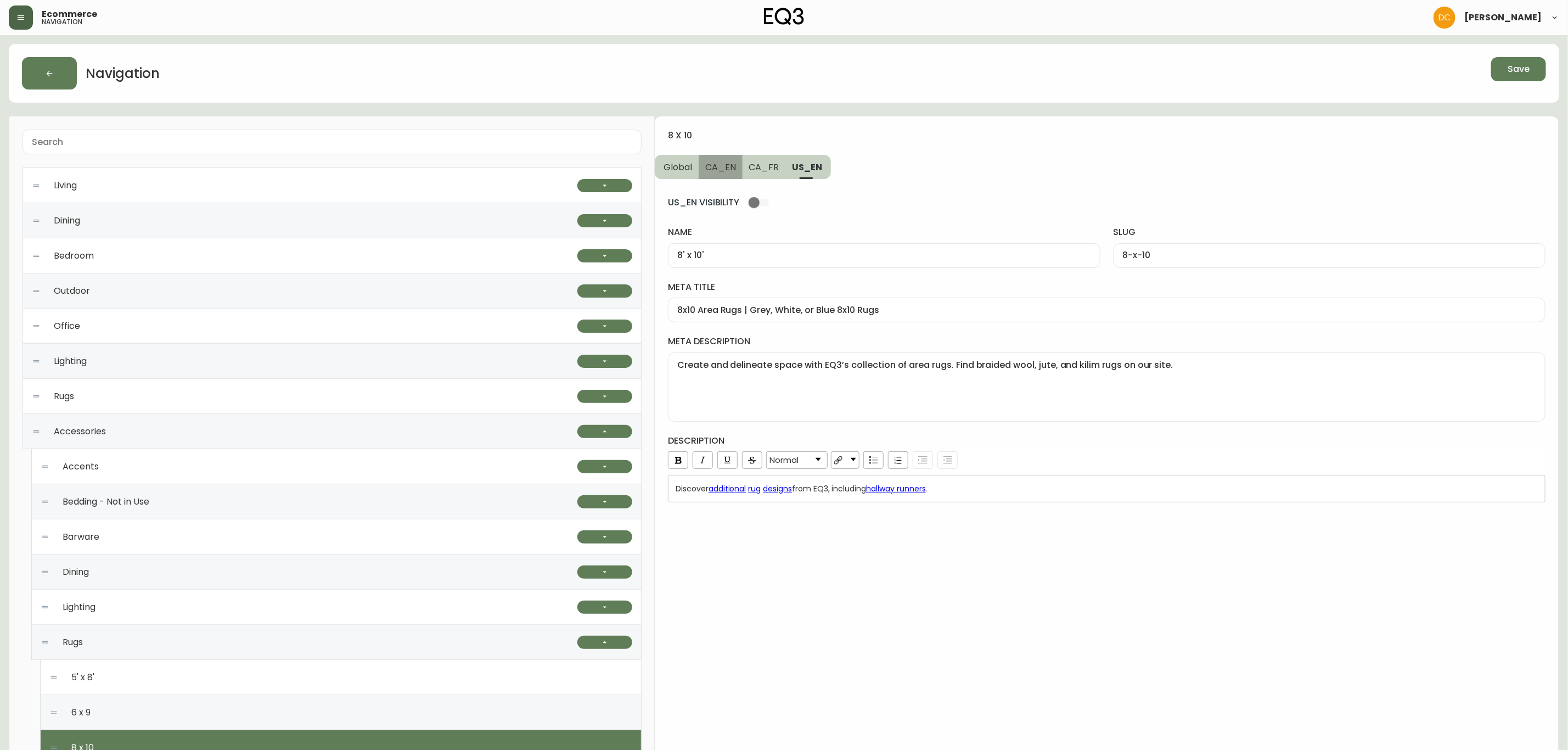
drag, startPoint x: 718, startPoint y: 163, endPoint x: 736, endPoint y: 213, distance: 53.1
click at [718, 163] on span "CA_EN" at bounding box center [720, 167] width 31 height 12
type input "8x10 Area Rugs | Cotton & Hand-Knotted Wool Rugs"
type textarea "Create and delineate space with our collection of area rugs. Explore braided wo…"
click at [799, 492] on div "rdw-editor" at bounding box center [1107, 488] width 863 height 11
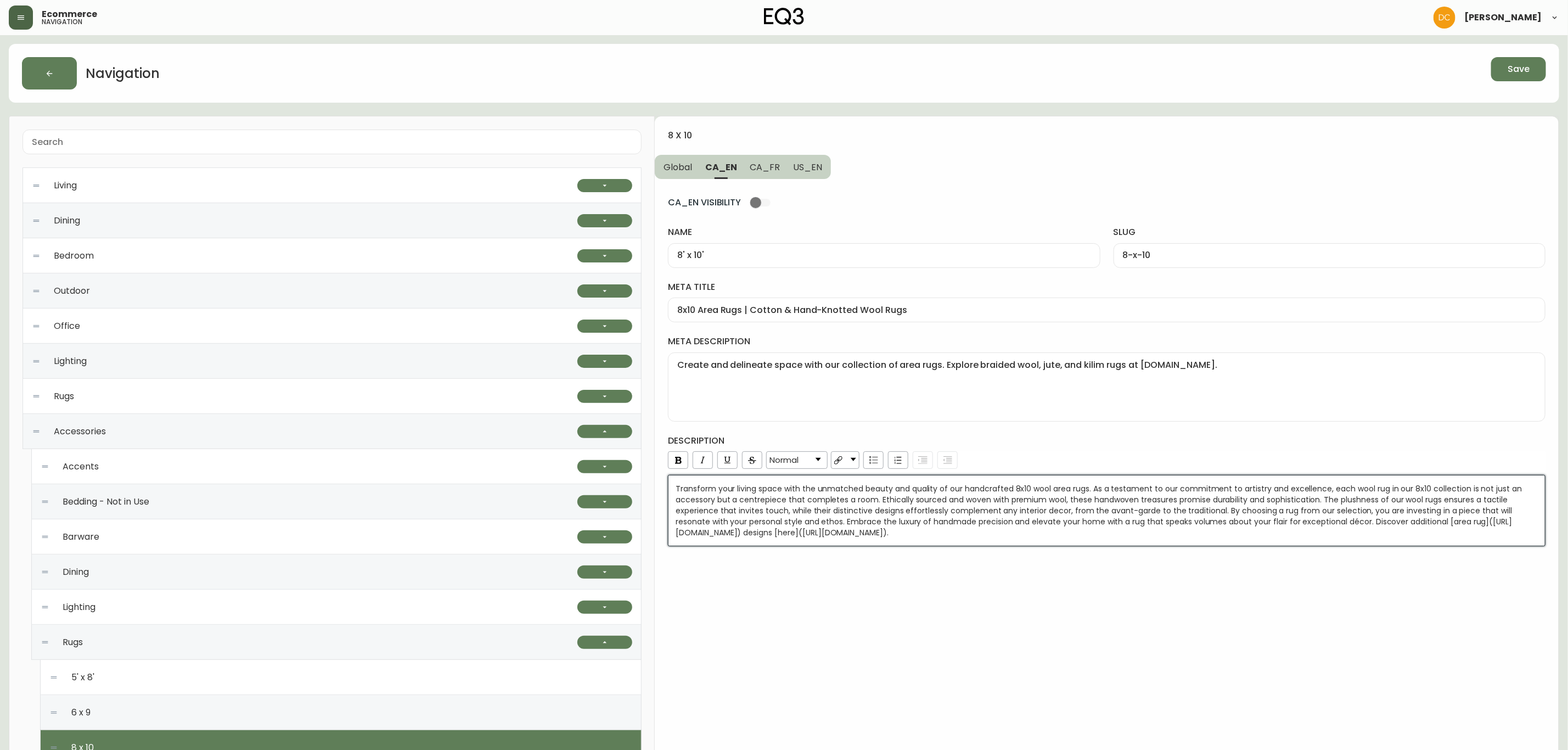
click at [875, 636] on div "8 x 10 Global CA_EN CA_FR US_EN CA_EN VISIBILITY name 8' x 10' slug 8-x-10 meta…" at bounding box center [1107, 585] width 904 height 939
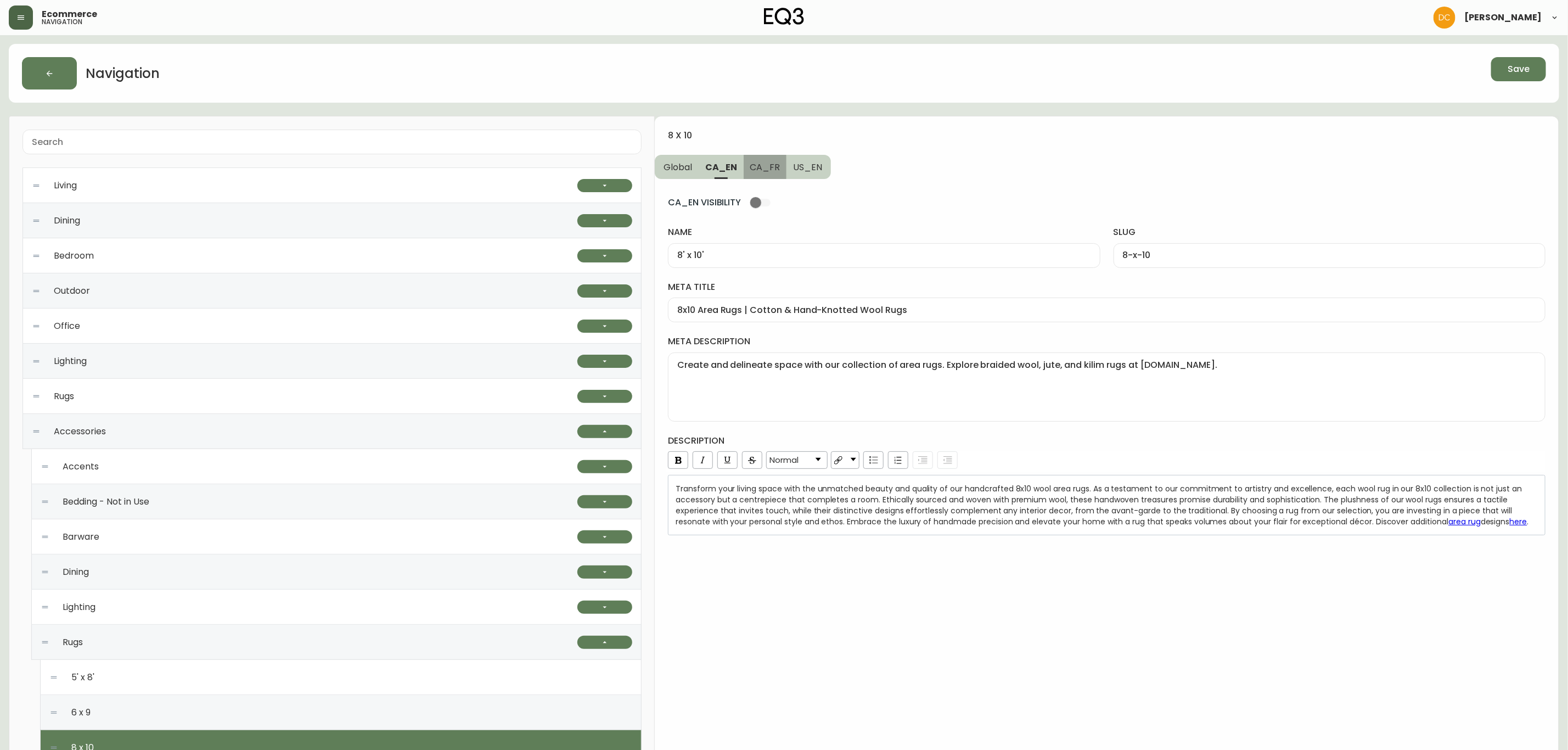
click at [773, 177] on button "CA_FR" at bounding box center [765, 166] width 43 height 24
type input "8pi x 10pi"
type input "8pi-x-10pi"
type input "Carpettes 8 pi x 10 pi | Petits tapis de maison | Décoration de sol | Canada"
type textarea "Cherchez-vous une carpette de grande taille? Explorez notre sélection de tapis …"
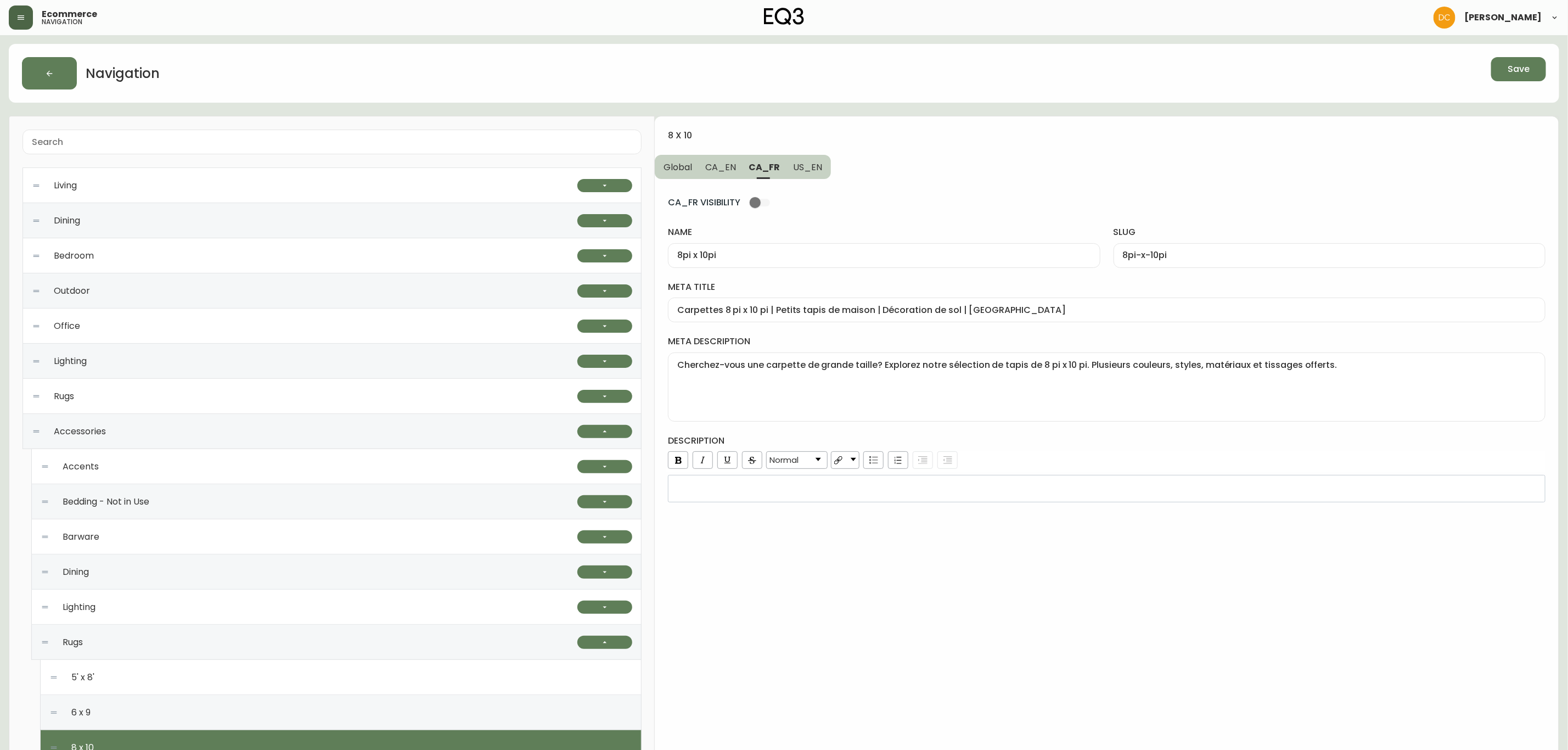
click at [804, 173] on span "US_EN" at bounding box center [808, 167] width 29 height 12
type input "8' x 10'"
type input "8-x-10"
type input "8x10 Area Rugs | Grey, White, or Blue 8x10 Rugs"
type textarea "Create and delineate space with EQ3’s collection of area rugs. Find braided woo…"
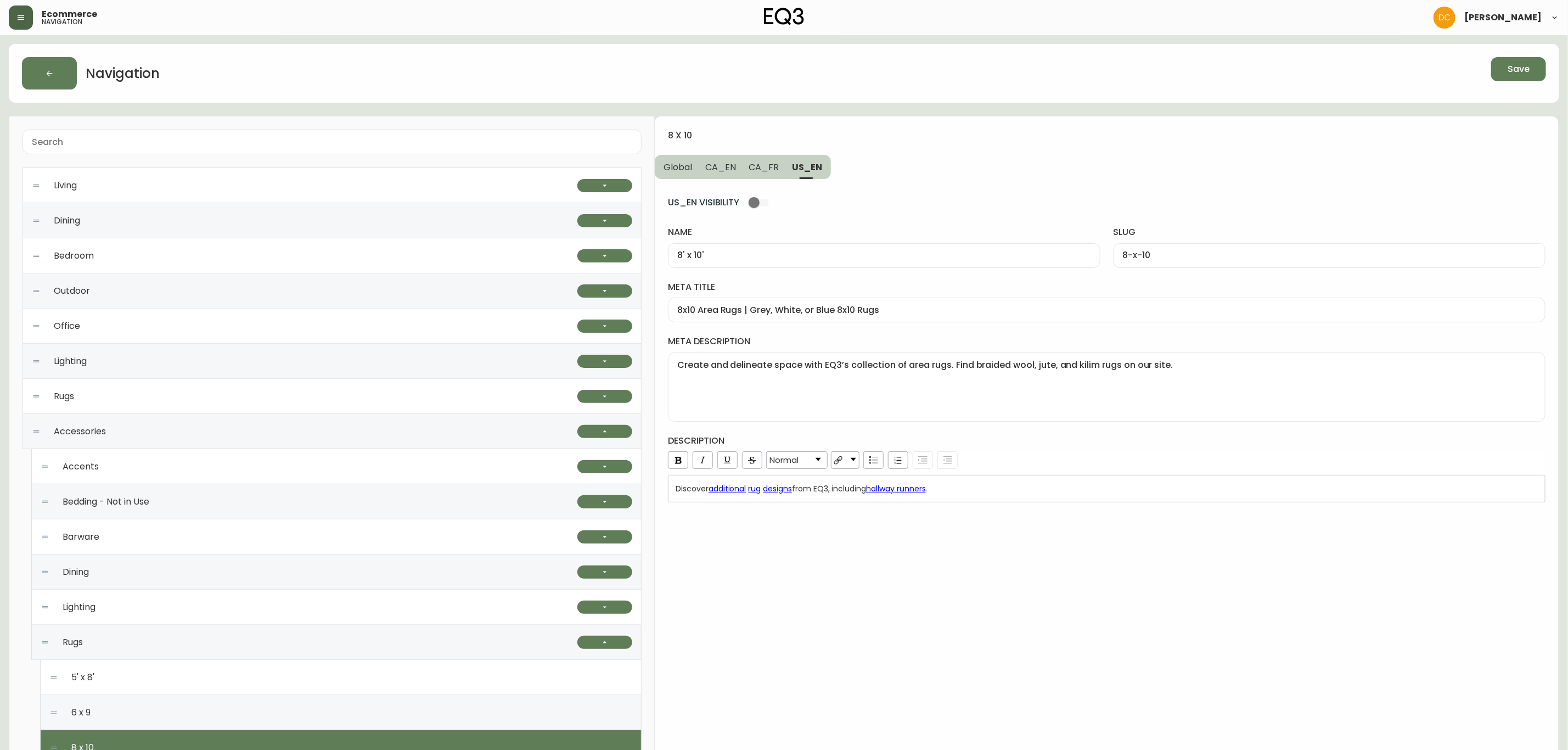
click at [764, 167] on span "CA_FR" at bounding box center [764, 167] width 30 height 12
type input "8pi x 10pi"
type input "8pi-x-10pi"
type input "Carpettes 8 pi x 10 pi | Petits tapis de maison | Décoration de sol | Canada"
type textarea "Cherchez-vous une carpette de grande taille? Explorez notre sélection de tapis …"
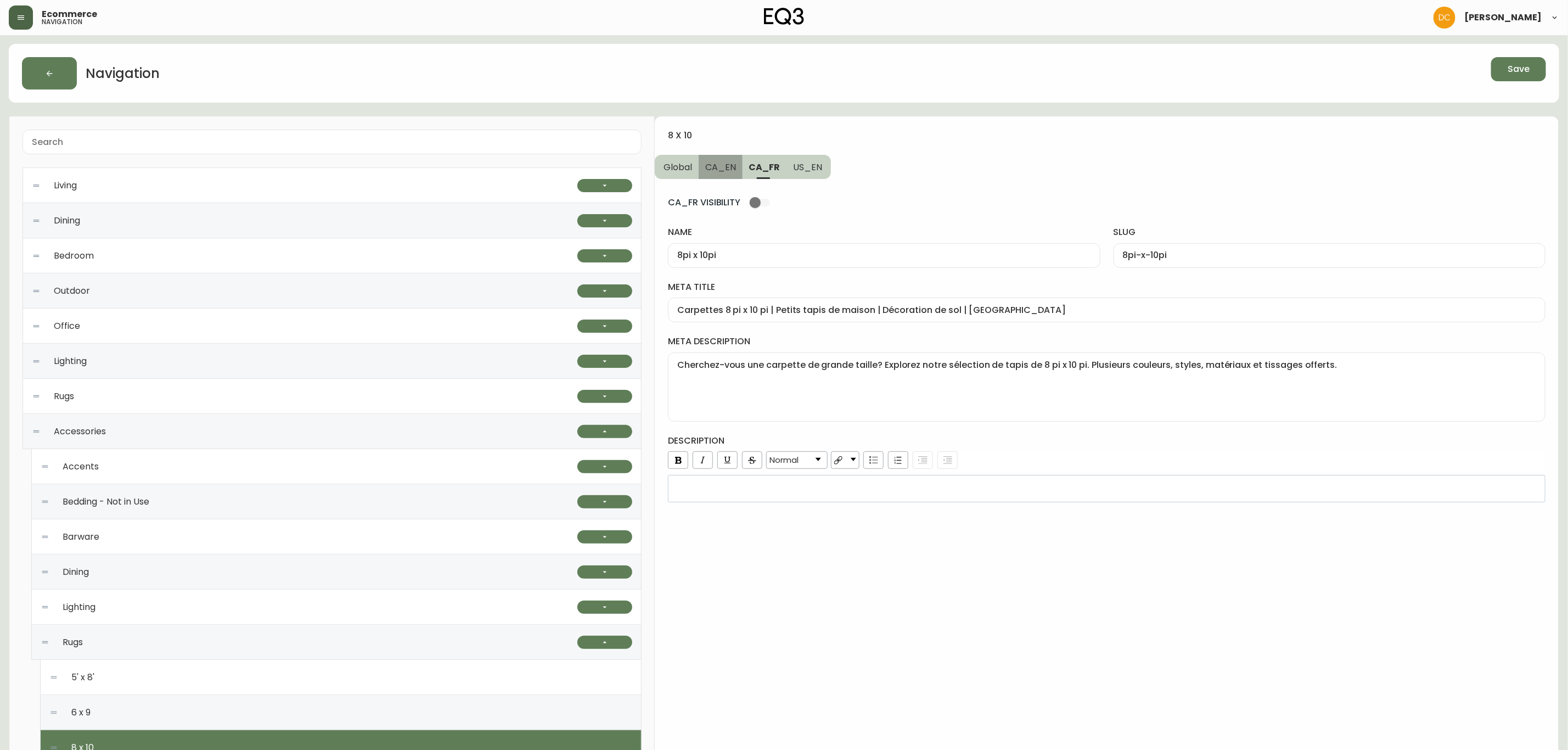
click at [719, 163] on span "CA_EN" at bounding box center [720, 167] width 31 height 12
type input "8' x 10'"
type input "8-x-10"
type input "8x10 Area Rugs | Cotton & Hand-Knotted Wool Rugs"
type textarea "Create and delineate space with our collection of area rugs. Explore braided wo…"
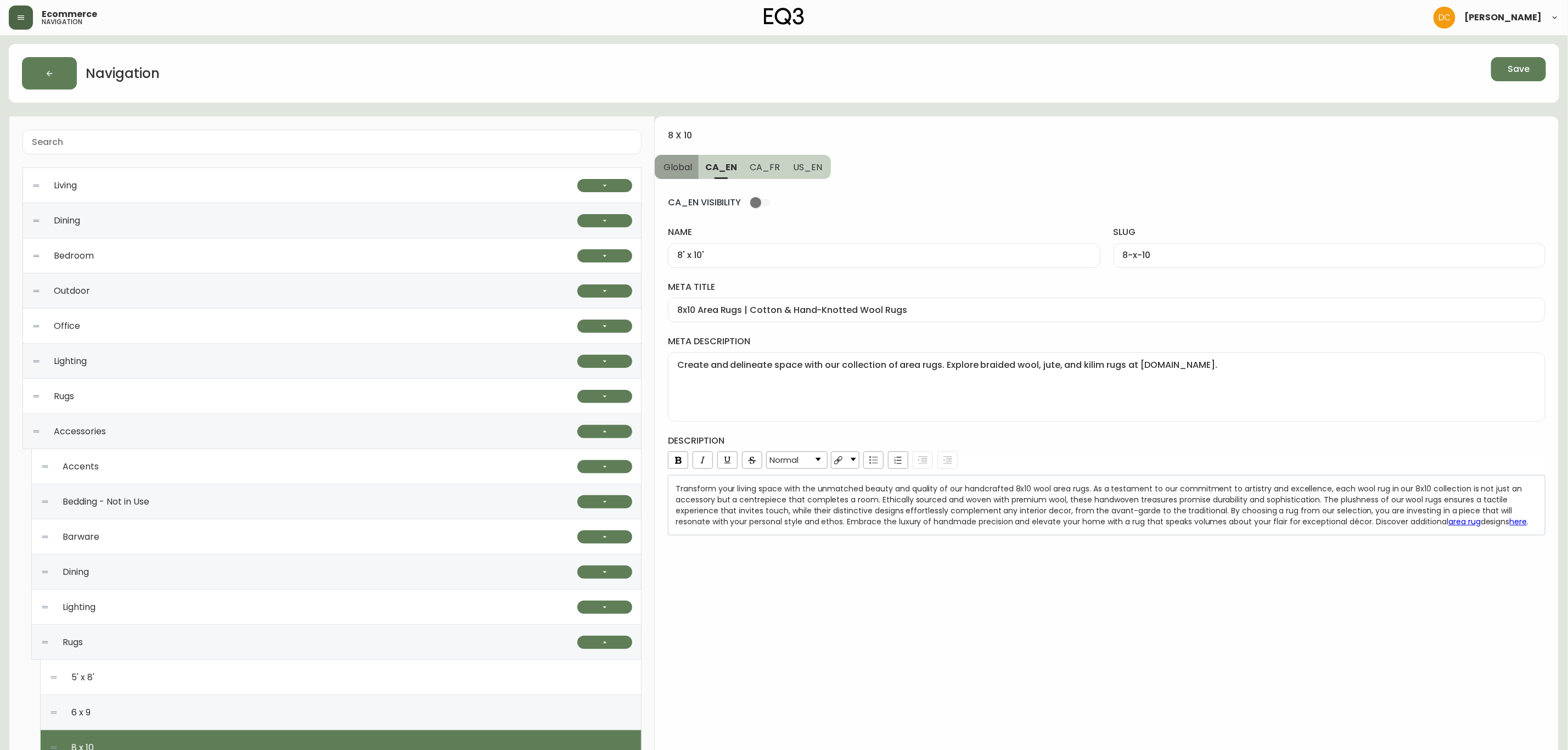
click at [687, 157] on button "Global" at bounding box center [677, 166] width 44 height 24
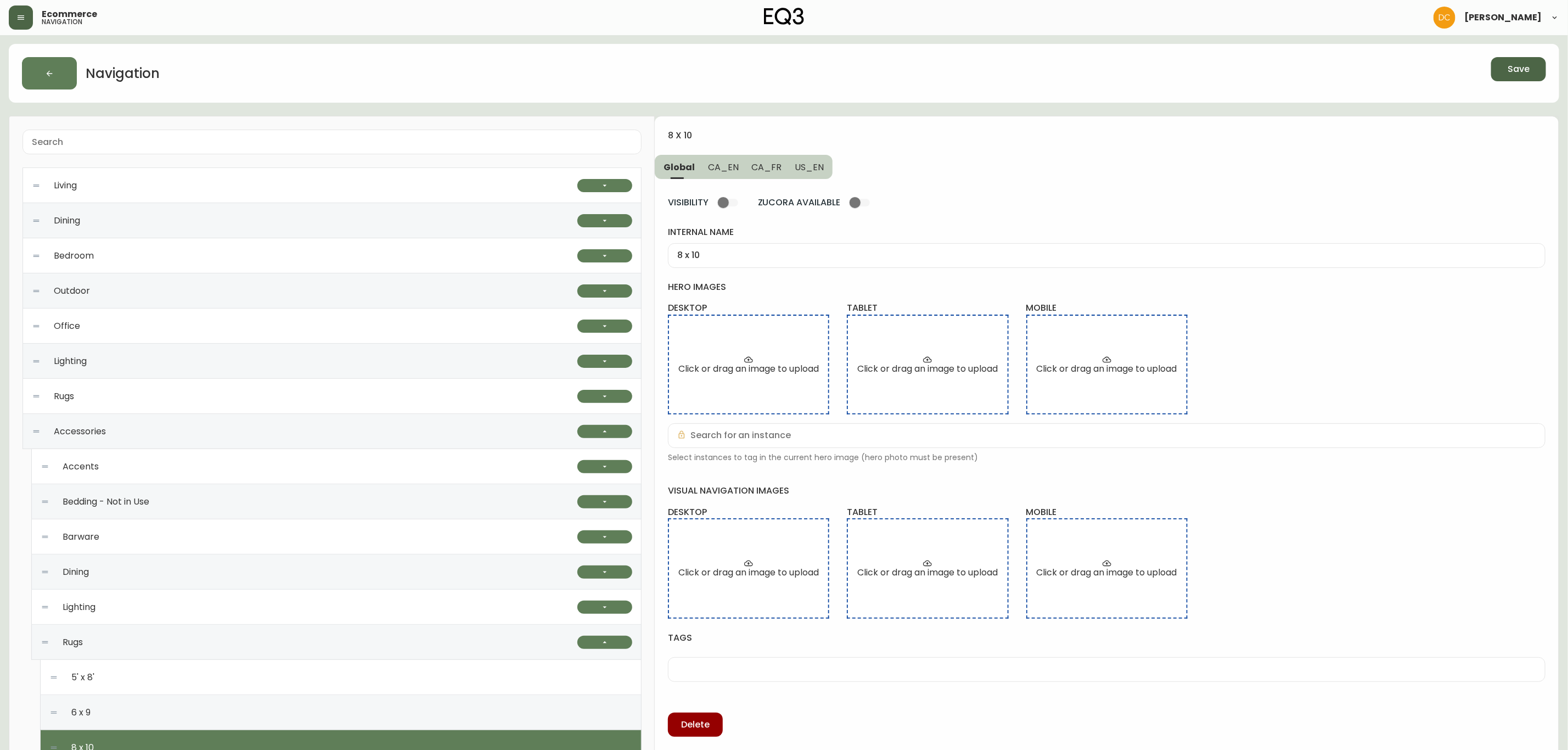
click at [1514, 69] on span "Save" at bounding box center [1519, 69] width 22 height 12
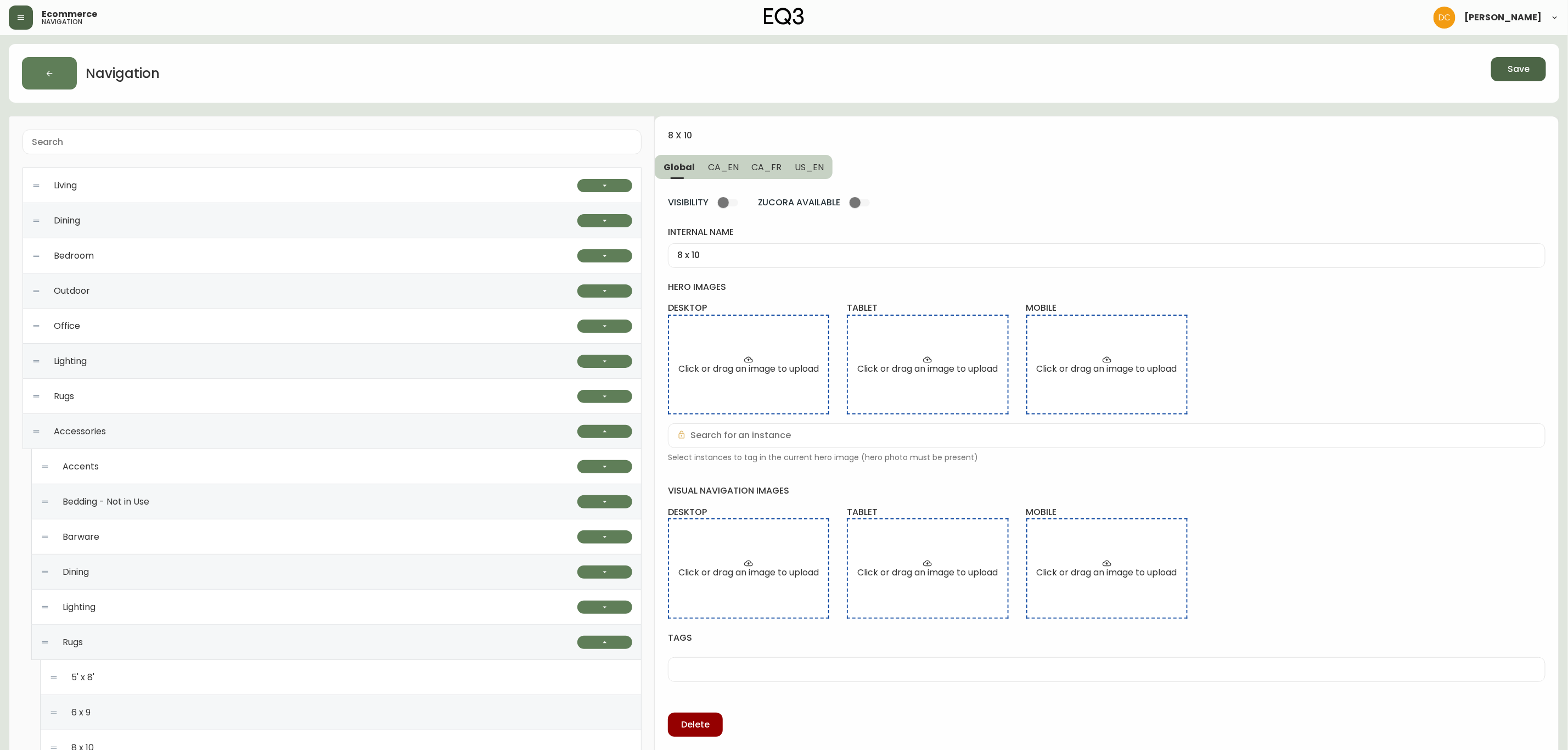
click at [18, 25] on button "button" at bounding box center [21, 18] width 24 height 24
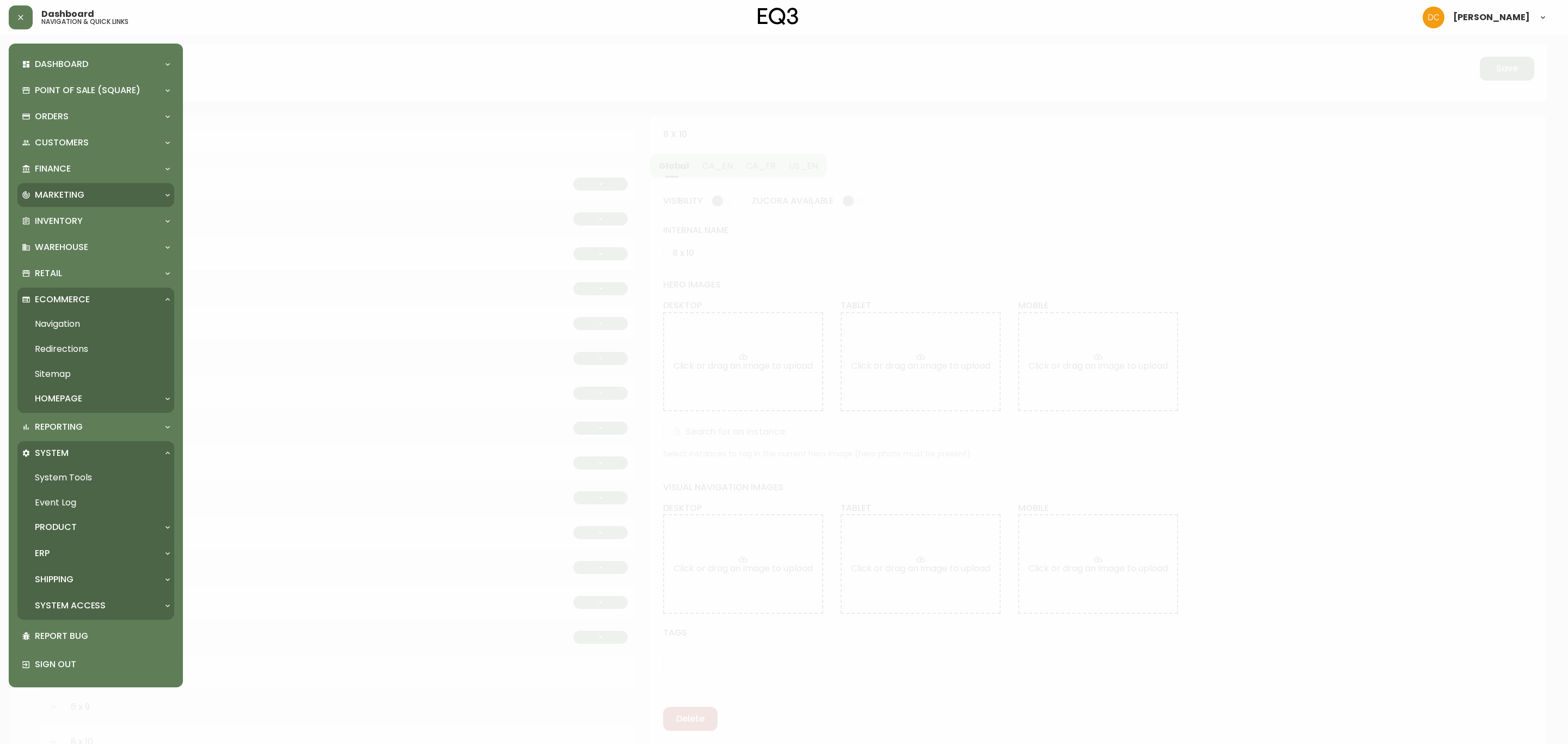
click at [82, 194] on p "Marketing" at bounding box center [60, 194] width 50 height 12
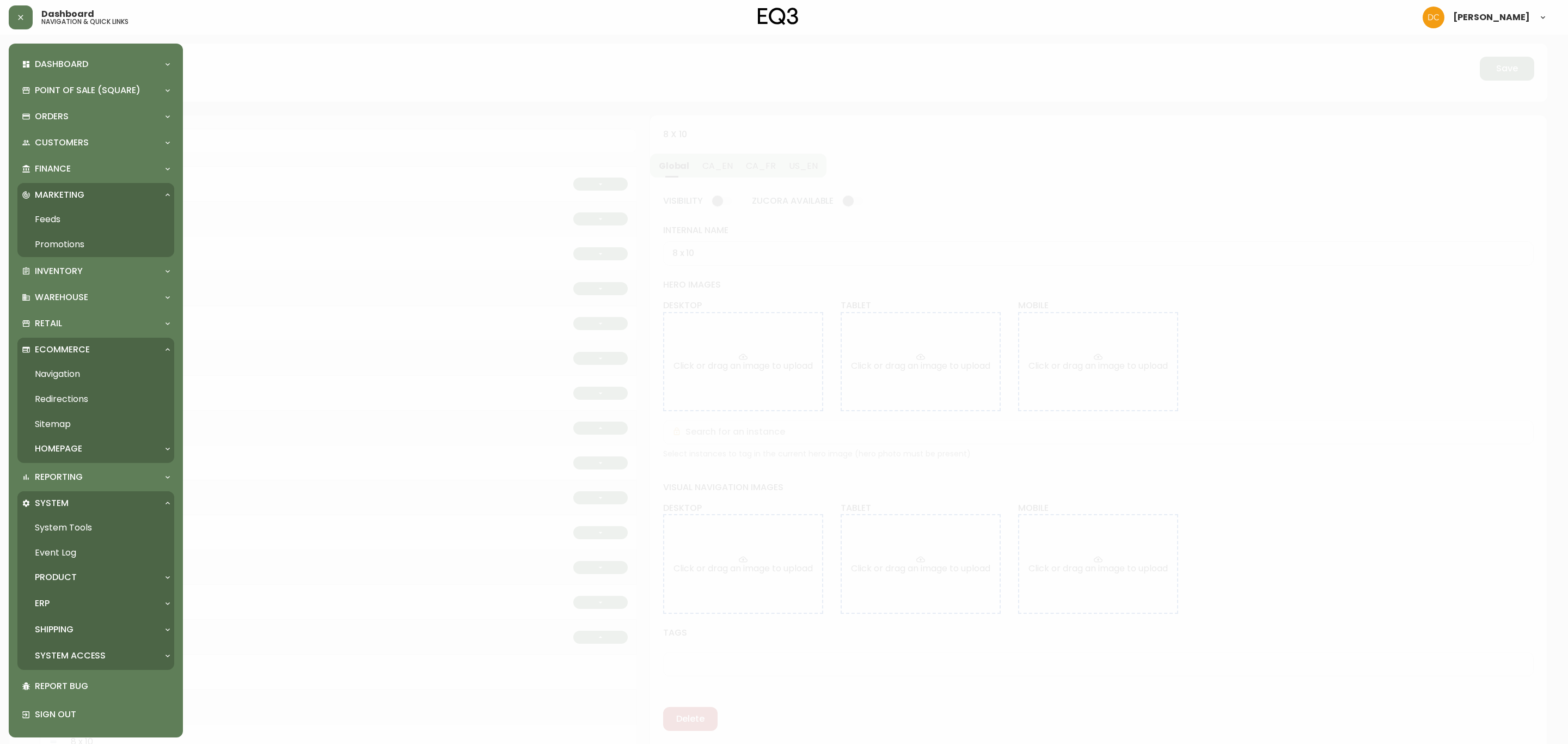
click at [79, 242] on link "Promotions" at bounding box center [95, 244] width 156 height 25
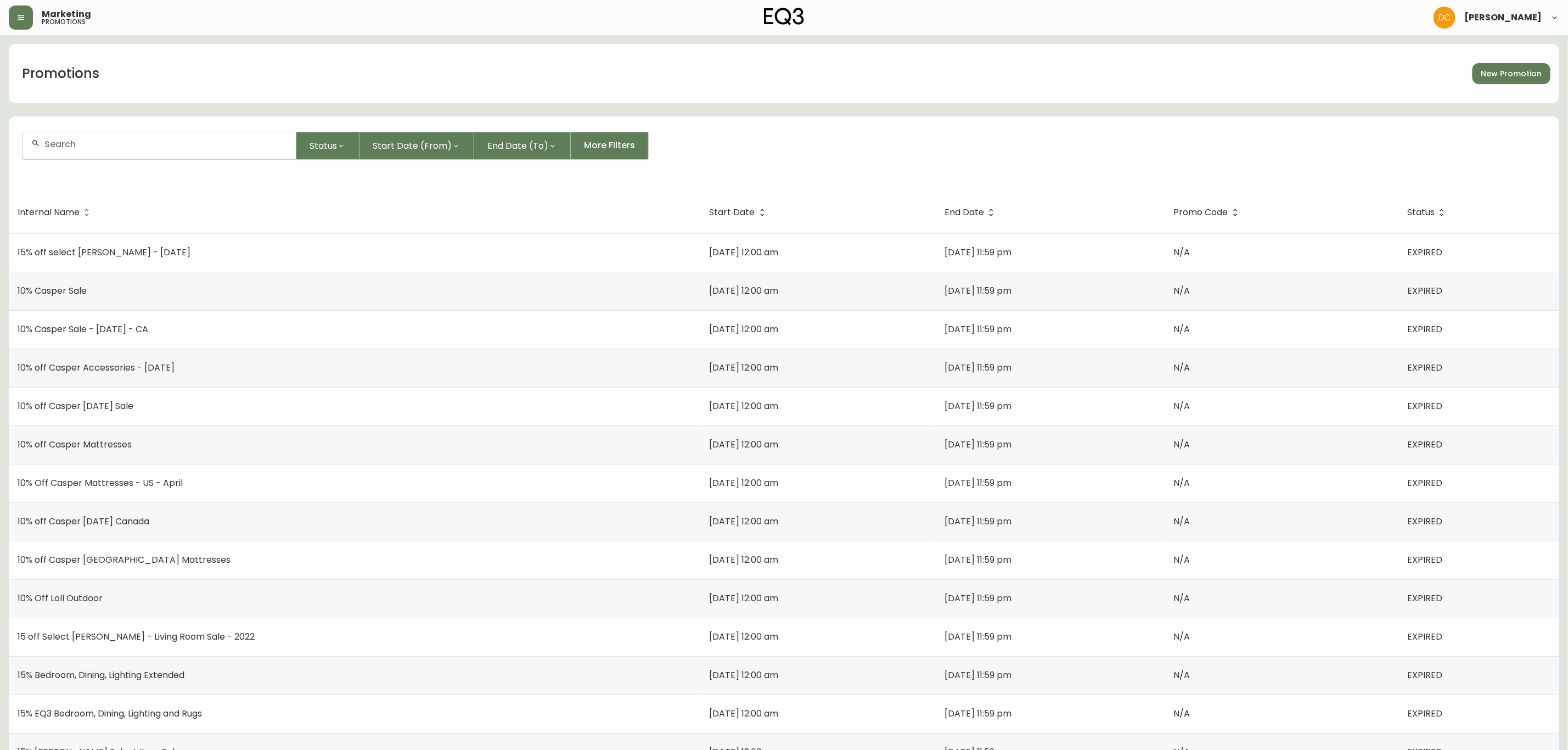
click at [107, 159] on div at bounding box center [159, 146] width 275 height 28
click at [107, 154] on div at bounding box center [159, 146] width 274 height 27
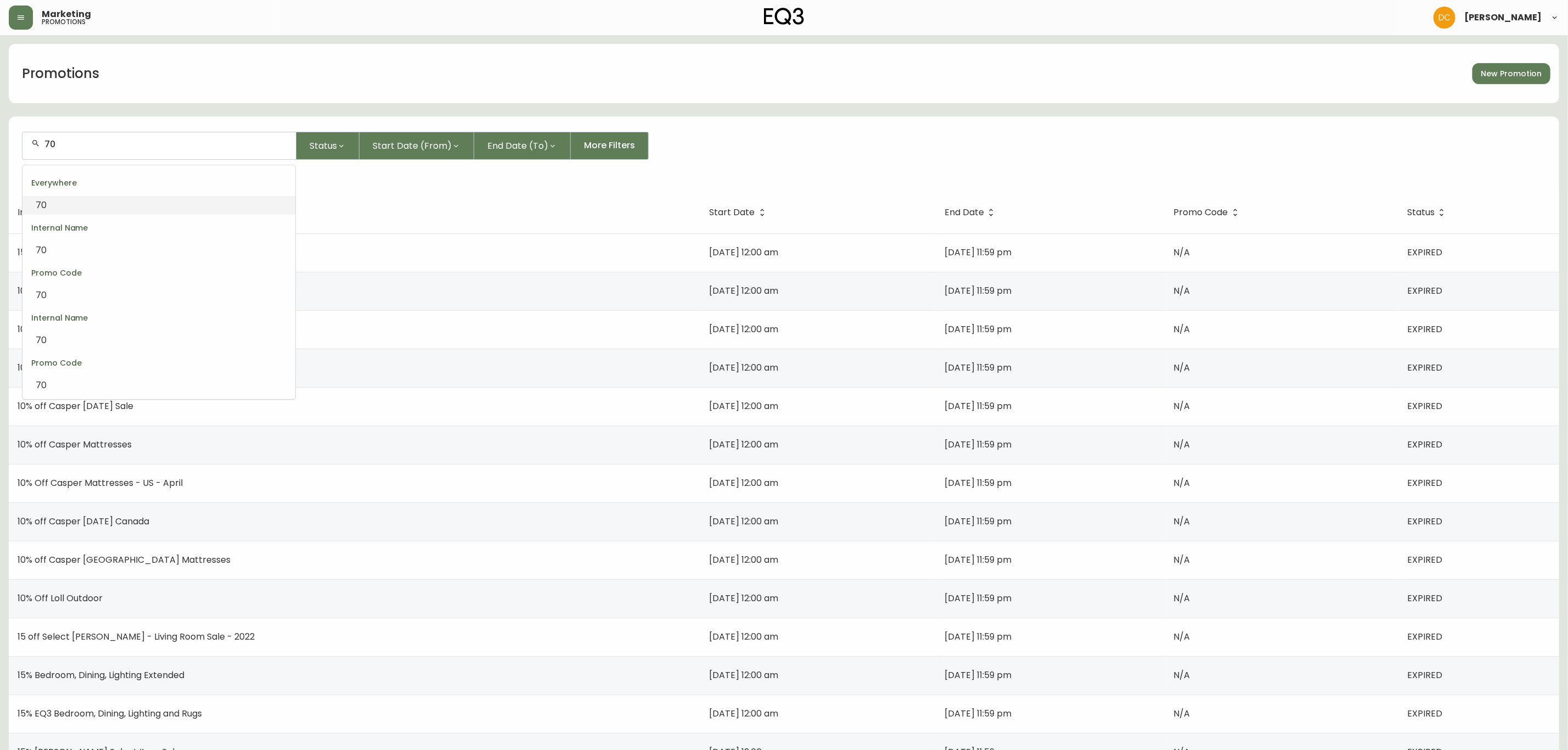
type input "7"
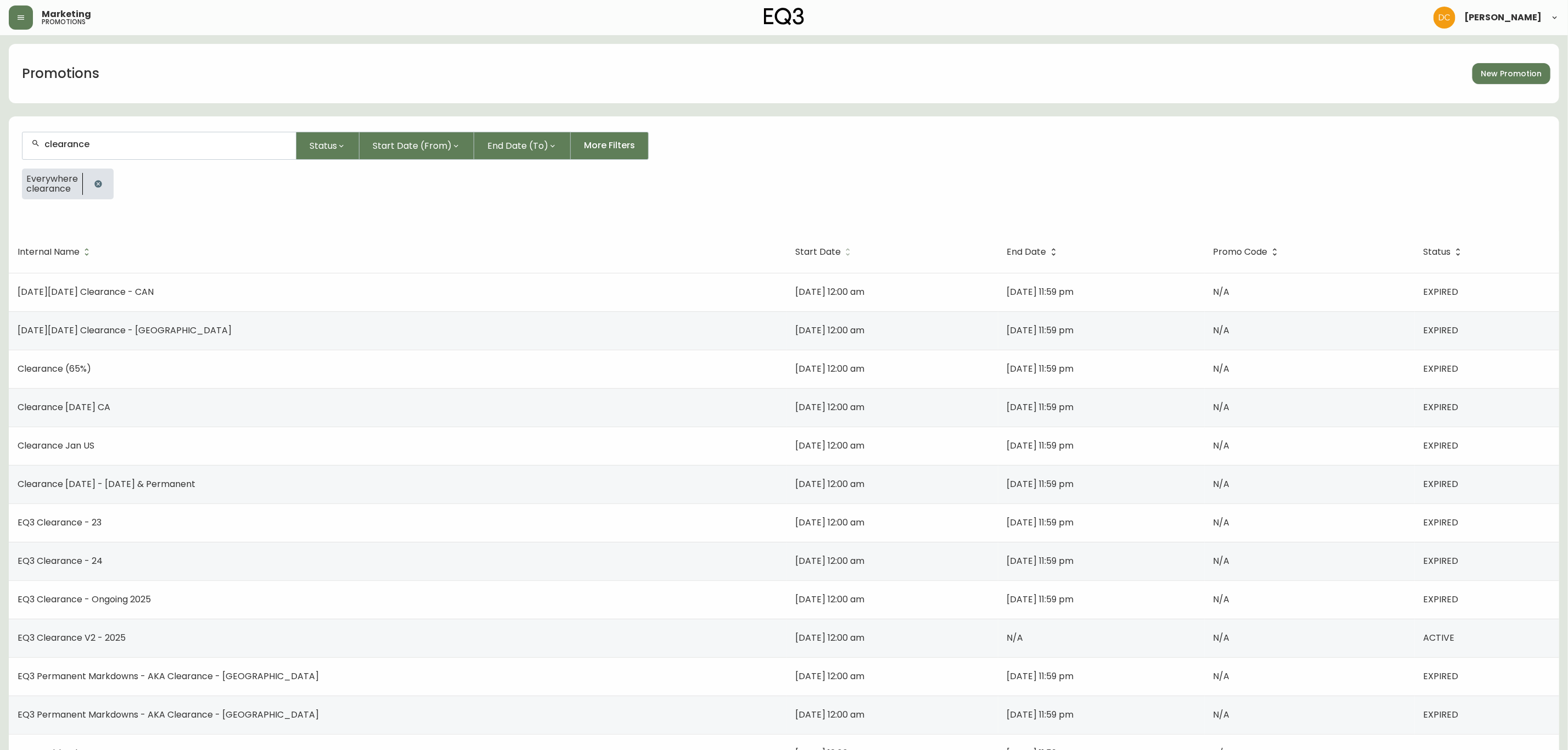
type input "clearance"
click at [795, 249] on span "Start Date" at bounding box center [818, 252] width 46 height 7
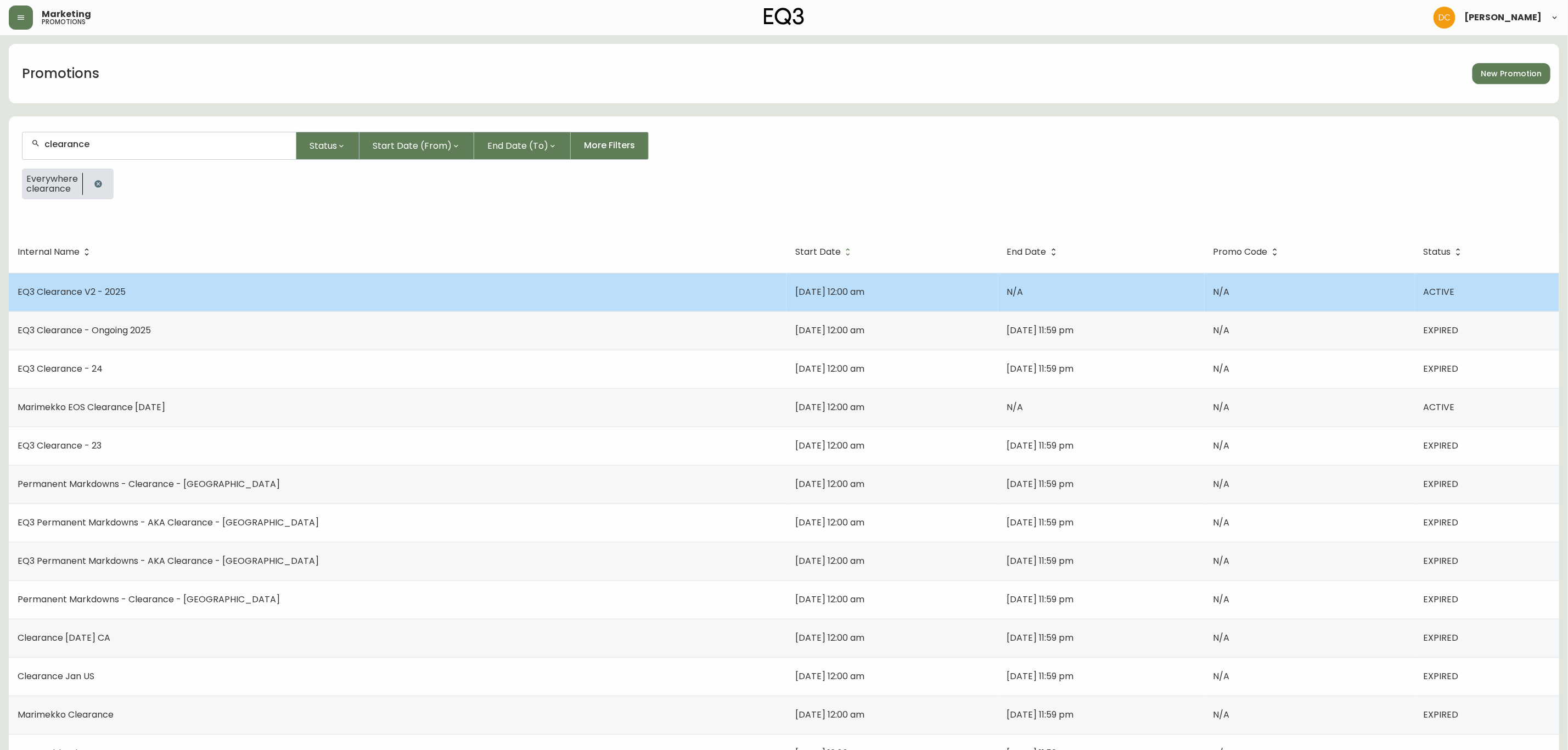
click at [206, 305] on td "EQ3 Clearance V2 - 2025" at bounding box center [398, 292] width 778 height 38
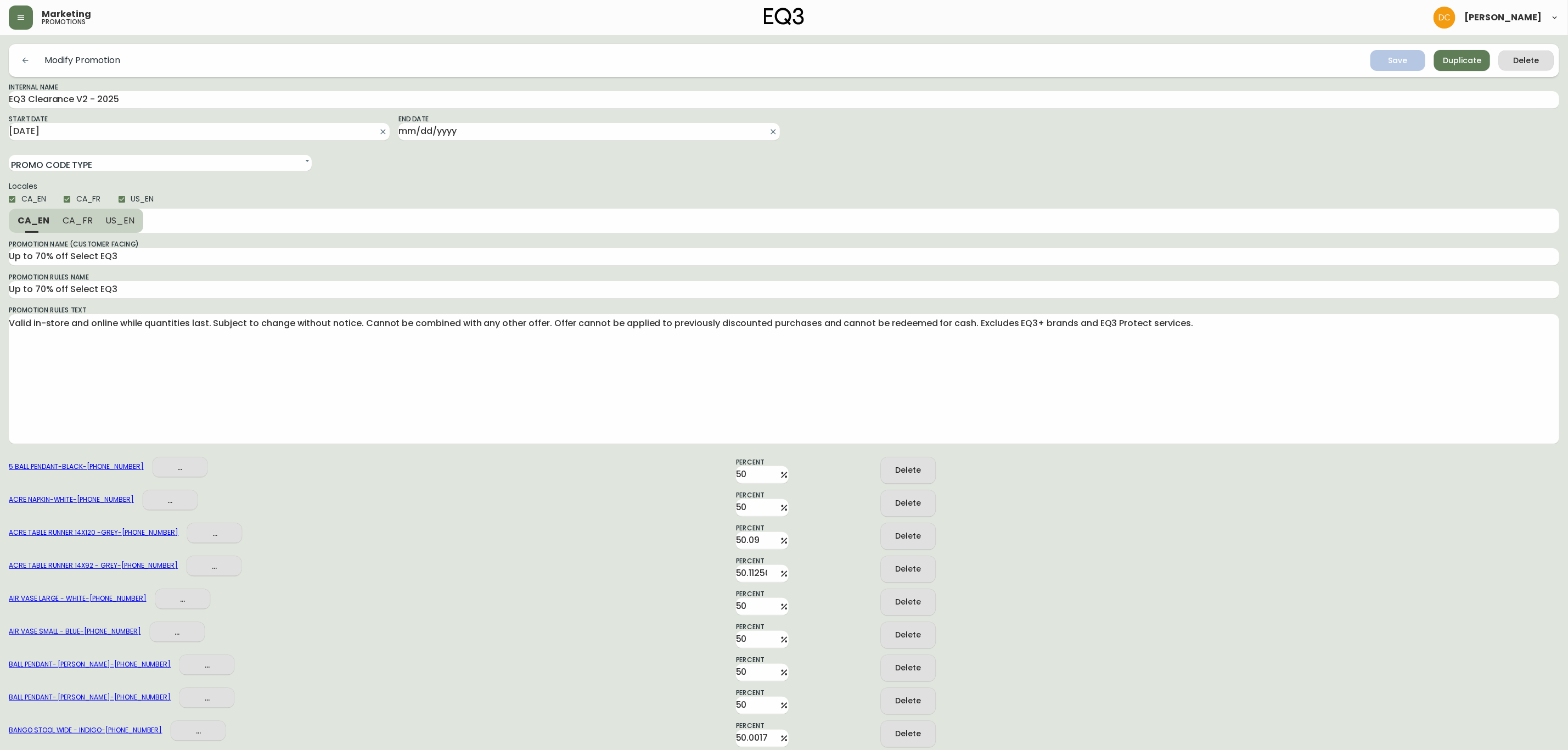
click at [1262, 501] on div "ACRE NAPKIN-WHITE - 3110-048-0 ... Percent 50 Delete" at bounding box center [784, 500] width 1550 height 33
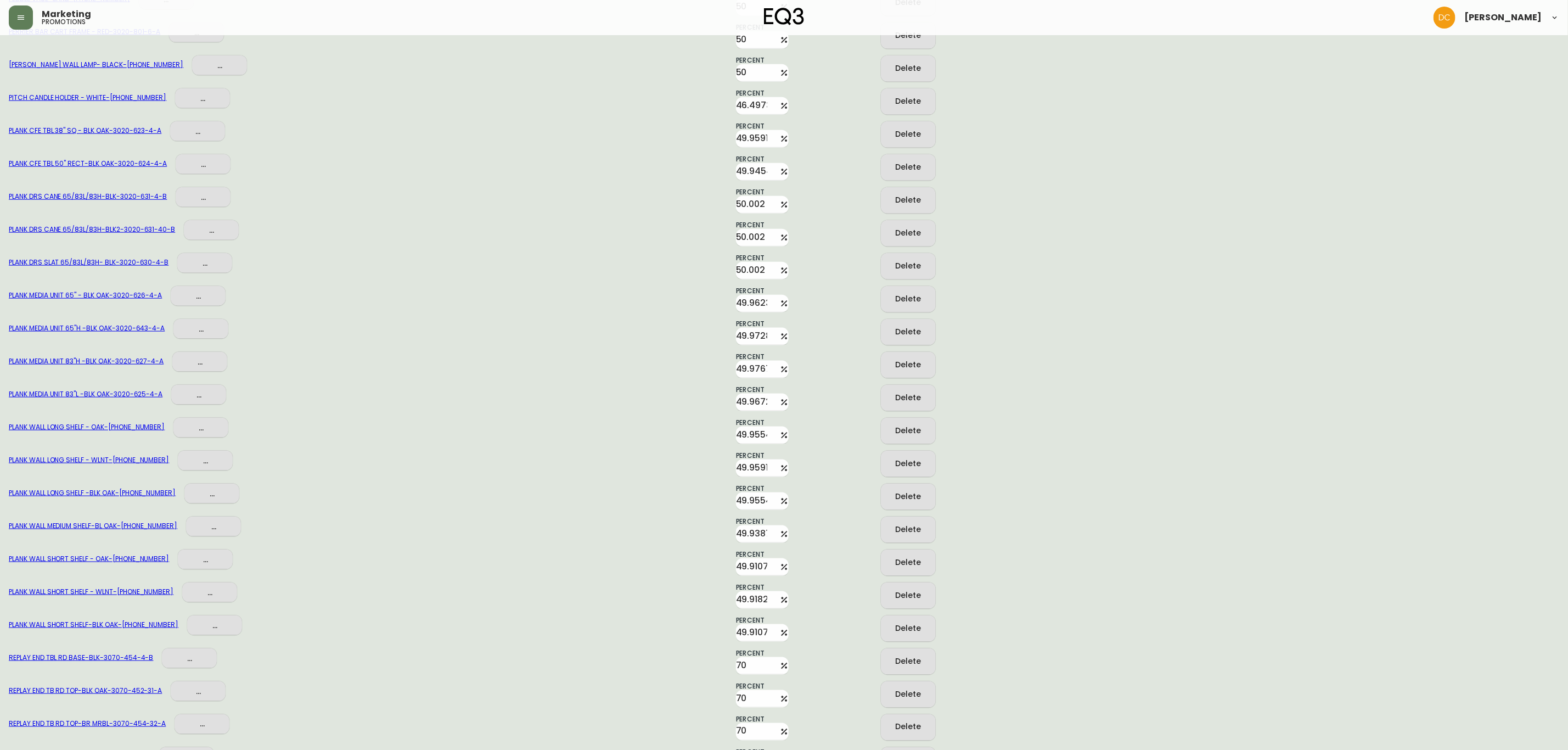
scroll to position [3349, 0]
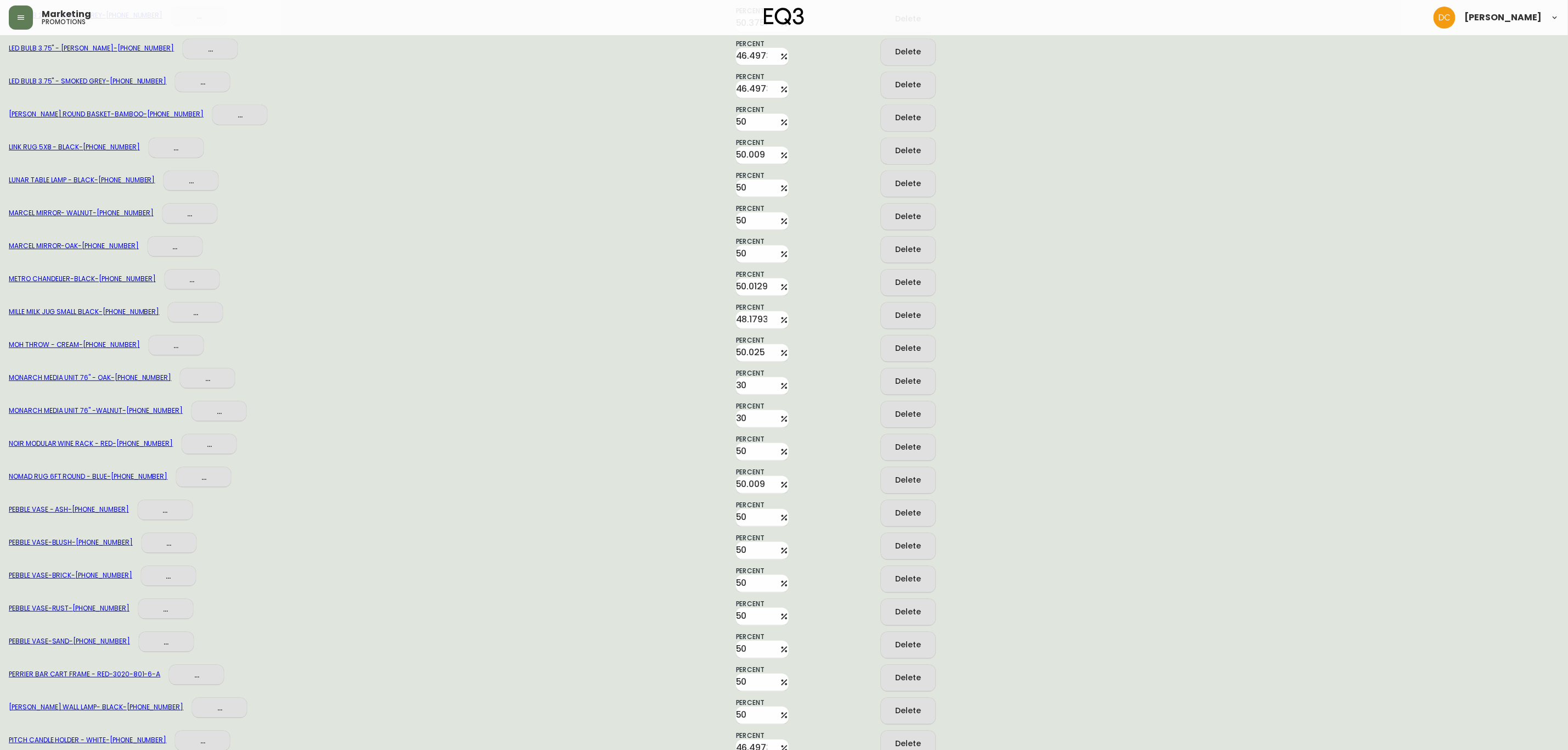
click at [601, 427] on div "NOIR MODULAR WINE RACK - RED - 3110-627-2 ... Percent 50 Delete" at bounding box center [784, 443] width 1550 height 33
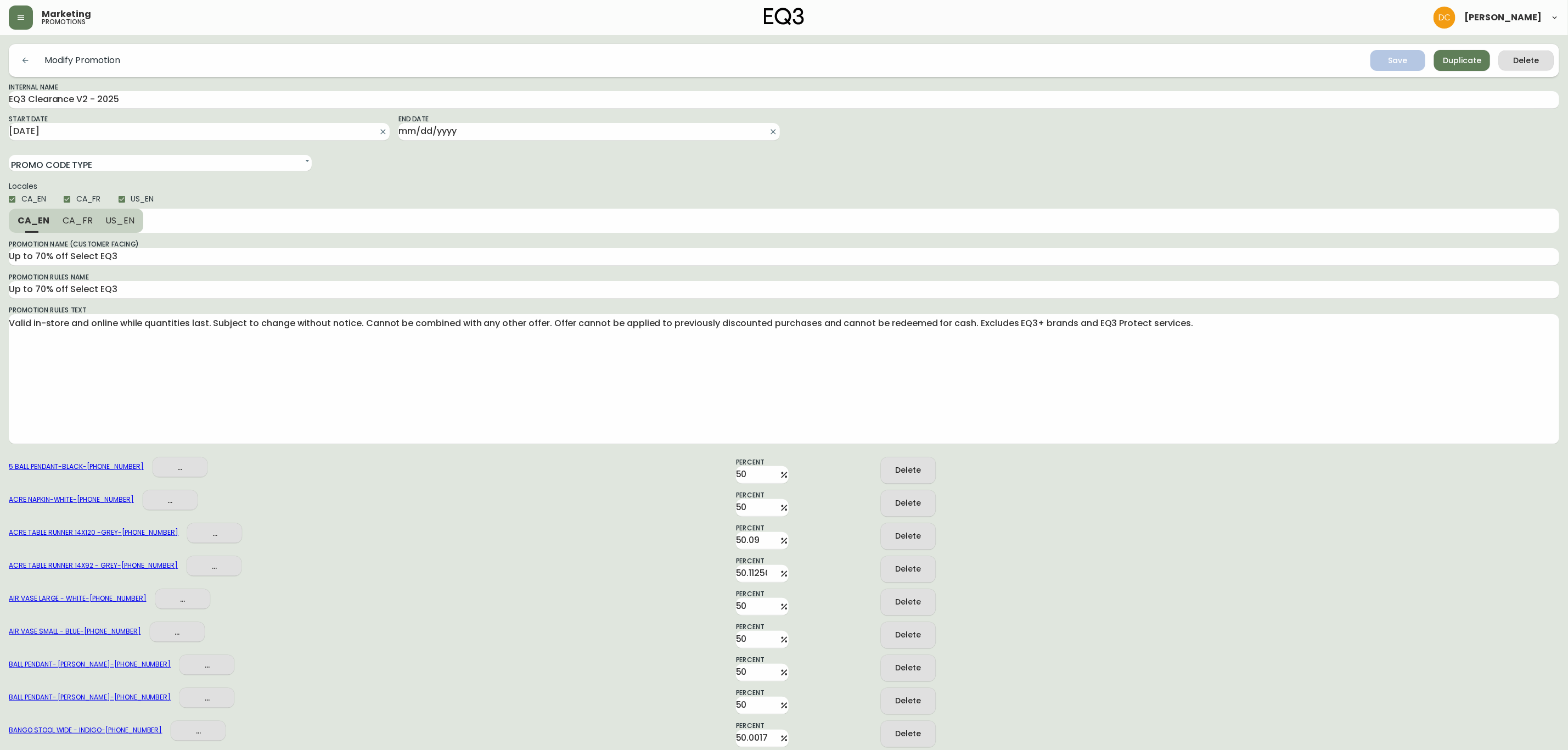
scroll to position [3743, 0]
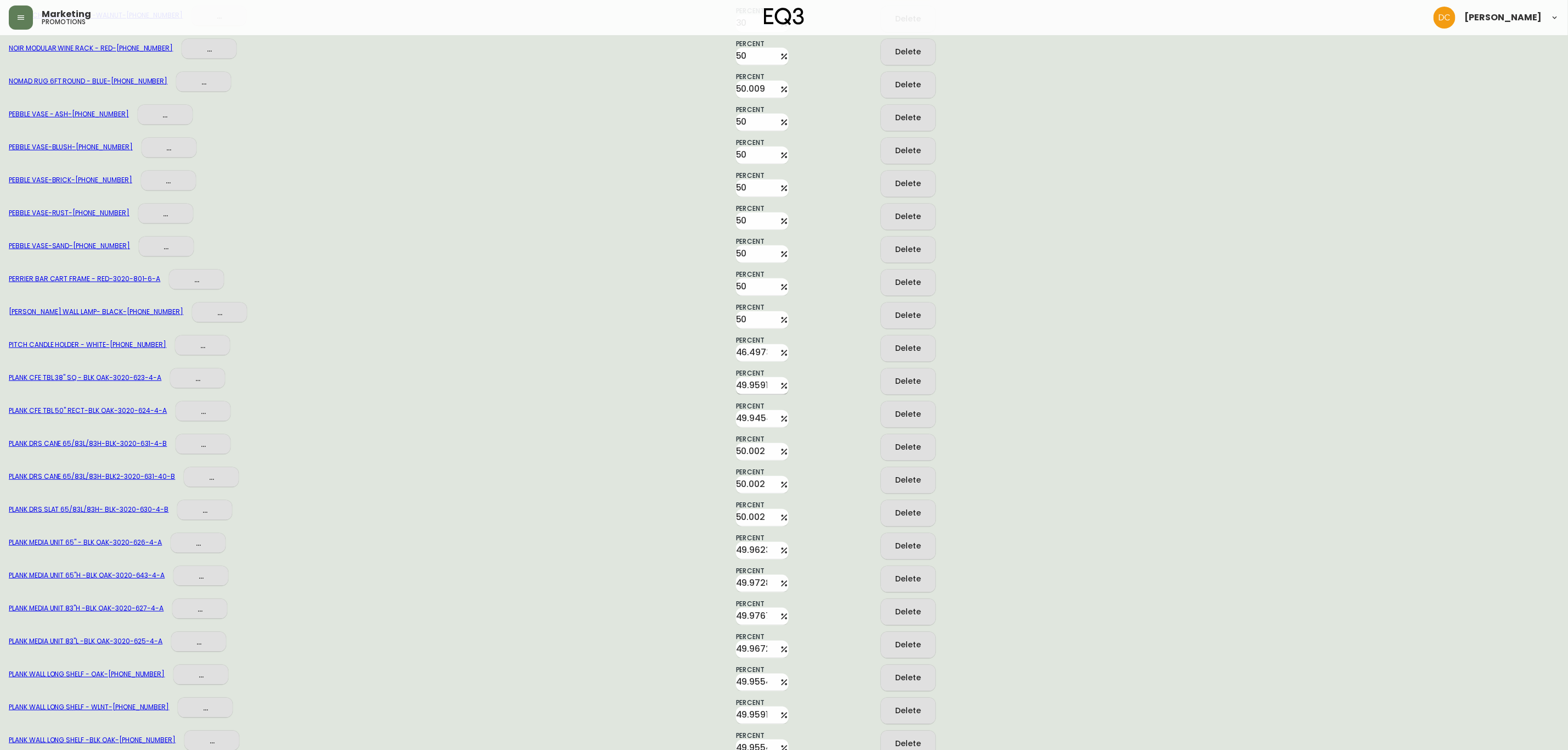
click at [742, 377] on input "49.9591" at bounding box center [755, 385] width 39 height 18
click at [743, 377] on input "49.9591" at bounding box center [755, 385] width 39 height 18
type input "50"
click at [747, 420] on input "49.945499999999996" at bounding box center [755, 418] width 39 height 18
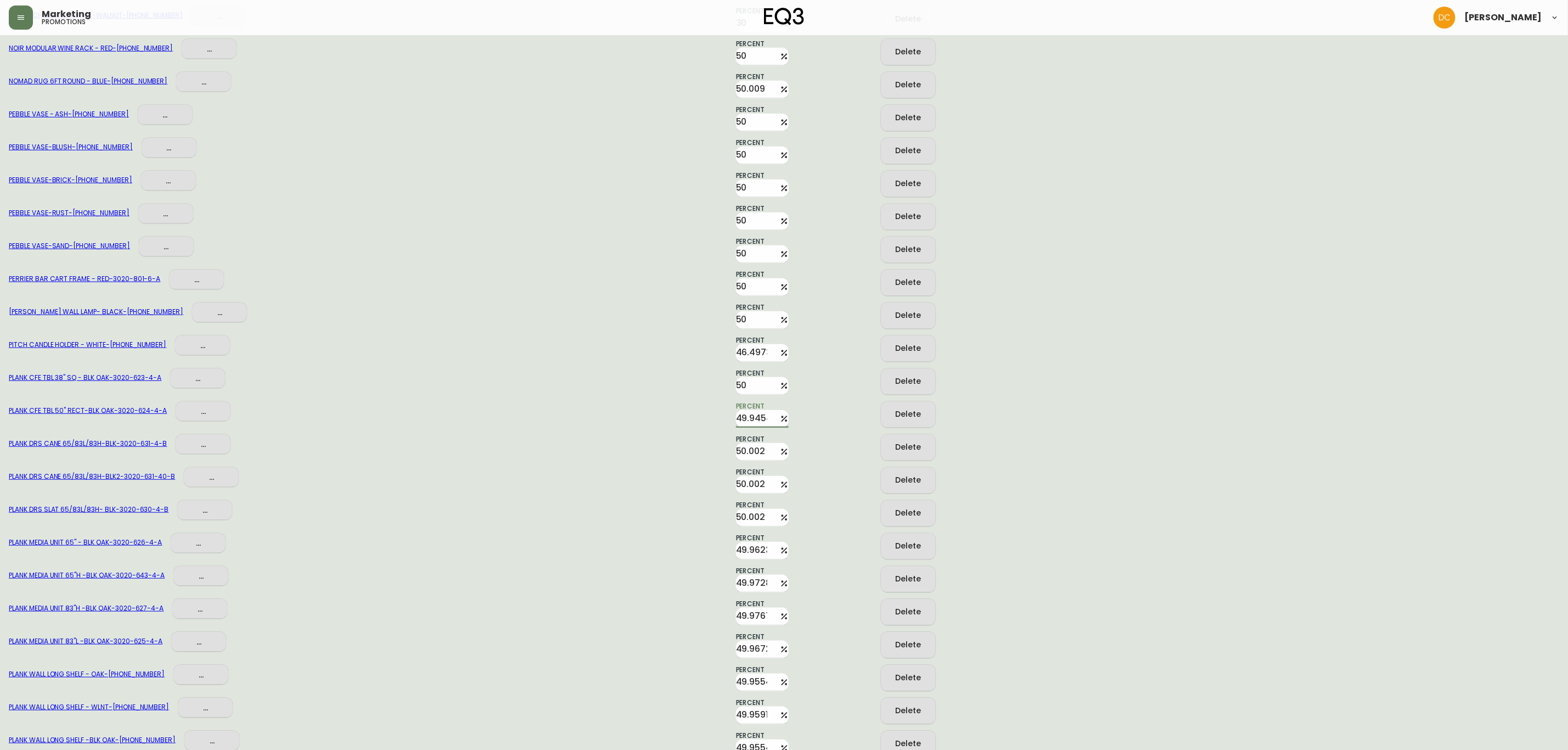
click at [747, 420] on input "49.945499999999996" at bounding box center [755, 418] width 39 height 18
type input "50"
click at [747, 443] on input "50.002" at bounding box center [755, 451] width 39 height 18
type input "50"
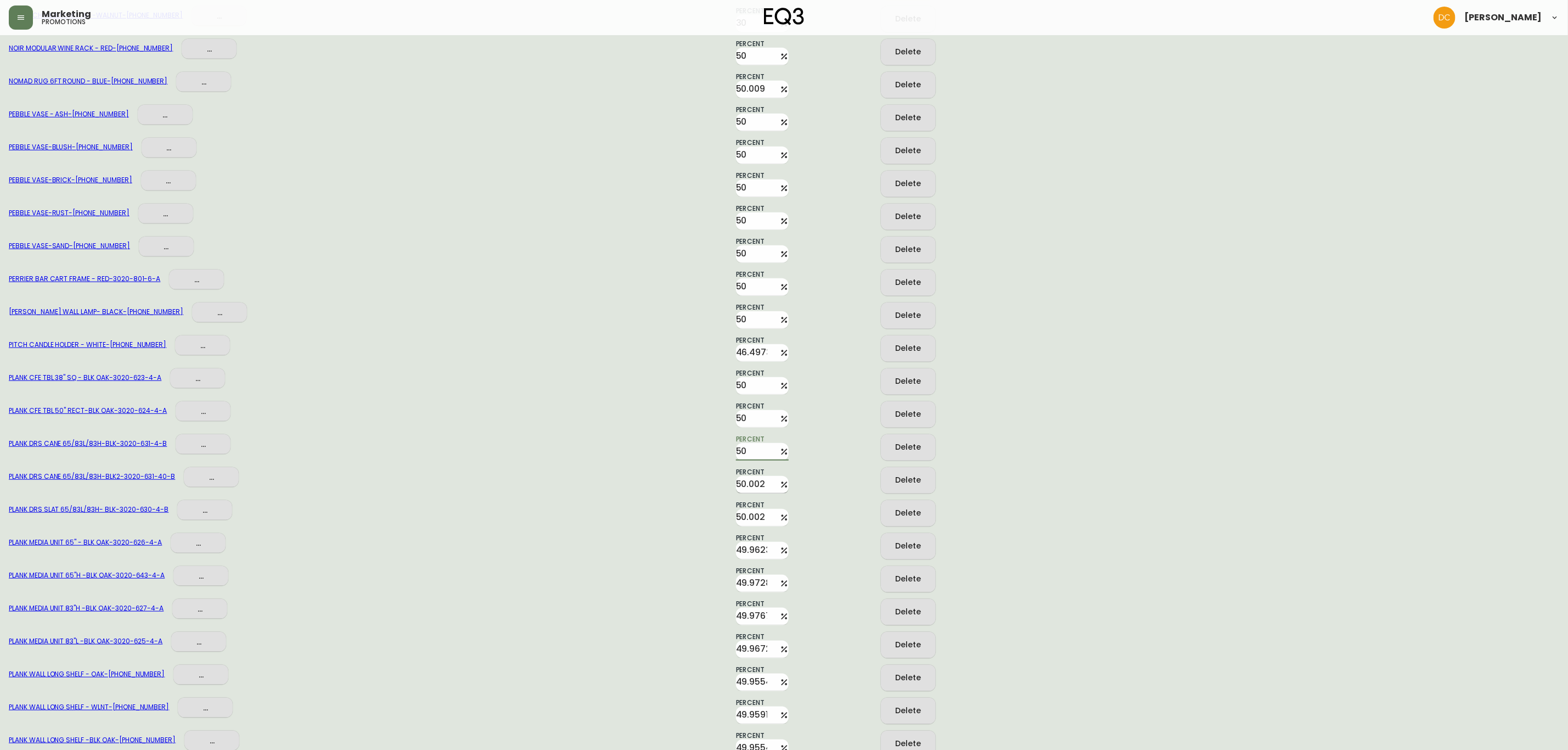
click at [743, 476] on input "50.002" at bounding box center [755, 484] width 39 height 18
type input "50"
click at [744, 512] on input "50.002" at bounding box center [755, 517] width 39 height 18
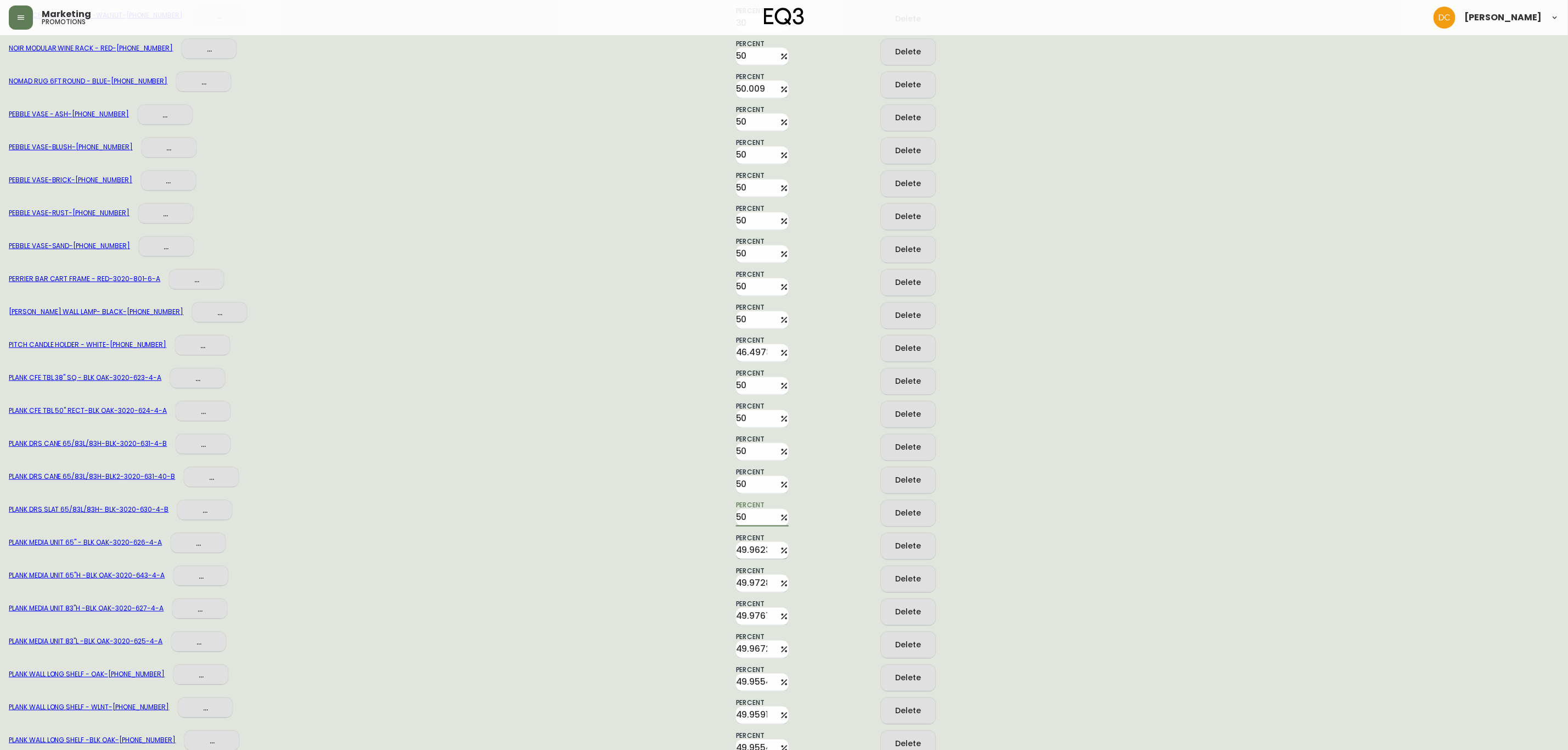
type input "50"
click at [749, 546] on input "49.9623" at bounding box center [755, 550] width 39 height 18
type input "50"
click at [749, 581] on input "49.9728" at bounding box center [755, 583] width 39 height 18
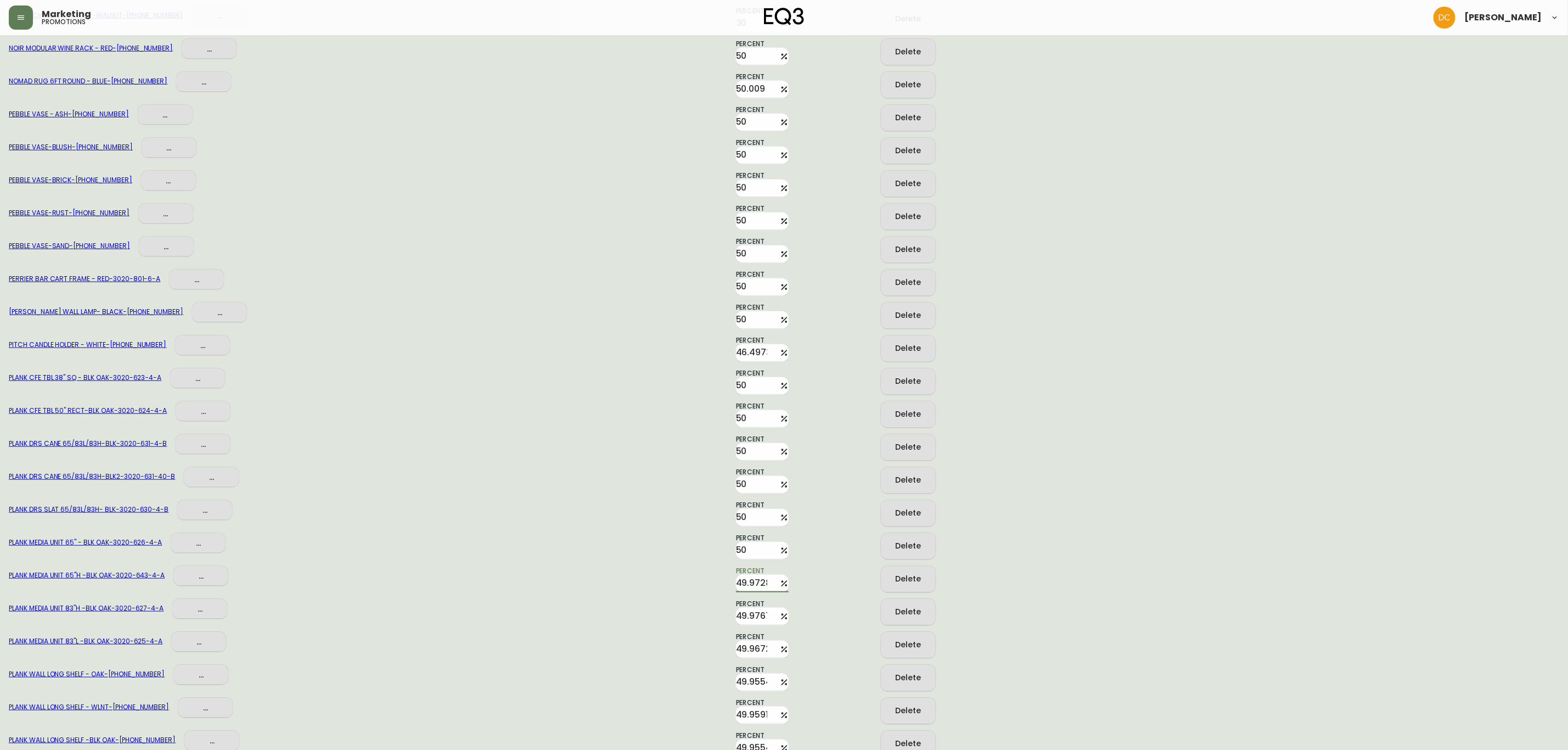
click at [749, 581] on input "49.9728" at bounding box center [755, 583] width 39 height 18
type input "50"
click at [754, 609] on input "49.9767" at bounding box center [755, 616] width 39 height 18
type input "50"
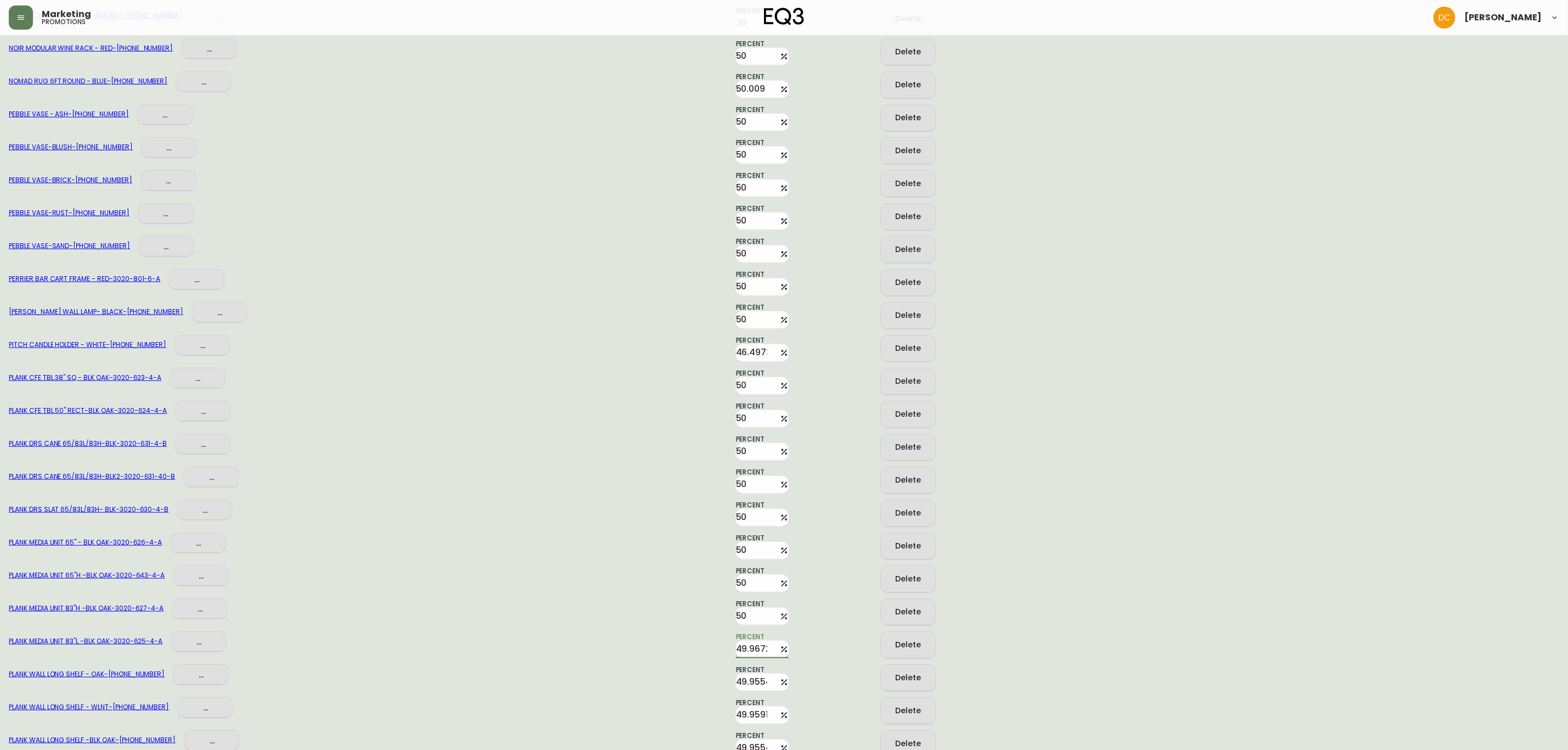
click at [748, 642] on input "49.967299999999994" at bounding box center [755, 649] width 39 height 18
type input "50"
click at [744, 674] on input "49.9554" at bounding box center [755, 682] width 39 height 18
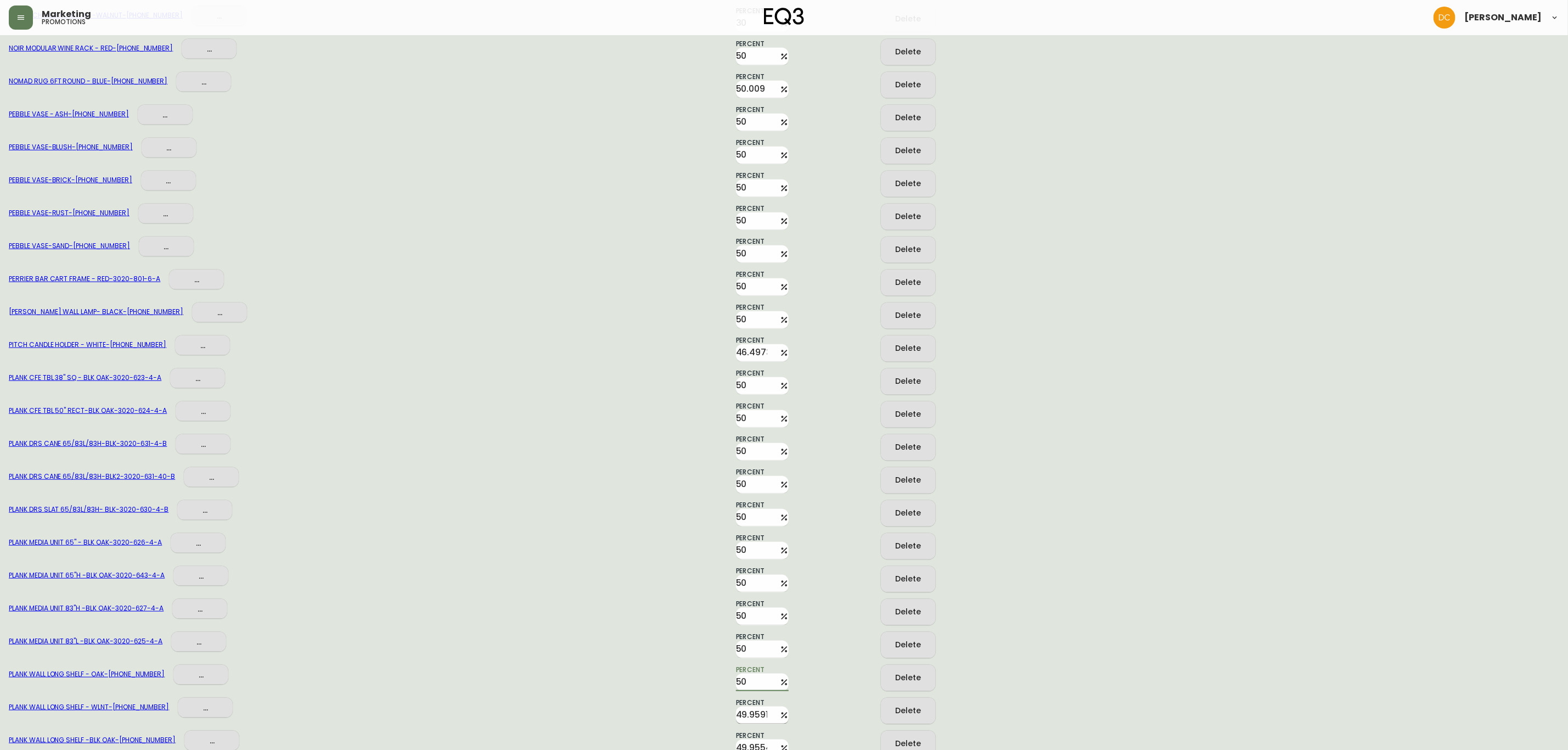
type input "50"
click at [745, 712] on input "49.9591" at bounding box center [755, 715] width 39 height 18
type input "50"
click at [685, 692] on div "PLANK WALL LONG SHELF - WLNT - 3020-646-13 ... Percent 50 Delete" at bounding box center [784, 707] width 1550 height 33
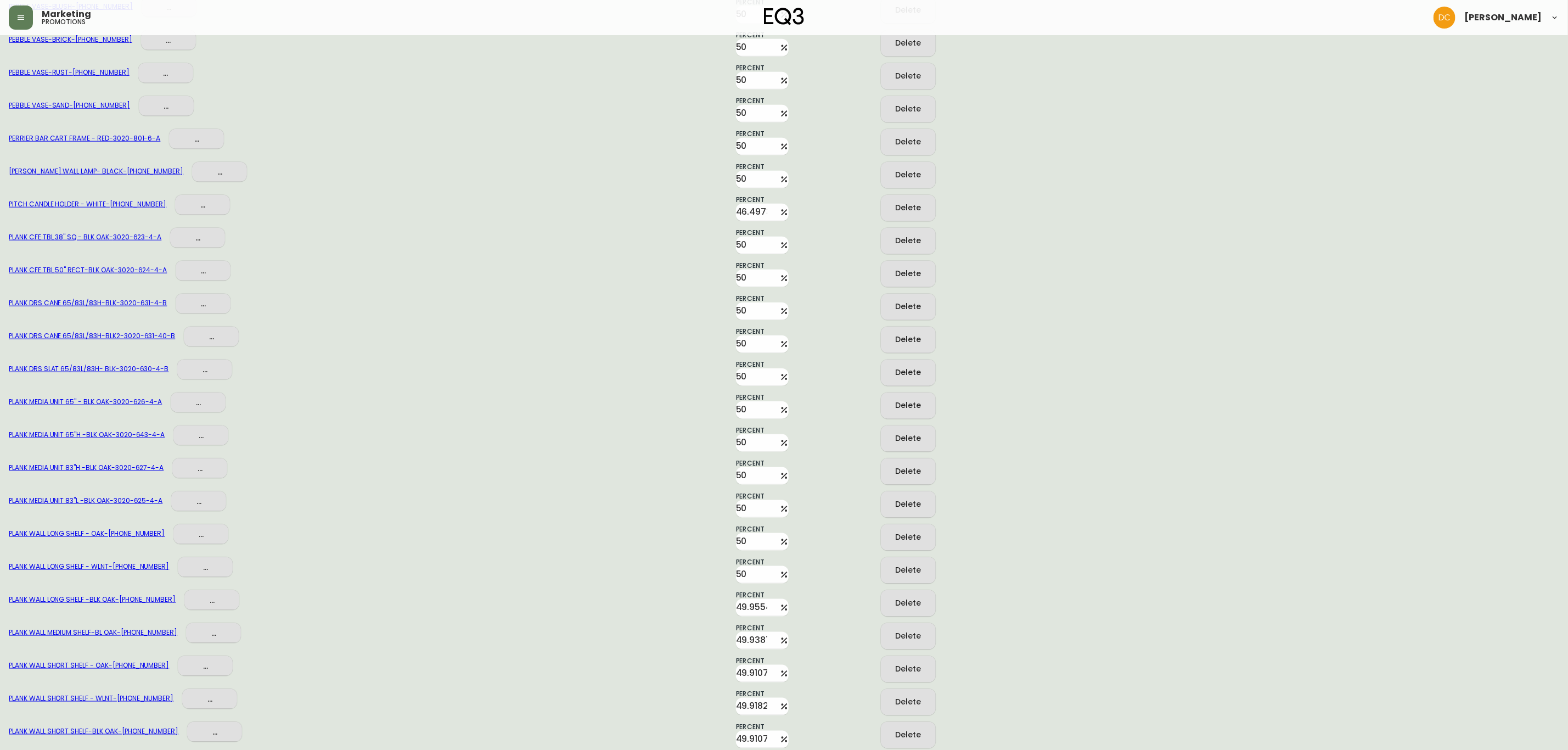
scroll to position [3990, 0]
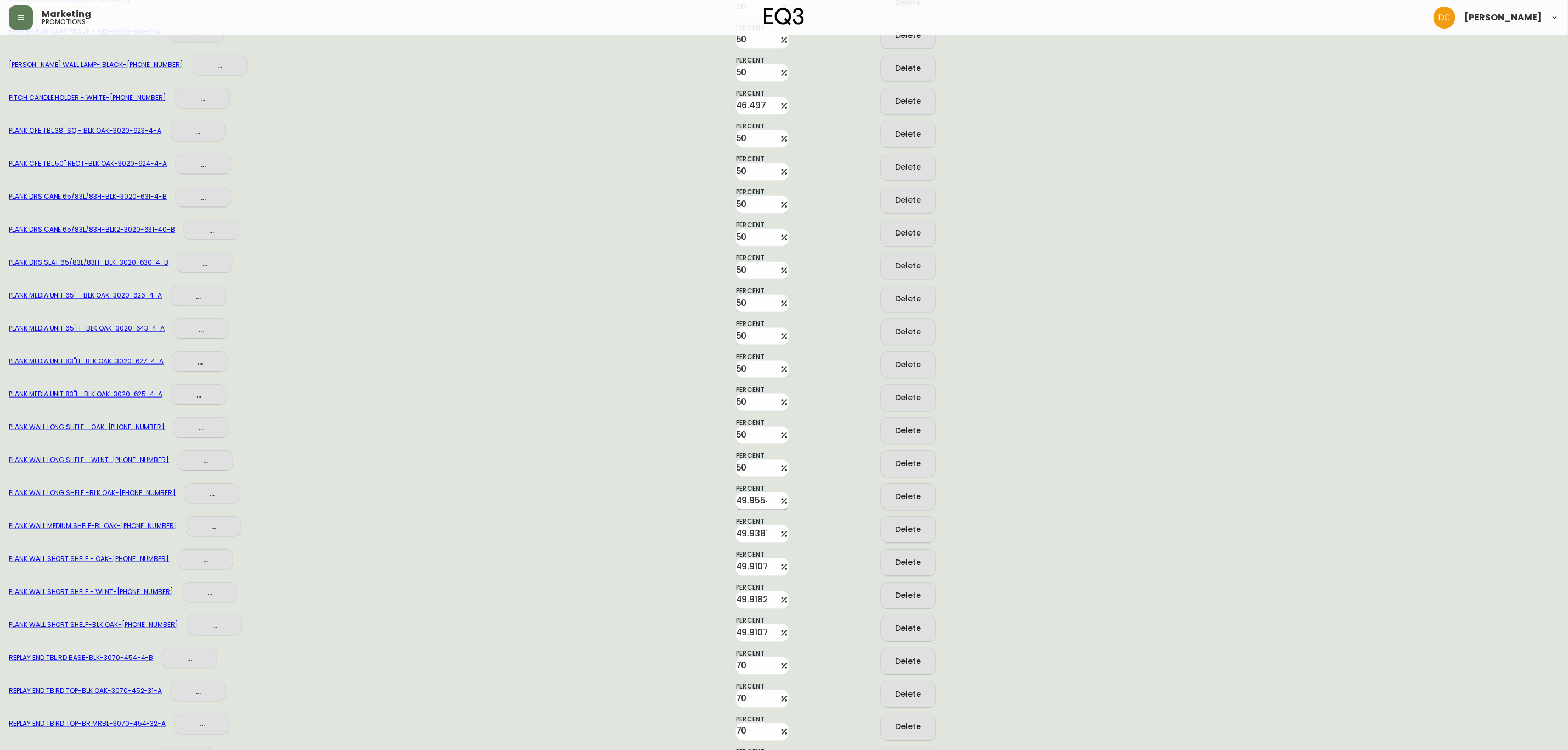
click at [741, 494] on input "49.9554" at bounding box center [755, 501] width 39 height 18
type input "50"
click at [741, 531] on input "49.938700000000004" at bounding box center [755, 534] width 39 height 18
drag, startPoint x: 741, startPoint y: 531, endPoint x: 742, endPoint y: 536, distance: 5.1
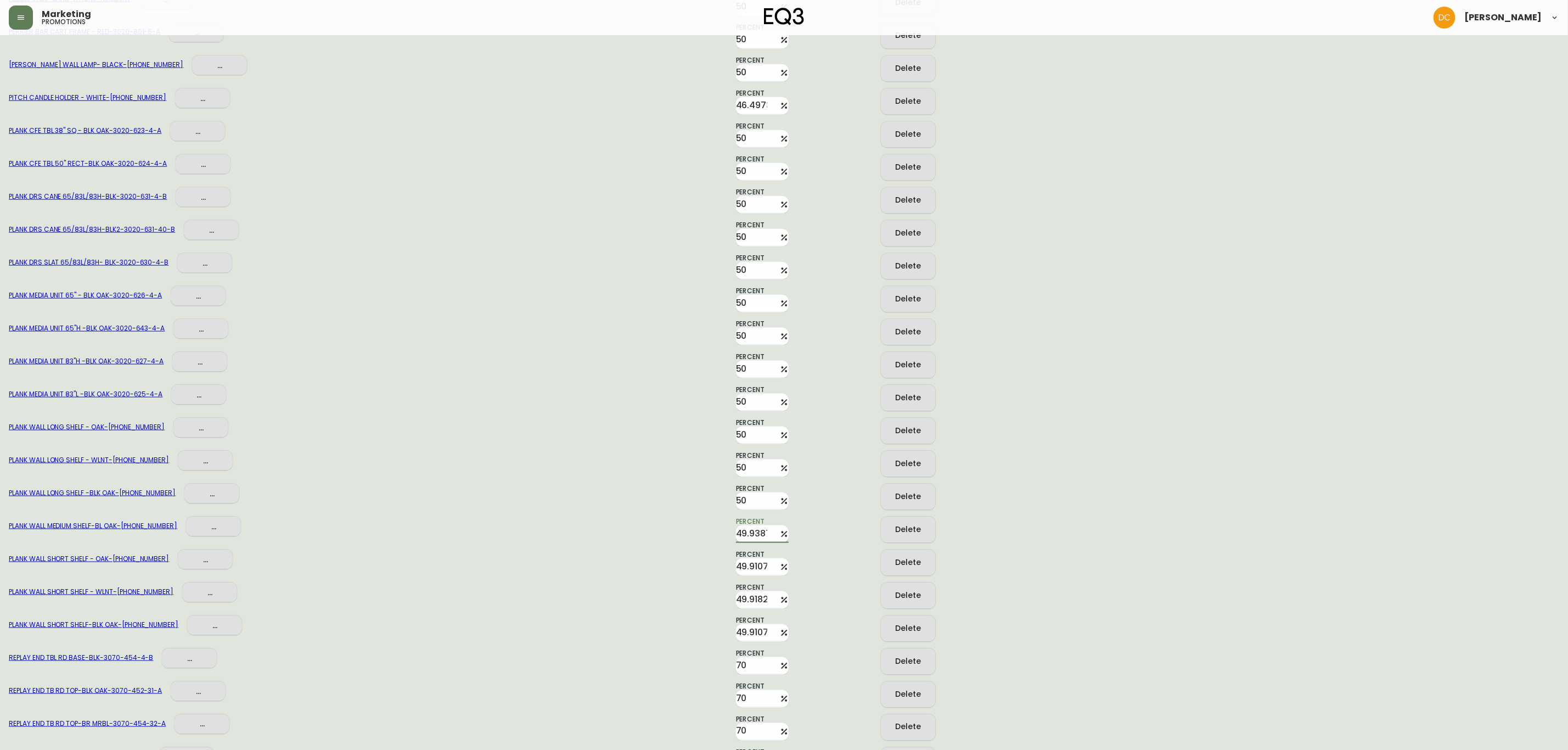
click at [742, 531] on input "49.938700000000004" at bounding box center [755, 534] width 39 height 18
type input "50"
click at [742, 562] on input "49.910700000000006" at bounding box center [755, 566] width 39 height 18
type input "50"
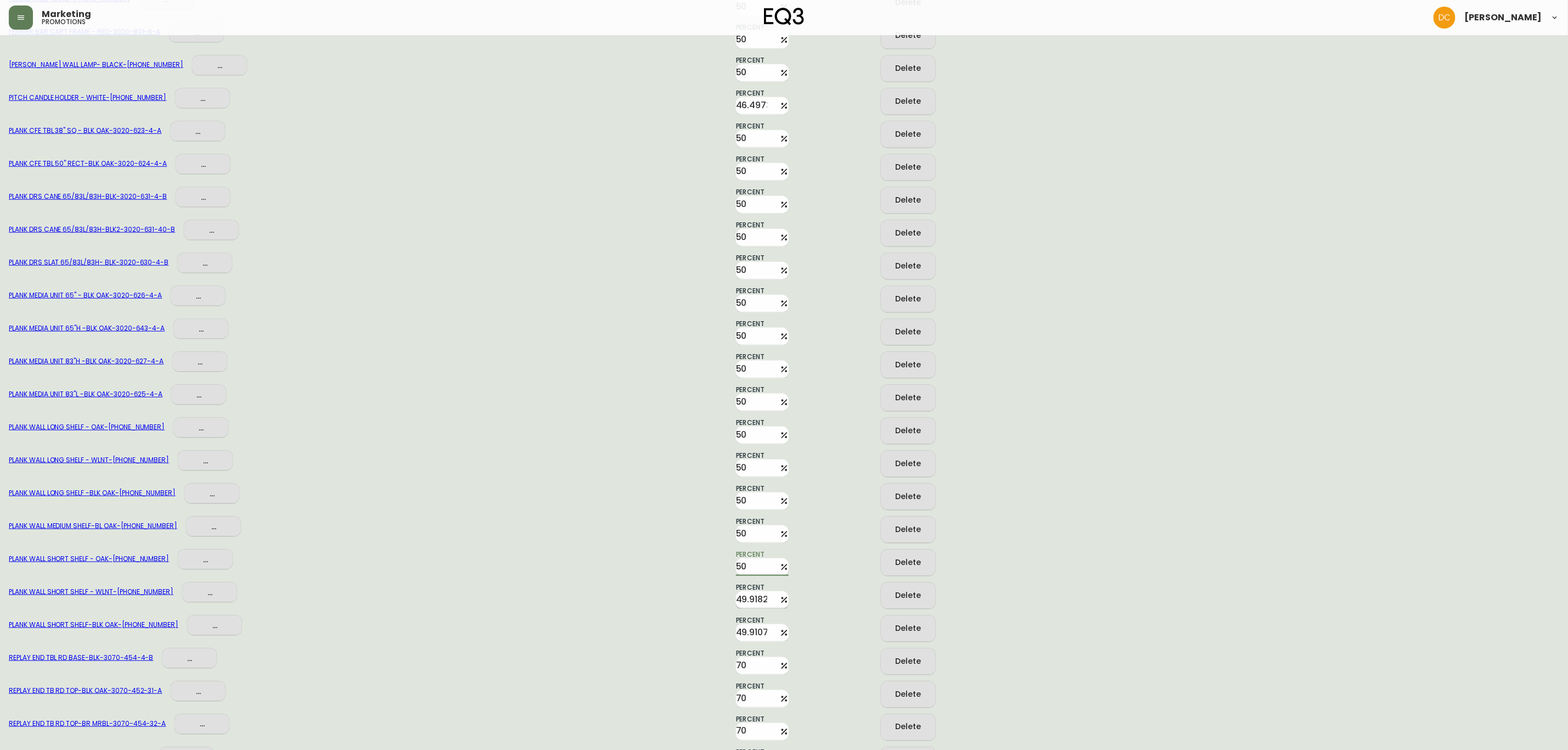
click at [745, 596] on input "49.9182" at bounding box center [755, 599] width 39 height 18
drag, startPoint x: 745, startPoint y: 596, endPoint x: 720, endPoint y: 616, distance: 32.0
click at [746, 596] on input "49.9182" at bounding box center [755, 599] width 39 height 18
type input "50"
click at [748, 626] on input "49.910700000000006" at bounding box center [755, 632] width 39 height 18
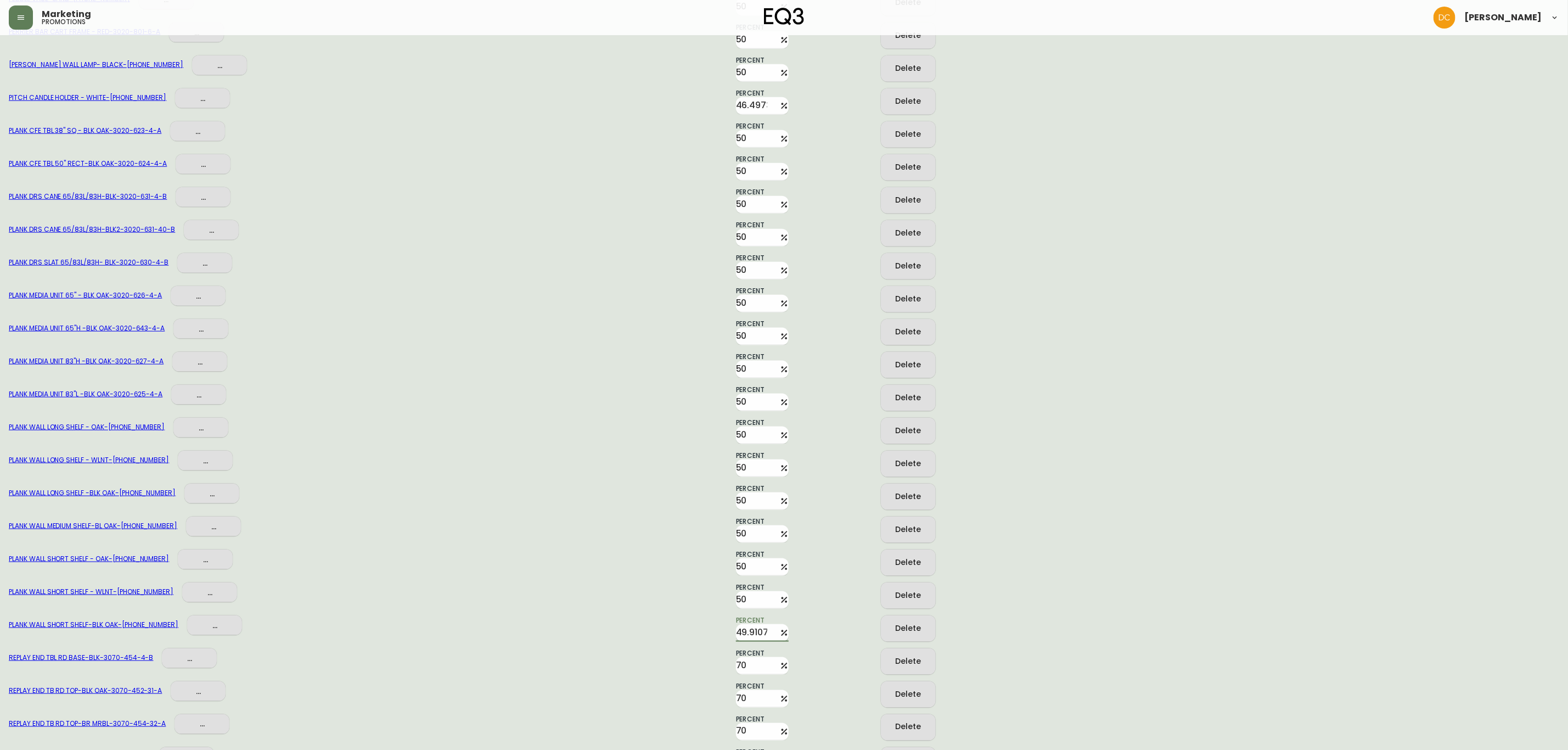
click at [748, 626] on input "49.910700000000006" at bounding box center [755, 632] width 39 height 18
type input "50"
click at [668, 636] on div at bounding box center [688, 628] width 79 height 27
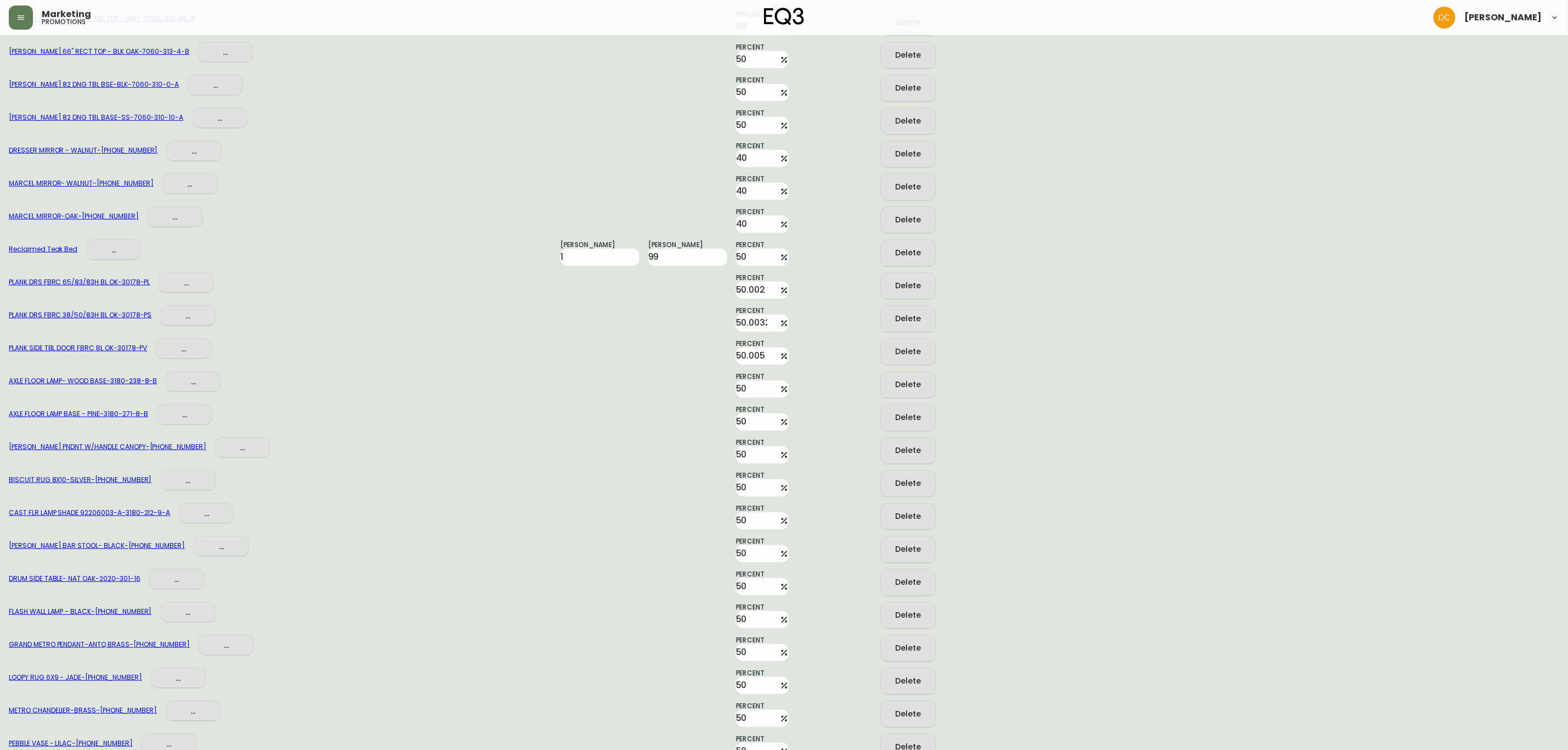
scroll to position [6803, 0]
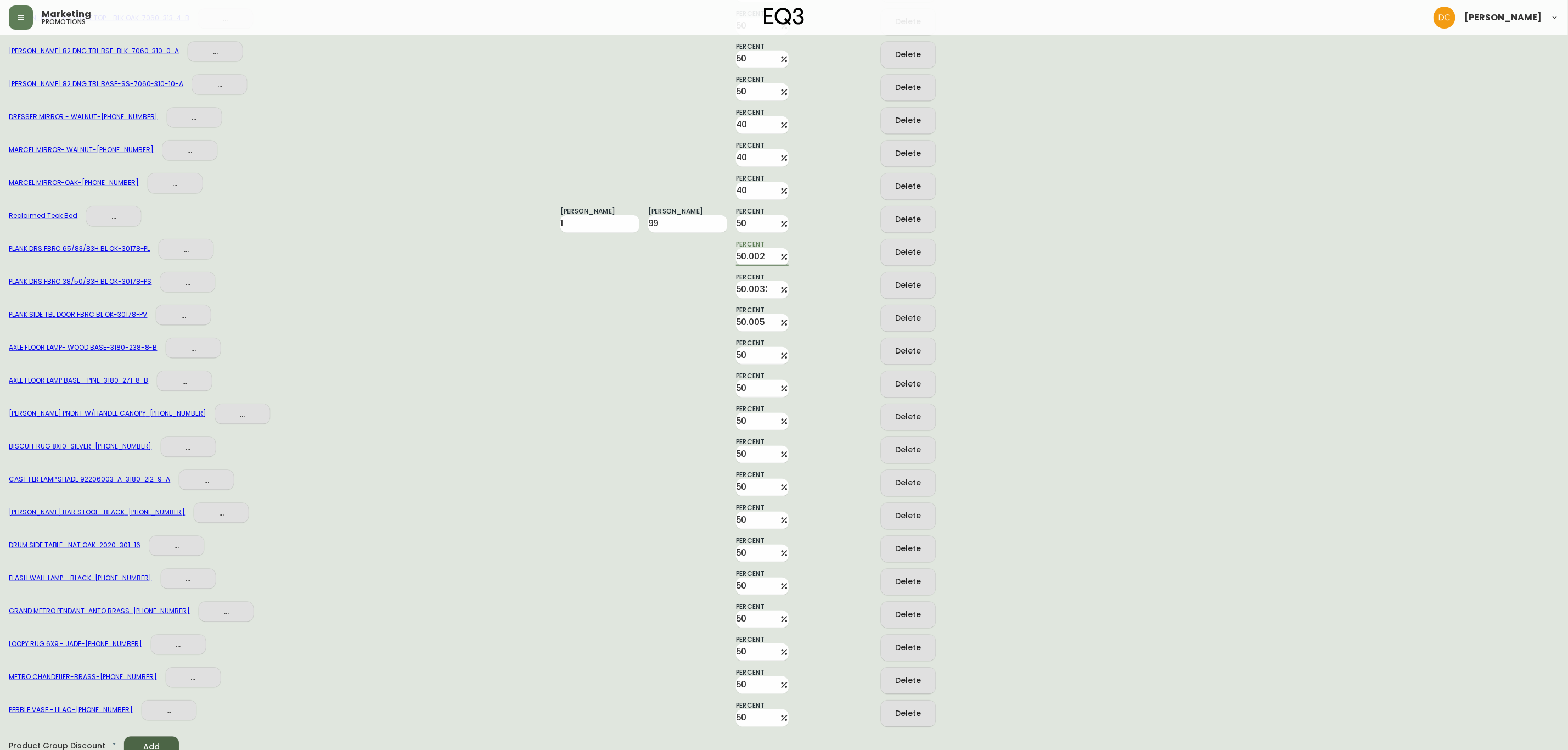
click at [739, 252] on input "50.002" at bounding box center [755, 256] width 39 height 18
type input "50"
click at [745, 281] on input "50.003299999999996" at bounding box center [755, 289] width 39 height 18
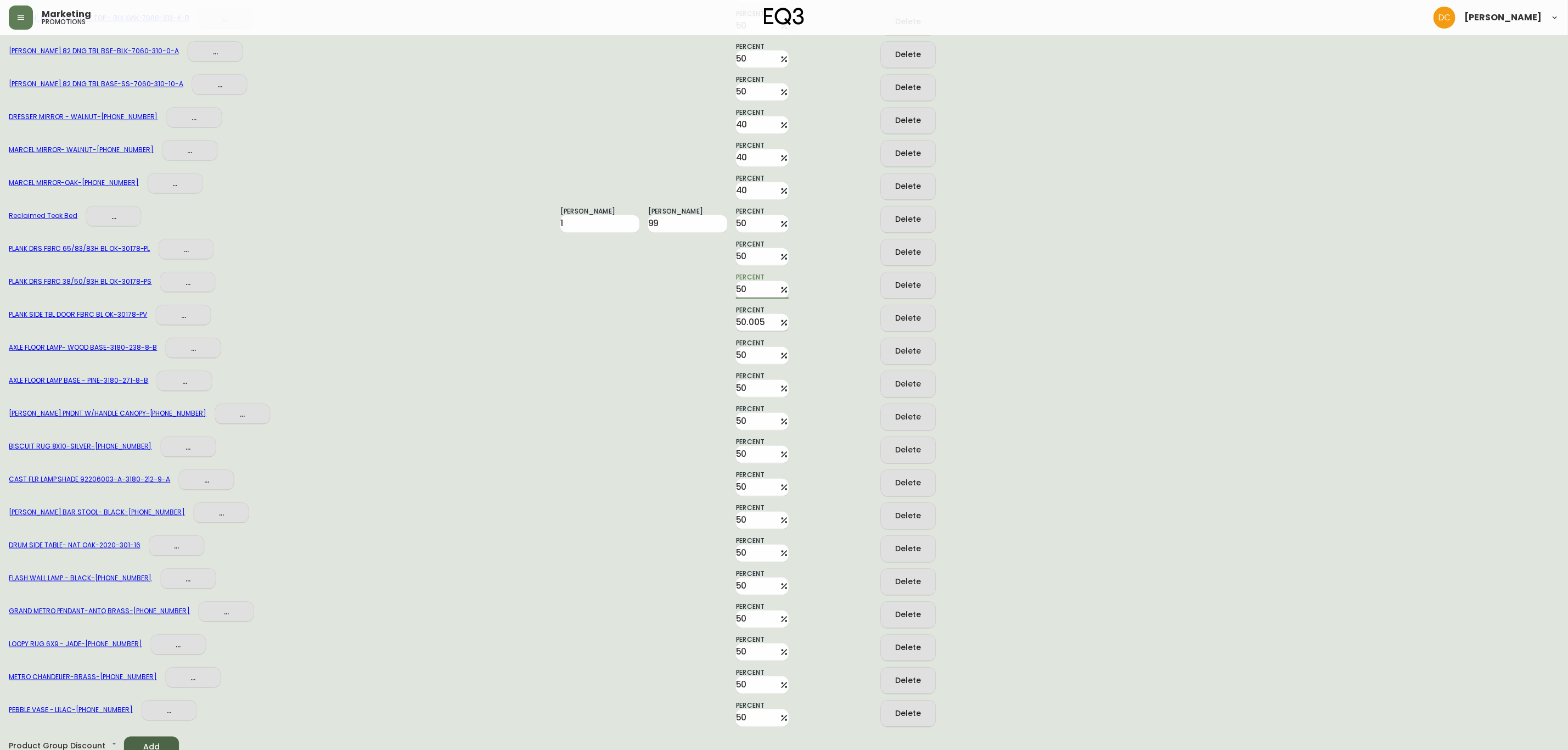
type input "50"
click at [749, 320] on input "50.005" at bounding box center [755, 322] width 39 height 18
type input "50"
click at [685, 365] on div "AXLE FLOOR LAMP BASE - PINE - 3180-271-8-B ... Percent 50 Delete" at bounding box center [784, 380] width 1550 height 33
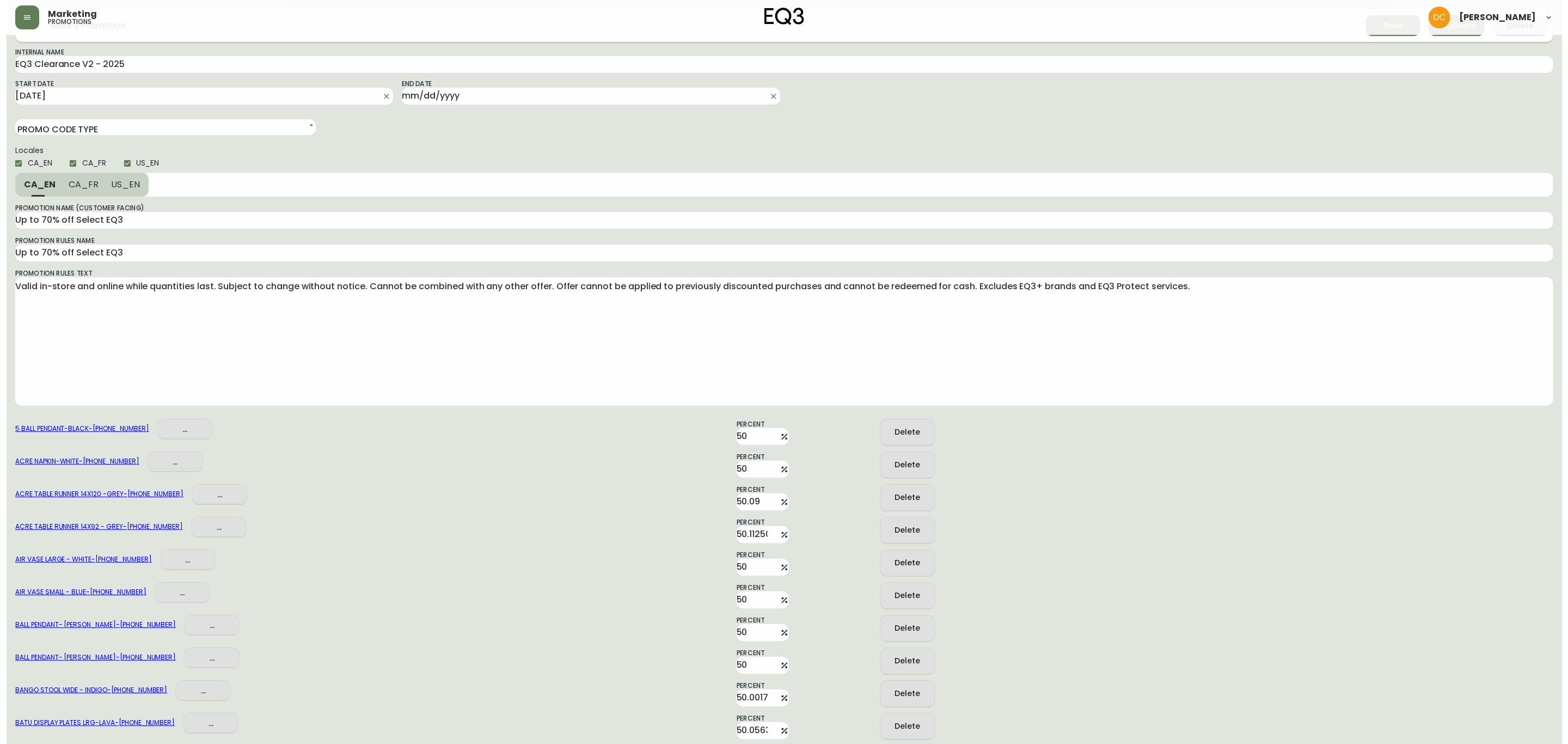
scroll to position [0, 0]
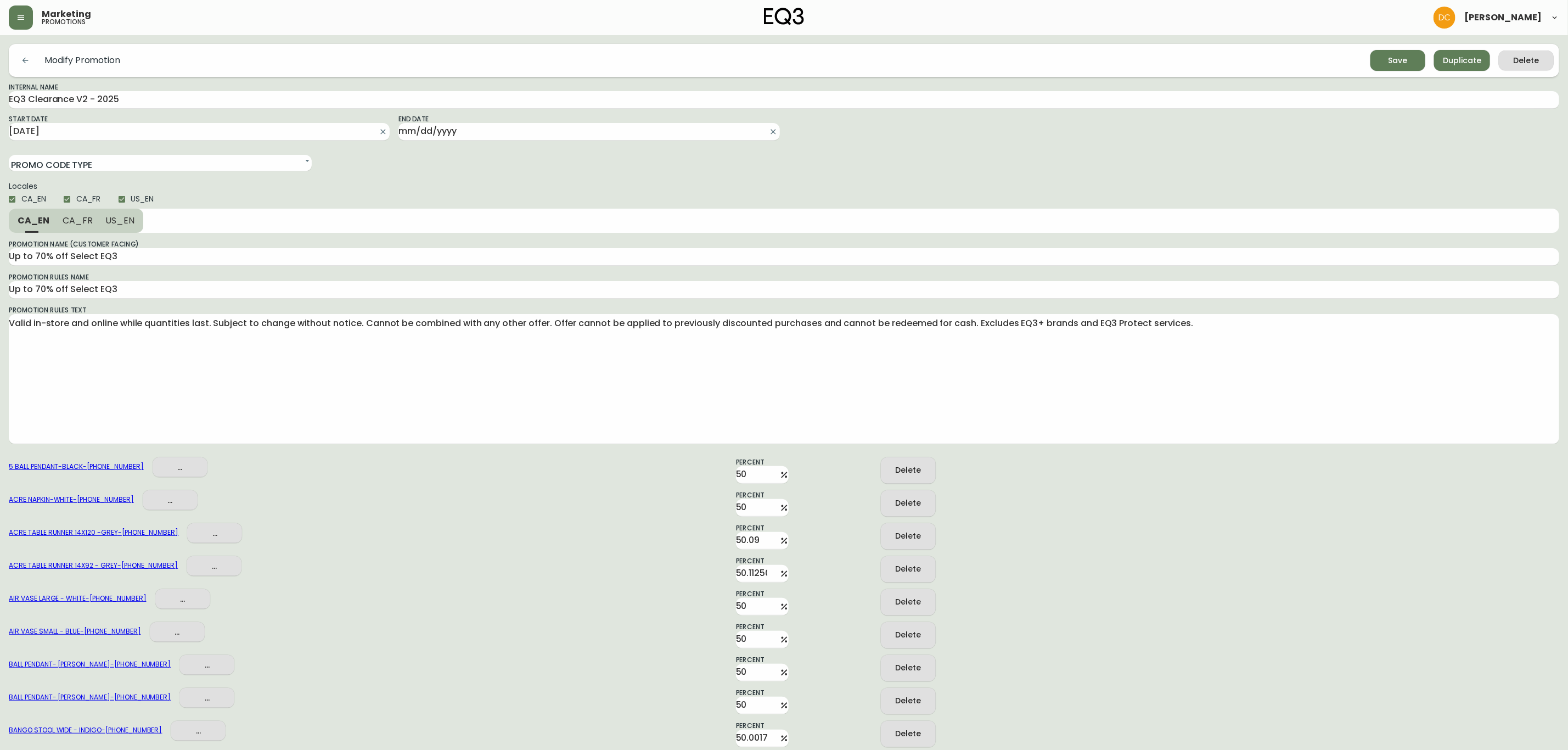
click at [1408, 55] on div "Save" at bounding box center [1398, 60] width 19 height 13
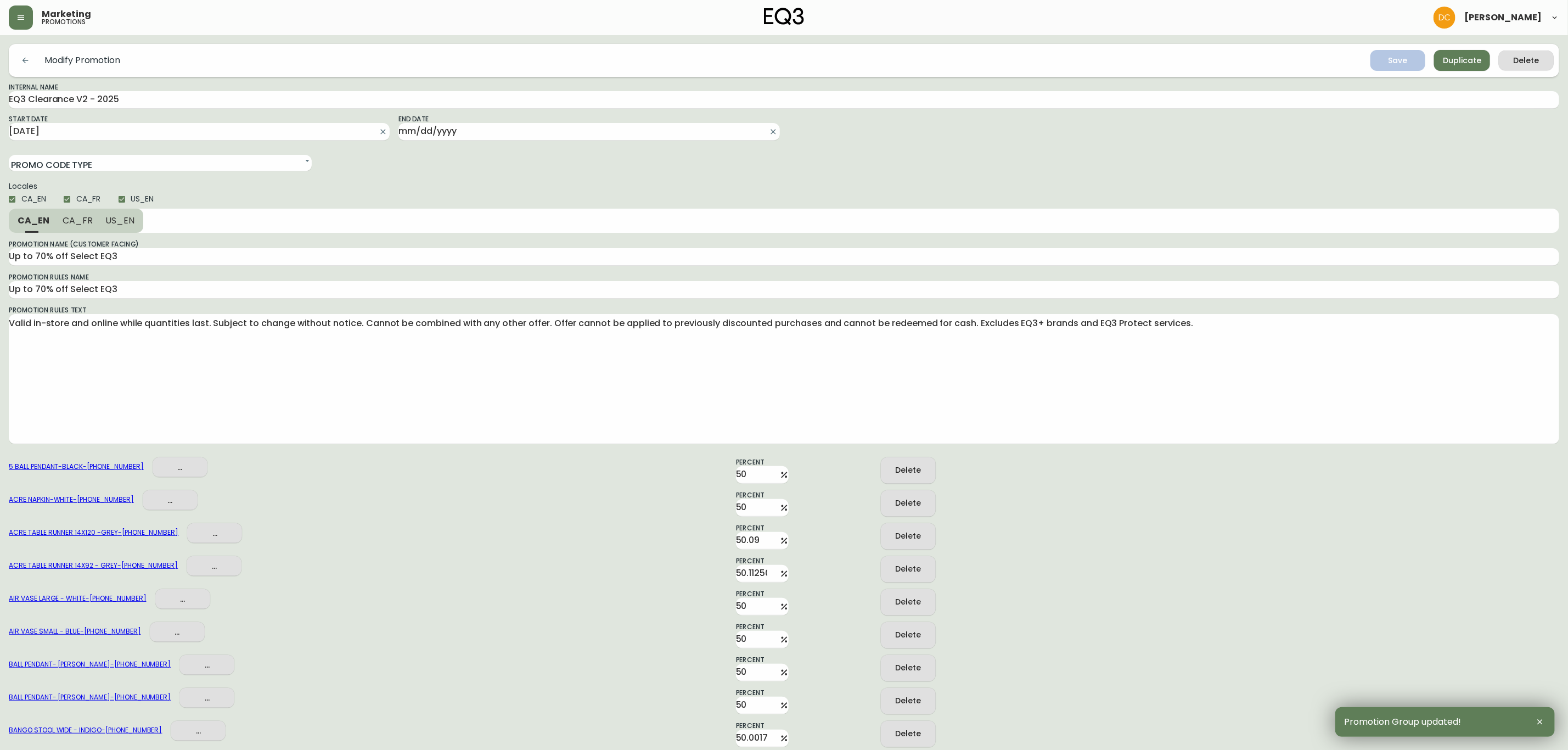
click at [18, 22] on icon "button" at bounding box center [21, 18] width 9 height 9
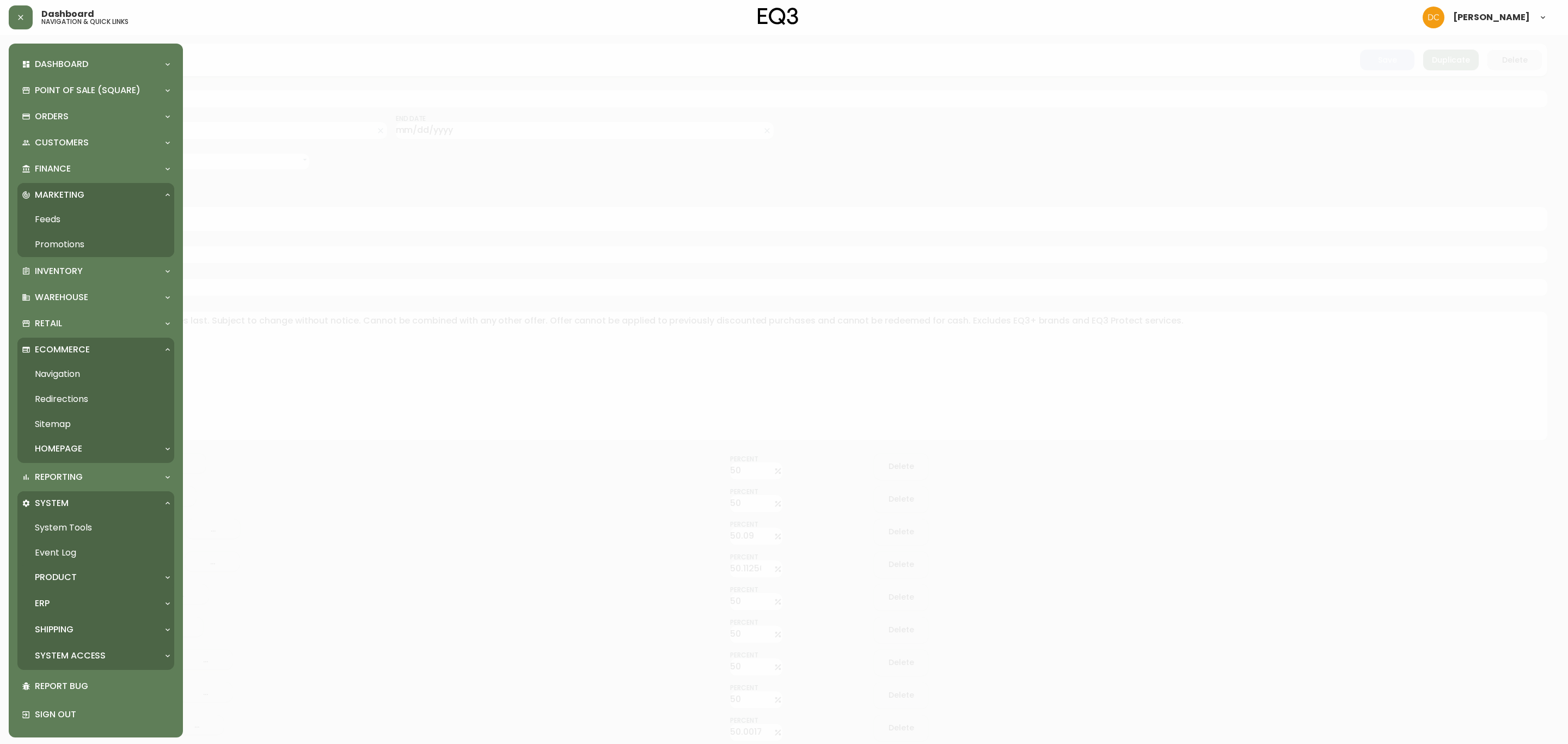
scroll to position [2, 0]
click at [77, 591] on div "ERP" at bounding box center [95, 601] width 156 height 24
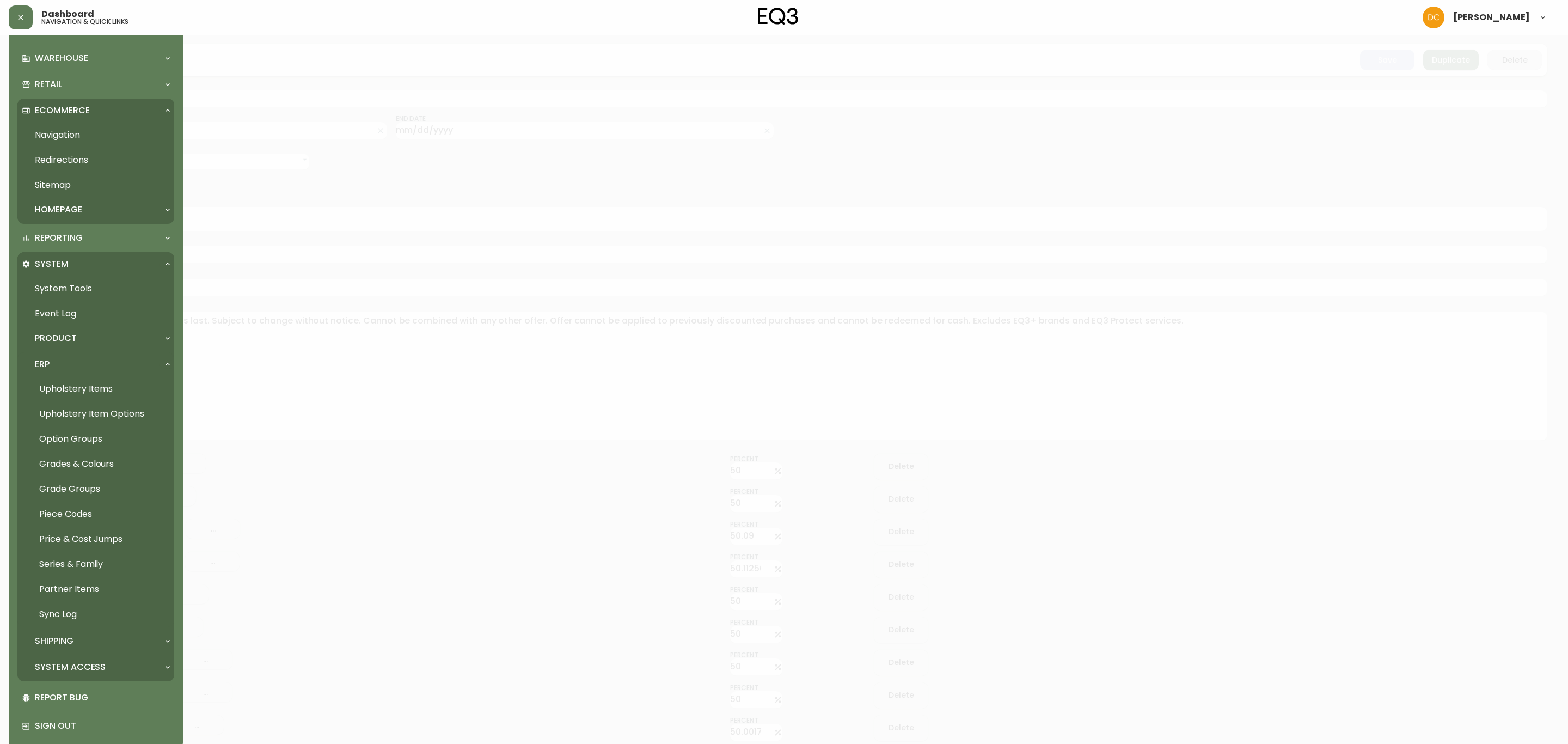
scroll to position [251, 0]
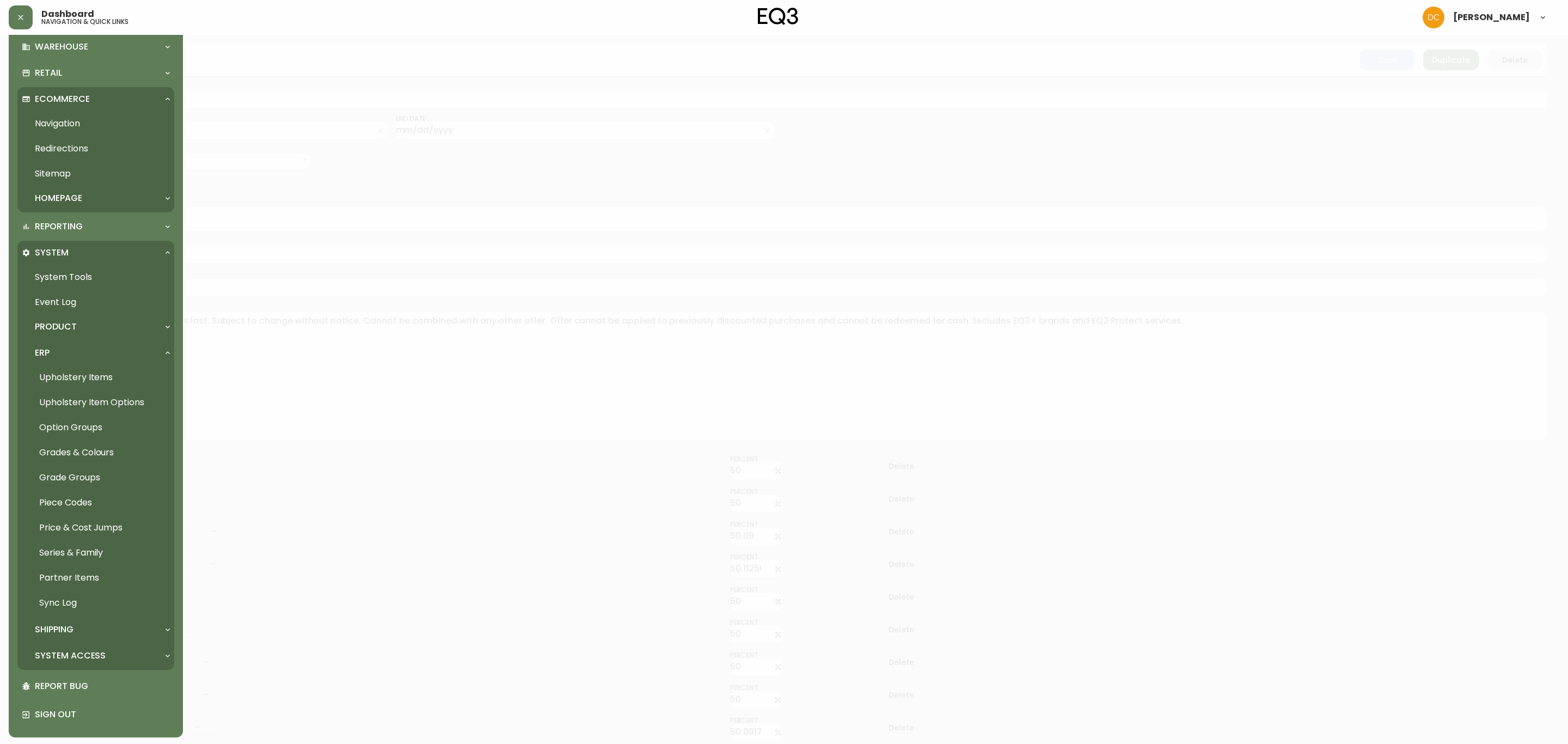
click at [87, 578] on link "Partner Items" at bounding box center [95, 578] width 156 height 25
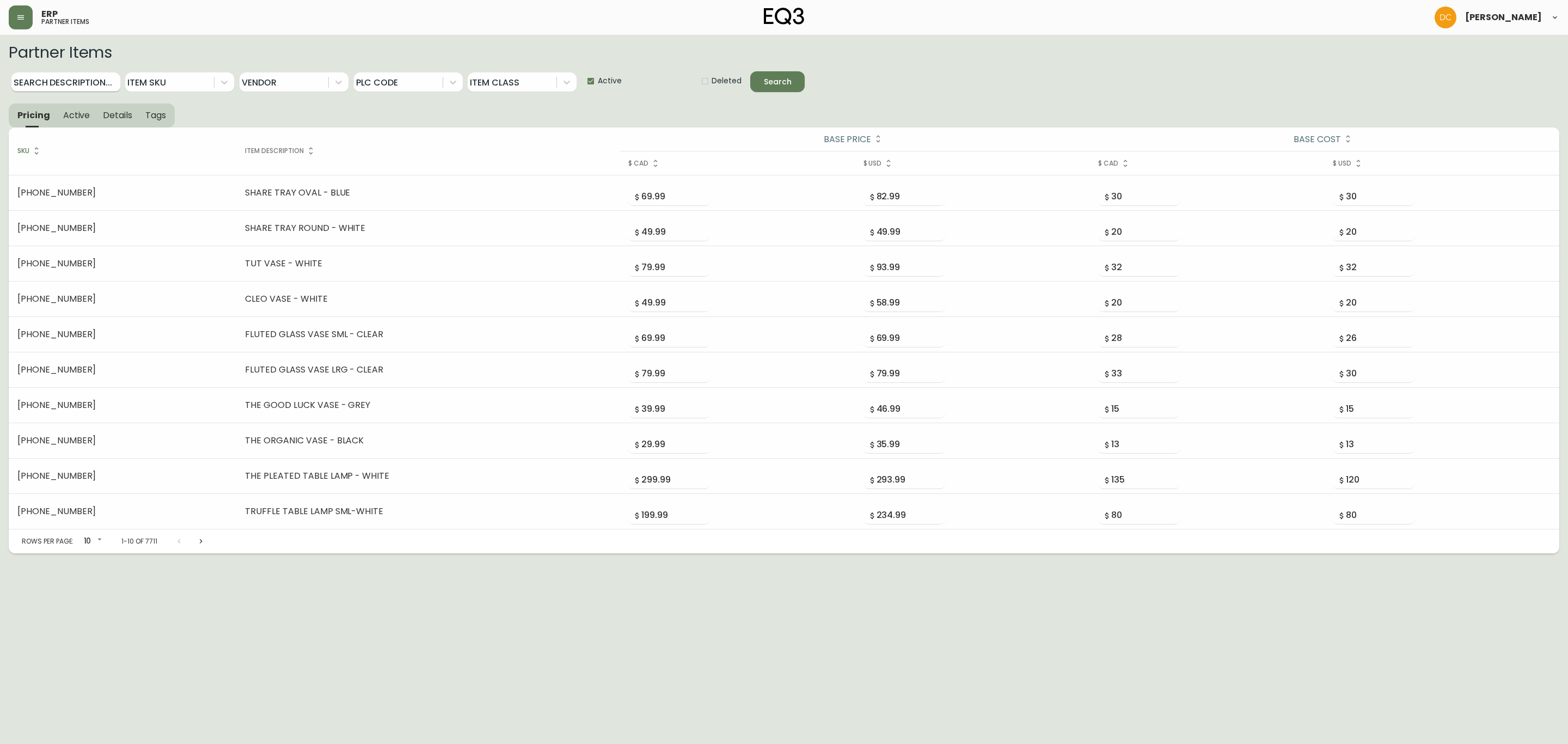
click at [55, 84] on input "Search Description..." at bounding box center [66, 82] width 109 height 20
click at [750, 71] on button "Search" at bounding box center [777, 81] width 55 height 21
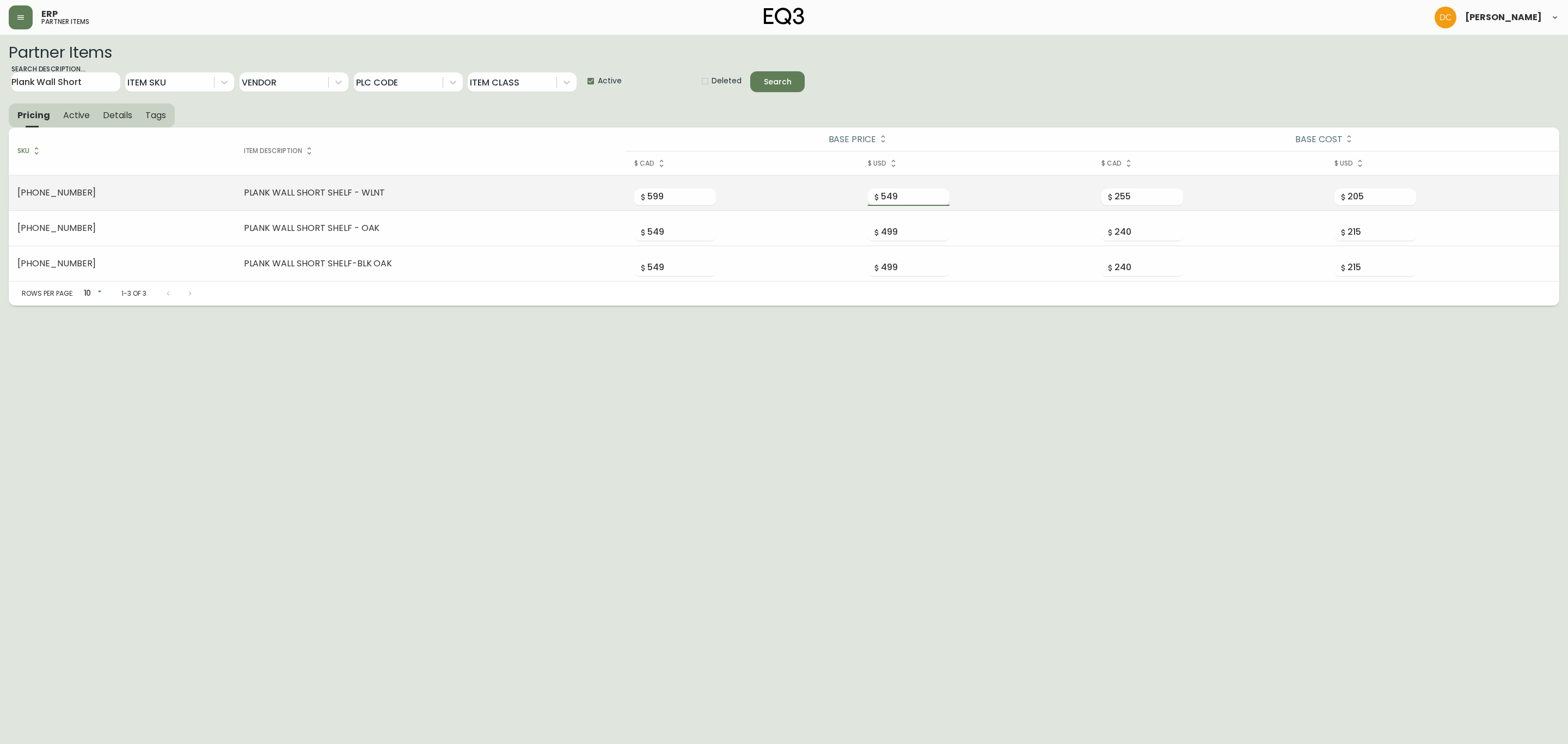
click at [881, 196] on input "549" at bounding box center [915, 197] width 69 height 17
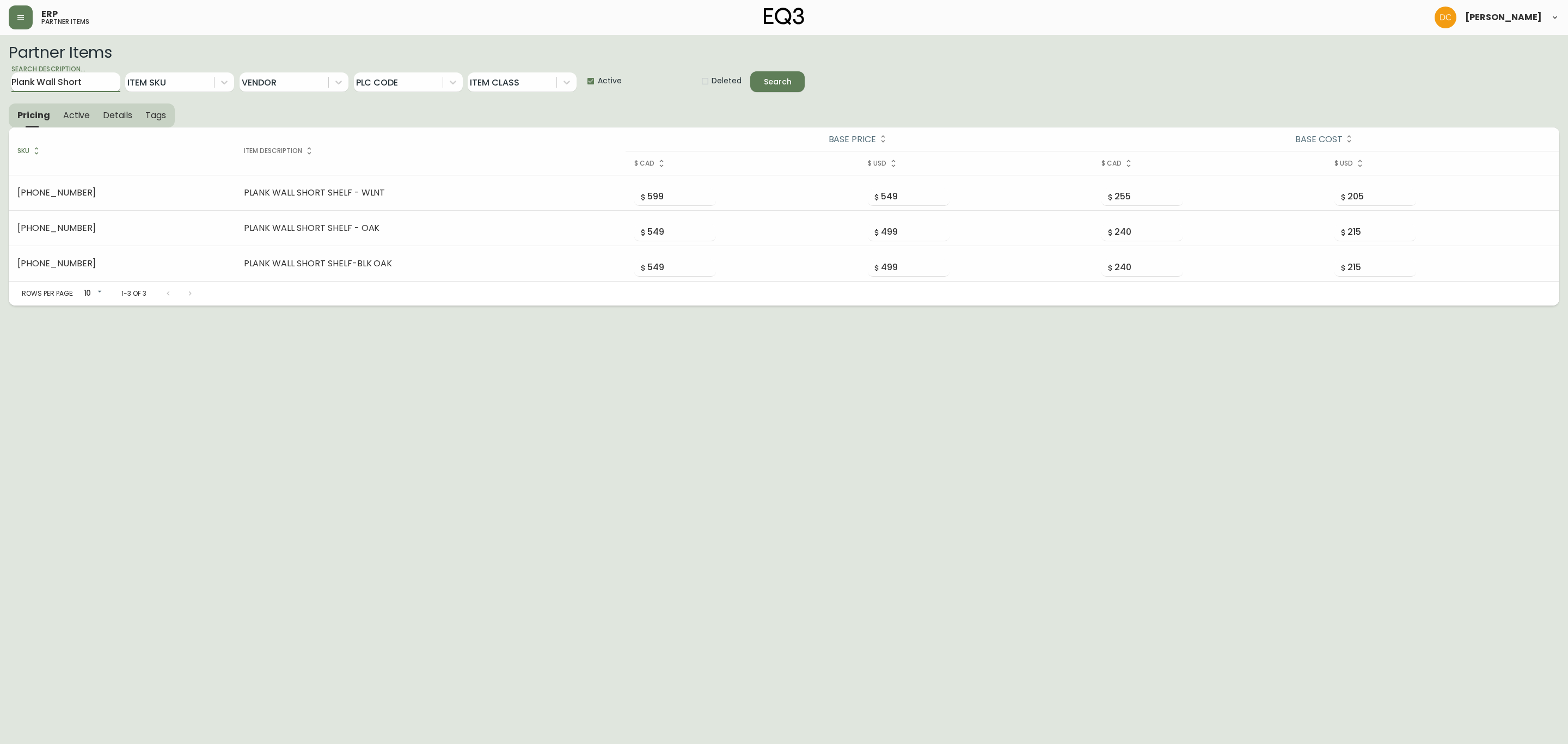
drag, startPoint x: 93, startPoint y: 84, endPoint x: 42, endPoint y: 84, distance: 51.0
click at [42, 84] on input "Plank Wall Short" at bounding box center [66, 82] width 109 height 20
click at [750, 71] on button "Search" at bounding box center [777, 81] width 55 height 21
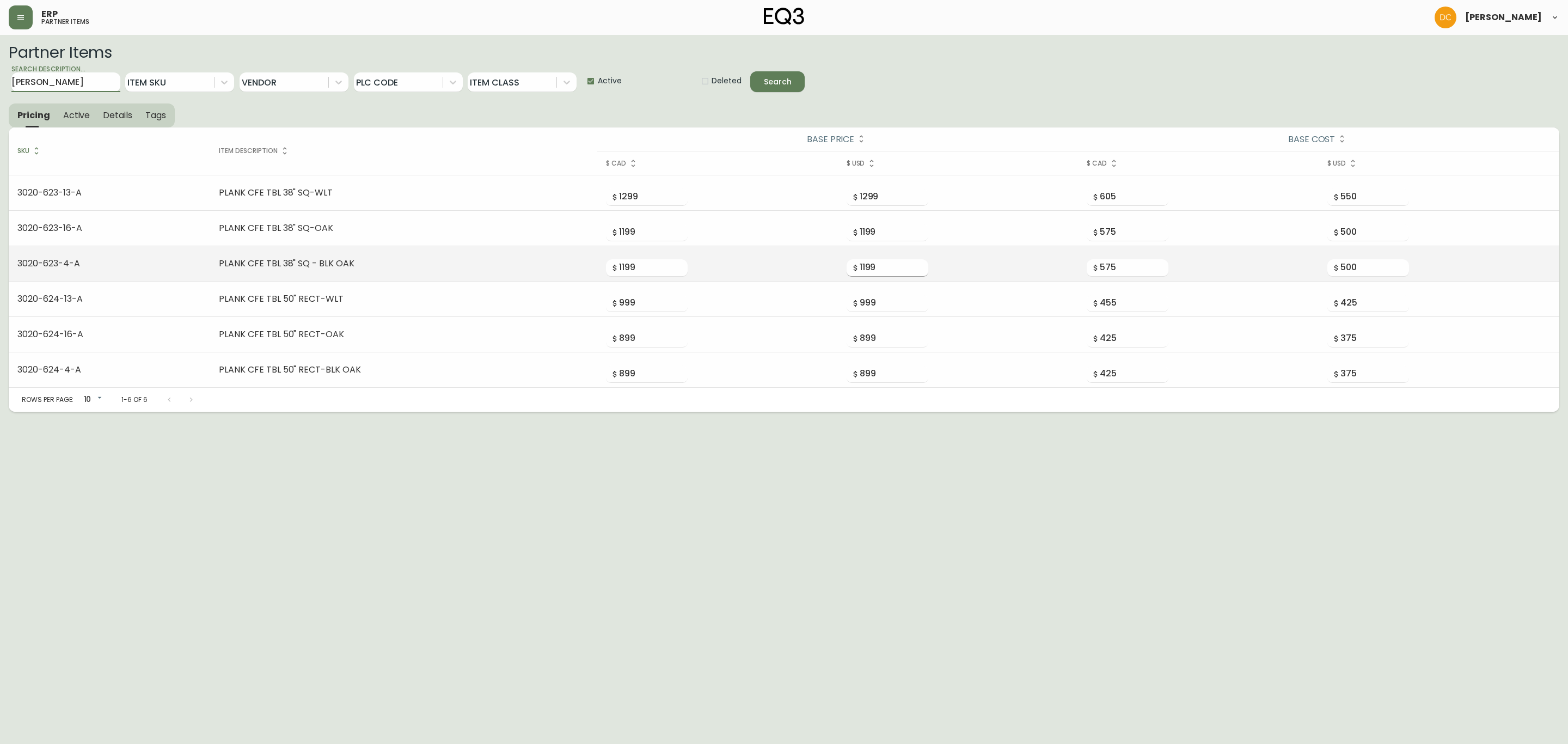
click at [863, 265] on input "1199" at bounding box center [894, 267] width 69 height 17
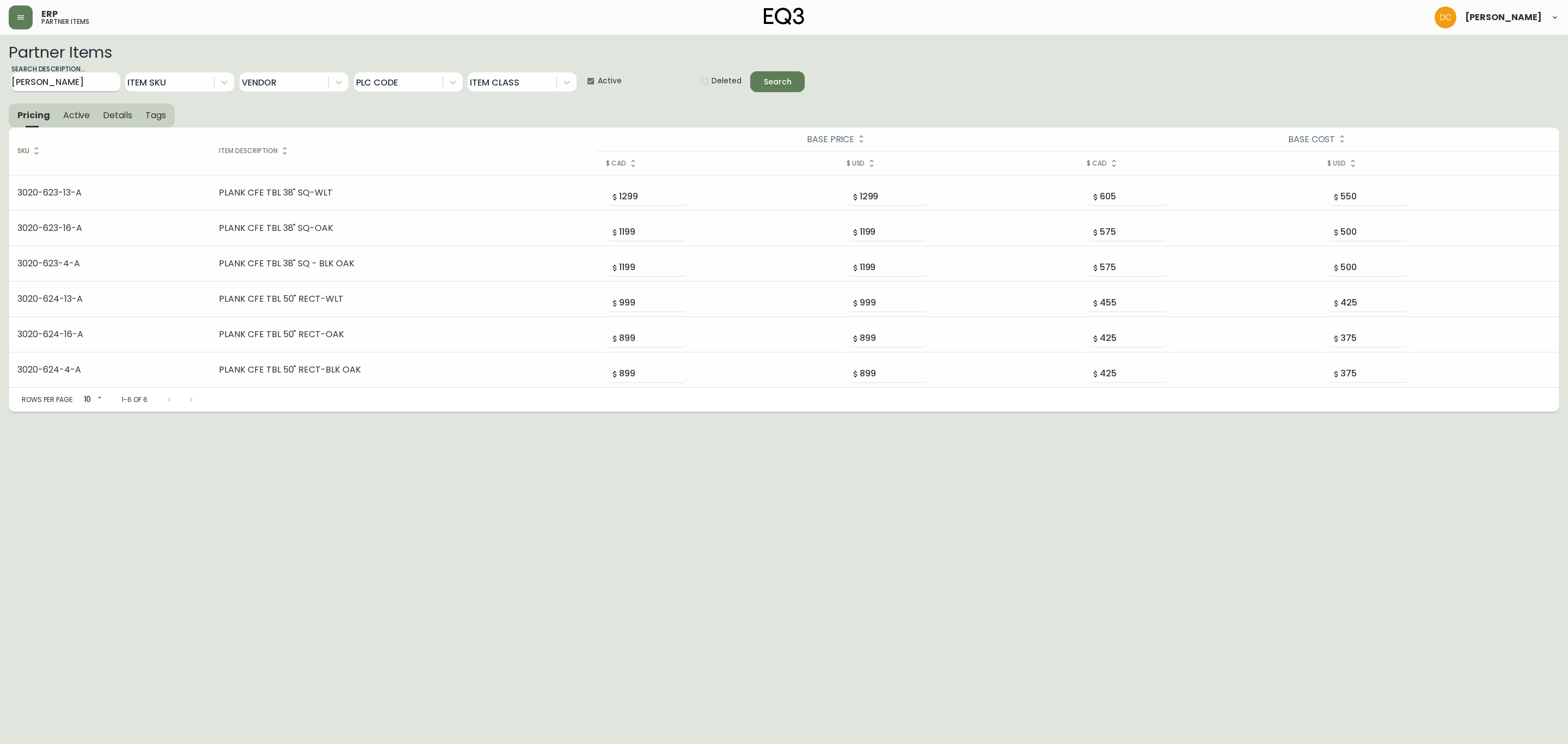
click at [71, 85] on input "Plank CF" at bounding box center [66, 82] width 109 height 20
paste input "LANK MEDIA UNIT 65" - BLK OAK"
click at [750, 71] on button "Search" at bounding box center [777, 81] width 55 height 21
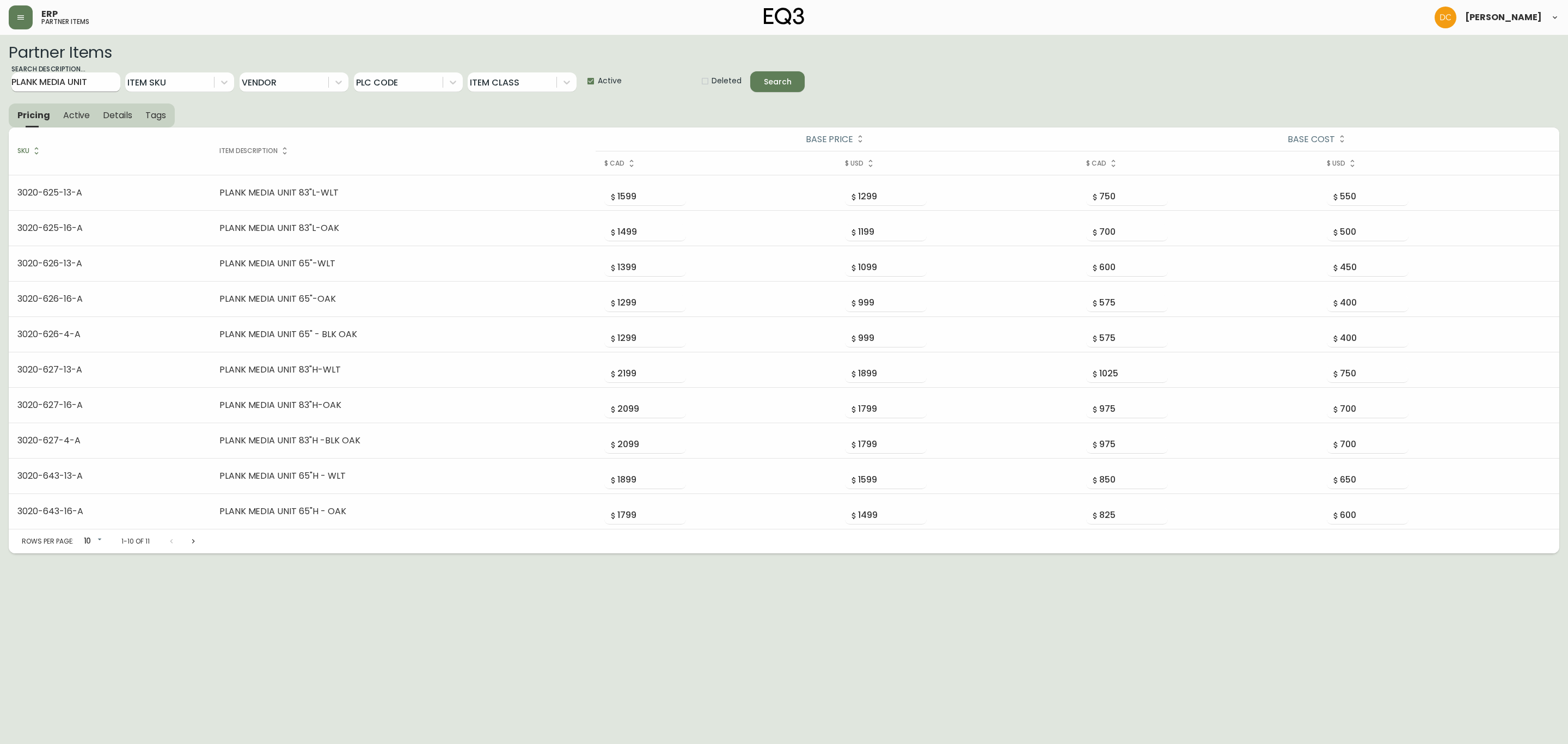
click at [74, 84] on input "PLANK MEDIA UNIT" at bounding box center [66, 82] width 109 height 20
paste input "DRS"
click at [774, 71] on button "Search" at bounding box center [777, 81] width 55 height 21
click at [69, 84] on input "PLANK DRS" at bounding box center [66, 82] width 109 height 20
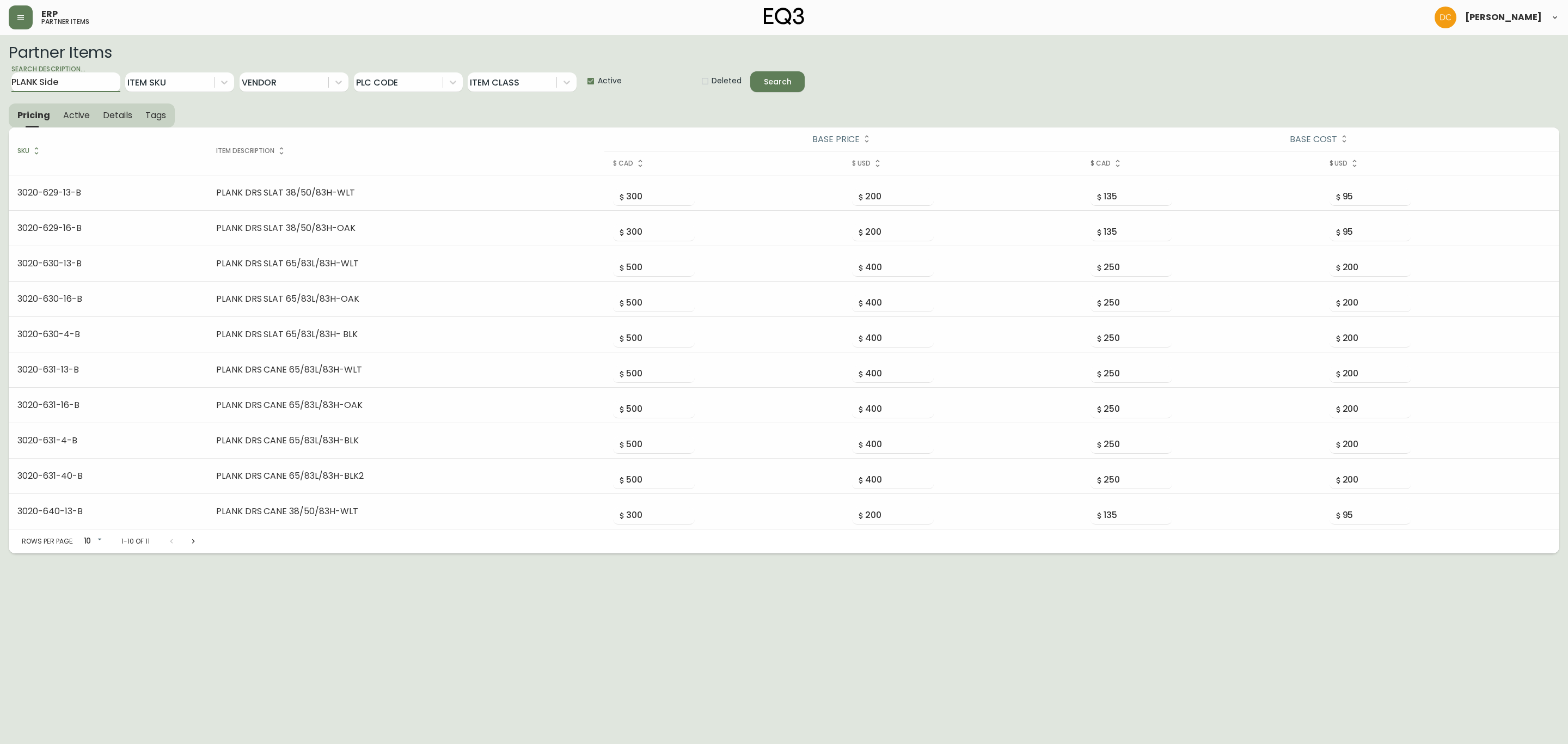
click at [750, 71] on button "Search" at bounding box center [777, 81] width 55 height 21
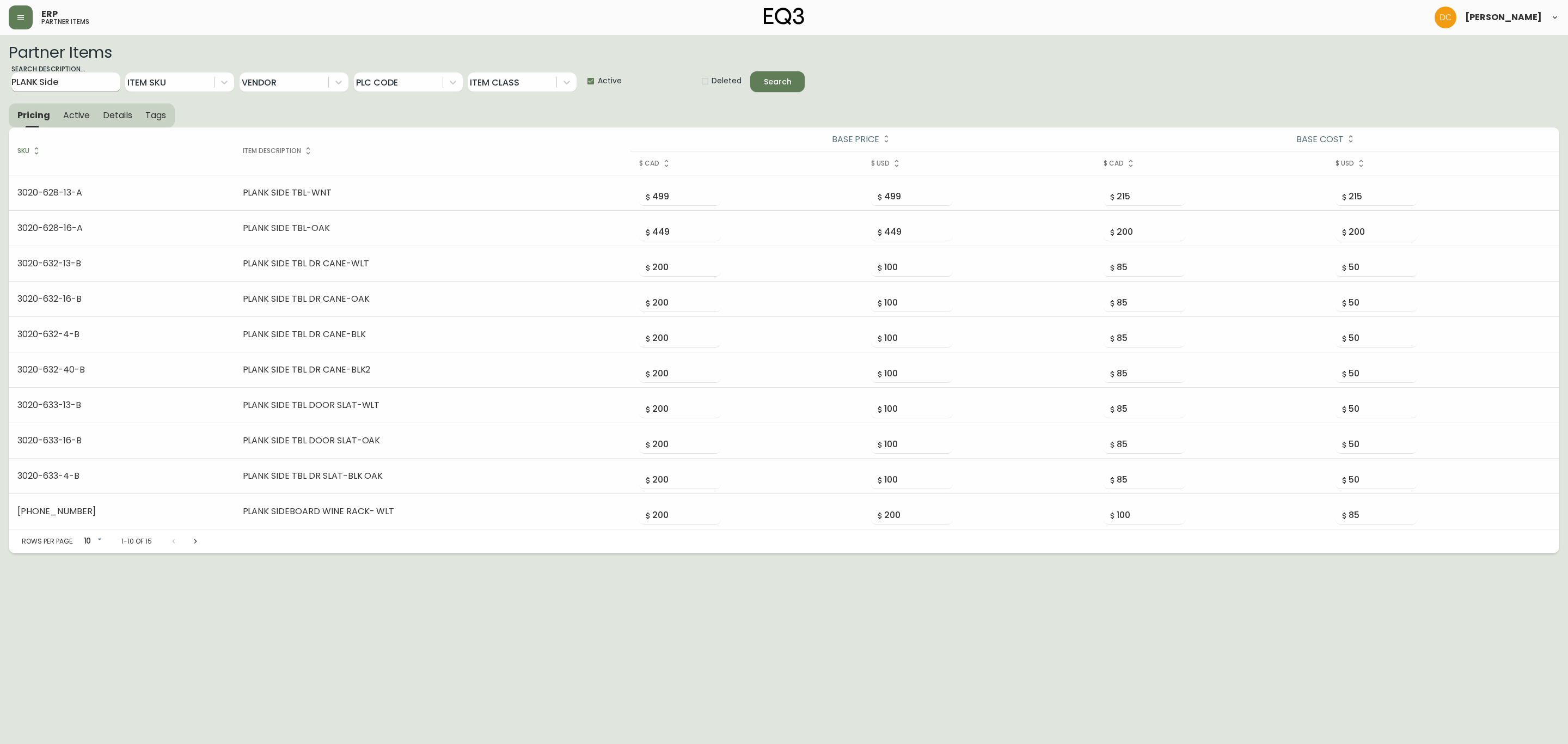
click at [99, 77] on input "PLANK Side" at bounding box center [66, 82] width 109 height 20
paste input "MEDIA UNIT 65"H -BLK OAK"
type input "PLANK MEDIA UNIT 65"H -BLK OAK"
click at [782, 75] on div "Search" at bounding box center [778, 82] width 28 height 13
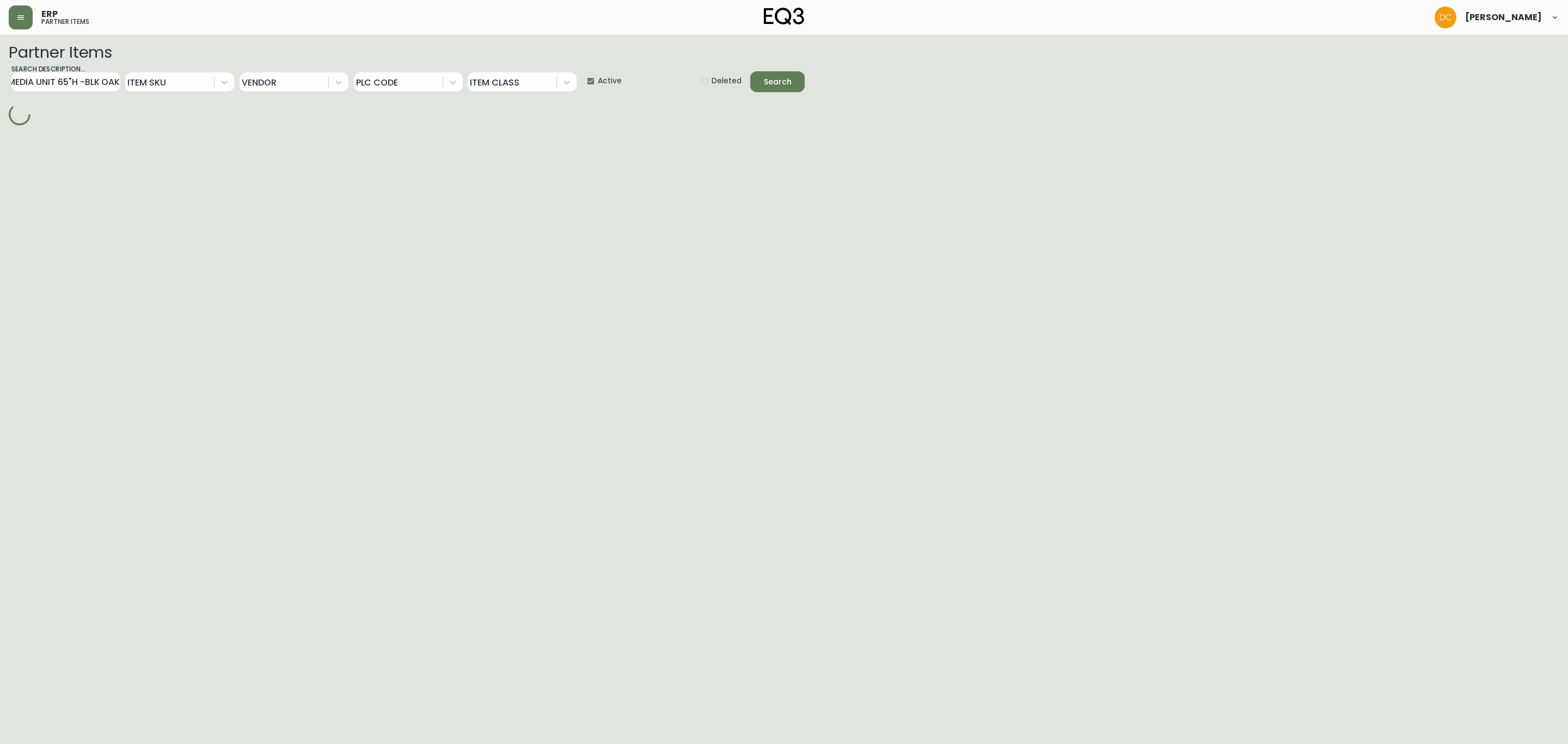
scroll to position [0, 0]
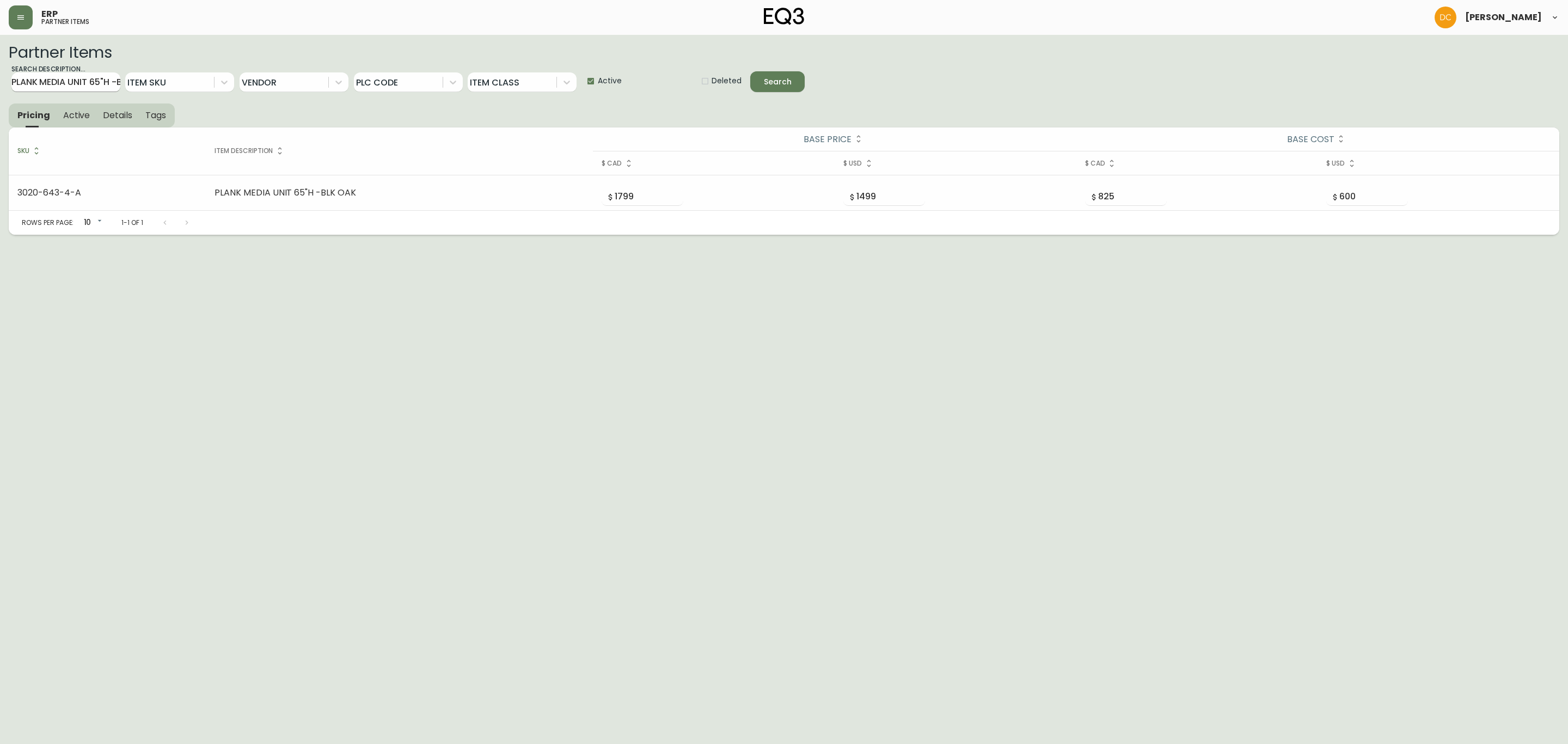
click at [99, 84] on input "PLANK MEDIA UNIT 65"H -BLK OAK" at bounding box center [66, 82] width 109 height 20
click at [750, 71] on button "Search" at bounding box center [777, 81] width 55 height 21
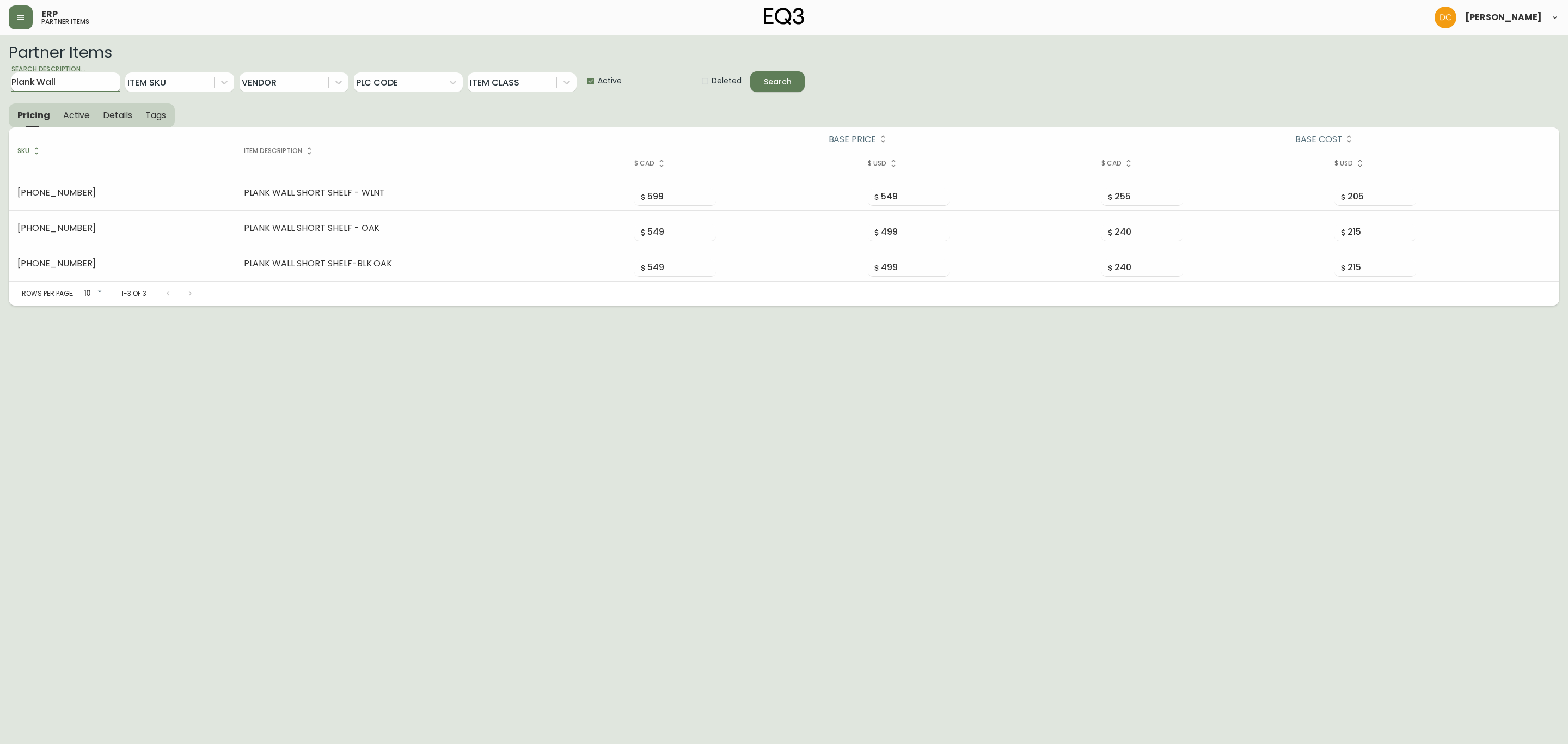
click at [750, 71] on button "Search" at bounding box center [777, 81] width 55 height 21
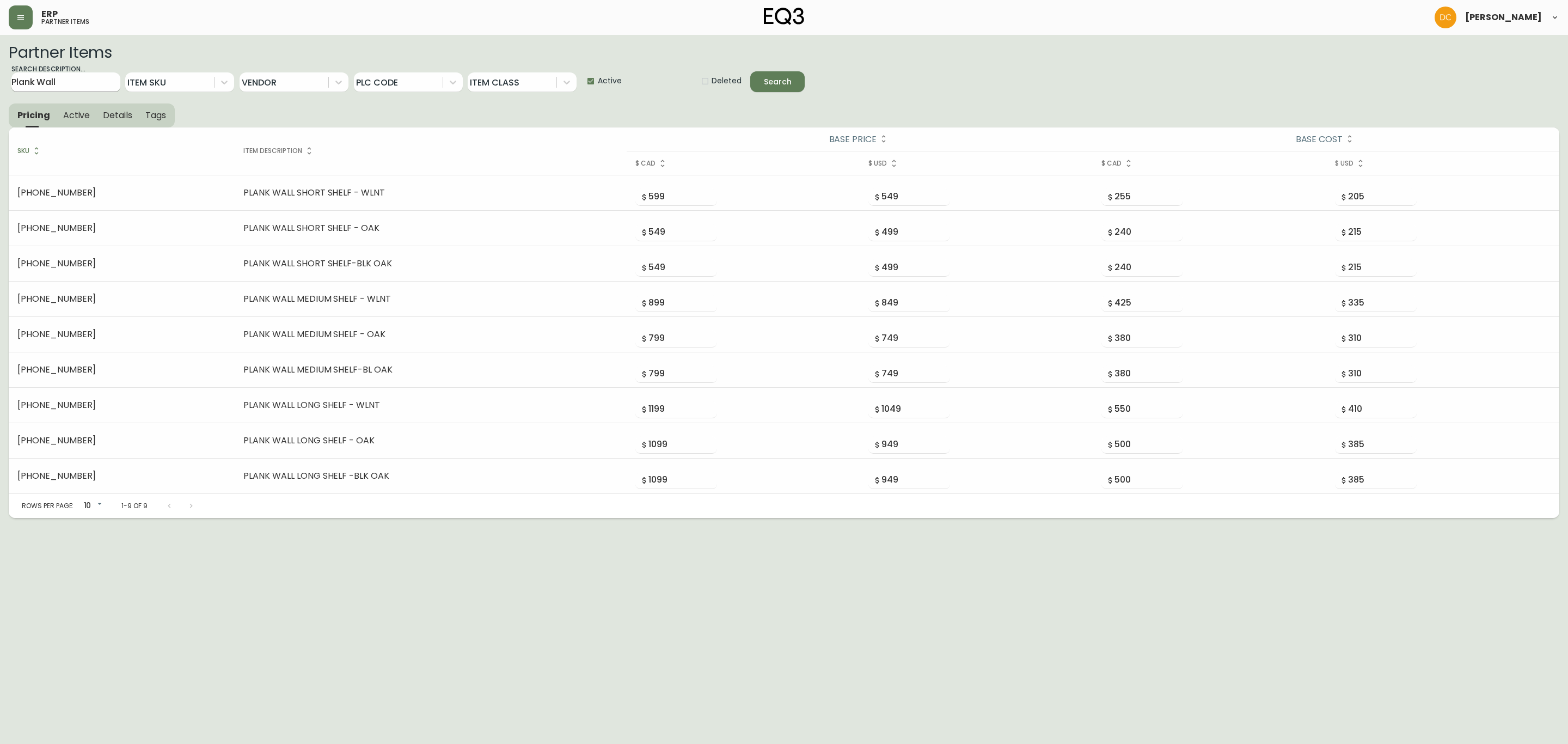
click at [62, 84] on input "Plank Wall" at bounding box center [66, 82] width 109 height 20
click at [750, 71] on button "Search" at bounding box center [777, 81] width 55 height 21
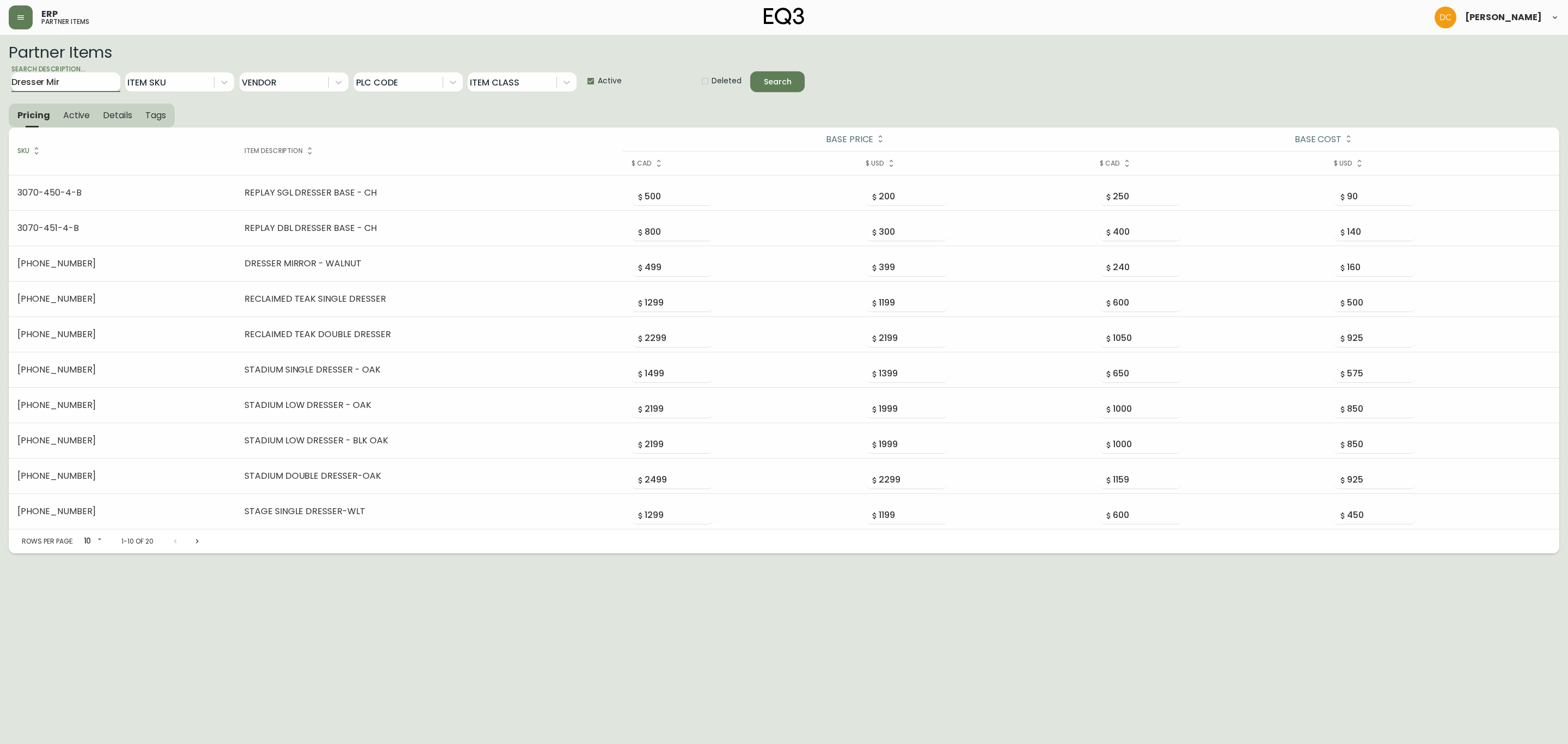
type input "Dresser Mir"
click at [750, 71] on button "Search" at bounding box center [777, 81] width 55 height 21
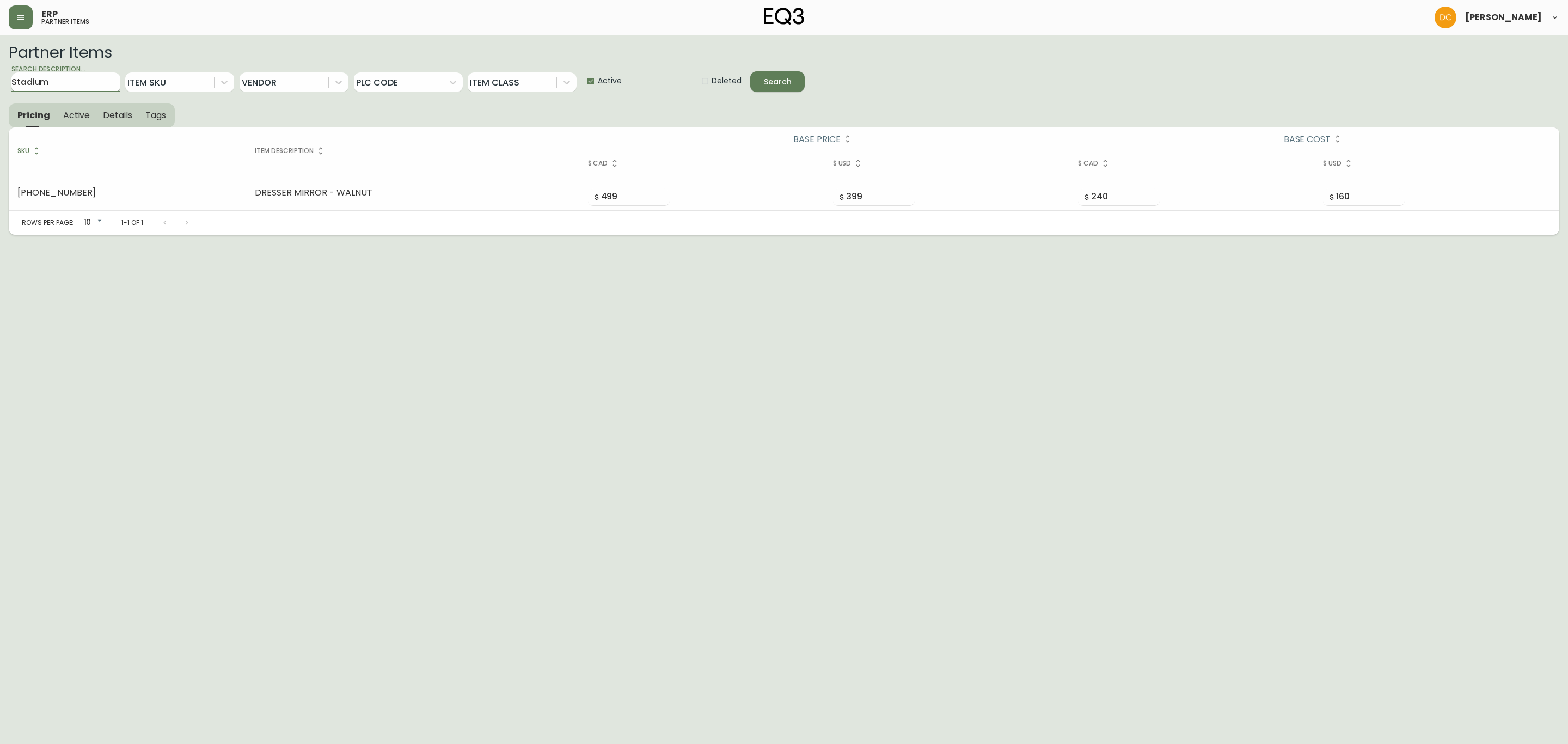
click at [750, 71] on button "Search" at bounding box center [777, 81] width 55 height 21
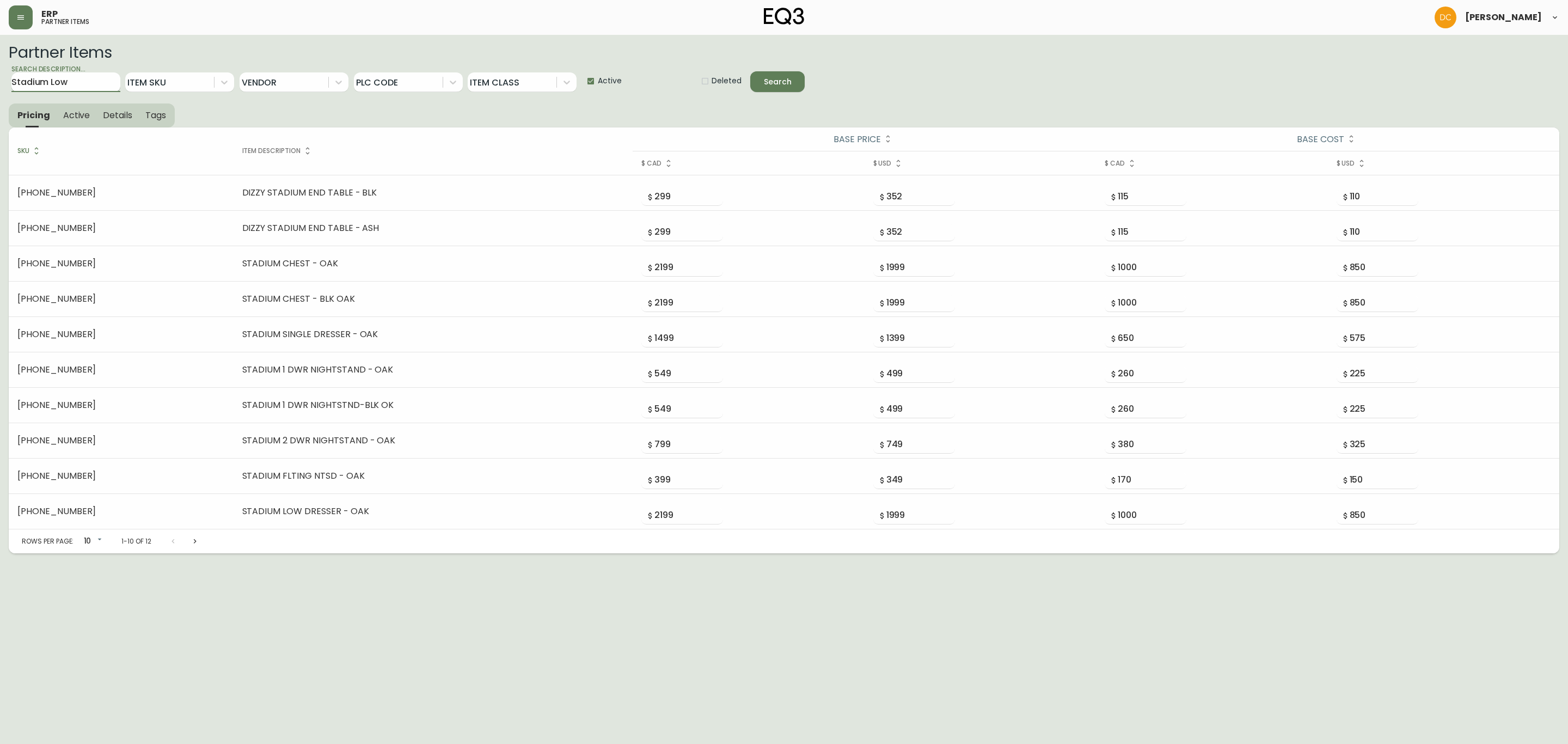
type input "Stadium Low"
click at [750, 71] on button "Search" at bounding box center [777, 81] width 55 height 21
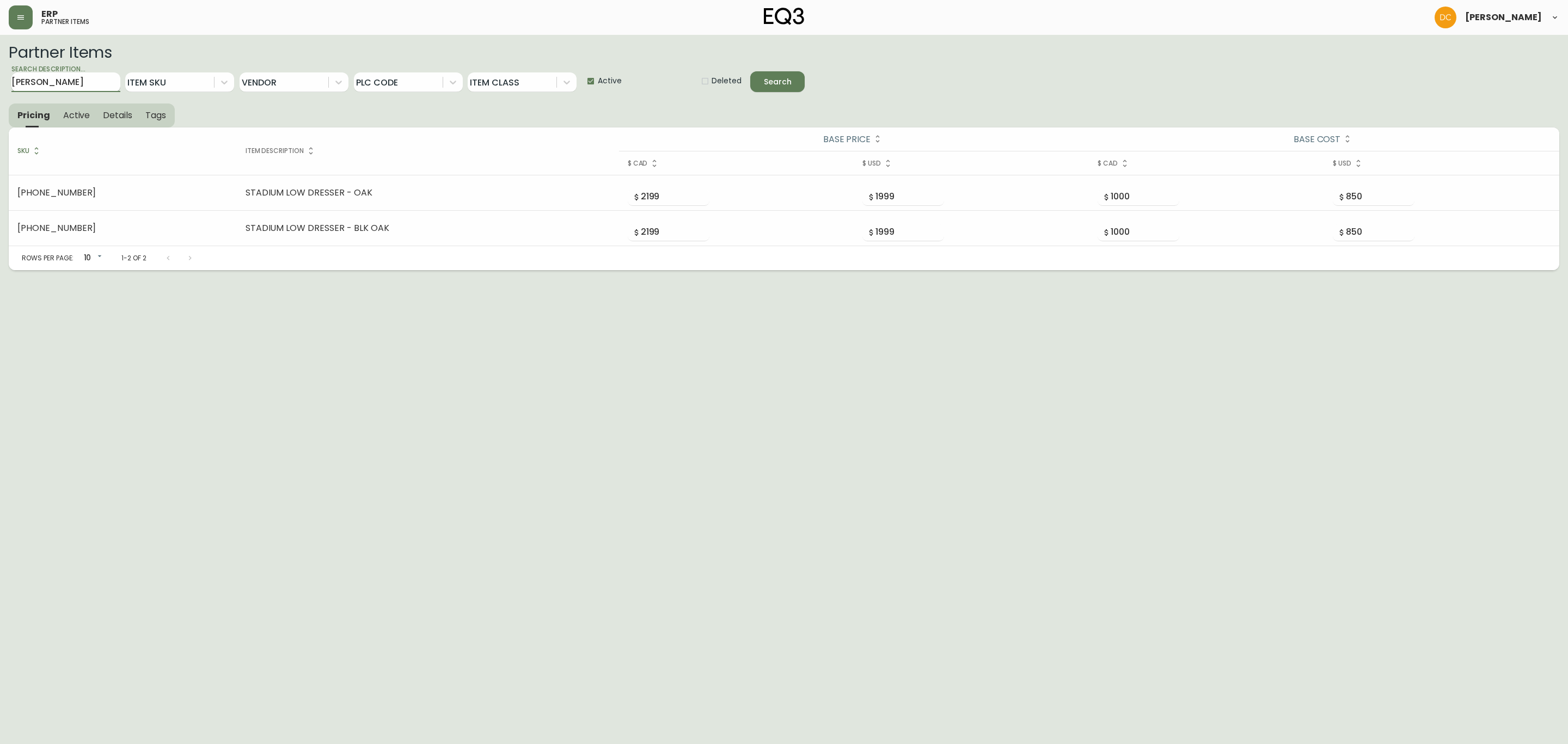
click at [750, 71] on button "Search" at bounding box center [777, 81] width 55 height 21
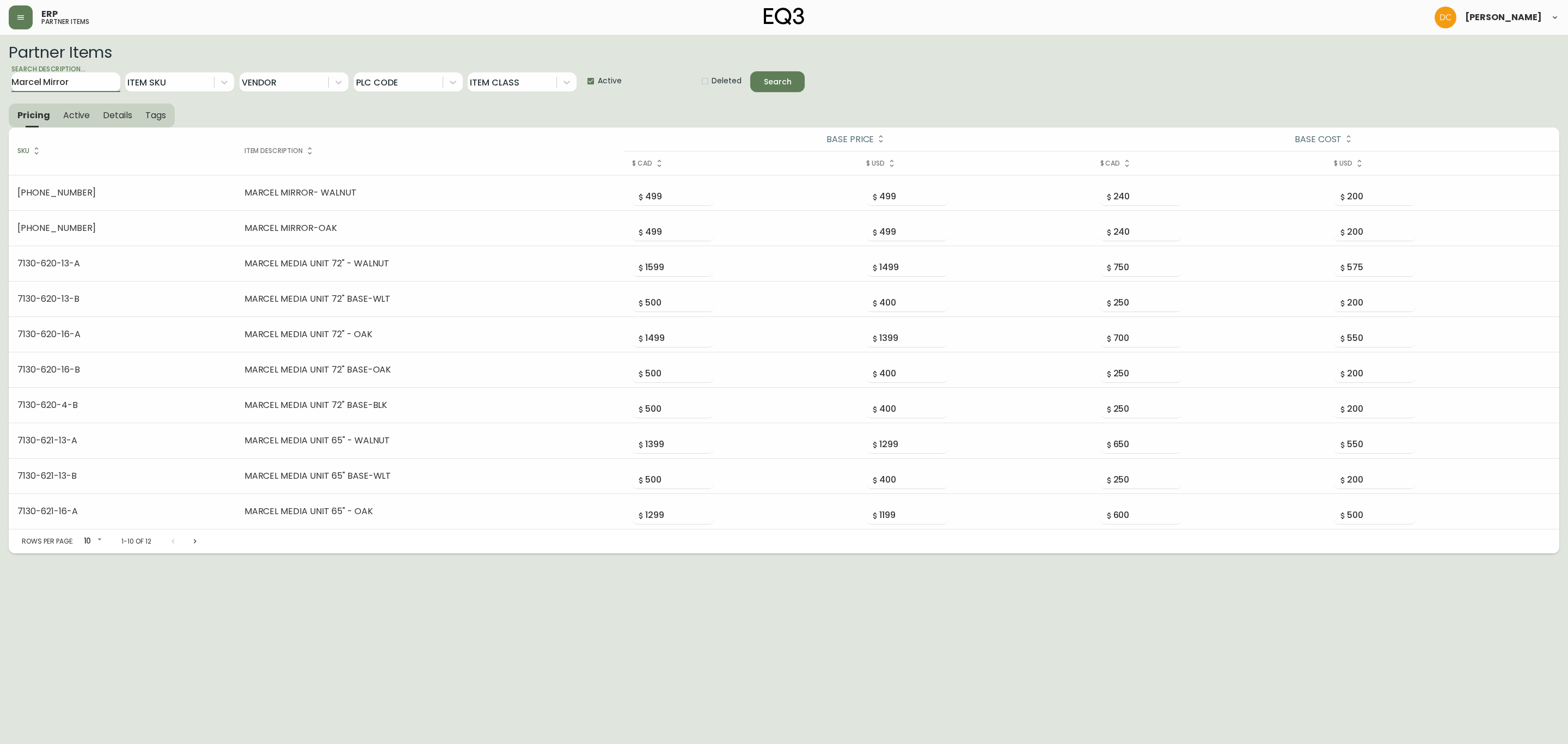
type input "Marcel Mirror"
click at [750, 71] on button "Search" at bounding box center [777, 81] width 55 height 21
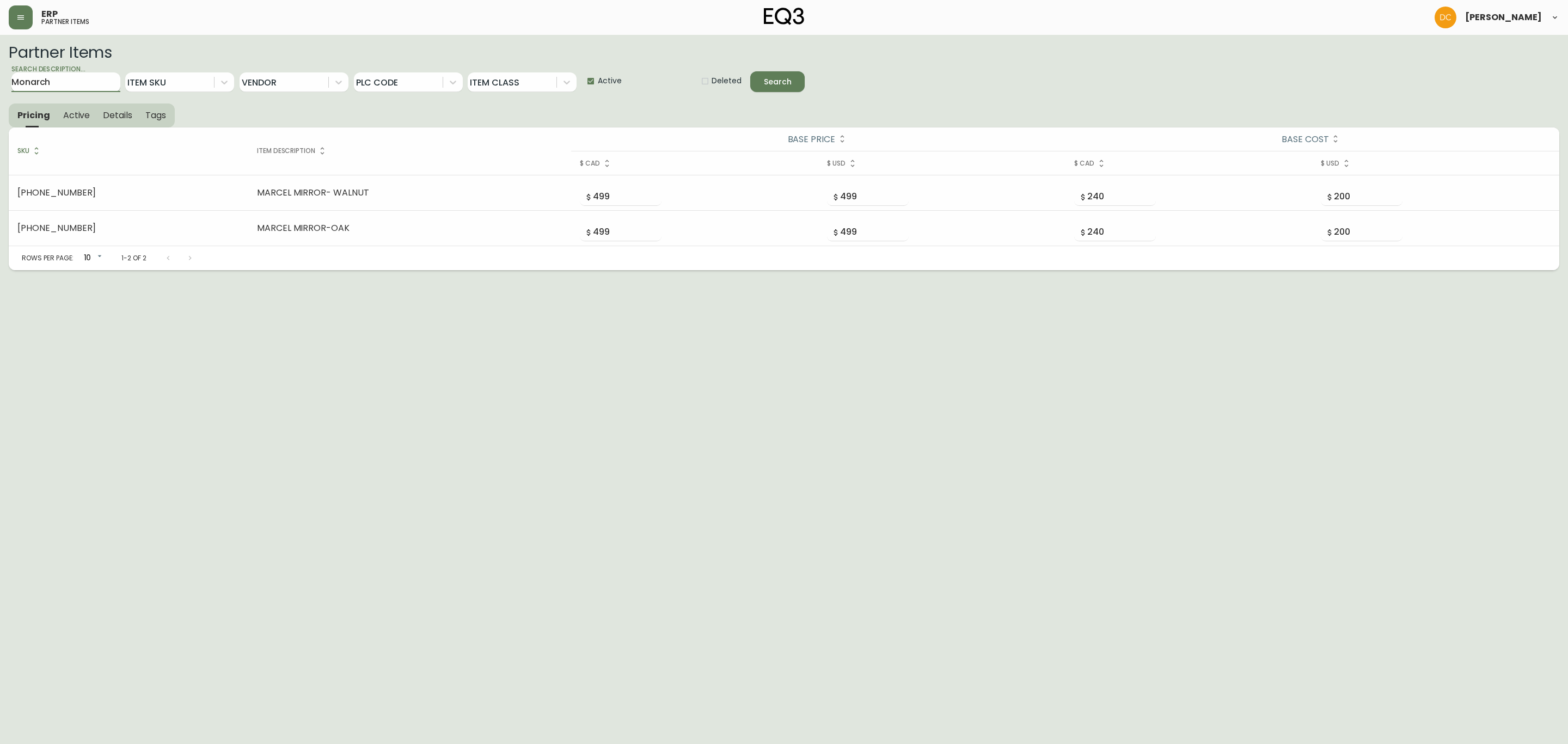
click at [750, 71] on button "Search" at bounding box center [777, 81] width 55 height 21
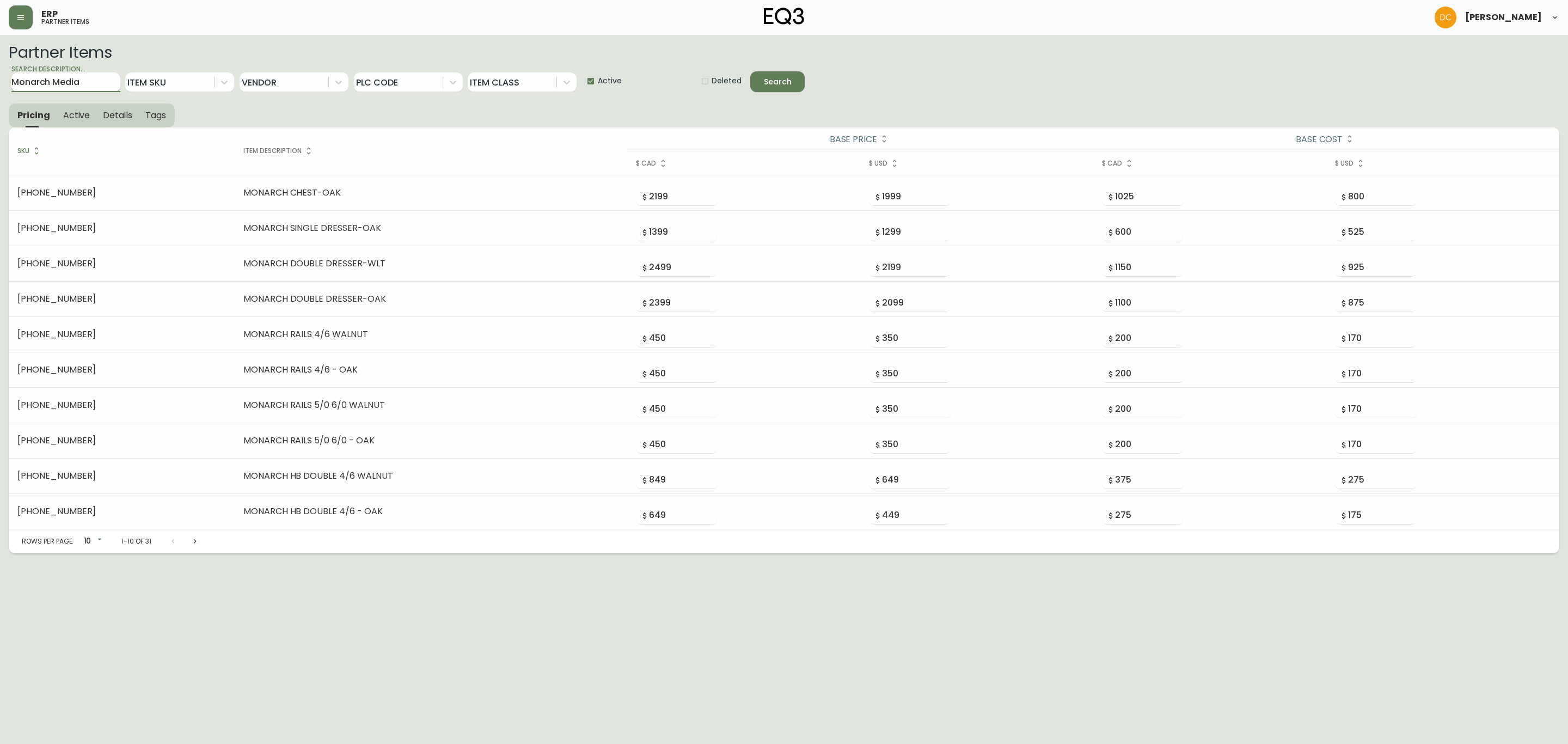
type input "Monarch Media"
click at [750, 71] on button "Search" at bounding box center [777, 81] width 55 height 21
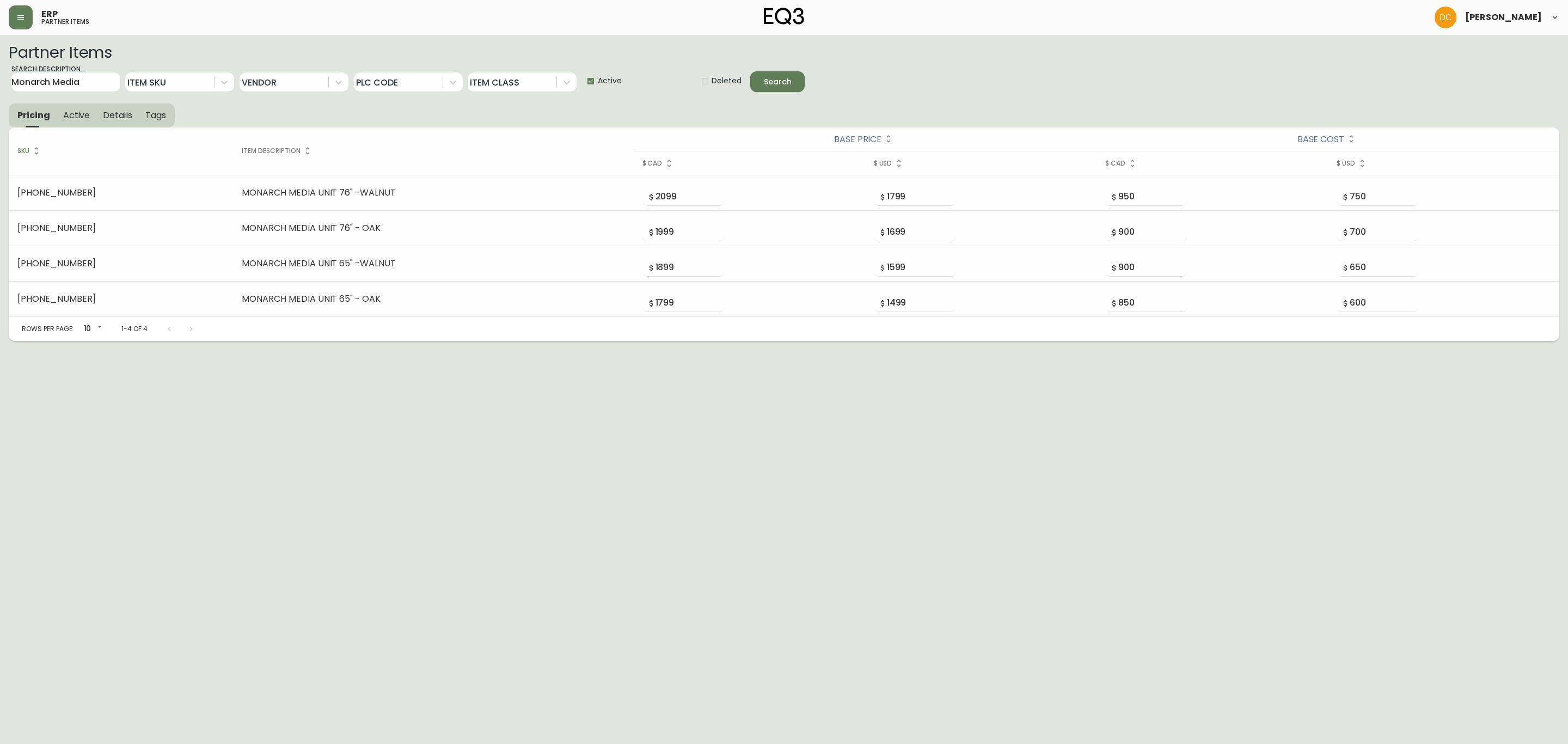
click at [20, 13] on icon "button" at bounding box center [21, 17] width 9 height 9
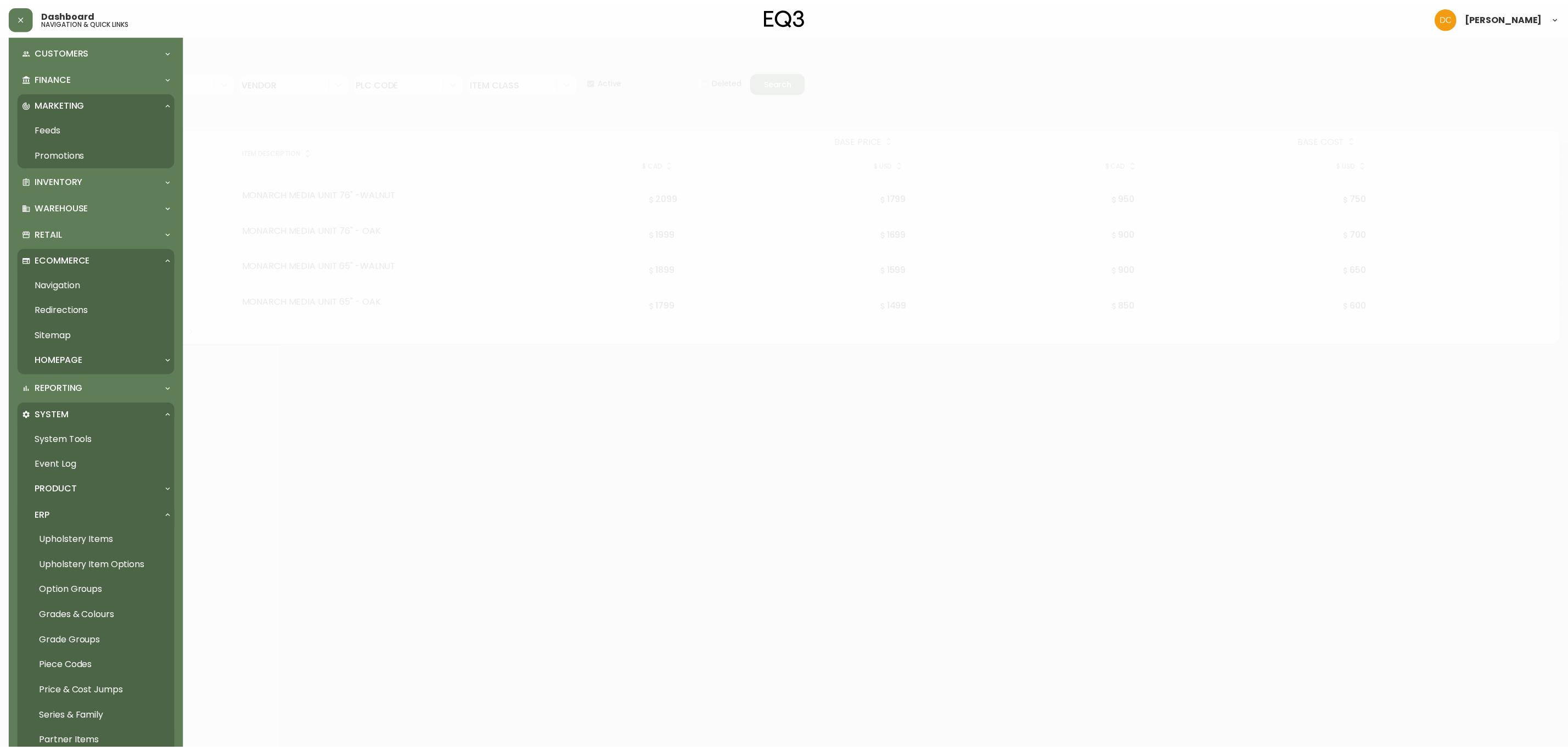
scroll to position [254, 0]
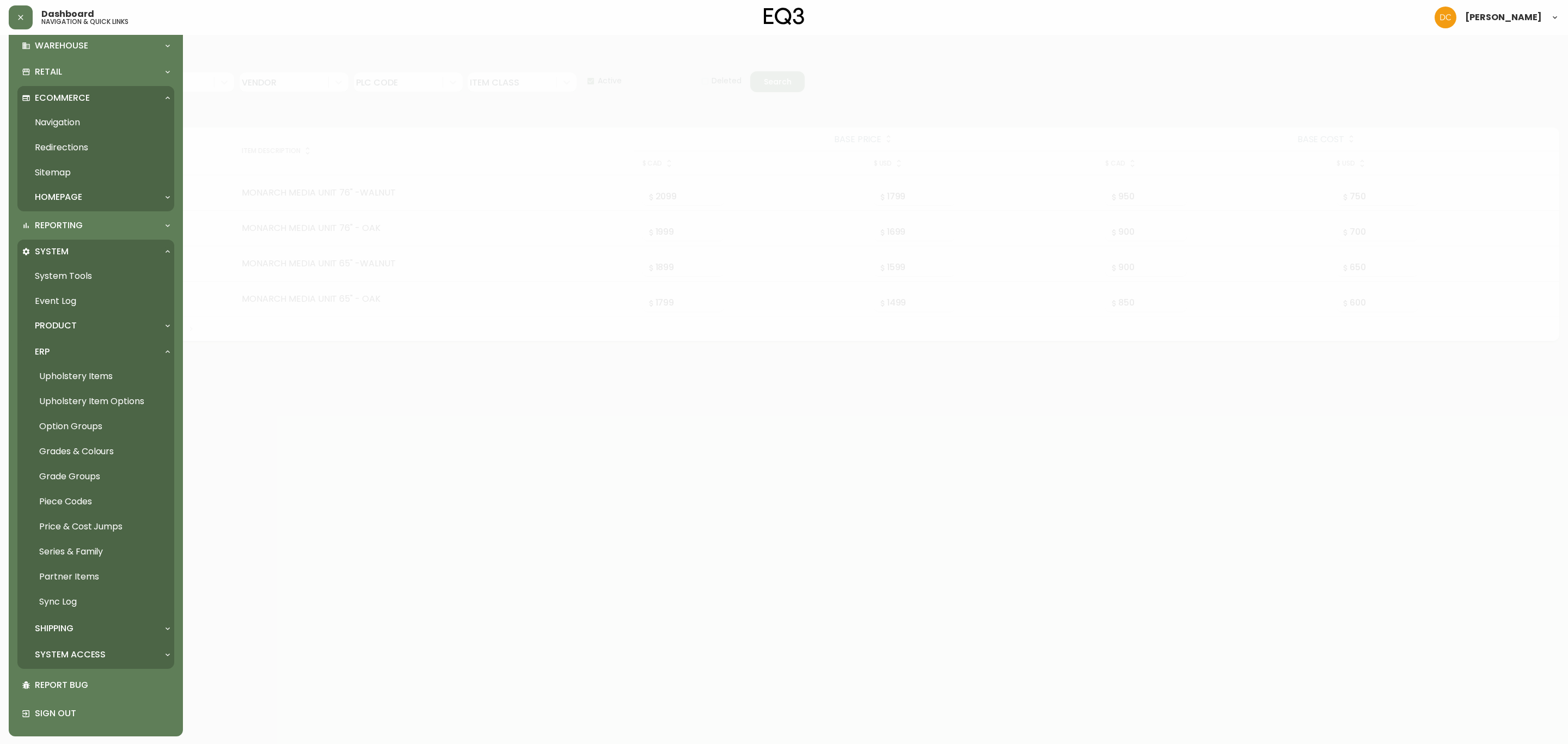
click at [87, 119] on link "Navigation" at bounding box center [95, 122] width 156 height 25
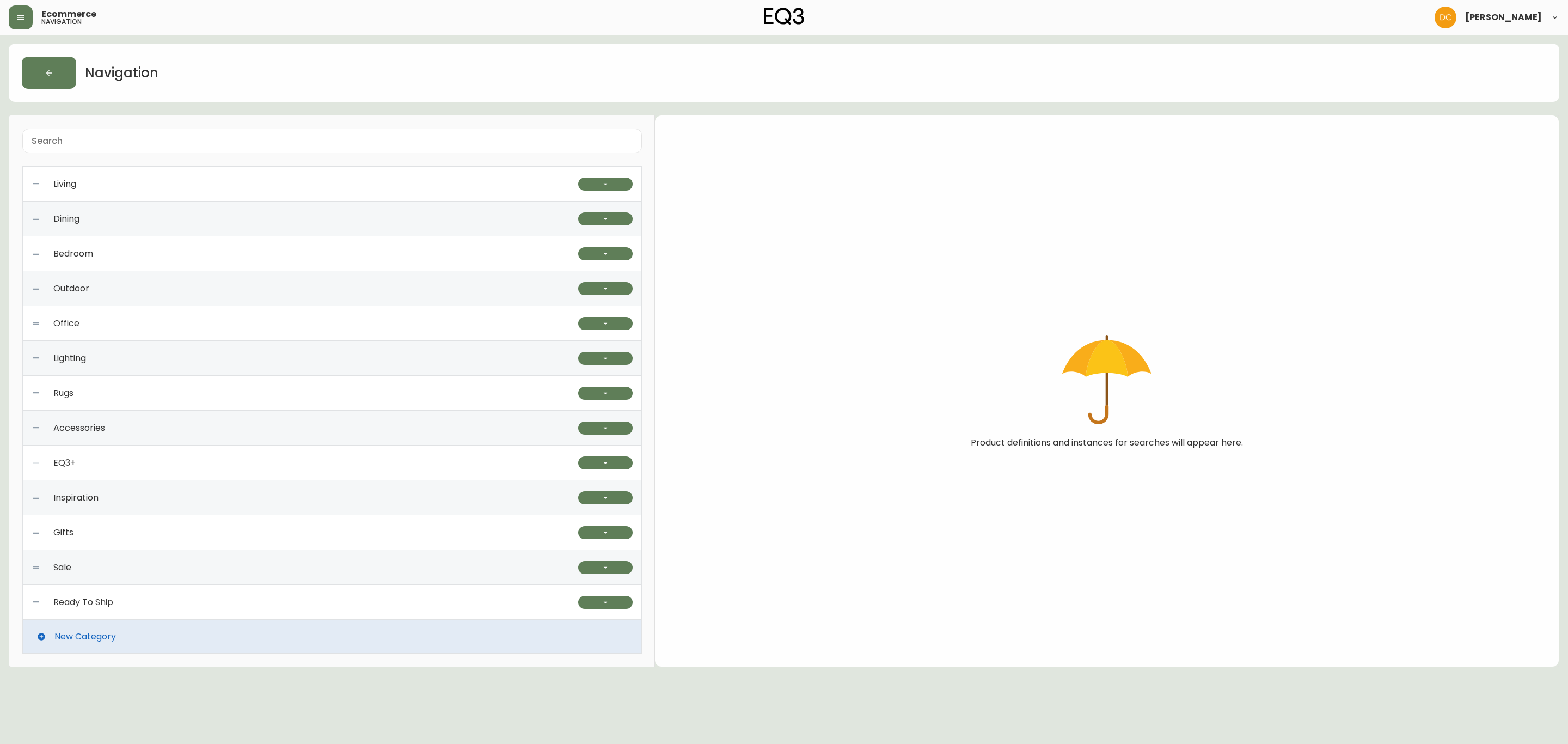
click at [401, 429] on div "Accessories" at bounding box center [305, 428] width 546 height 35
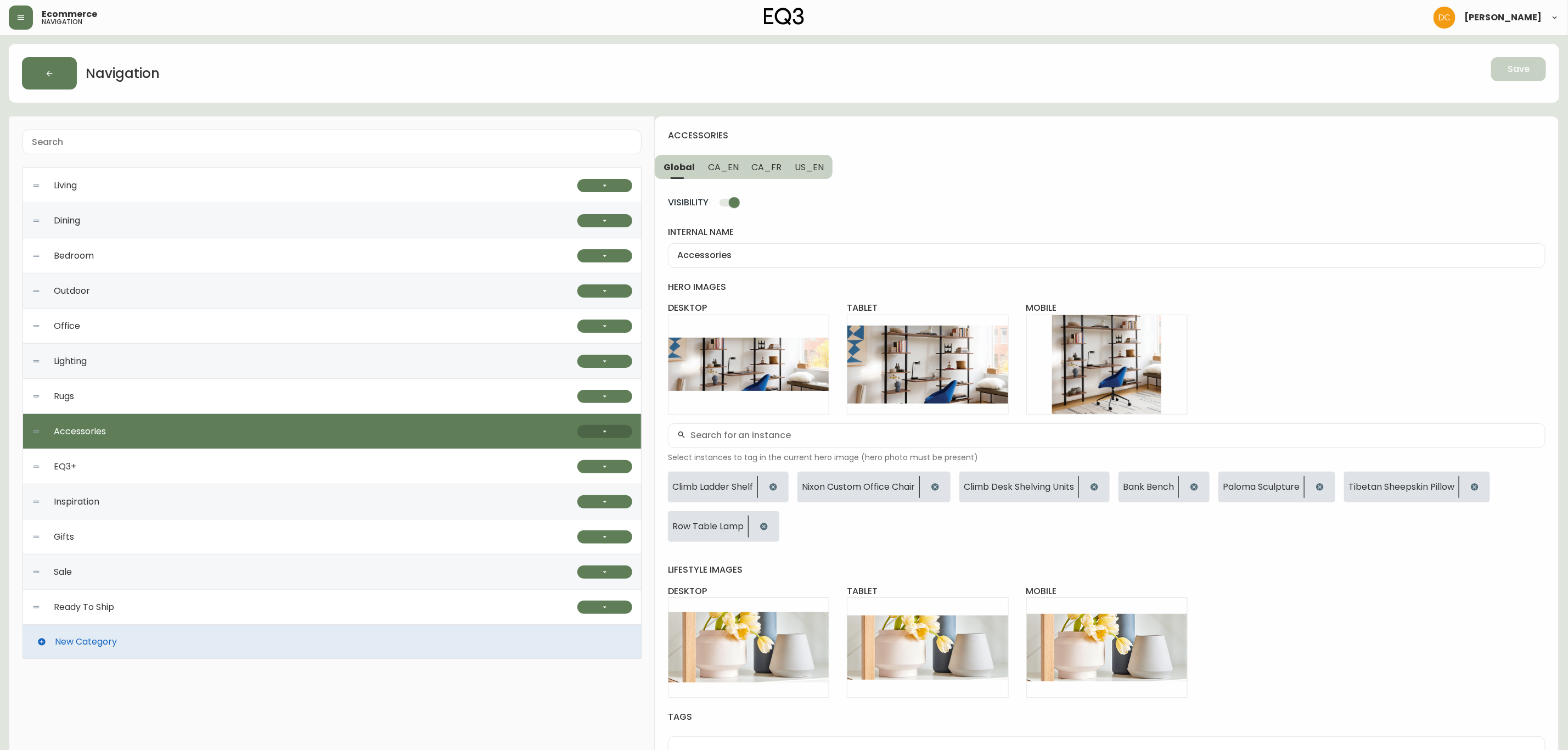
click at [595, 430] on button "button" at bounding box center [605, 431] width 55 height 13
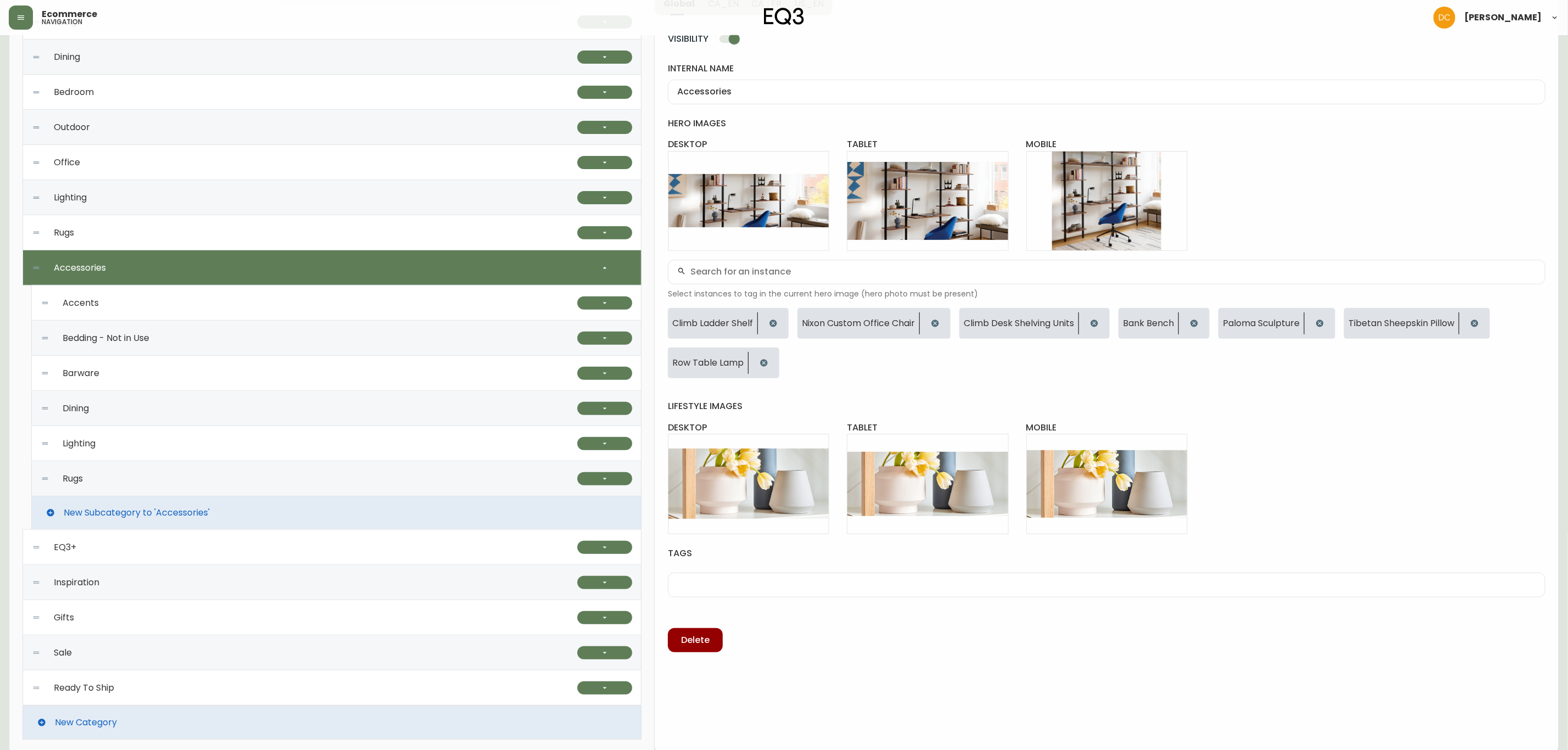
scroll to position [169, 0]
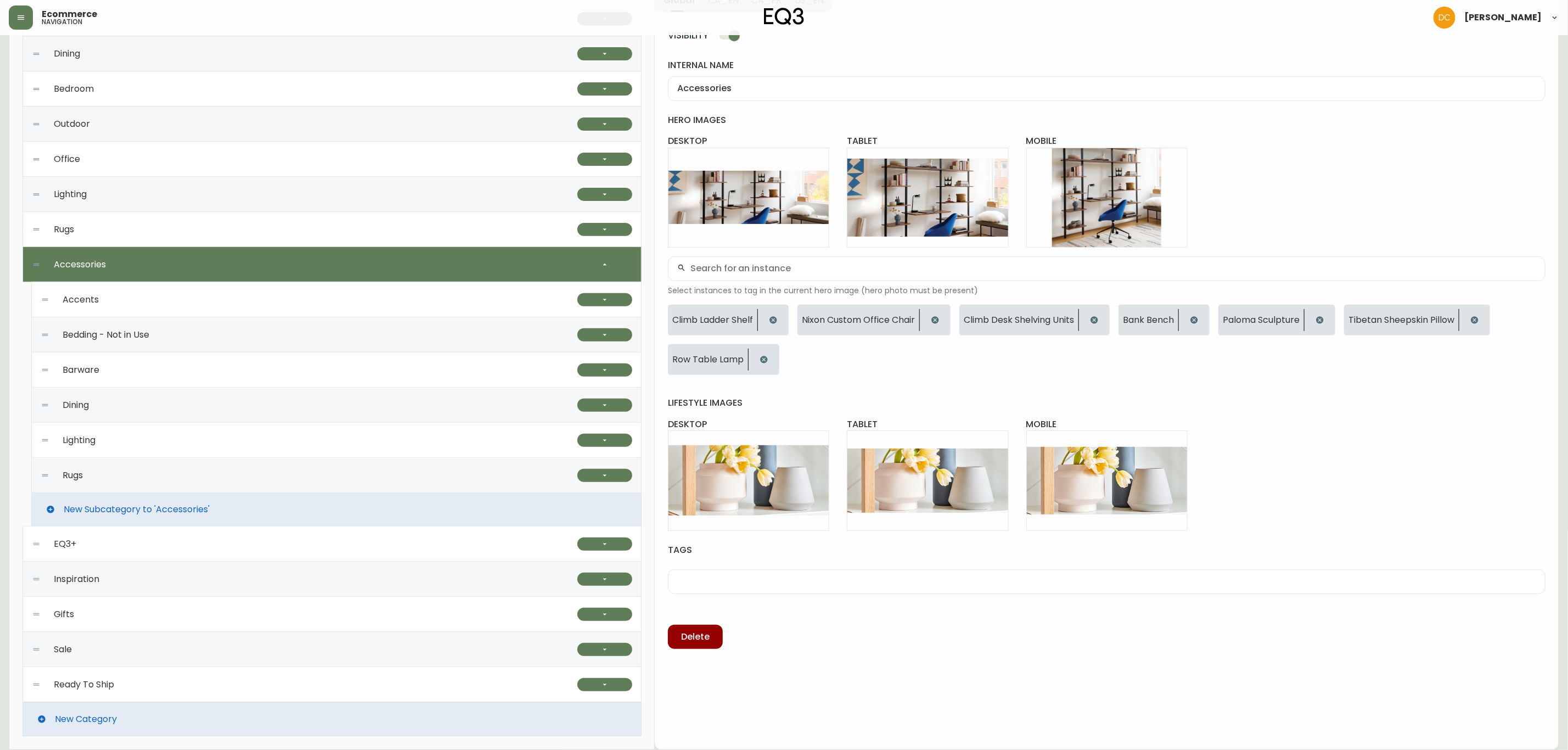
click at [170, 461] on div "Rugs" at bounding box center [309, 476] width 537 height 35
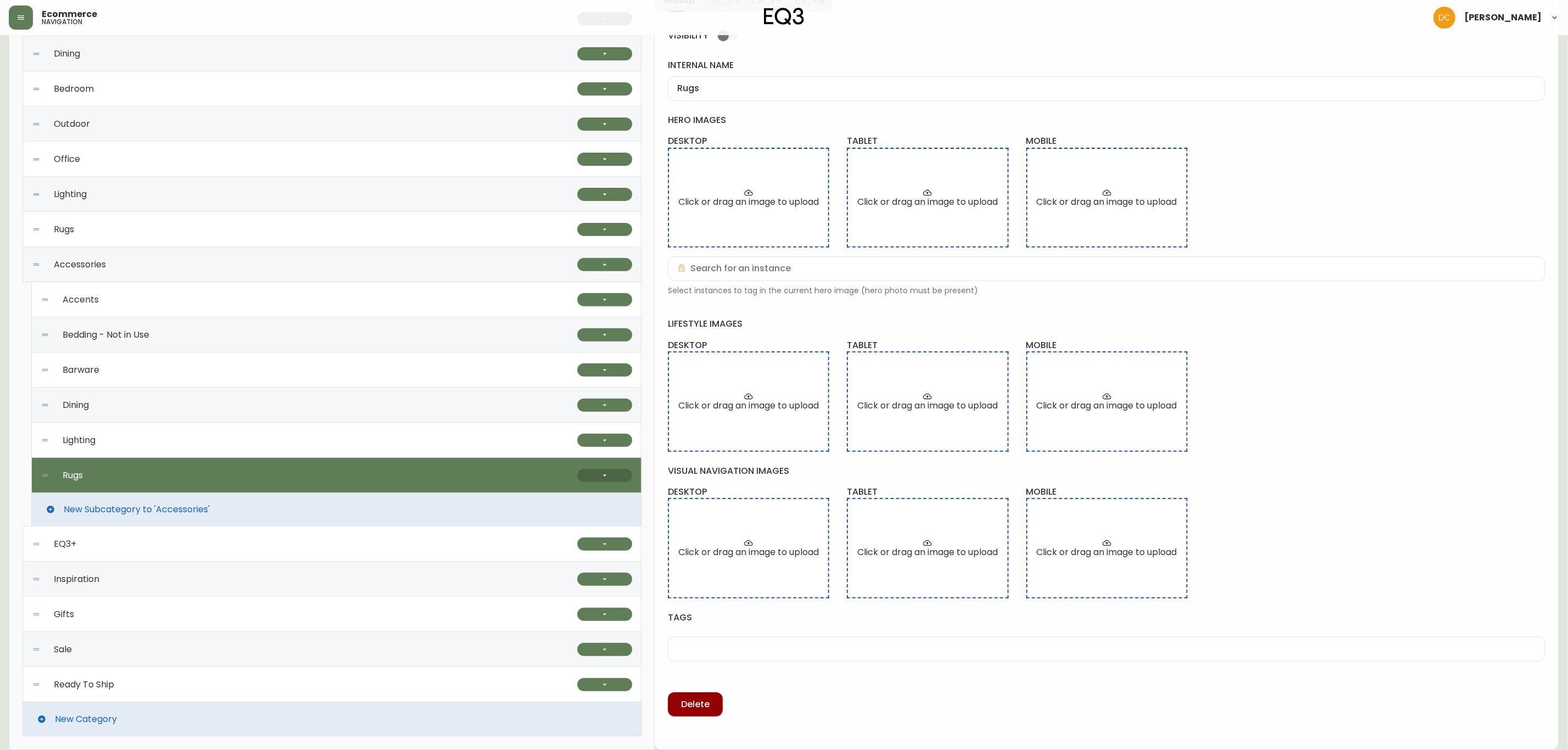
click at [582, 471] on button "button" at bounding box center [605, 476] width 55 height 13
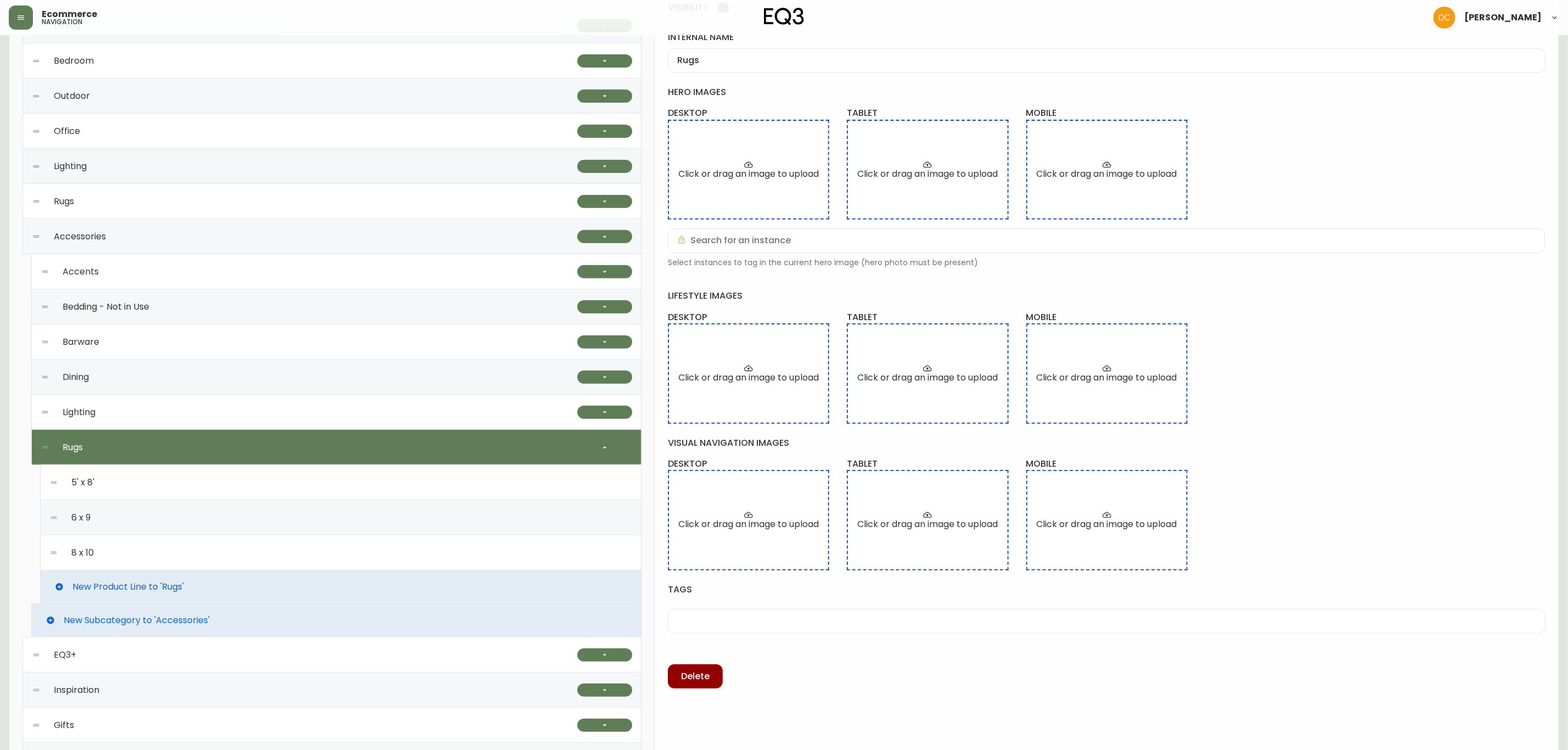
scroll to position [308, 0]
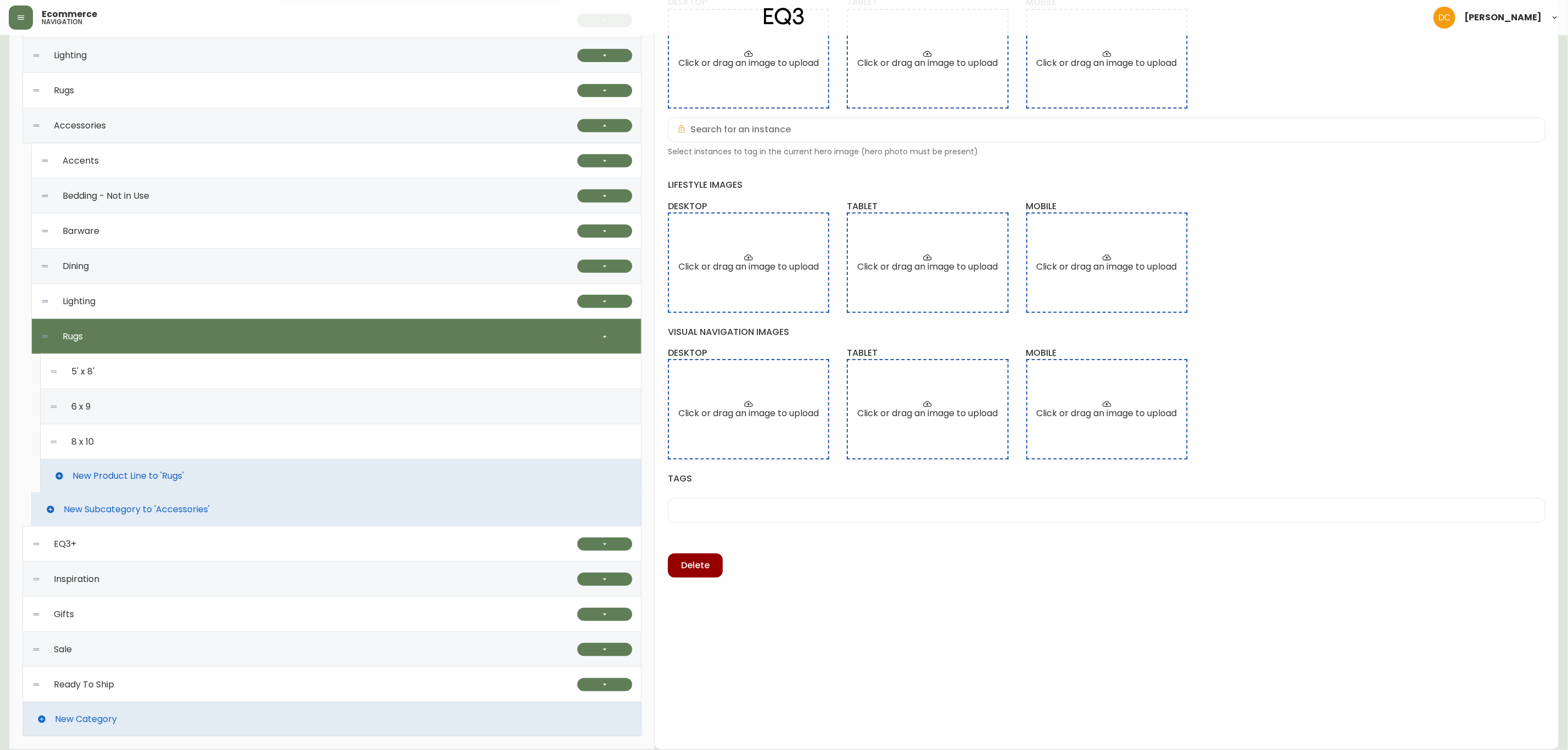
click at [192, 438] on div "8 x 10" at bounding box center [340, 441] width 583 height 35
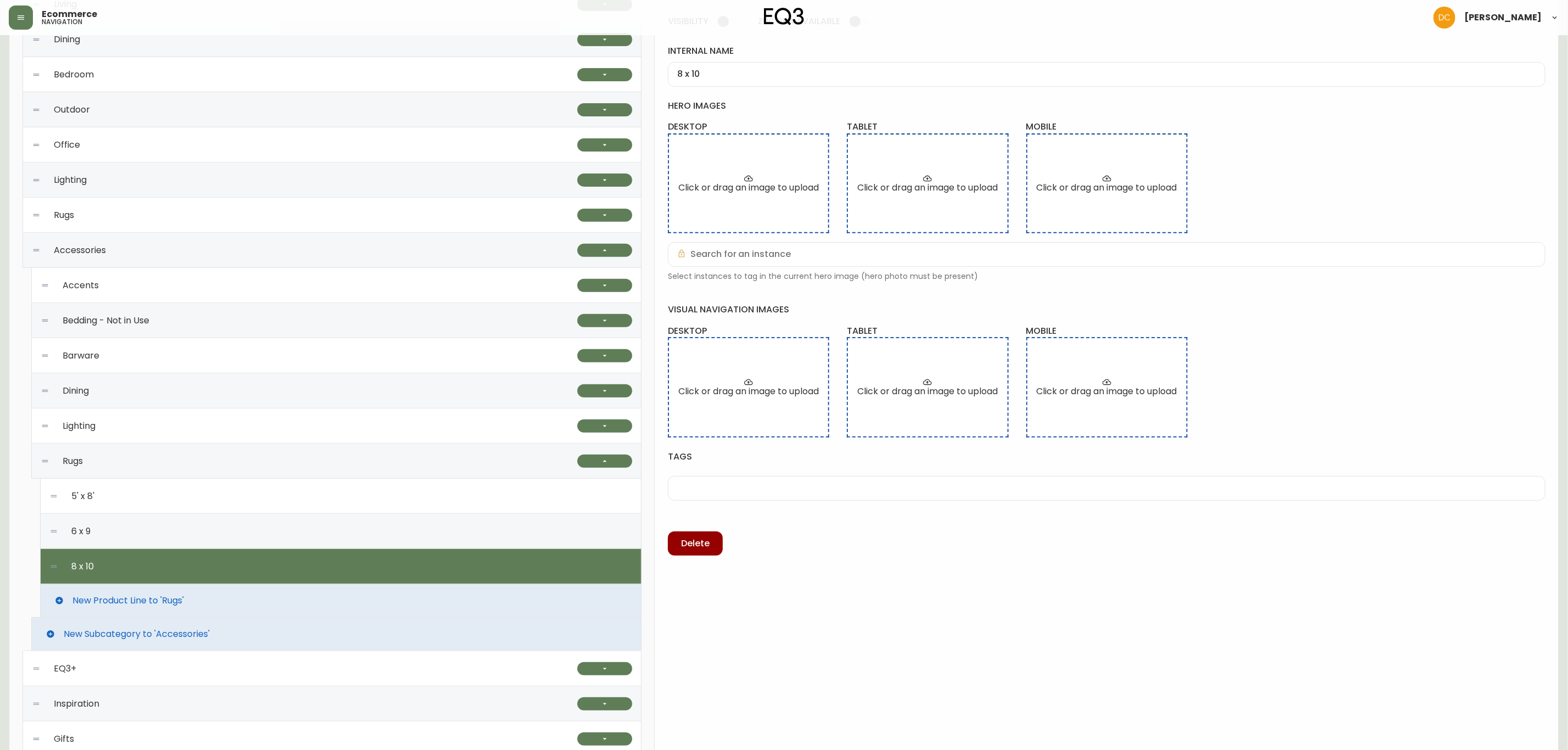
scroll to position [61, 0]
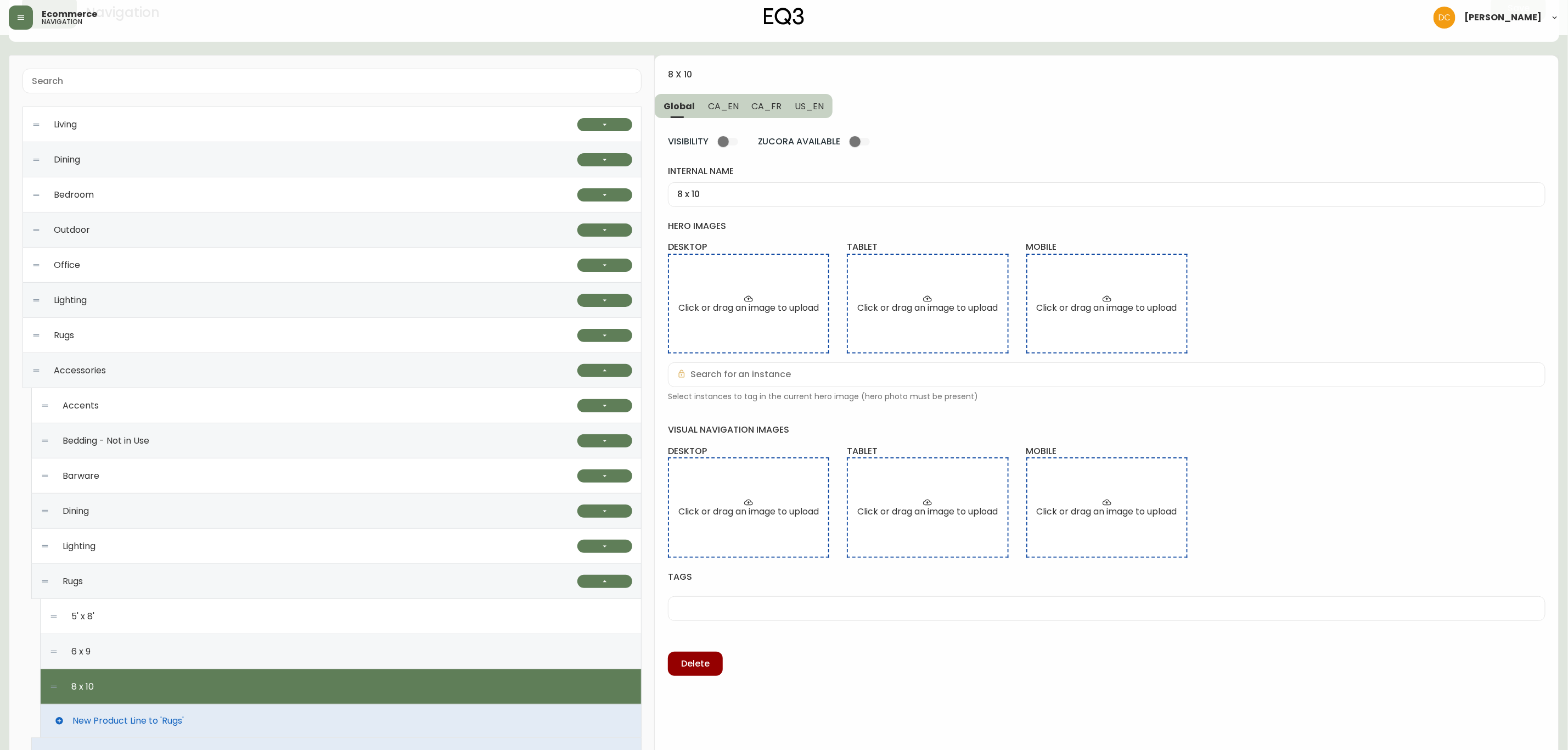
click at [732, 105] on span "CA_EN" at bounding box center [723, 106] width 31 height 12
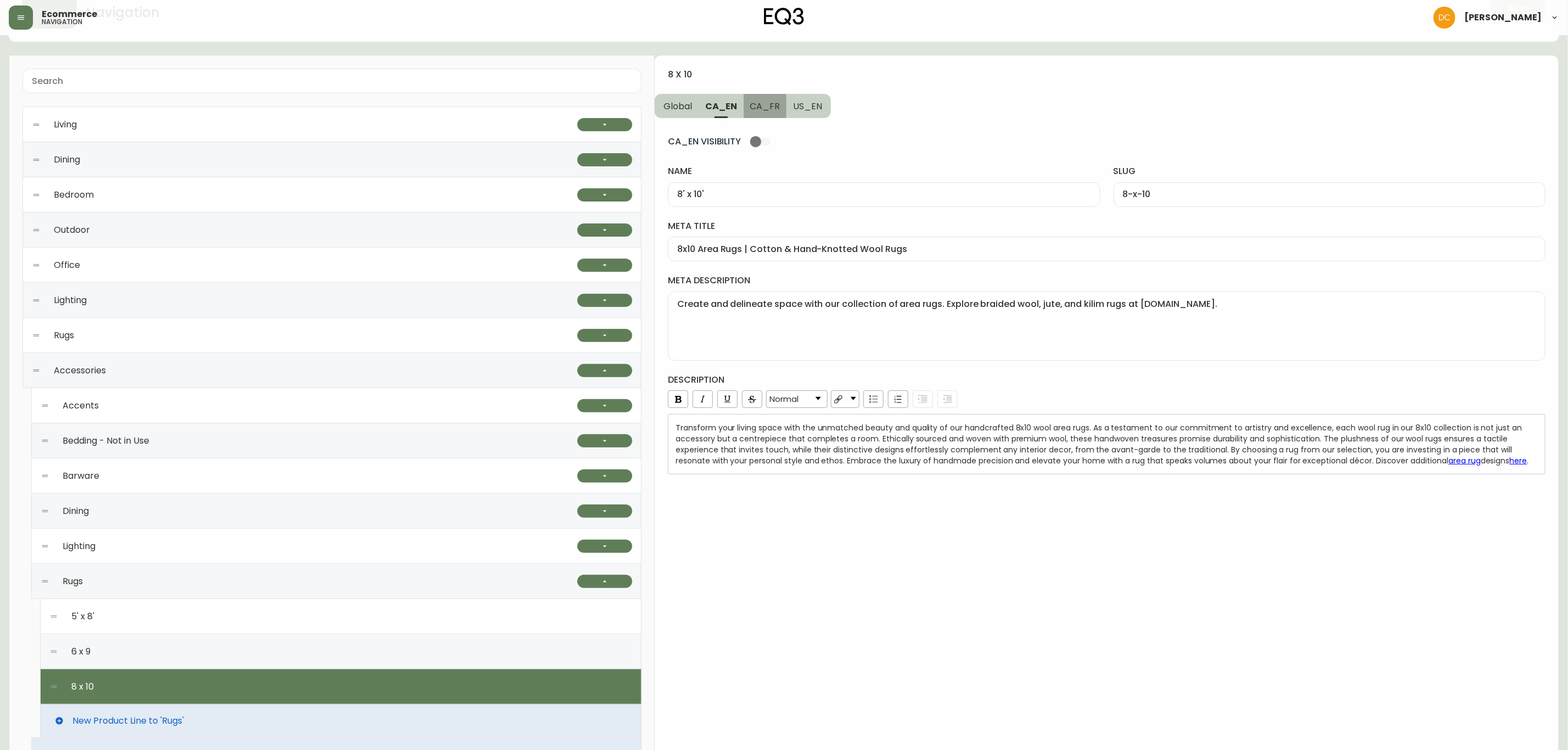
click at [761, 105] on span "CA_FR" at bounding box center [765, 106] width 30 height 12
type input "8pi x 10pi"
type input "8pi-x-10pi"
type input "Carpettes 8 pi x 10 pi | Petits tapis de maison | Décoration de sol | Canada"
type textarea "Cherchez-vous une carpette de grande taille? Explorez notre sélection de tapis …"
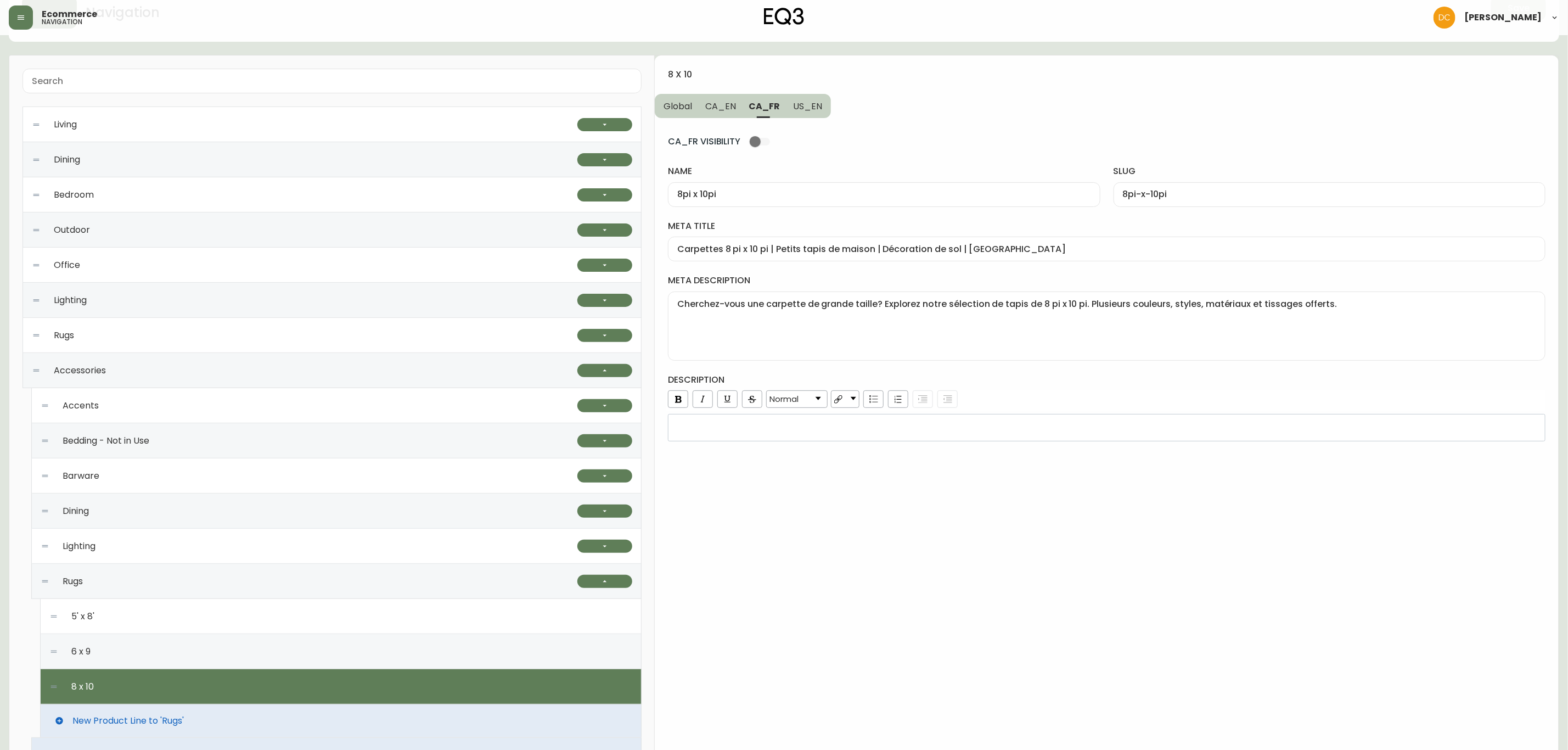
click at [815, 111] on span "US_EN" at bounding box center [808, 106] width 29 height 12
type input "8' x 10'"
type input "8-x-10"
type input "8x10 Area Rugs | Grey, White, or Blue 8x10 Rugs"
type textarea "Create and delineate space with EQ3’s collection of area rugs. Find braided woo…"
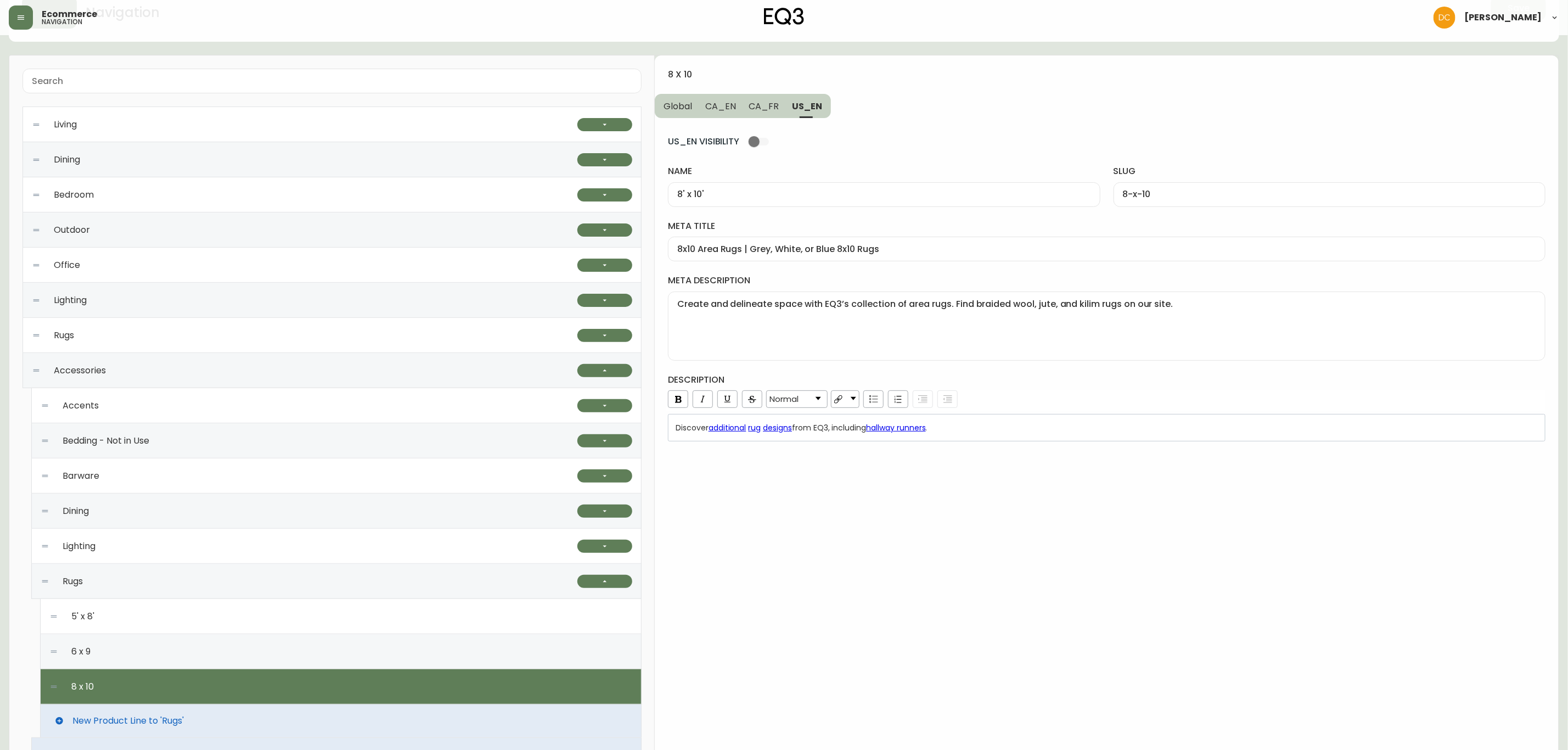
click at [766, 119] on div "US_EN VISIBILITY name 8' x 10' slug 8-x-10 meta title 8x10 Area Rugs | Grey, Wh…" at bounding box center [1107, 279] width 878 height 323
click at [712, 108] on span "CA_EN" at bounding box center [720, 106] width 31 height 12
type input "8x10 Area Rugs | Cotton & Hand-Knotted Wool Rugs"
type textarea "Create and delineate space with our collection of area rugs. Explore braided wo…"
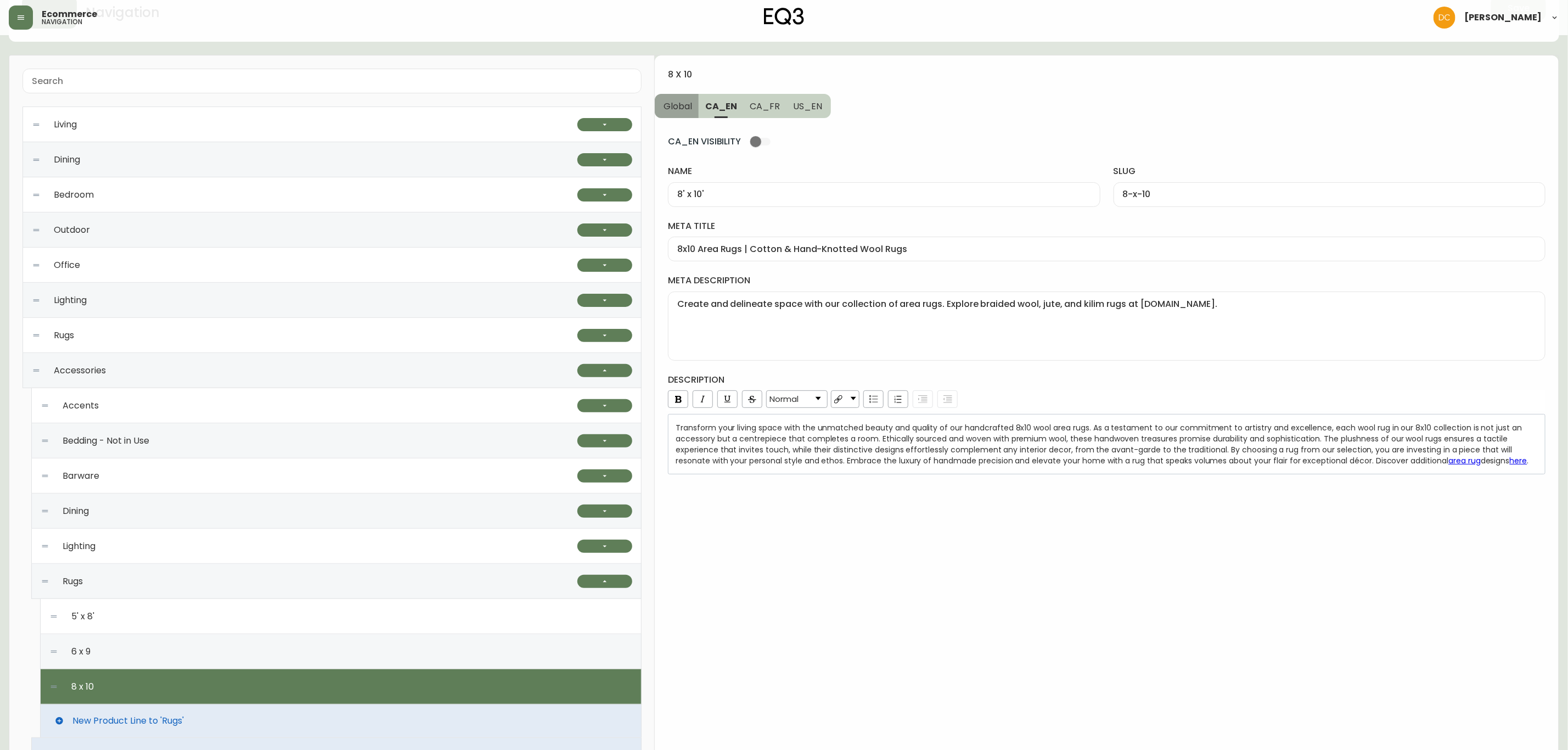
click at [689, 109] on span "Global" at bounding box center [678, 106] width 28 height 12
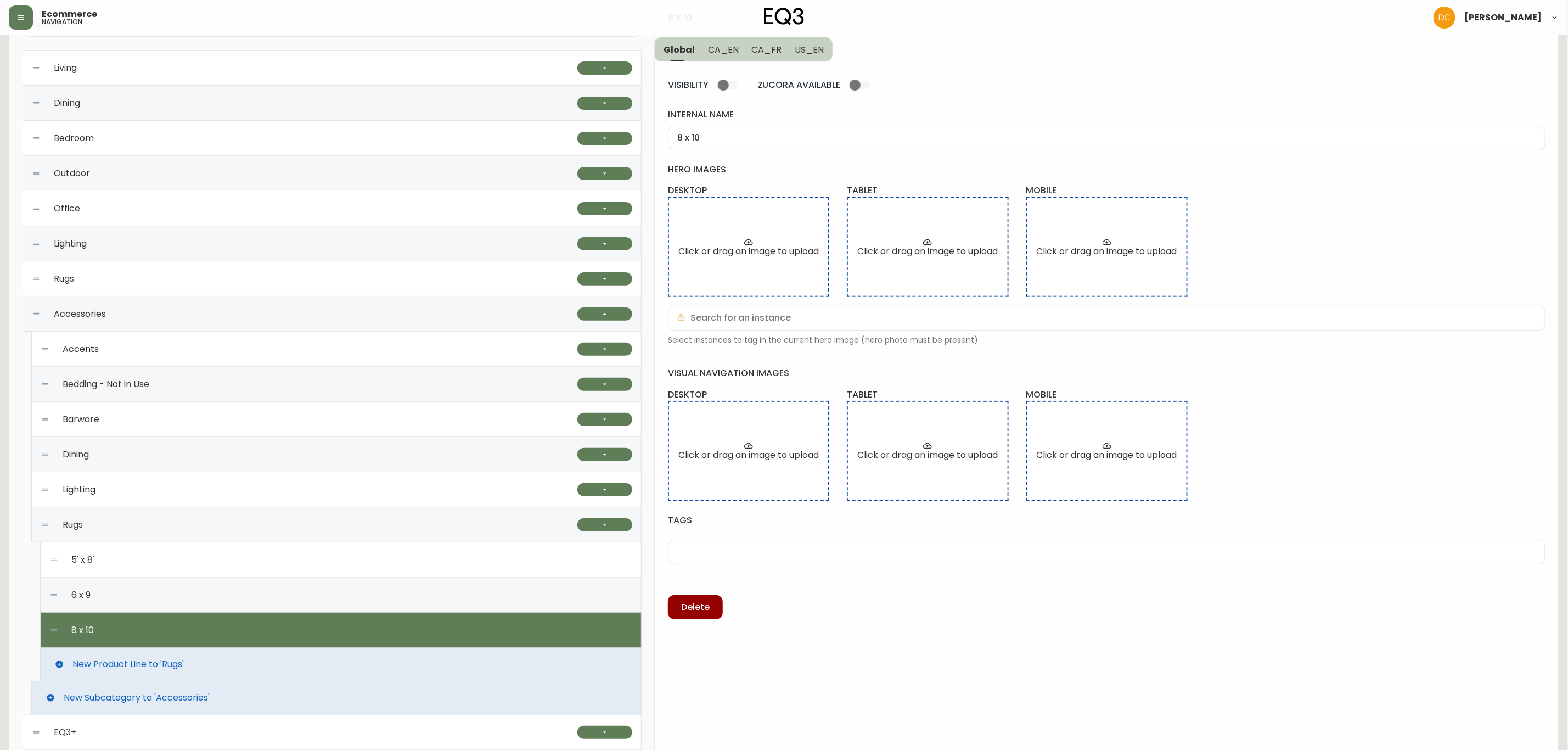
scroll to position [225, 0]
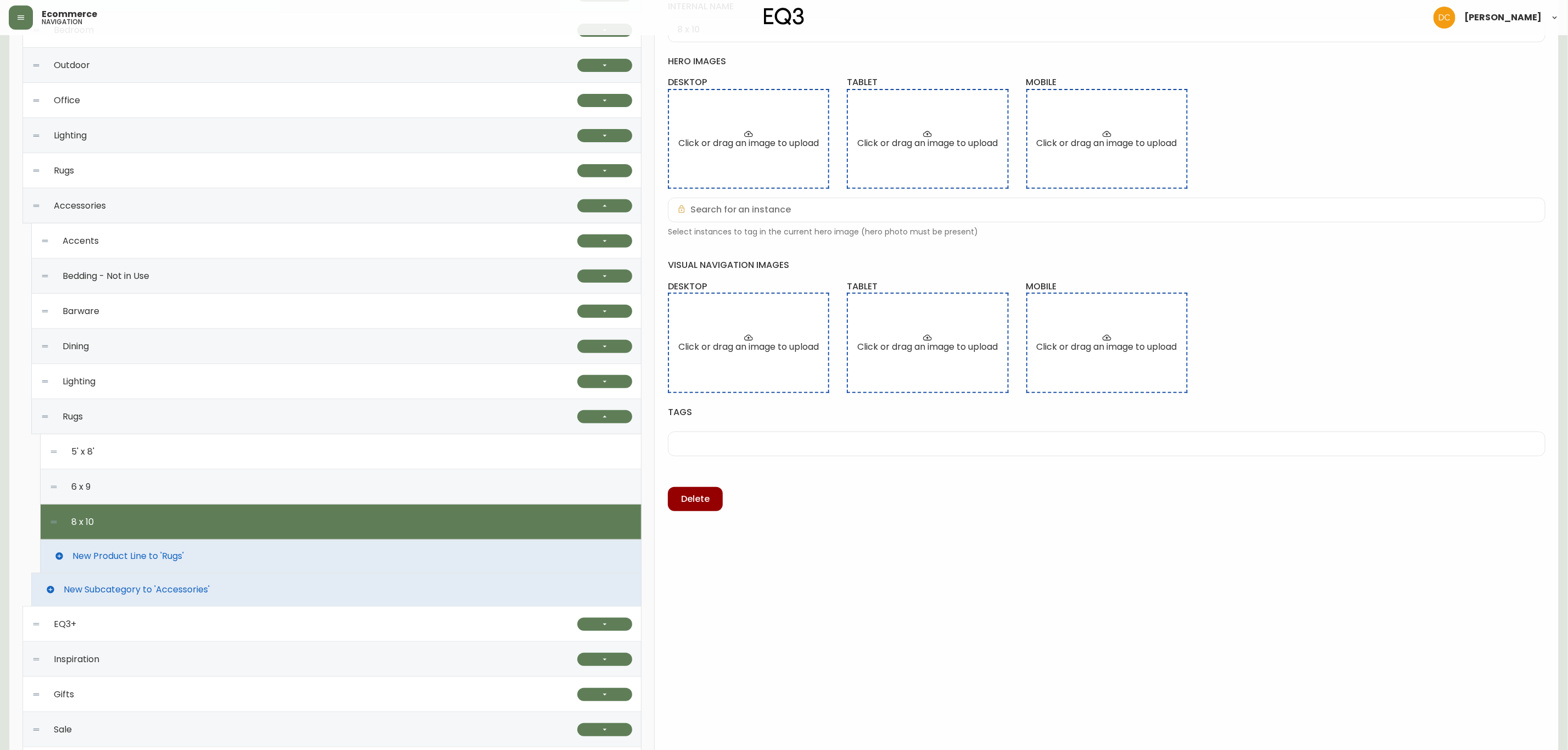
click at [170, 555] on span "New Product Line to 'Rugs'" at bounding box center [129, 556] width 112 height 10
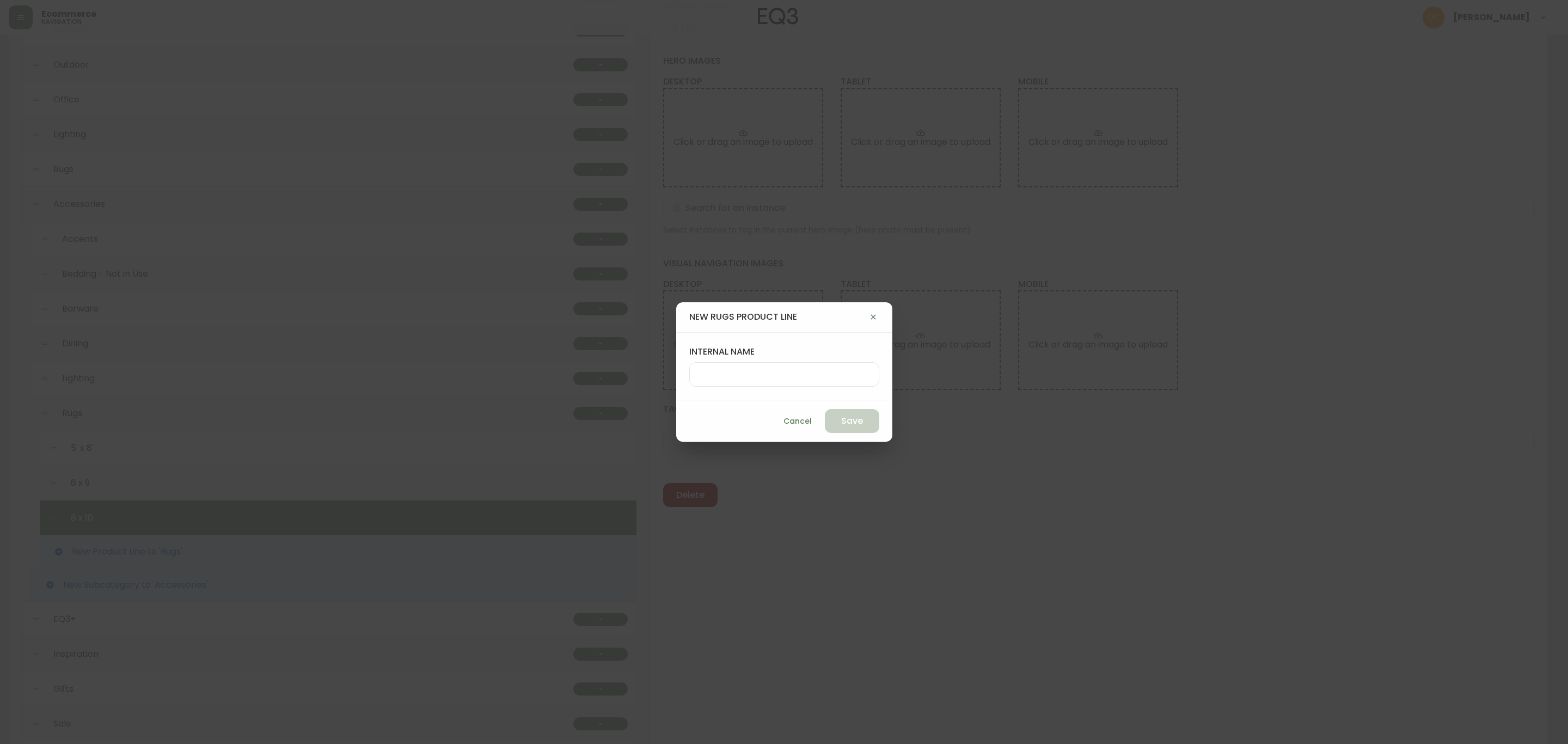
click at [763, 378] on input "internal name" at bounding box center [784, 374] width 171 height 10
type input "9 x 12"
click at [841, 416] on span "Save" at bounding box center [852, 420] width 22 height 12
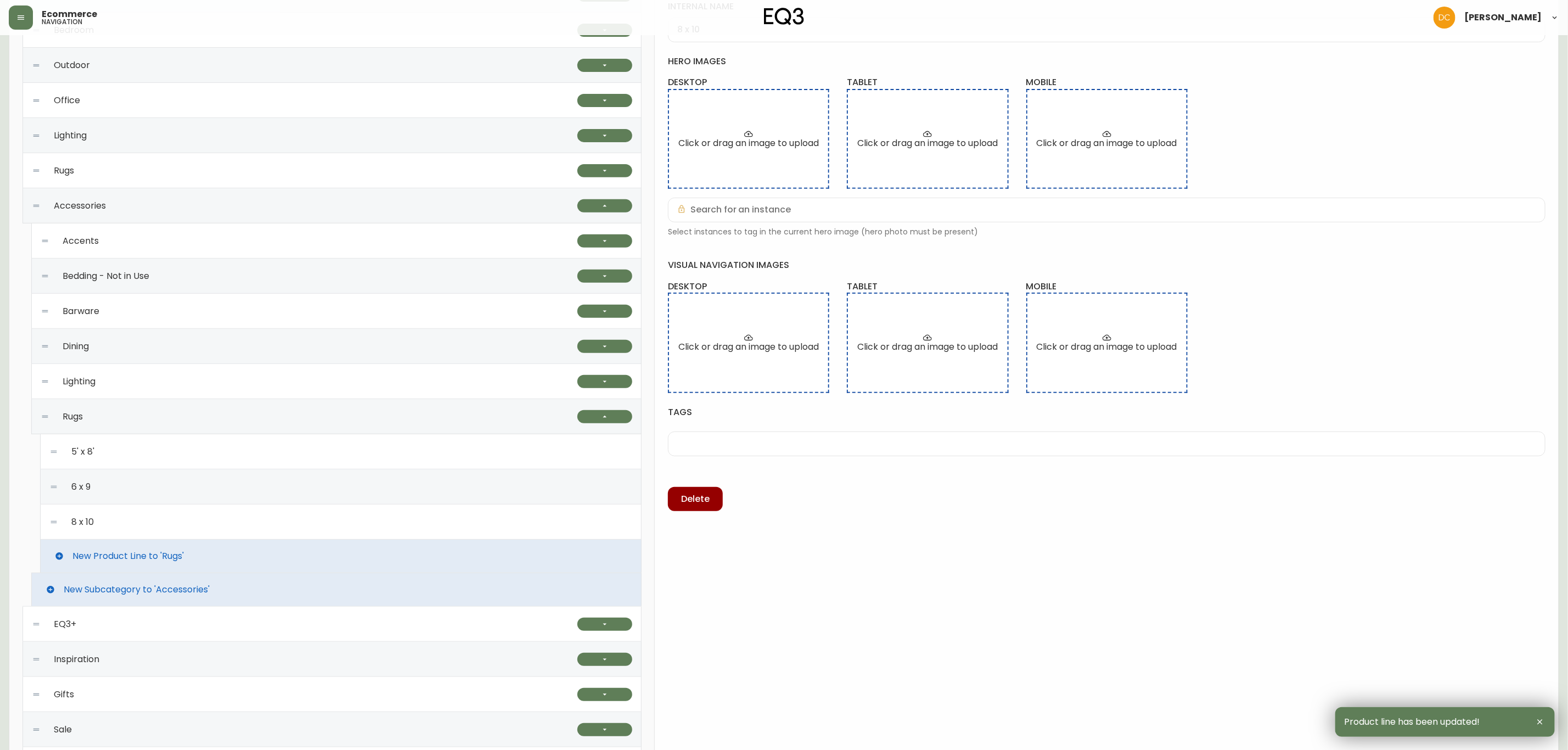
click at [267, 524] on div "8 x 10" at bounding box center [340, 522] width 583 height 35
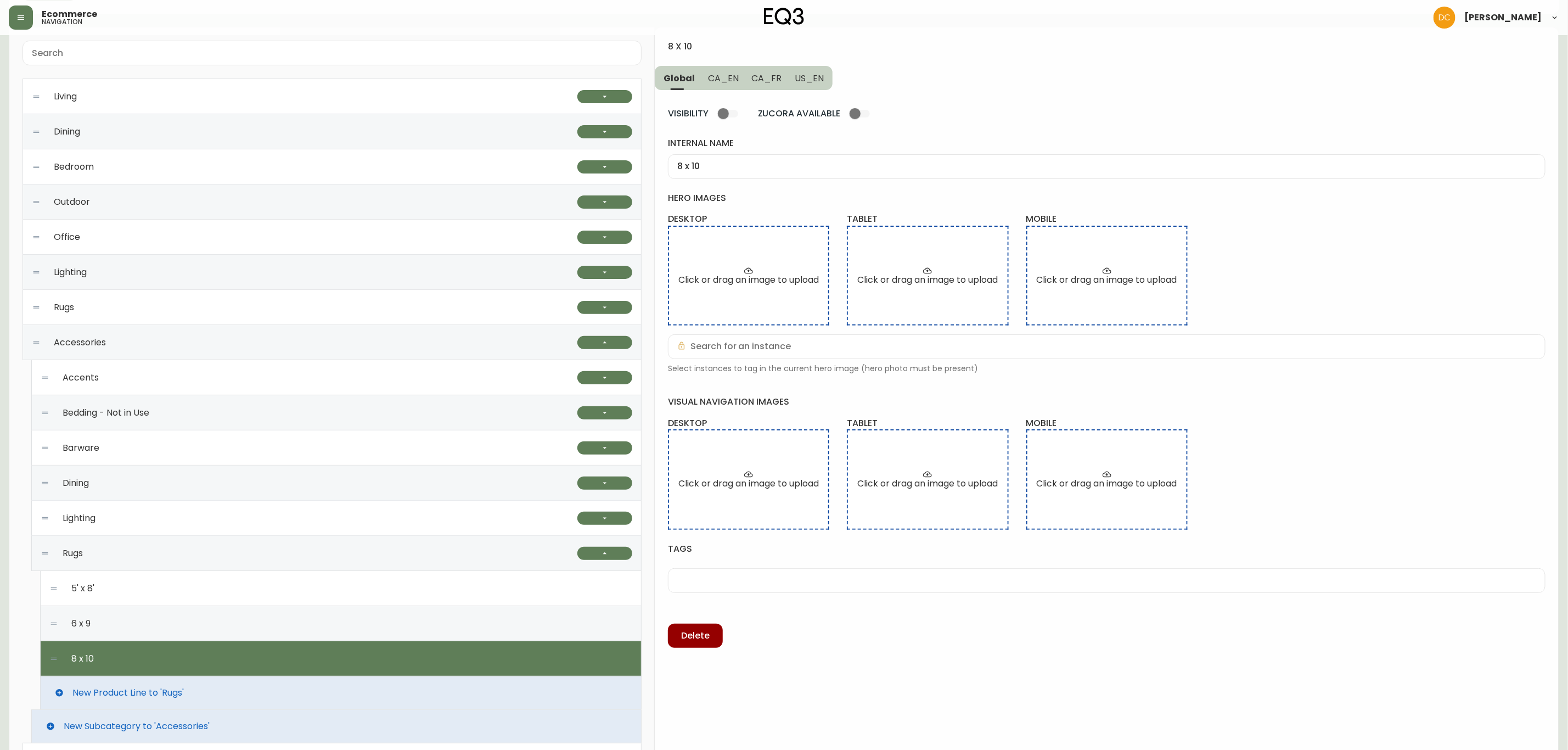
scroll to position [0, 0]
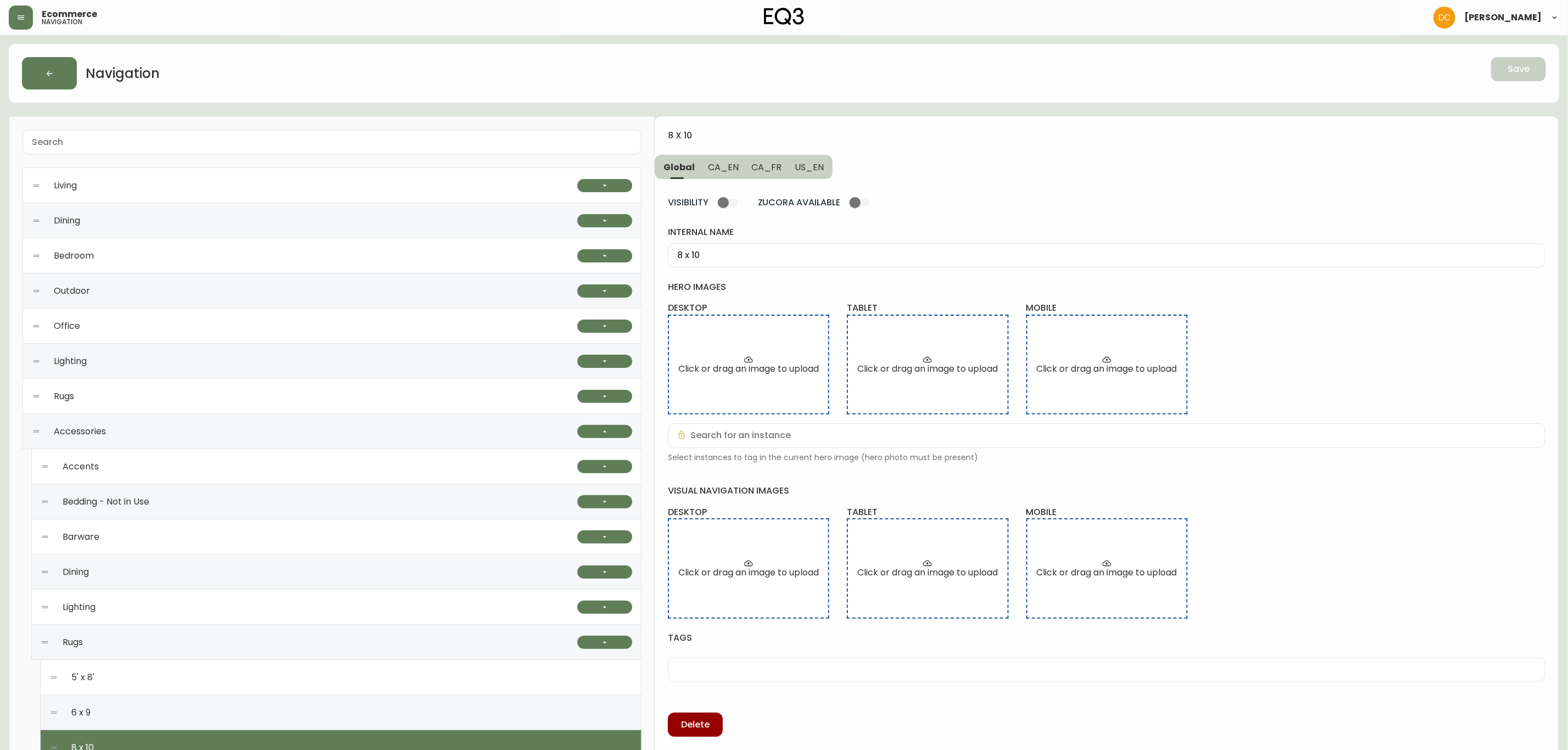
click at [723, 171] on span "CA_EN" at bounding box center [723, 167] width 31 height 12
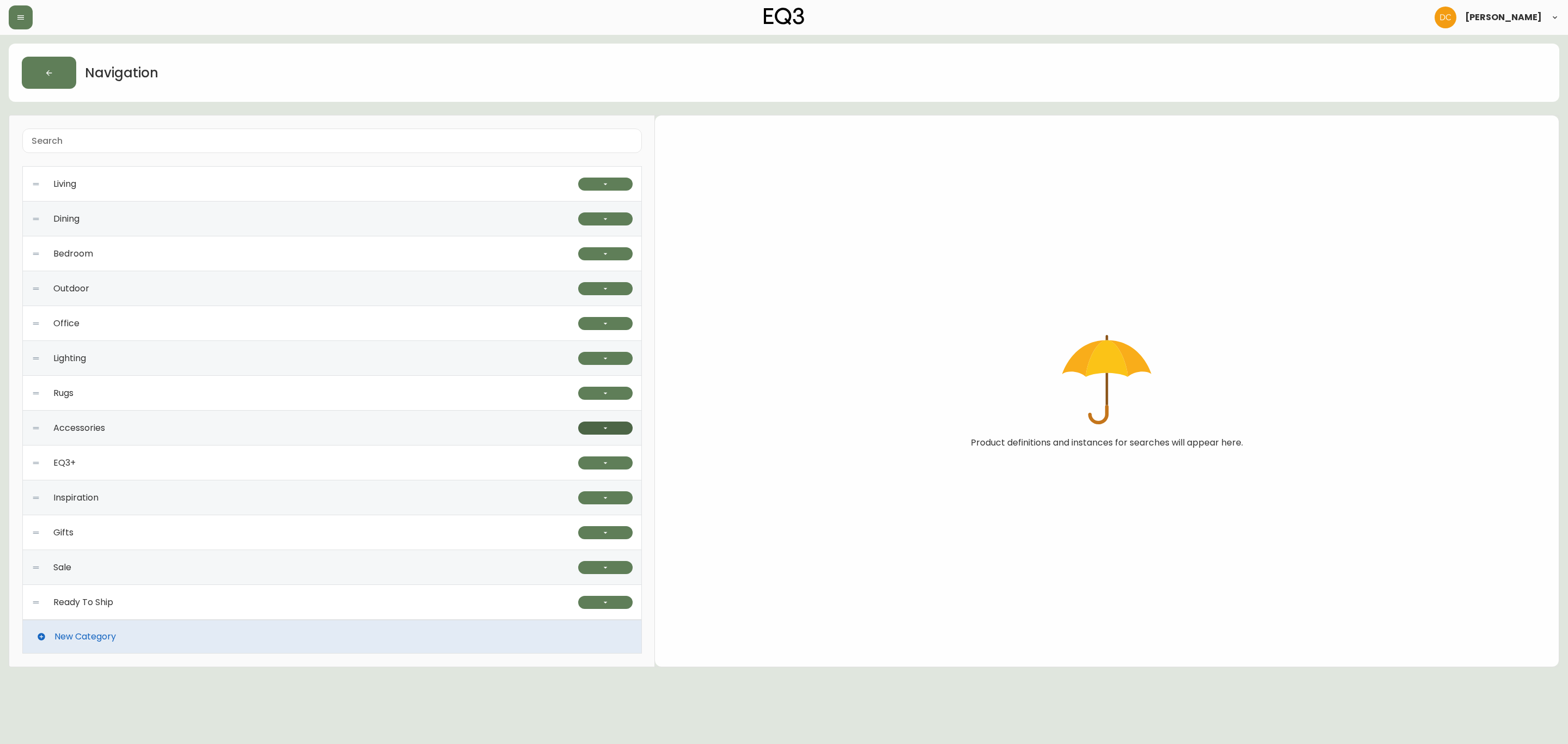
click at [619, 433] on button "button" at bounding box center [606, 428] width 55 height 13
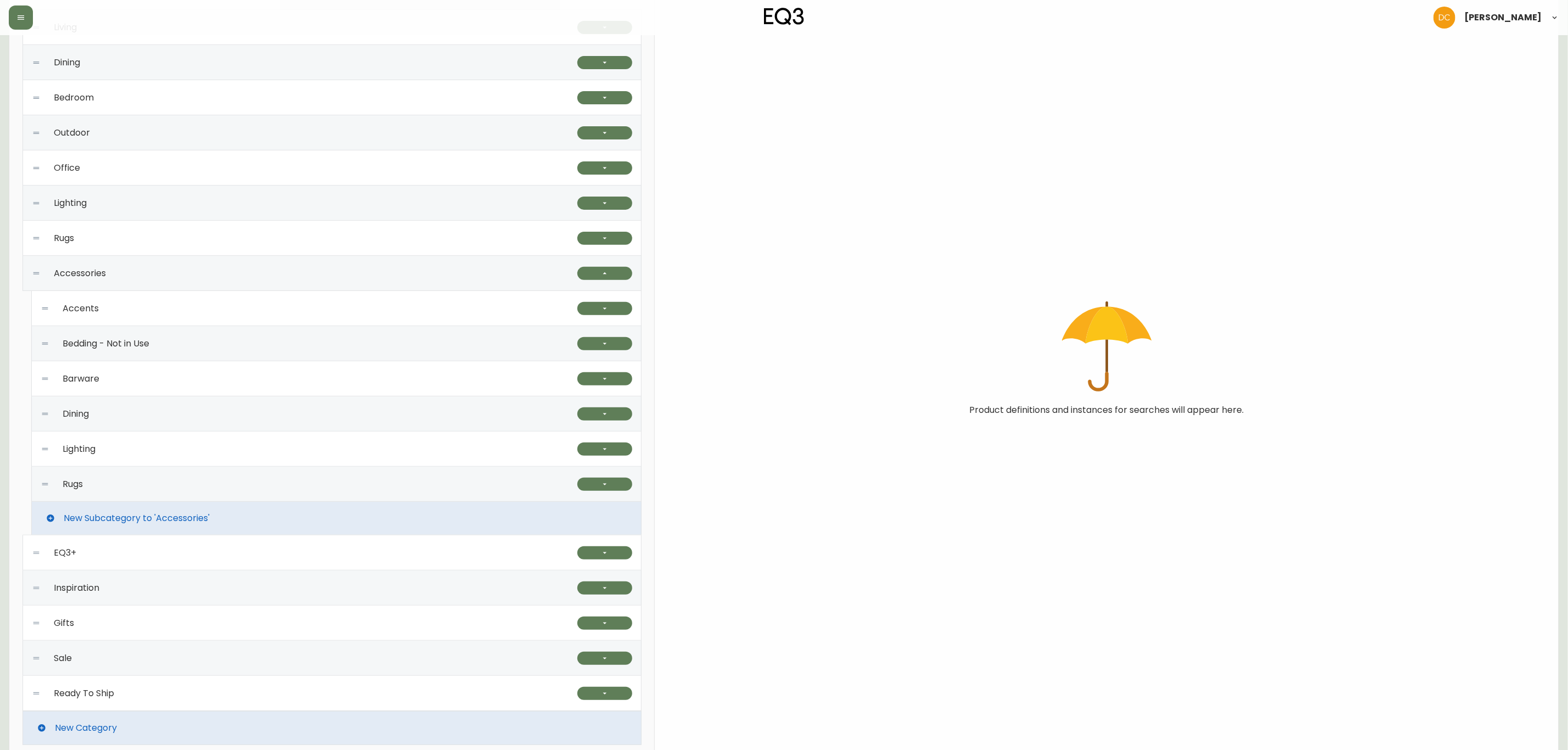
scroll to position [164, 0]
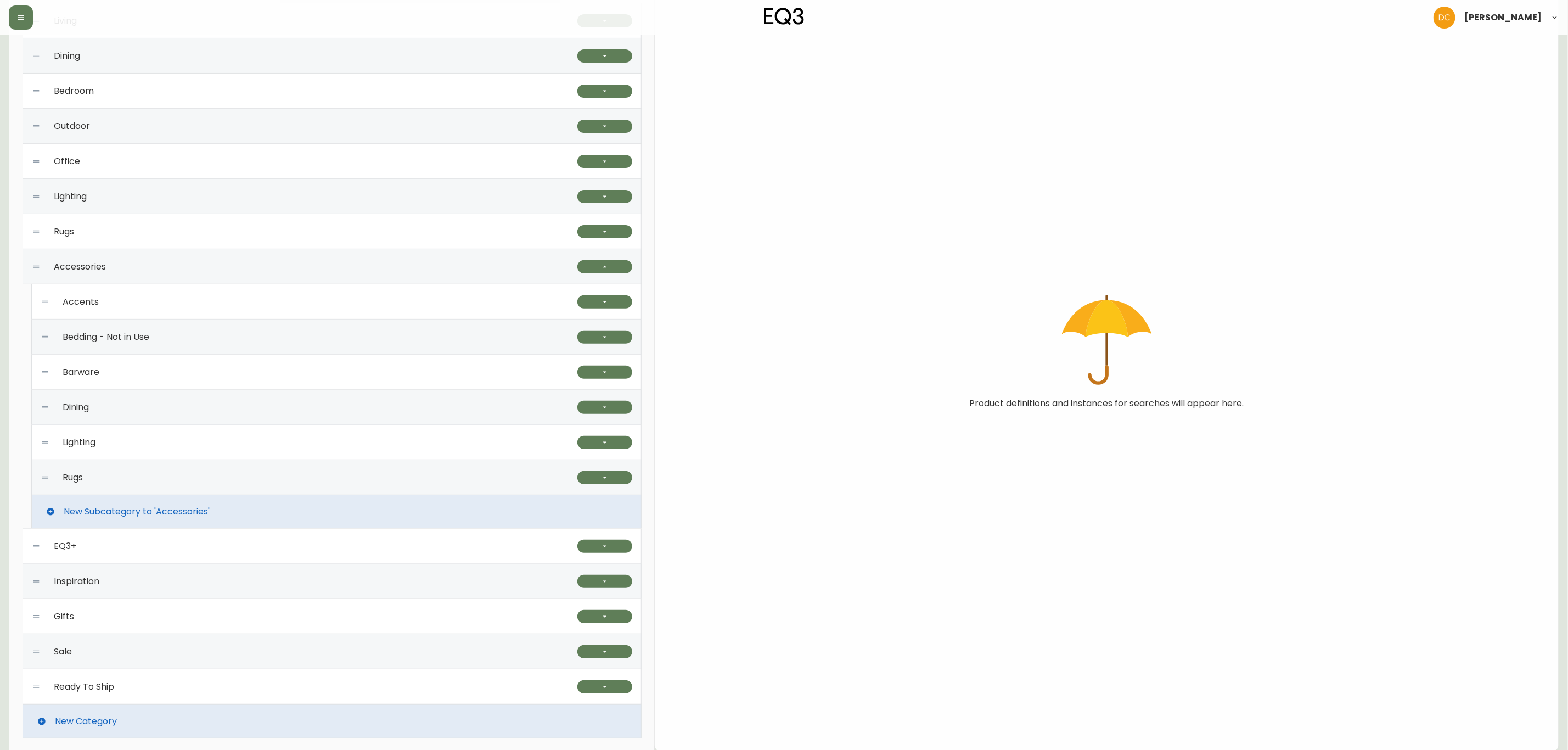
click at [241, 487] on div "Rugs" at bounding box center [309, 477] width 537 height 35
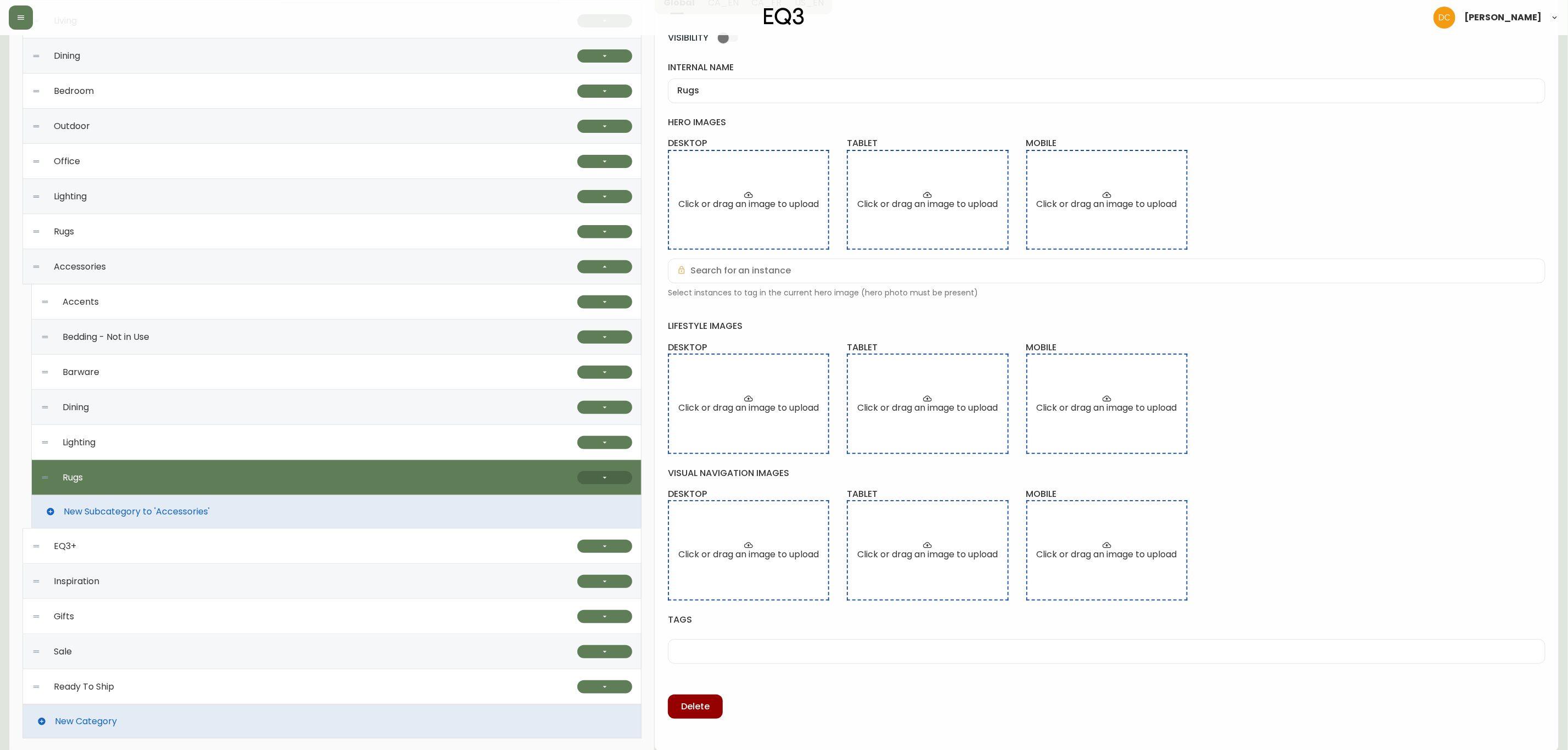
click at [592, 473] on button "button" at bounding box center [605, 477] width 55 height 13
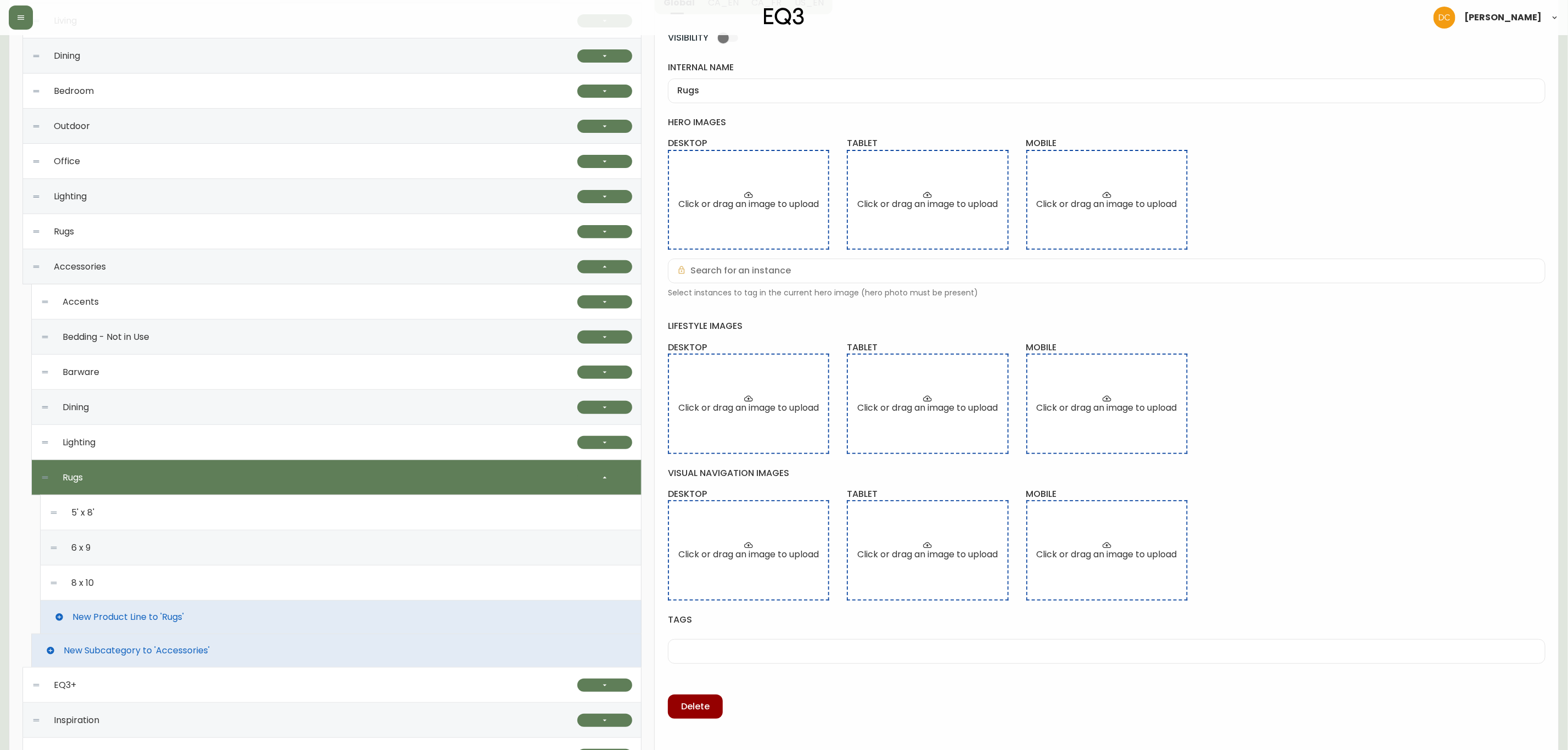
click at [208, 578] on div "8 x 10" at bounding box center [340, 583] width 583 height 35
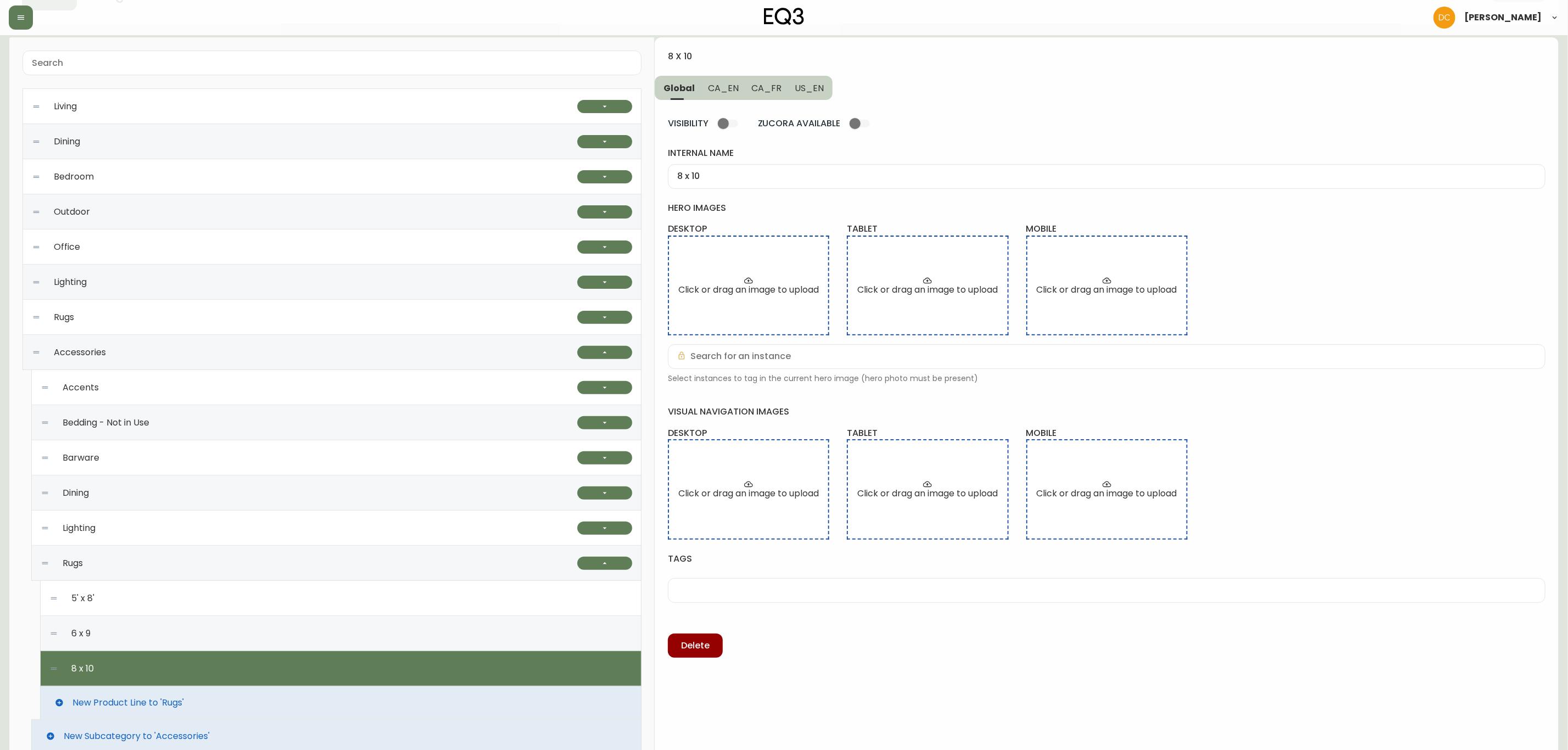
scroll to position [0, 0]
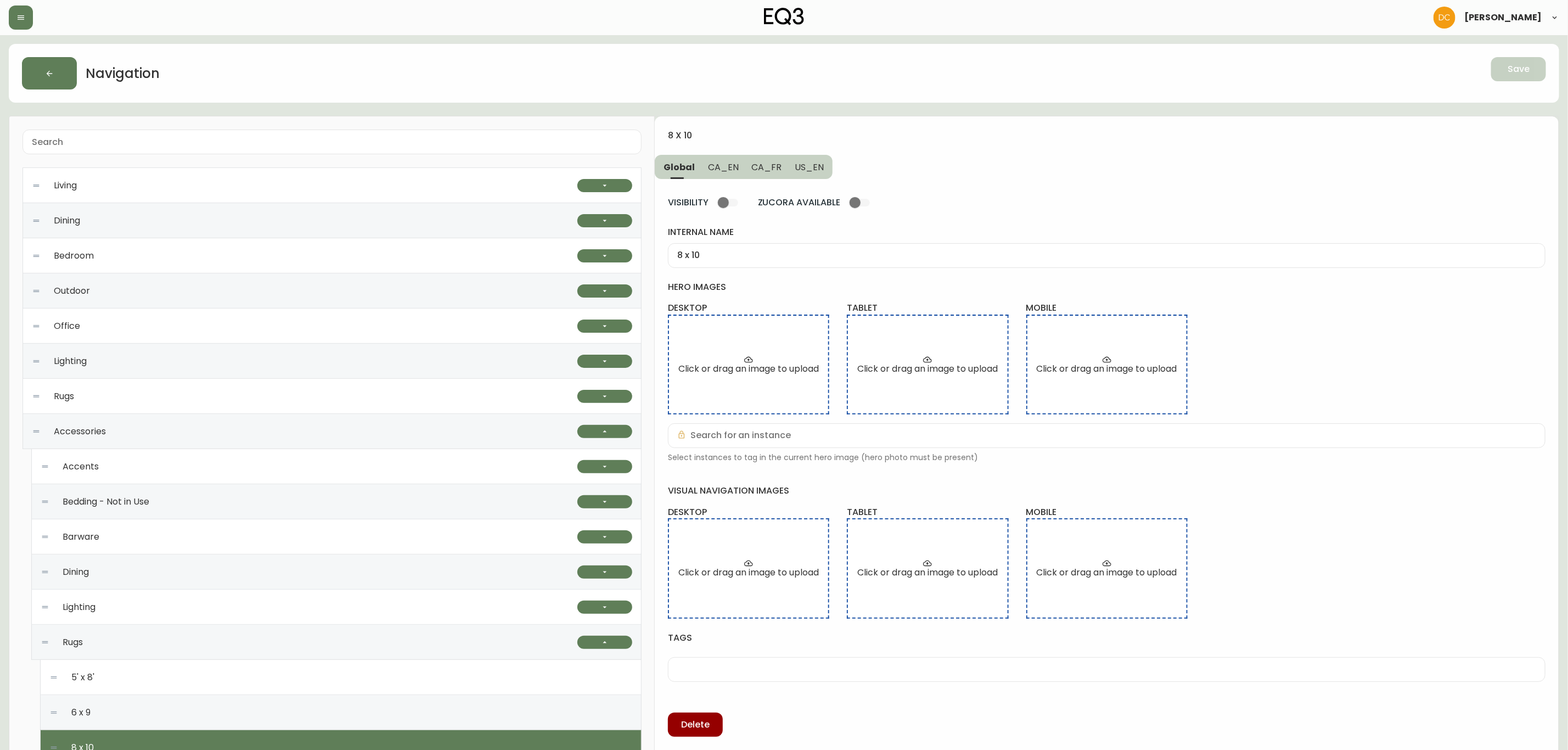
click at [717, 177] on button "CA_EN" at bounding box center [723, 166] width 44 height 24
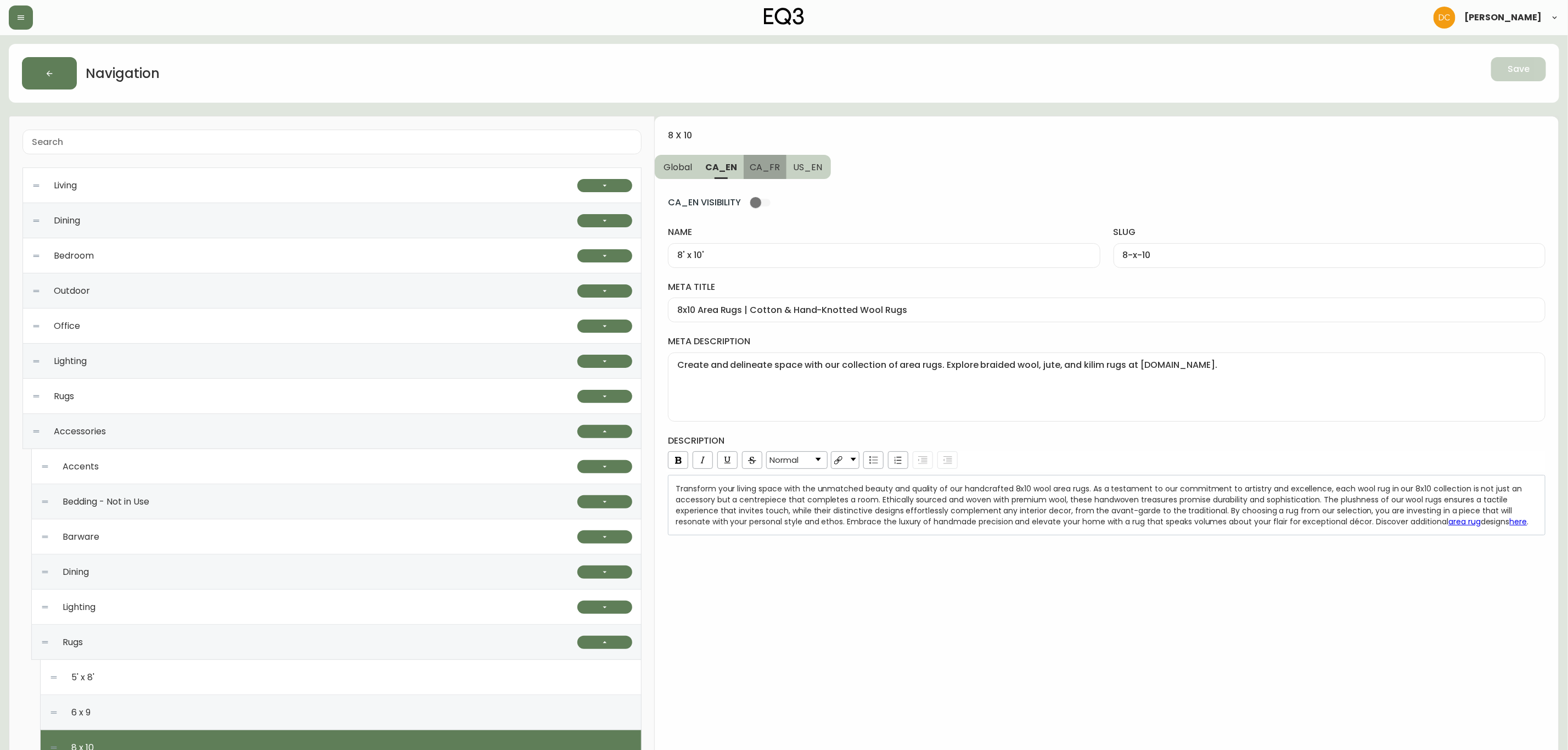
click at [768, 169] on span "CA_FR" at bounding box center [765, 167] width 30 height 12
type input "8pi x 10pi"
type input "8pi-x-10pi"
type input "Carpettes 8 pi x 10 pi | Petits tapis de maison | Décoration de sol | [GEOGRAPH…"
type textarea "Cherchez-vous une carpette de grande taille? Explorez notre sélection de tapis …"
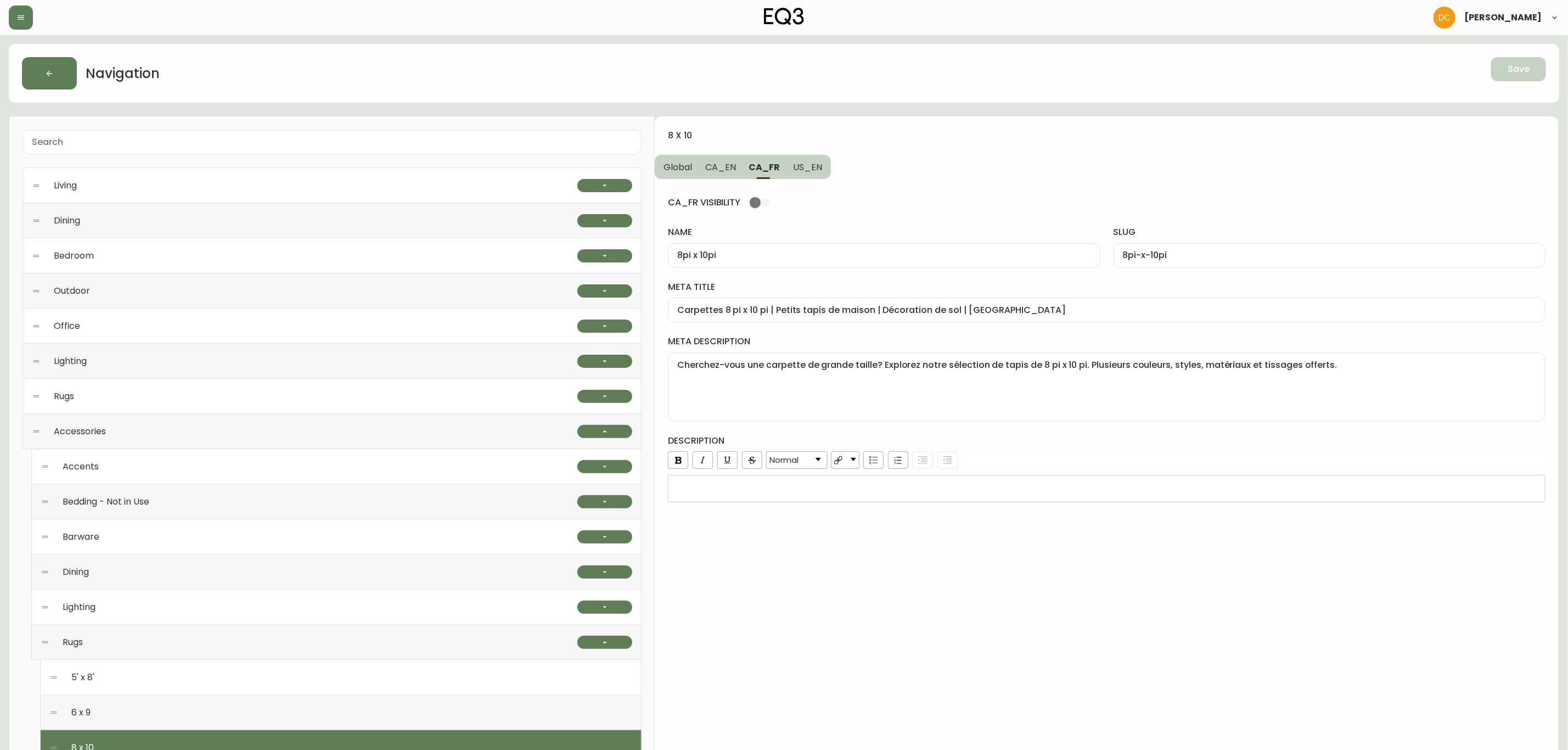
click at [802, 164] on span "US_EN" at bounding box center [808, 167] width 29 height 12
type input "8' x 10'"
type input "8-x-10"
type input "8x10 Area Rugs | Grey, White, or Blue 8x10 Rugs"
type textarea "Create and delineate space with EQ3’s collection of area rugs. Find braided woo…"
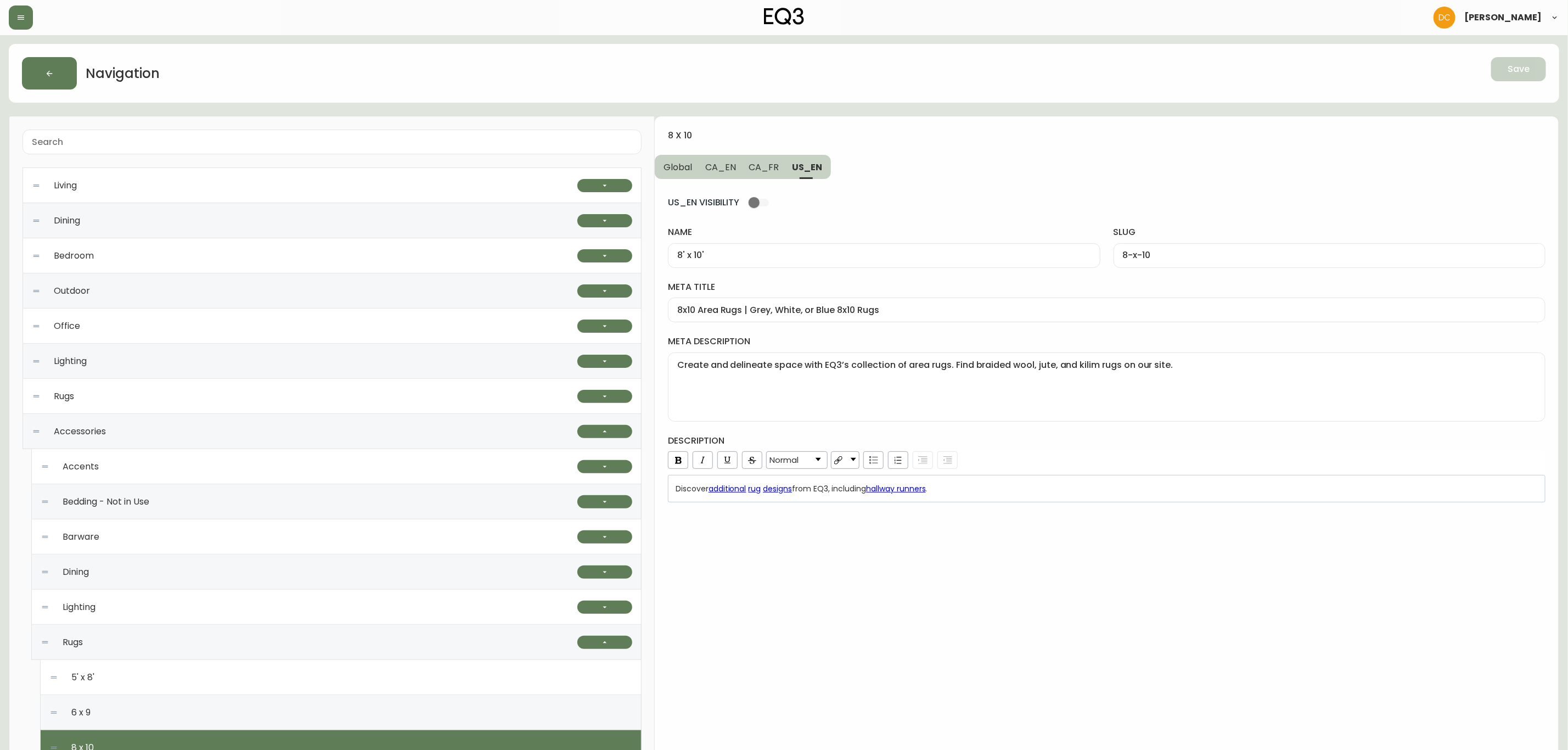
click at [682, 167] on span "Global" at bounding box center [678, 167] width 28 height 12
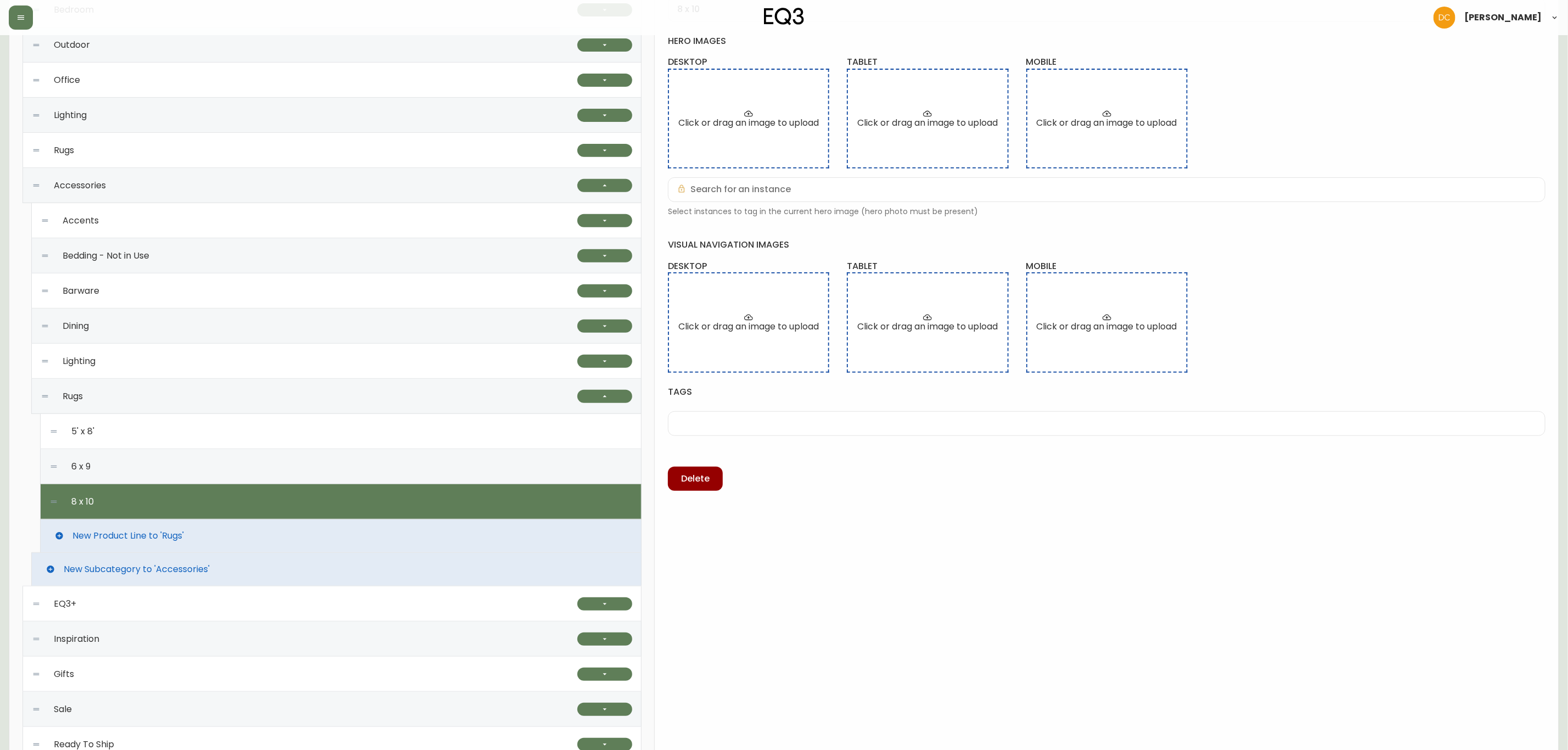
scroll to position [247, 0]
click at [912, 672] on div "8 x 10 Global CA_EN CA_FR US_EN VISIBILITY ZUCORA AVAILABLE internal name 8 x 1…" at bounding box center [1107, 338] width 904 height 939
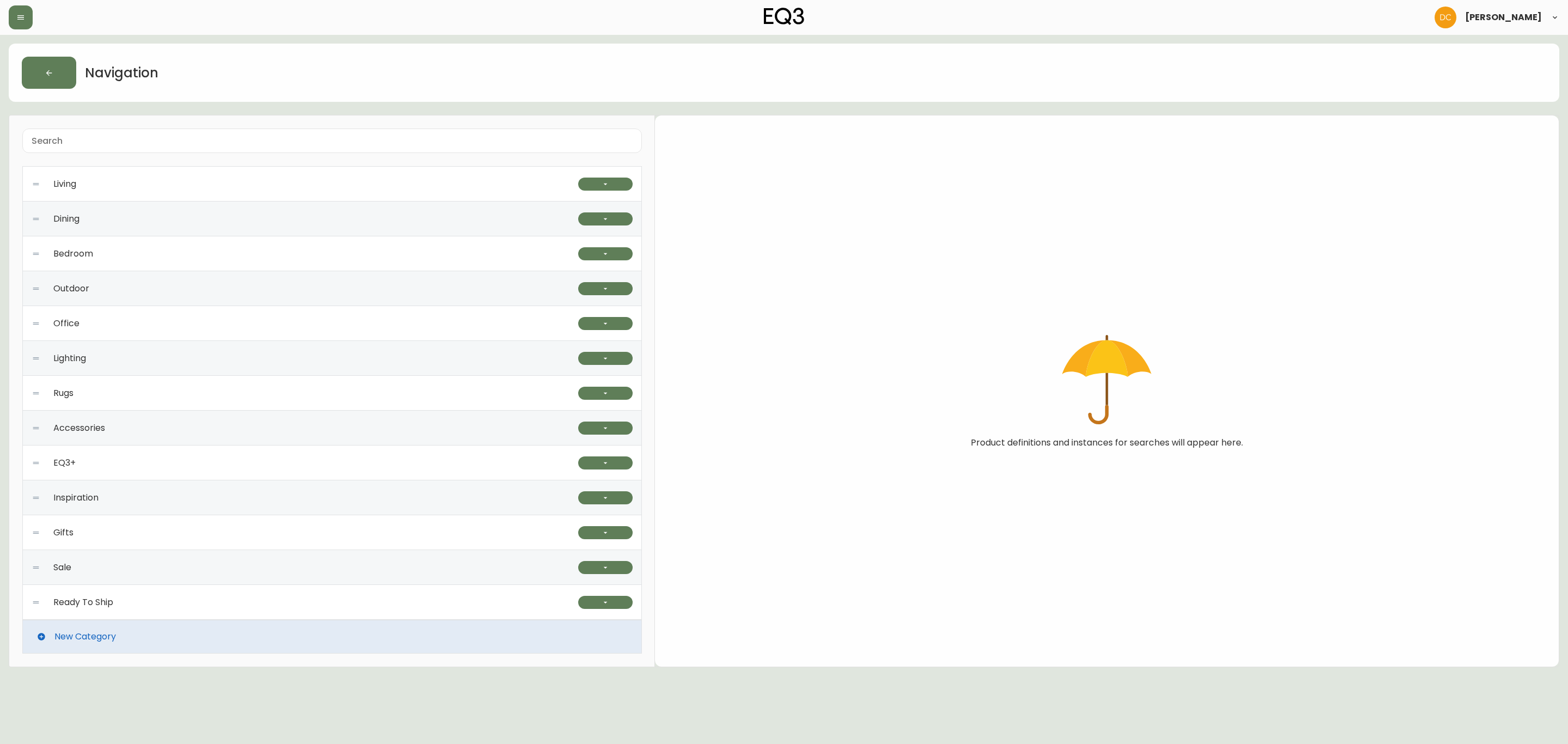
click at [286, 472] on div "EQ3+" at bounding box center [305, 463] width 546 height 35
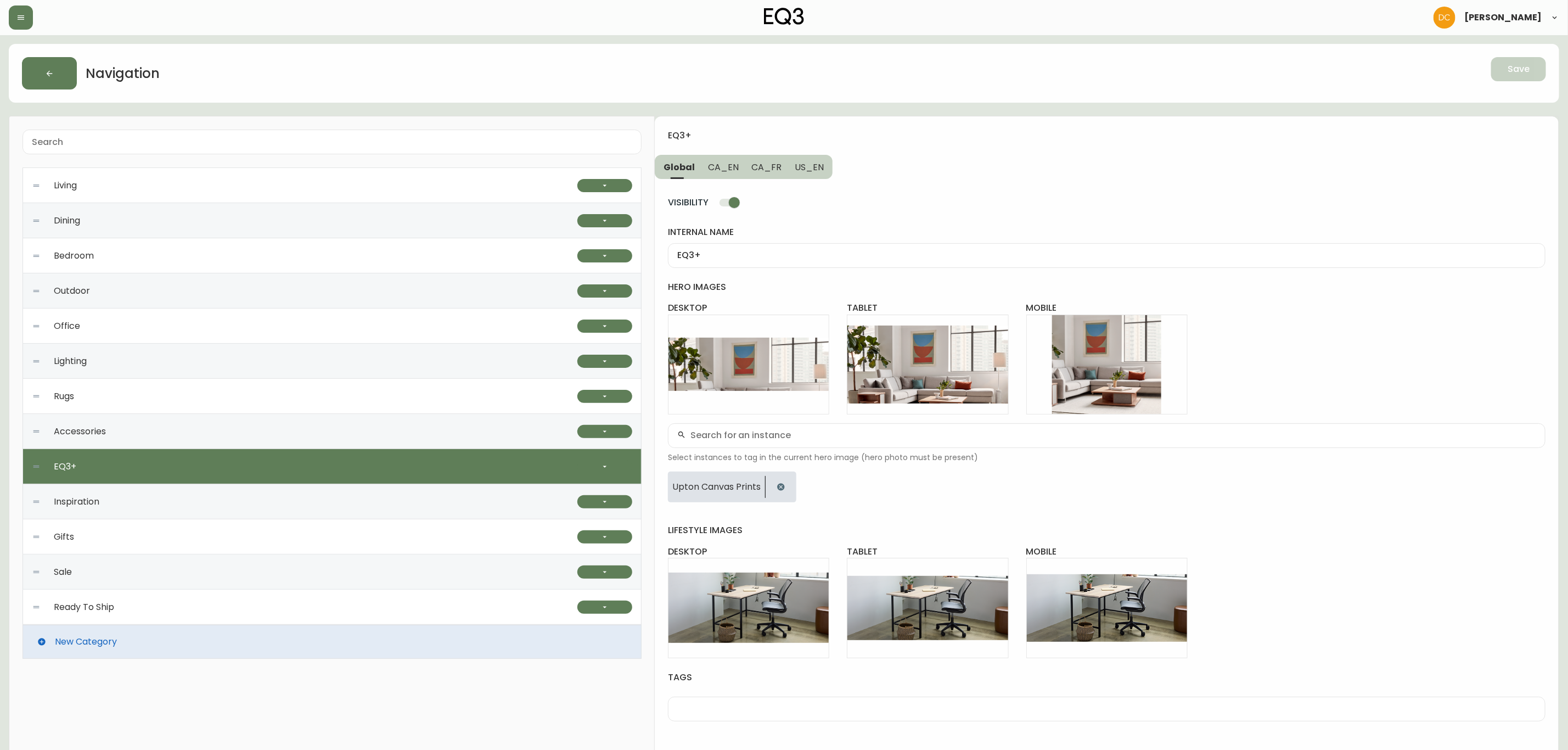
click at [597, 440] on div at bounding box center [605, 431] width 55 height 35
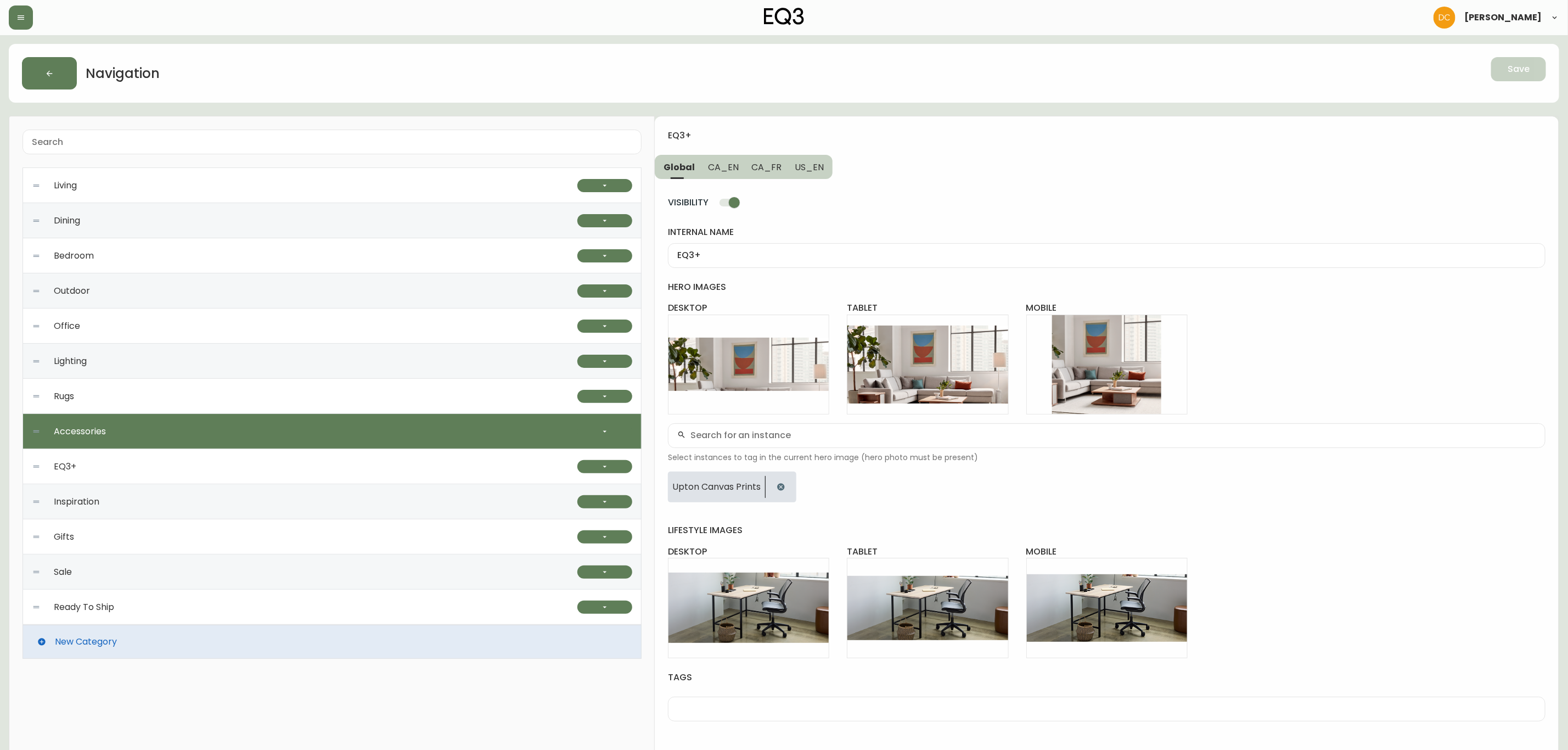
type input "Accessories"
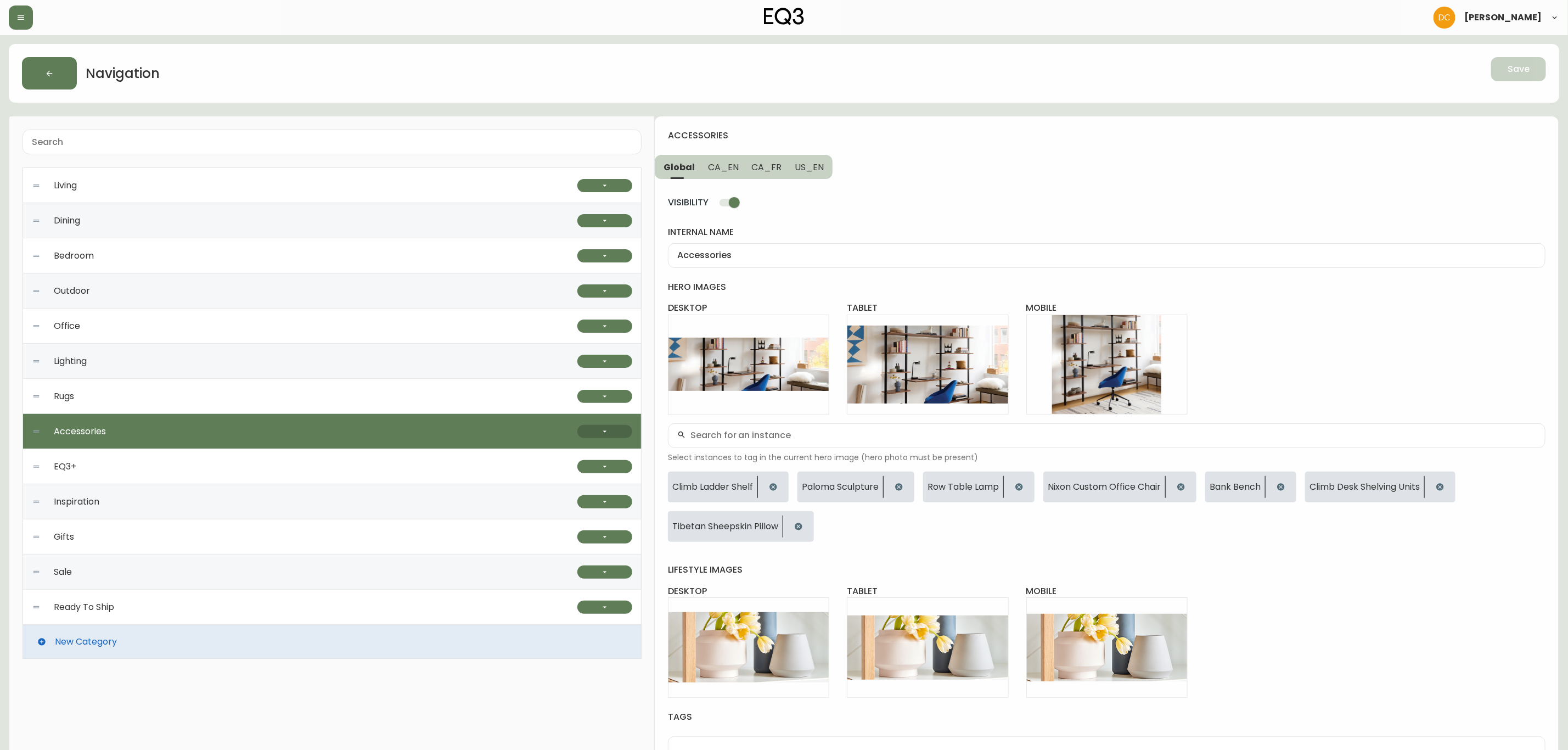
click at [602, 430] on icon "button" at bounding box center [605, 431] width 9 height 9
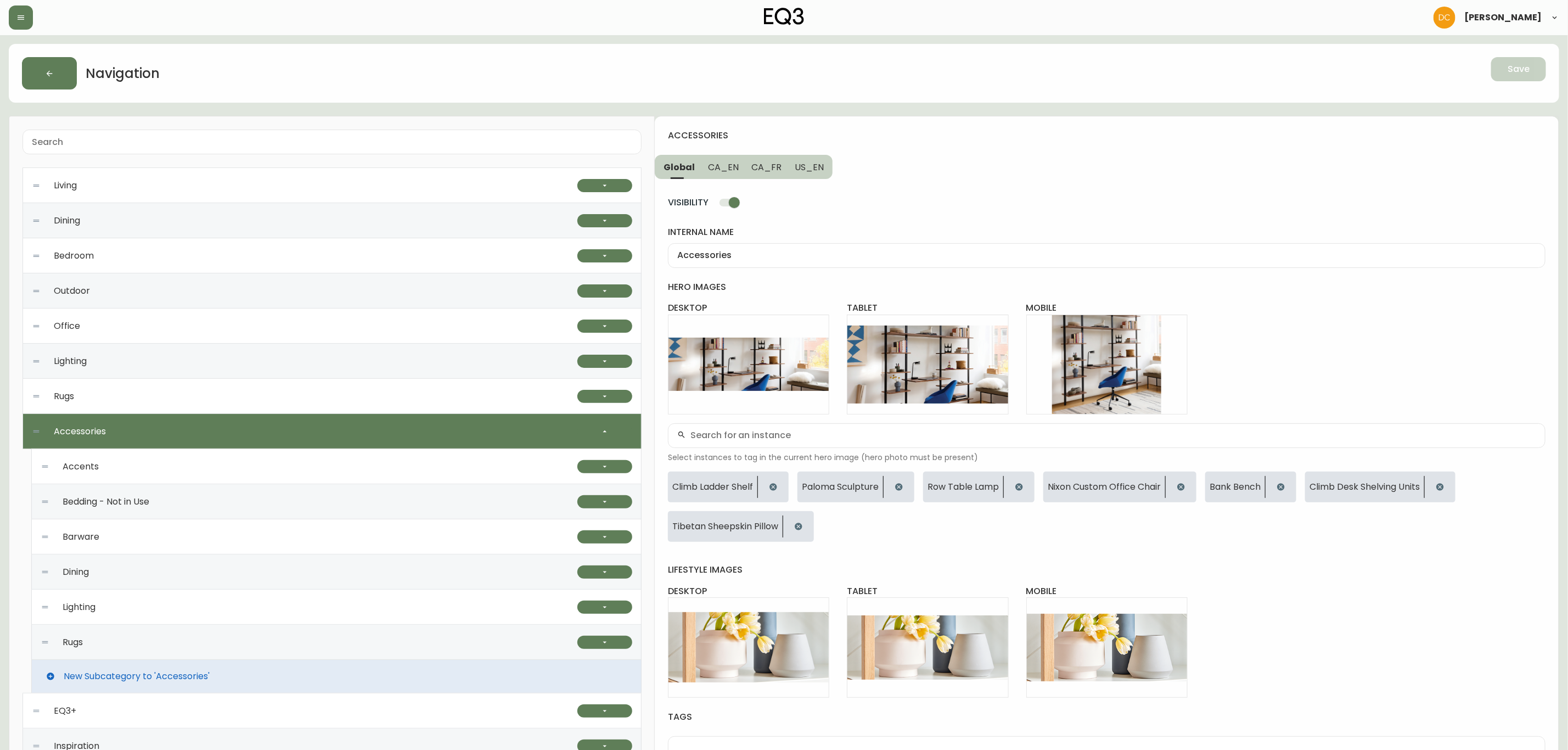
click at [275, 639] on div "Rugs" at bounding box center [309, 642] width 537 height 35
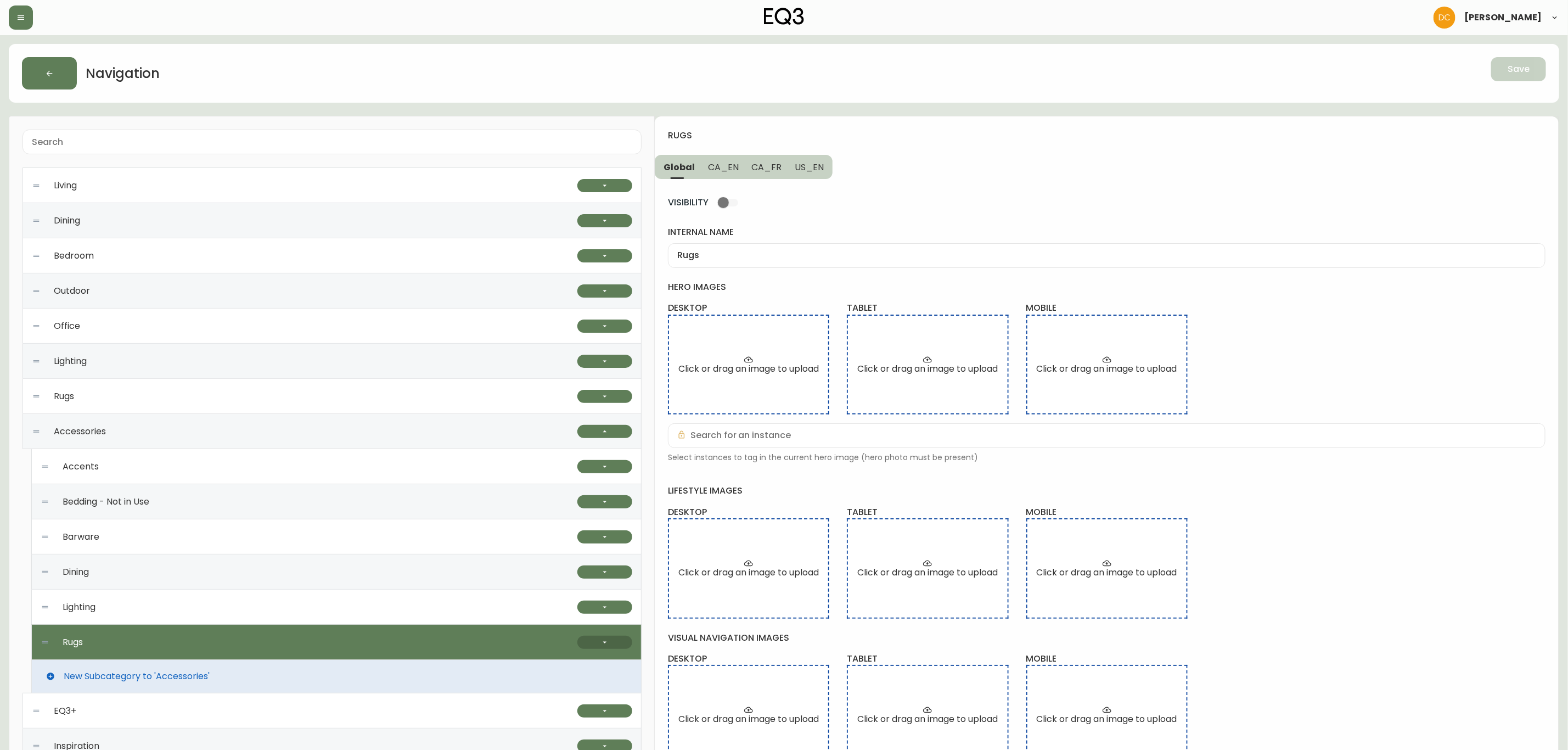
click at [589, 644] on button "button" at bounding box center [605, 642] width 55 height 13
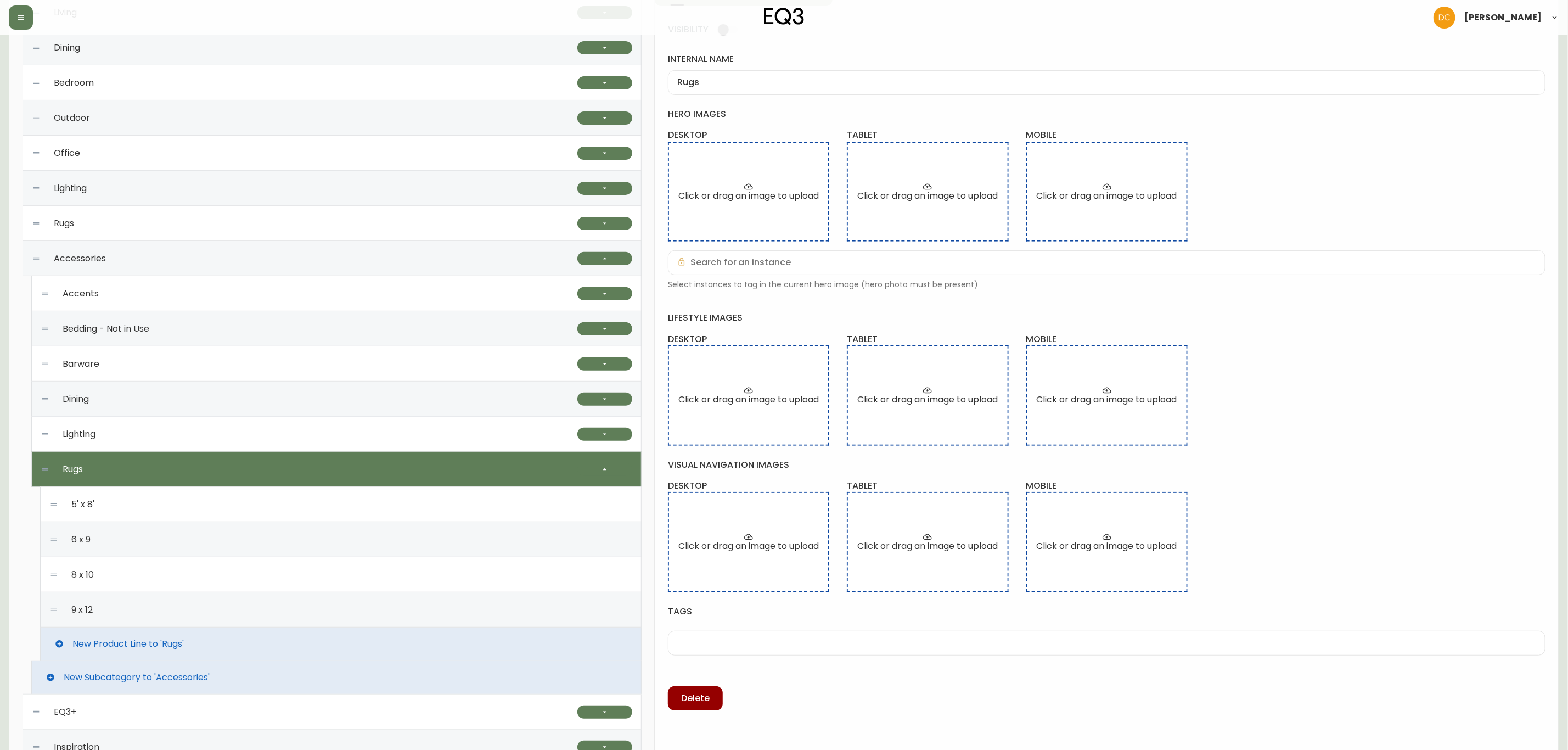
scroll to position [343, 0]
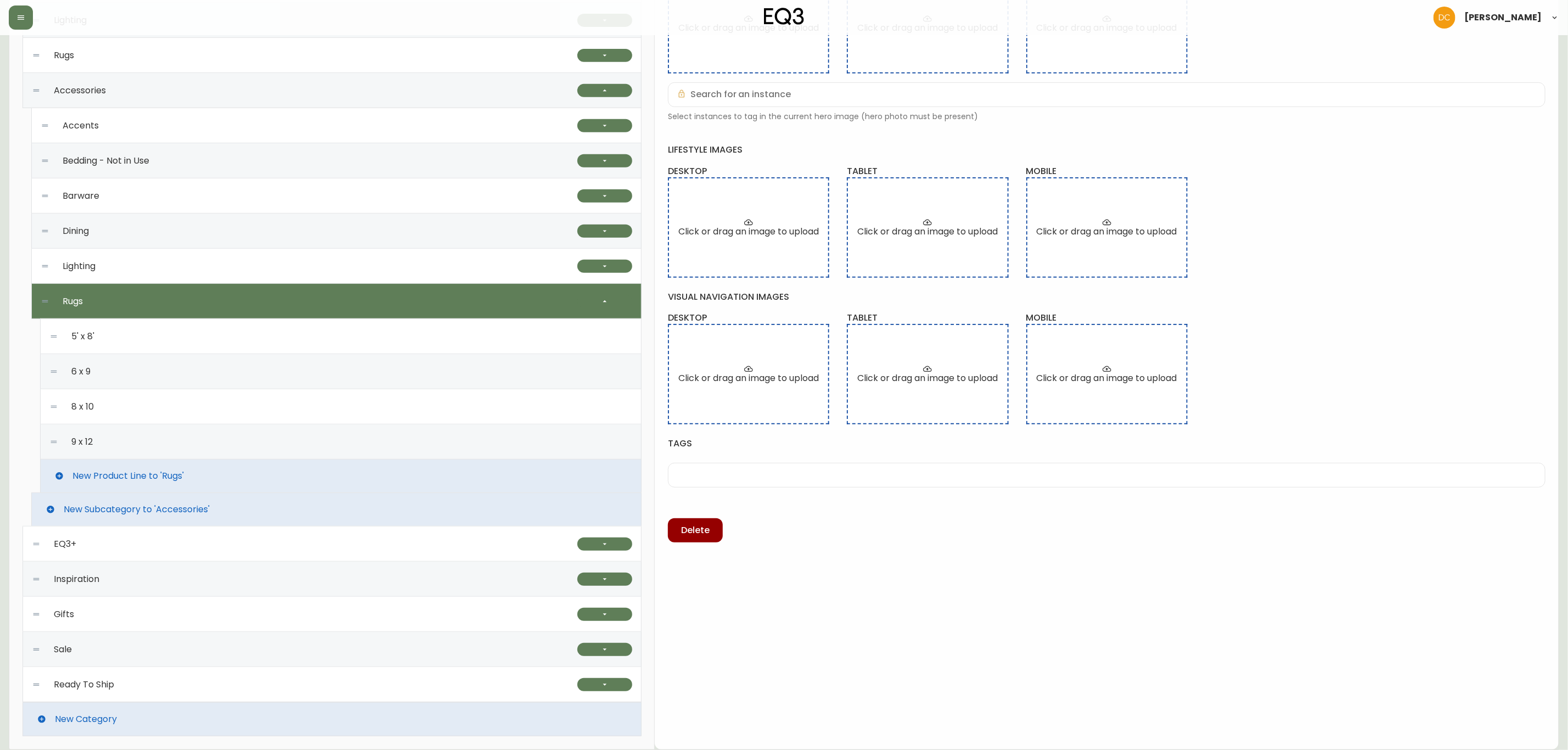
click at [181, 446] on div "9 x 12" at bounding box center [340, 441] width 583 height 35
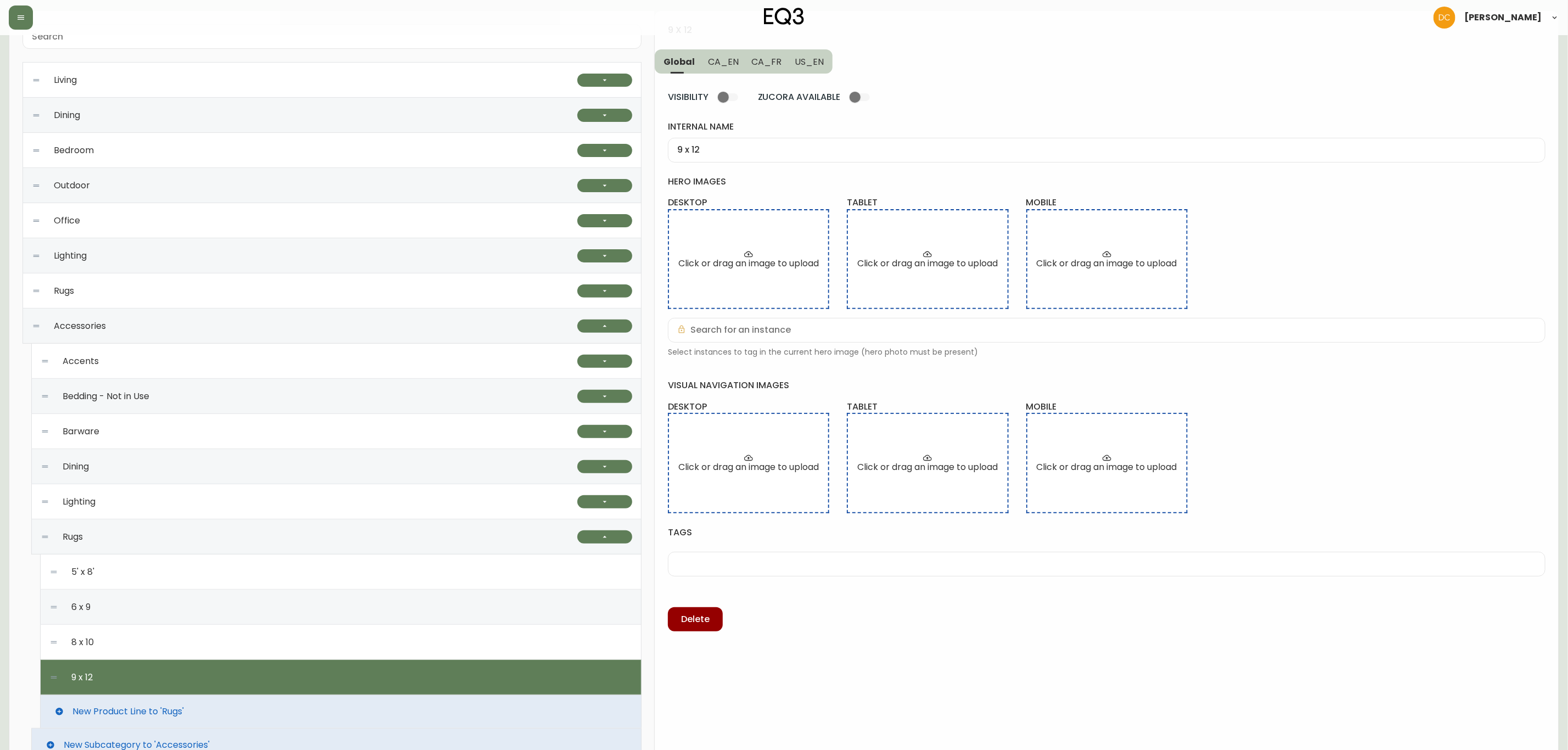
scroll to position [96, 0]
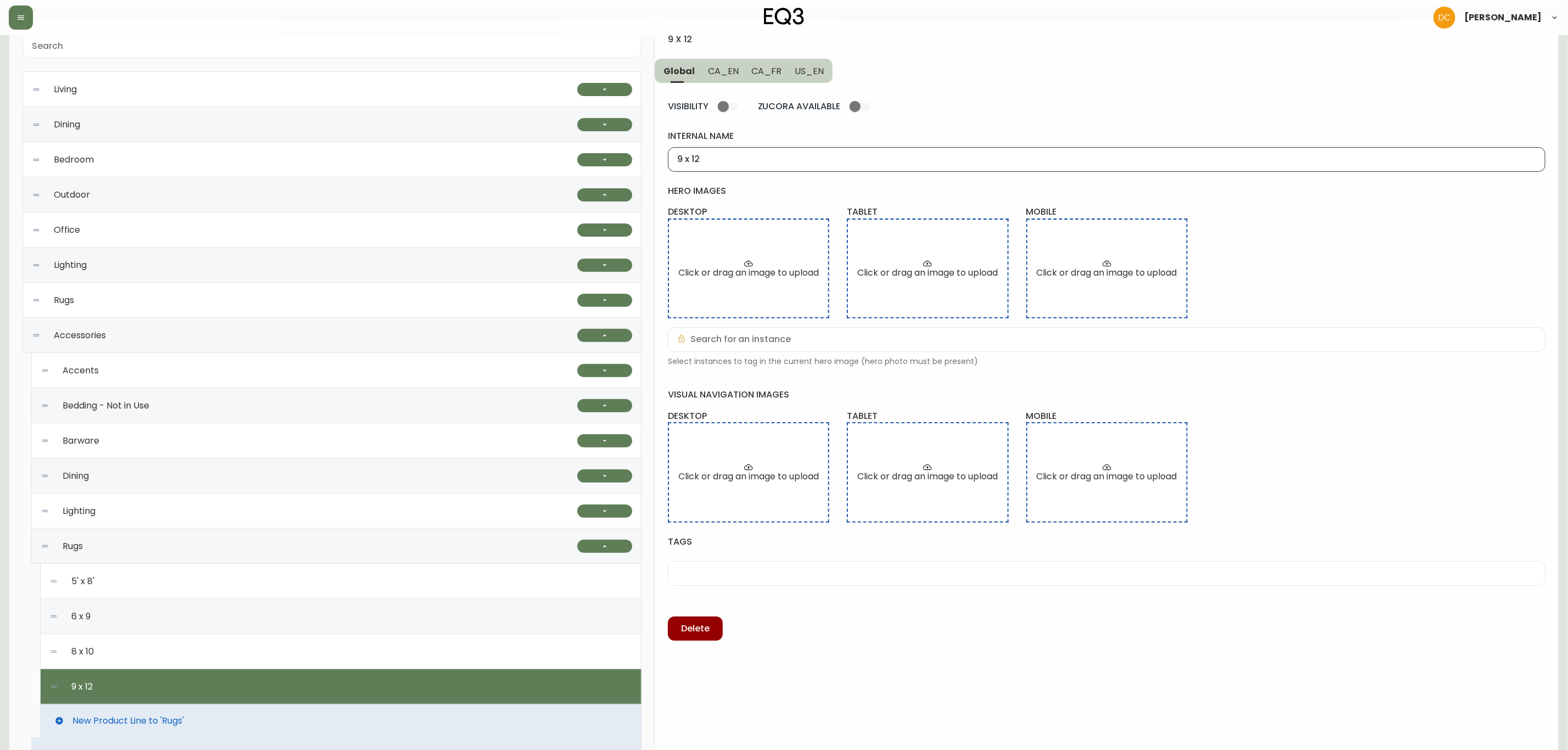
click at [735, 163] on input "9 x 12" at bounding box center [1107, 159] width 859 height 10
click at [730, 70] on span "CA_EN" at bounding box center [723, 71] width 31 height 12
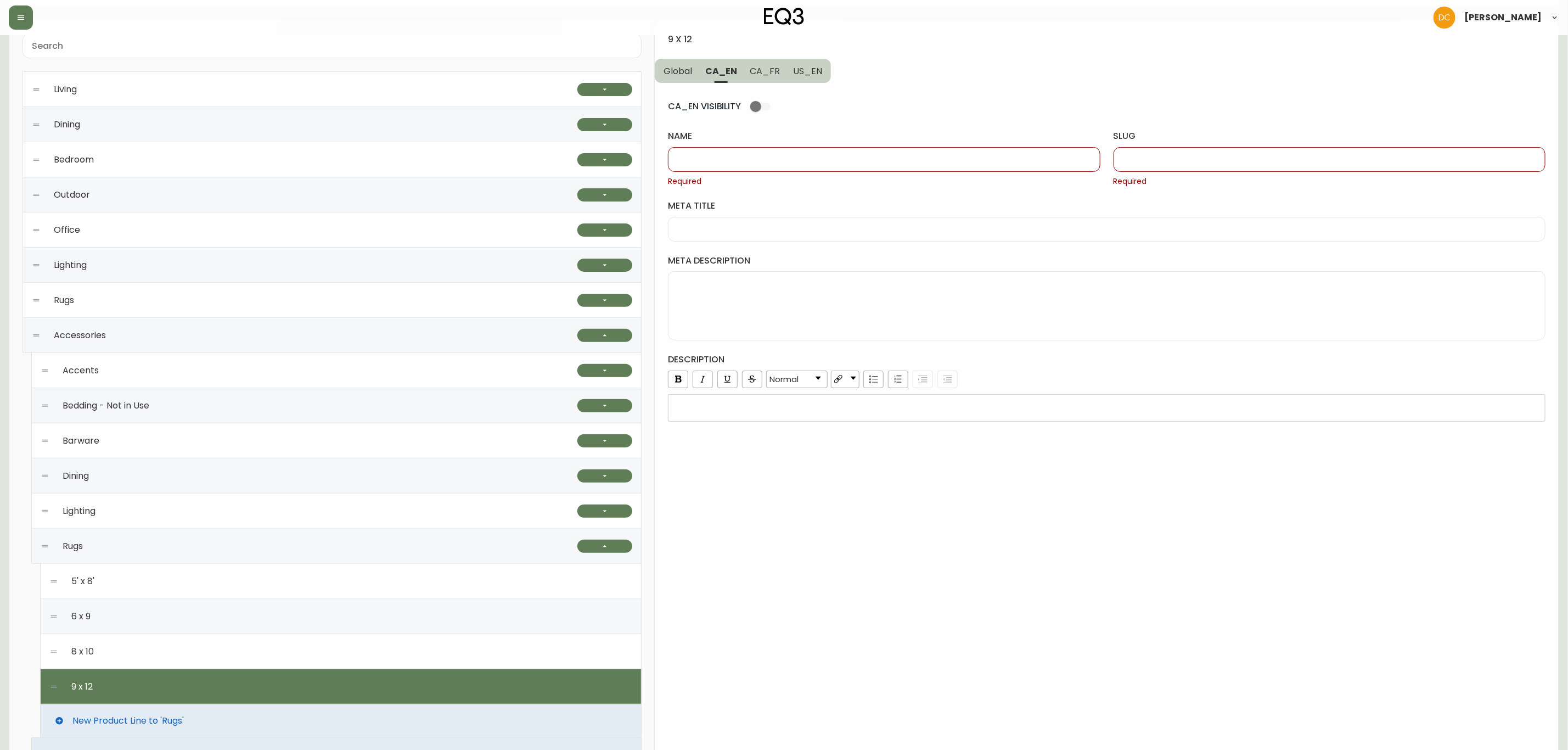
click at [729, 164] on input "name" at bounding box center [884, 159] width 413 height 10
paste input "9 x 12"
type input "9' x 12'"
click at [802, 76] on span "US_EN" at bounding box center [808, 71] width 29 height 12
click at [785, 159] on input "name" at bounding box center [884, 159] width 413 height 10
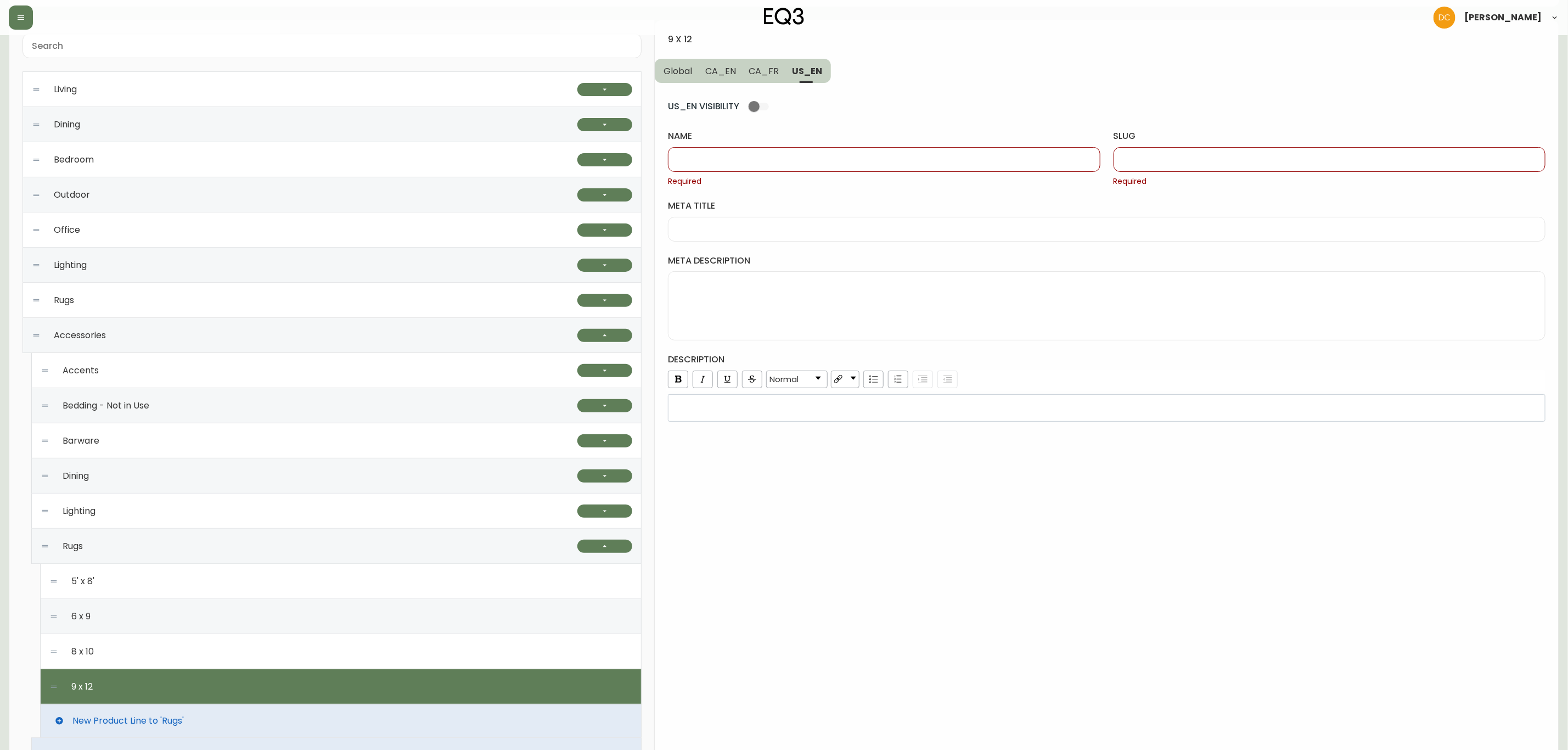
paste input "9' x 12'"
type input "9' x 12'"
click at [747, 73] on button "CA_FR" at bounding box center [764, 70] width 43 height 24
click at [752, 154] on input "name" at bounding box center [884, 159] width 413 height 10
type input "9pi x 12pi"
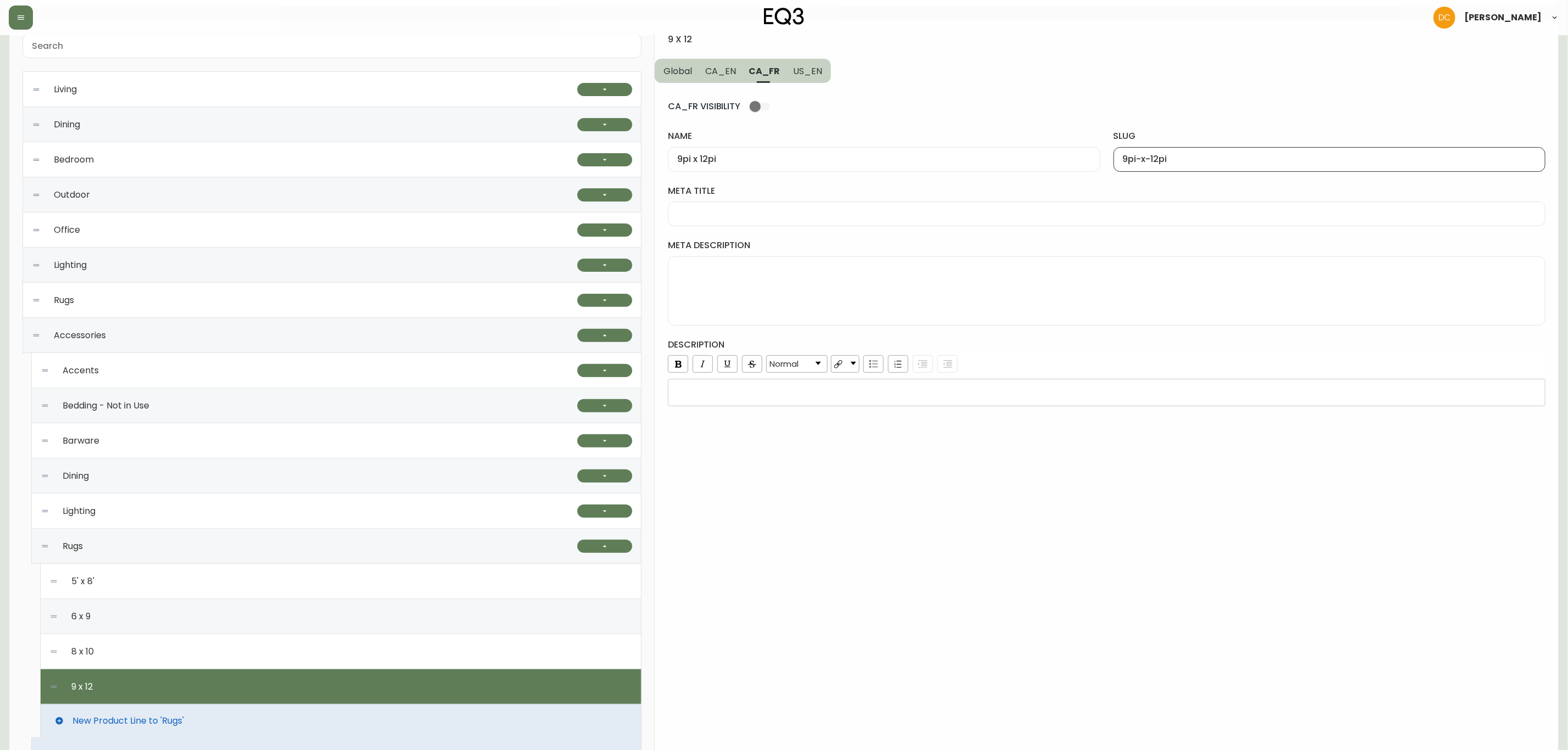
type input "9pi-x-12pi"
click at [720, 81] on button "CA_EN" at bounding box center [720, 70] width 44 height 24
type input "9' x 12'"
click at [1168, 165] on div at bounding box center [1330, 159] width 432 height 25
type input "9-x-12"
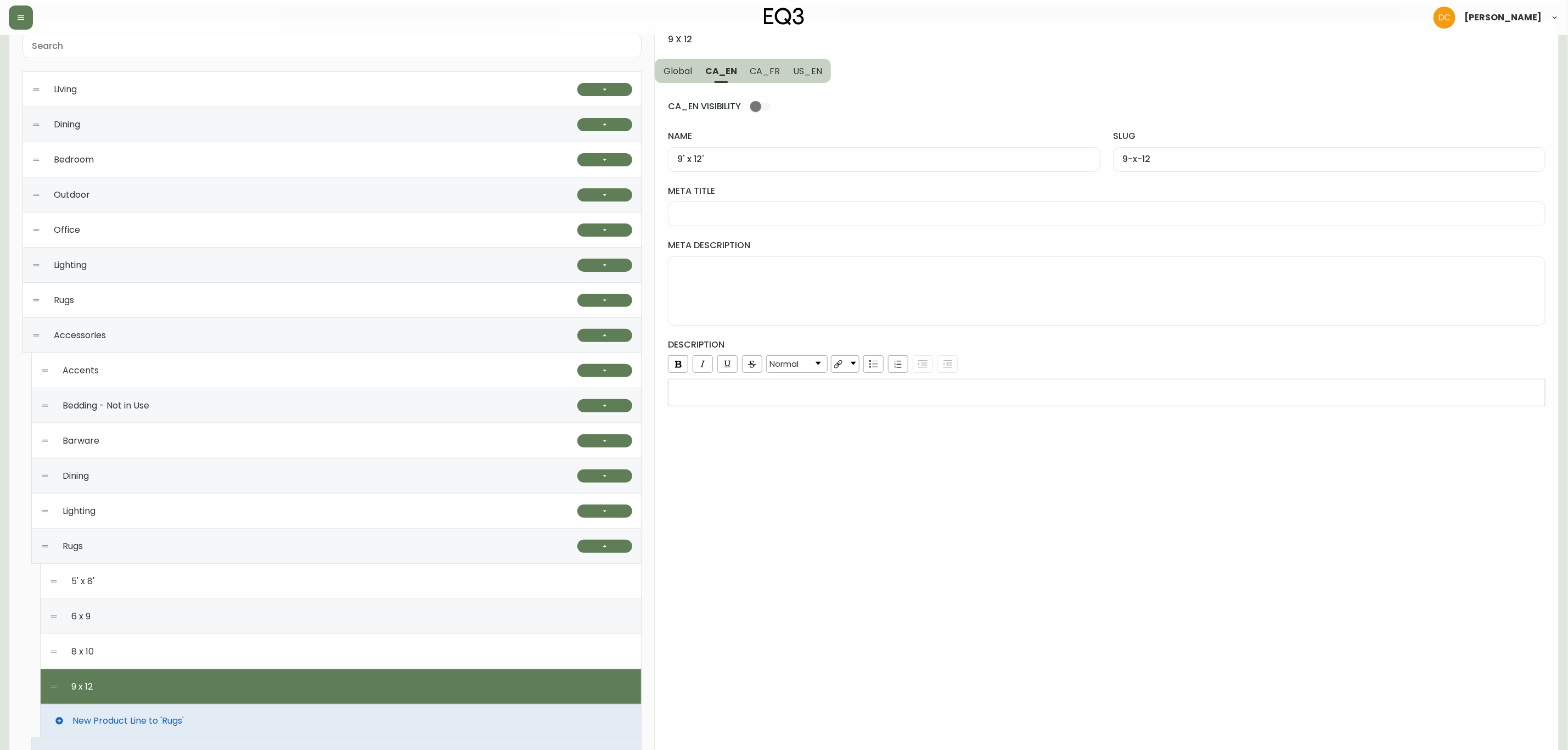
click at [814, 84] on div "CA_EN VISIBILITY name 9' x 12' slug 9-x-12 meta title meta description descript…" at bounding box center [1107, 244] width 878 height 323
drag, startPoint x: 812, startPoint y: 78, endPoint x: 1105, endPoint y: 143, distance: 300.1
click at [813, 78] on button "US_EN" at bounding box center [809, 70] width 44 height 24
click at [1157, 154] on div at bounding box center [1330, 159] width 432 height 25
paste input "9-x-12"
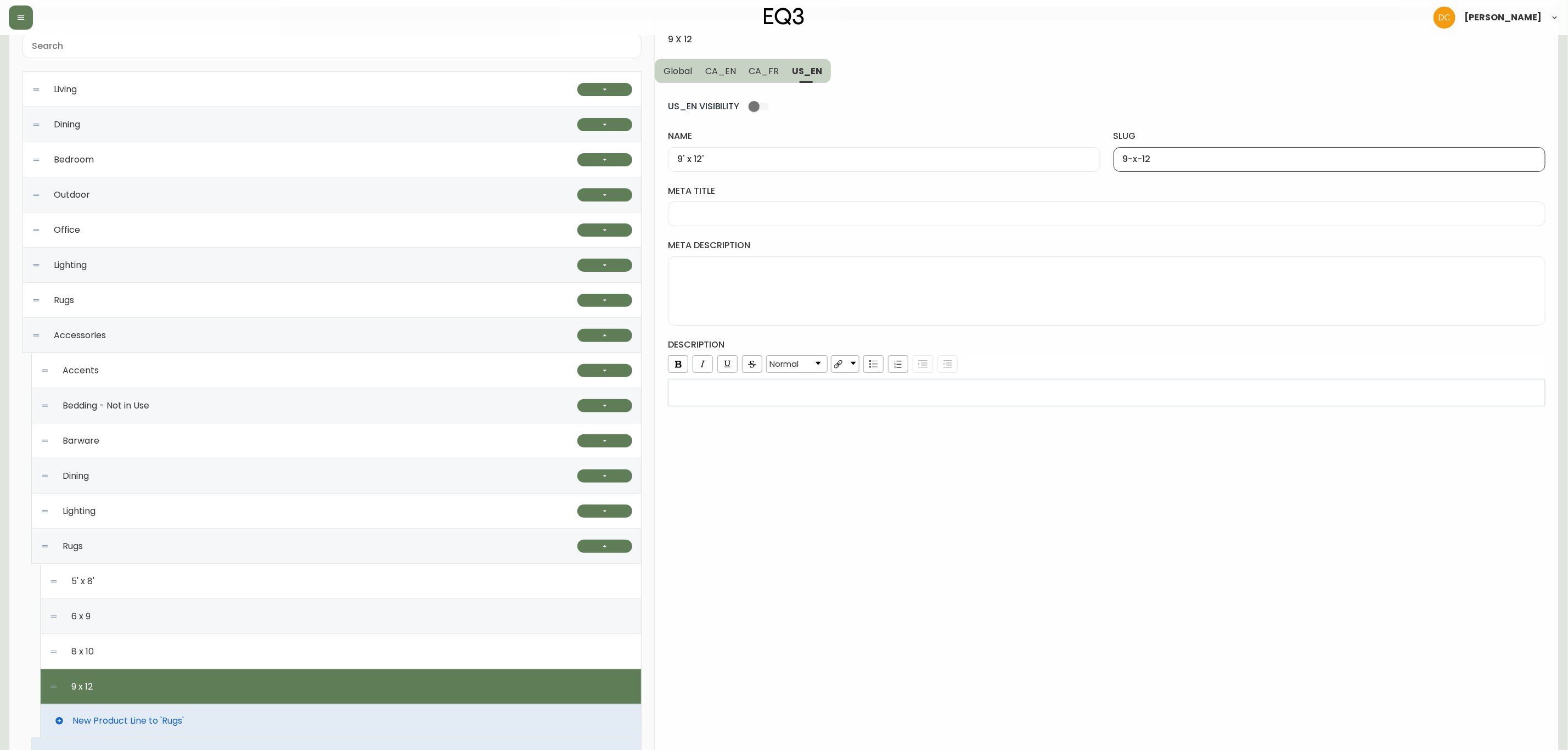
type input "9-x-12"
click at [771, 76] on span "CA_FR" at bounding box center [764, 71] width 30 height 12
type input "9pi x 12pi"
type input "9pi-x-12pi"
drag, startPoint x: 715, startPoint y: 78, endPoint x: 676, endPoint y: 81, distance: 39.1
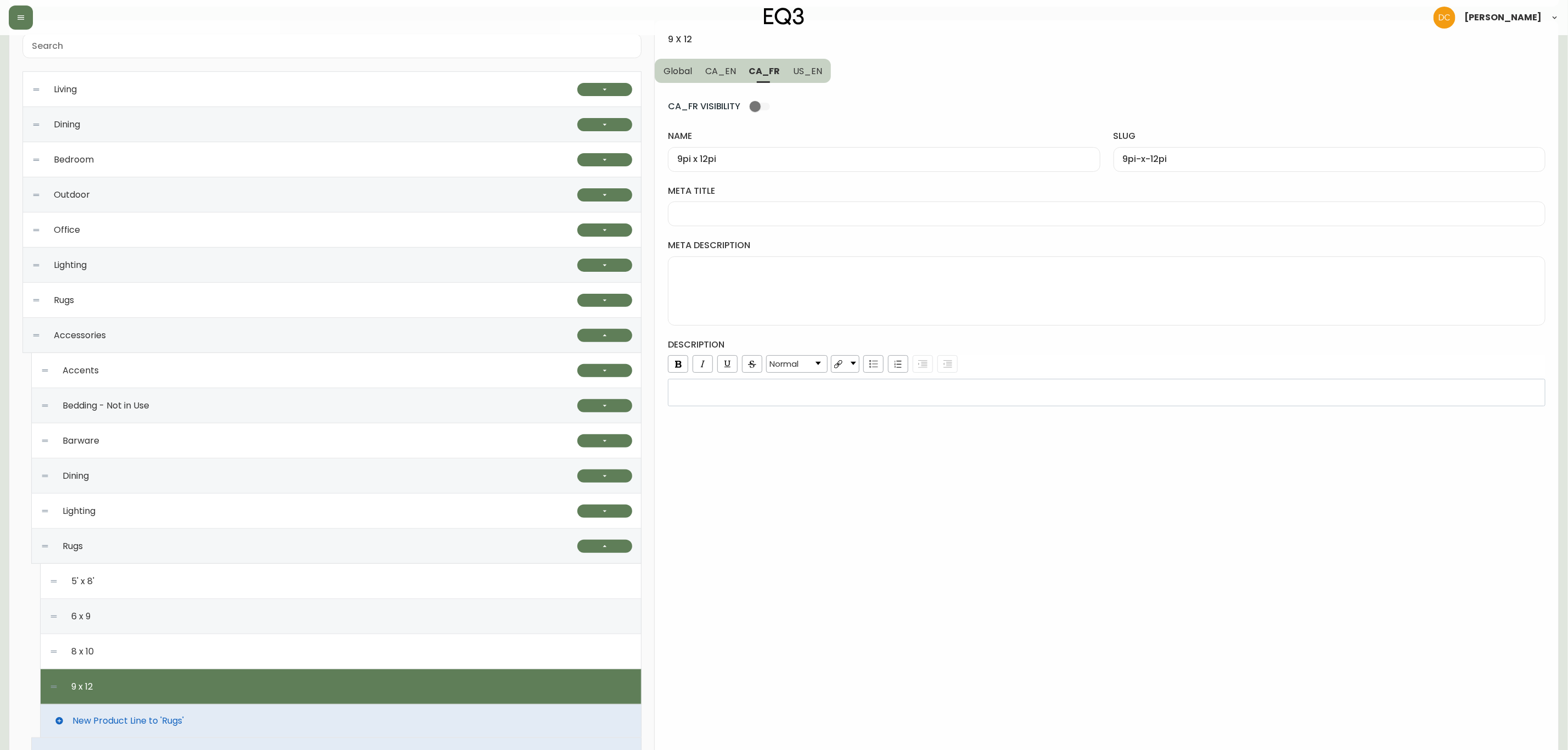
click at [705, 79] on button "CA_EN" at bounding box center [720, 70] width 44 height 24
type input "9' x 12'"
type input "9-x-12"
click at [669, 81] on button "Global" at bounding box center [677, 70] width 44 height 24
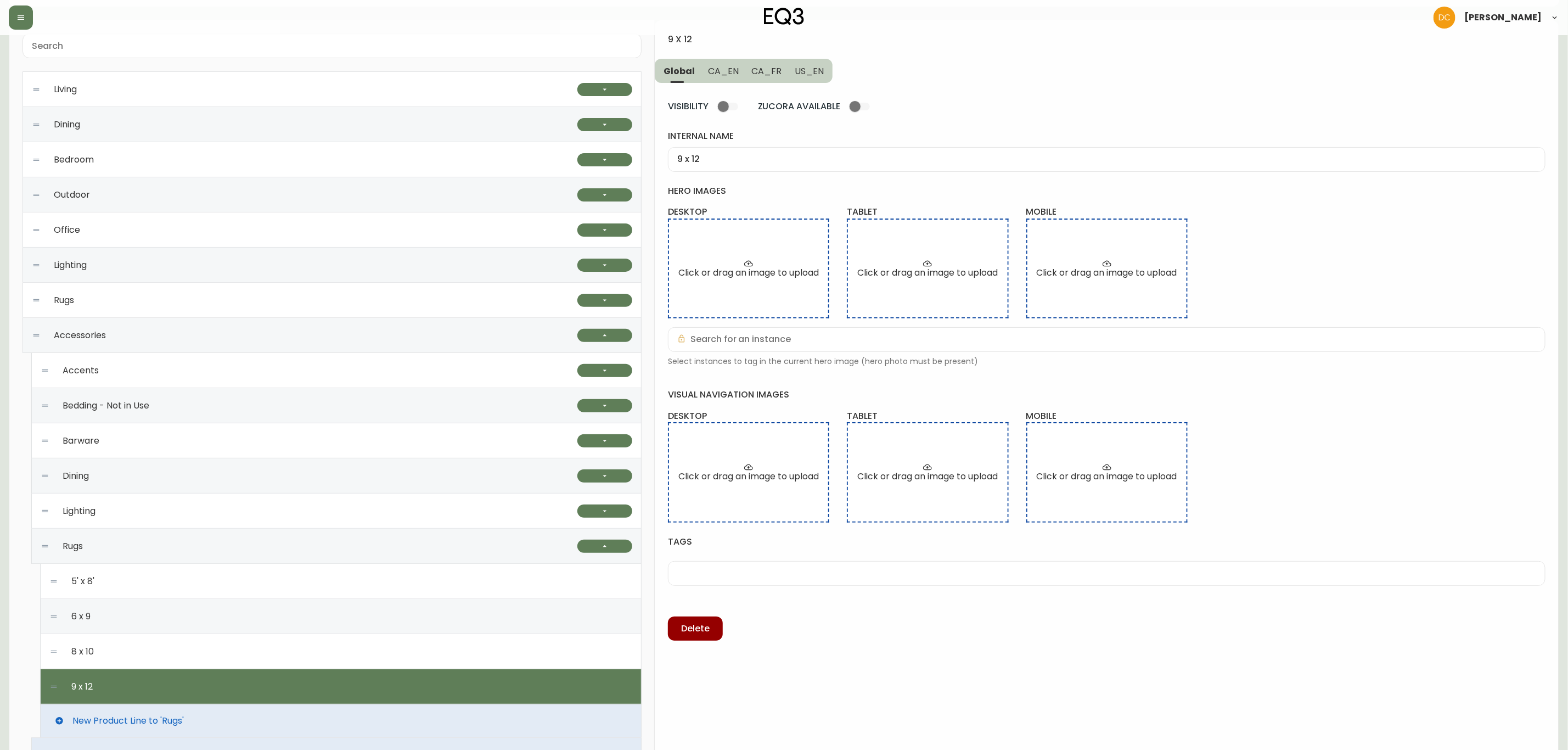
click at [721, 63] on button "CA_EN" at bounding box center [723, 70] width 44 height 24
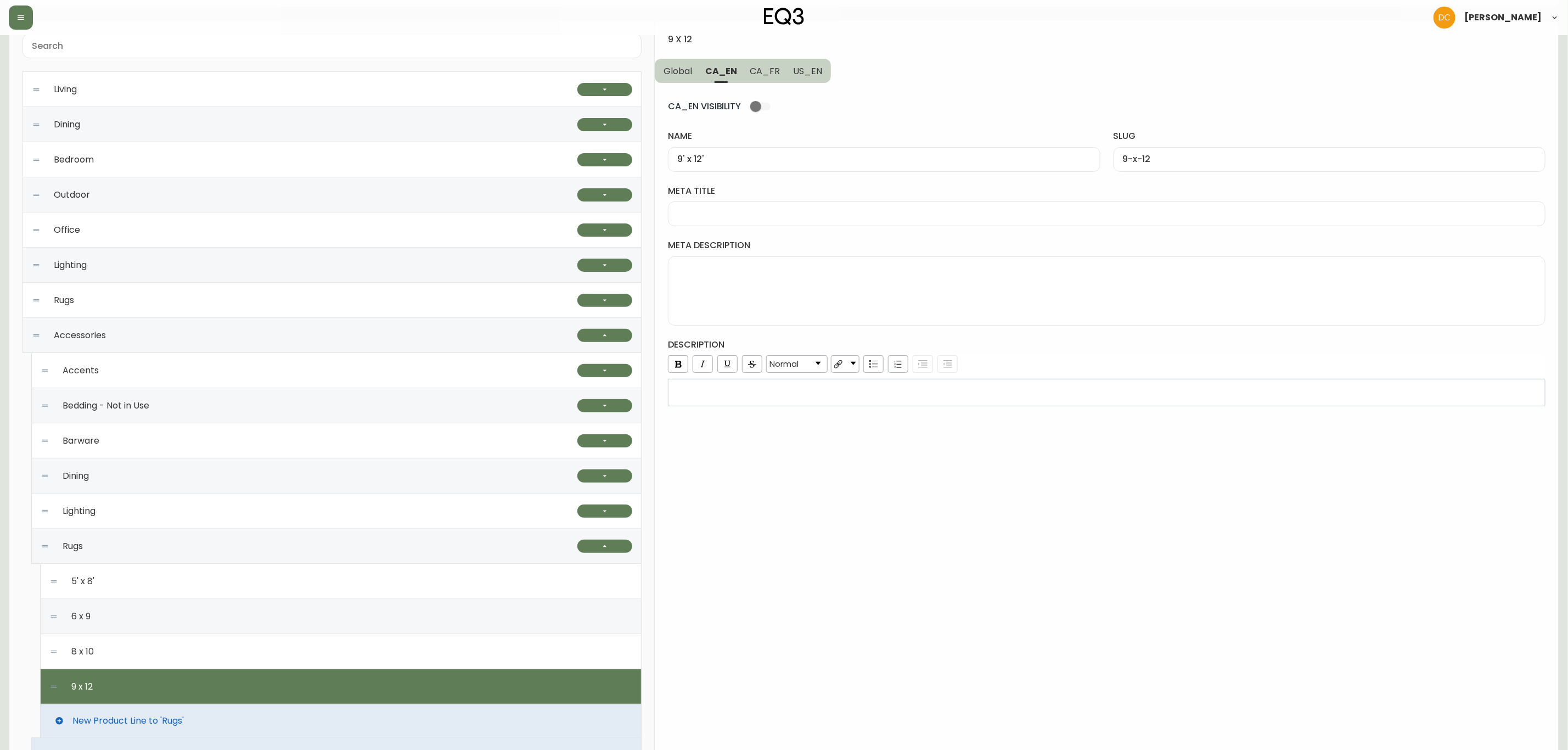
click at [758, 222] on div at bounding box center [1107, 214] width 878 height 25
paste input "9x12 Area Rugs | Wool or Braided Rugs"
type input "9x12 Area Rugs | Wool or Braided Rugs"
drag, startPoint x: 761, startPoint y: 76, endPoint x: 774, endPoint y: 116, distance: 42.1
click at [761, 76] on span "CA_FR" at bounding box center [765, 71] width 30 height 12
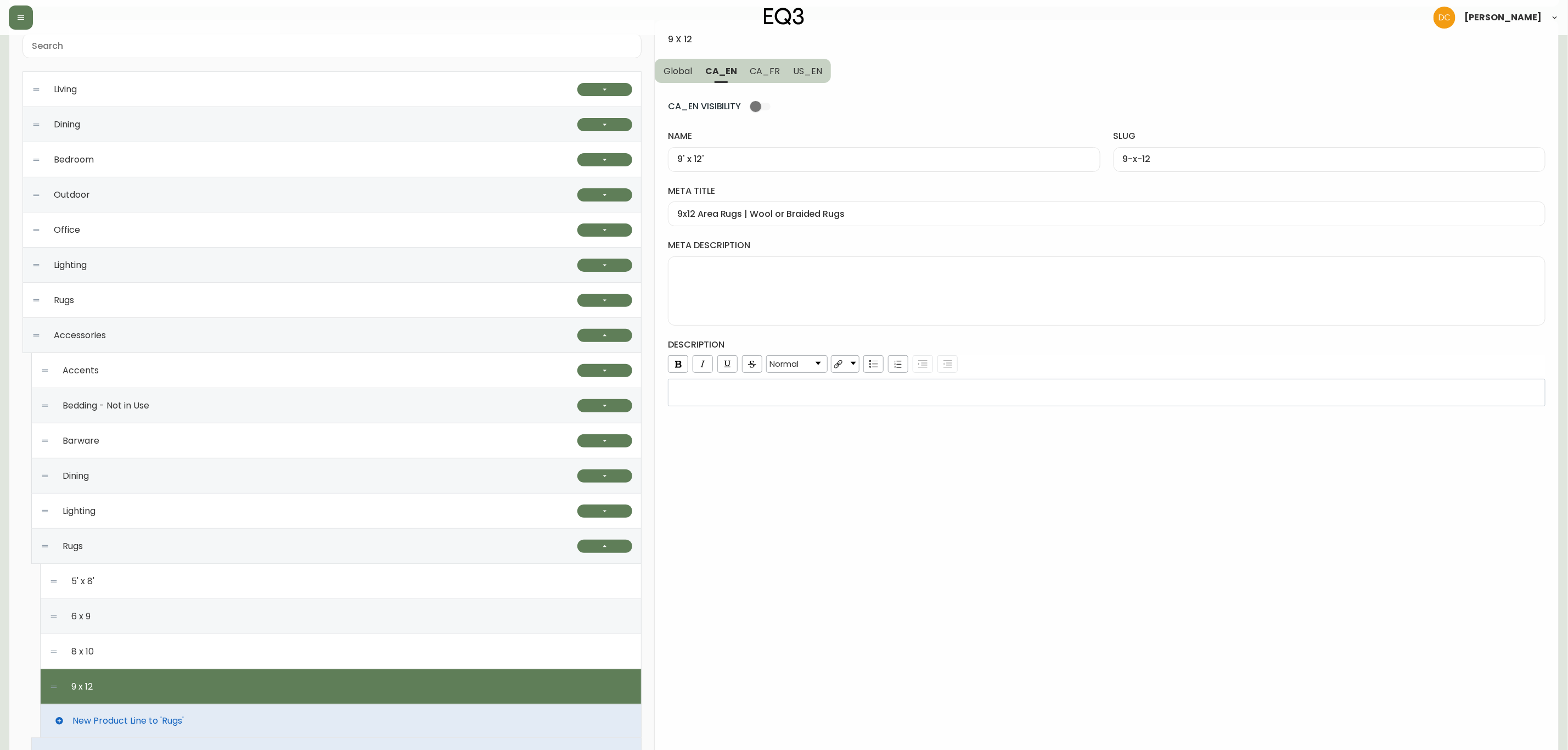
type input "9pi x 12pi"
type input "9pi-x-12pi"
click at [768, 218] on input "meta title" at bounding box center [1107, 214] width 859 height 10
paste input "Carpettes 9 pi x 12 pi | Petits tapis de maison | Déco de plancher | [GEOGRAPHI…"
type input "Carpettes 9 pi x 12 pi | Petits tapis de maison | Déco de plancher | Canada"
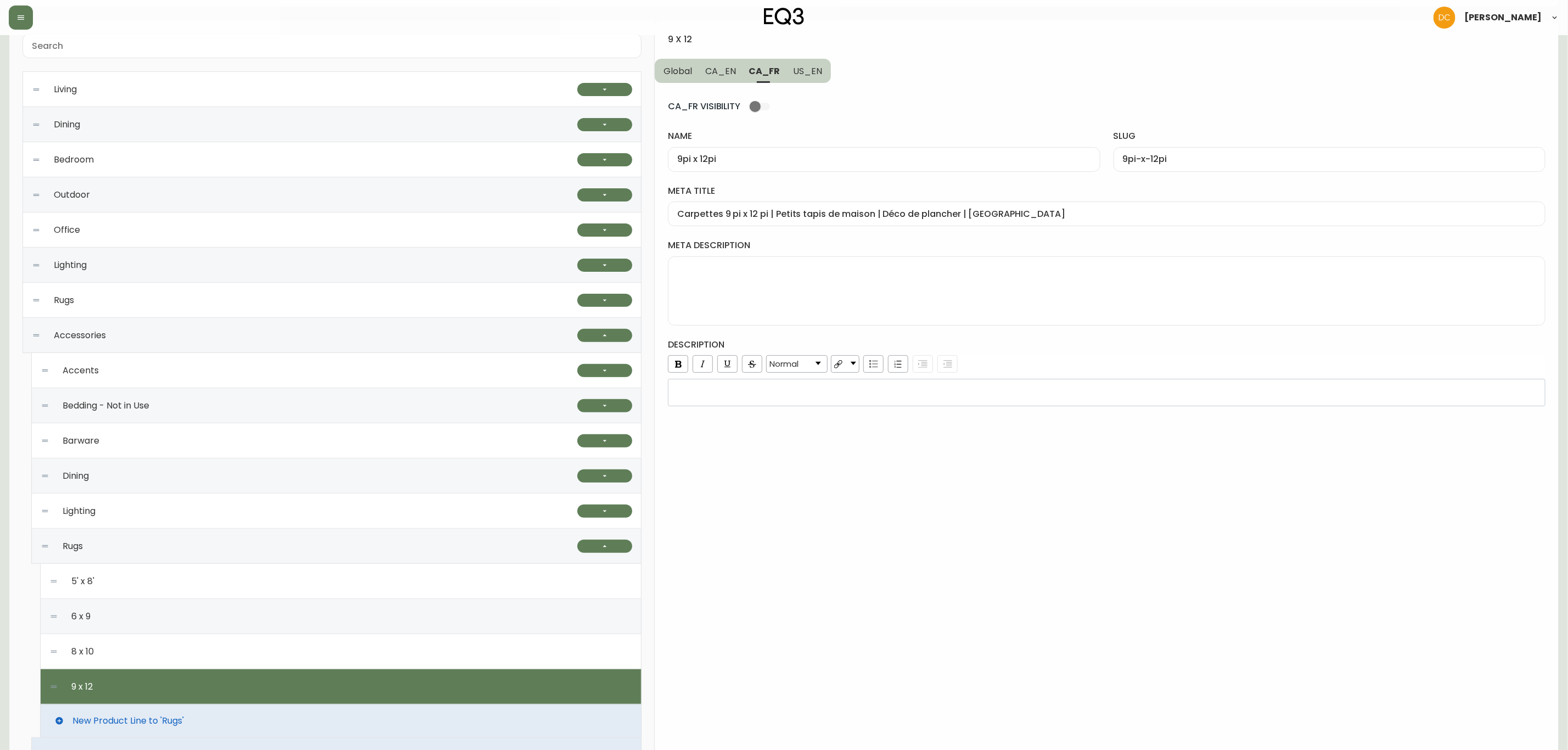
drag, startPoint x: 805, startPoint y: 74, endPoint x: 791, endPoint y: 121, distance: 49.0
click at [805, 74] on span "US_EN" at bounding box center [808, 71] width 29 height 12
type input "9' x 12'"
type input "9-x-12"
click at [739, 204] on div at bounding box center [1107, 214] width 878 height 25
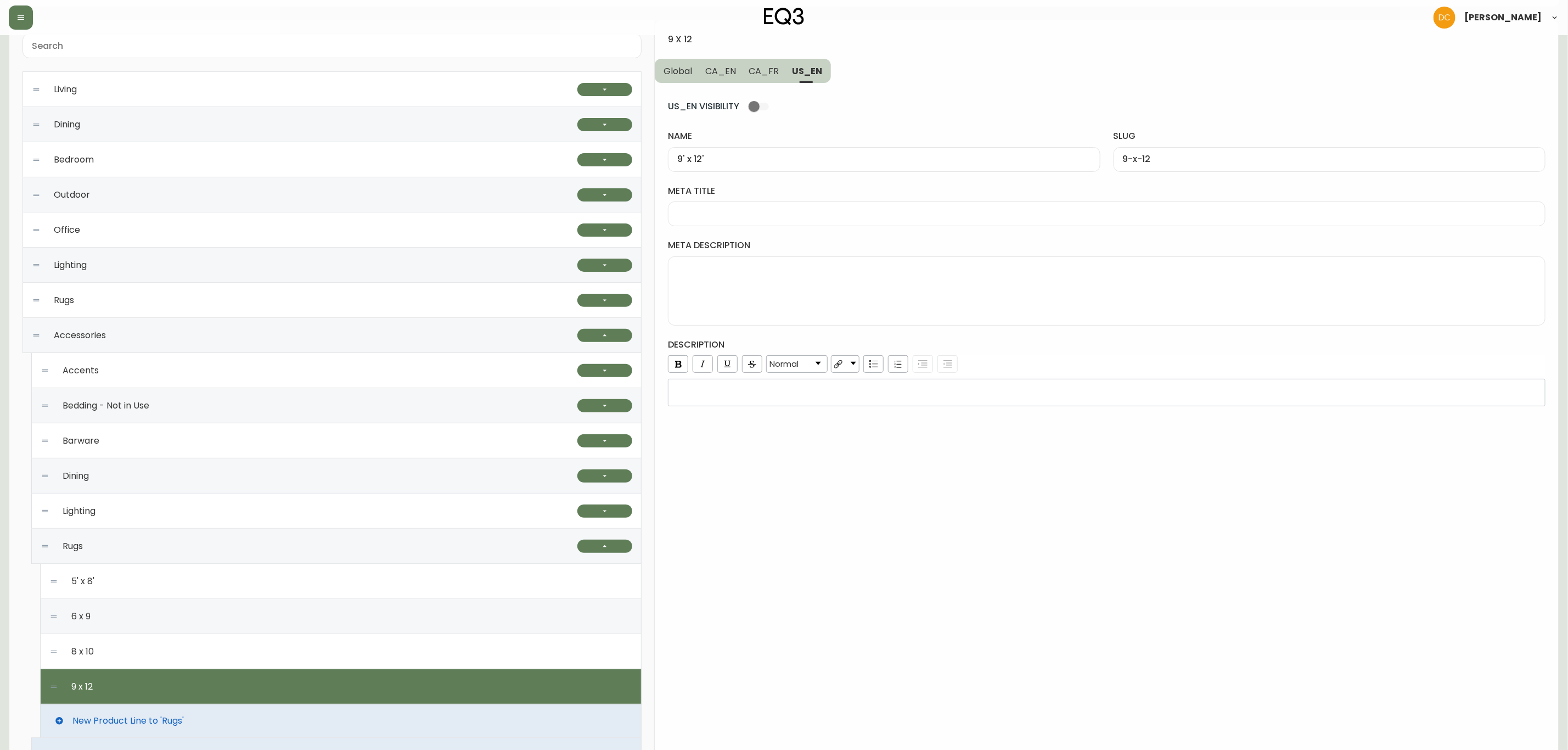
paste input "9x12 Area Rugs | White, Gray, or Black 9x12 Rugs"
type input "9x12 Area Rugs | White, Gray, or Black 9x12 Rugs"
drag, startPoint x: 764, startPoint y: 70, endPoint x: 732, endPoint y: 73, distance: 32.1
click at [763, 70] on span "CA_FR" at bounding box center [764, 71] width 30 height 12
type input "9pi x 12pi"
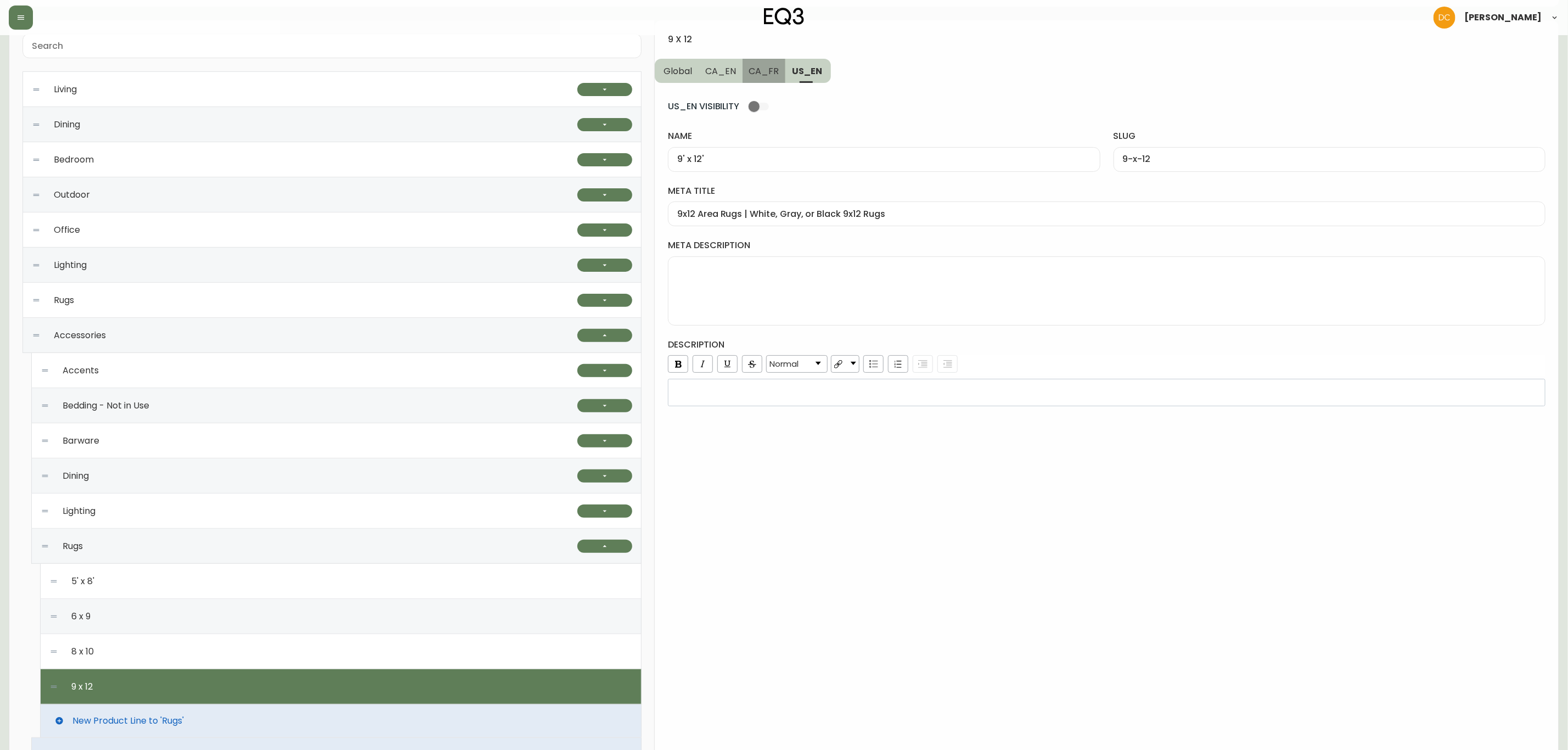
type input "9pi-x-12pi"
type input "Carpettes 9 pi x 12 pi | Petits tapis de maison | Déco de plancher | Canada"
click at [730, 72] on span "CA_EN" at bounding box center [720, 71] width 31 height 12
type input "9' x 12'"
type input "9-x-12"
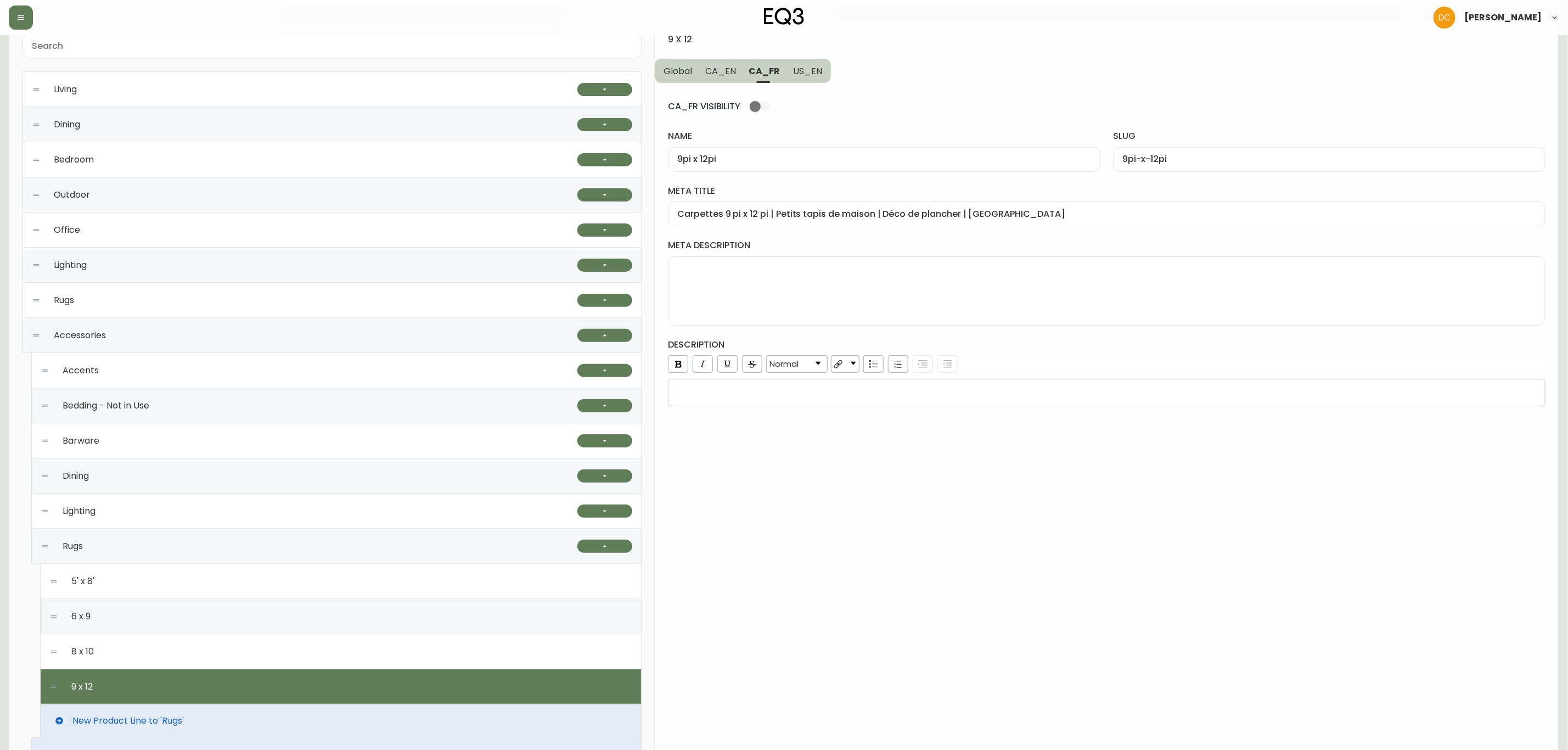
type input "9x12 Area Rugs | Wool or Braided Rugs"
click at [743, 282] on textarea "meta description" at bounding box center [1107, 291] width 859 height 55
paste textarea "Looking for a large area rug? Explore our collection of 9'x12' rugs. A variety …"
type textarea "Looking for a large area rug? Explore our collection of 9'x12' rugs. A variety …"
click at [832, 400] on div "rdw-wrapper" at bounding box center [1107, 392] width 878 height 28
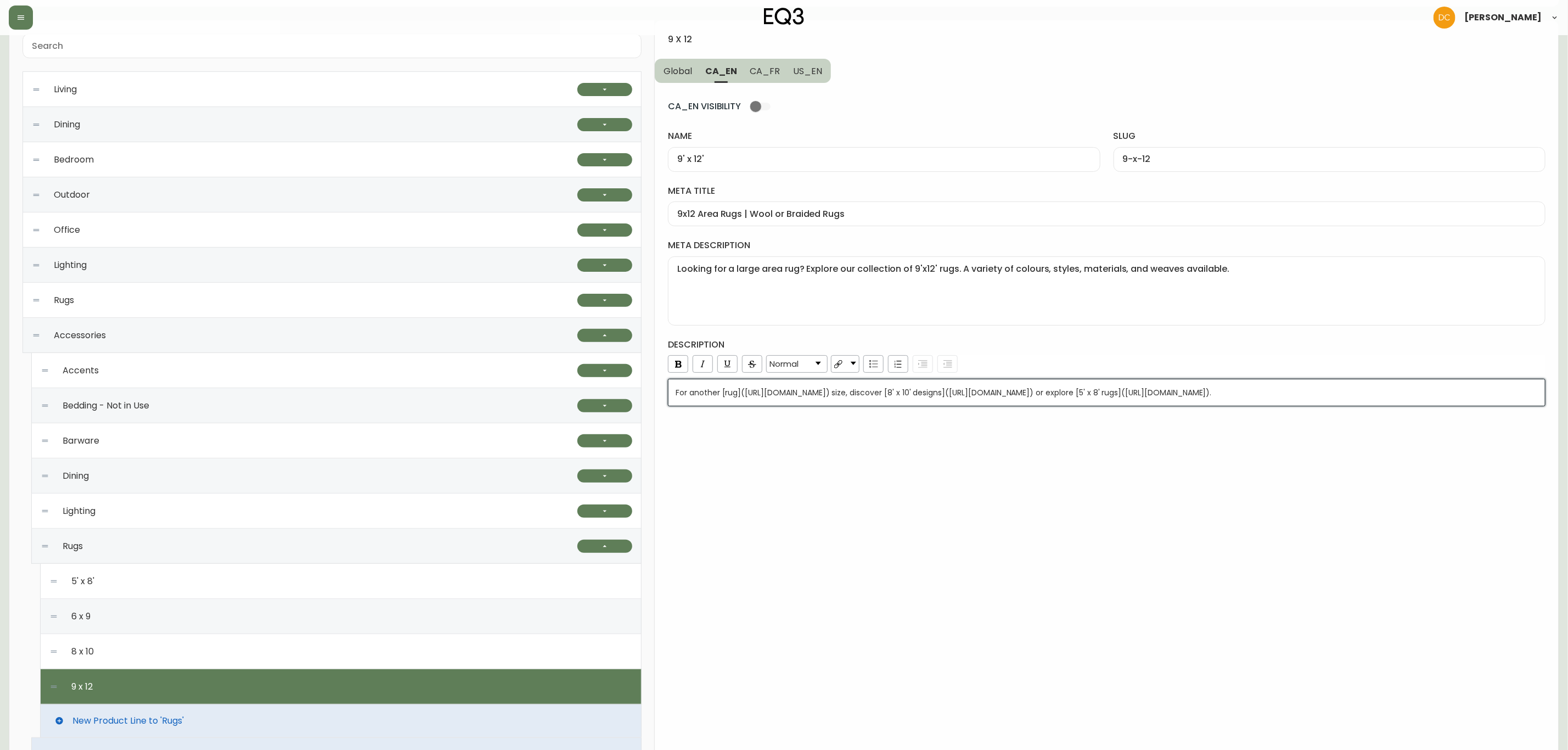
click at [858, 557] on div "9 x 12 Global CA_EN CA_FR US_EN CA_EN VISIBILITY name 9' x 12' slug 9-x-12 meta…" at bounding box center [1107, 506] width 904 height 974
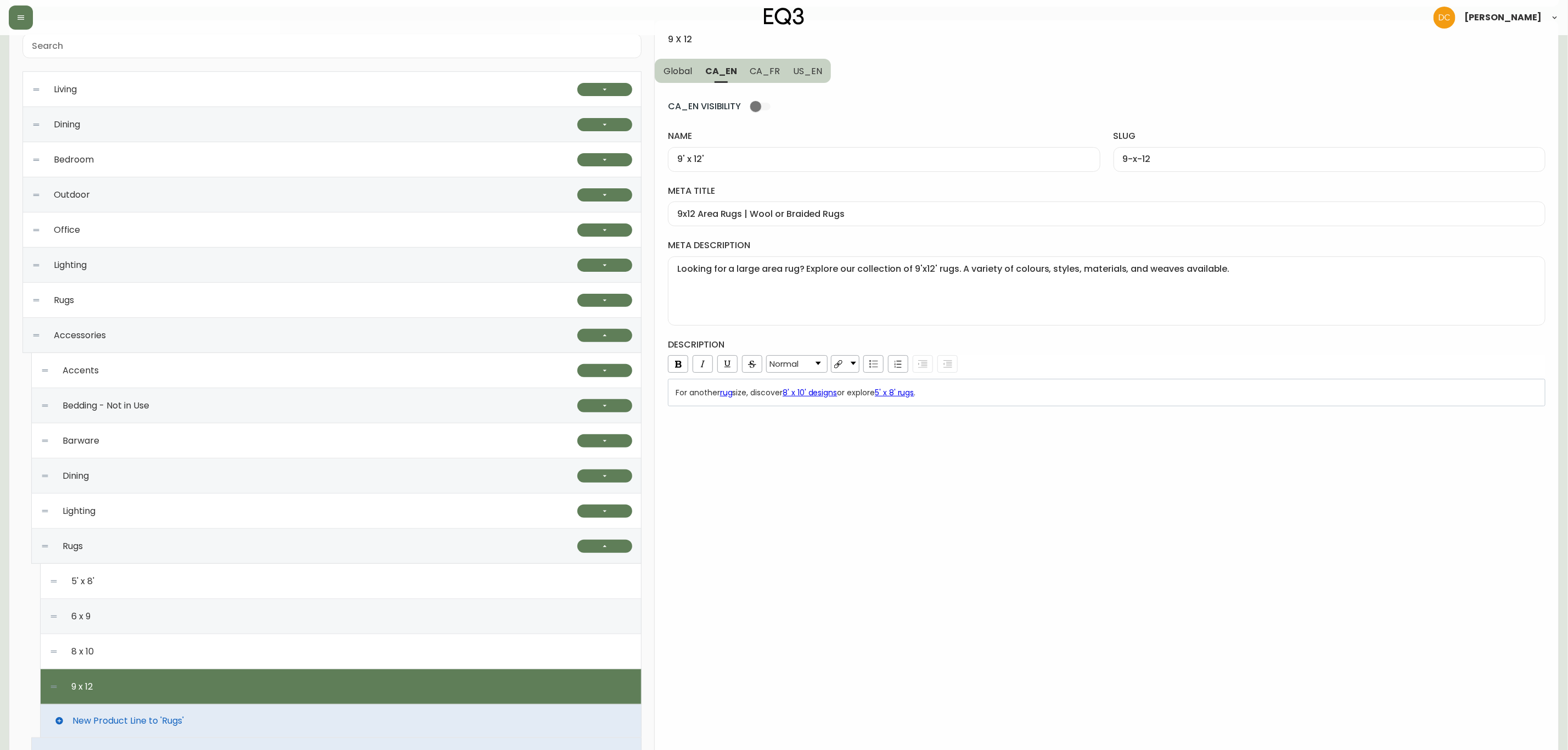
click at [763, 79] on button "CA_FR" at bounding box center [765, 70] width 43 height 24
type input "9pi x 12pi"
type input "9pi-x-12pi"
type input "Carpettes 9 pi x 12 pi | Petits tapis de maison | Déco de plancher | Canada"
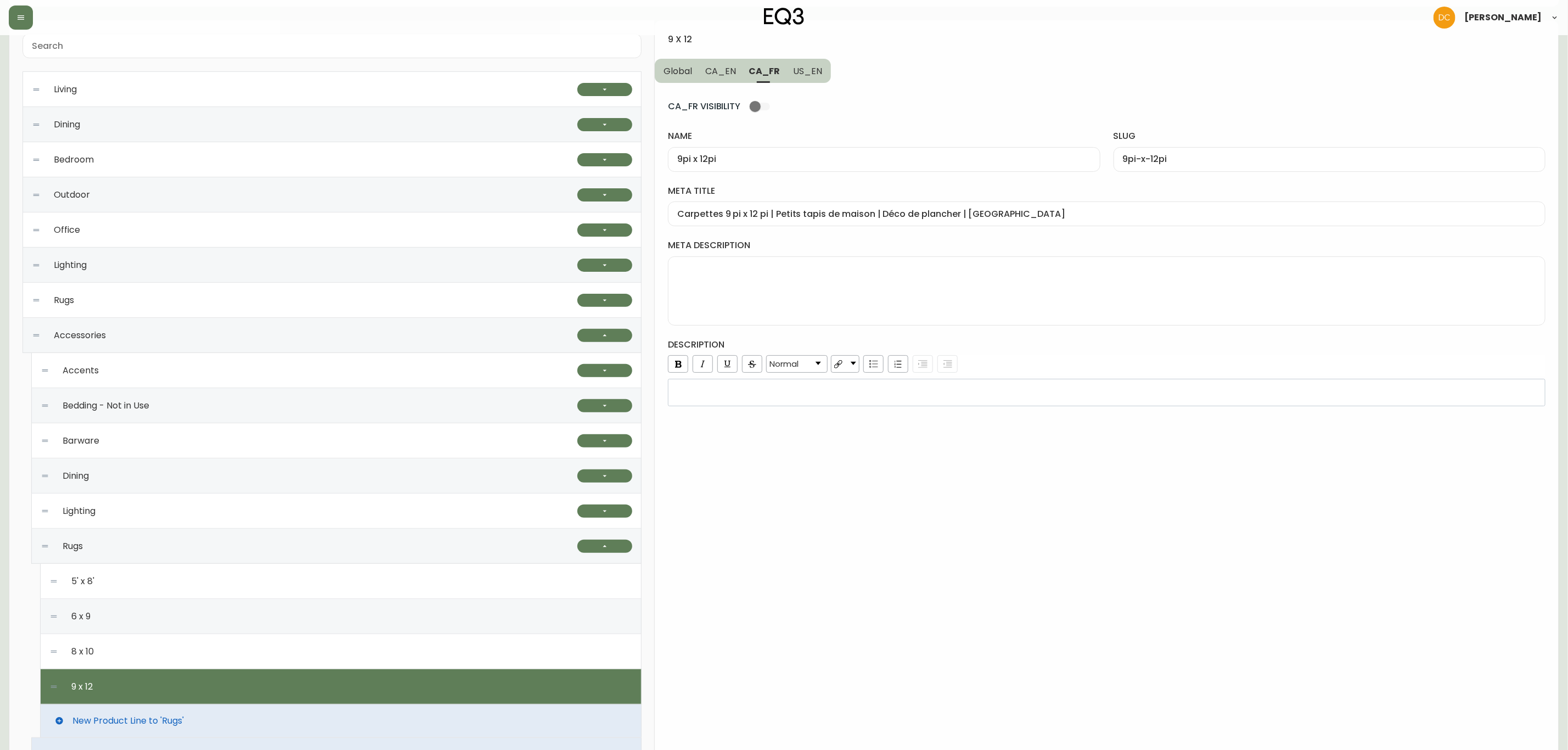
click at [797, 307] on textarea "meta description" at bounding box center [1107, 291] width 859 height 55
paste textarea "Cherchez-vous une très grande carpette? Explorez notre sélection de tapis de 9 …"
type textarea "Cherchez-vous une très grande carpette? Explorez notre sélection de tapis de 9 …"
click at [804, 69] on span "US_EN" at bounding box center [808, 71] width 29 height 12
type input "9' x 12'"
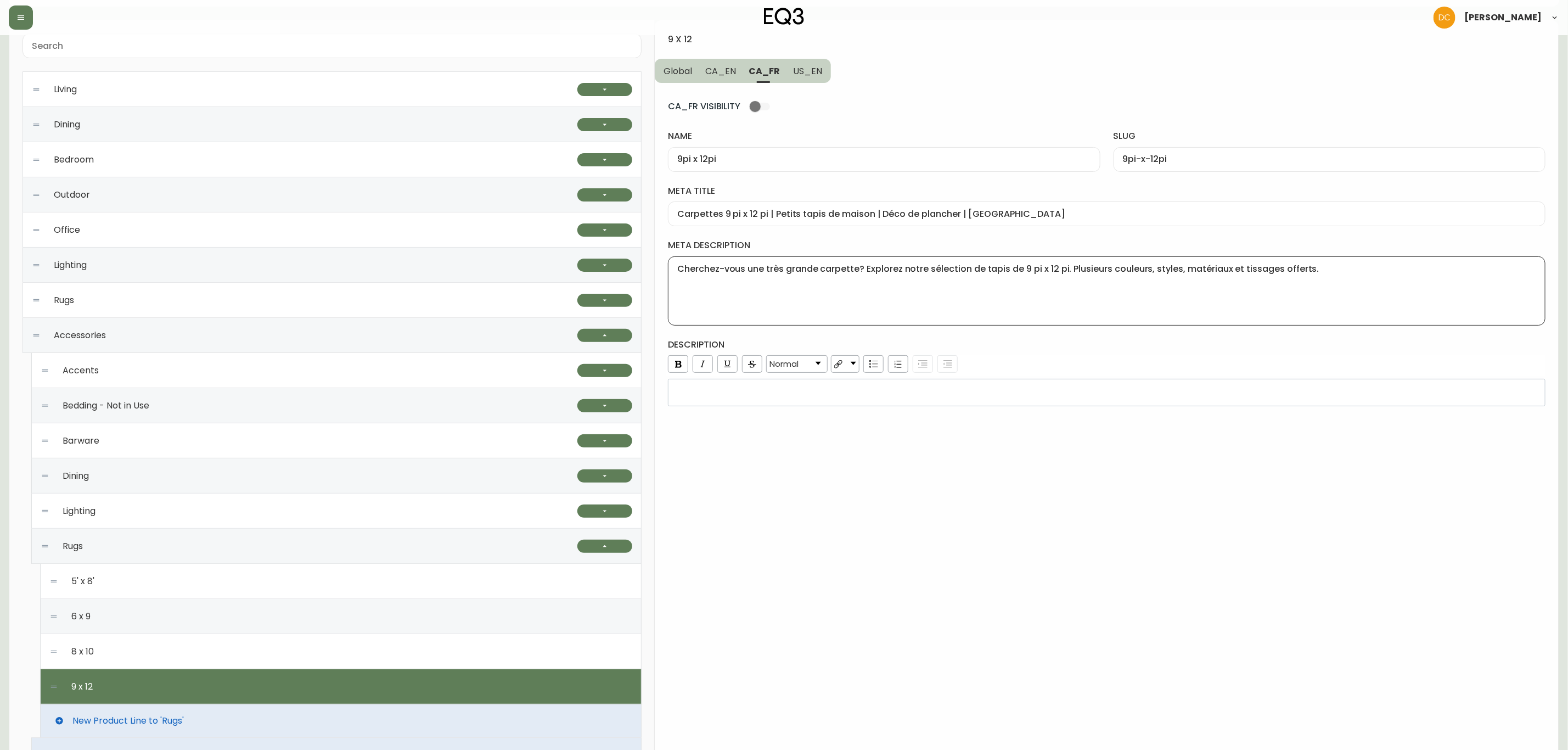
type input "9-x-12"
type input "9x12 Area Rugs | White, Gray, or Black 9x12 Rugs"
click at [809, 299] on textarea "meta description" at bounding box center [1107, 291] width 859 height 55
paste textarea "Looking for a large area rug? Explore our collection of 9'x12' rugs. A variety …"
type textarea "Looking for a large area rug? Explore our collection of 9'x12' rugs. A variety …"
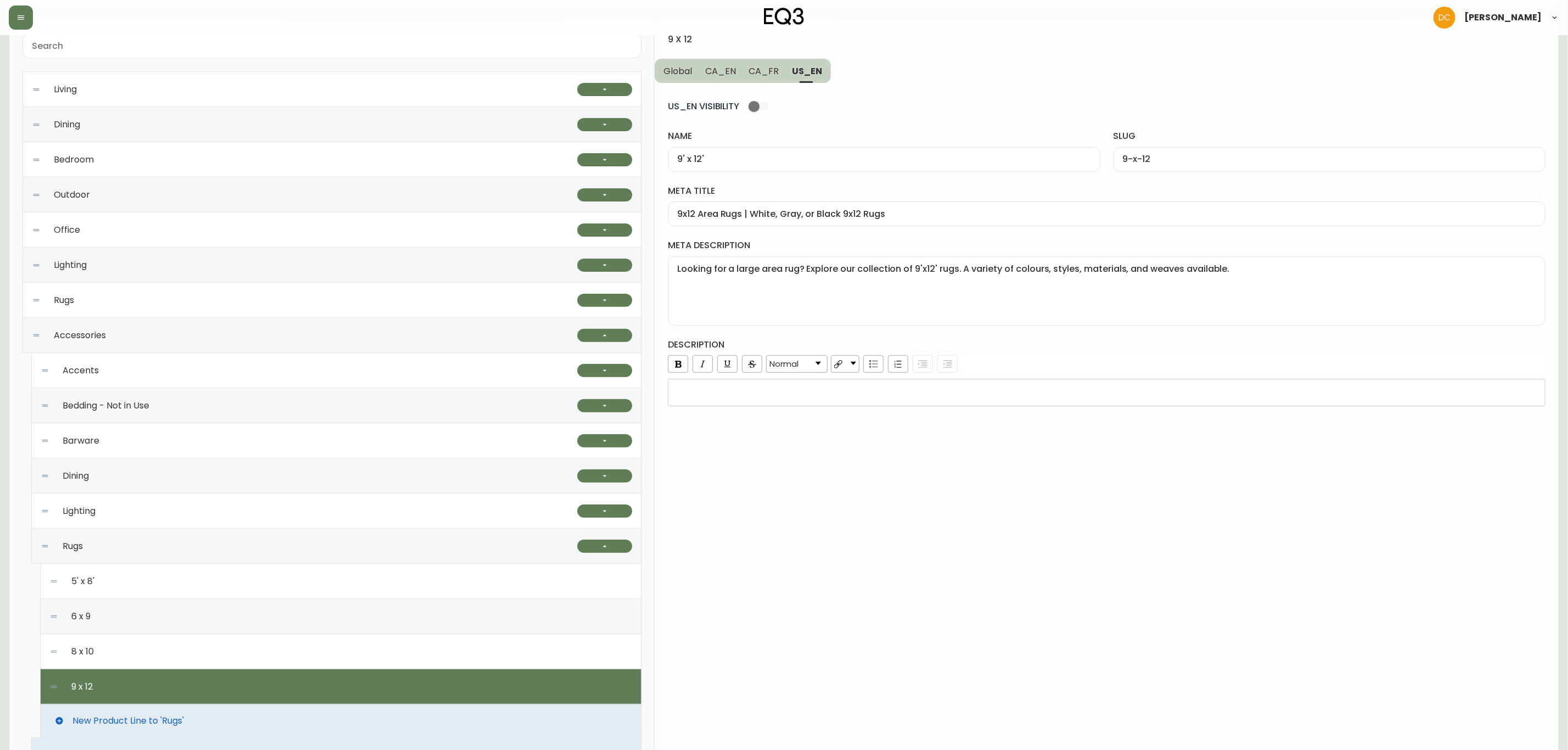
click at [899, 398] on div "rdw-editor" at bounding box center [1107, 392] width 863 height 11
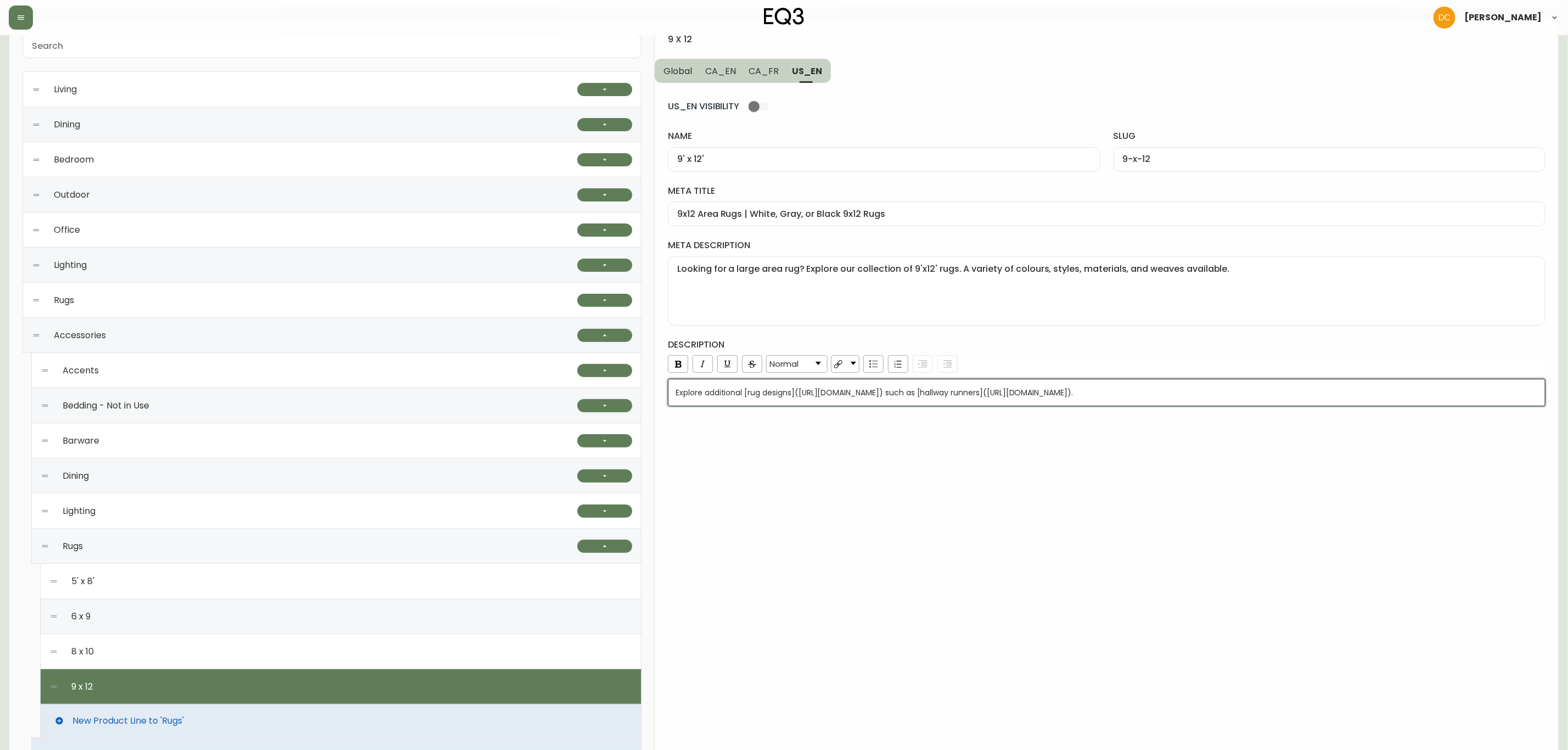
click at [903, 512] on div "9 x 12 Global CA_EN CA_FR US_EN US_EN VISIBILITY name 9' x 12' slug 9-x-12 meta…" at bounding box center [1107, 506] width 904 height 974
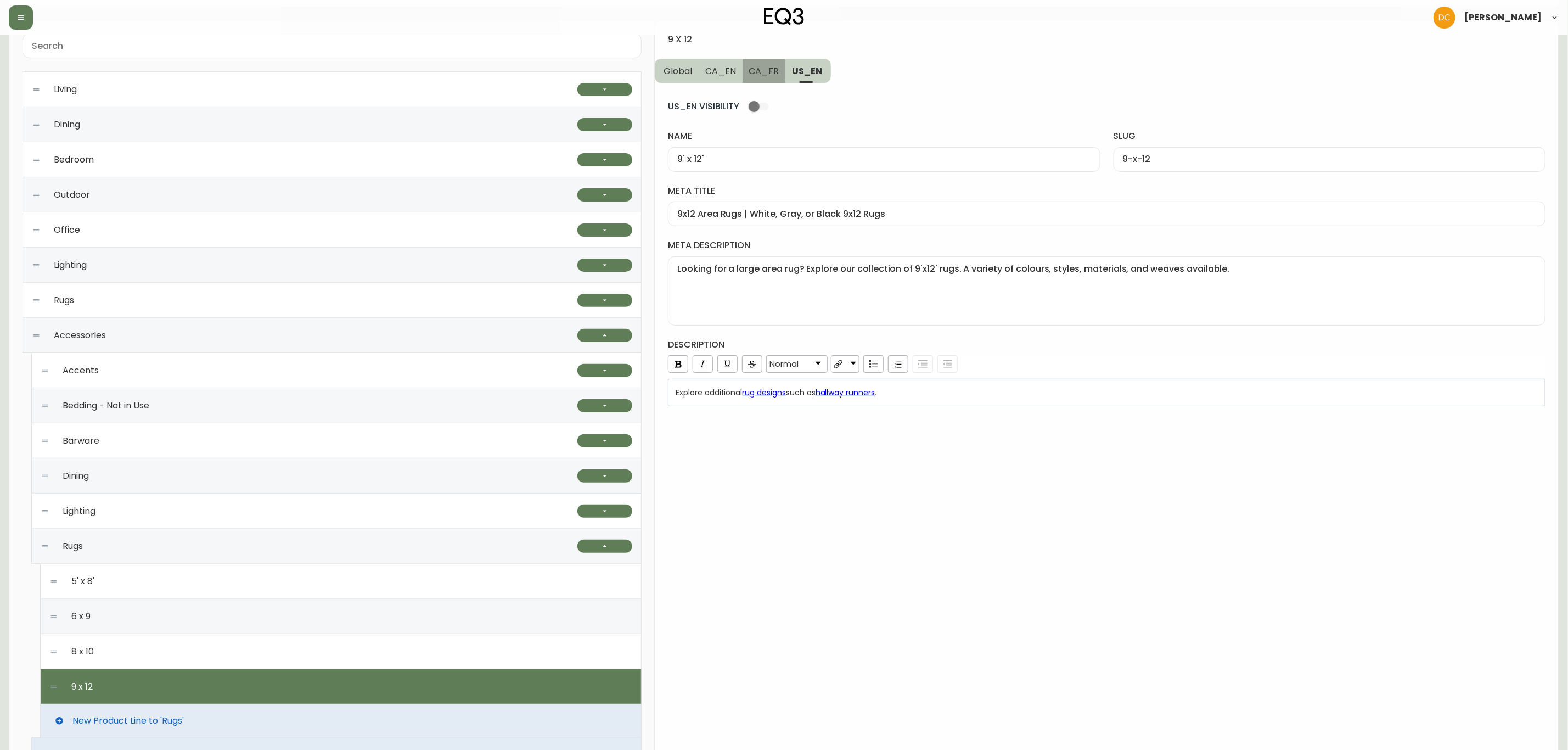
drag, startPoint x: 769, startPoint y: 78, endPoint x: 739, endPoint y: 78, distance: 30.0
click at [766, 78] on button "CA_FR" at bounding box center [764, 70] width 43 height 24
type input "9pi x 12pi"
type input "9pi-x-12pi"
type input "Carpettes 9 pi x 12 pi | Petits tapis de maison | Déco de plancher | Canada"
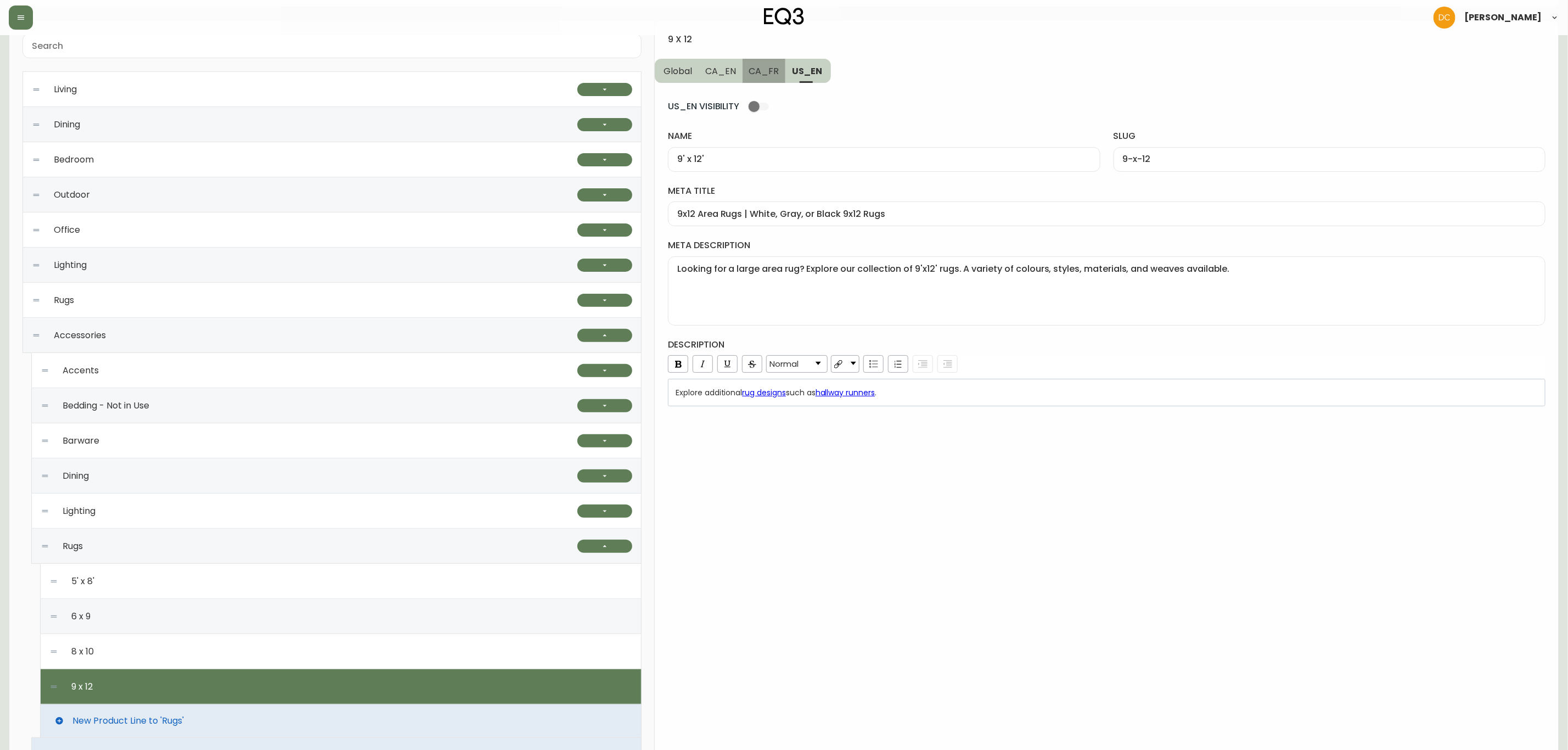
type textarea "Cherchez-vous une très grande carpette? Explorez notre sélection de tapis de 9 …"
click at [720, 73] on span "CA_EN" at bounding box center [720, 71] width 31 height 12
type input "9' x 12'"
type input "9-x-12"
type input "9x12 Area Rugs | Wool or Braided Rugs"
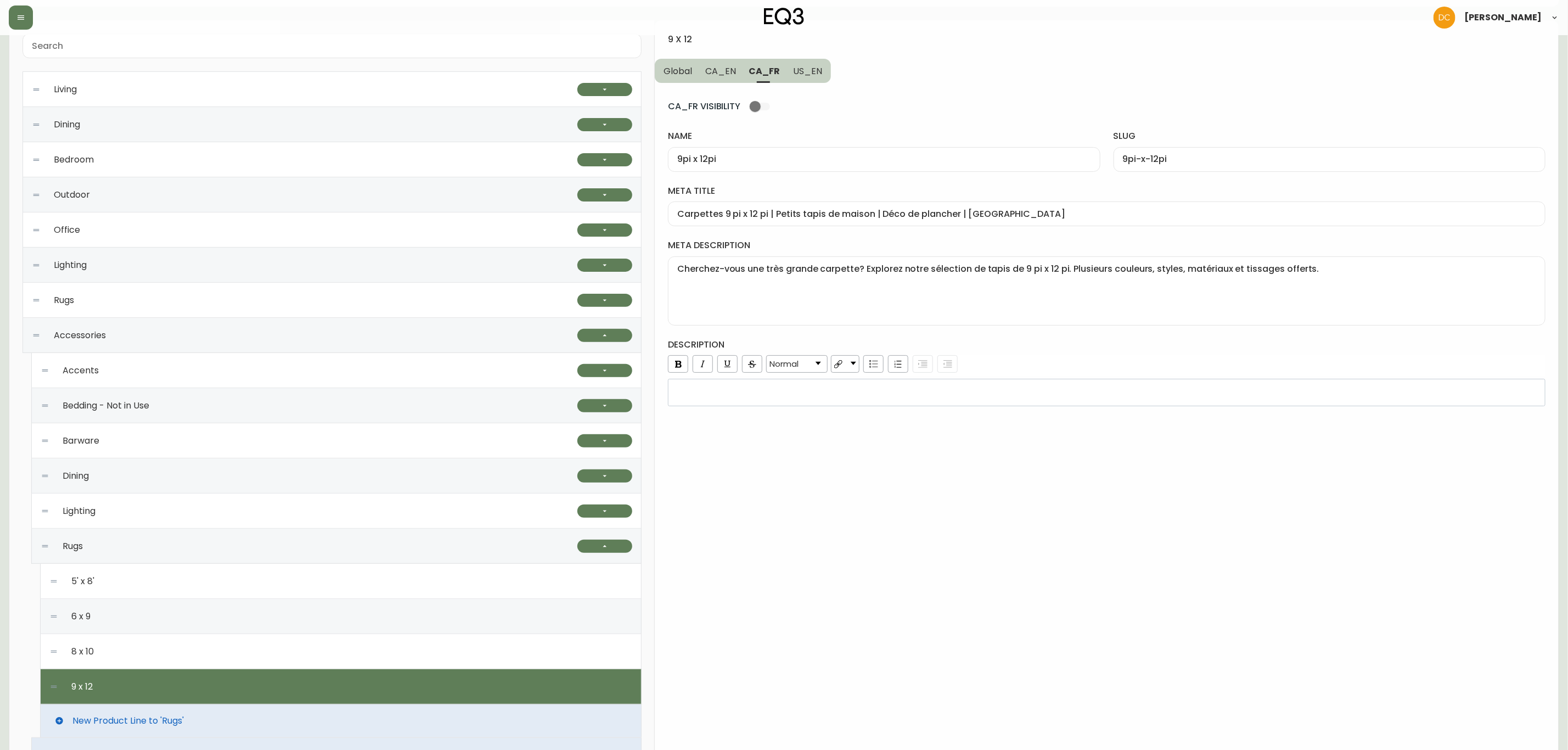
type textarea "Looking for a large area rug? Explore our collection of 9'x12' rugs. A variety …"
click at [669, 69] on span "Global" at bounding box center [678, 71] width 28 height 12
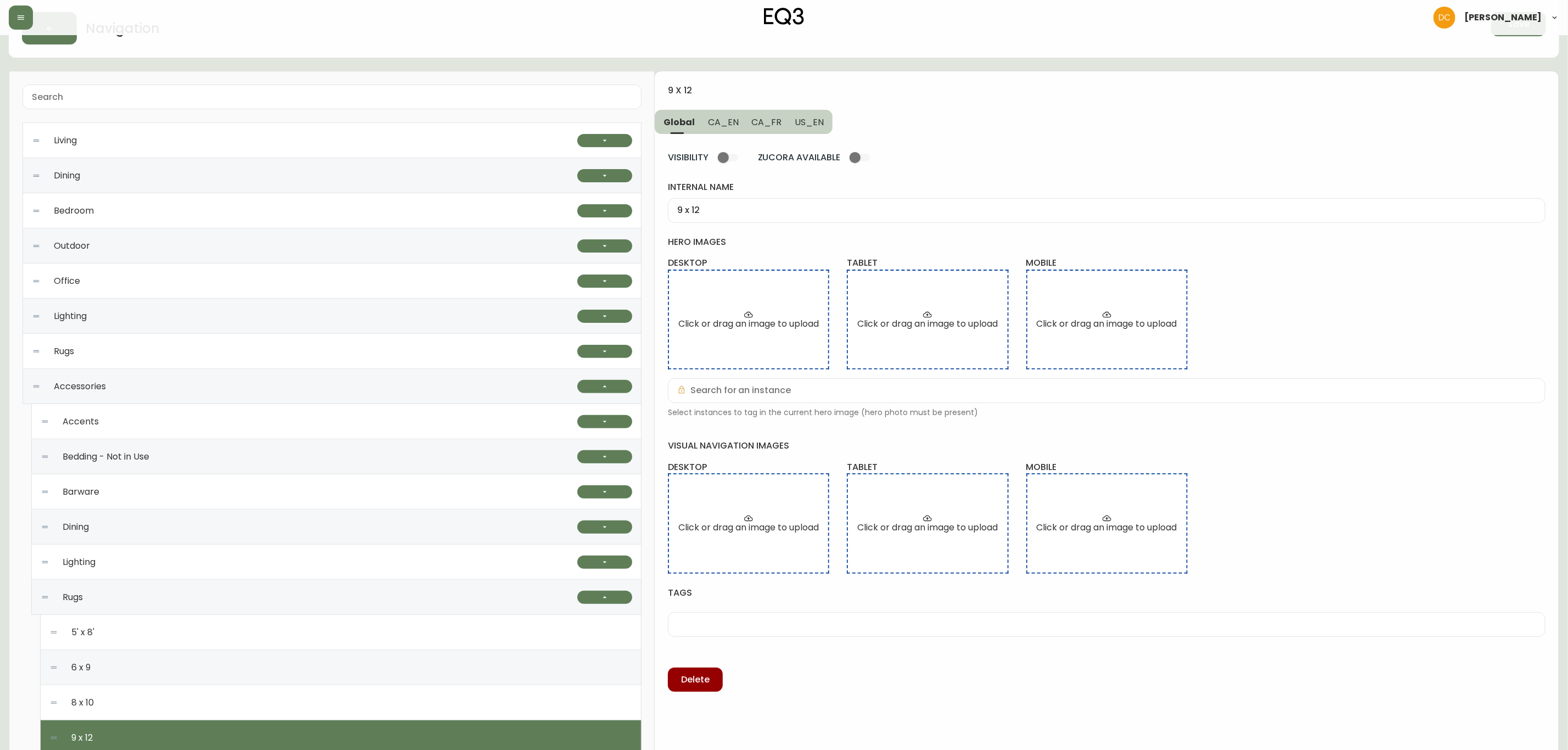
scroll to position [0, 0]
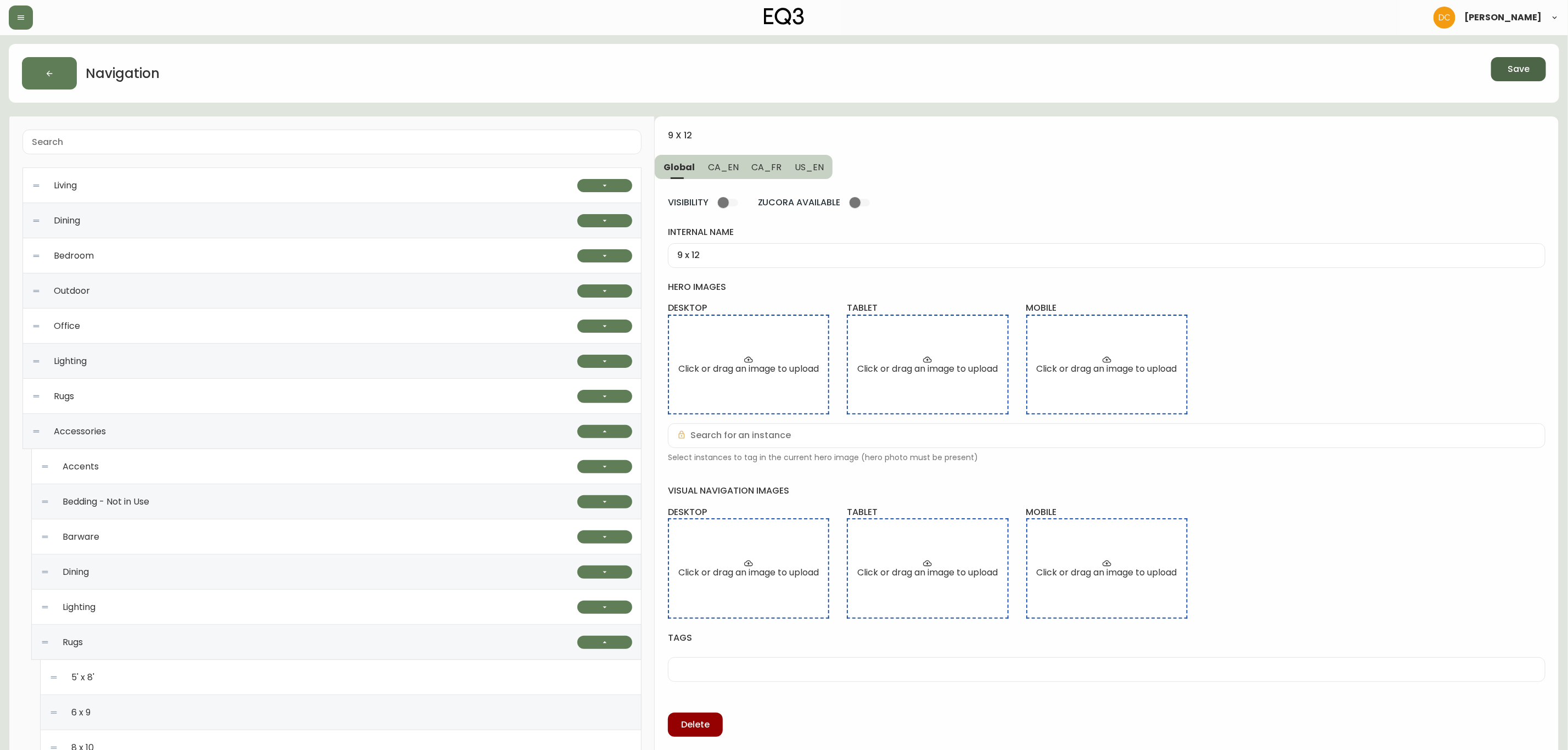
click at [1516, 63] on span "Save" at bounding box center [1519, 69] width 22 height 12
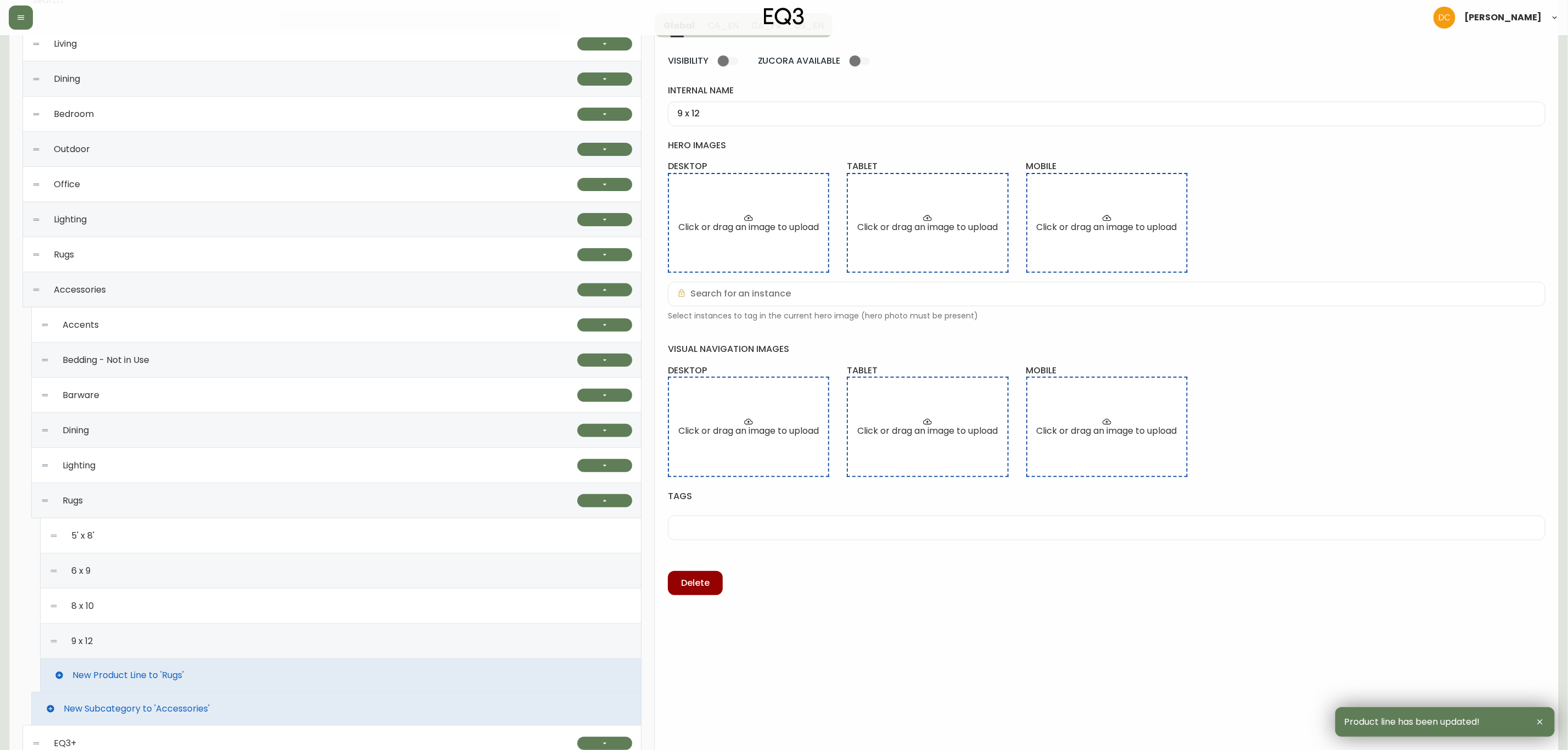
scroll to position [343, 0]
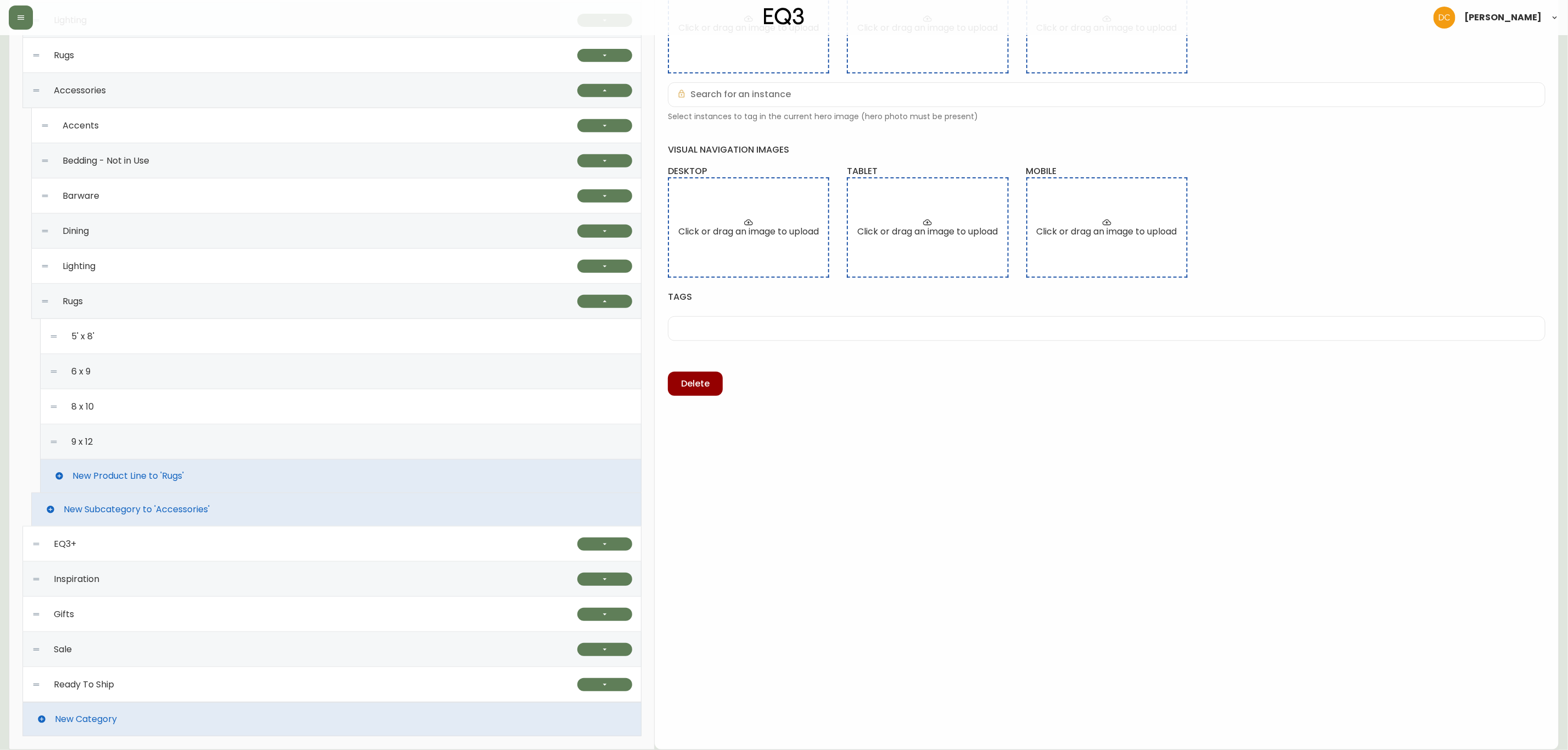
click at [182, 450] on div "9 x 12" at bounding box center [340, 441] width 583 height 35
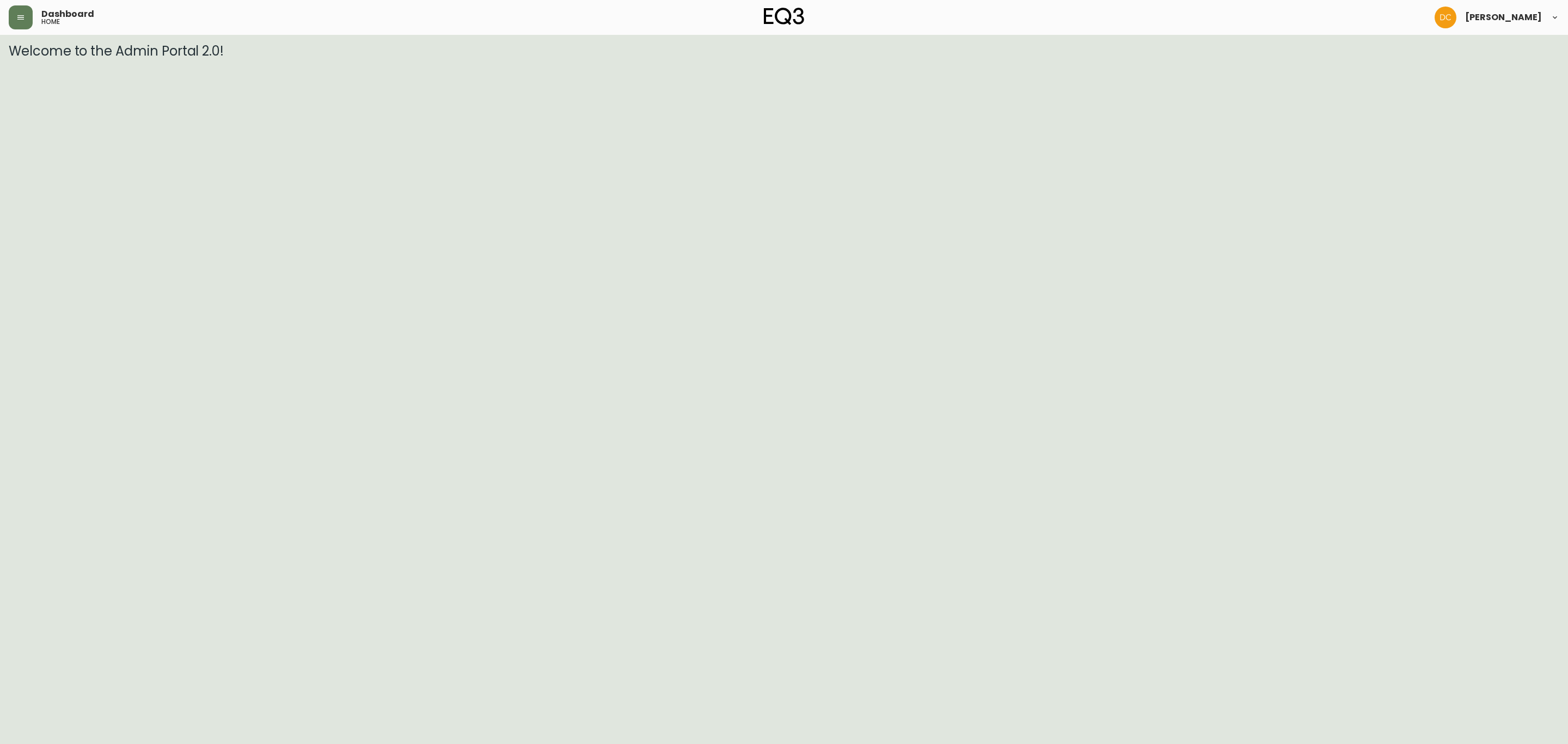
click at [15, 35] on main "Welcome to the Admin Portal 2.0!" at bounding box center [784, 46] width 1568 height 24
click at [15, 31] on div "Dashboard home [PERSON_NAME]" at bounding box center [784, 17] width 1551 height 35
click at [30, 17] on button "button" at bounding box center [21, 17] width 24 height 24
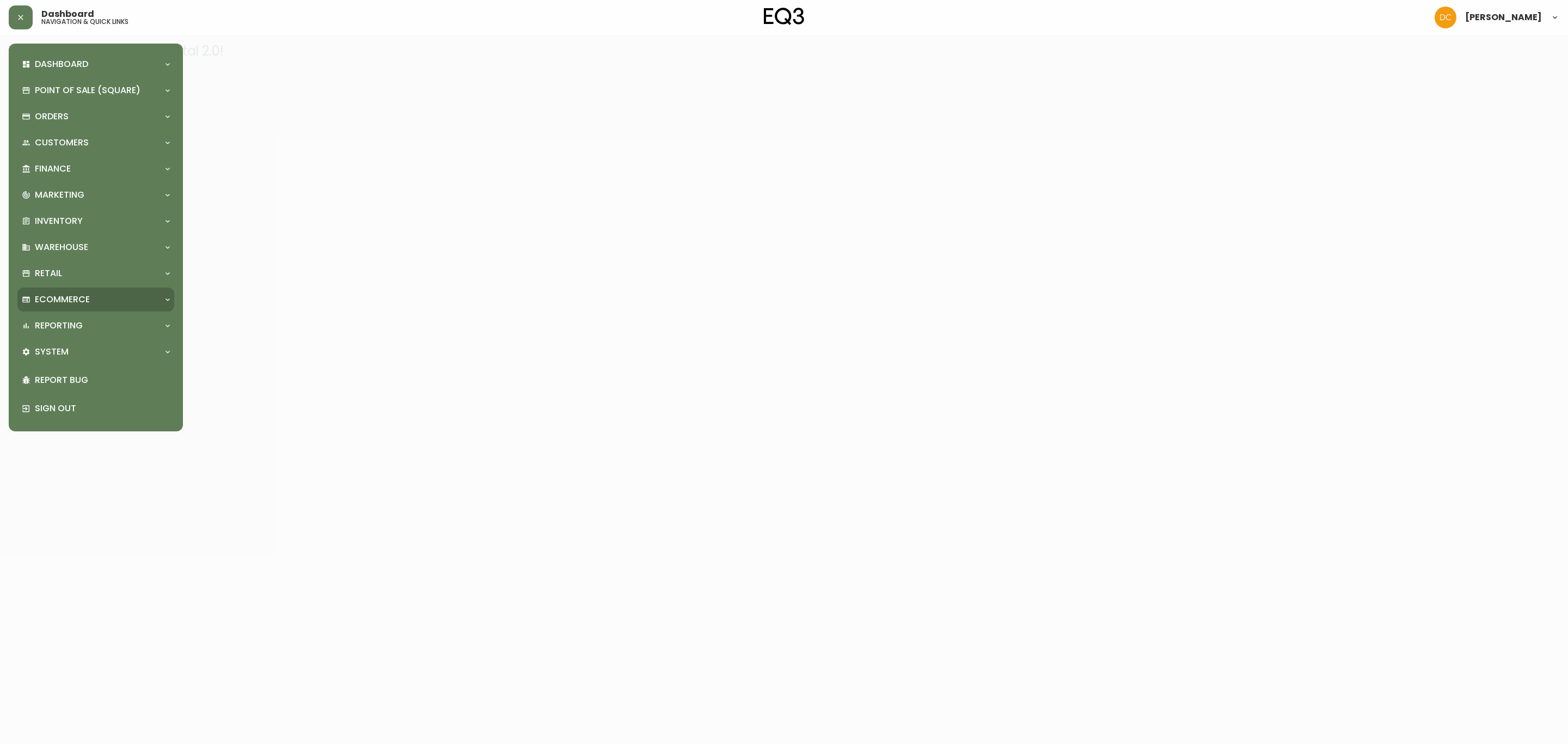
click at [87, 295] on p "Ecommerce" at bounding box center [62, 300] width 55 height 12
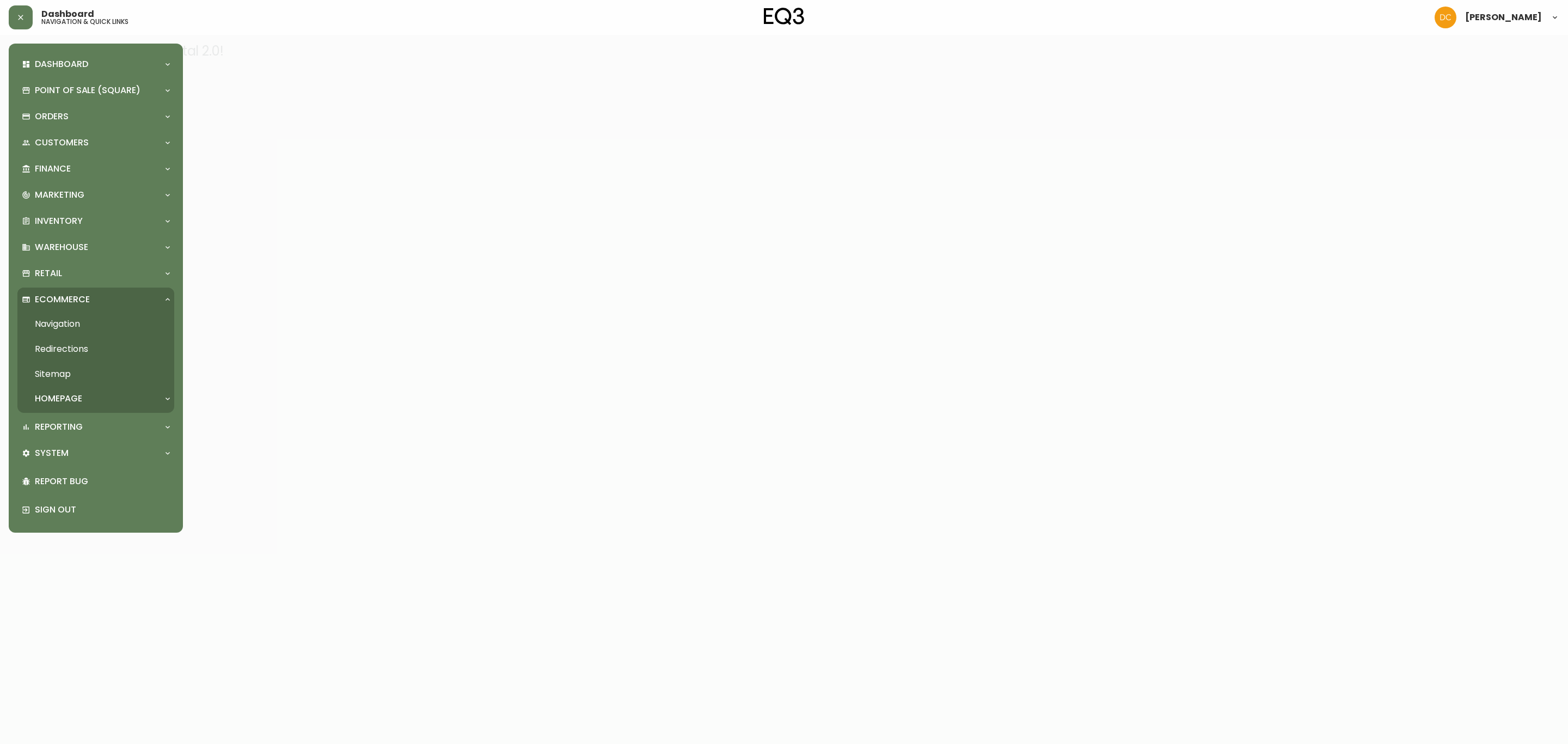
click at [85, 319] on link "Navigation" at bounding box center [95, 324] width 156 height 25
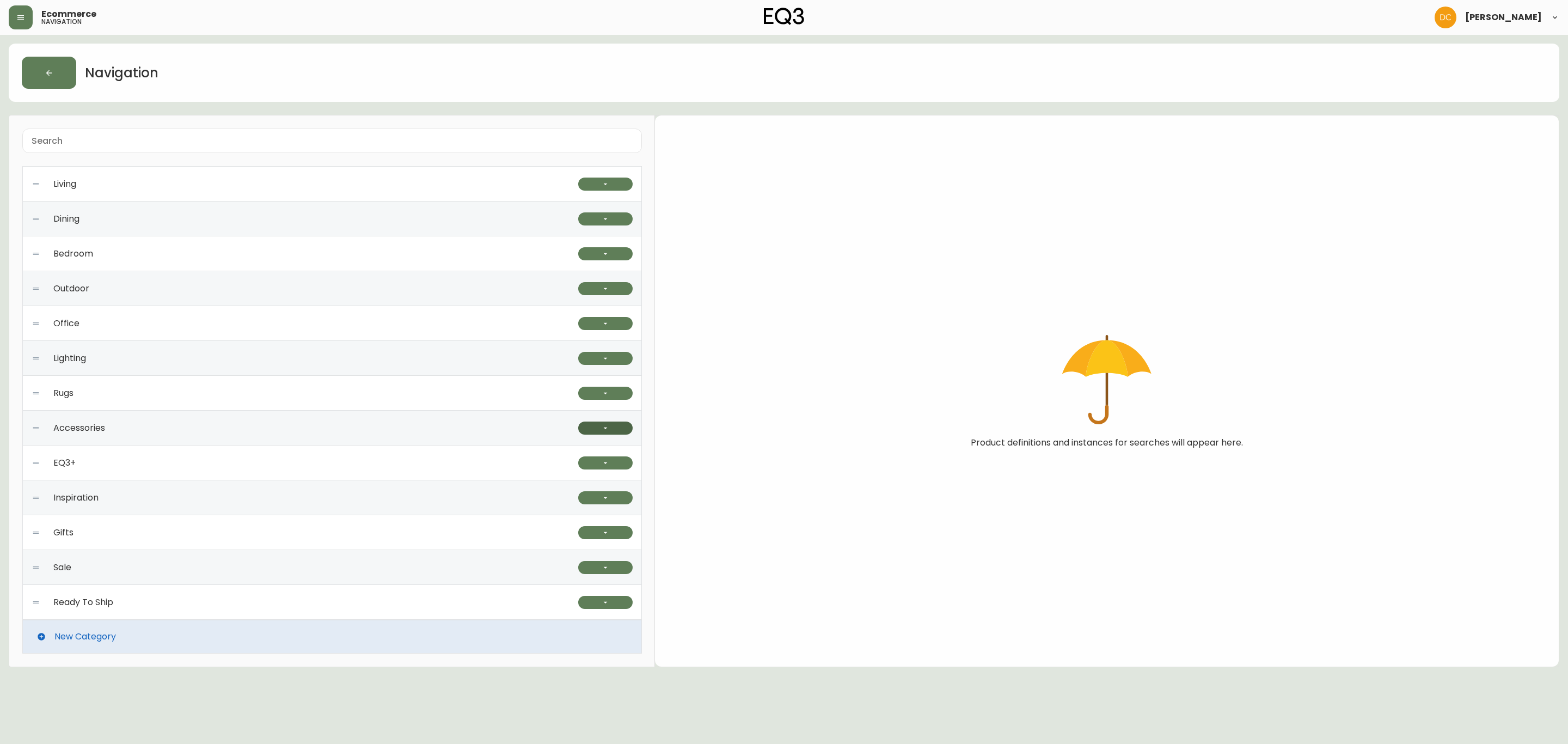
click at [601, 430] on icon "button" at bounding box center [605, 428] width 9 height 9
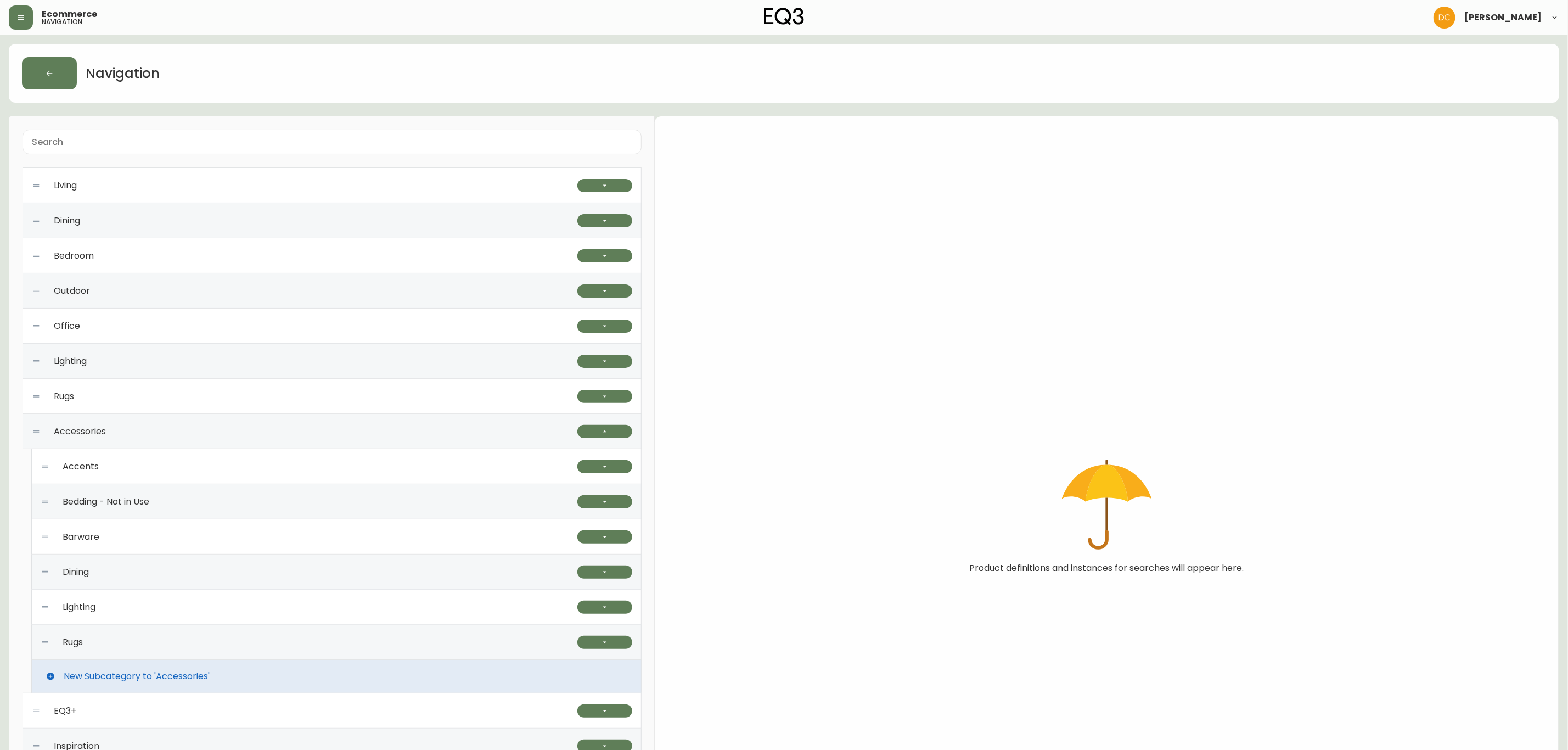
scroll to position [164, 0]
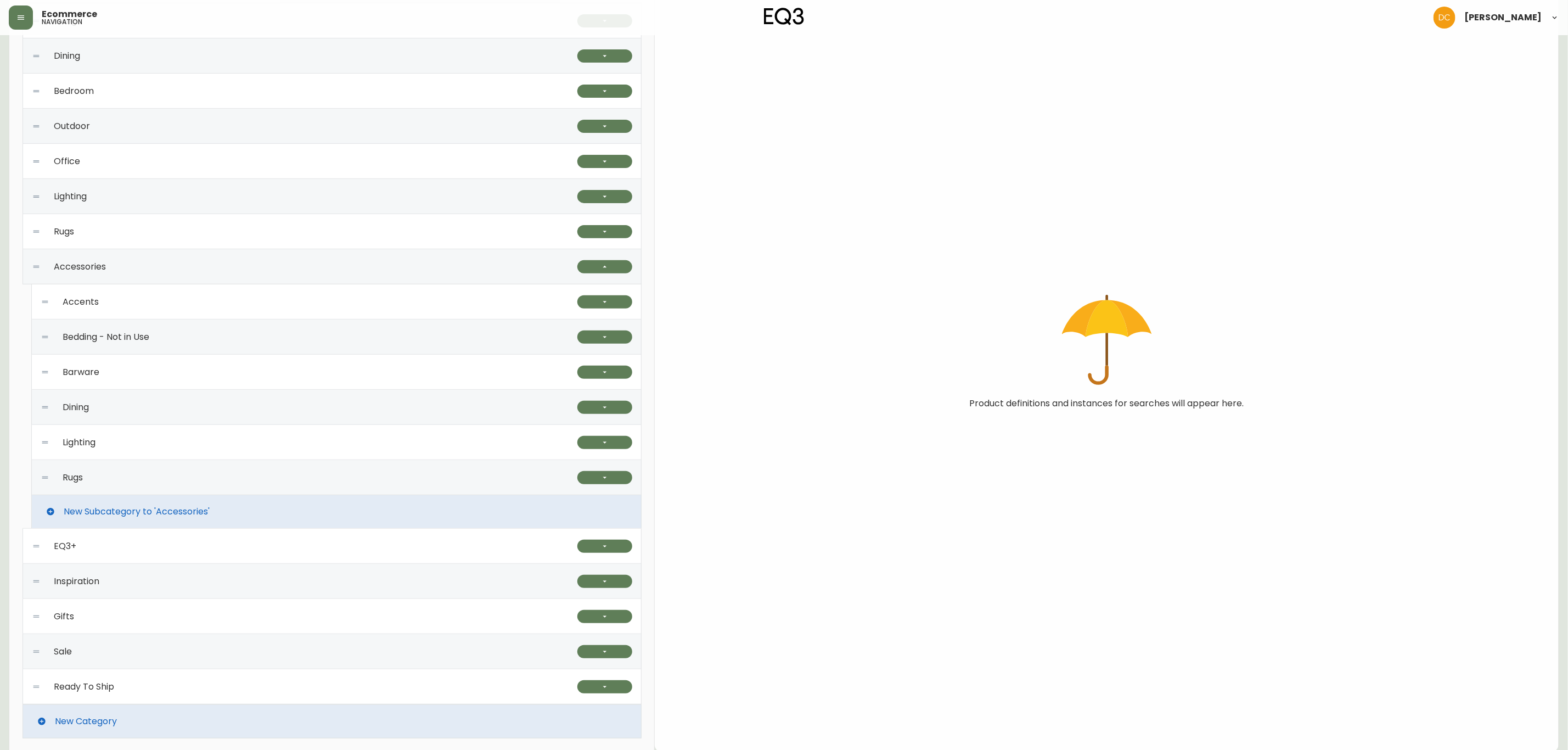
click at [529, 479] on div "Rugs" at bounding box center [309, 477] width 537 height 35
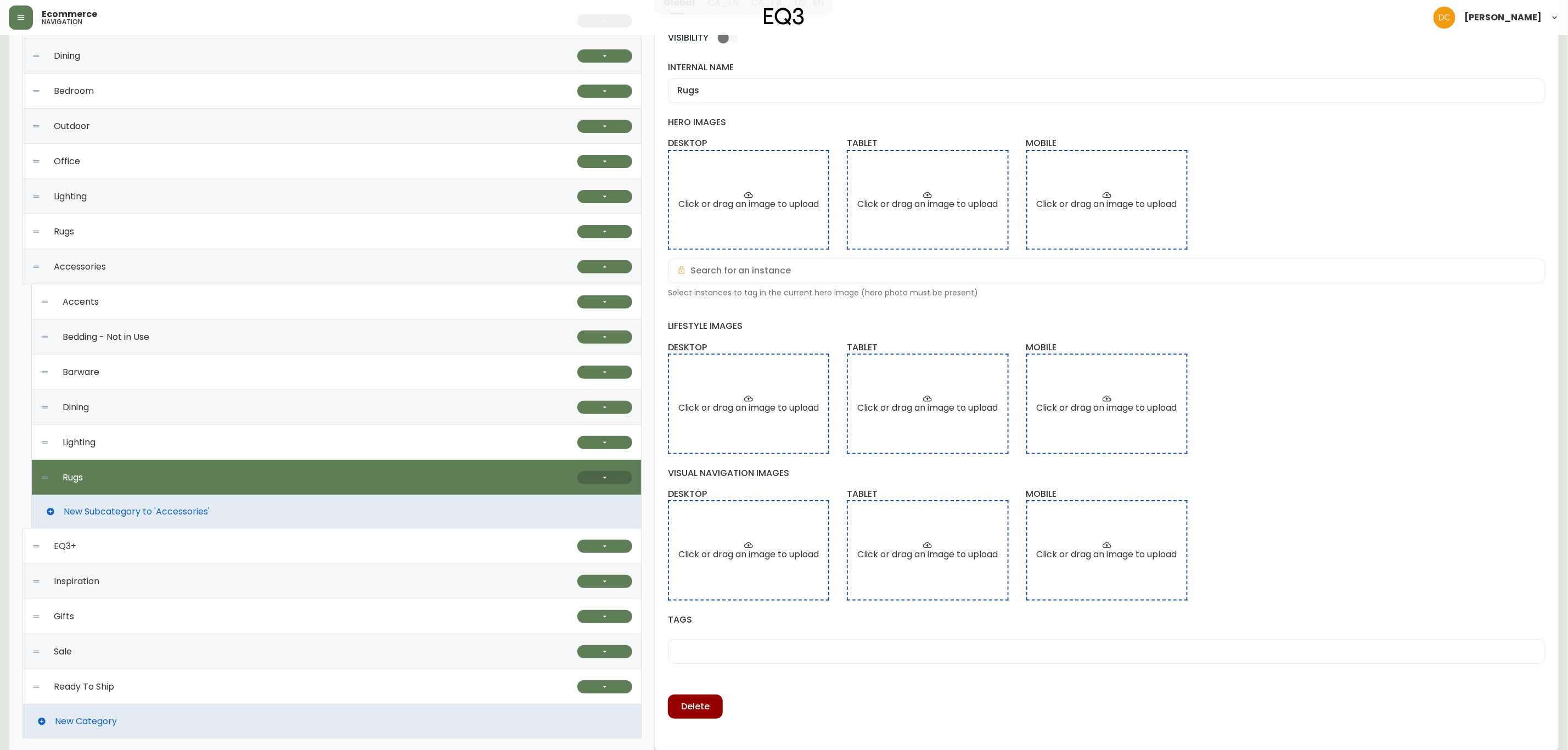
click at [598, 473] on button "button" at bounding box center [605, 477] width 55 height 13
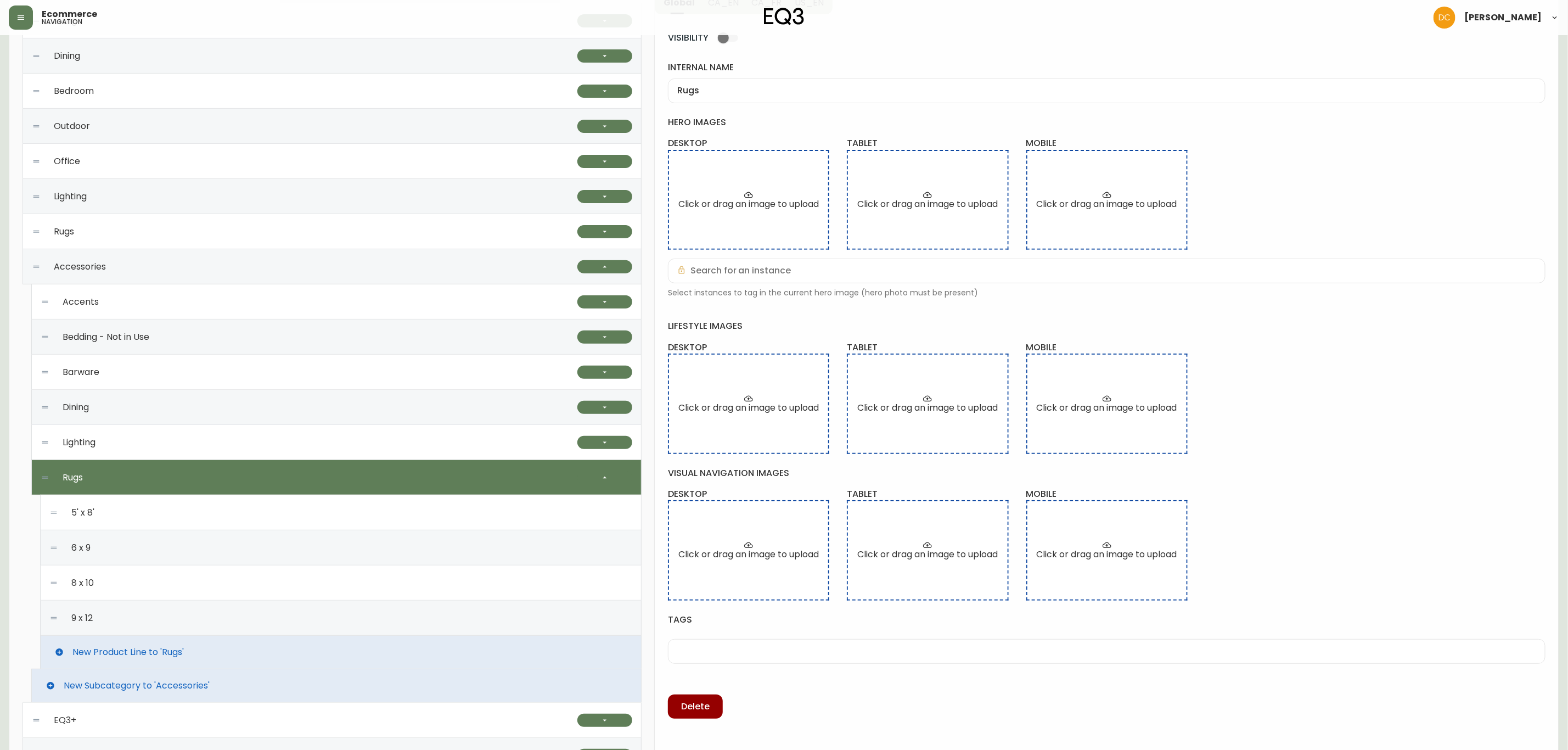
click at [199, 624] on div "9 x 12" at bounding box center [340, 618] width 583 height 35
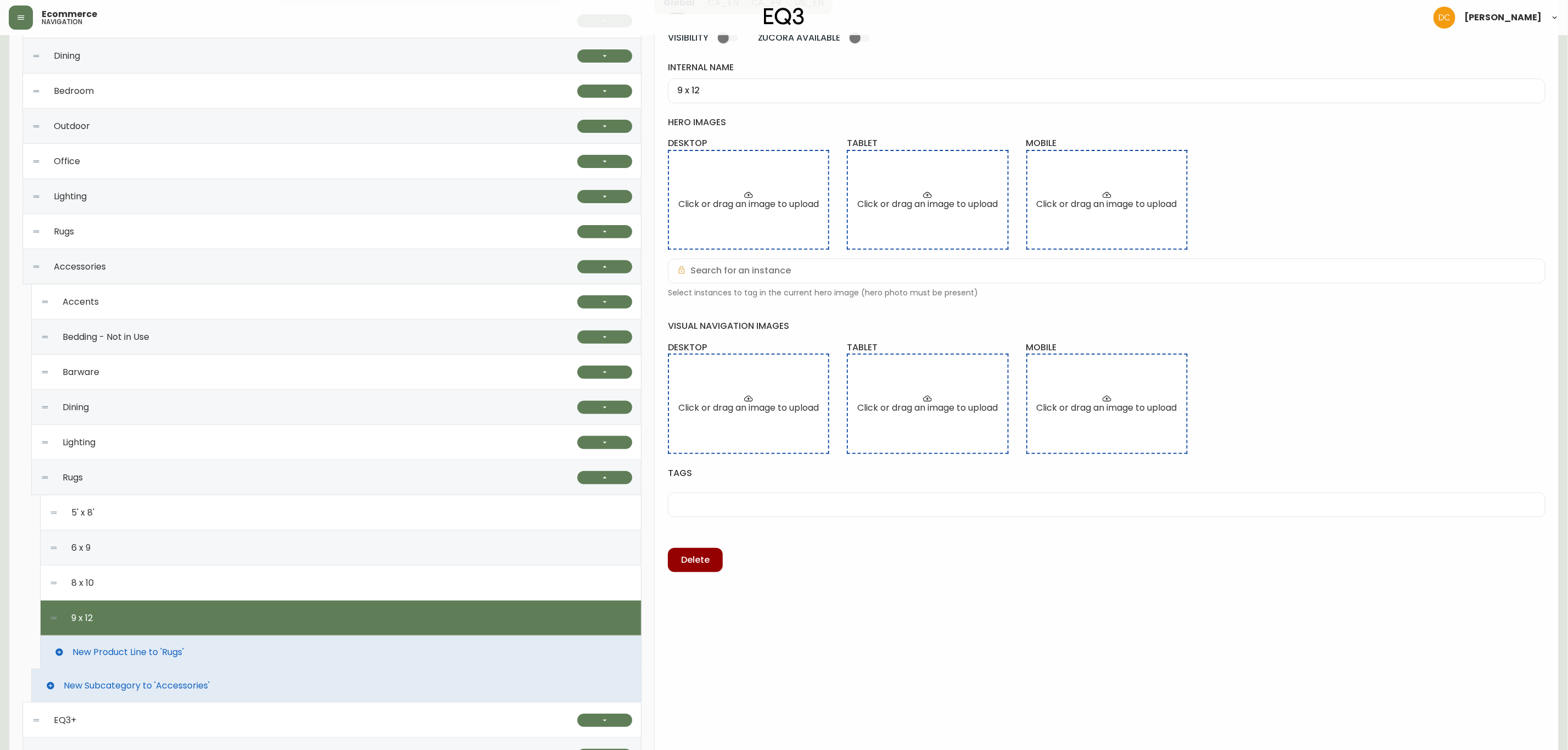
click at [201, 659] on div "New Product Line to 'Rugs'" at bounding box center [340, 652] width 602 height 33
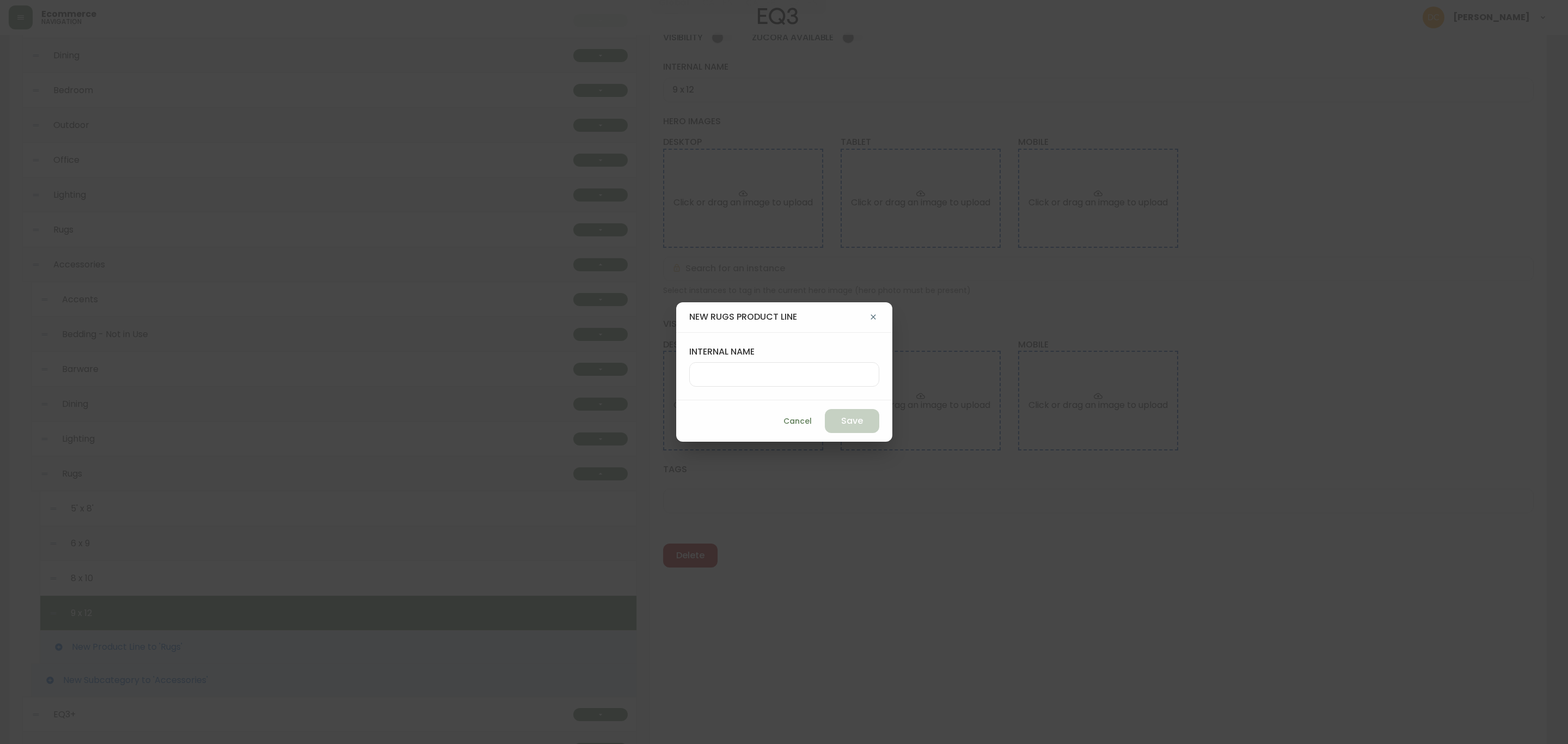
click at [753, 371] on input "internal name" at bounding box center [784, 374] width 171 height 10
type input "Round Rugs"
click at [825, 432] on button "Save" at bounding box center [853, 420] width 55 height 24
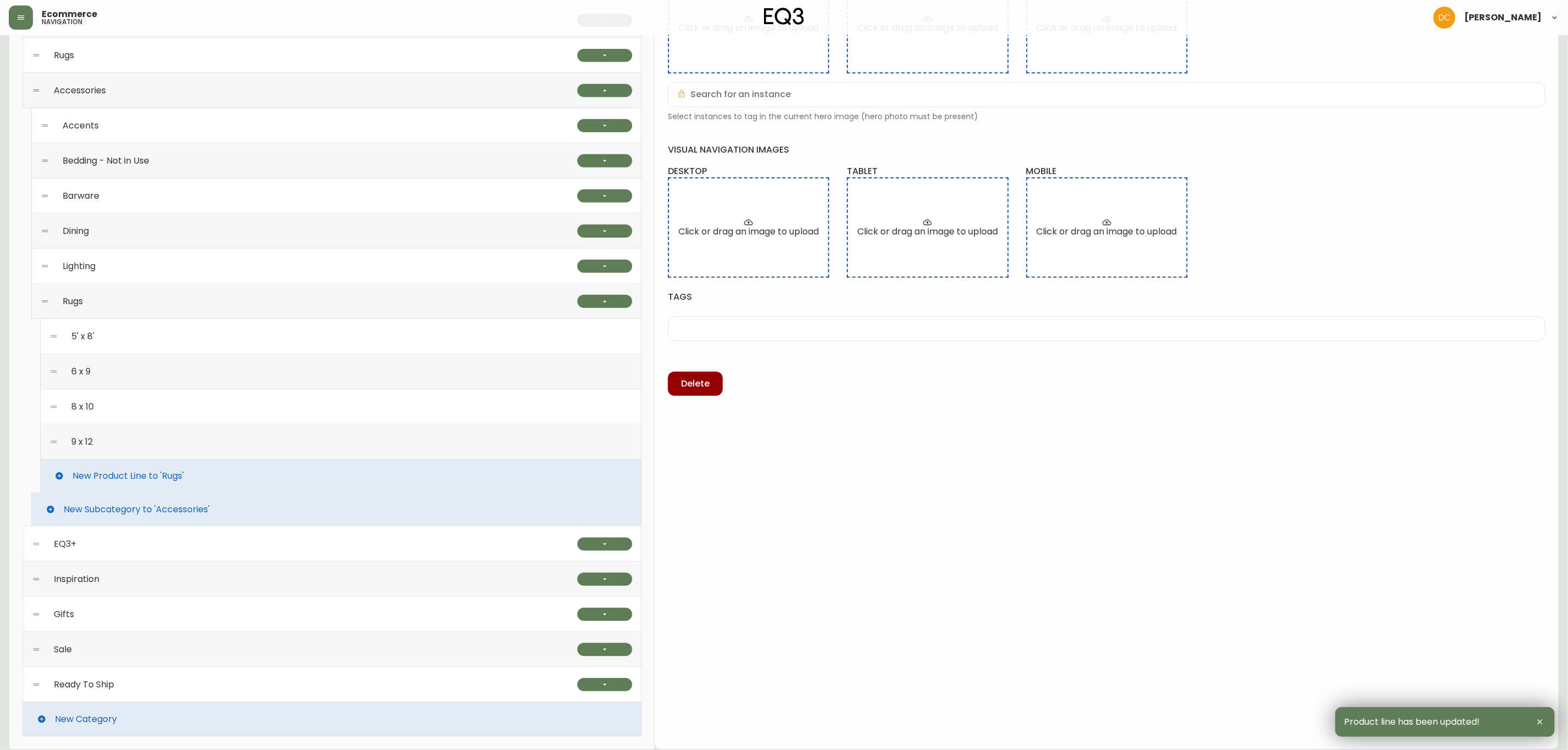
scroll to position [260, 0]
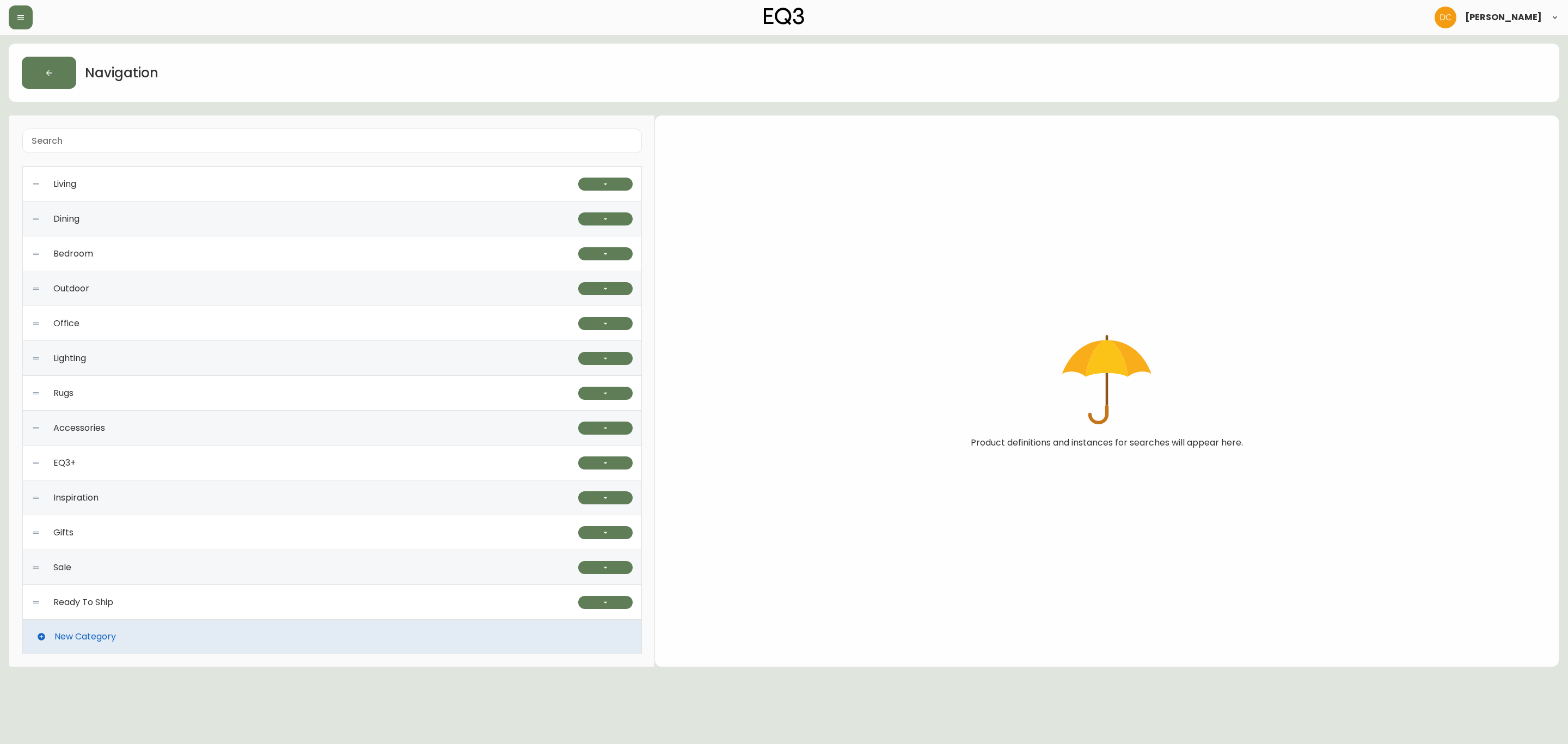
click at [556, 96] on div "Navigation" at bounding box center [784, 73] width 1551 height 58
click at [211, 427] on div "Accessories" at bounding box center [305, 428] width 546 height 35
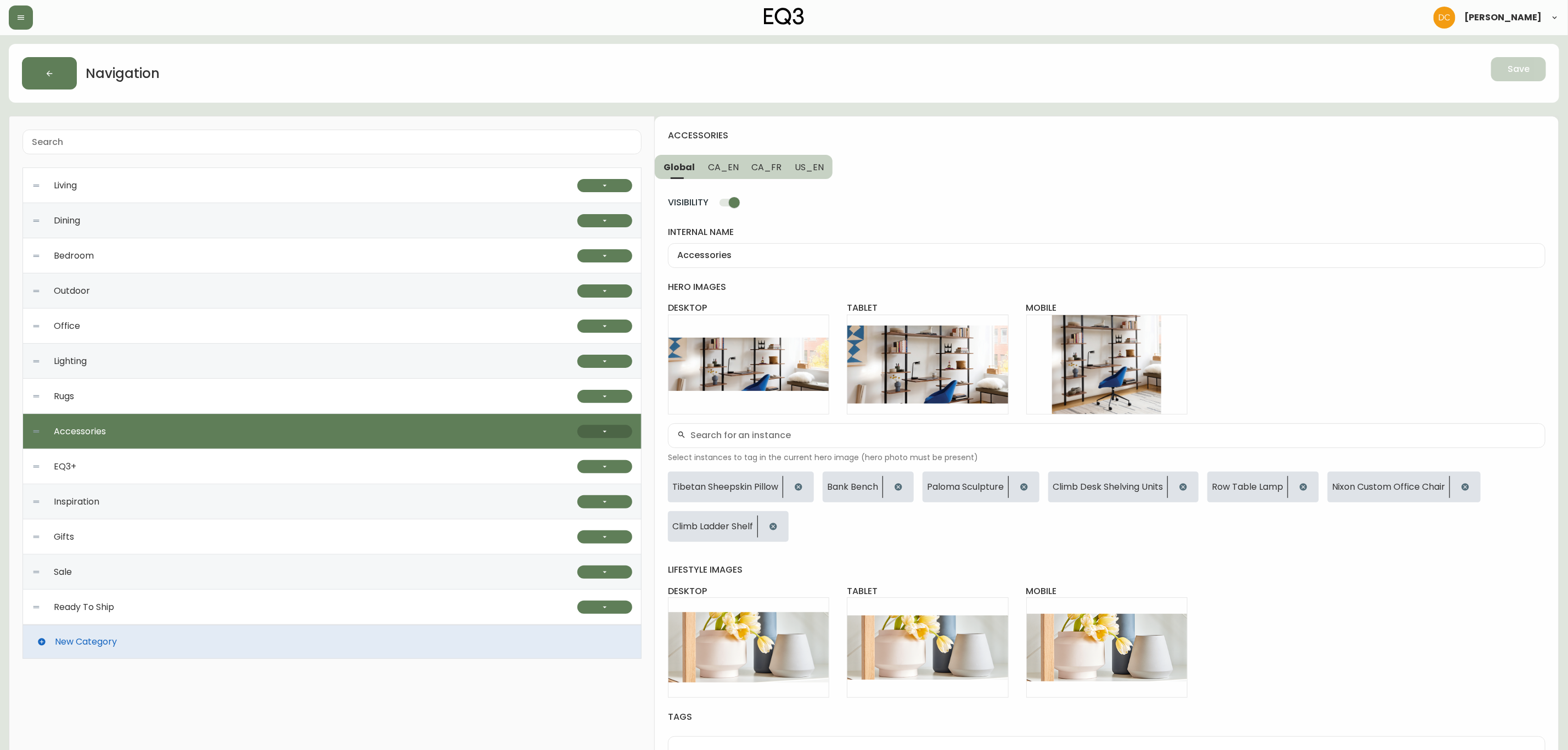
click at [620, 430] on button "button" at bounding box center [605, 431] width 55 height 13
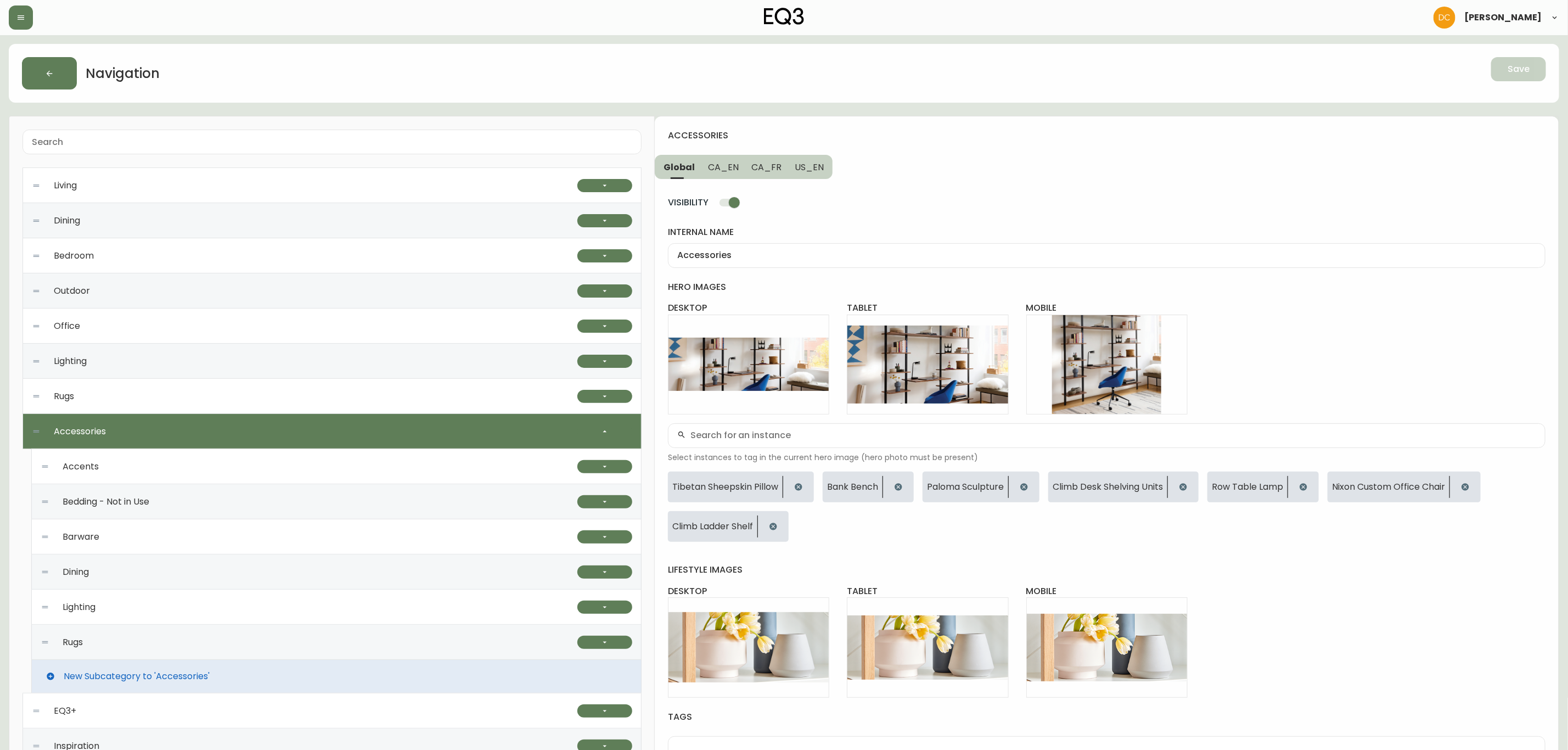
click at [201, 636] on div "Rugs" at bounding box center [309, 642] width 537 height 35
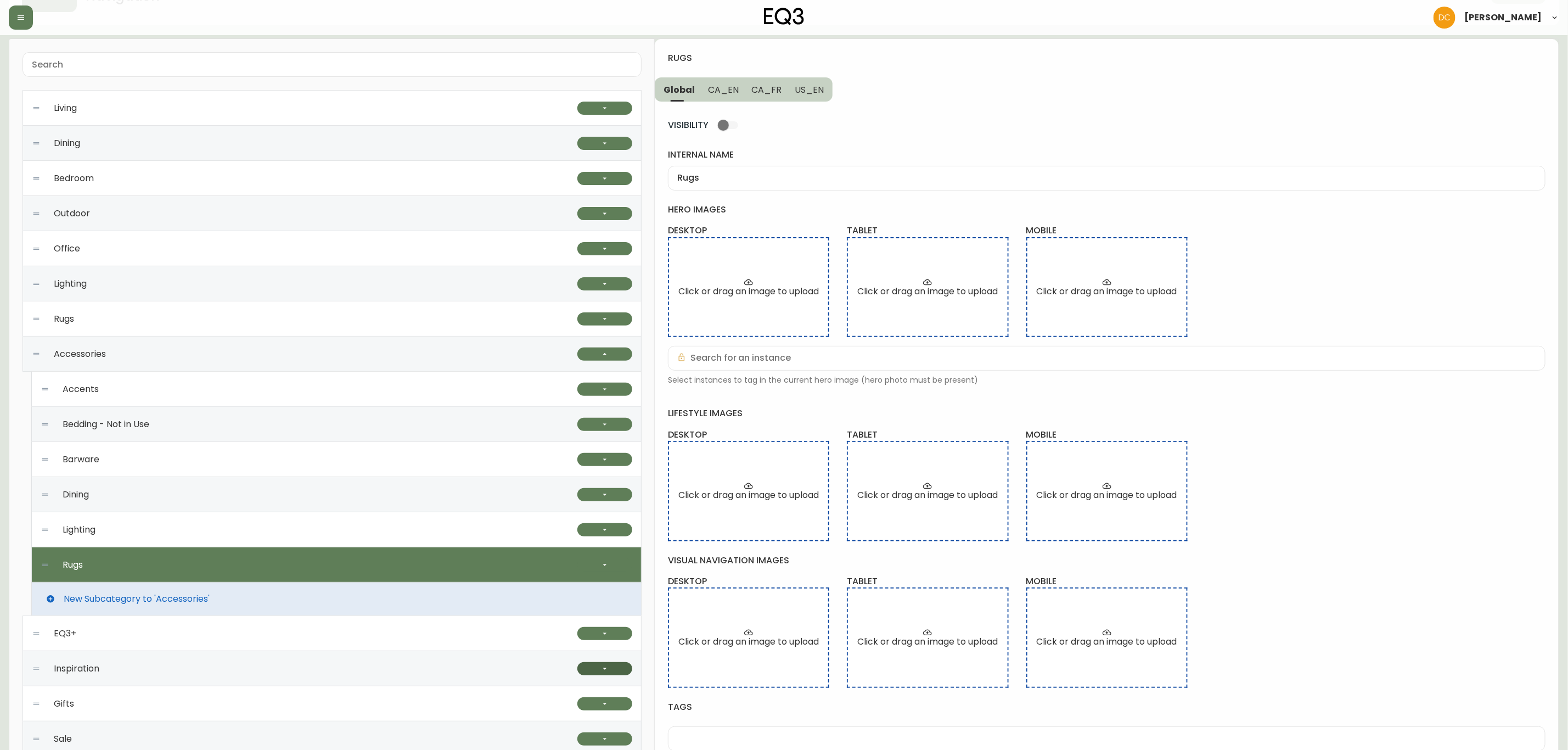
scroll to position [169, 0]
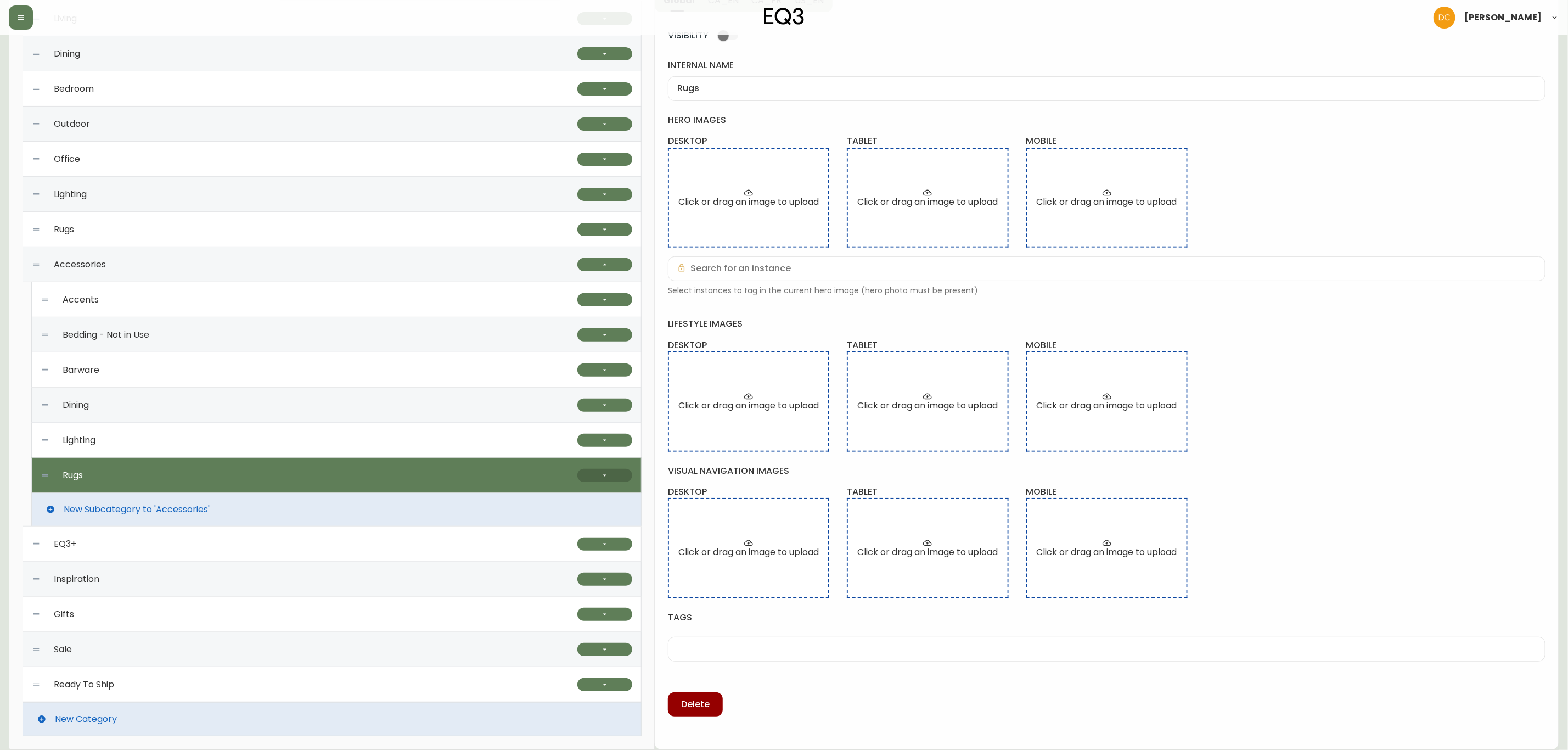
click at [620, 475] on button "button" at bounding box center [605, 476] width 55 height 13
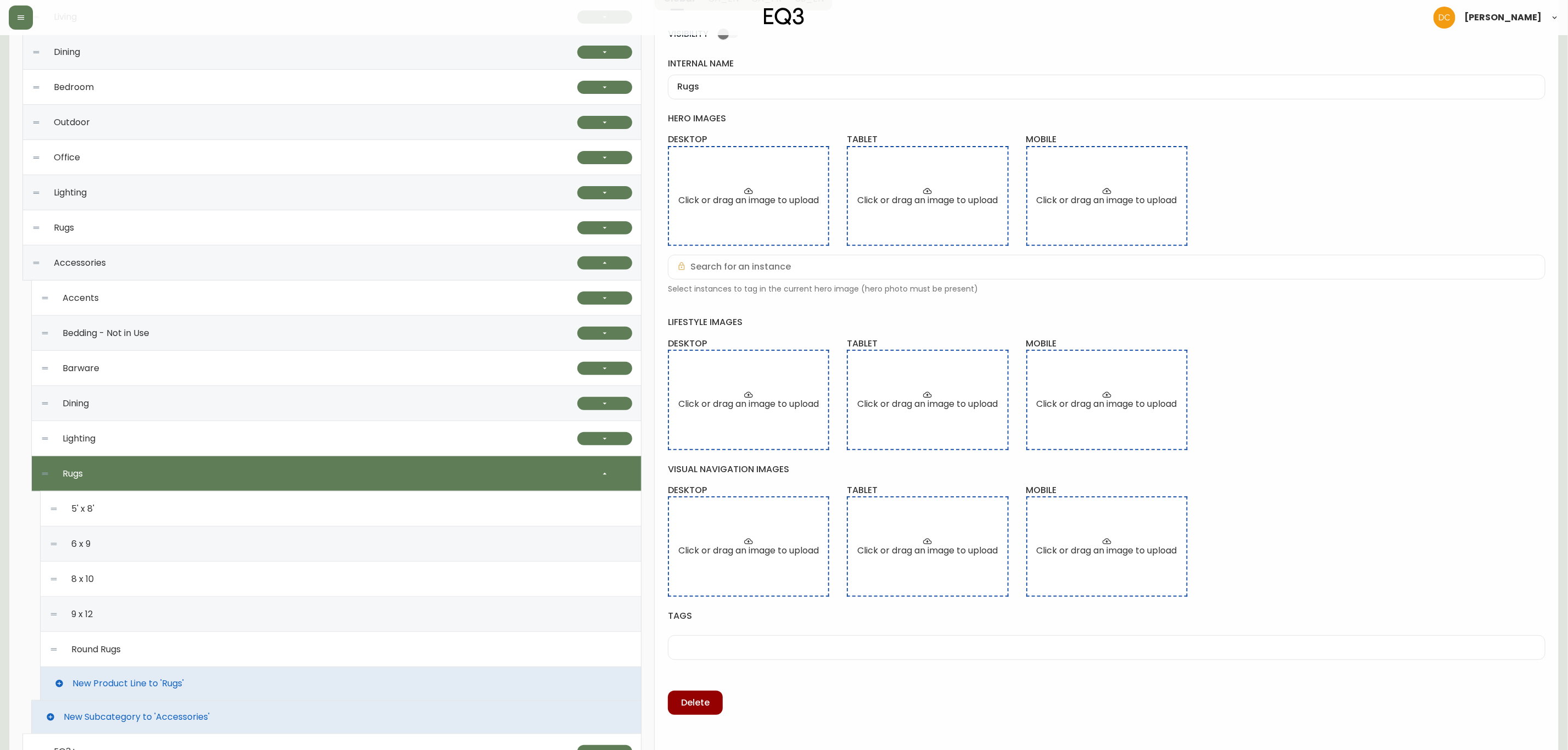
click at [190, 646] on div "Round Rugs" at bounding box center [340, 649] width 583 height 35
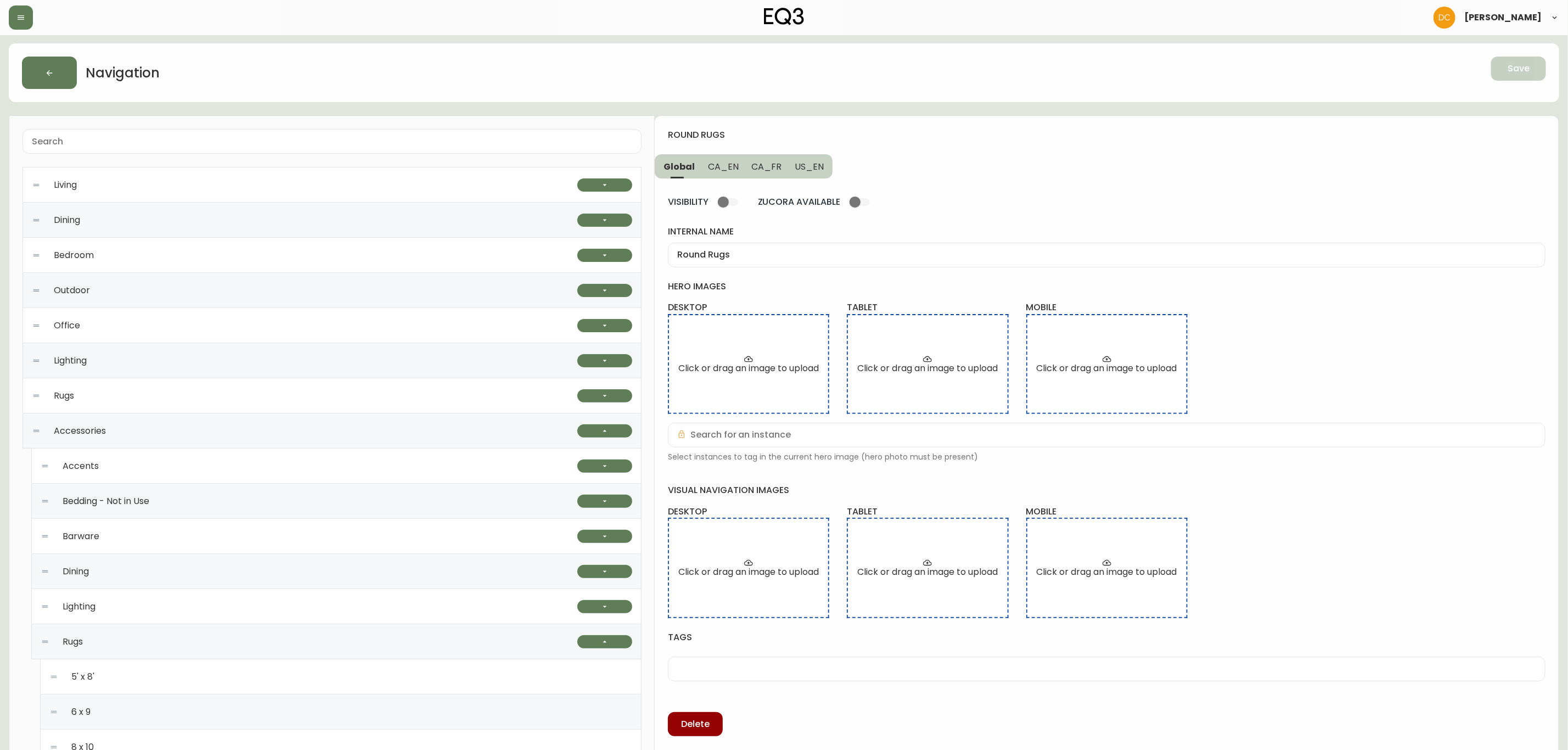
scroll to position [0, 0]
click at [758, 254] on input "Round Rugs" at bounding box center [1107, 255] width 859 height 10
click at [720, 165] on span "CA_EN" at bounding box center [723, 167] width 31 height 12
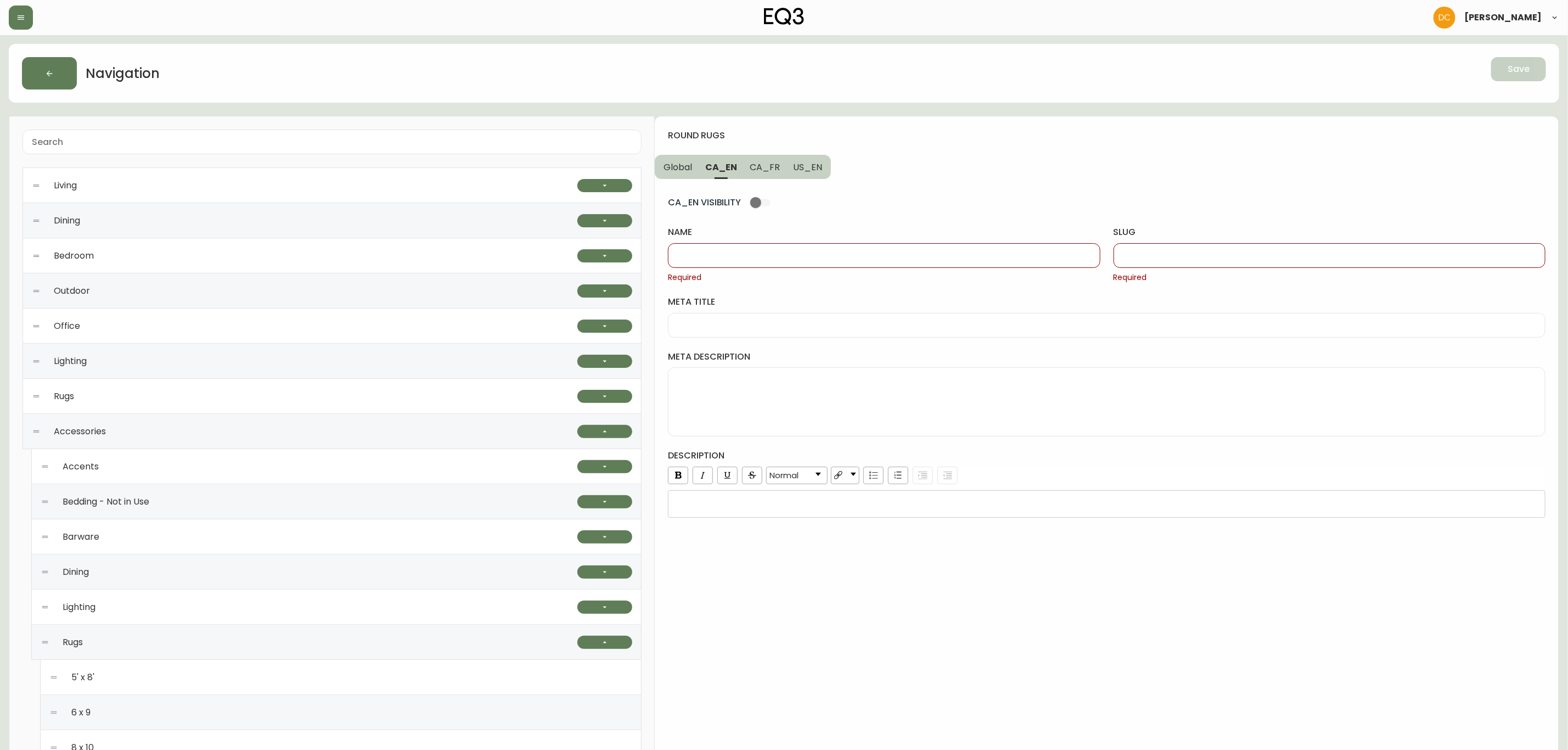
drag, startPoint x: 745, startPoint y: 259, endPoint x: 754, endPoint y: 249, distance: 13.5
click at [745, 258] on input "name" at bounding box center [884, 255] width 413 height 10
paste input "Round Rugs"
type input "Round Rugs"
click at [799, 178] on button "US_EN" at bounding box center [809, 166] width 44 height 24
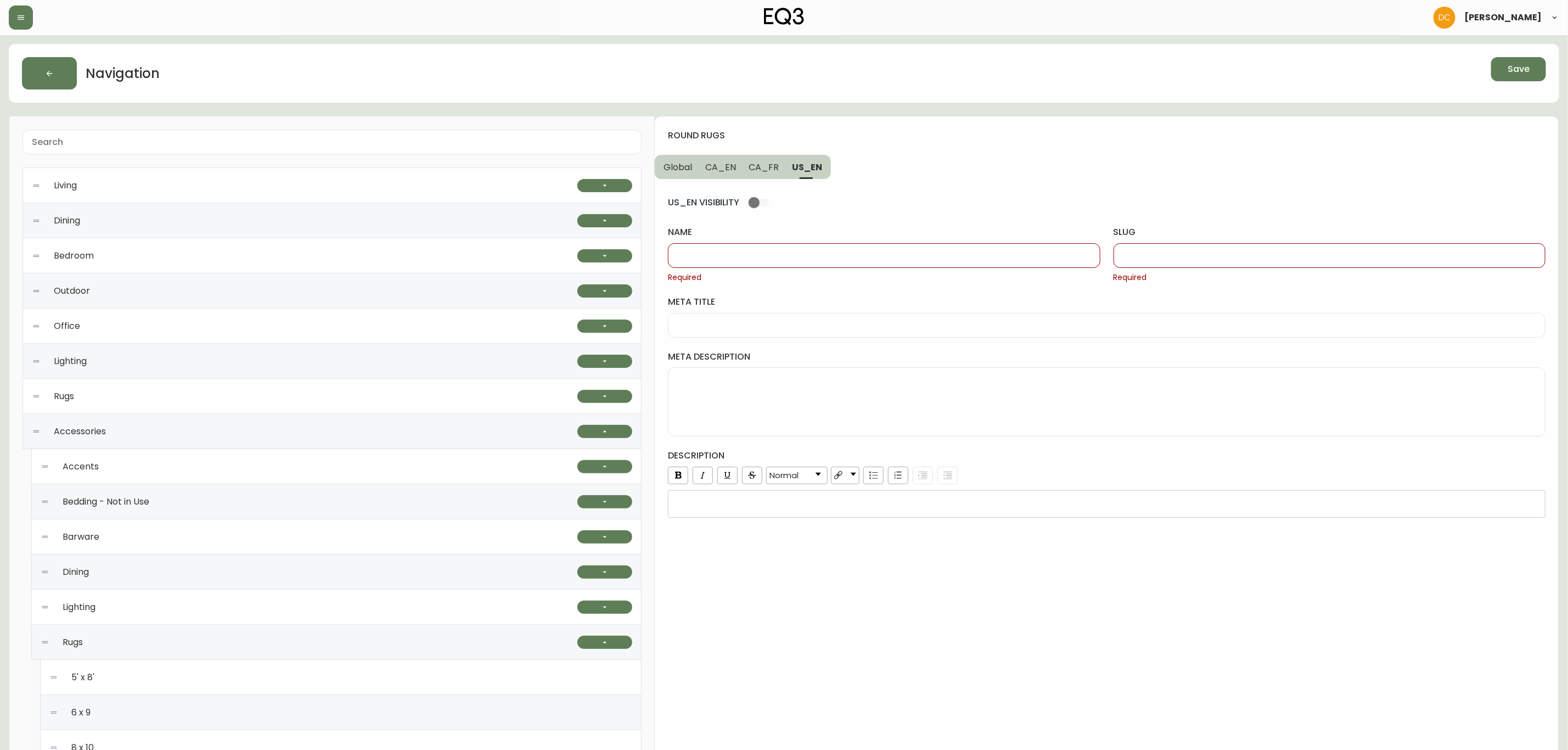
drag, startPoint x: 766, startPoint y: 264, endPoint x: 796, endPoint y: 234, distance: 42.4
click at [766, 264] on div at bounding box center [885, 255] width 432 height 25
paste input "Round Rugs"
type input "Round Rugs"
click at [1157, 258] on input "slug" at bounding box center [1329, 255] width 413 height 10
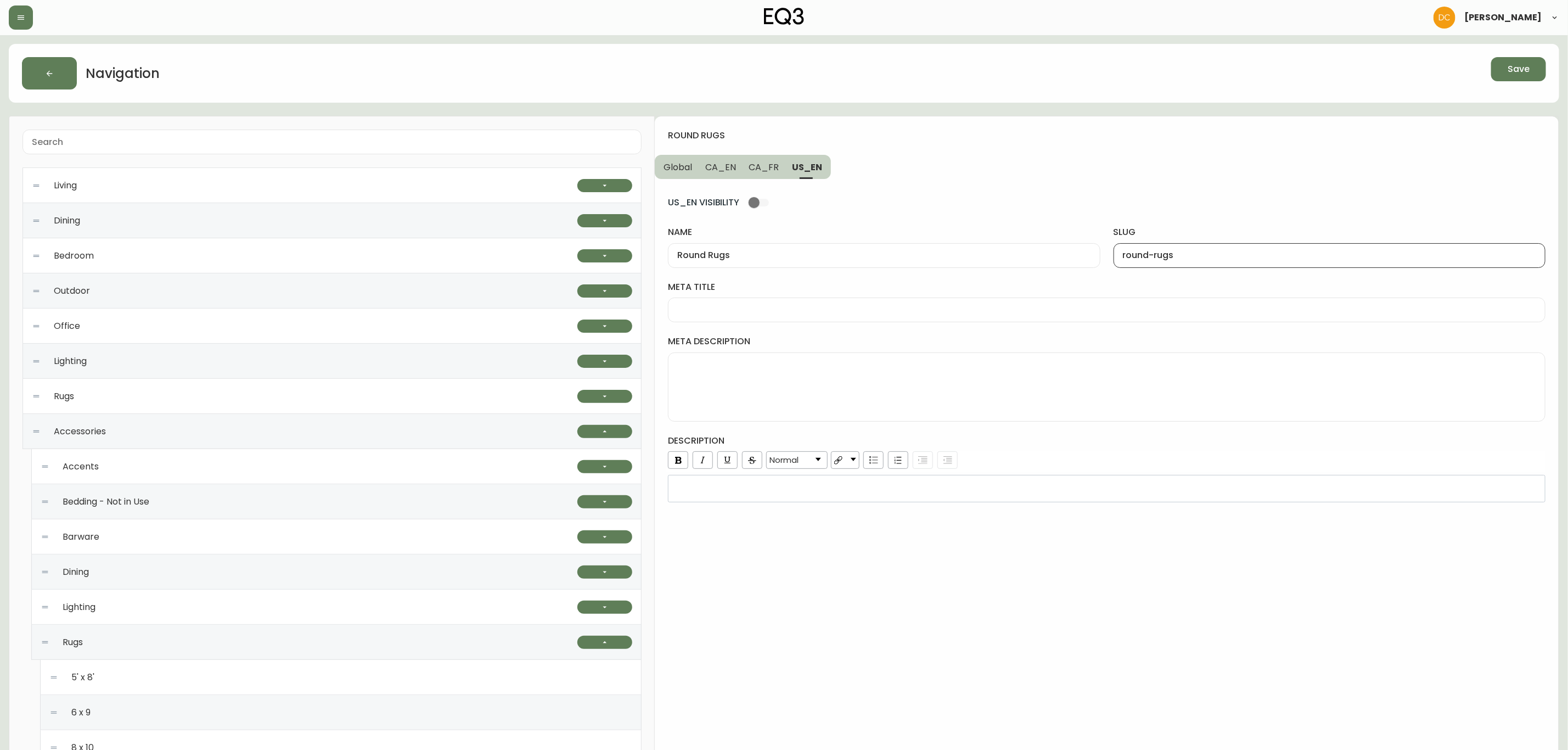
type input "round-rugs"
click at [713, 169] on span "CA_EN" at bounding box center [720, 167] width 31 height 12
click at [1196, 260] on input "slug" at bounding box center [1329, 255] width 413 height 10
paste input "round-rugs"
type input "round-rugs"
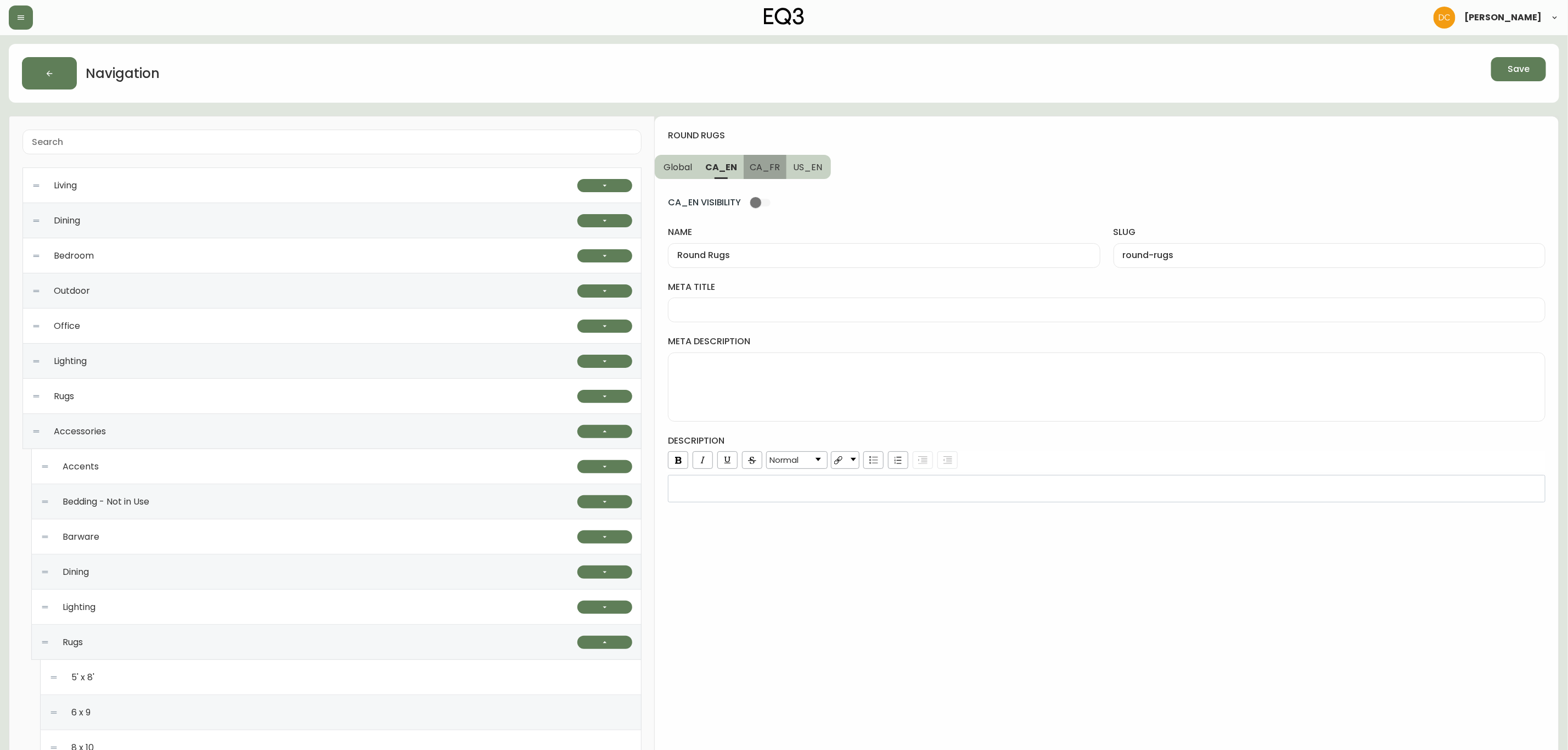
click at [764, 164] on span "CA_FR" at bounding box center [765, 167] width 30 height 12
click at [748, 257] on input "name" at bounding box center [884, 255] width 413 height 10
type input "Tapis Ronds"
click at [1167, 265] on div at bounding box center [1330, 255] width 432 height 25
type input "tapis-ronds"
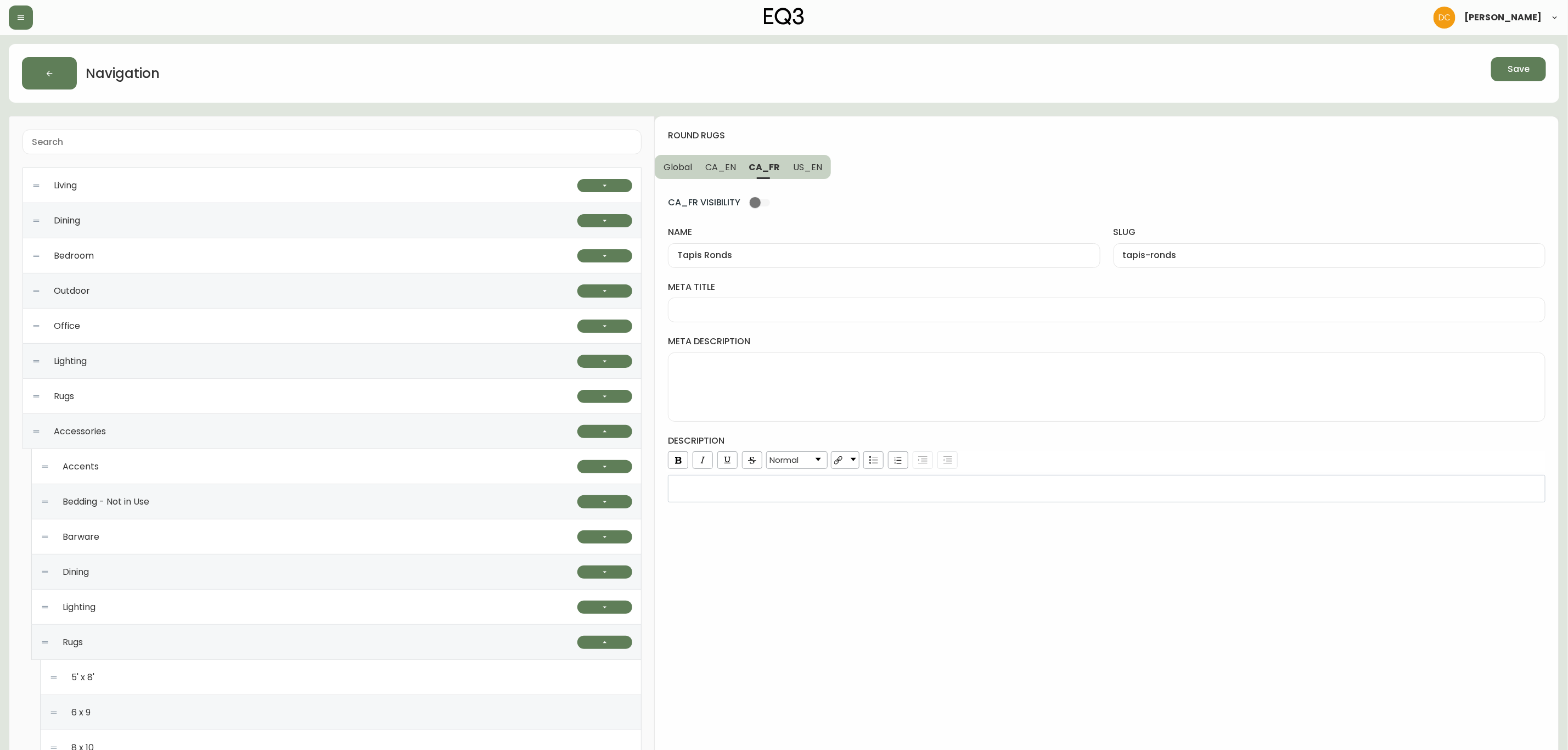
click at [719, 166] on span "CA_EN" at bounding box center [720, 167] width 31 height 12
type input "Round Rugs"
type input "round-rugs"
drag, startPoint x: 739, startPoint y: 310, endPoint x: 738, endPoint y: 301, distance: 9.1
click at [739, 310] on input "meta title" at bounding box center [1107, 310] width 859 height 10
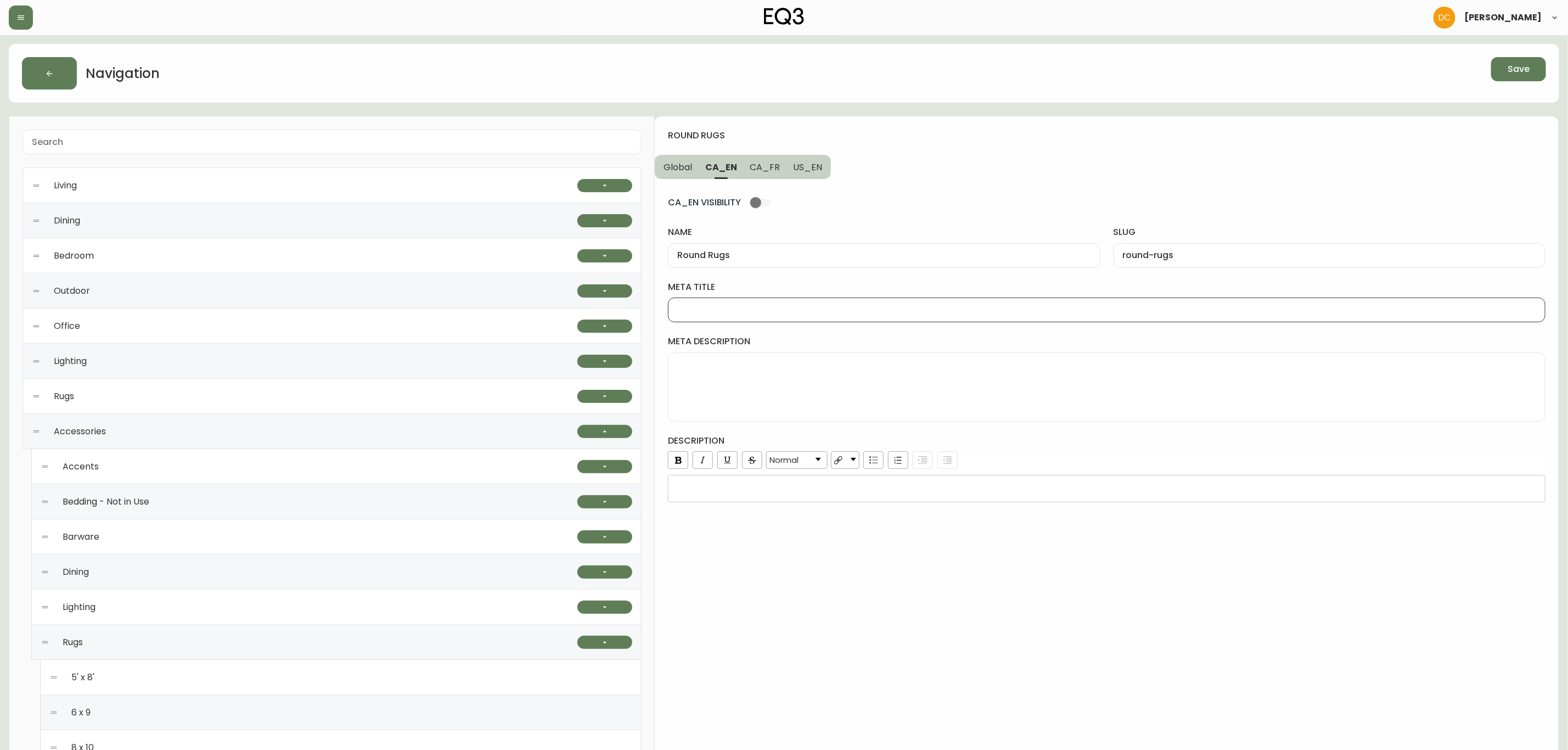
paste input "Round Area Rugs | Floral or Braided Round Rugs"
type input "Round Area Rugs | Floral or Braided Round Rugs"
drag, startPoint x: 744, startPoint y: 173, endPoint x: 759, endPoint y: 182, distance: 17.5
click at [744, 173] on button "CA_FR" at bounding box center [765, 166] width 43 height 24
type input "Tapis Ronds"
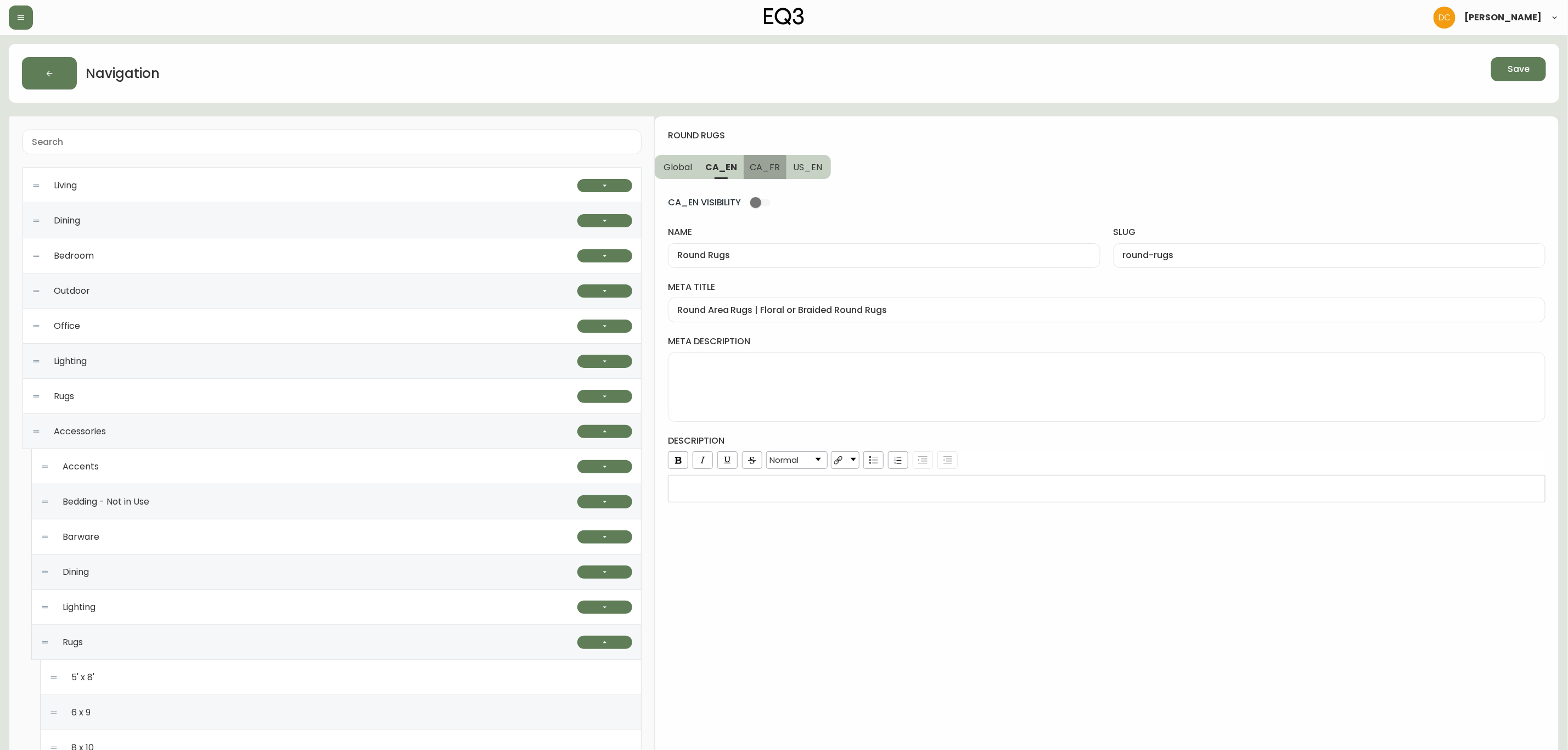
type input "tapis-ronds"
click at [763, 315] on input "meta title" at bounding box center [1107, 310] width 859 height 10
paste input "Tapis ronds | Carpettes de forme ronde | Décoration de plancher | Canada"
type input "Tapis ronds | Carpettes de forme ronde | Décoration de plancher | Canada"
click at [819, 178] on button "US_EN" at bounding box center [809, 166] width 44 height 24
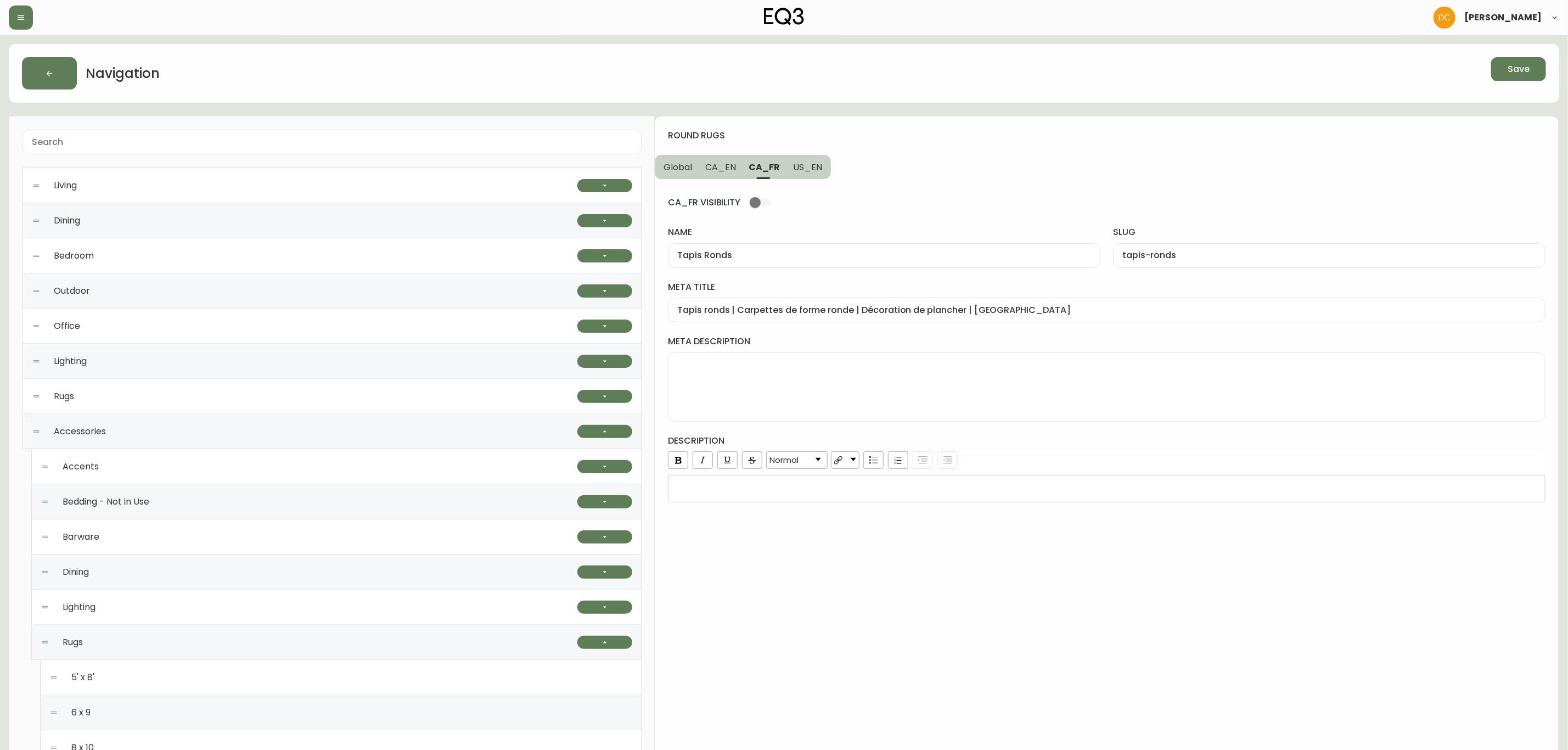
type input "Round Rugs"
type input "round-rugs"
click at [783, 315] on input "meta title" at bounding box center [1107, 310] width 859 height 10
paste input "Tapis ronds | Carpettes de forme ronde | Décoration de plancher | Canada Round …"
type input "Tapis ronds | Carpettes de forme ronde | Décoration de plancher | Canada Round …"
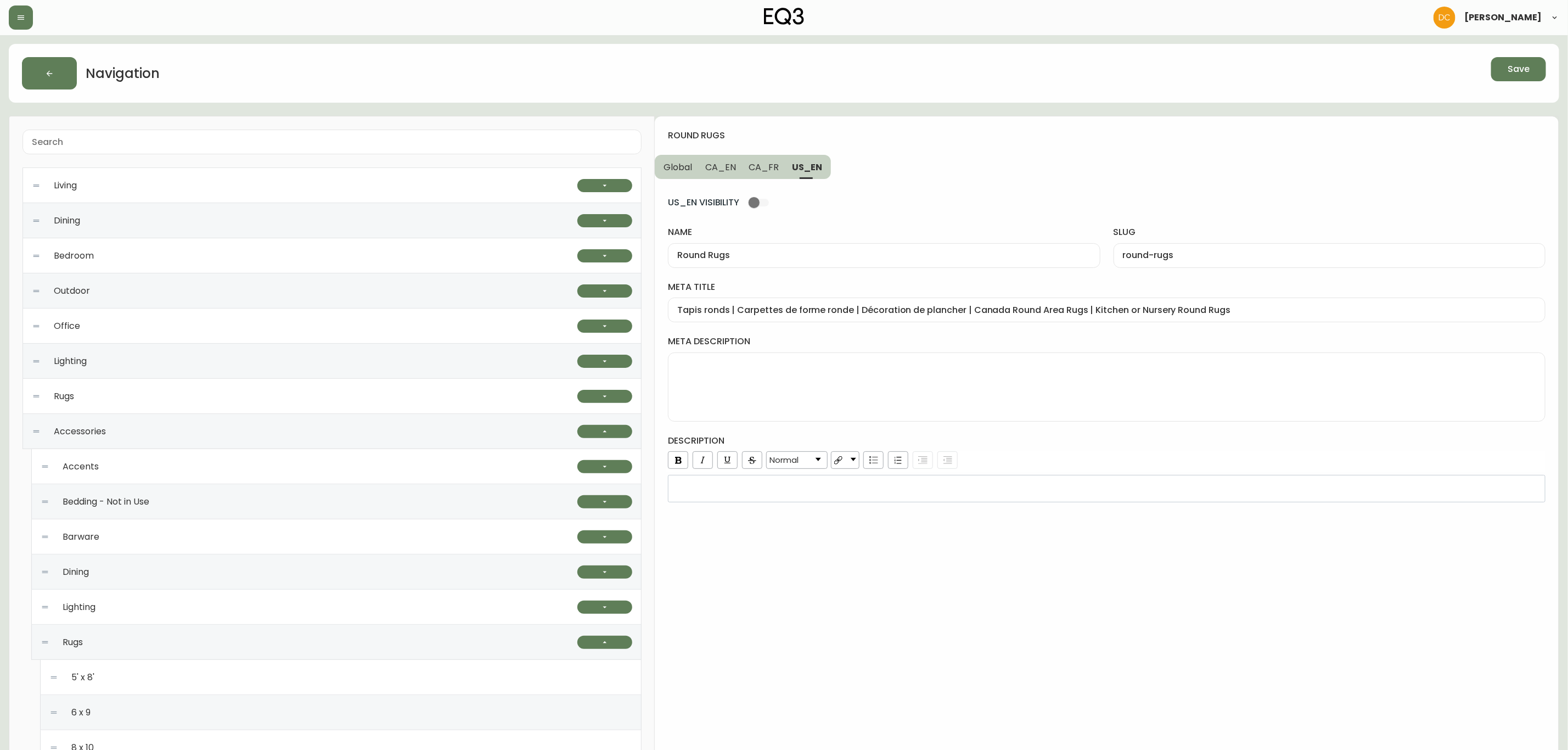
click at [810, 373] on textarea "meta description" at bounding box center [1107, 387] width 859 height 55
paste textarea "Looking for the perfect round rug? Explore our collection here. A variety of co…"
type textarea "Looking for the perfect round rug? Explore our collection here. A variety of co…"
click at [896, 493] on div "rdw-editor" at bounding box center [1107, 488] width 863 height 11
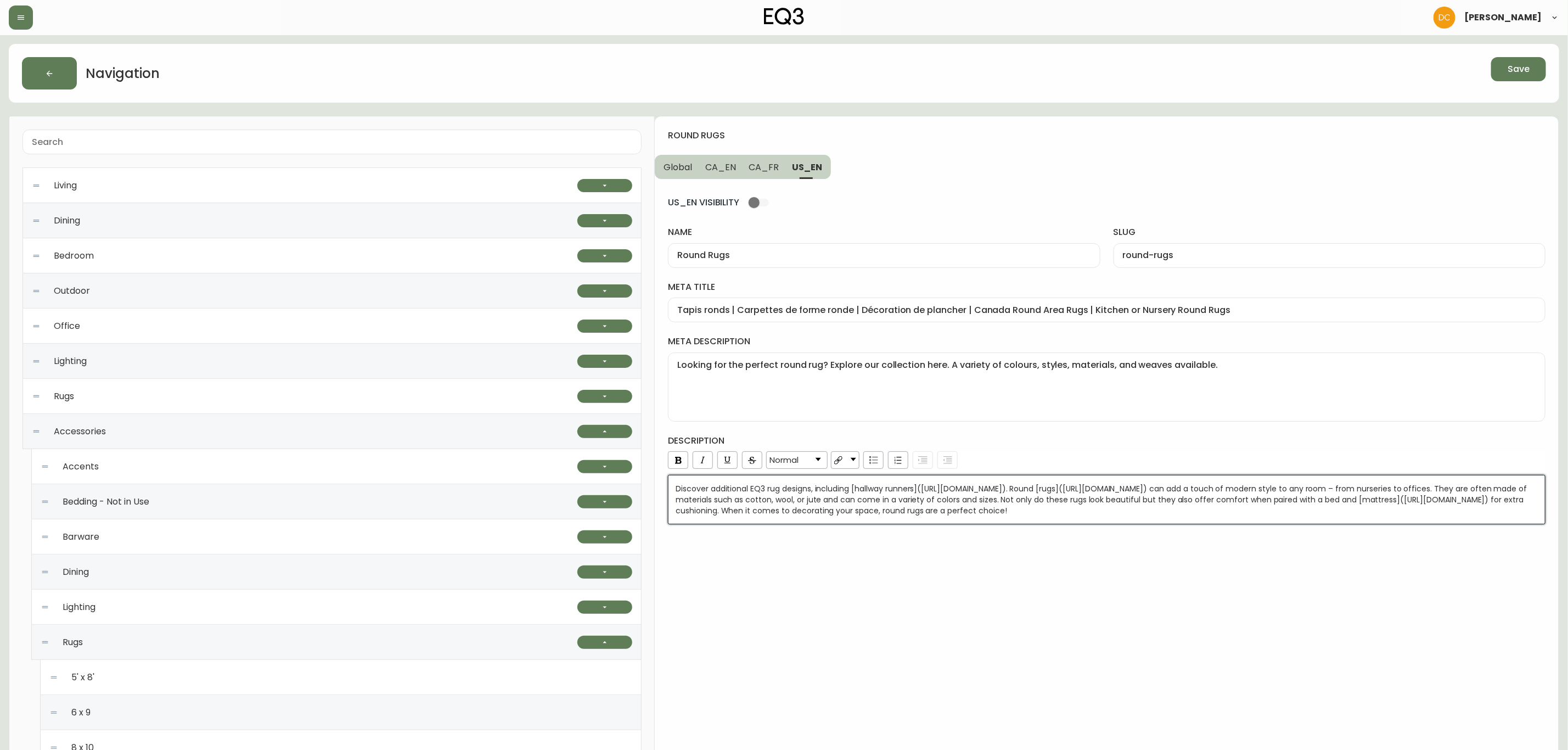
click at [925, 636] on div "round rugs Global CA_EN CA_FR US_EN US_EN VISIBILITY name Round Rugs slug round…" at bounding box center [1107, 620] width 904 height 1009
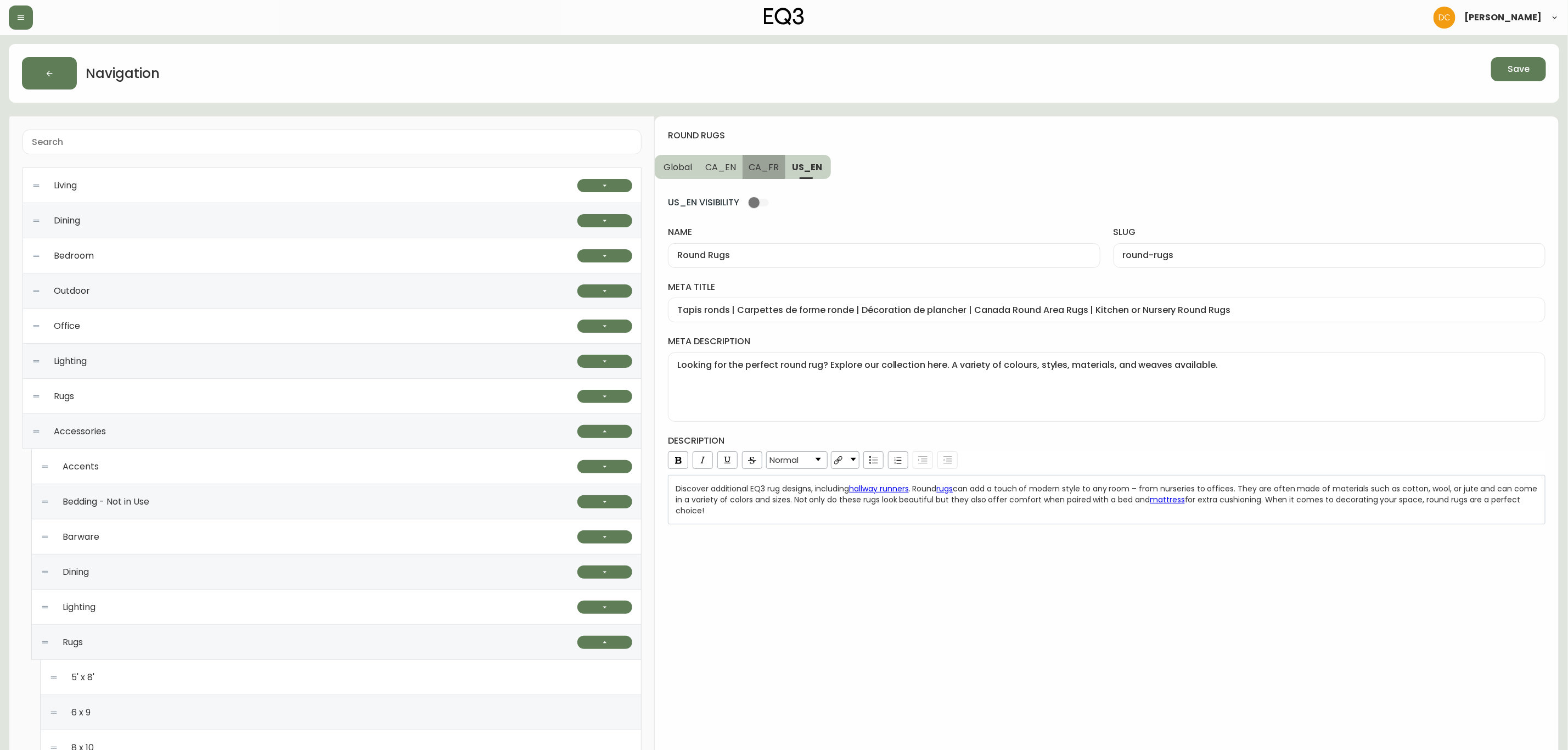
click at [751, 163] on span "CA_FR" at bounding box center [764, 167] width 30 height 12
type input "Tapis Ronds"
type input "tapis-ronds"
type input "Tapis ronds | Carpettes de forme ronde | Décoration de plancher | Canada"
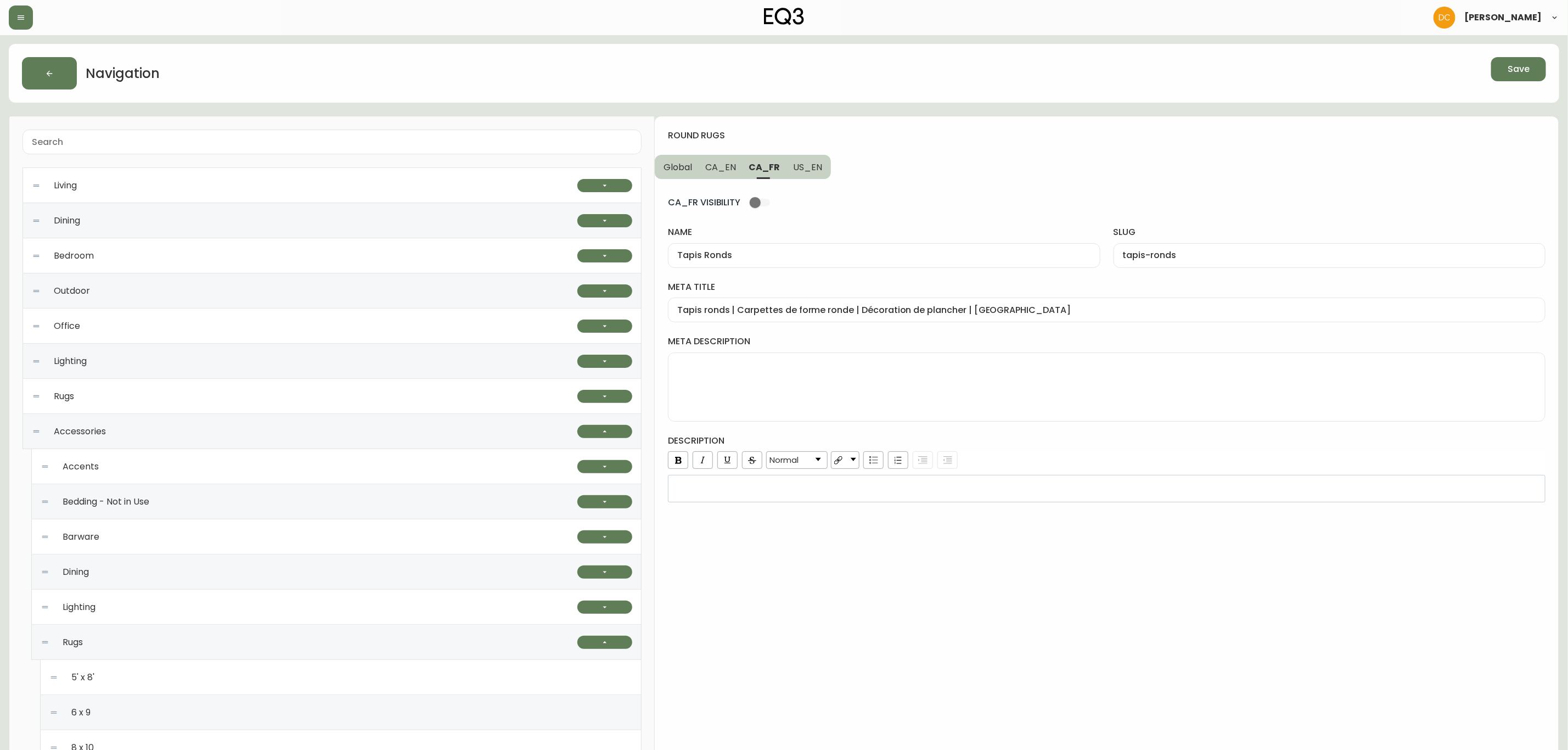
click at [787, 387] on textarea "meta description" at bounding box center [1107, 387] width 859 height 55
paste textarea "Cherchez-vous la carpette ronde parfaite? Explorez notre sélection de tapis ron…"
type textarea "Cherchez-vous la carpette ronde parfaite? Explorez notre sélection de tapis ron…"
click at [732, 168] on span "CA_EN" at bounding box center [720, 167] width 31 height 12
type input "Round Rugs"
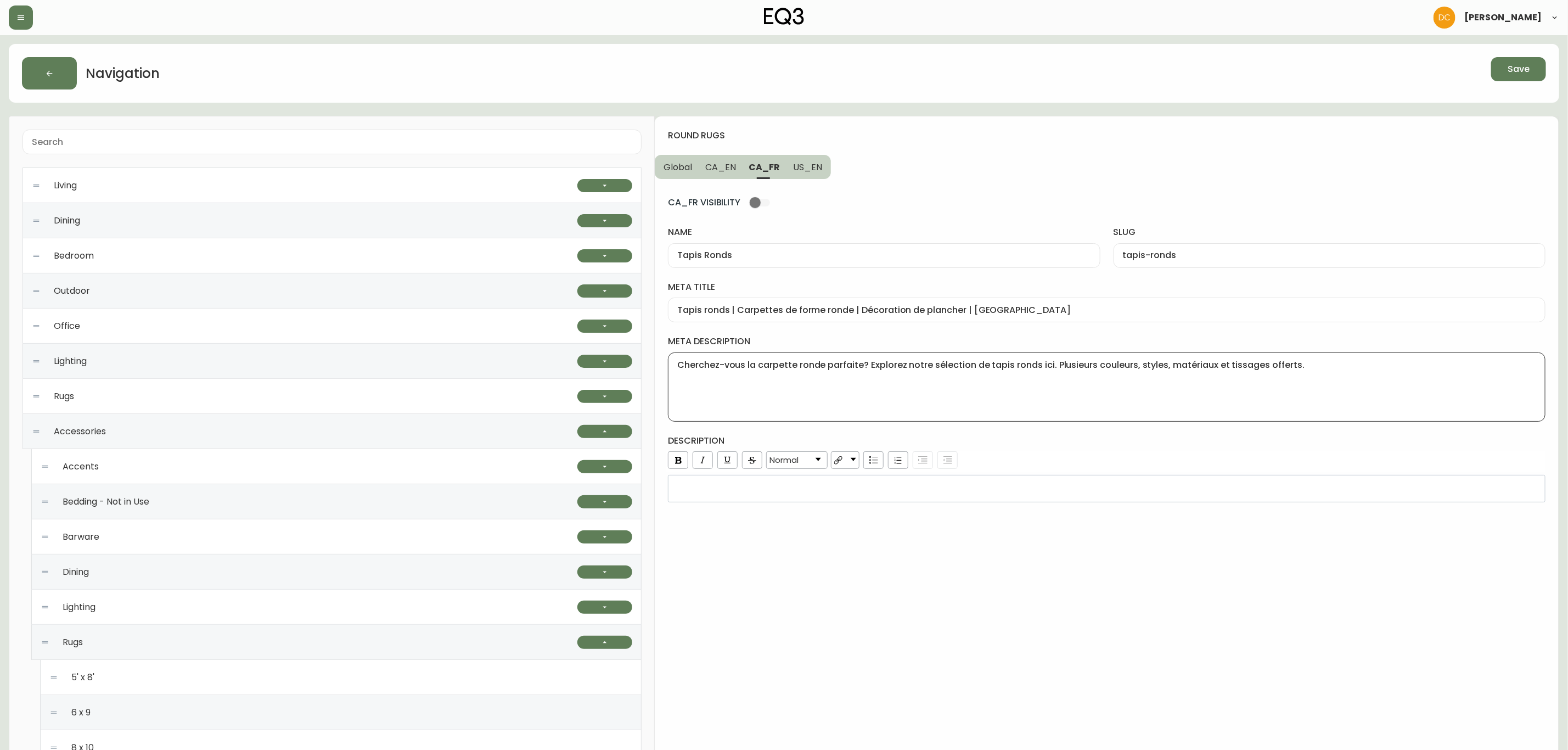
type input "round-rugs"
type input "Round Area Rugs | Floral or Braided Round Rugs"
click at [834, 382] on textarea "meta description" at bounding box center [1107, 387] width 859 height 55
paste textarea "Looking for the perfect round rug? Explore our collection here. A variety of co…"
type textarea "Looking for the perfect round rug? Explore our collection here. A variety of co…"
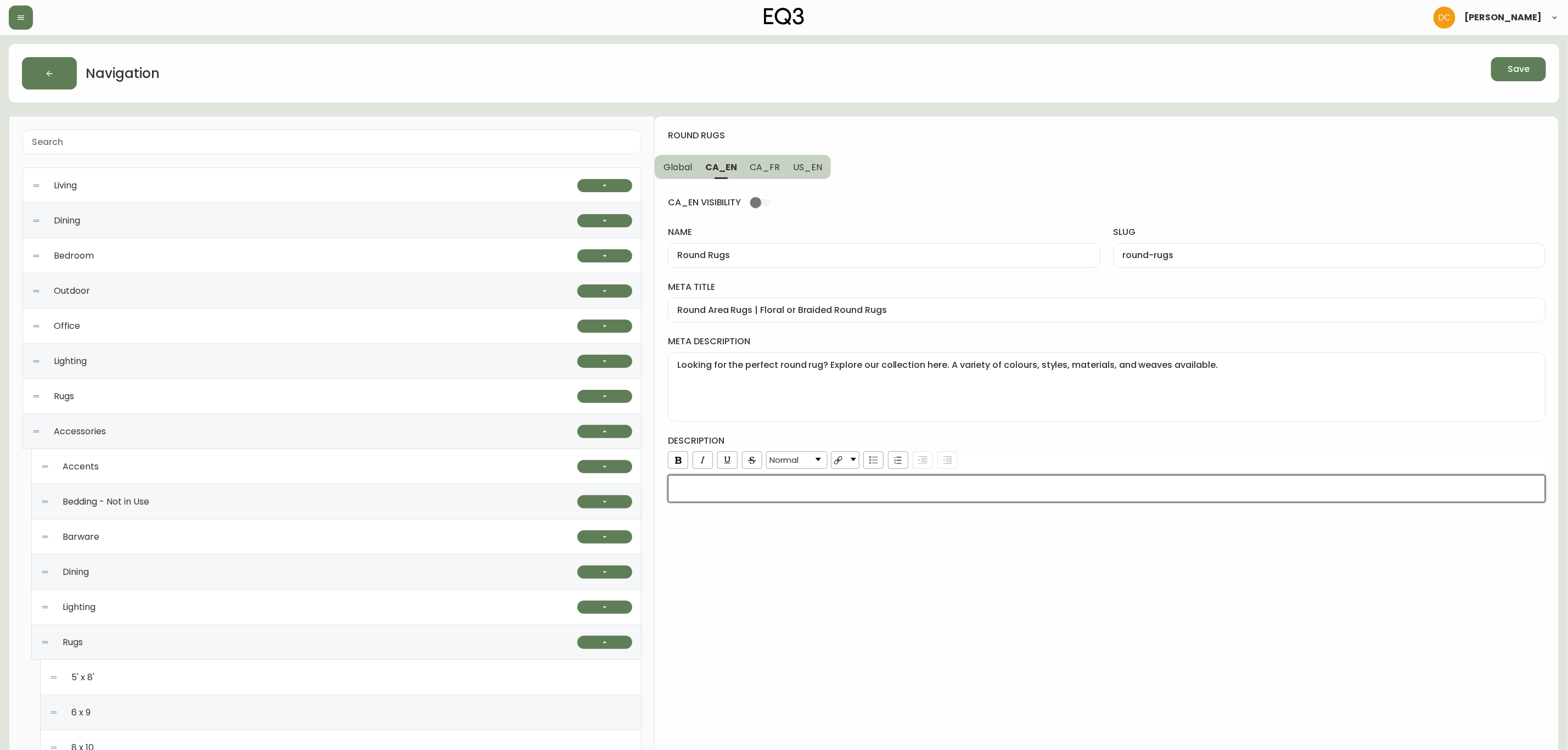
click at [702, 485] on div "rdw-editor" at bounding box center [1107, 488] width 863 height 11
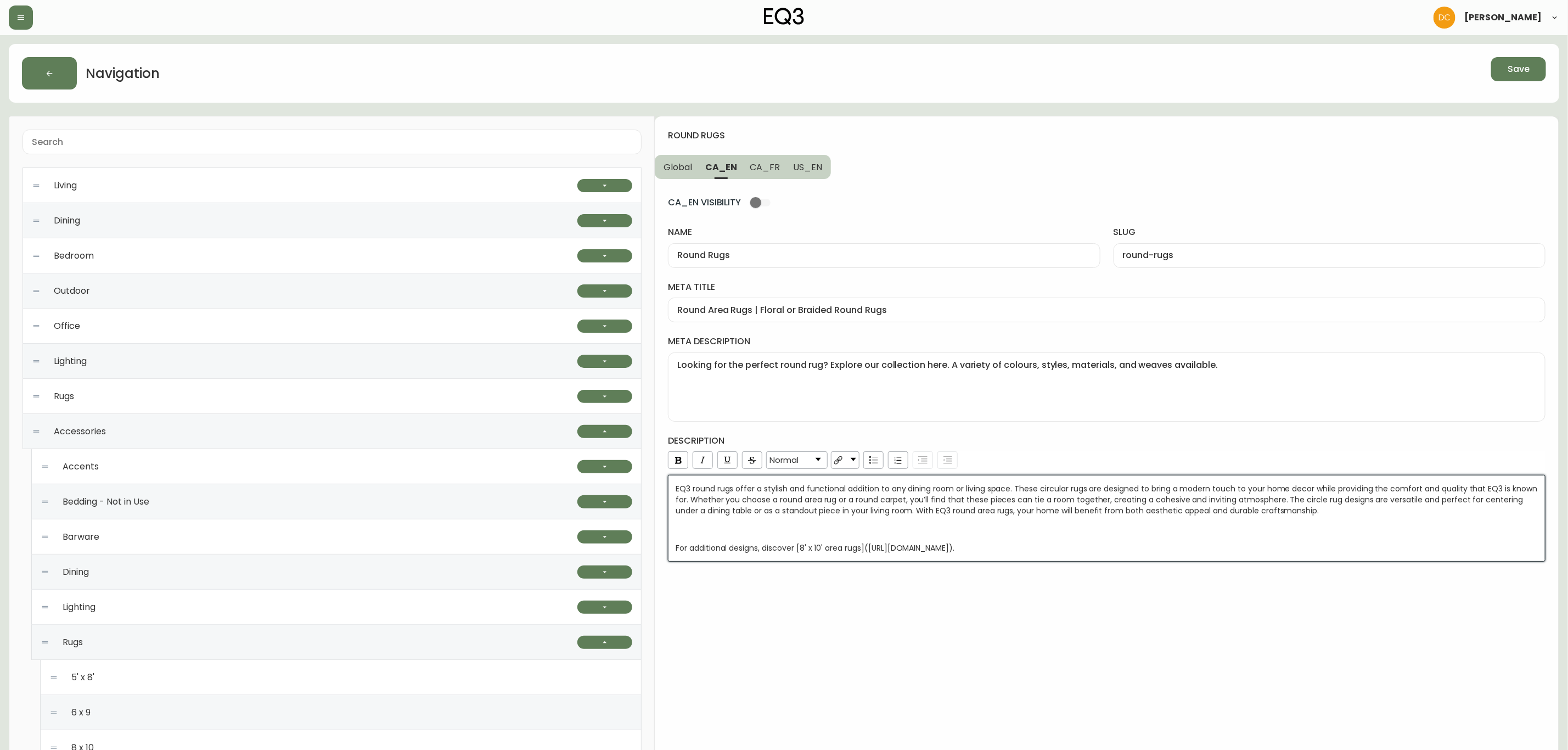
click at [832, 629] on div "round rugs Global CA_EN CA_FR US_EN CA_EN VISIBILITY name Round Rugs slug round…" at bounding box center [1107, 620] width 904 height 1009
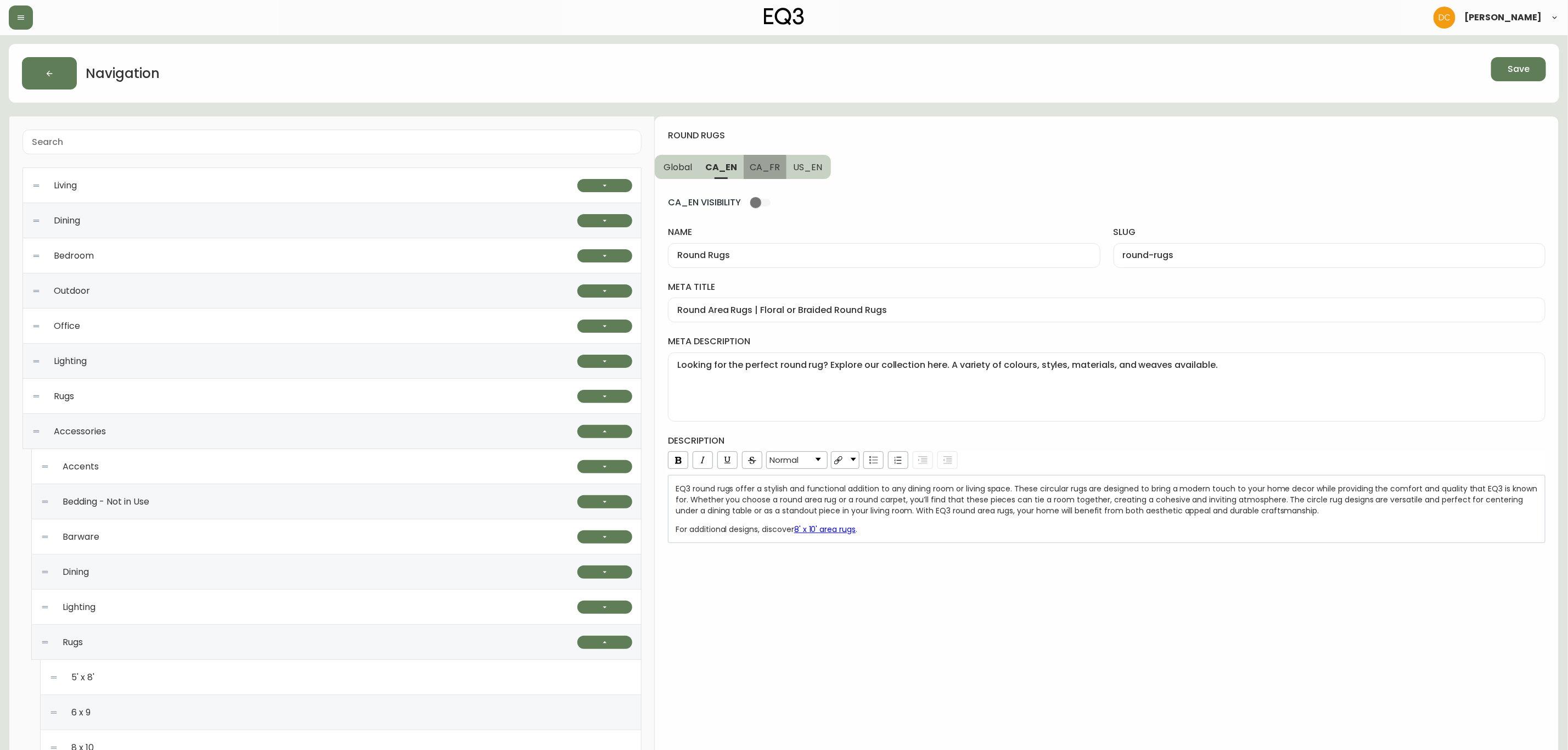
click at [756, 168] on span "CA_FR" at bounding box center [765, 167] width 30 height 12
type input "Tapis Ronds"
type input "tapis-ronds"
type input "Tapis ronds | Carpettes de forme ronde | Décoration de plancher | Canada"
type textarea "Cherchez-vous la carpette ronde parfaite? Explorez notre sélection de tapis ron…"
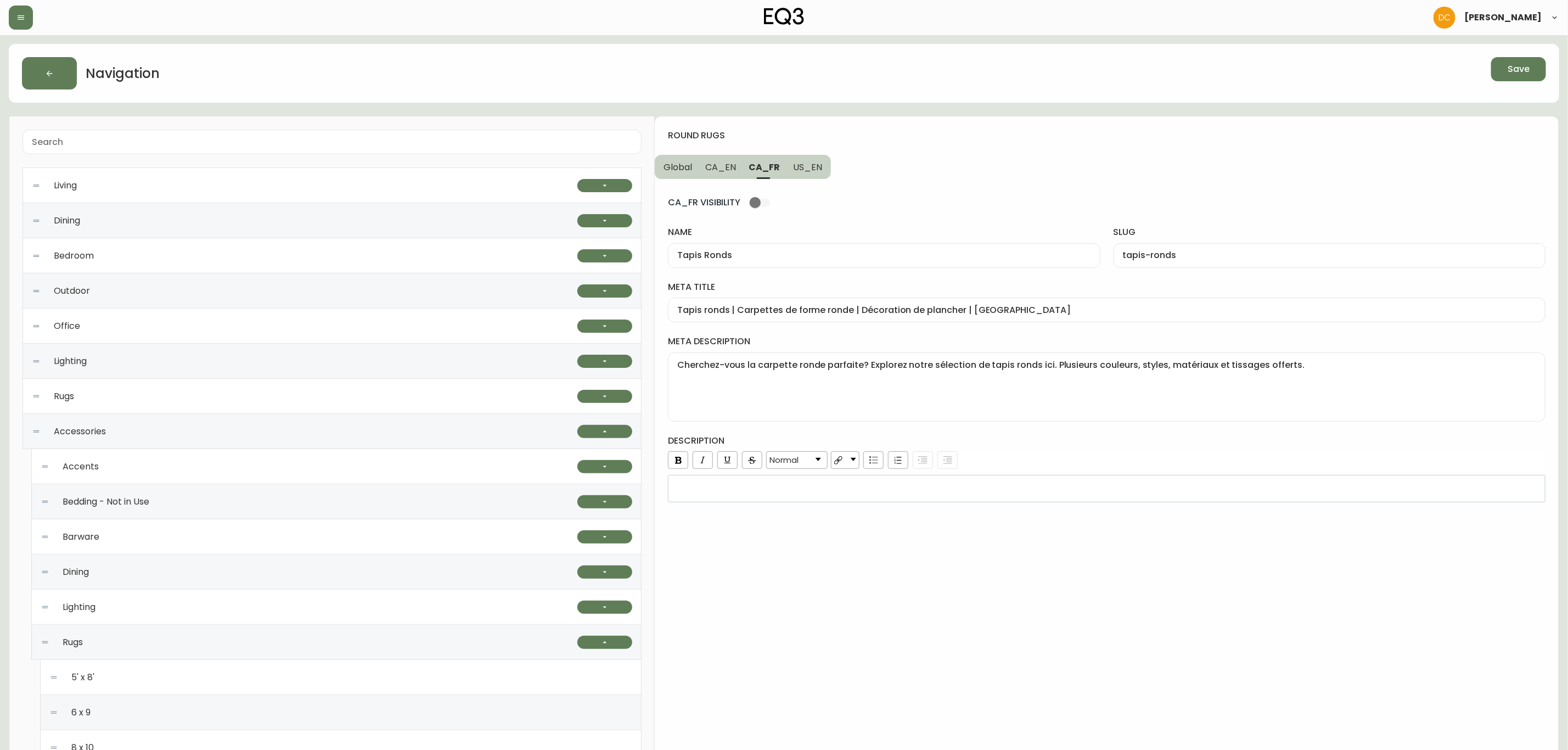
click at [804, 165] on span "US_EN" at bounding box center [808, 167] width 29 height 12
type input "Round Rugs"
type input "round-rugs"
type input "Tapis ronds | Carpettes de forme ronde | Décoration de plancher | Canada Round …"
type textarea "Looking for the perfect round rug? Explore our collection here. A variety of co…"
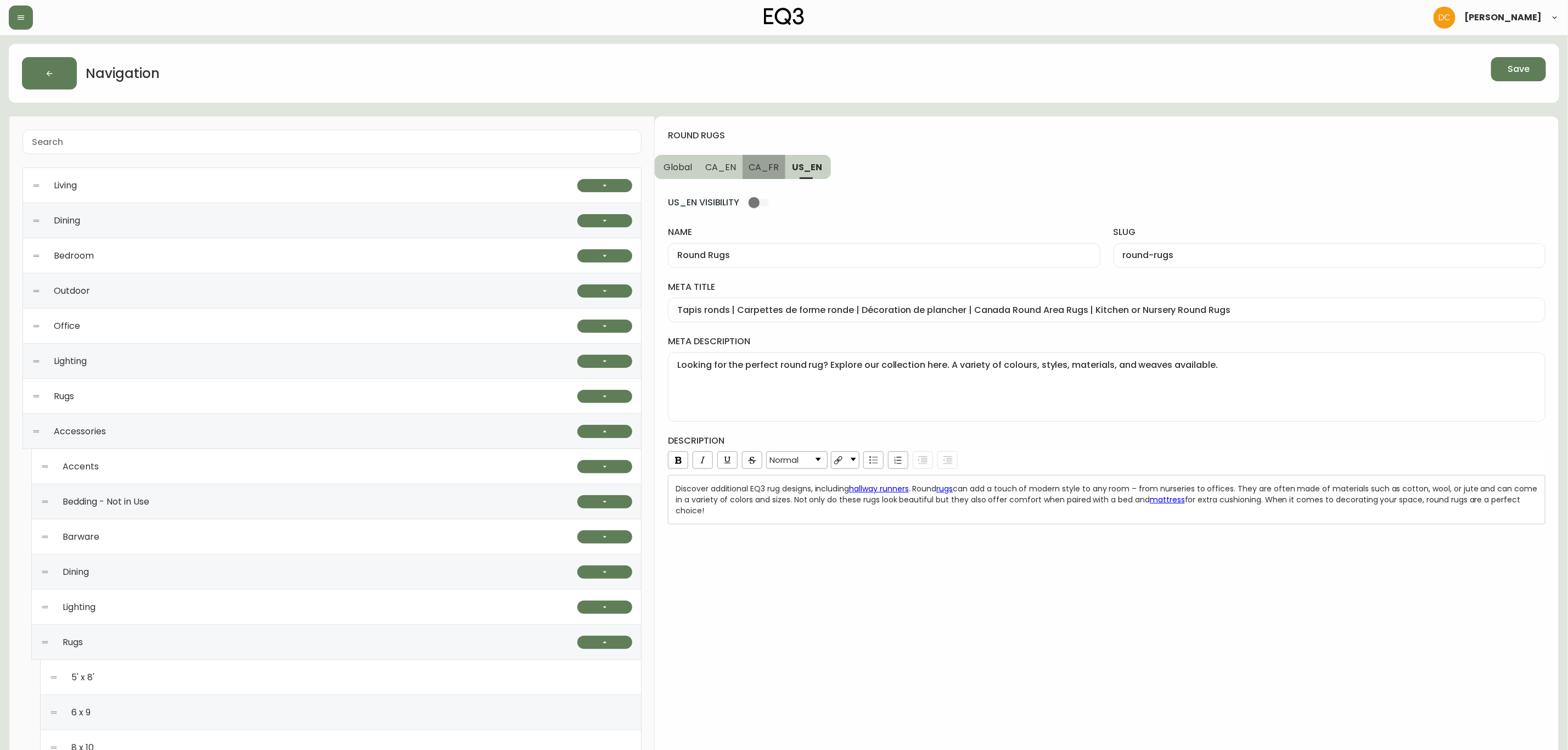
click at [771, 167] on span "CA_FR" at bounding box center [764, 167] width 30 height 12
type input "Tapis Ronds"
type input "tapis-ronds"
type input "Tapis ronds | Carpettes de forme ronde | Décoration de plancher | Canada"
type textarea "Cherchez-vous la carpette ronde parfaite? Explorez notre sélection de tapis ron…"
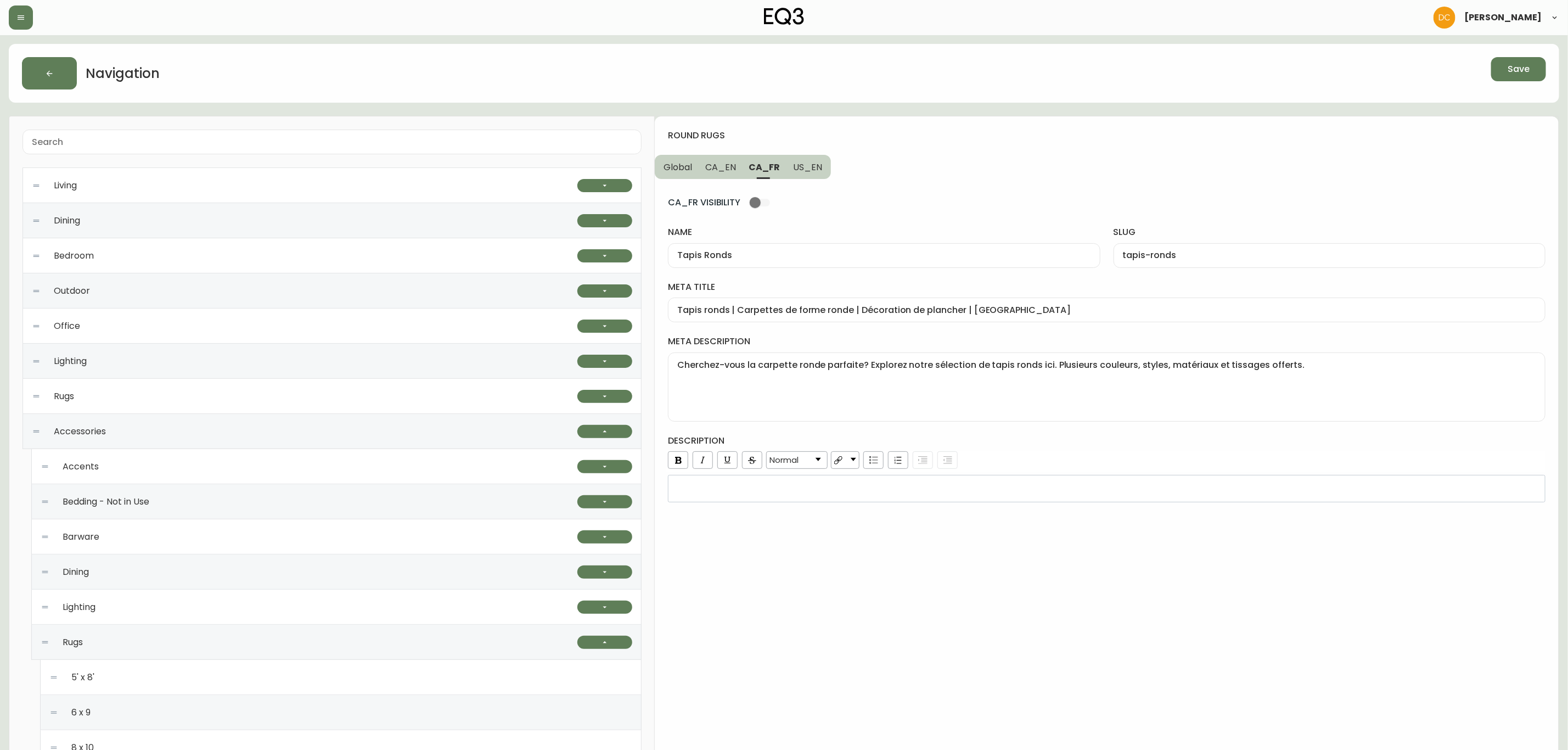
click at [718, 171] on span "CA_EN" at bounding box center [720, 167] width 31 height 12
type input "Round Rugs"
type input "round-rugs"
type input "Round Area Rugs | Floral or Braided Round Rugs"
type textarea "Looking for the perfect round rug? Explore our collection here. A variety of co…"
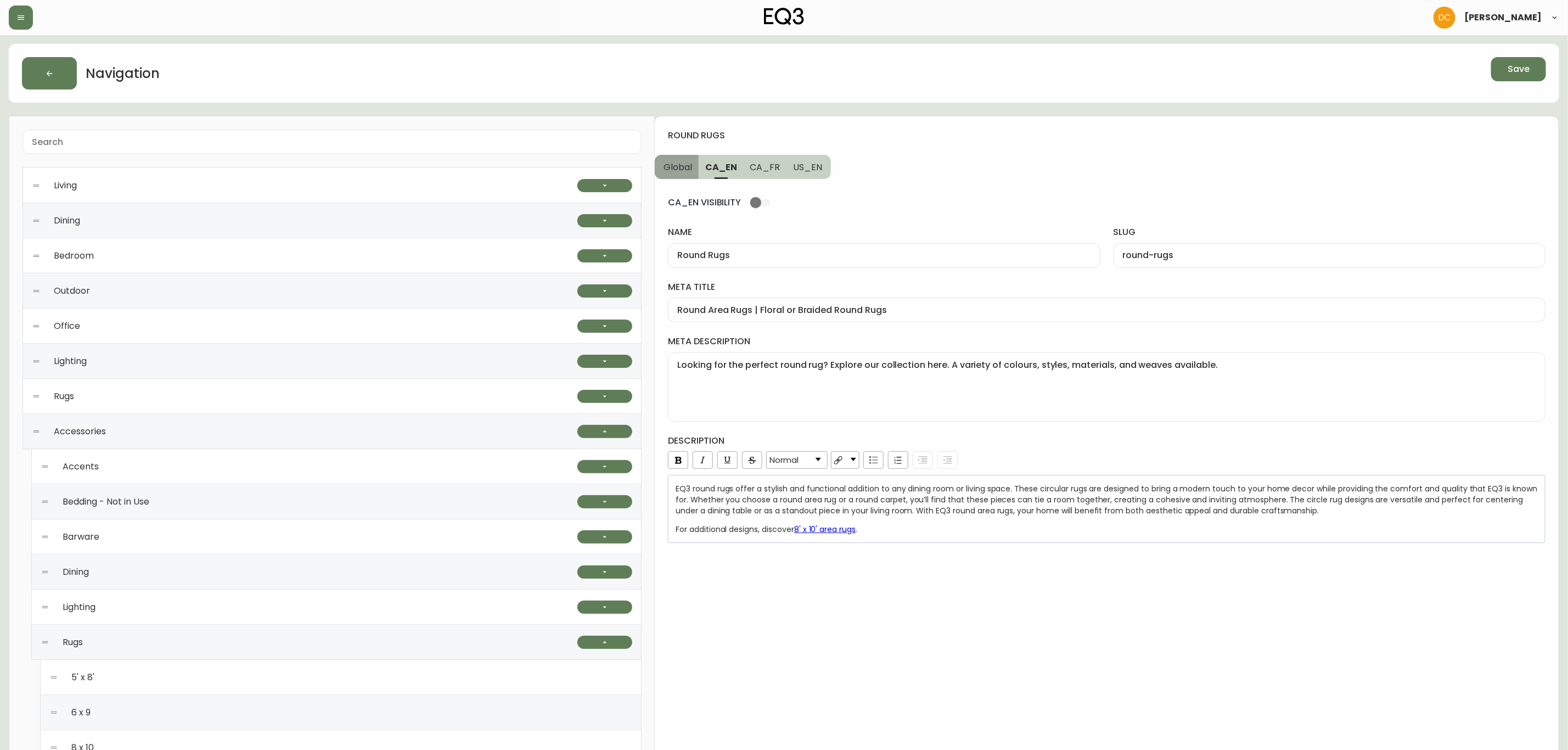
click at [680, 174] on button "Global" at bounding box center [677, 166] width 44 height 24
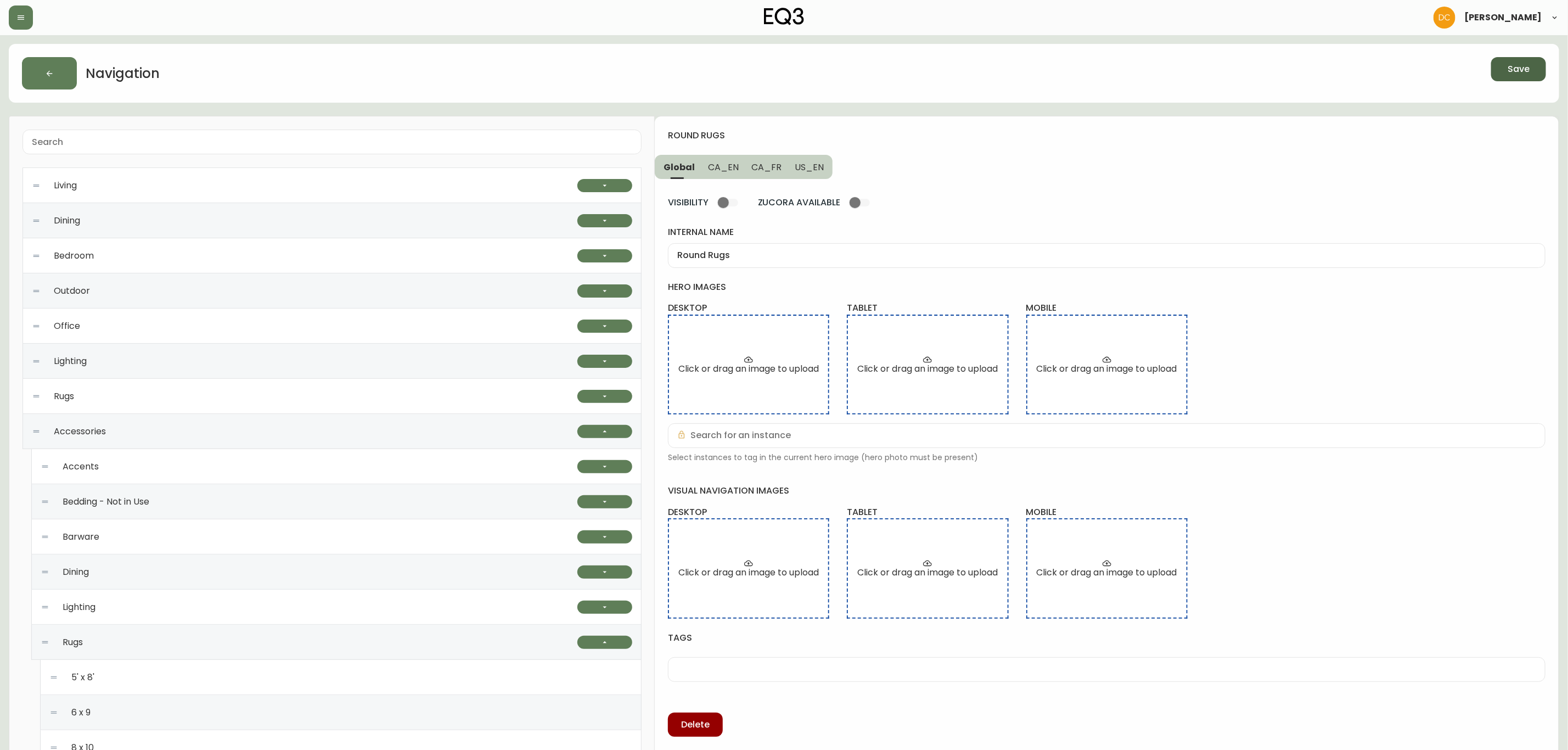
click at [1528, 78] on button "Save" at bounding box center [1519, 68] width 55 height 24
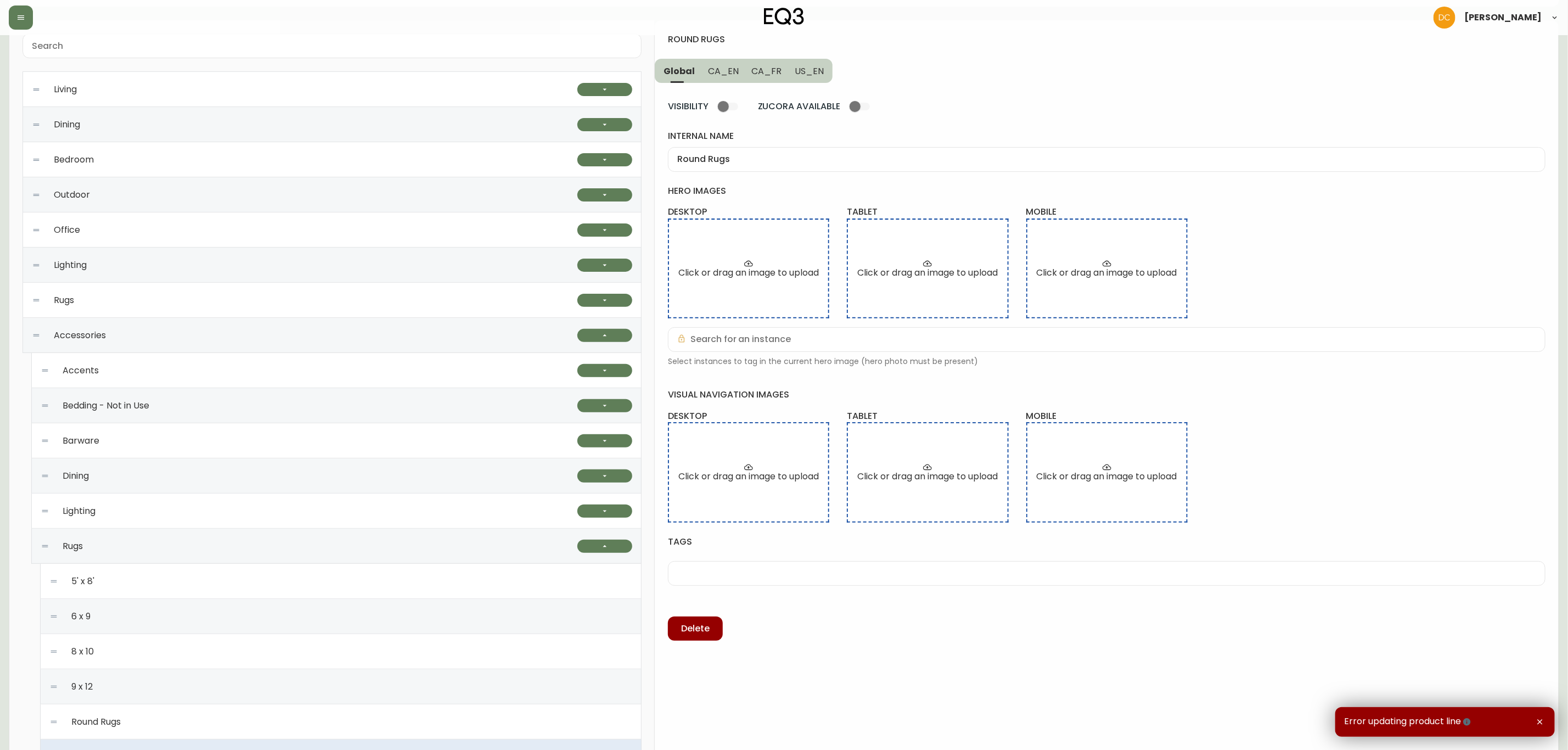
scroll to position [247, 0]
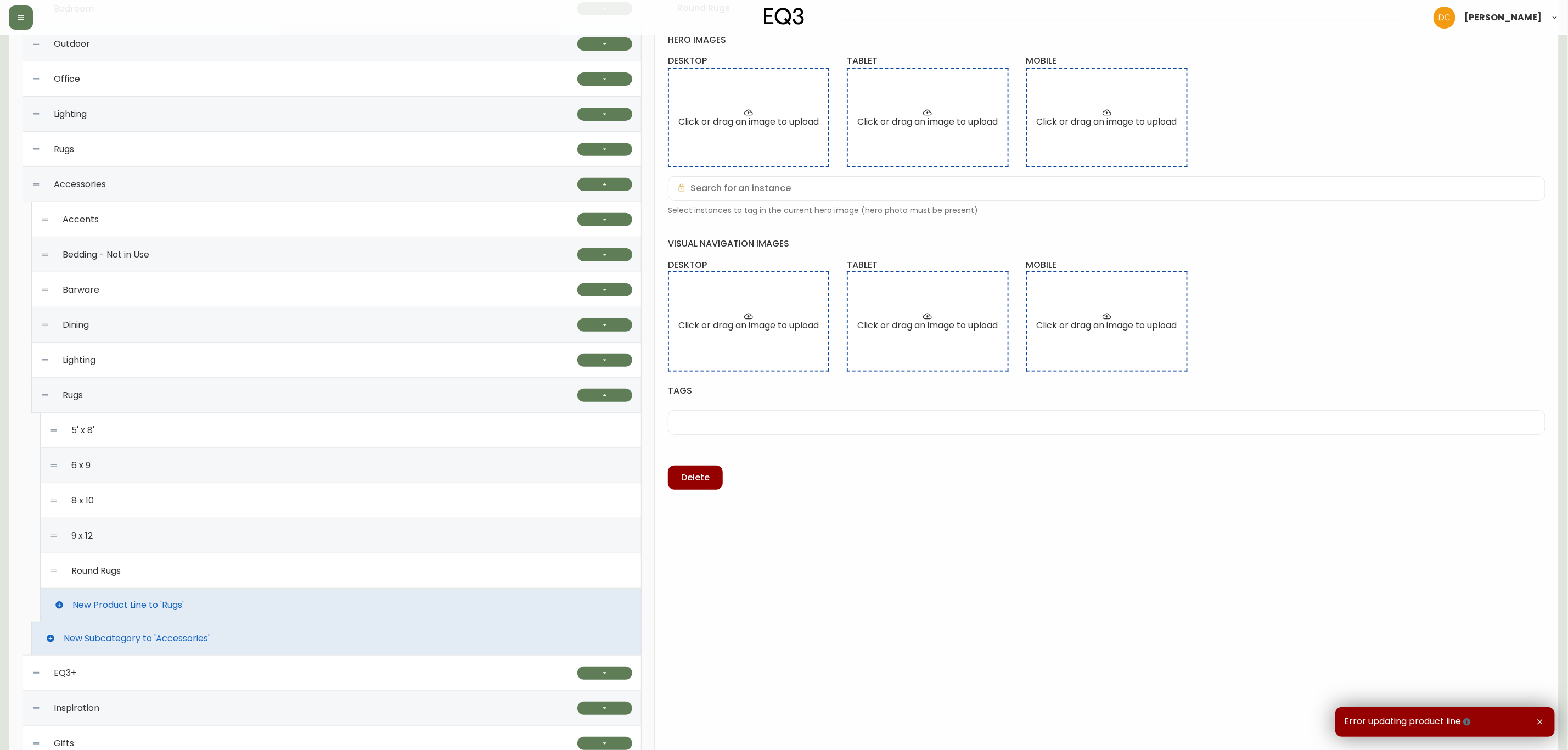
click at [253, 580] on div "Round Rugs" at bounding box center [340, 571] width 583 height 35
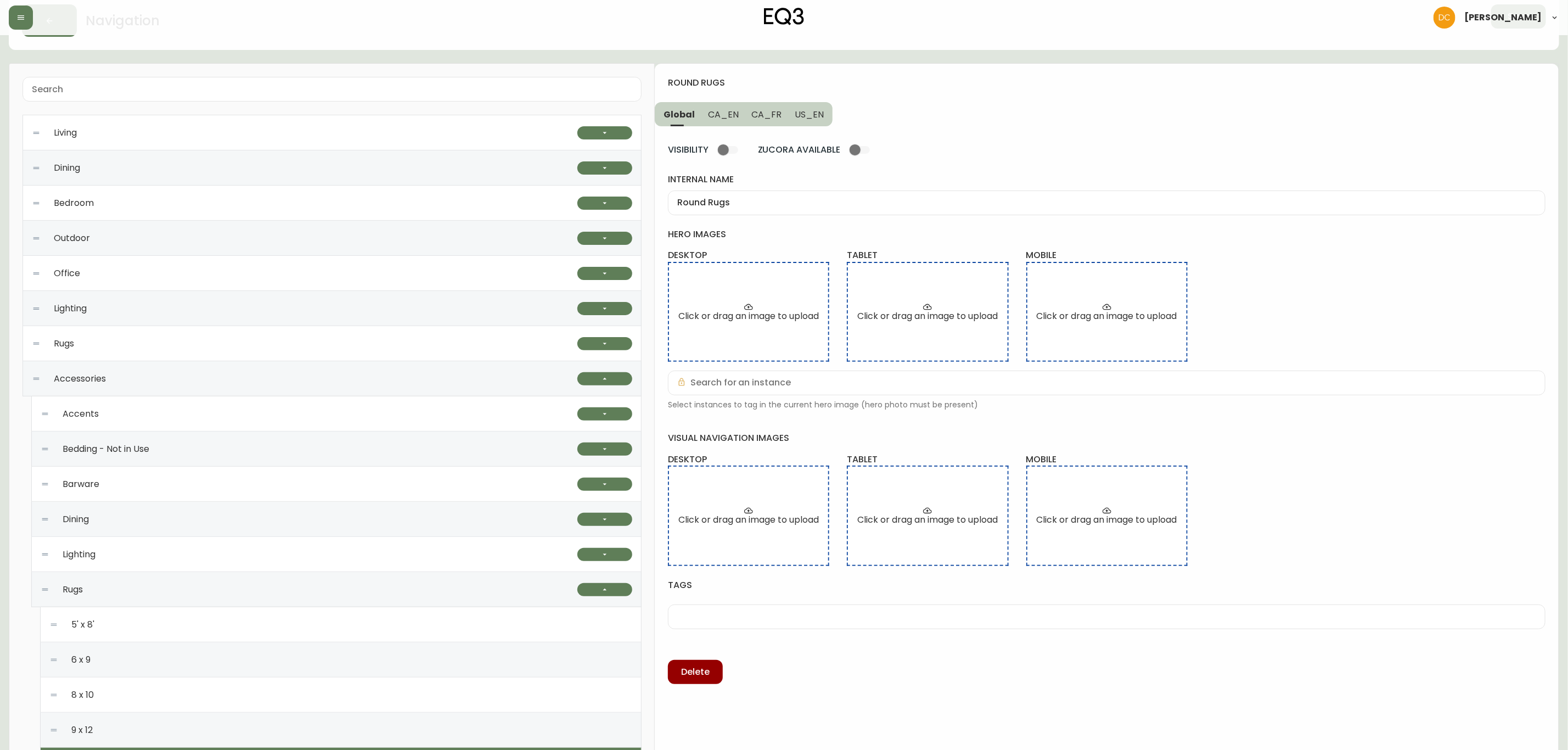
scroll to position [0, 0]
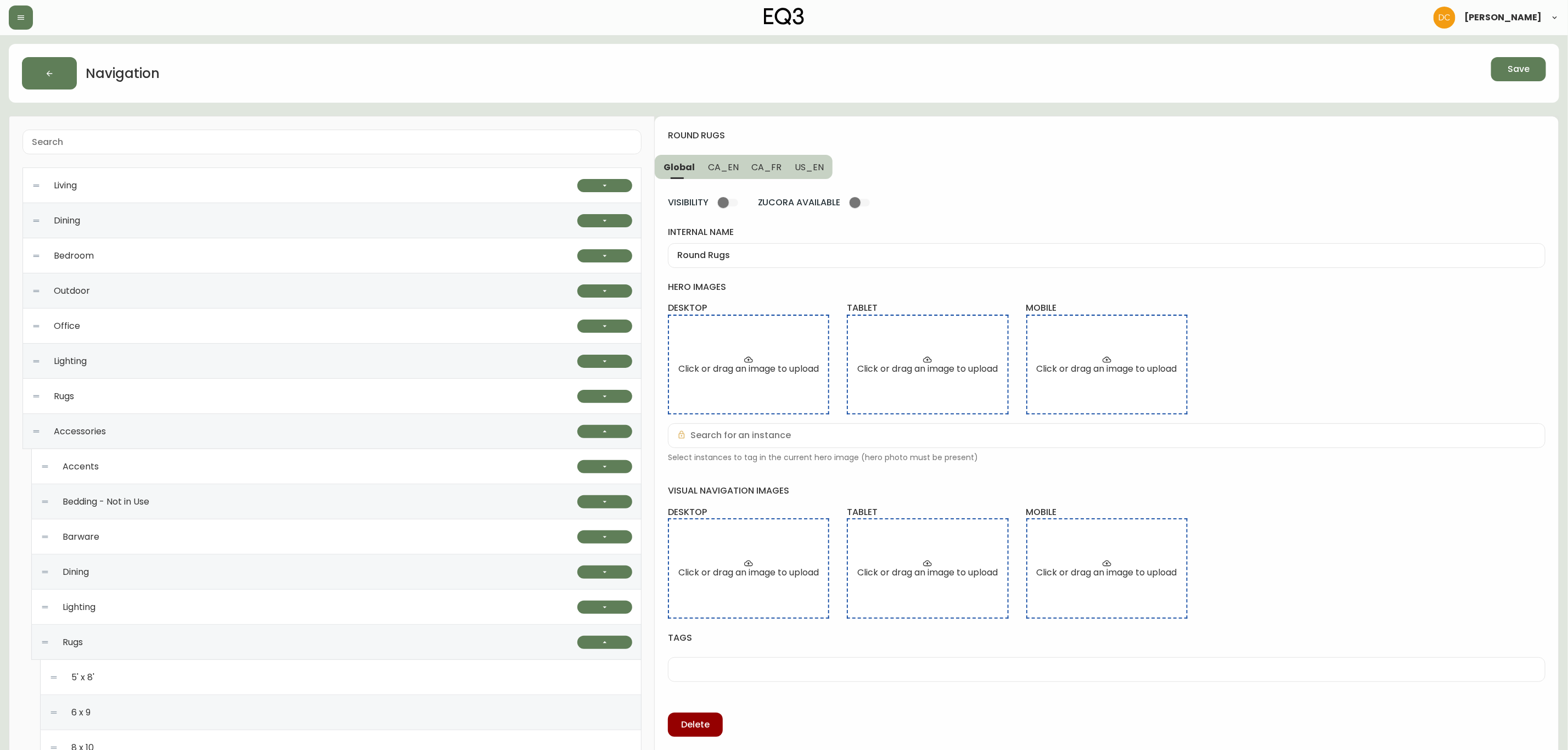
click at [717, 169] on span "CA_EN" at bounding box center [723, 167] width 31 height 12
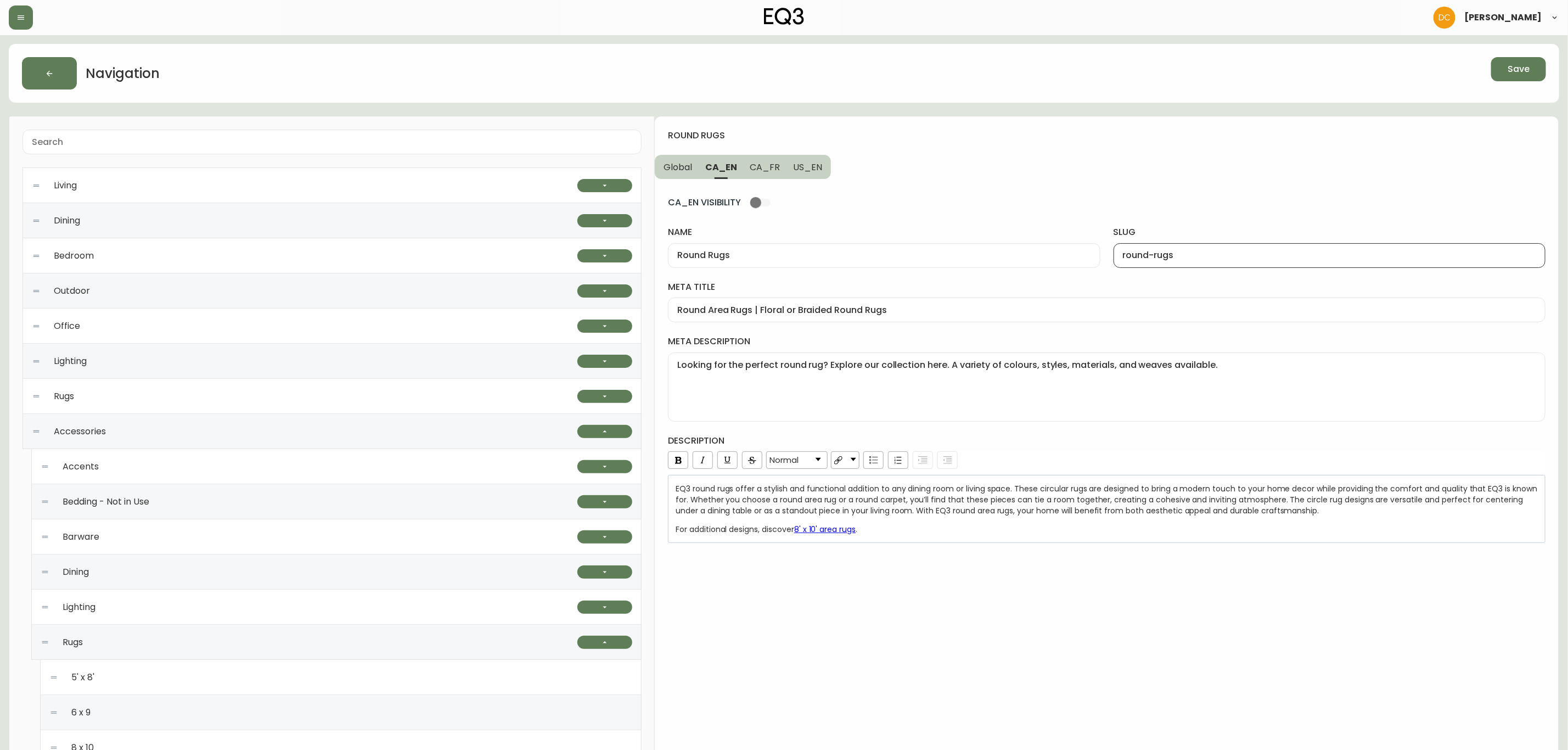
click at [1196, 258] on input "round-rugs" at bounding box center [1329, 255] width 413 height 10
type input "round-rugs"
click at [766, 167] on span "CA_FR" at bounding box center [765, 167] width 30 height 12
type input "Tapis Ronds"
type input "tapis-ronds"
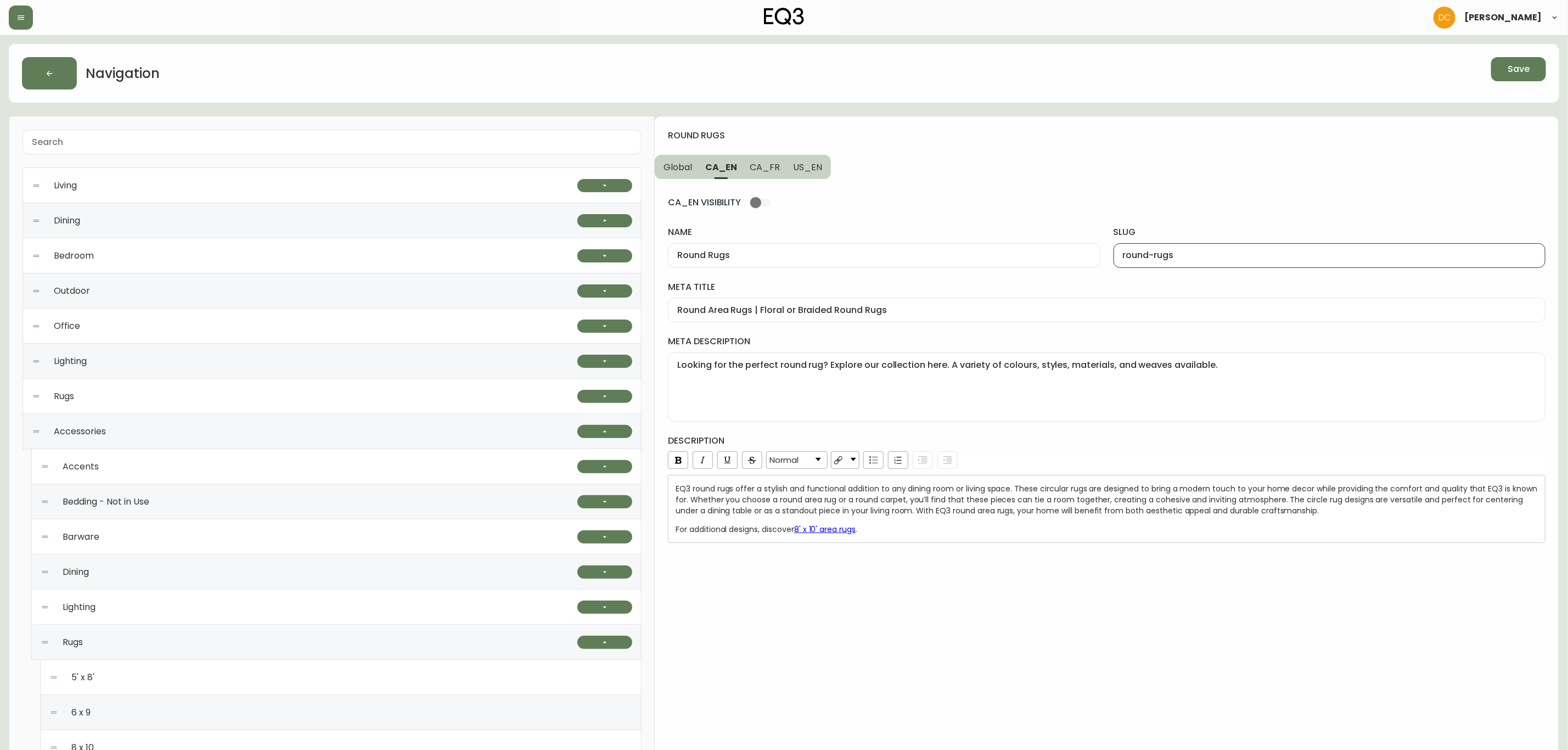
type input "Tapis ronds | Carpettes de forme ronde | Décoration de plancher | Canada"
type textarea "Cherchez-vous la carpette ronde parfaite? Explorez notre sélection de tapis ron…"
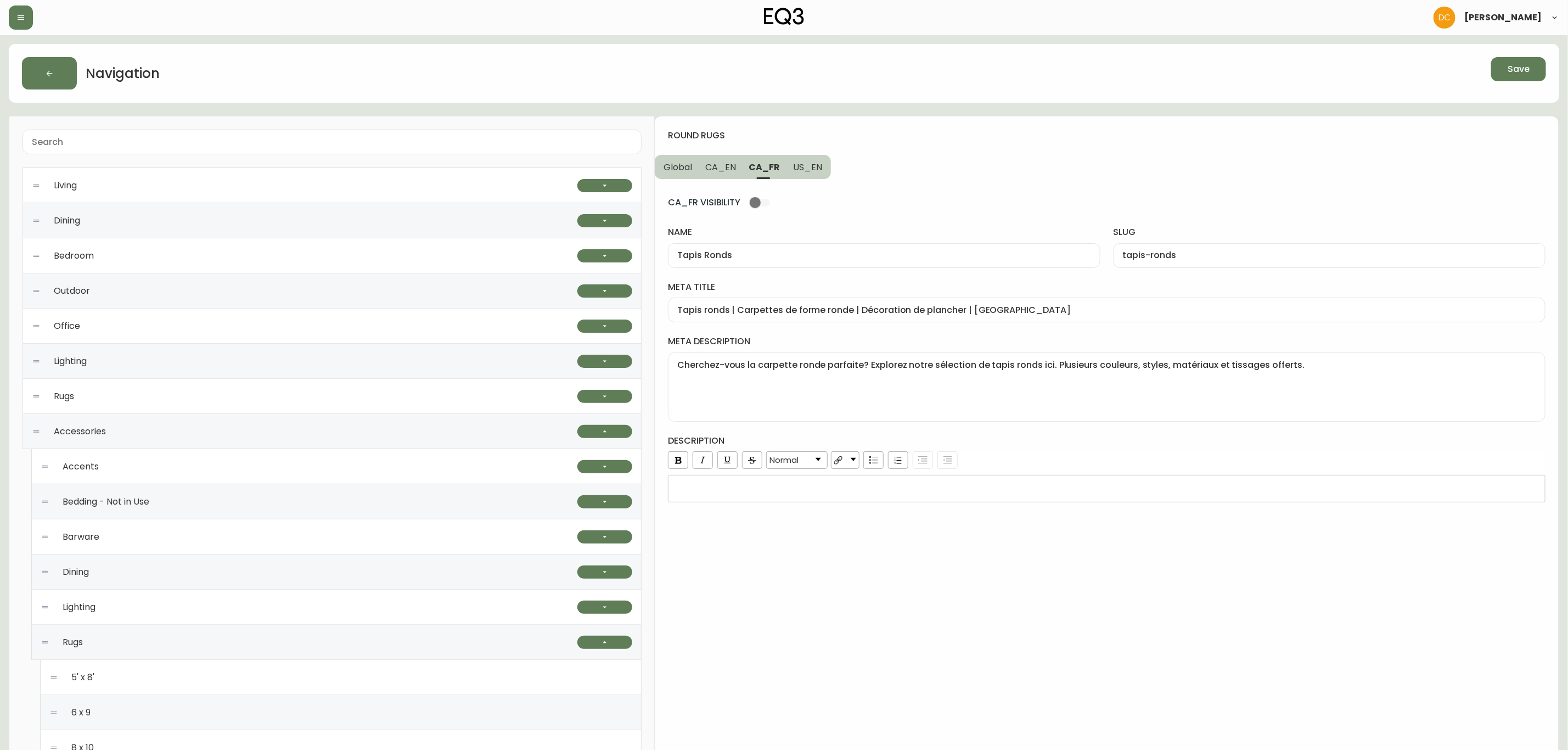
click at [1181, 262] on div "tapis-ronds" at bounding box center [1330, 255] width 432 height 25
click at [724, 249] on div "Tapis Ronds" at bounding box center [885, 255] width 432 height 25
click at [817, 162] on span "US_EN" at bounding box center [808, 167] width 29 height 12
type input "Round Rugs"
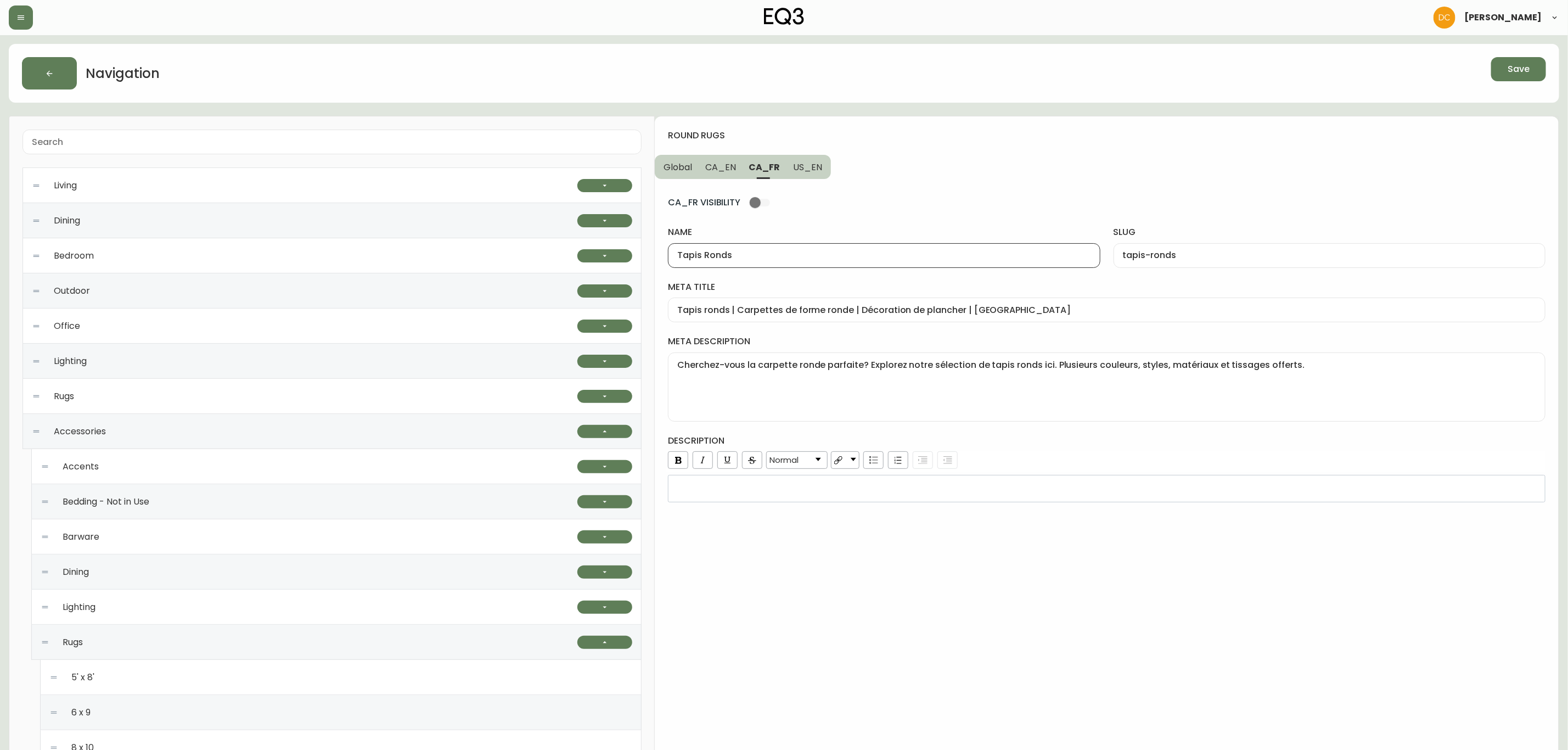
type input "round-rugs"
type input "Tapis ronds | Carpettes de forme ronde | Décoration de plancher | Canada Round …"
type textarea "Looking for the perfect round rug? Explore our collection here. A variety of co…"
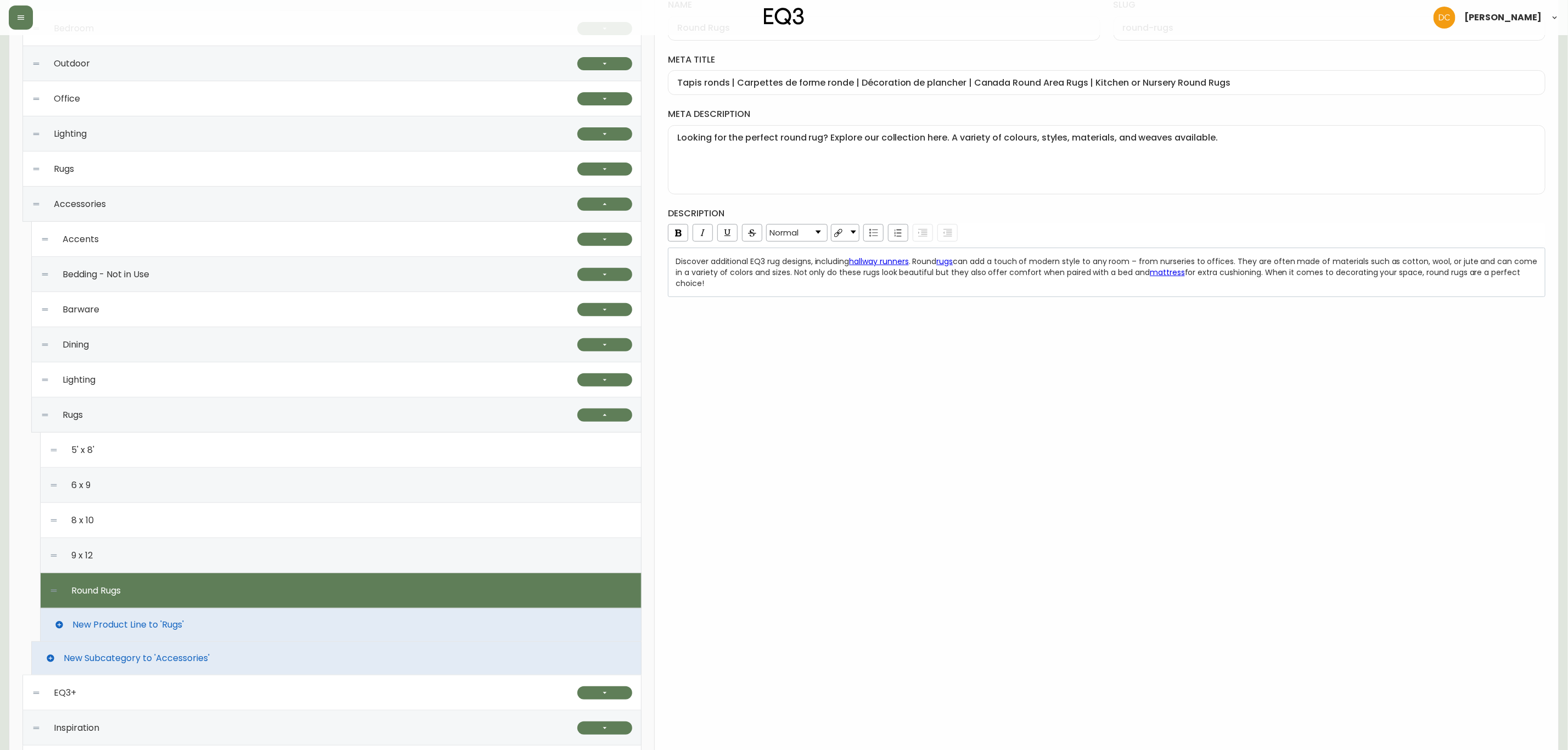
scroll to position [49, 0]
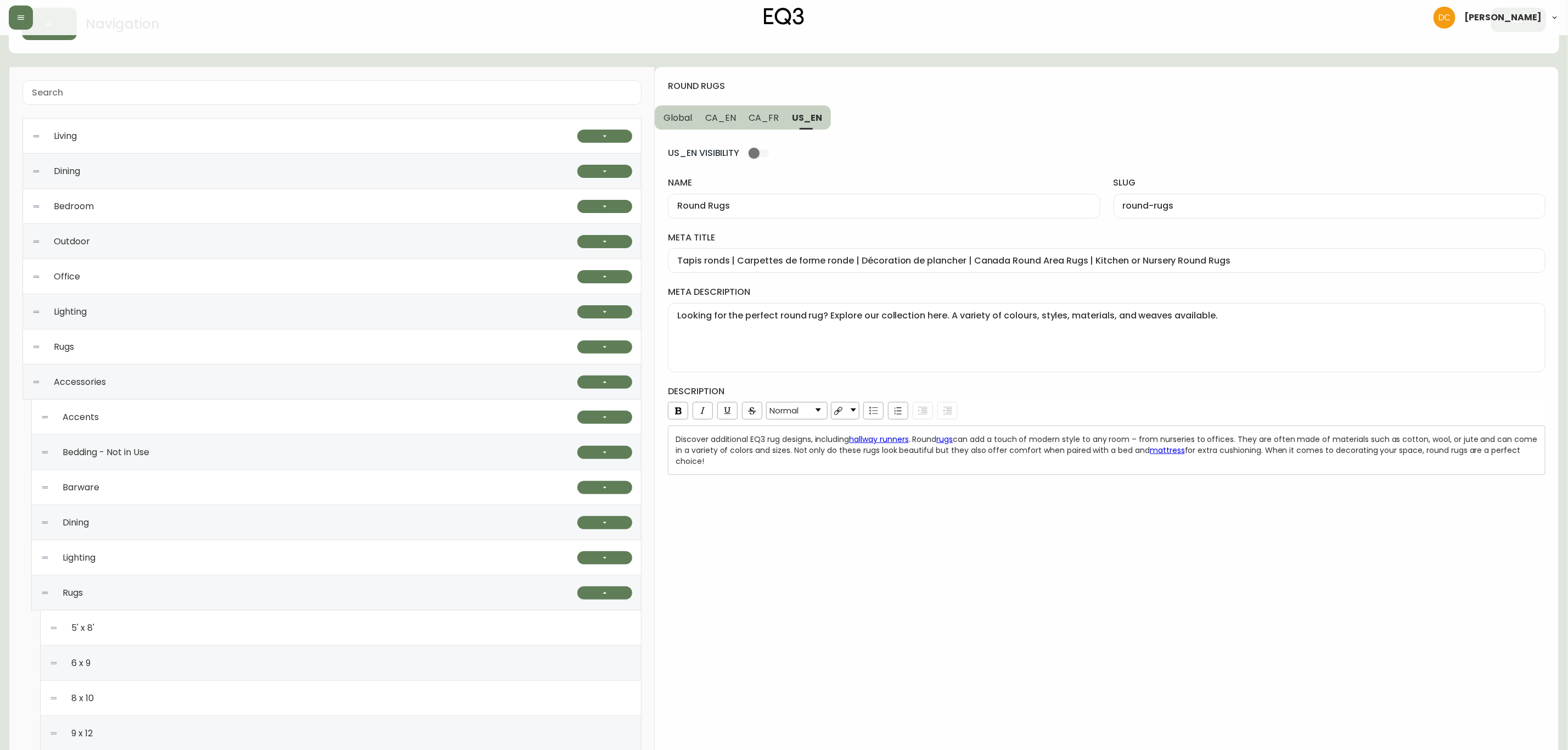
click at [744, 115] on button "CA_FR" at bounding box center [764, 117] width 43 height 24
type input "Tapis Ronds"
type input "tapis-ronds"
type input "Tapis ronds | Carpettes de forme ronde | Décoration de plancher | Canada"
type textarea "Cherchez-vous la carpette ronde parfaite? Explorez notre sélection de tapis ron…"
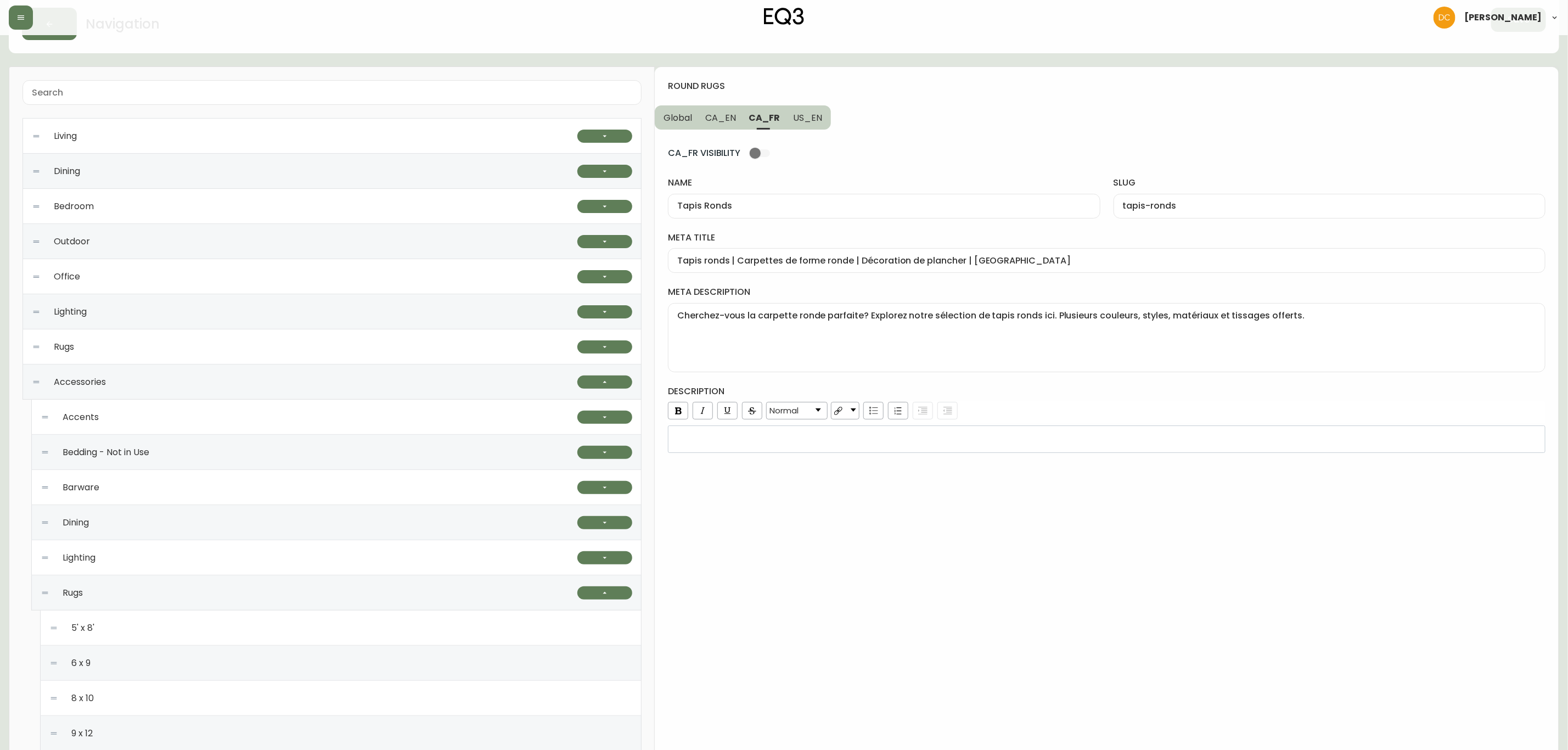
drag, startPoint x: 776, startPoint y: 120, endPoint x: 731, endPoint y: 118, distance: 45.0
click at [774, 120] on span "CA_FR" at bounding box center [764, 118] width 31 height 12
click at [725, 117] on span "CA_EN" at bounding box center [720, 118] width 31 height 12
type input "Round Rugs"
type input "round-rugs"
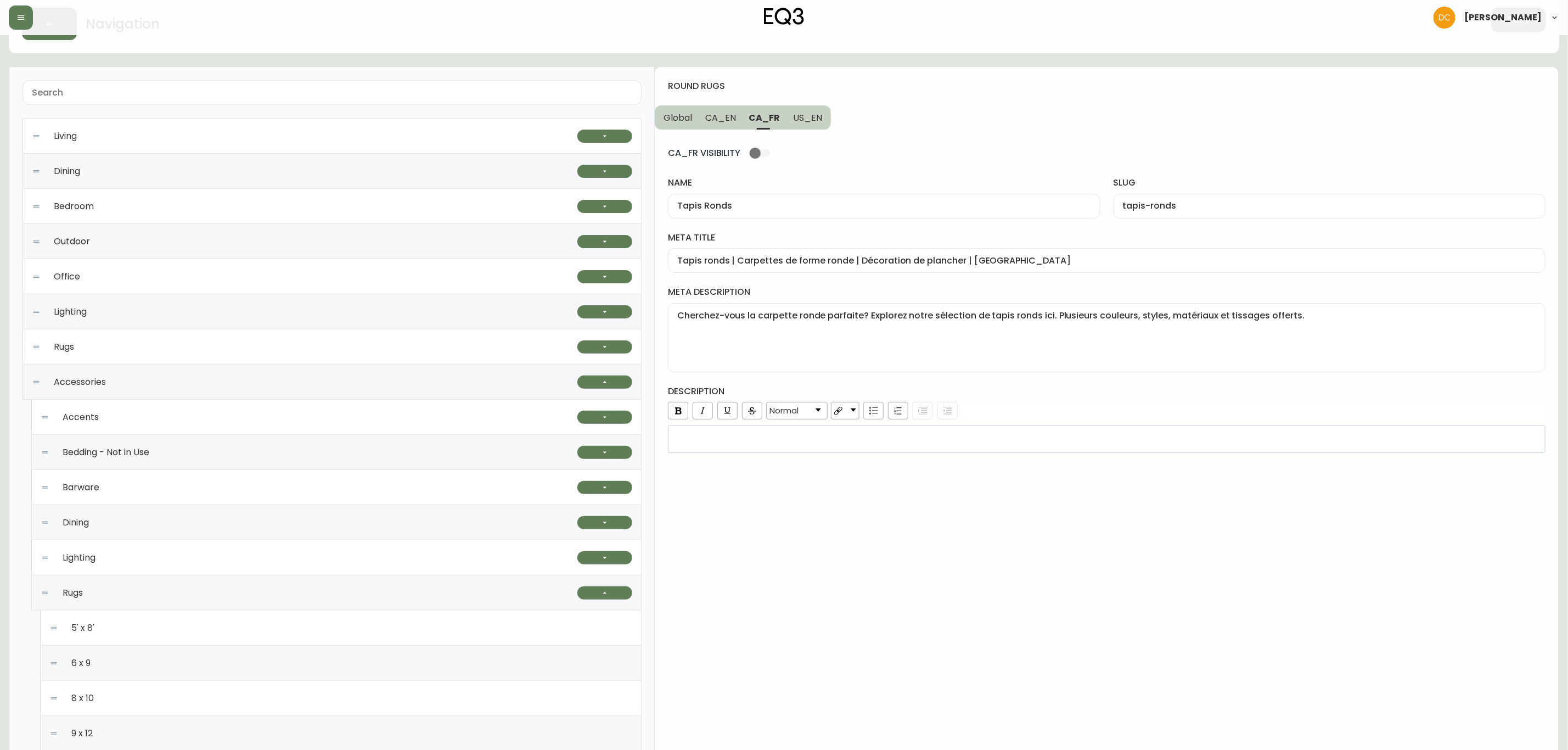
type input "Round Area Rugs | Floral or Braided Round Rugs"
type textarea "Looking for the perfect round rug? Explore our collection here. A variety of co…"
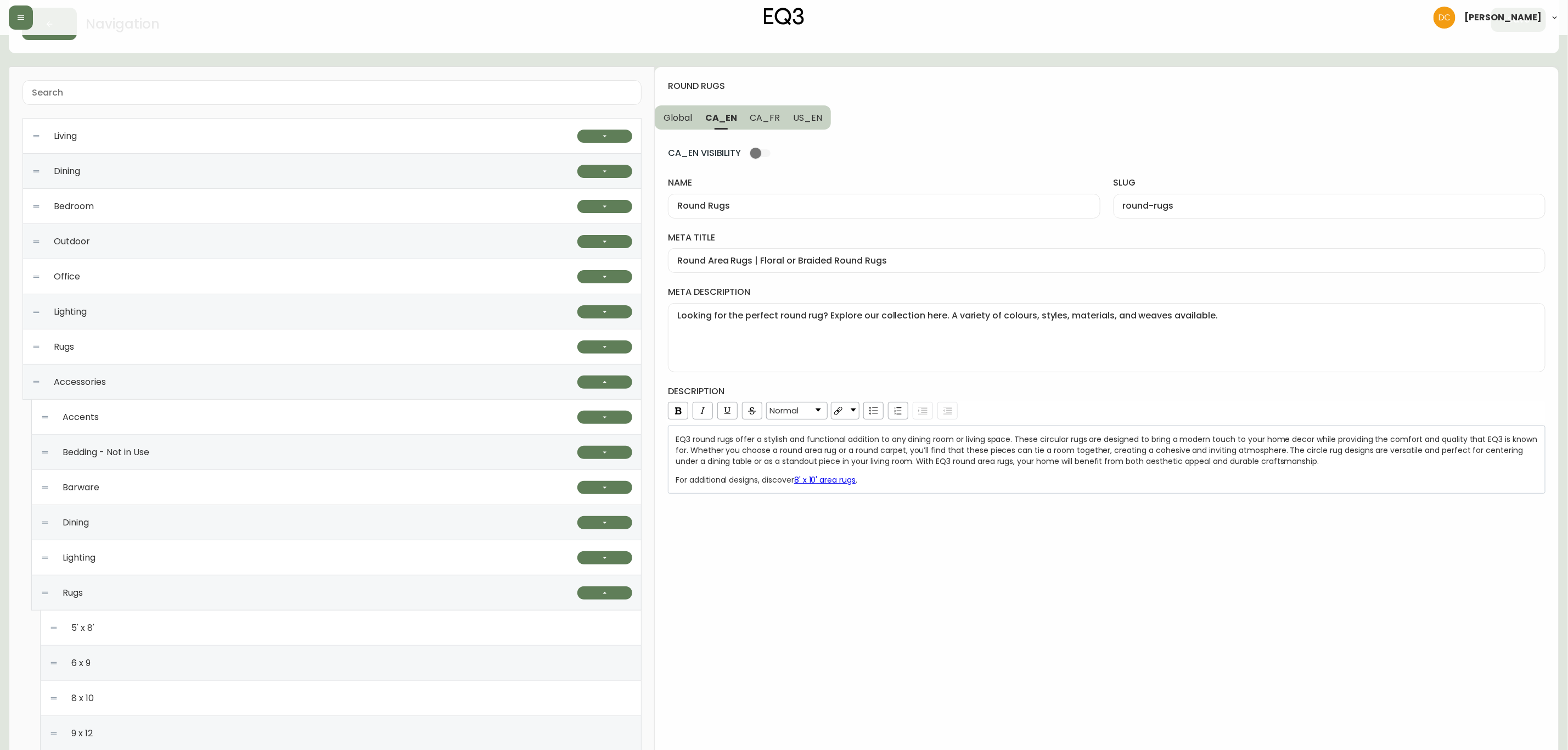
click at [702, 120] on button "CA_EN" at bounding box center [721, 117] width 45 height 24
click at [684, 121] on span "Global" at bounding box center [678, 118] width 28 height 12
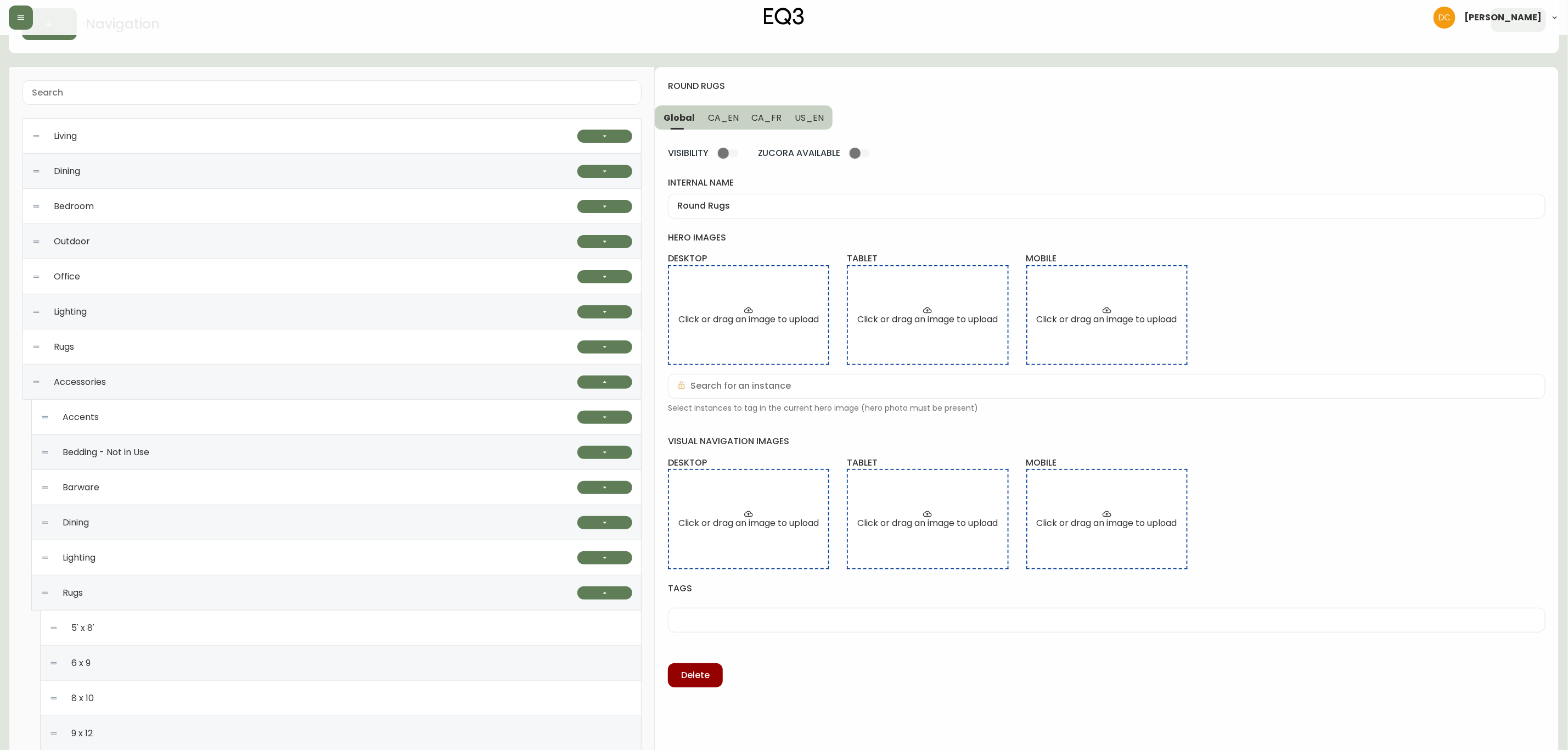
click at [730, 128] on button "CA_EN" at bounding box center [723, 117] width 44 height 24
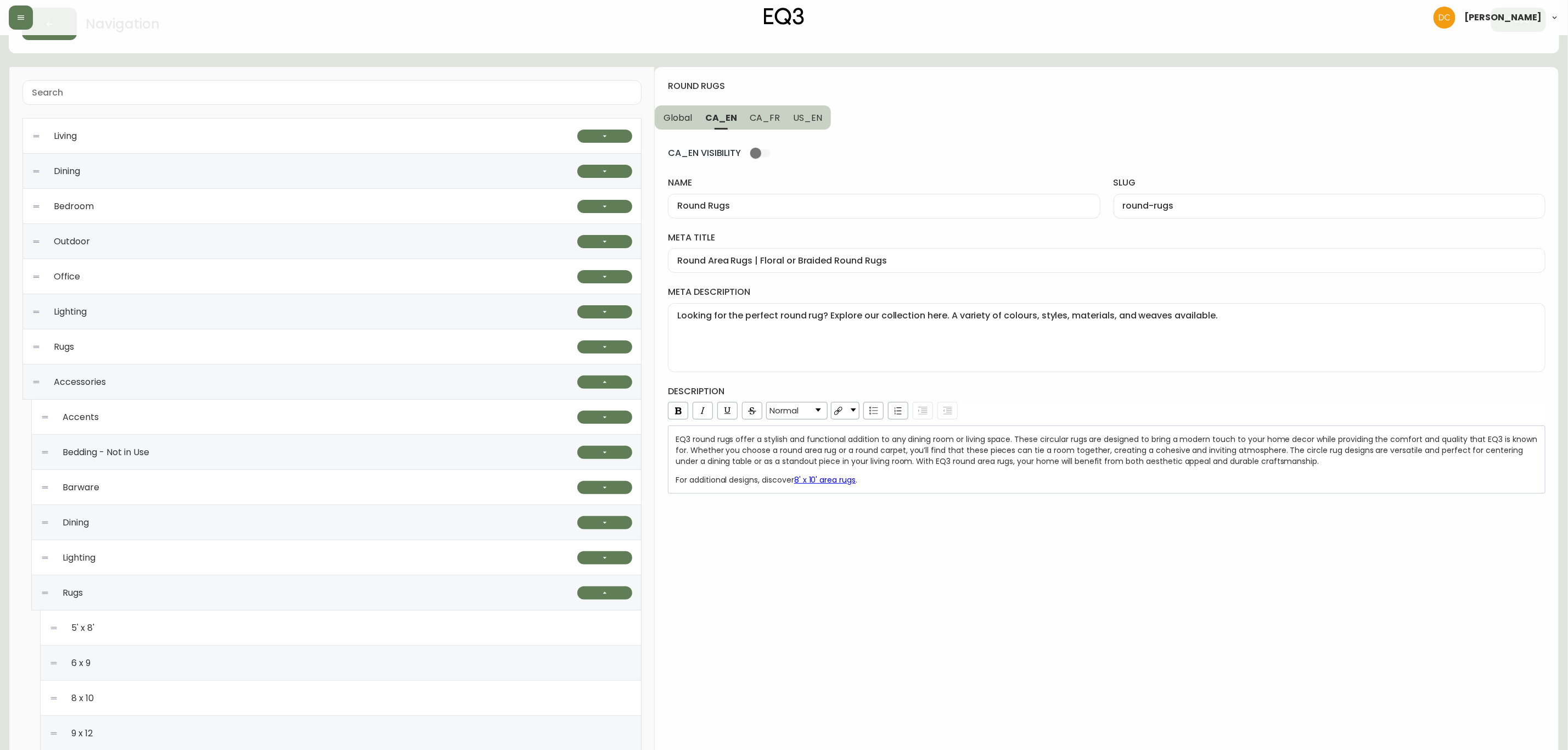
click at [848, 361] on textarea "Looking for the perfect round rug? Explore our collection here. A variety of co…" at bounding box center [1107, 338] width 859 height 55
drag, startPoint x: 915, startPoint y: 255, endPoint x: 876, endPoint y: 245, distance: 40.3
click at [915, 254] on div "Round Area Rugs | Floral or Braided Round Rugs" at bounding box center [1107, 260] width 878 height 25
click at [758, 119] on span "CA_FR" at bounding box center [765, 118] width 30 height 12
type input "Tapis Ronds"
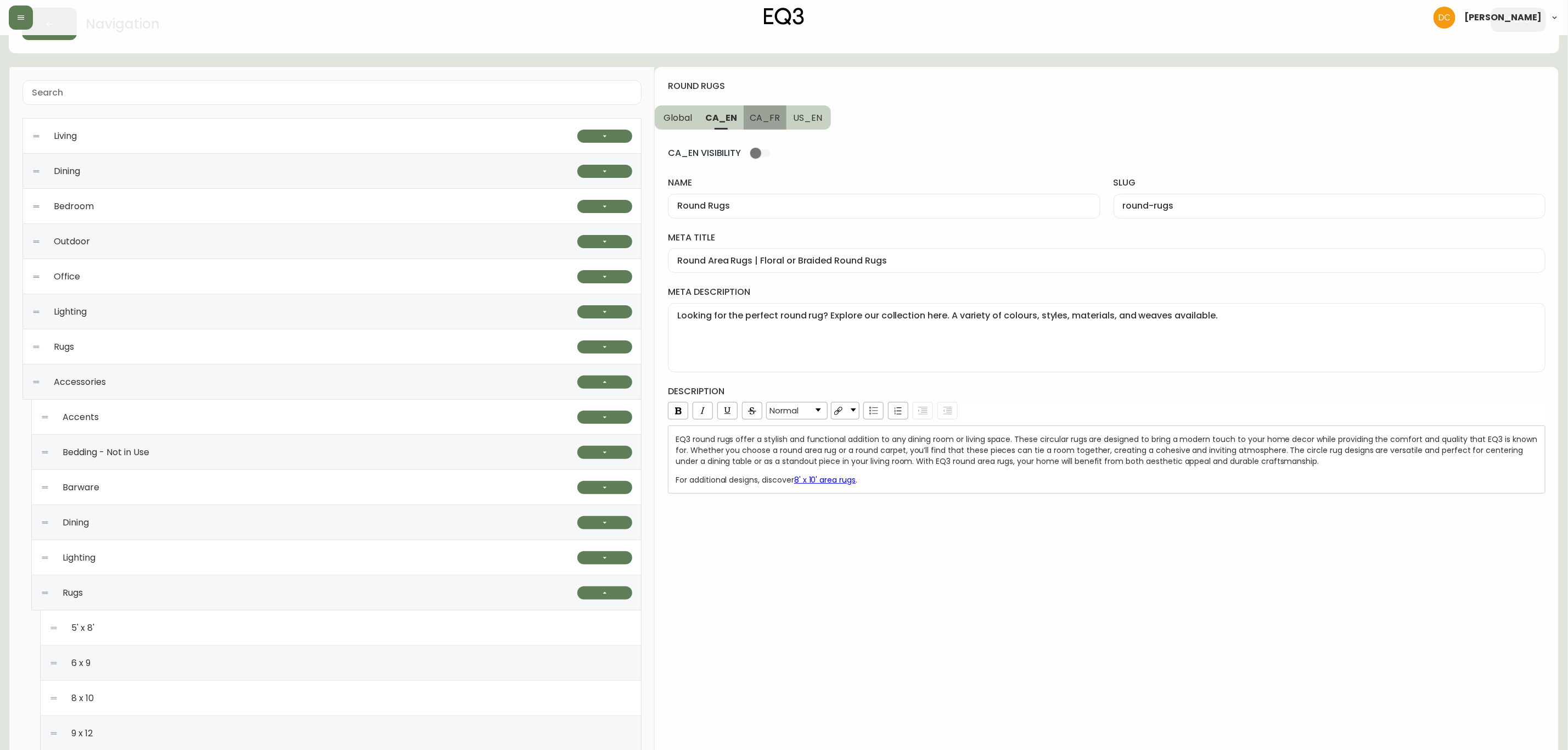
type input "tapis-ronds"
type input "Tapis ronds | Carpettes de forme ronde | Décoration de plancher | Canada"
type textarea "Cherchez-vous la carpette ronde parfaite? Explorez notre sélection de tapis ron…"
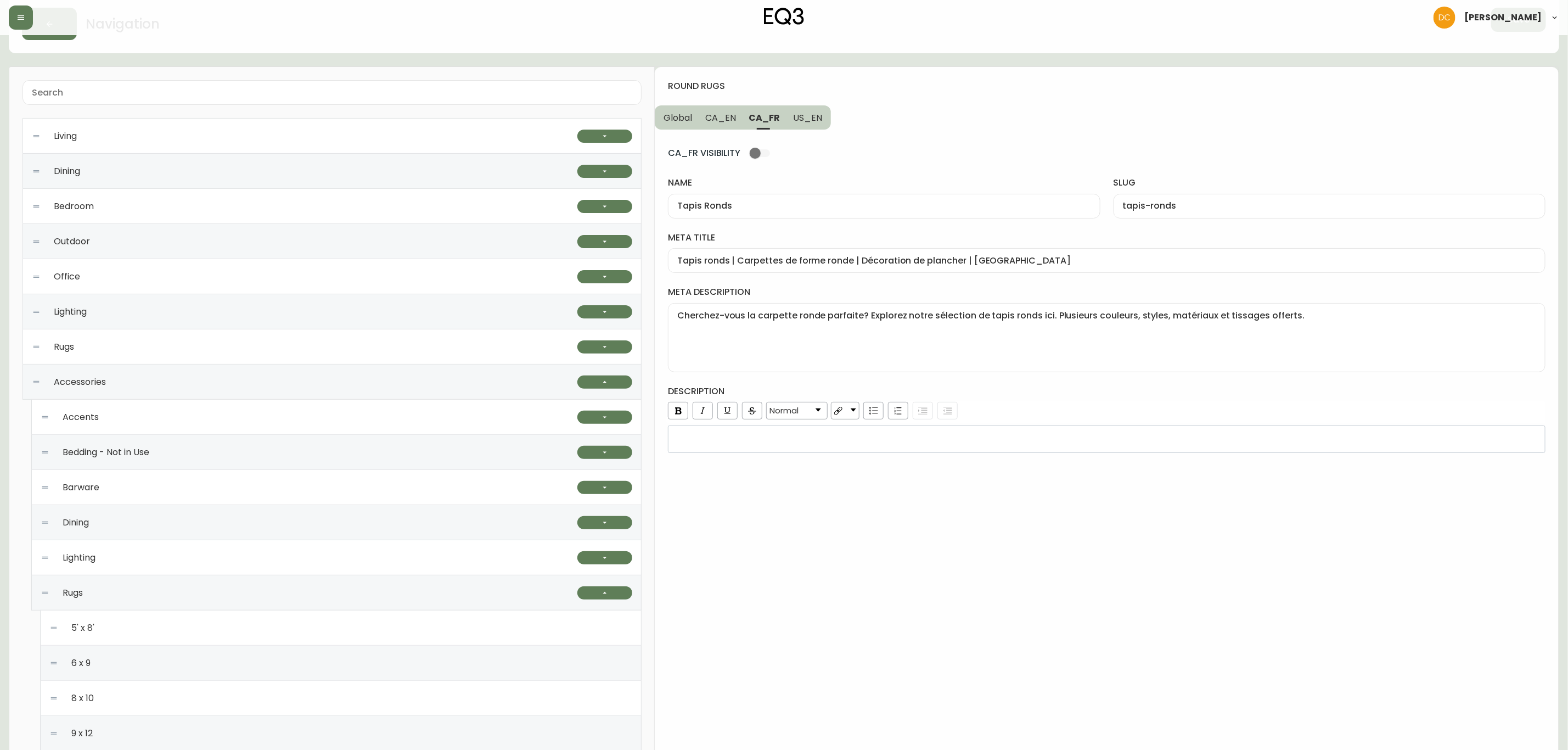
click at [796, 118] on span "US_EN" at bounding box center [808, 118] width 29 height 12
type input "Round Rugs"
type input "round-rugs"
type input "Tapis ronds | Carpettes de forme ronde | Décoration de plancher | Canada Round …"
type textarea "Looking for the perfect round rug? Explore our collection here. A variety of co…"
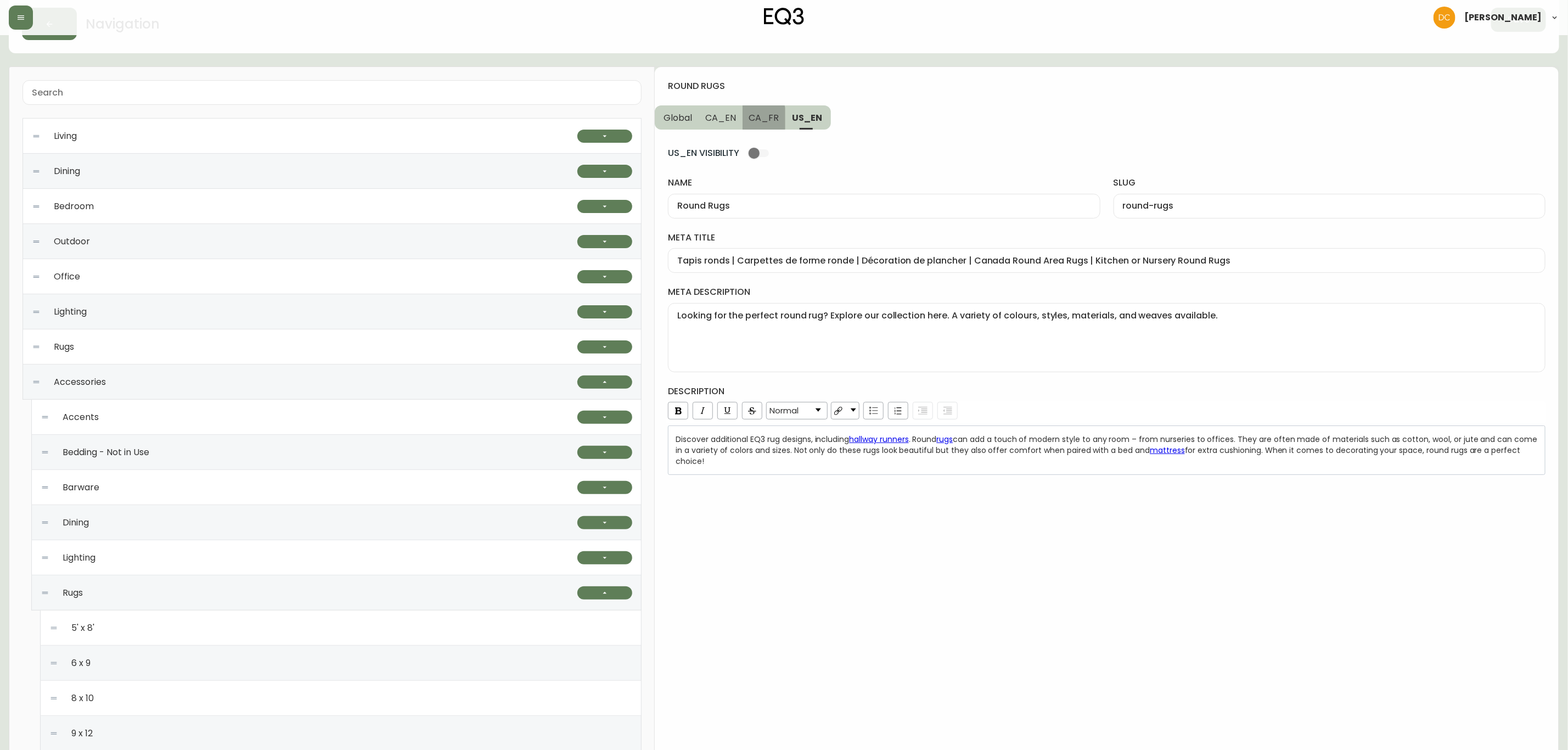
click at [749, 118] on span "CA_FR" at bounding box center [764, 118] width 30 height 12
type input "Tapis Ronds"
type input "tapis-ronds"
type input "Tapis ronds | Carpettes de forme ronde | Décoration de plancher | Canada"
type textarea "Cherchez-vous la carpette ronde parfaite? Explorez notre sélection de tapis ron…"
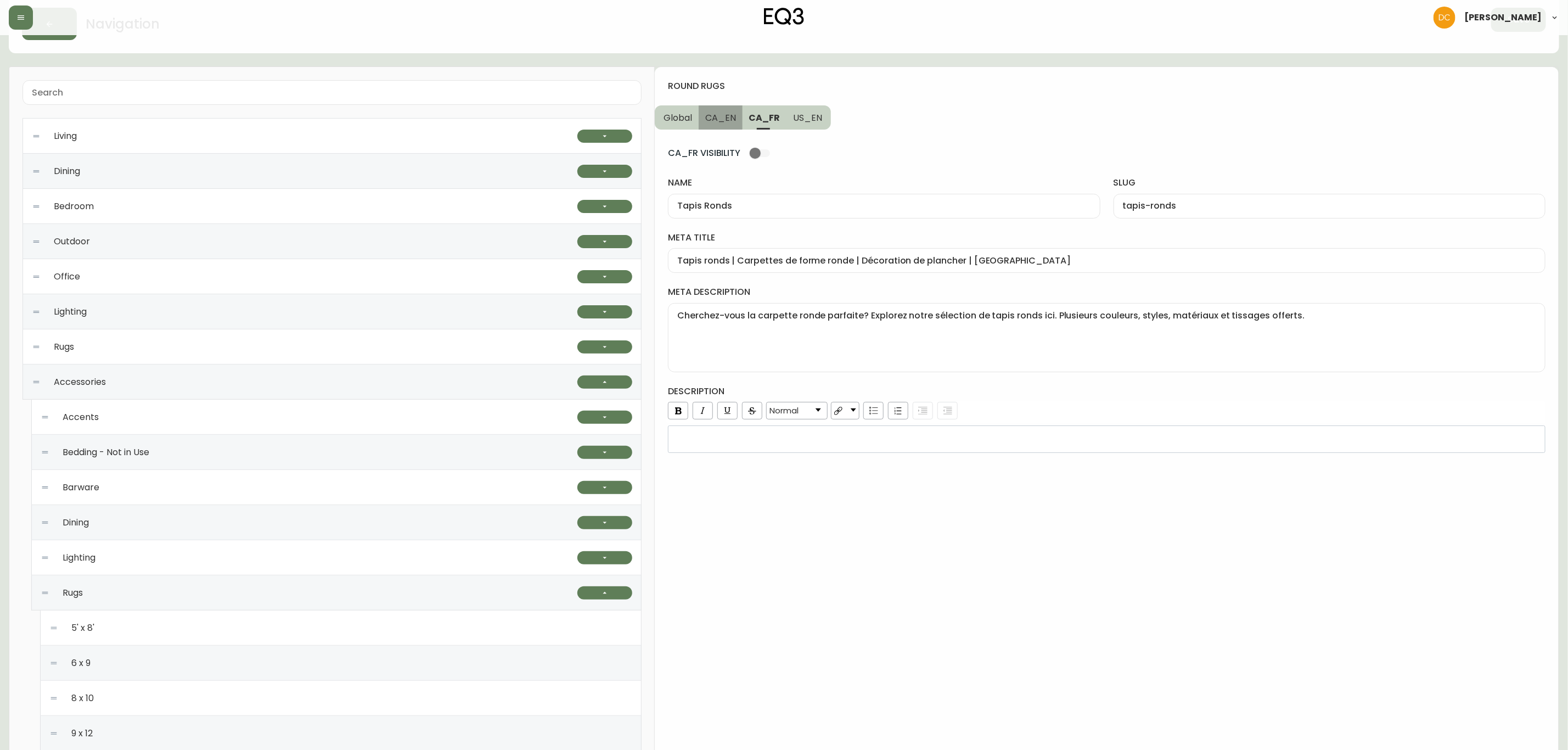
click at [698, 118] on button "CA_EN" at bounding box center [720, 117] width 44 height 24
type input "Round Rugs"
type input "round-rugs"
type input "Round Area Rugs | Floral or Braided Round Rugs"
type textarea "Looking for the perfect round rug? Explore our collection here. A variety of co…"
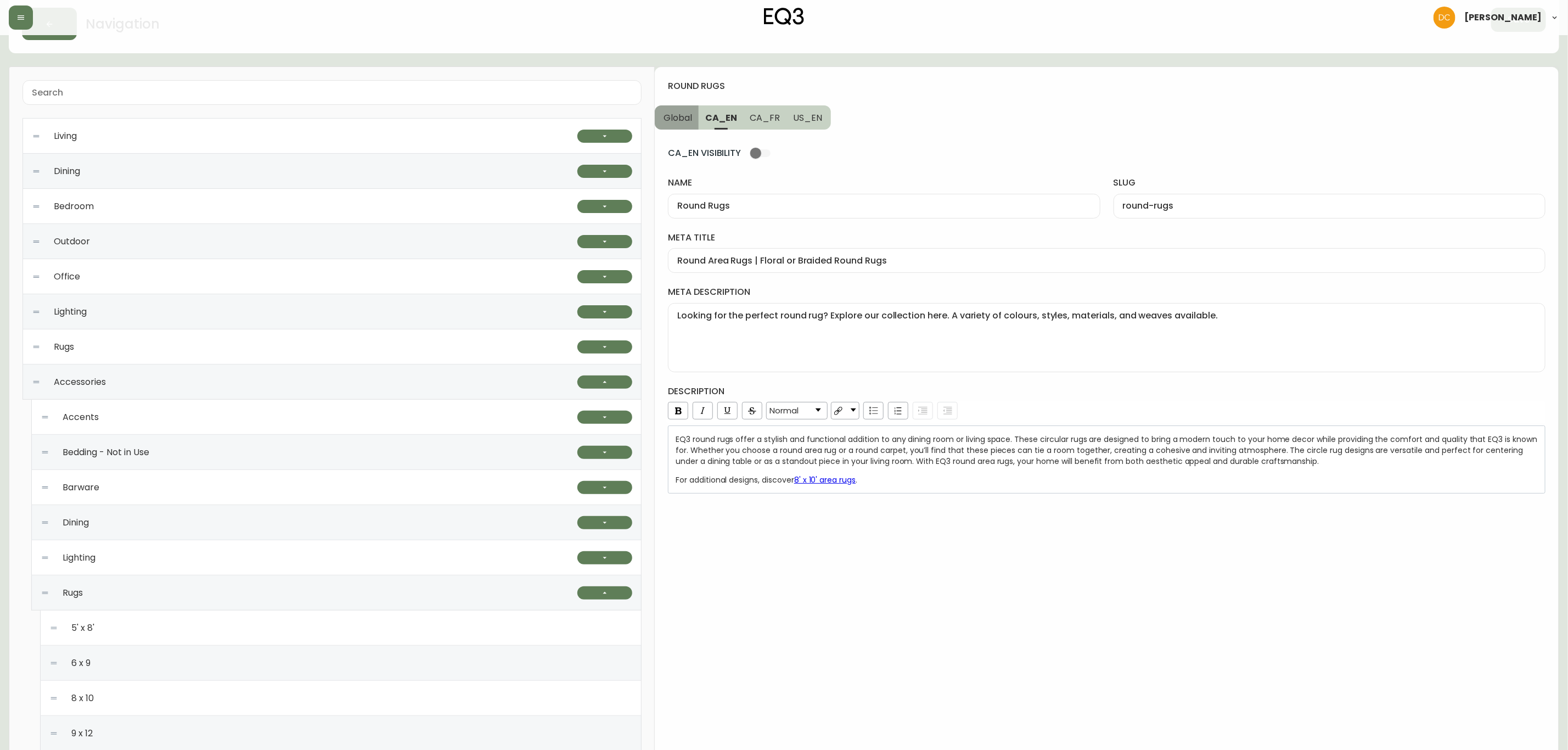
click at [661, 120] on button "Global" at bounding box center [677, 117] width 44 height 24
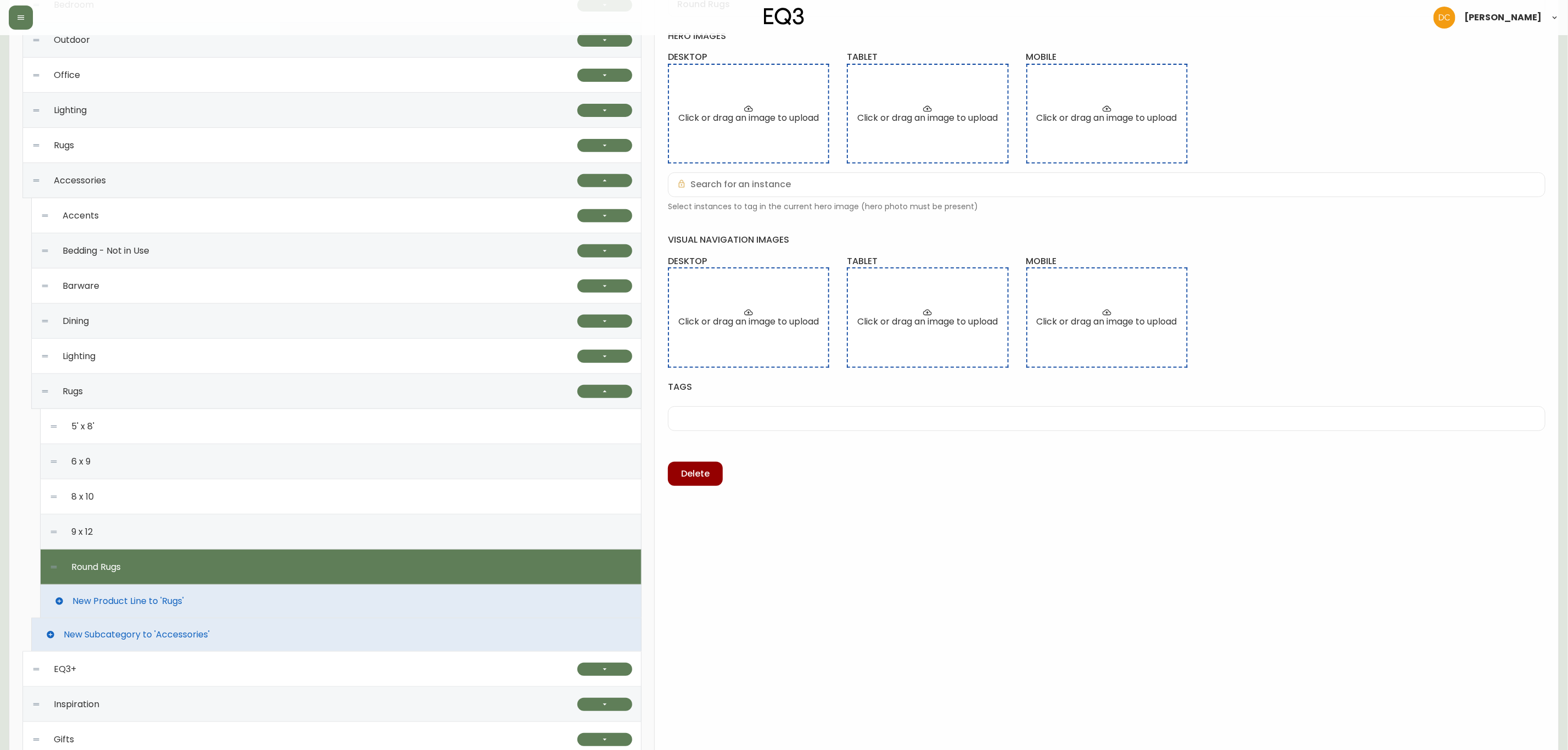
scroll to position [379, 0]
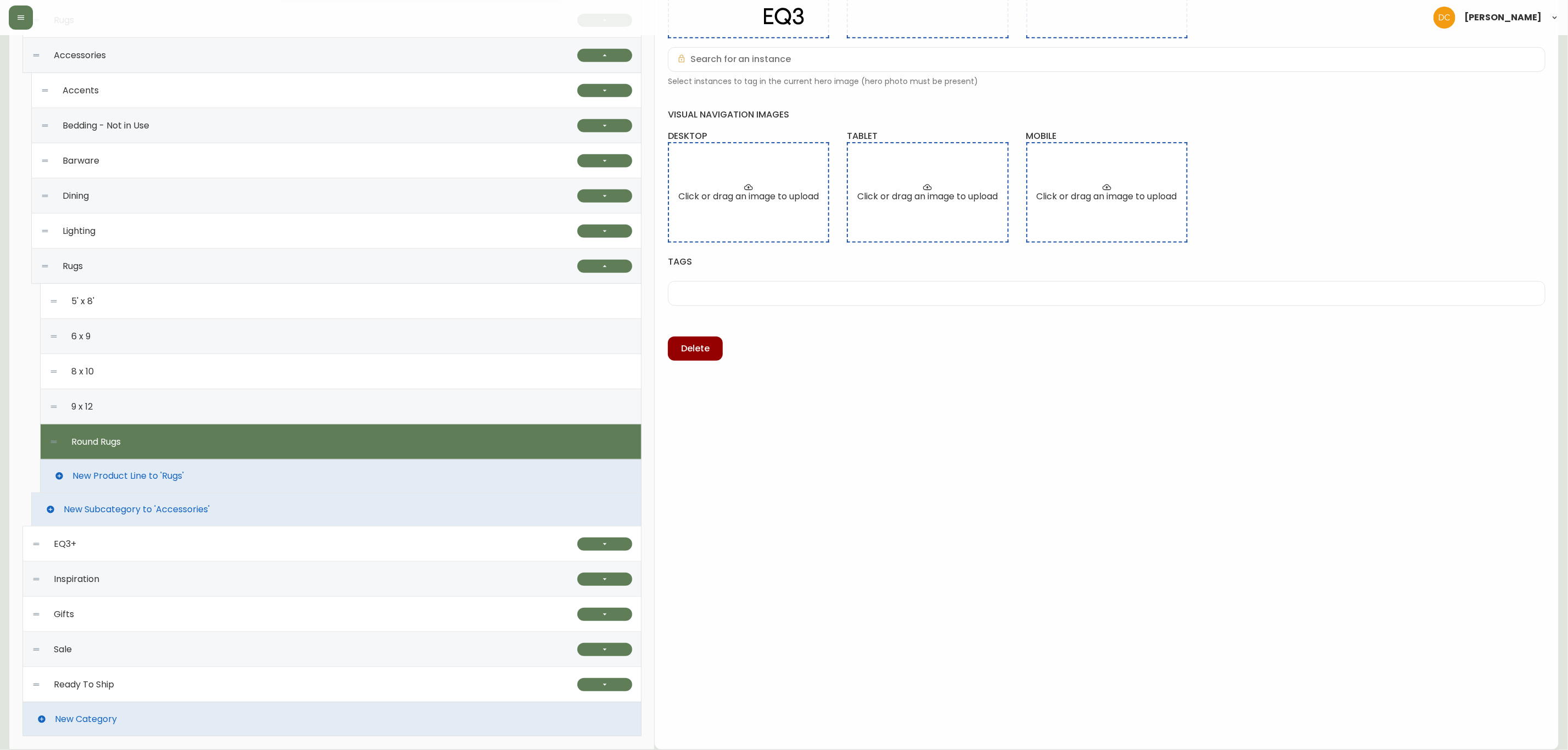
click at [133, 410] on div "9 x 12" at bounding box center [340, 406] width 583 height 35
type input "9 x 12"
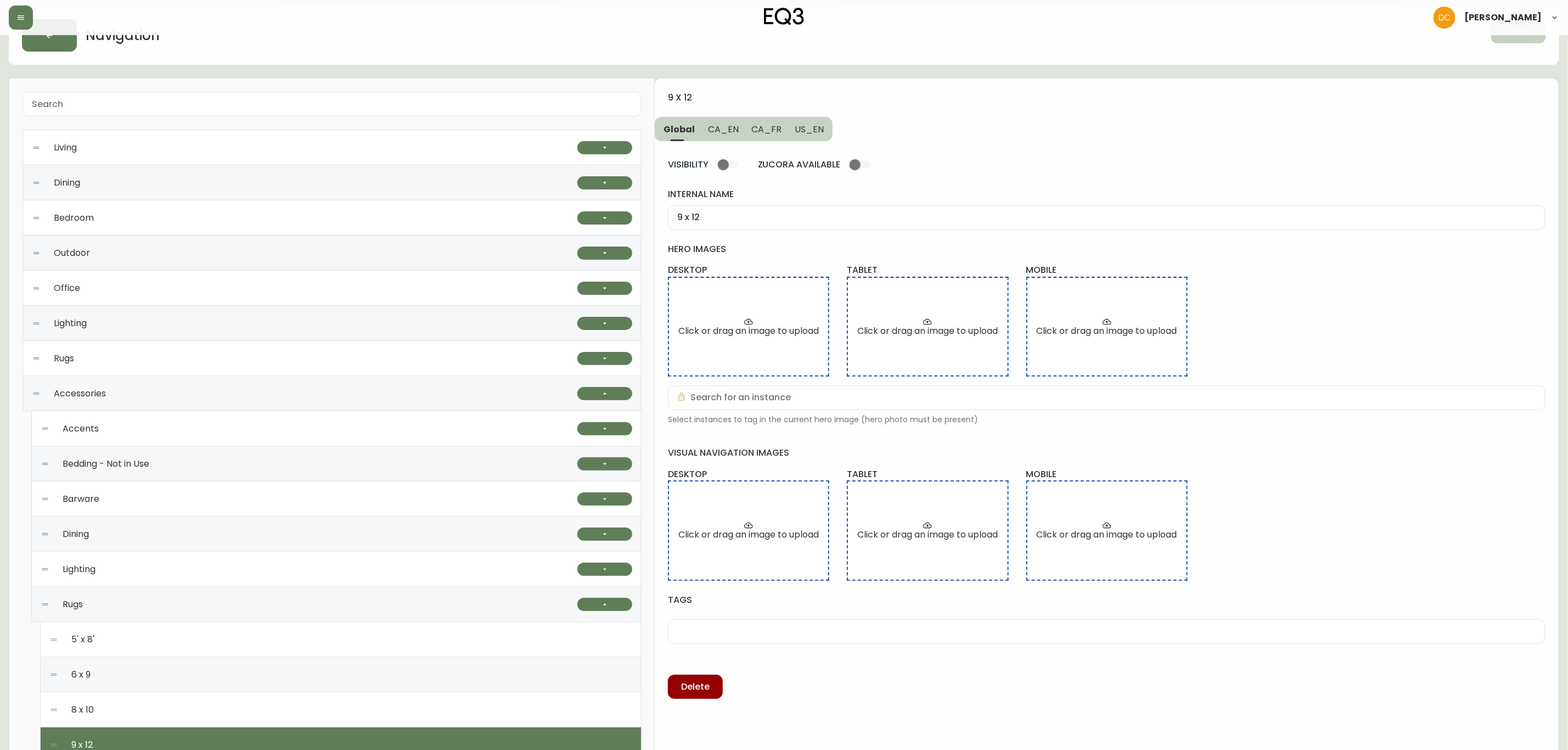
scroll to position [0, 0]
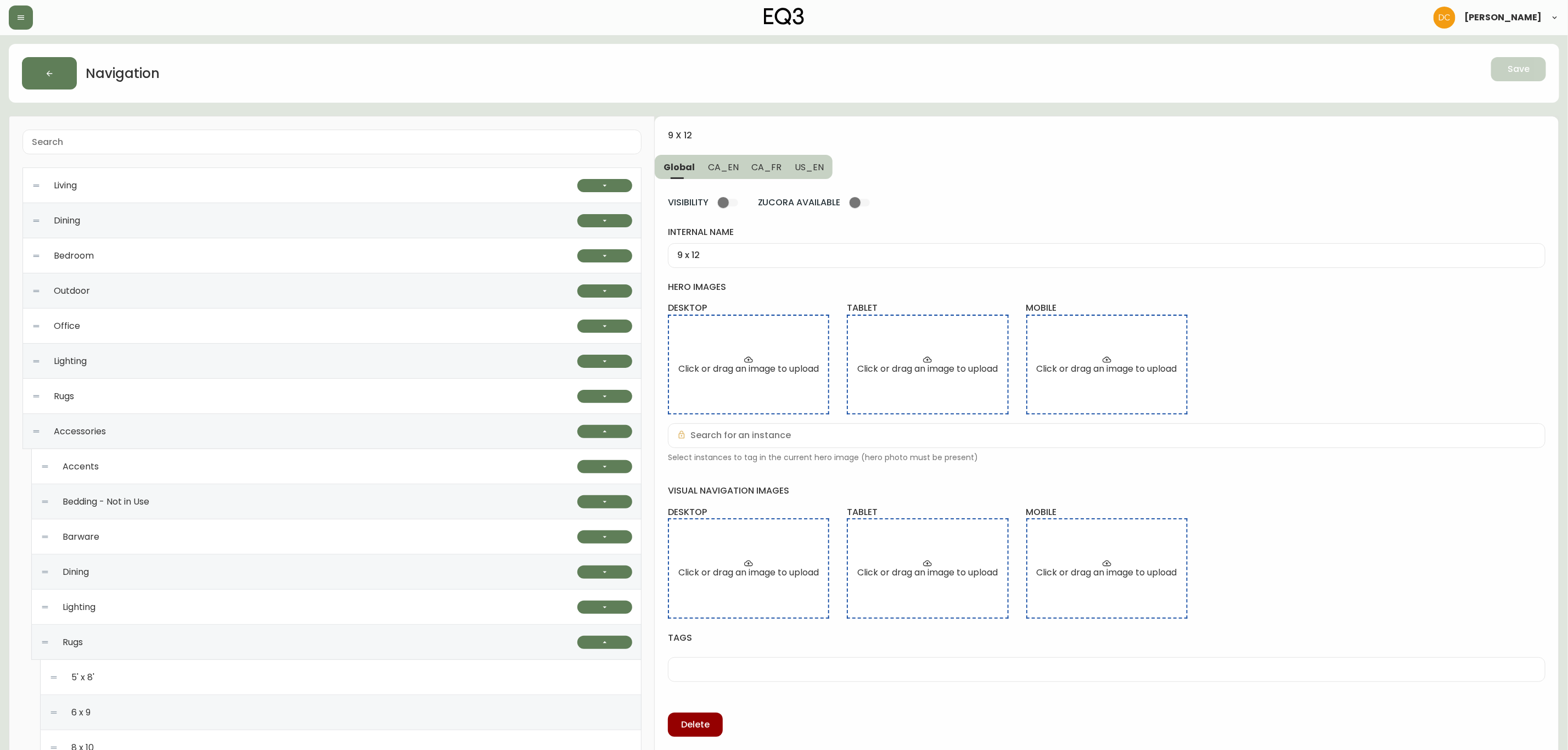
click at [723, 174] on button "CA_EN" at bounding box center [723, 166] width 44 height 24
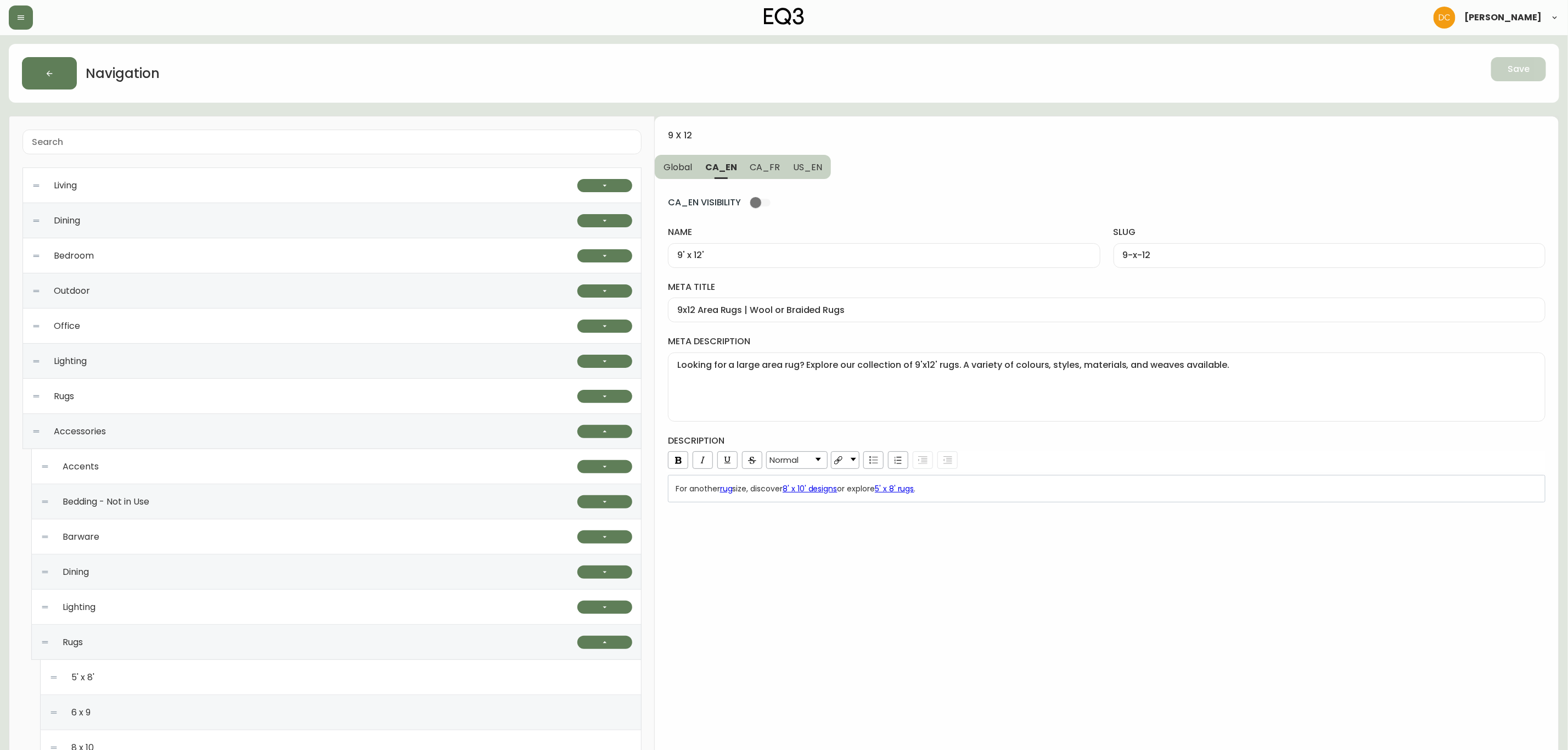
click at [766, 168] on span "CA_FR" at bounding box center [765, 167] width 30 height 12
type input "9pi x 12pi"
type input "9pi-x-12pi"
type input "Carpettes 9 pi x 12 pi | Petits tapis de maison | Déco de plancher | Canada"
type textarea "Cherchez-vous une très grande carpette? Explorez notre sélection de tapis de 9 …"
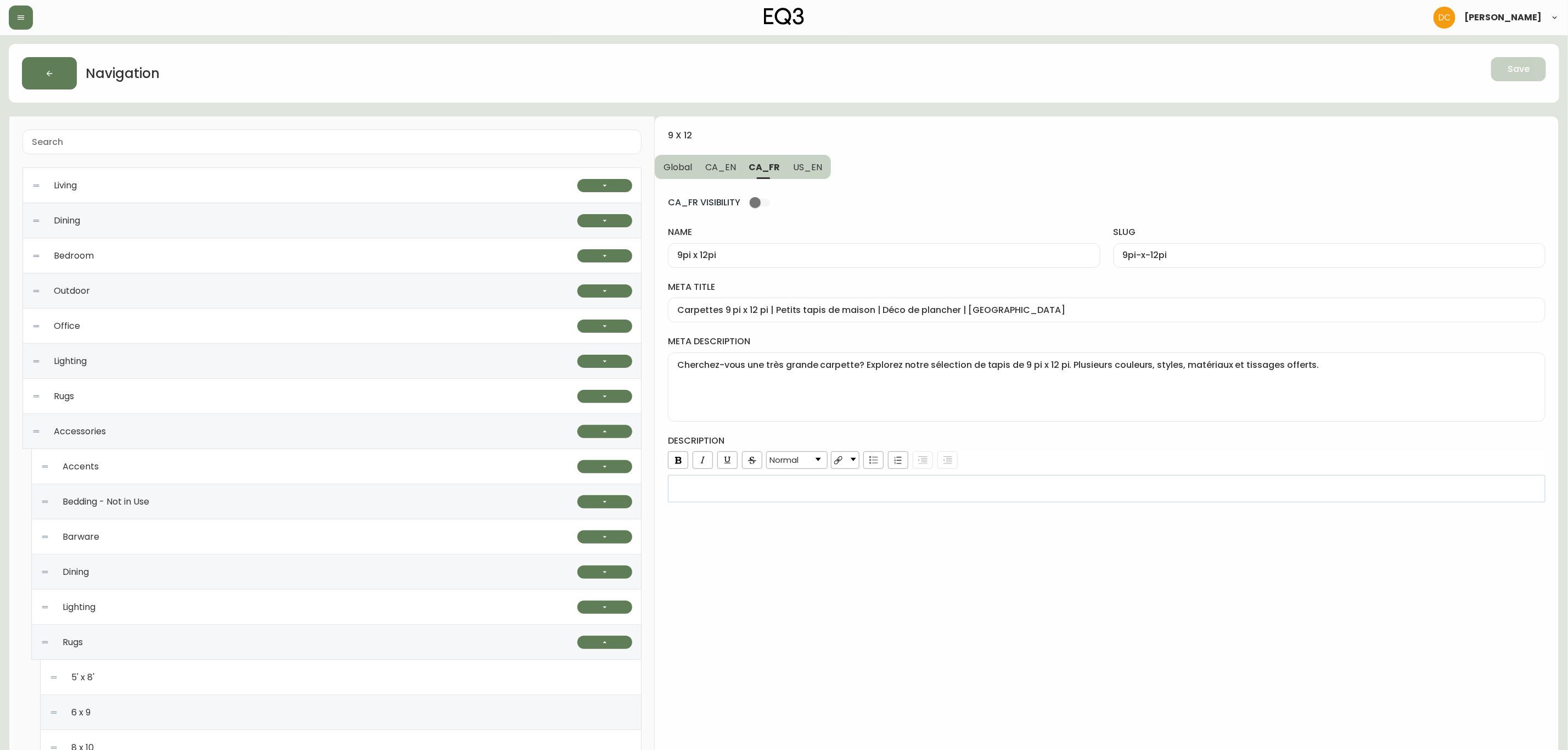
click at [809, 166] on span "US_EN" at bounding box center [808, 167] width 29 height 12
type input "9' x 12'"
type input "9-x-12"
type input "9x12 Area Rugs | White, Gray, or Black 9x12 Rugs"
type textarea "Looking for a large area rug? Explore our collection of 9'x12' rugs. A variety …"
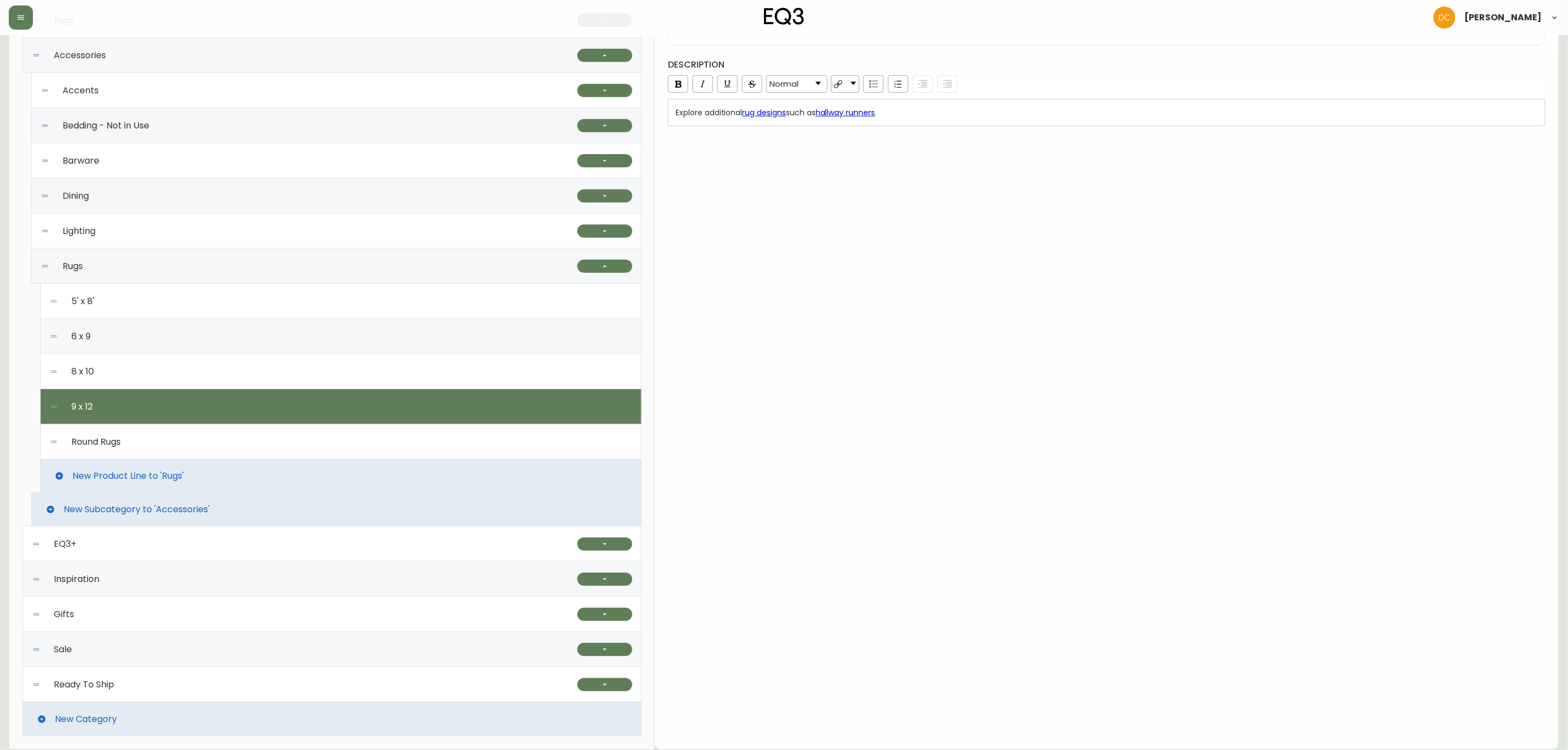
click at [171, 448] on div "Round Rugs" at bounding box center [340, 441] width 583 height 35
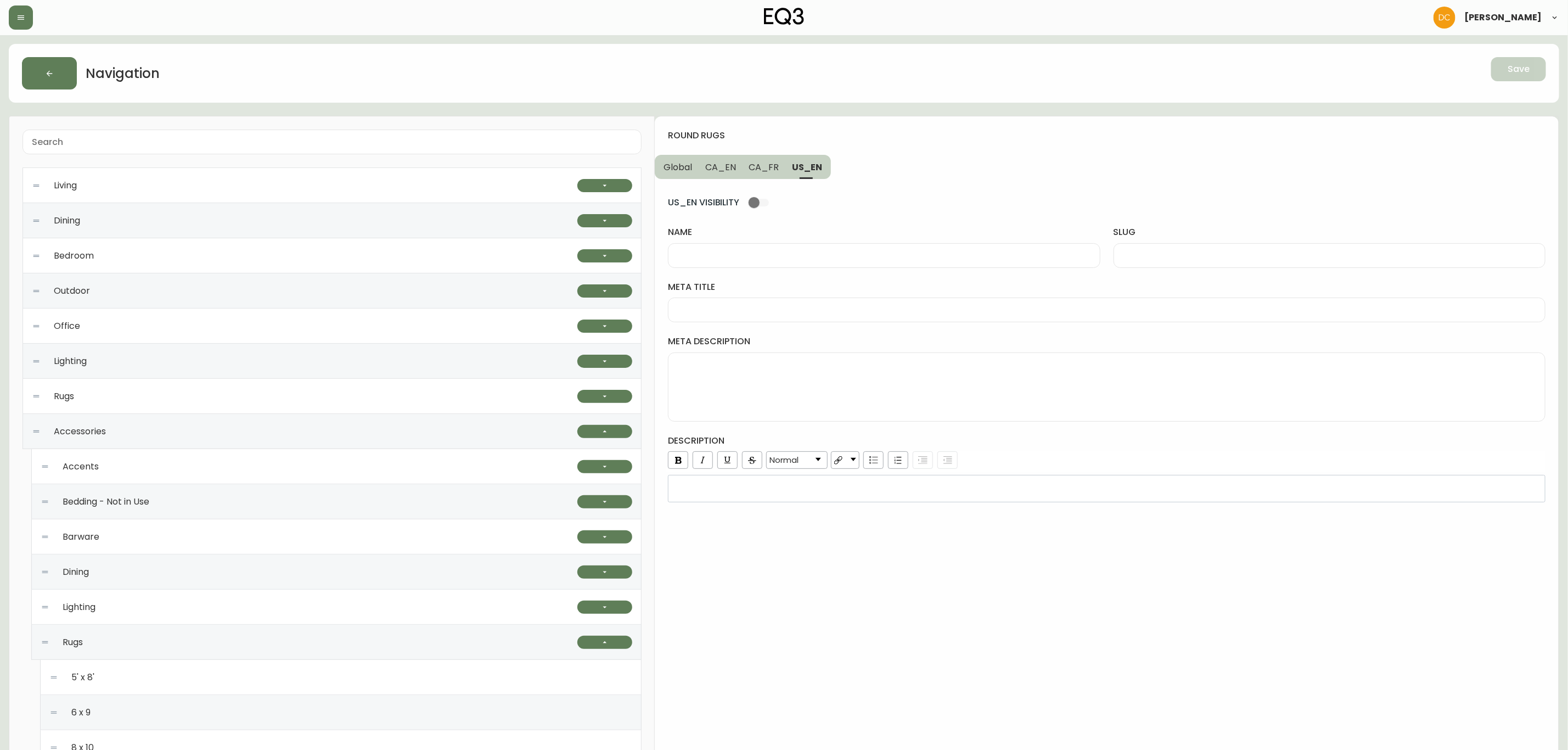
click at [729, 163] on span "CA_EN" at bounding box center [720, 167] width 31 height 12
click at [685, 164] on span "Global" at bounding box center [678, 167] width 28 height 12
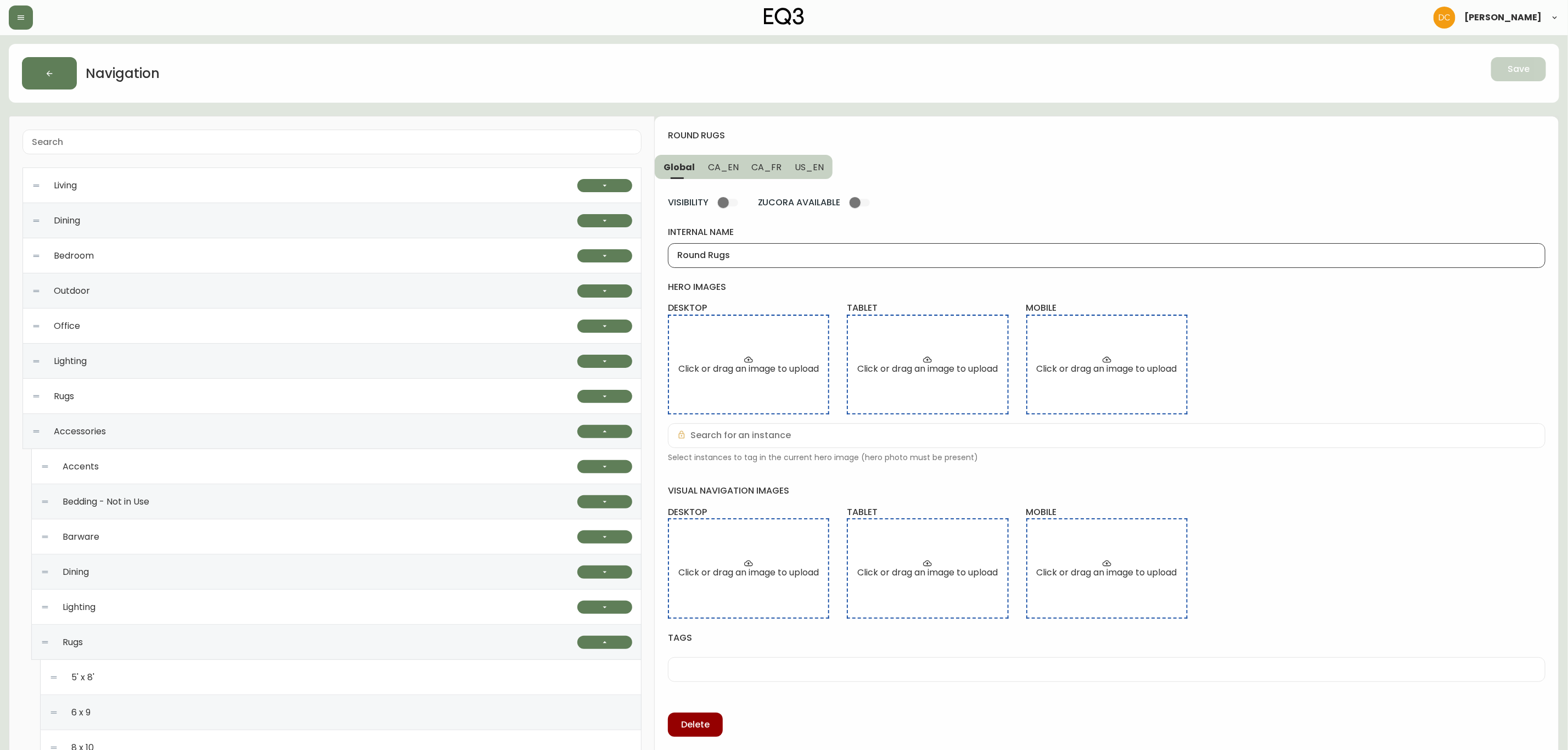
click at [768, 254] on input "Round Rugs" at bounding box center [1107, 255] width 859 height 10
click at [820, 118] on div "round rugs Global CA_EN CA_FR US_EN VISIBILITY ZUCORA AVAILABLE internal name R…" at bounding box center [1107, 620] width 904 height 1009
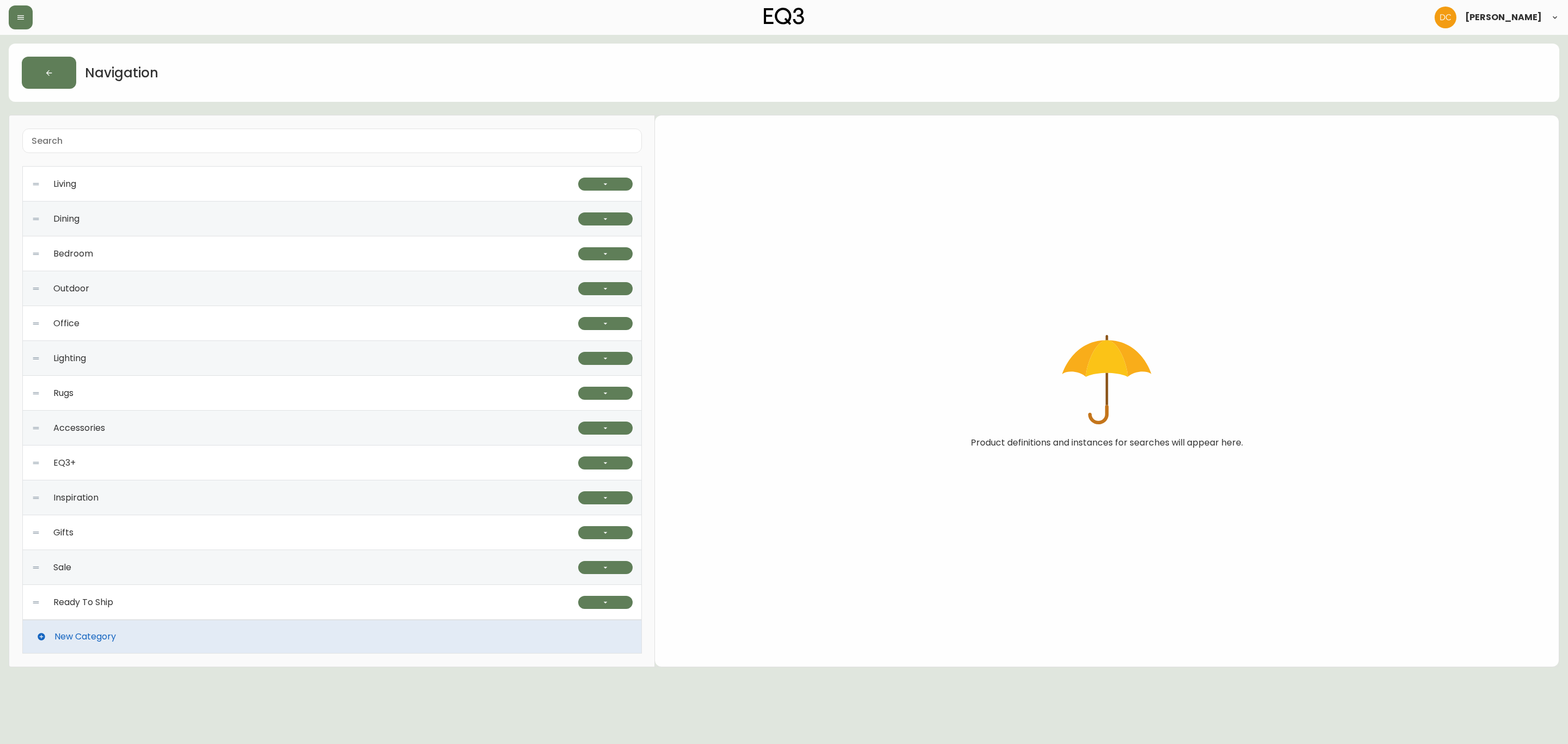
click at [260, 424] on div "Accessories" at bounding box center [305, 428] width 546 height 35
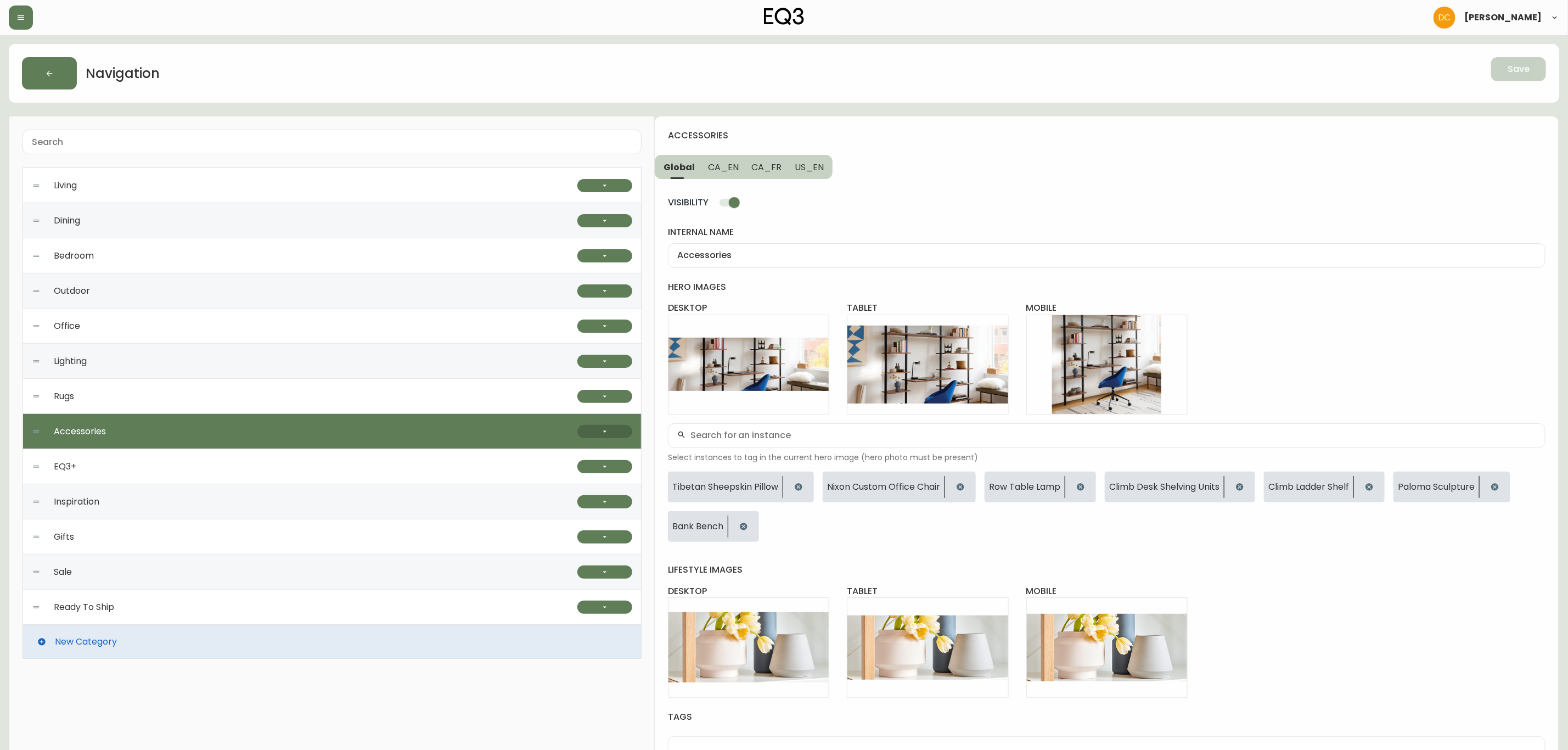
click at [602, 432] on icon "button" at bounding box center [605, 431] width 9 height 9
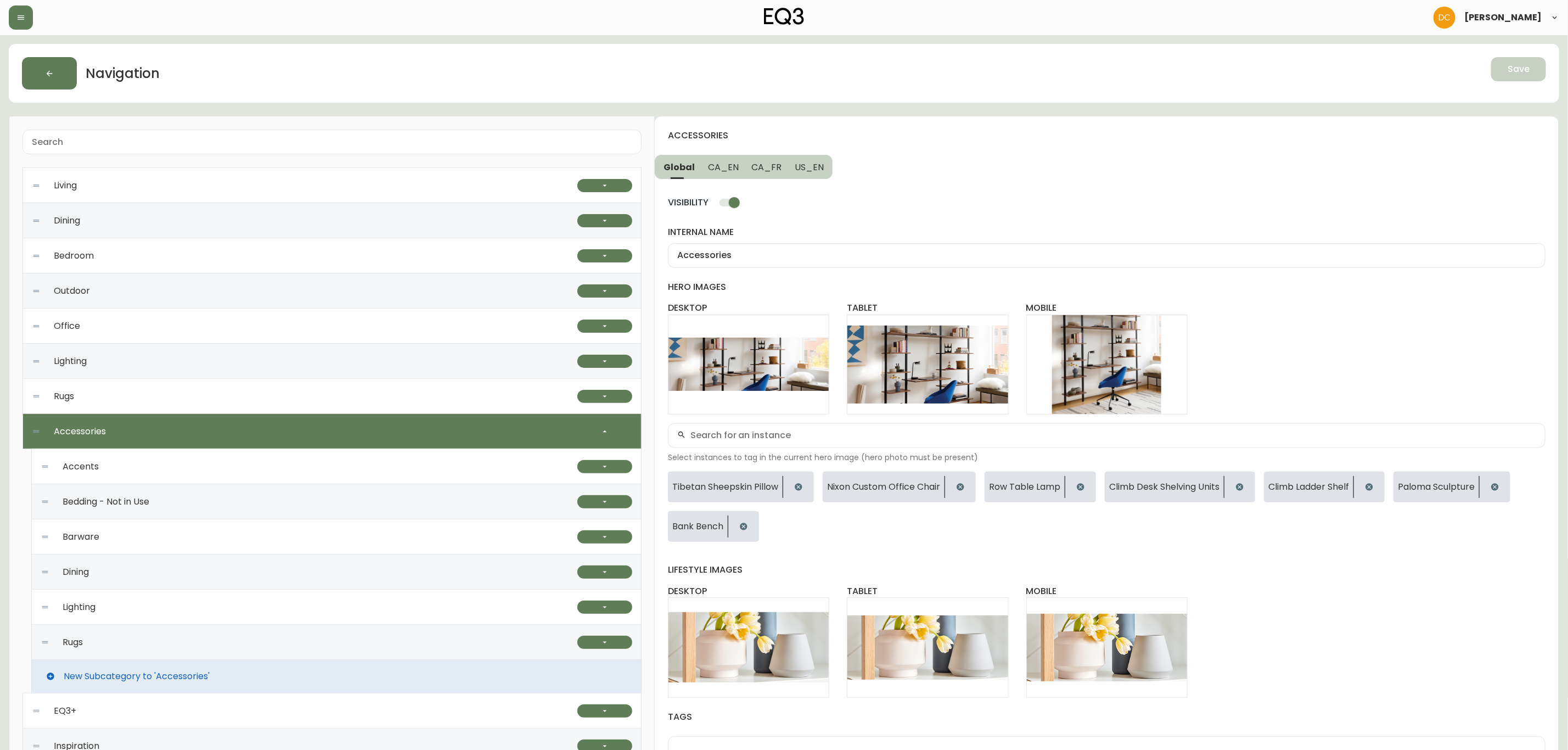
click at [186, 637] on div "Rugs" at bounding box center [309, 642] width 537 height 35
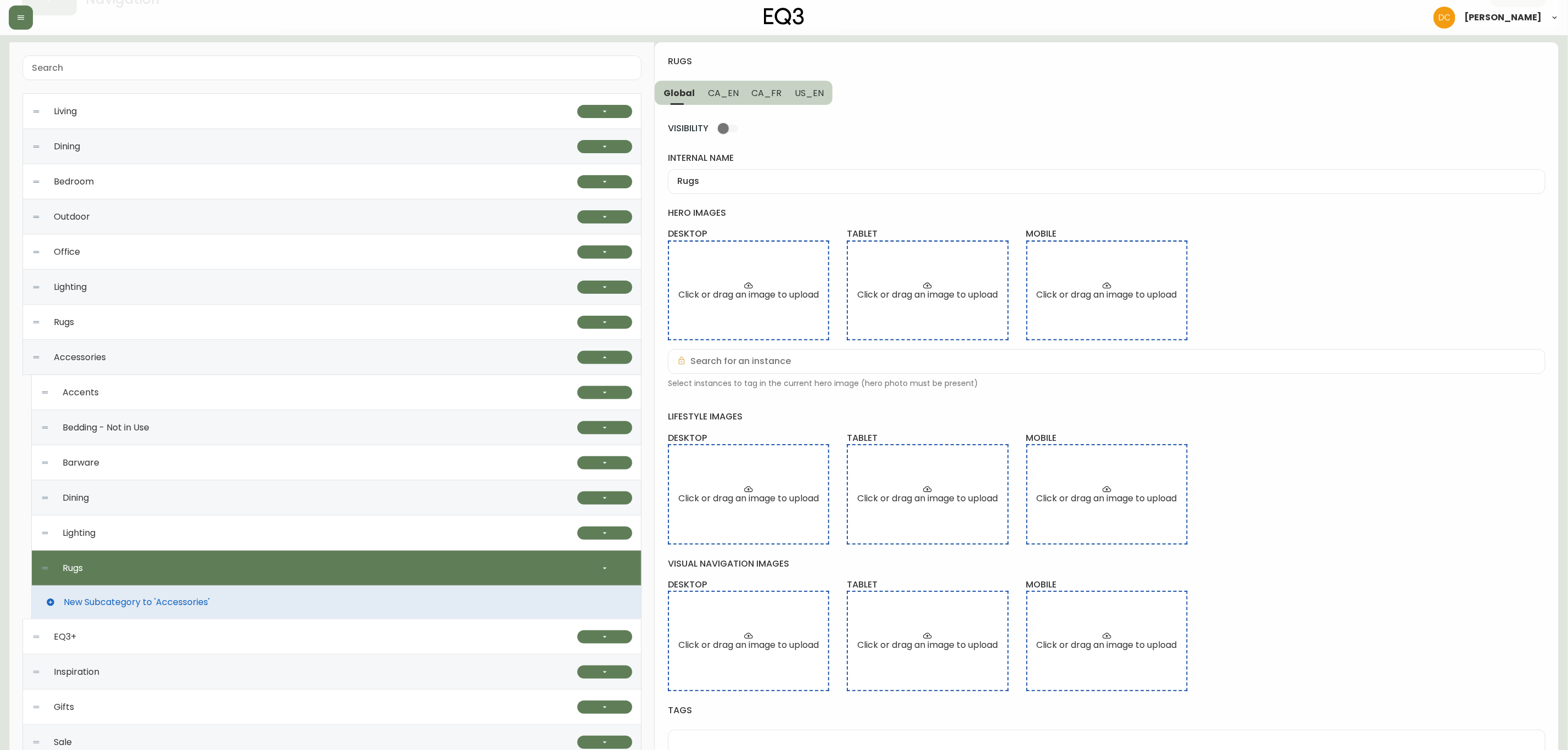
scroll to position [164, 0]
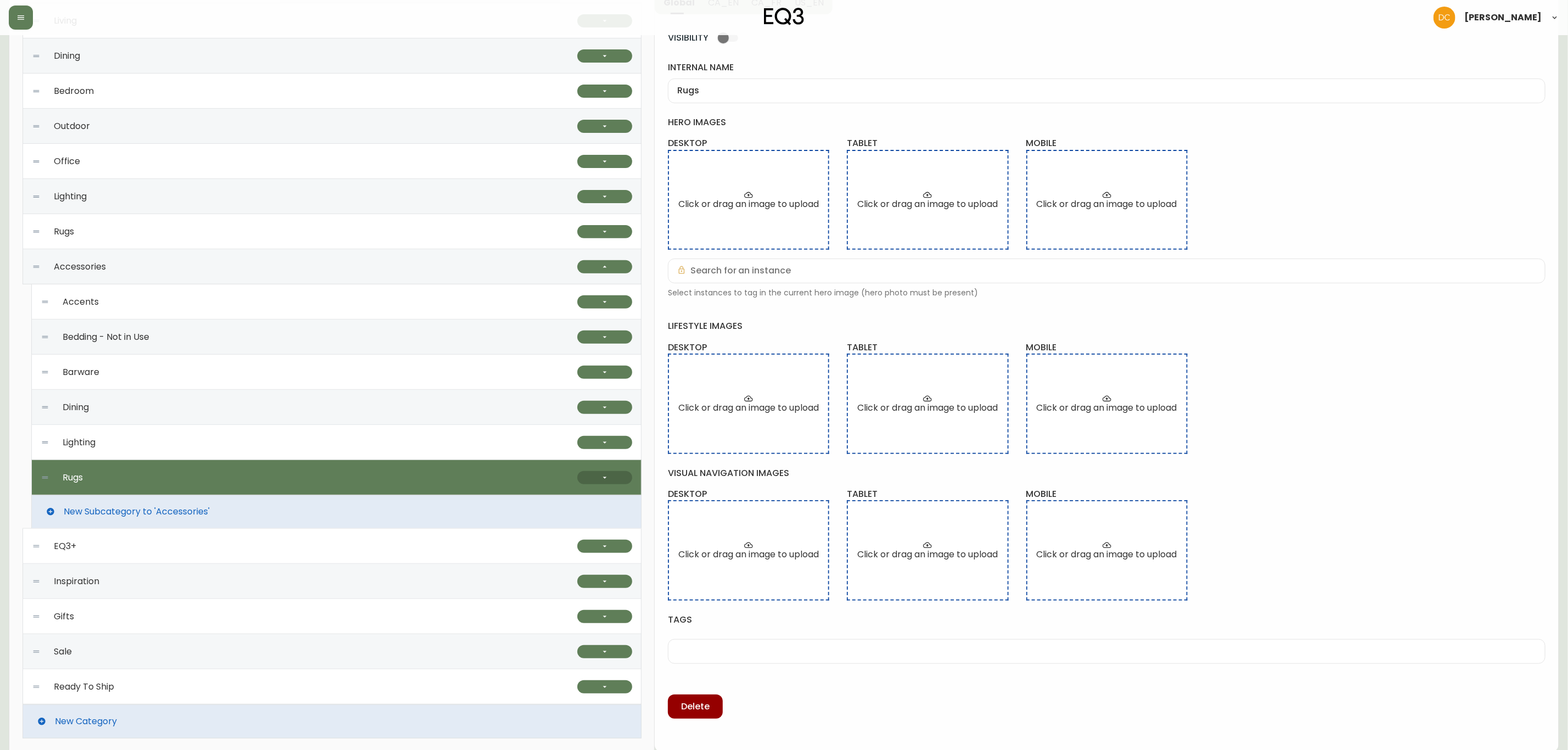
click at [593, 481] on button "button" at bounding box center [605, 477] width 55 height 13
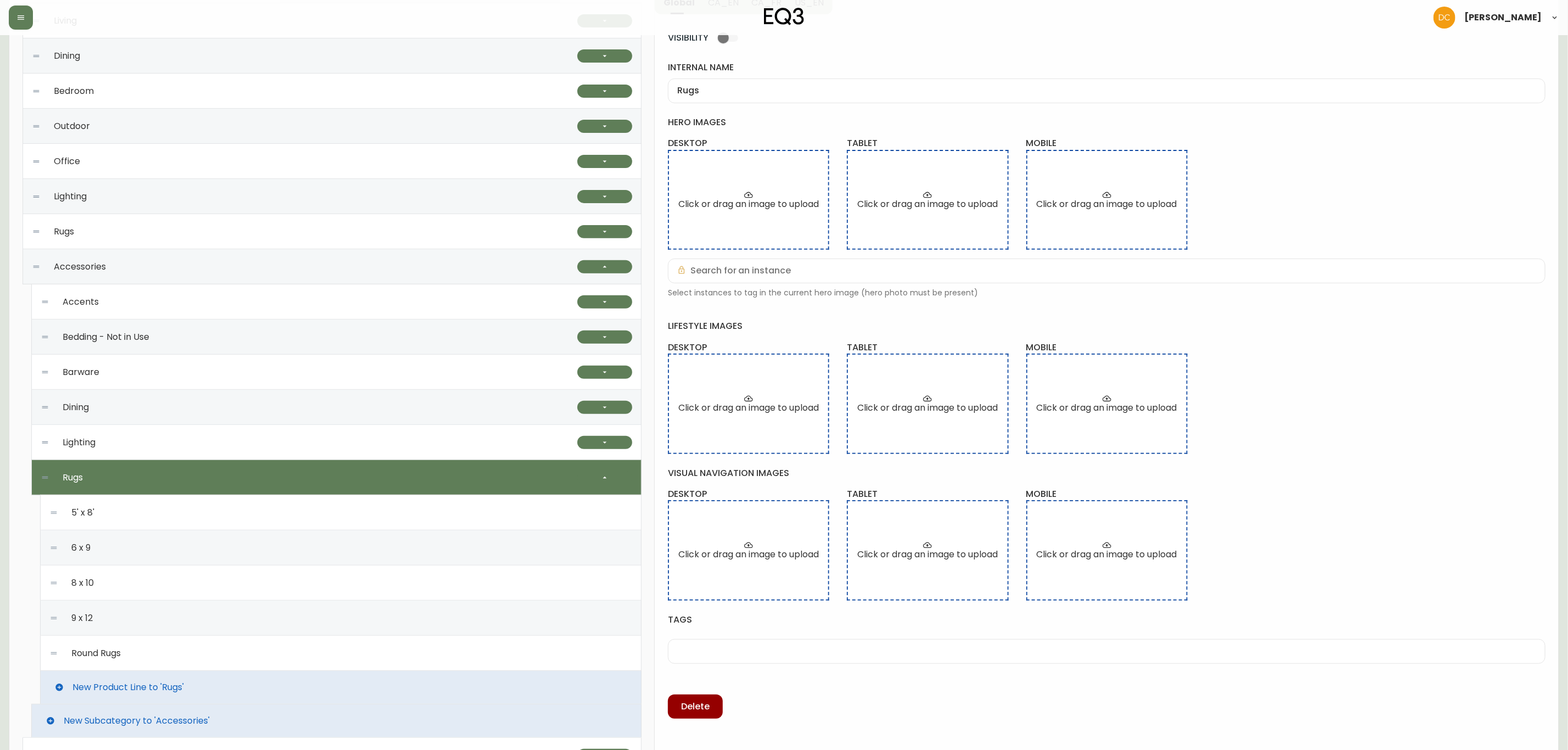
click at [174, 652] on div "Round Rugs" at bounding box center [340, 653] width 583 height 35
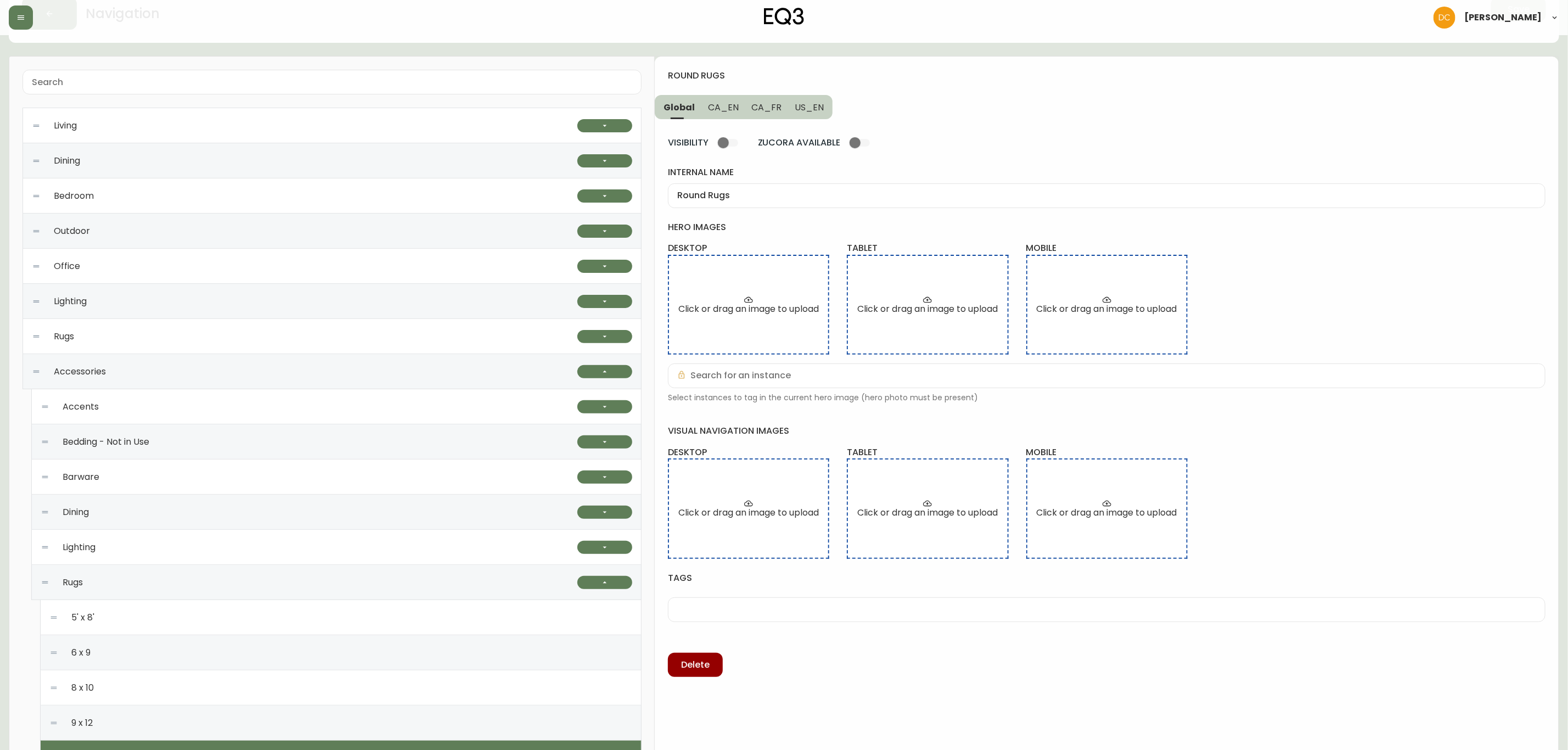
scroll to position [0, 0]
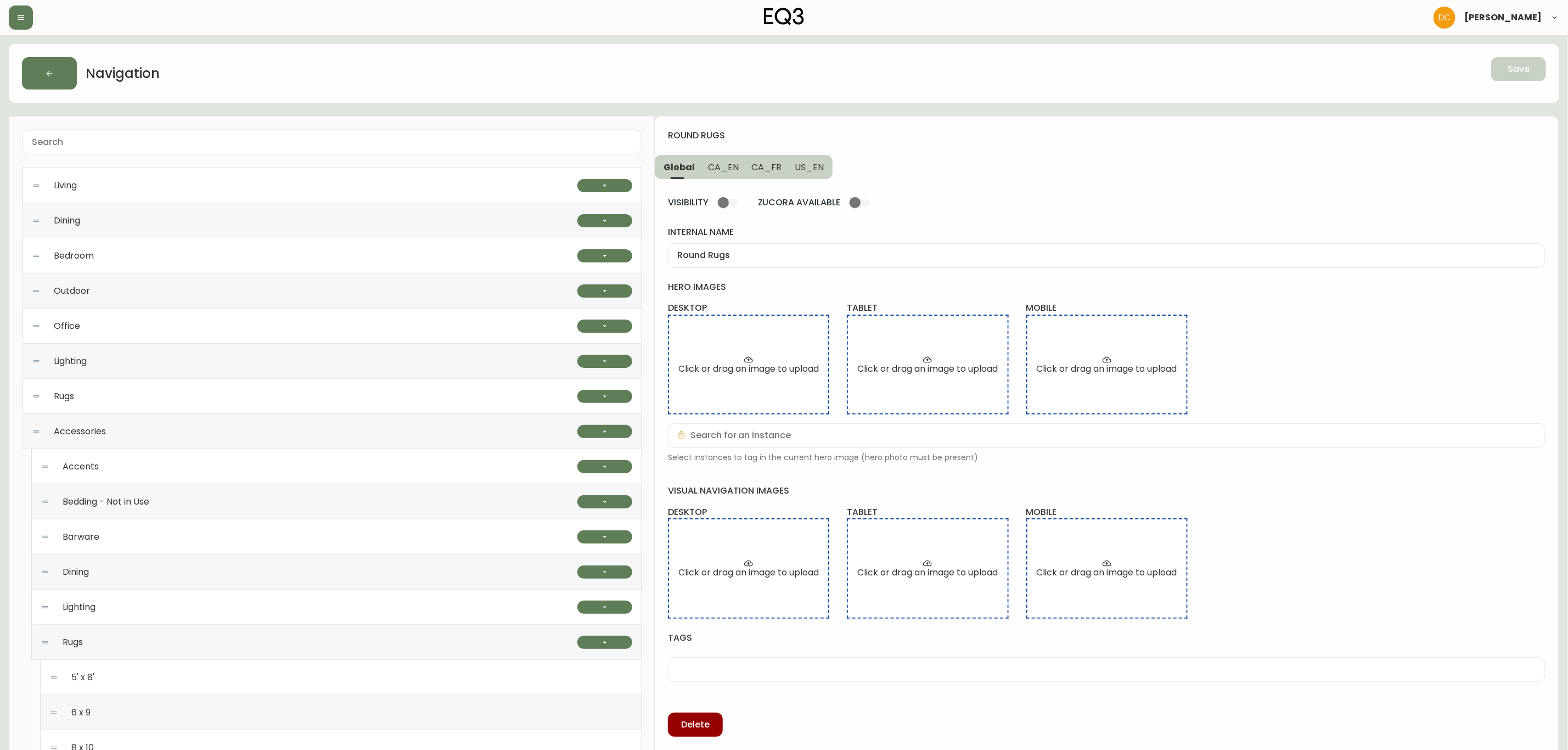
click at [718, 169] on span "CA_EN" at bounding box center [723, 167] width 31 height 12
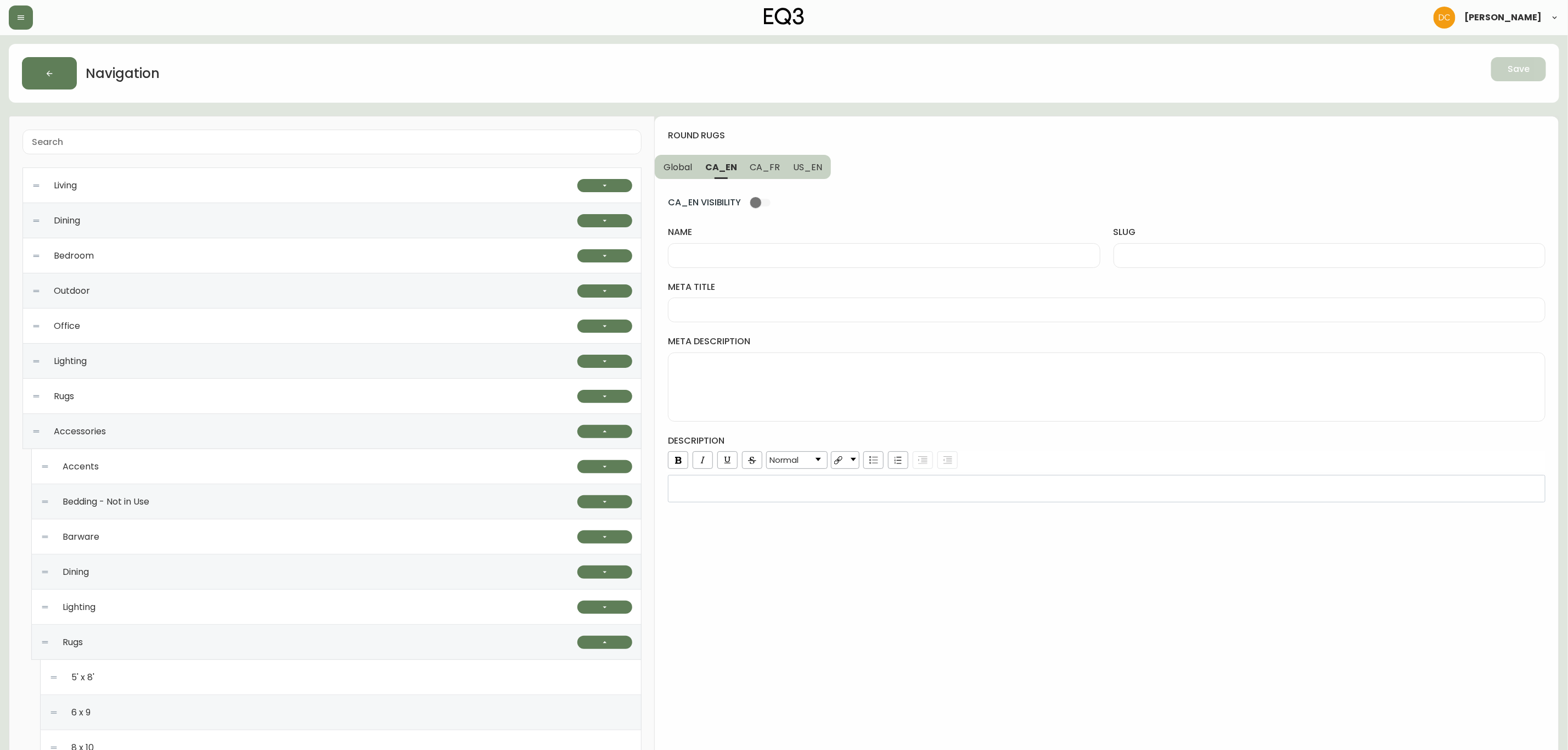
click at [751, 244] on div at bounding box center [885, 255] width 432 height 25
type input "Round Rugs"
type input "round-rugs"
click at [800, 167] on span "US_EN" at bounding box center [808, 167] width 29 height 12
click at [1152, 259] on input "slug" at bounding box center [1329, 255] width 413 height 10
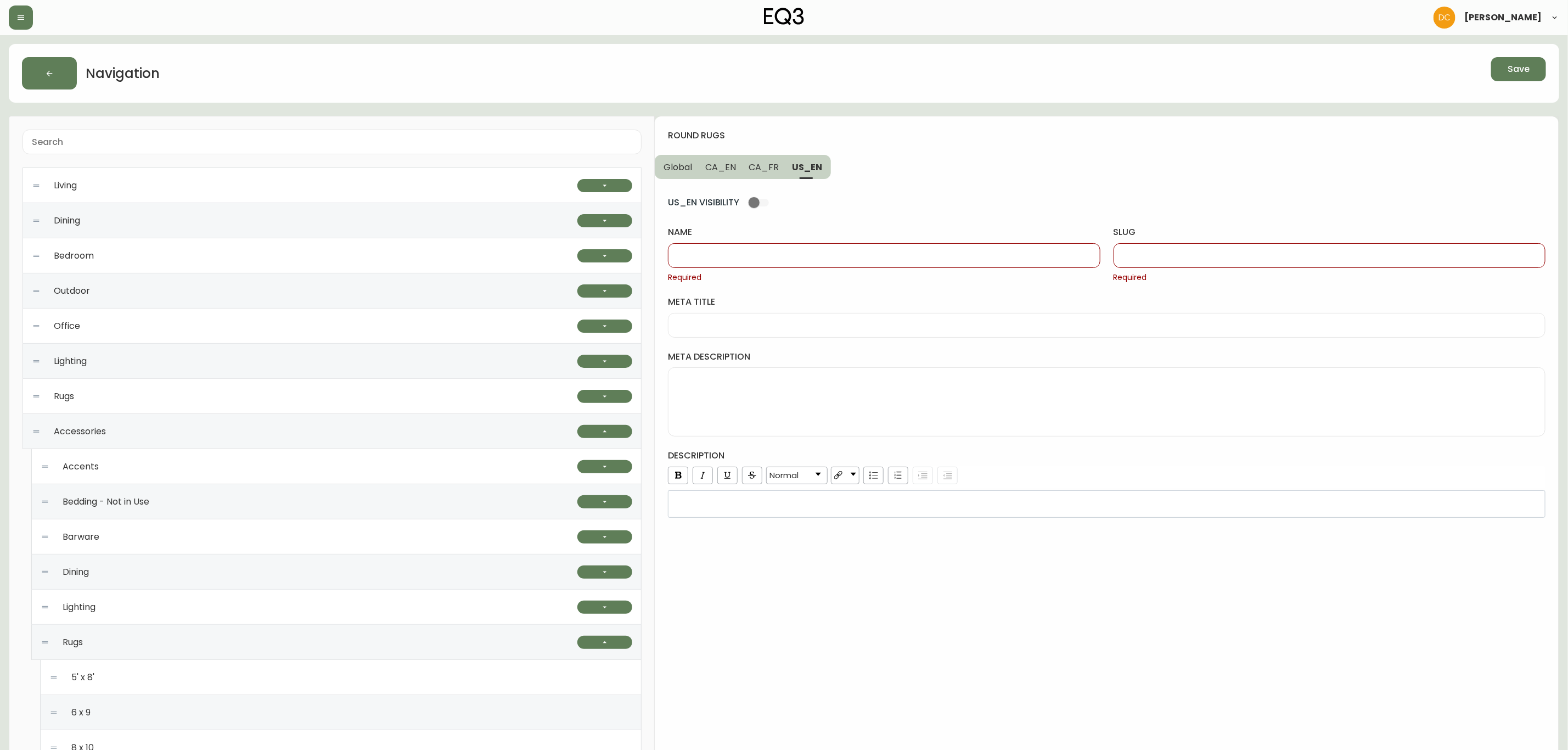
paste input "round-rugs"
type input "round-rugs"
click at [991, 255] on input "name" at bounding box center [884, 255] width 413 height 10
type input "r"
type input "Round Rugs"
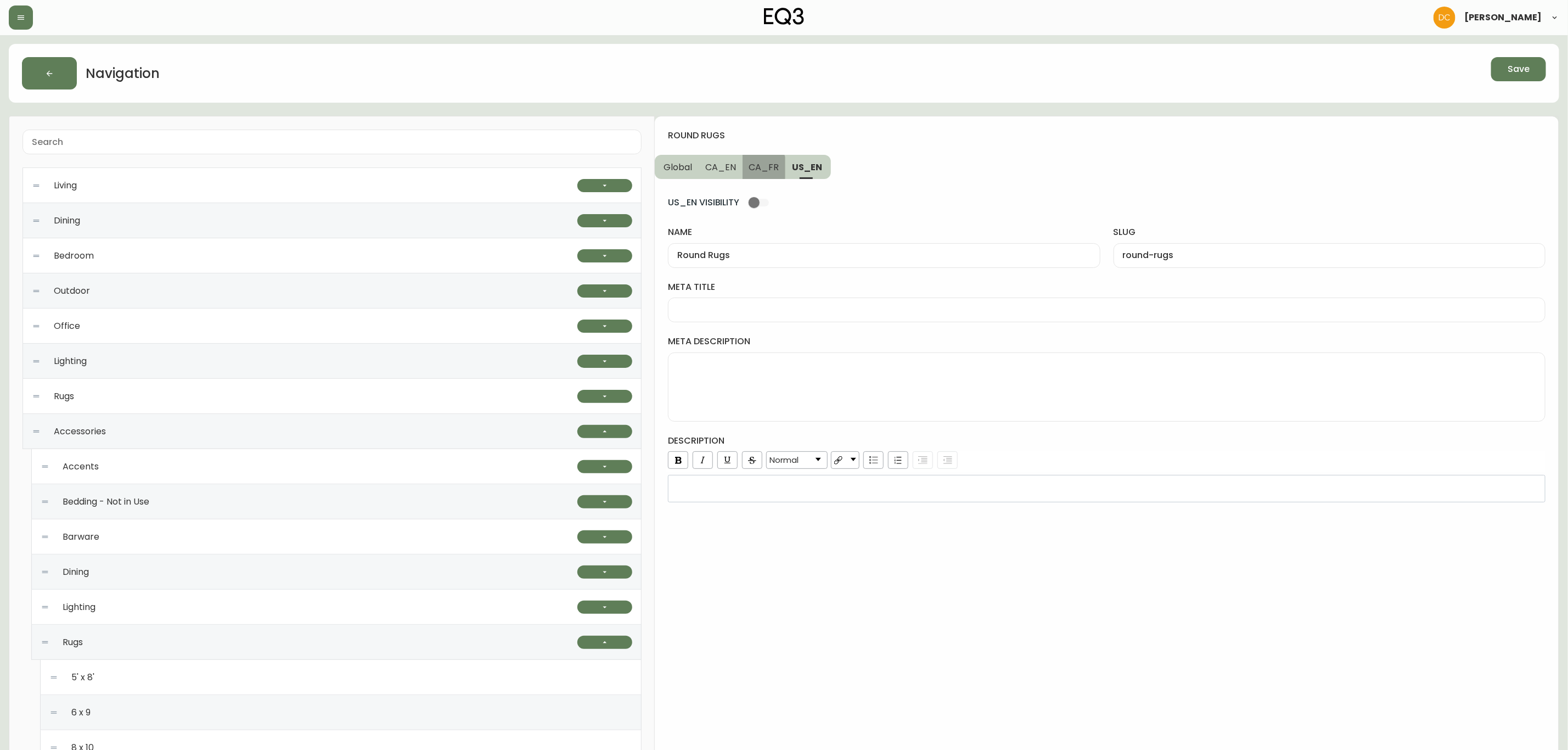
click at [758, 168] on span "CA_FR" at bounding box center [764, 167] width 30 height 12
click at [748, 254] on input "name" at bounding box center [884, 255] width 413 height 10
paste input "Round Rugs"
type input "Round Rugs"
click at [1147, 254] on input "slug" at bounding box center [1329, 255] width 413 height 10
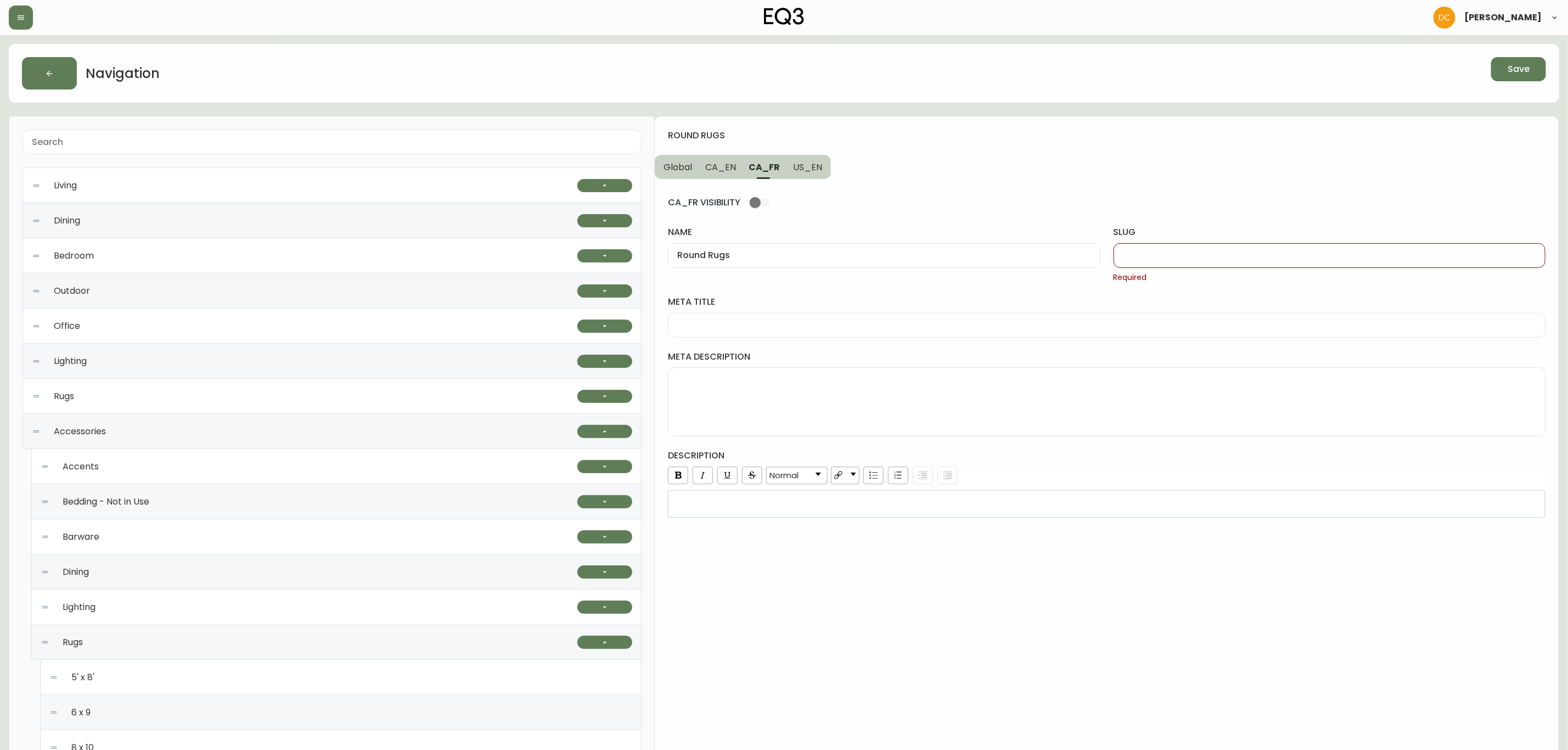
paste input "Round Rugs"
click at [815, 174] on button "US_EN" at bounding box center [809, 166] width 44 height 24
click at [771, 170] on span "CA_FR" at bounding box center [764, 167] width 30 height 12
click at [724, 166] on span "CA_EN" at bounding box center [720, 167] width 31 height 12
drag, startPoint x: 756, startPoint y: 171, endPoint x: 787, endPoint y: 178, distance: 31.8
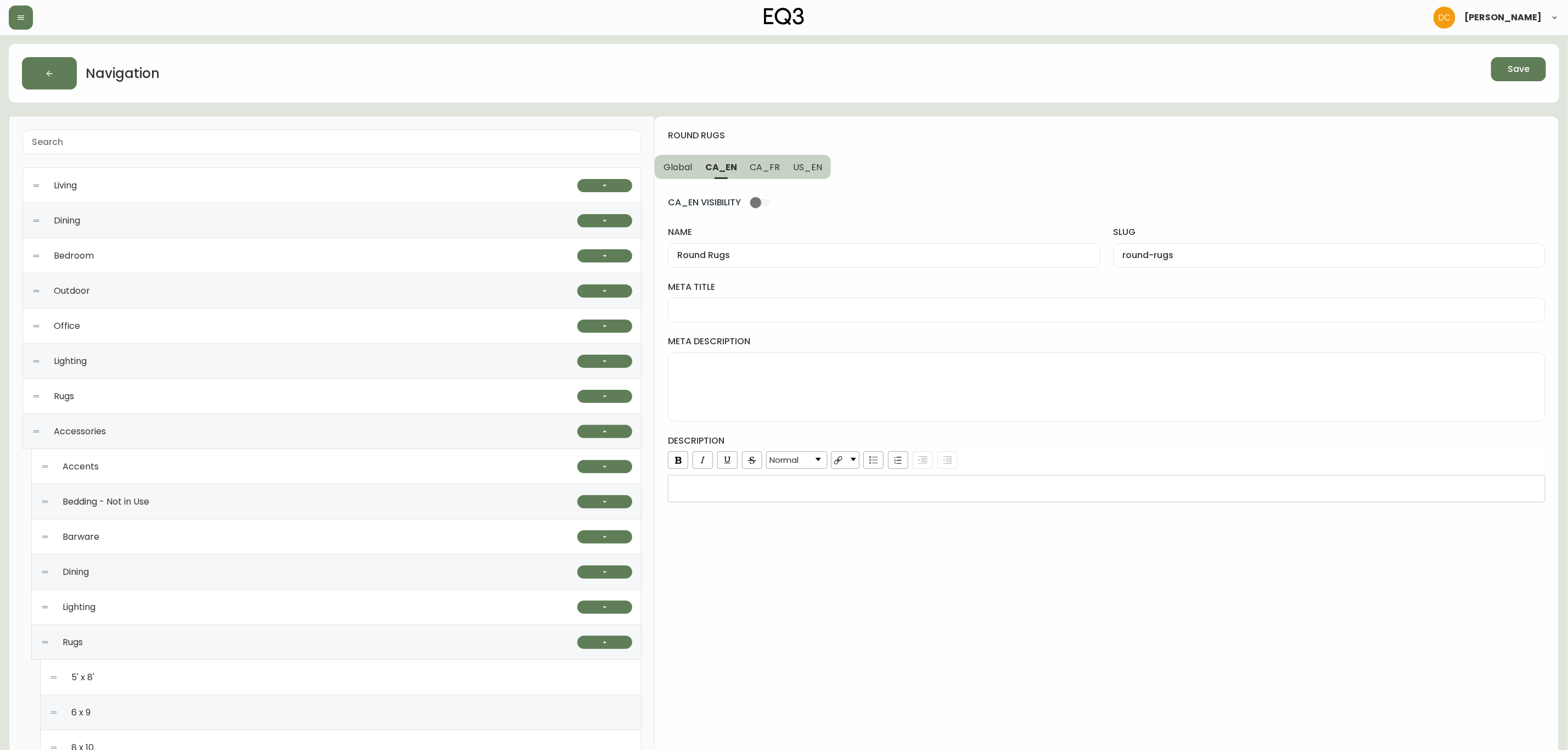
click at [756, 171] on span "CA_FR" at bounding box center [765, 167] width 30 height 12
type input "Round Rugs"
click at [1148, 256] on input "Round Rugs" at bounding box center [1329, 255] width 413 height 10
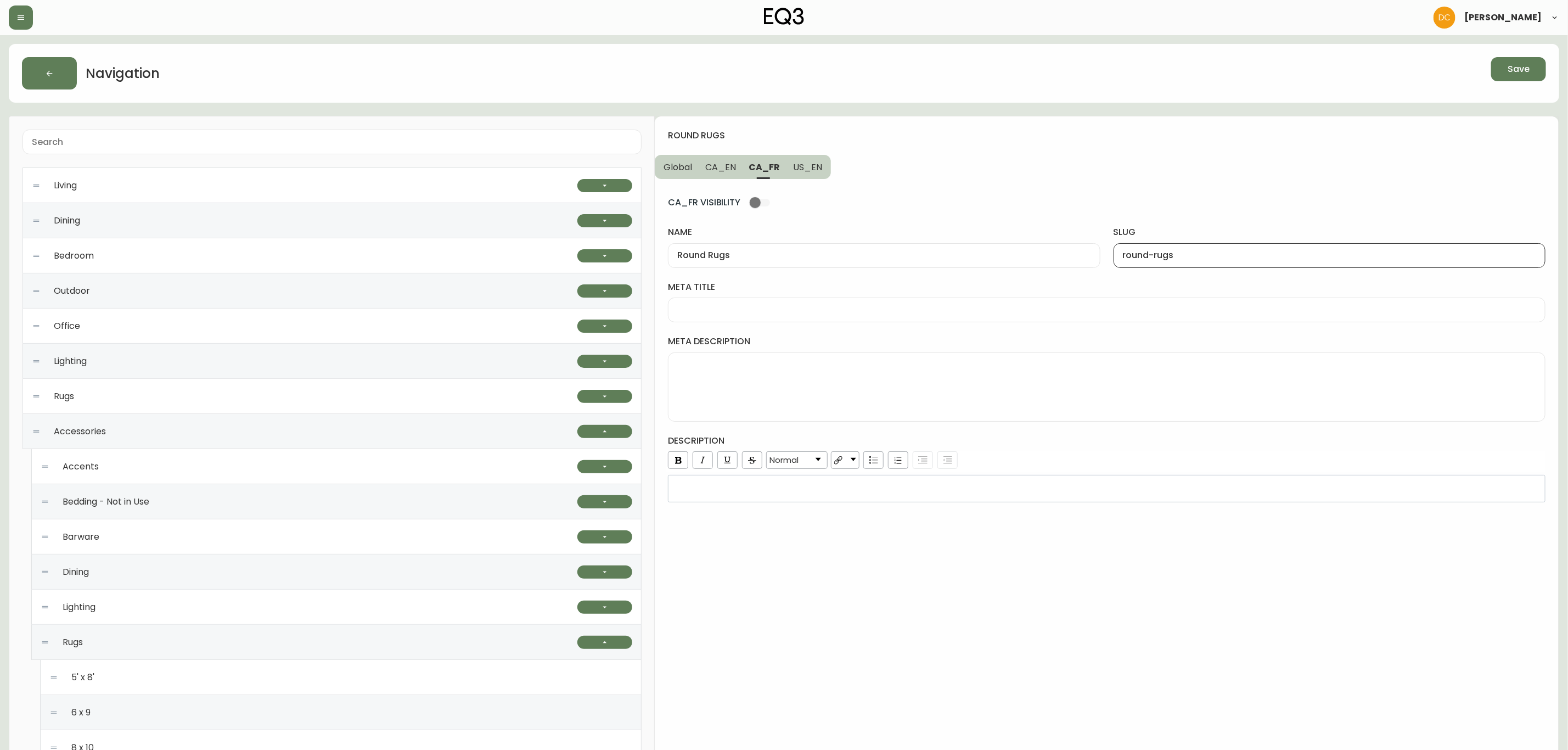
type input "round-rugs"
click at [810, 165] on span "US_EN" at bounding box center [808, 167] width 29 height 12
drag, startPoint x: 773, startPoint y: 164, endPoint x: 739, endPoint y: 168, distance: 34.2
click at [771, 164] on span "CA_FR" at bounding box center [764, 167] width 30 height 12
click at [723, 168] on span "CA_EN" at bounding box center [720, 167] width 31 height 12
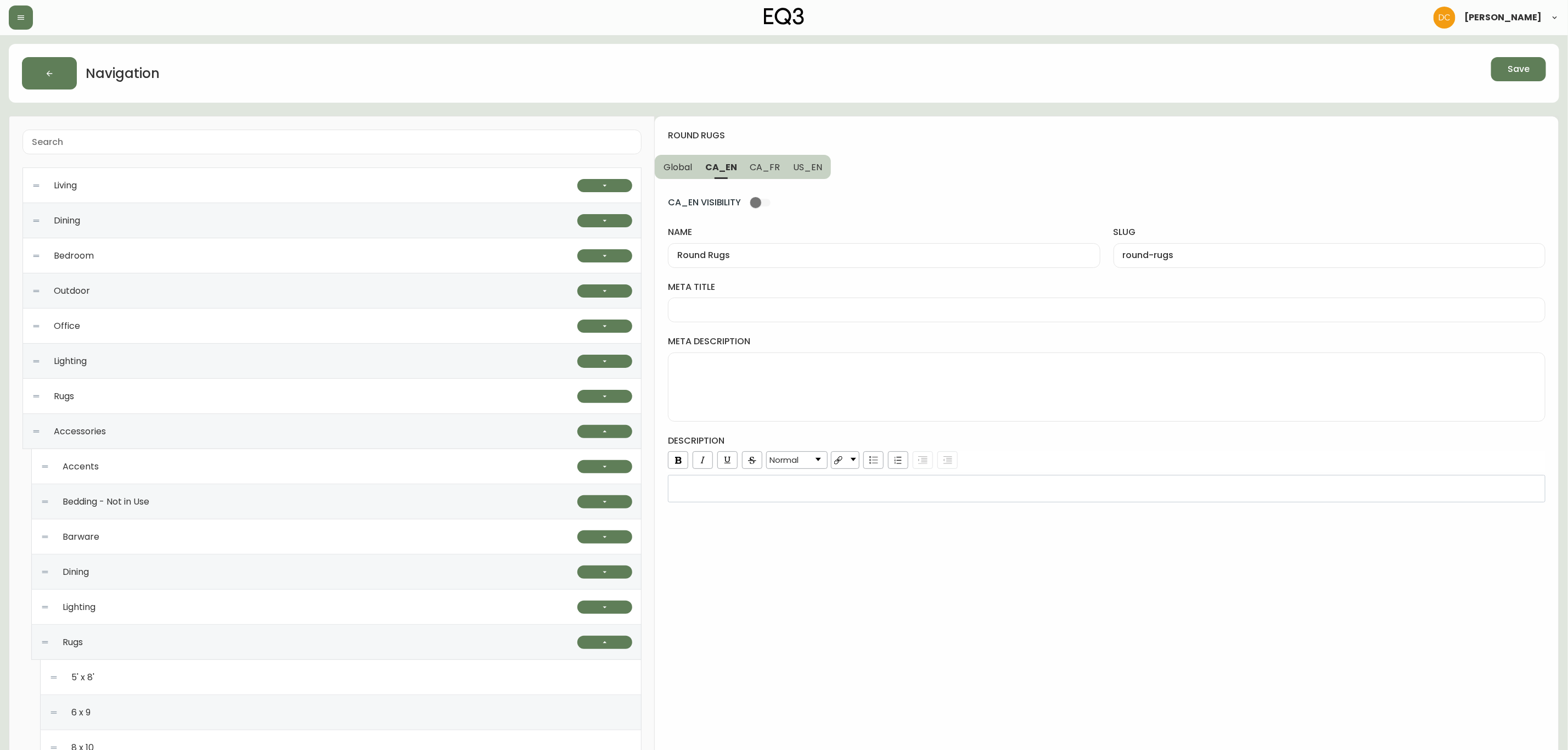
click at [677, 164] on span "Global" at bounding box center [678, 167] width 28 height 12
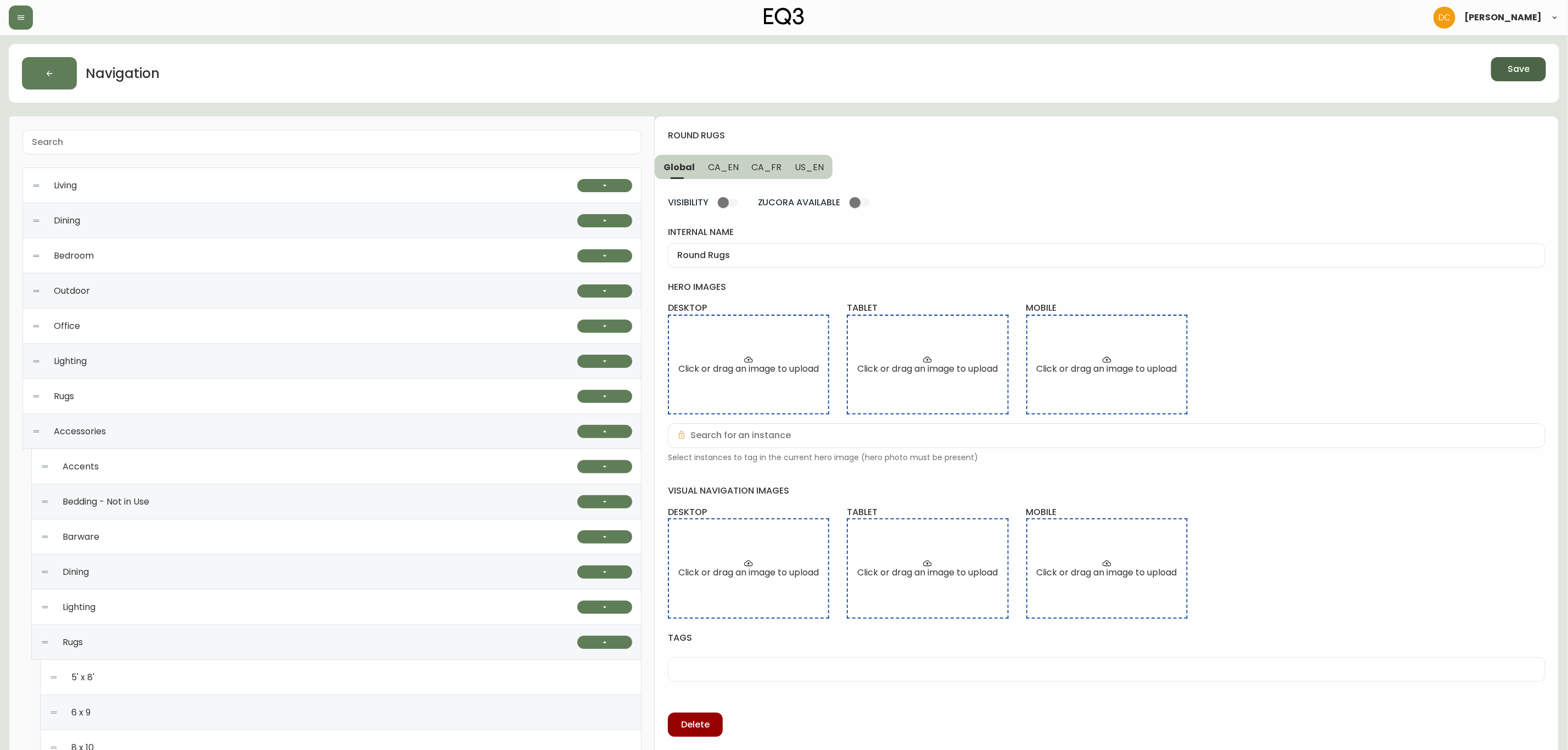
click at [1533, 71] on button "Save" at bounding box center [1519, 68] width 55 height 24
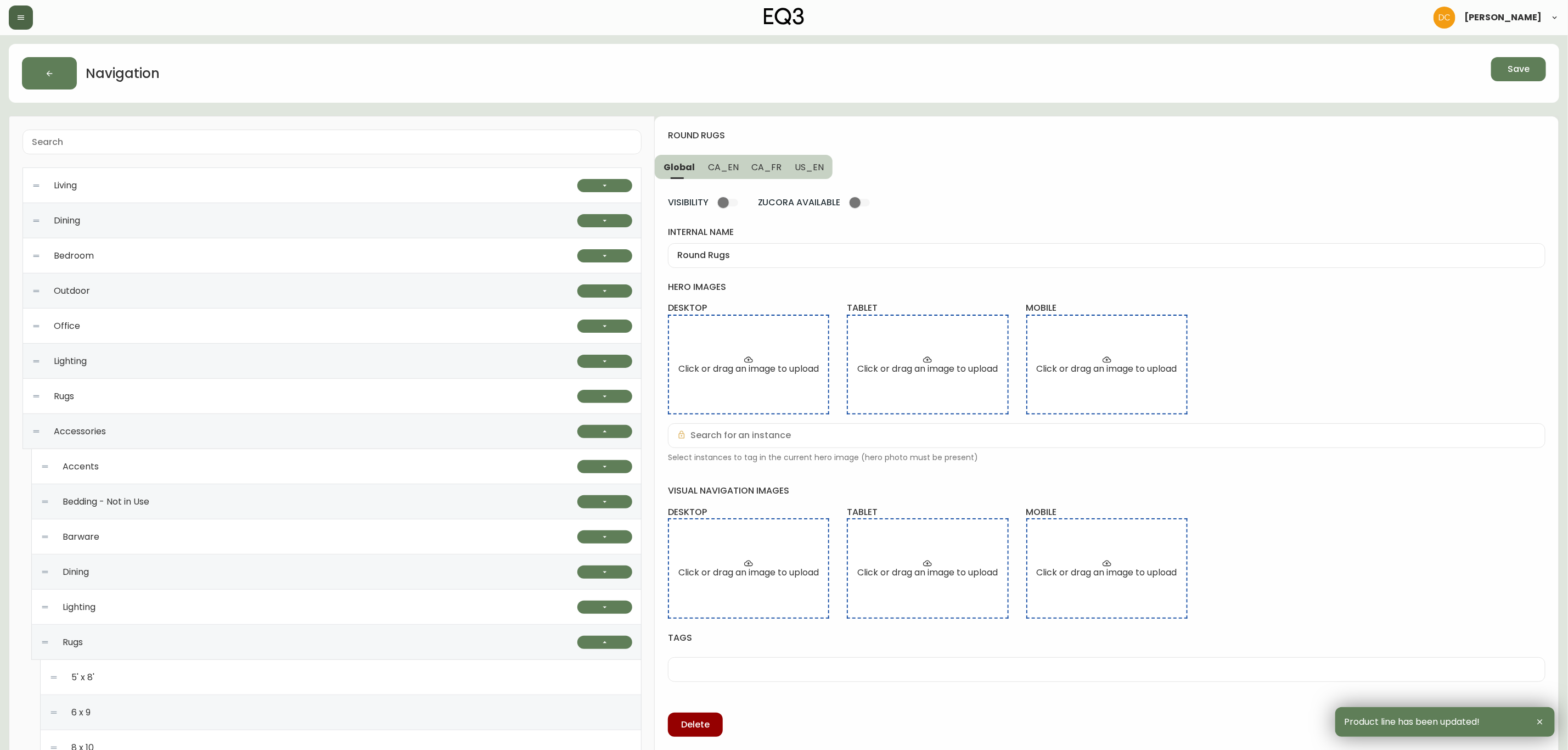
click at [17, 13] on icon "button" at bounding box center [21, 18] width 9 height 9
